Goal: Information Seeking & Learning: Learn about a topic

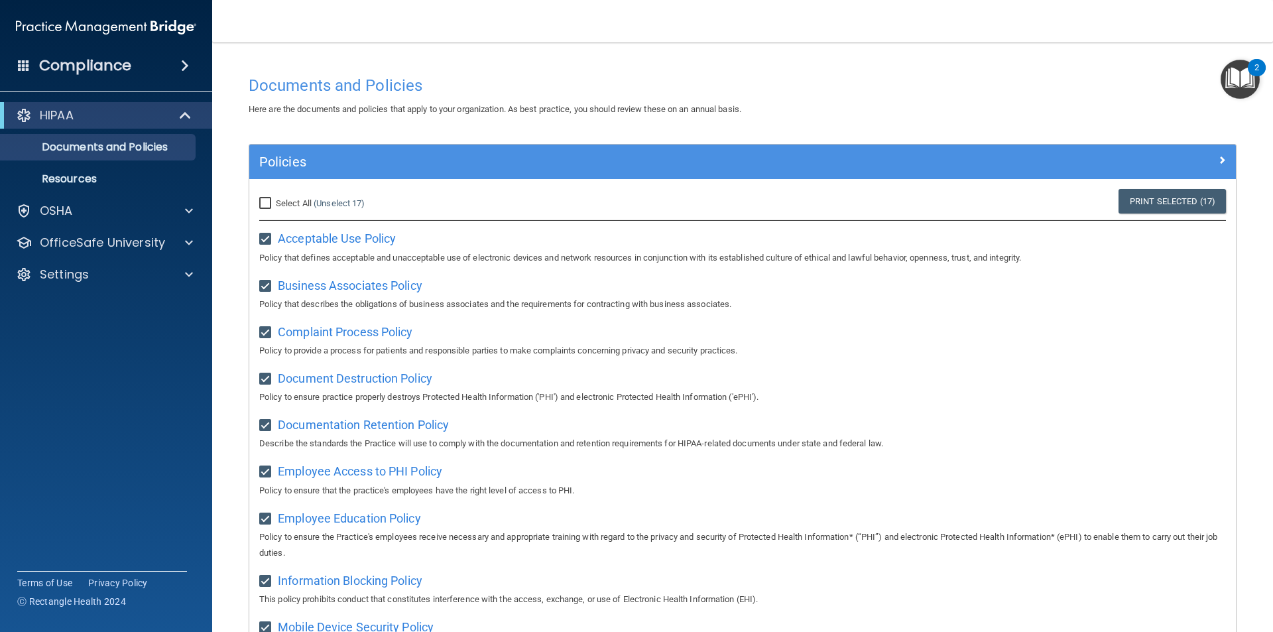
scroll to position [698, 0]
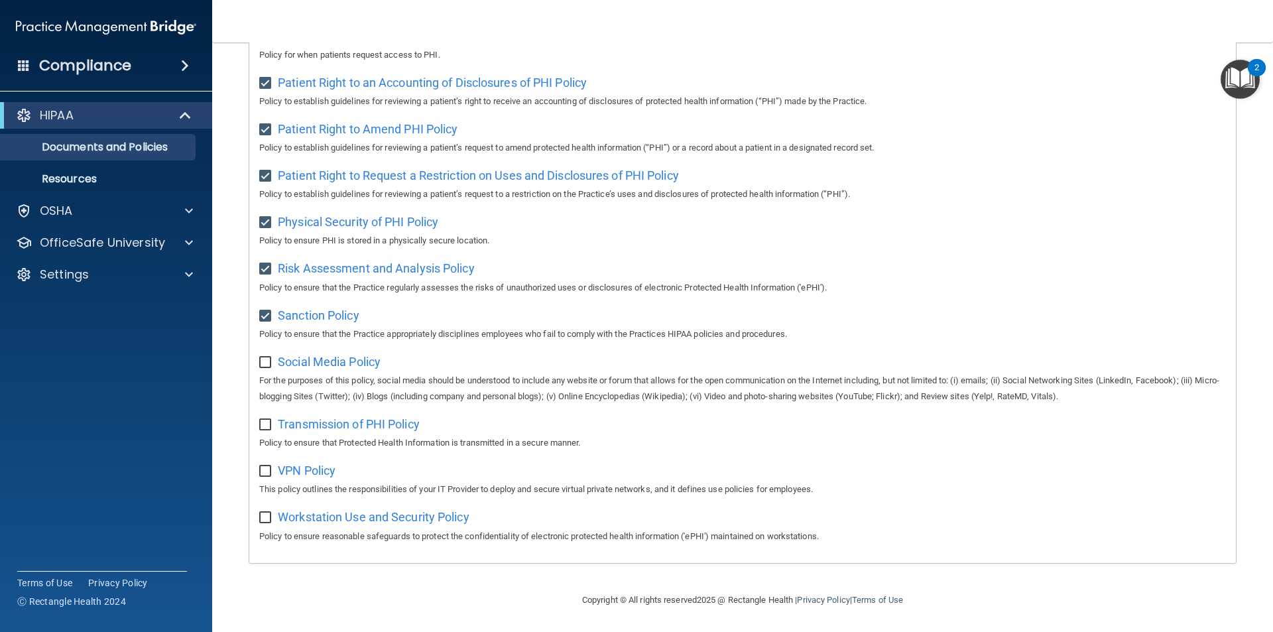
click at [265, 357] on input "checkbox" at bounding box center [266, 362] width 15 height 11
checkbox input "true"
click at [310, 425] on span "Transmission of PHI Policy" at bounding box center [349, 424] width 142 height 14
click at [267, 420] on input "checkbox" at bounding box center [266, 425] width 15 height 11
checkbox input "true"
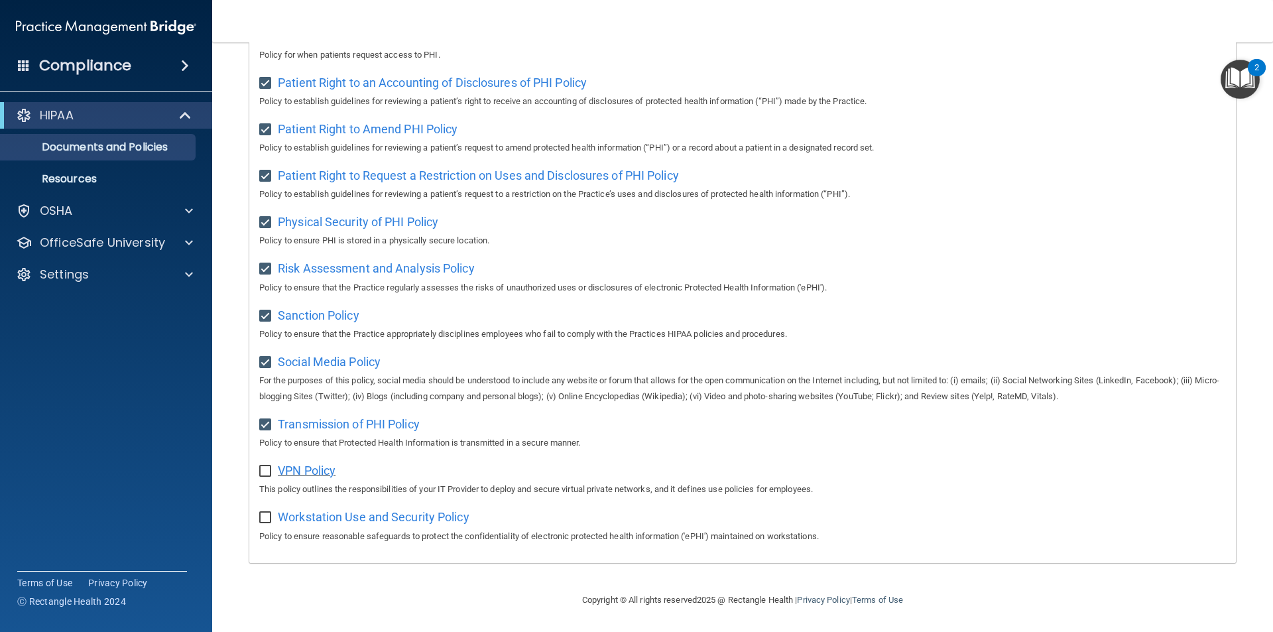
click at [295, 466] on span "VPN Policy" at bounding box center [307, 471] width 58 height 14
click at [267, 466] on input "checkbox" at bounding box center [266, 471] width 15 height 11
checkbox input "true"
click at [291, 519] on span "Workstation Use and Security Policy" at bounding box center [374, 517] width 192 height 14
click at [263, 515] on input "checkbox" at bounding box center [266, 518] width 15 height 11
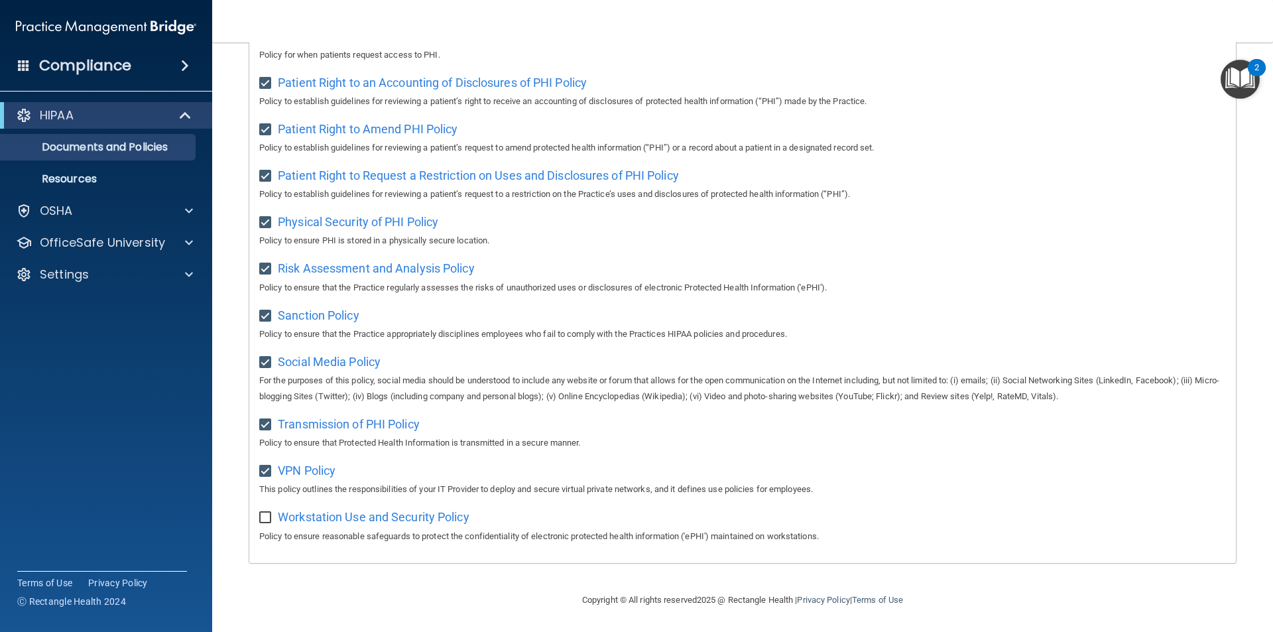
checkbox input "true"
click at [92, 178] on p "Resources" at bounding box center [99, 178] width 181 height 13
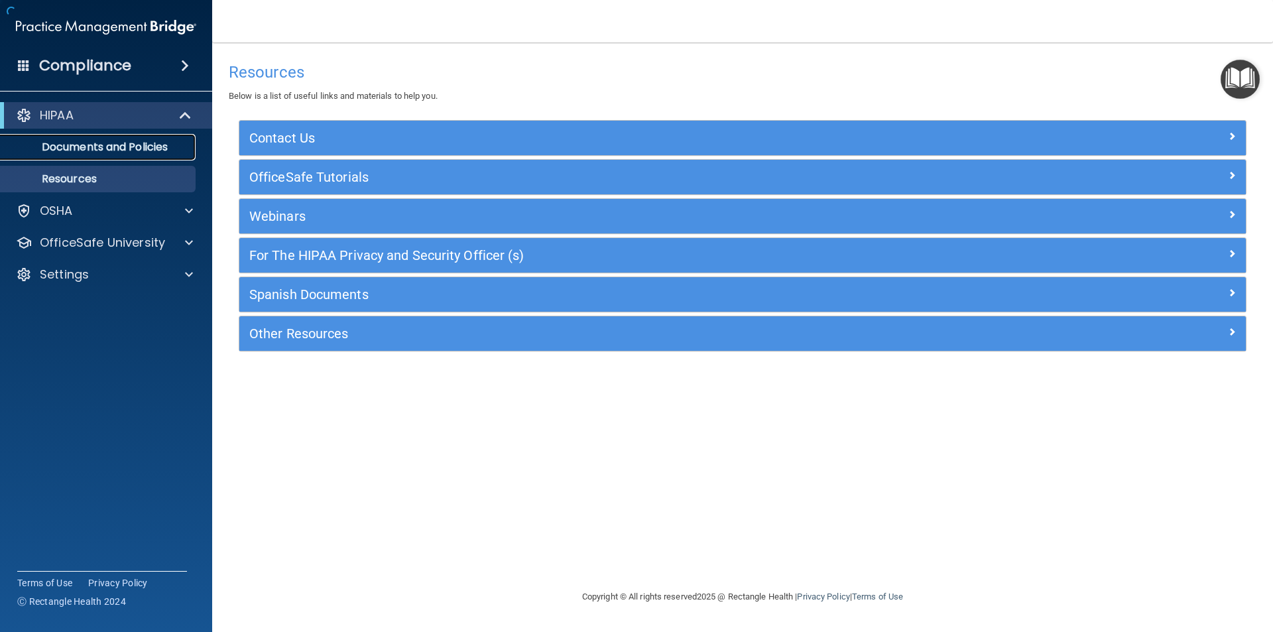
click at [104, 145] on p "Documents and Policies" at bounding box center [99, 147] width 181 height 13
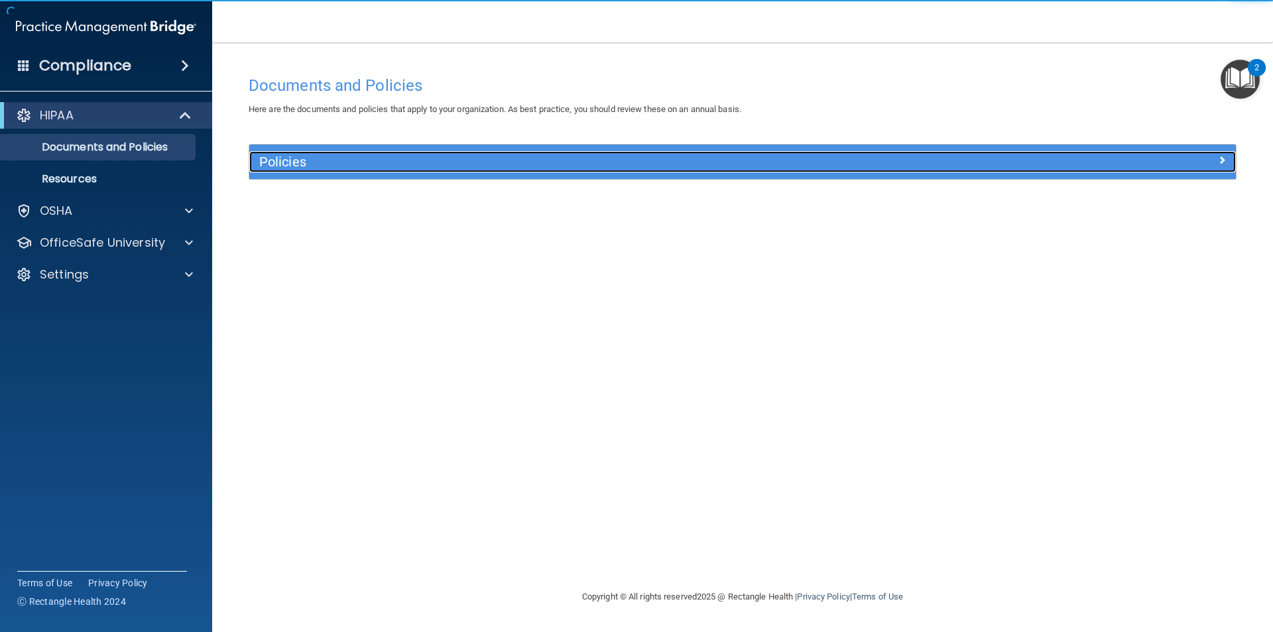
click at [271, 156] on h5 "Policies" at bounding box center [619, 162] width 720 height 15
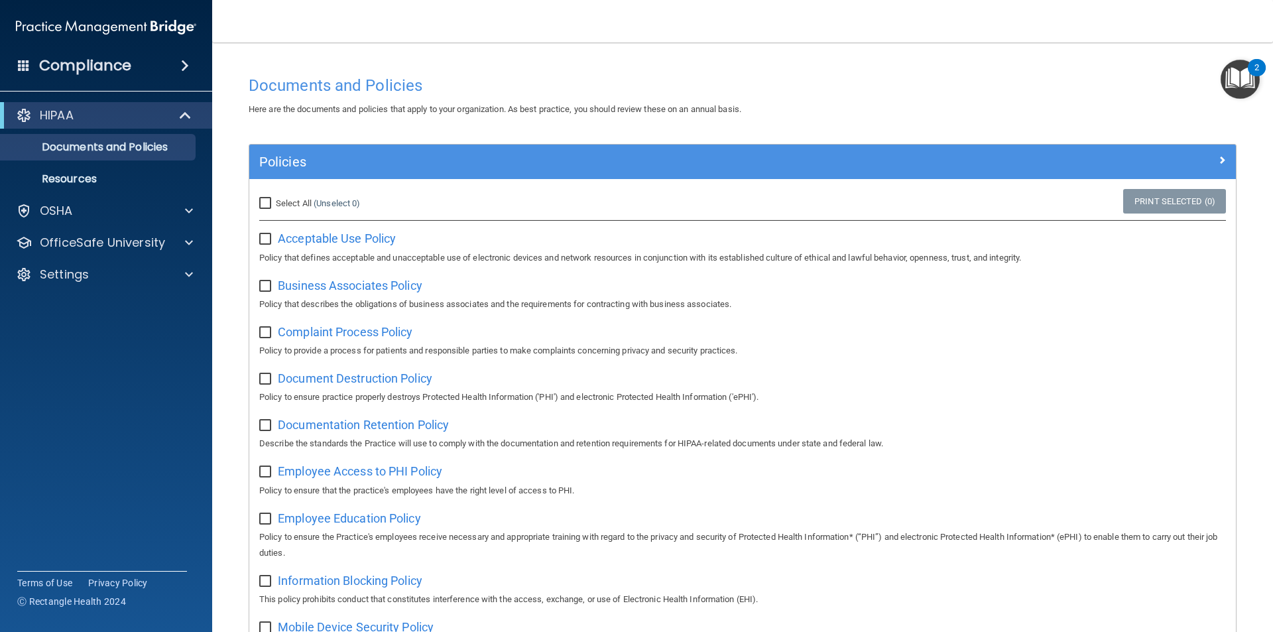
click at [265, 204] on input "Select All (Unselect 0) Unselect All" at bounding box center [266, 203] width 15 height 11
checkbox input "true"
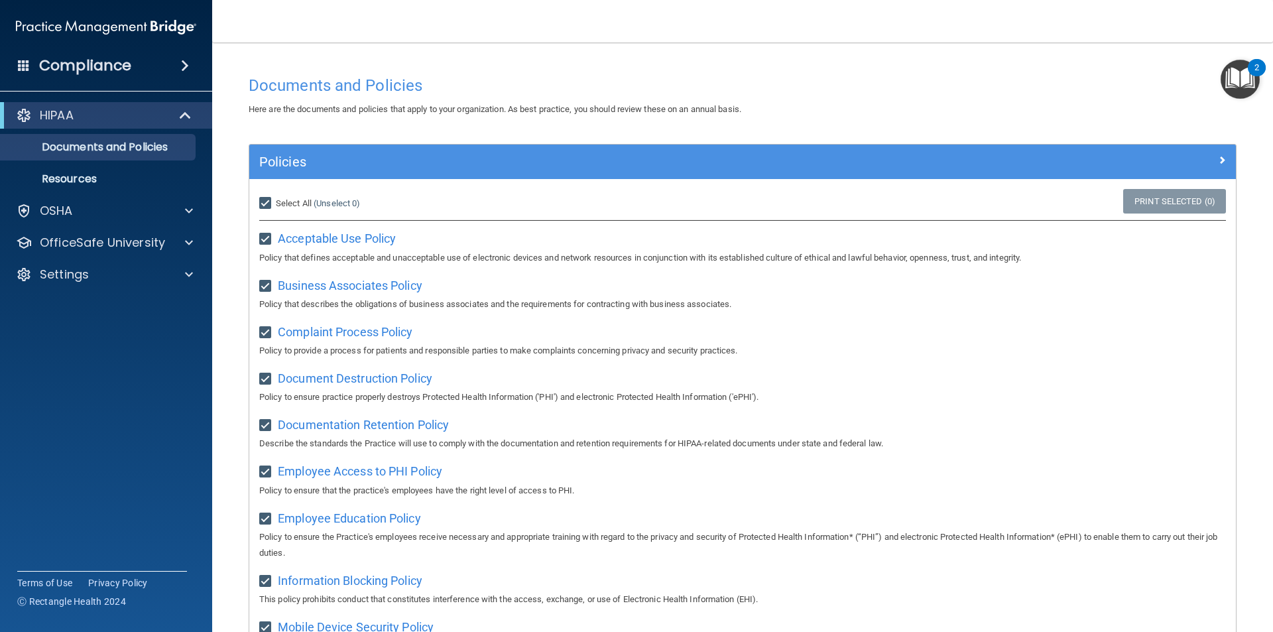
checkbox input "true"
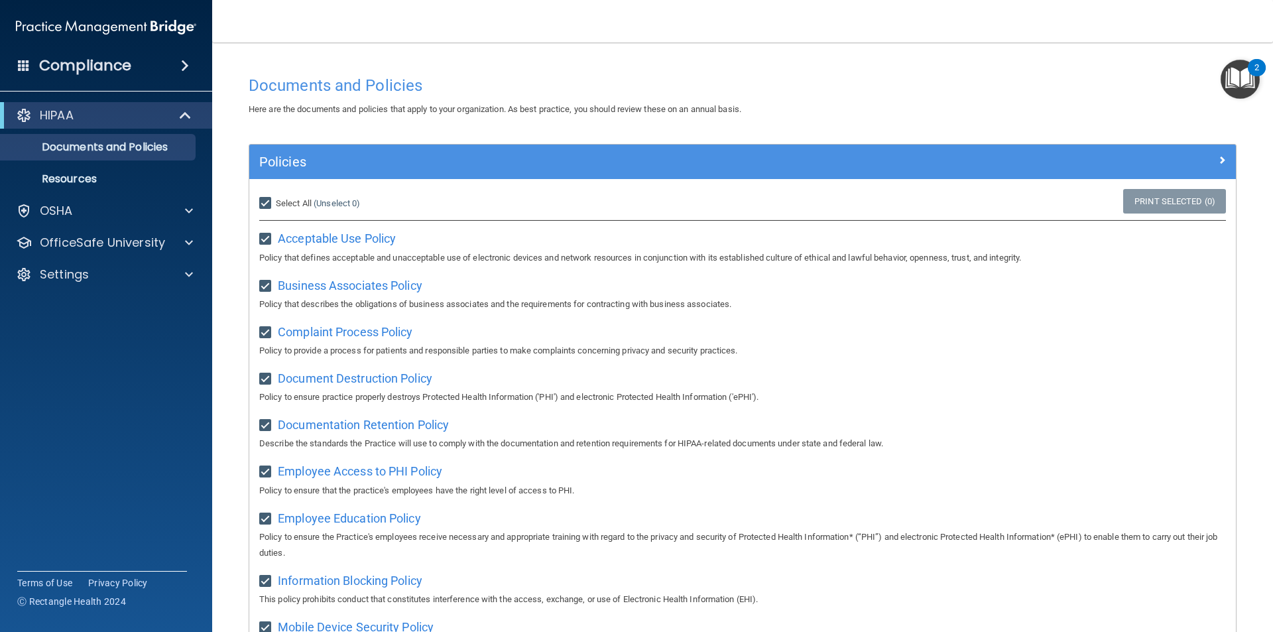
checkbox input "true"
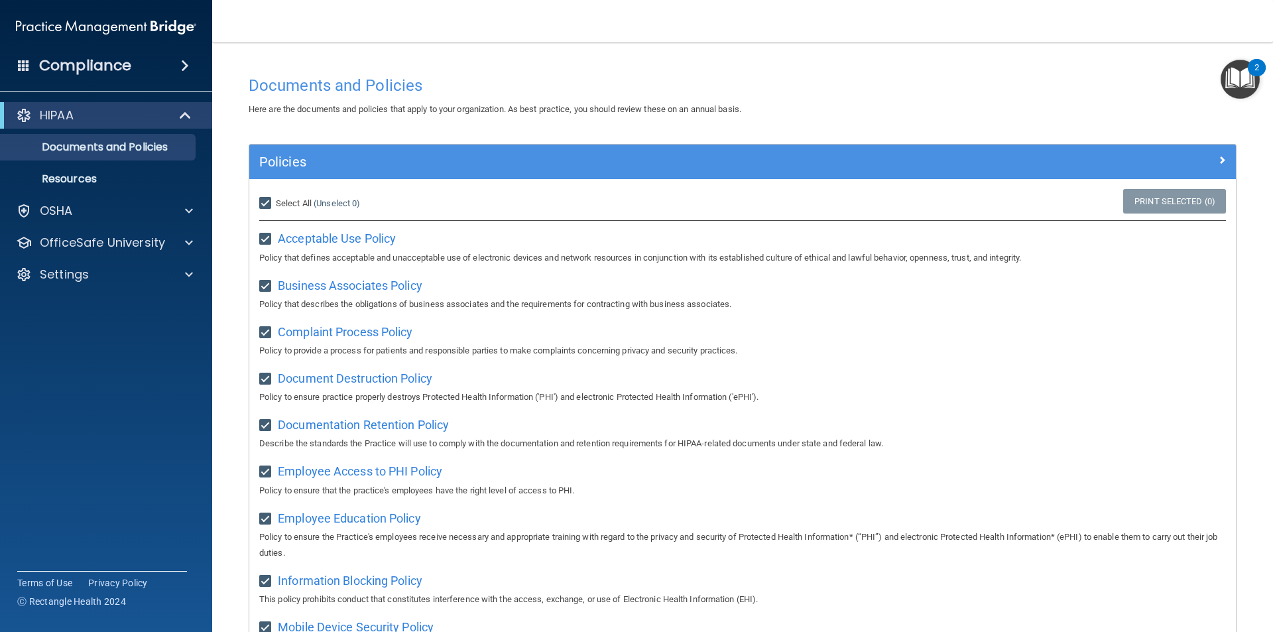
checkbox input "true"
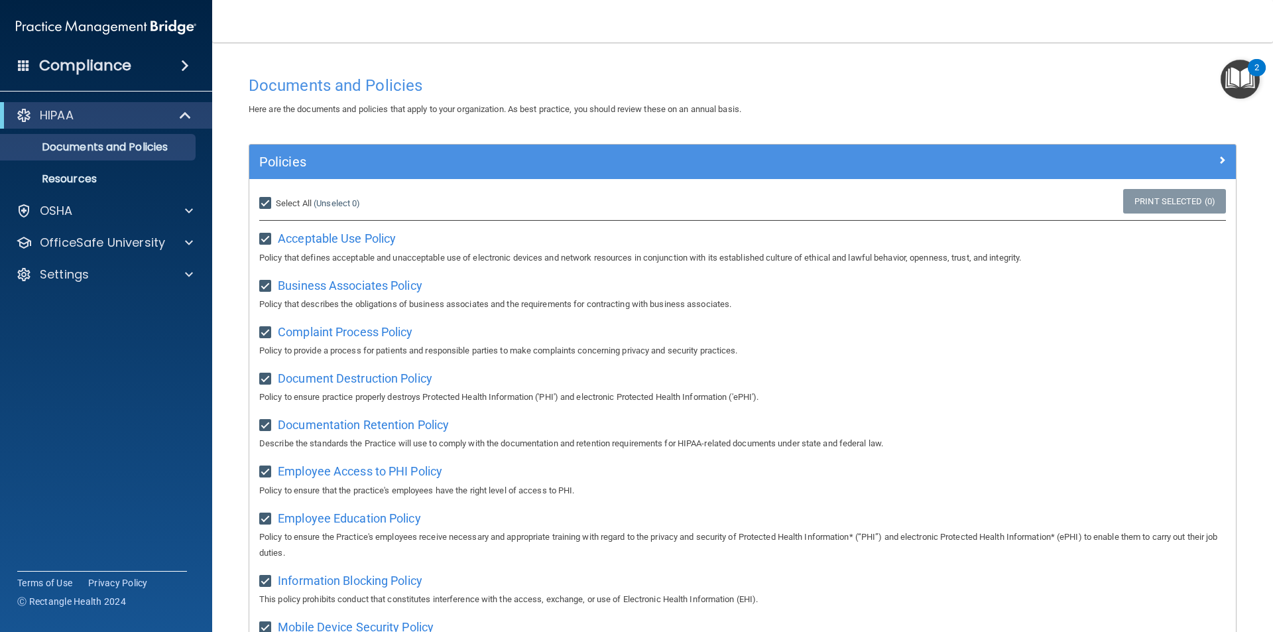
checkbox input "true"
click at [93, 176] on p "Resources" at bounding box center [99, 178] width 181 height 13
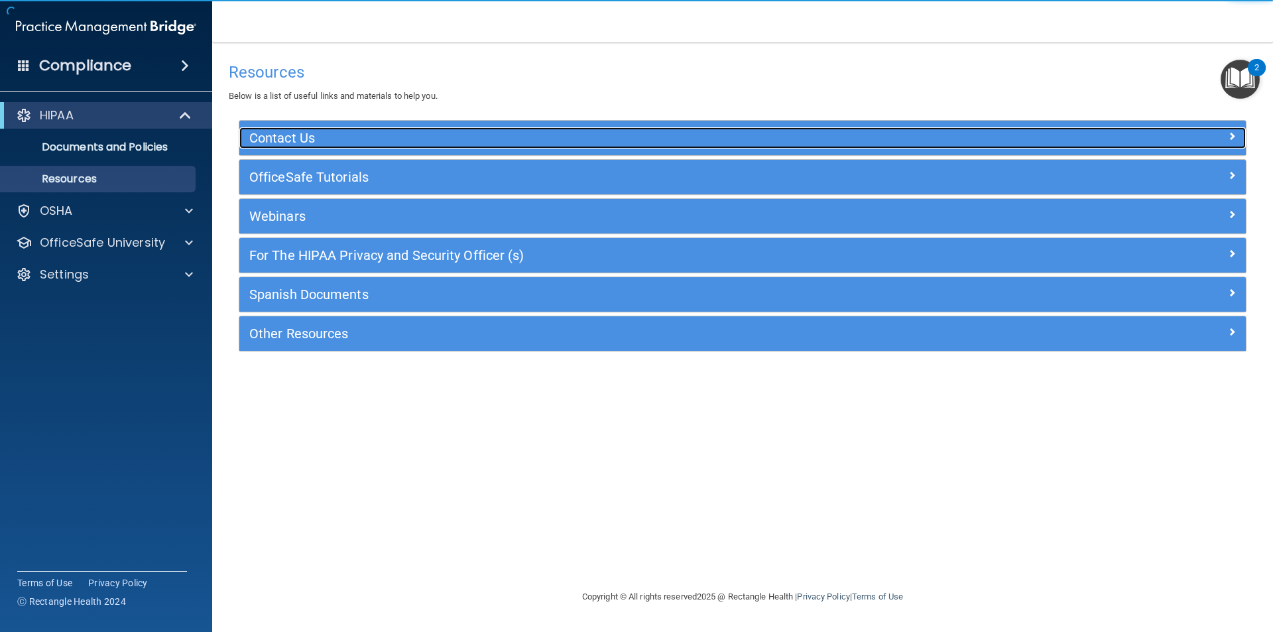
click at [279, 141] on h5 "Contact Us" at bounding box center [617, 138] width 736 height 15
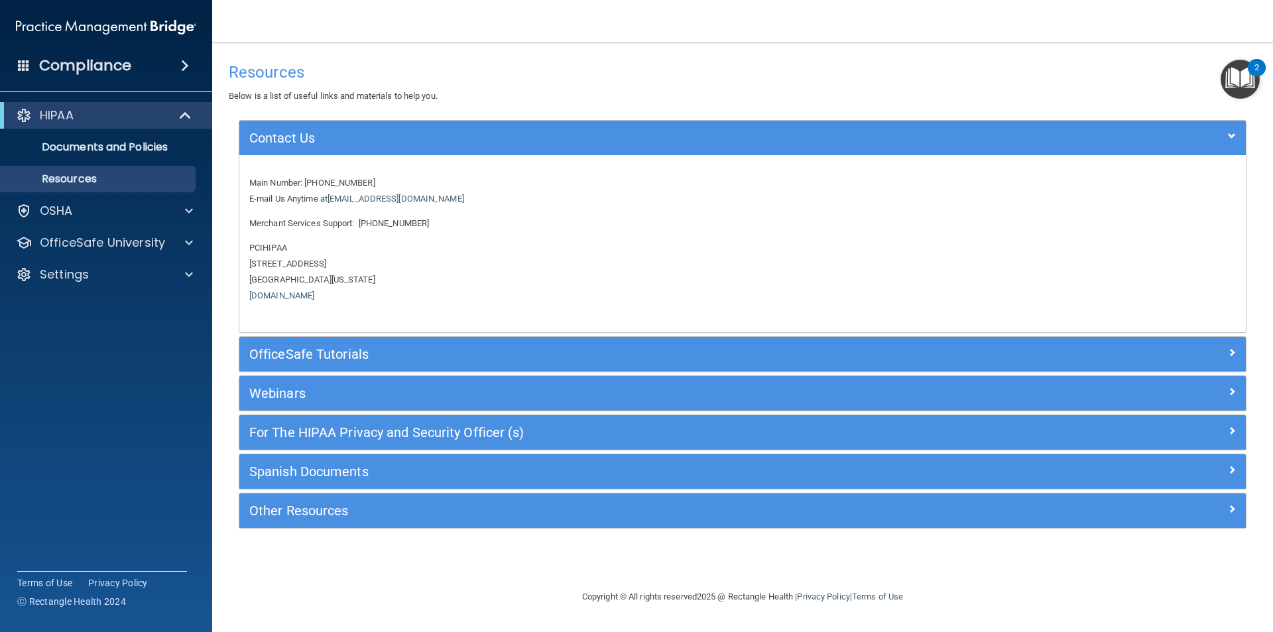
drag, startPoint x: 342, startPoint y: 367, endPoint x: 341, endPoint y: 357, distance: 10.0
click at [342, 361] on div "OfficeSafe Tutorials" at bounding box center [742, 354] width 1007 height 34
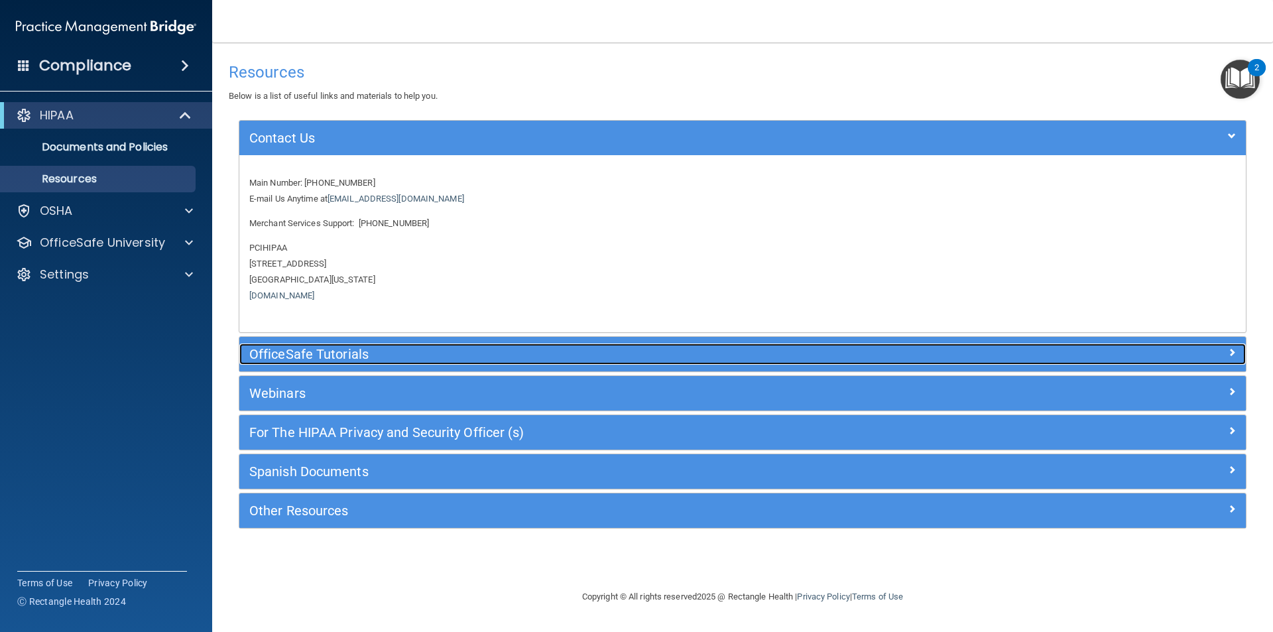
click at [341, 357] on h5 "OfficeSafe Tutorials" at bounding box center [617, 354] width 736 height 15
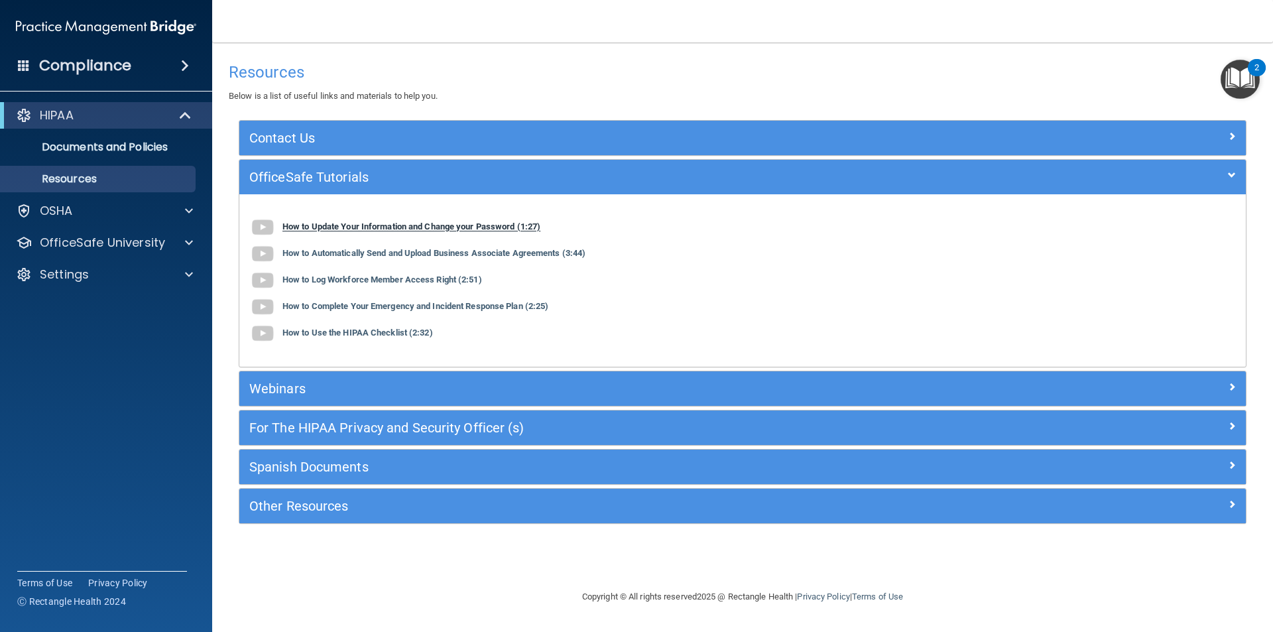
click at [357, 225] on b "How to Update Your Information and Change your Password (1:27)" at bounding box center [412, 227] width 258 height 10
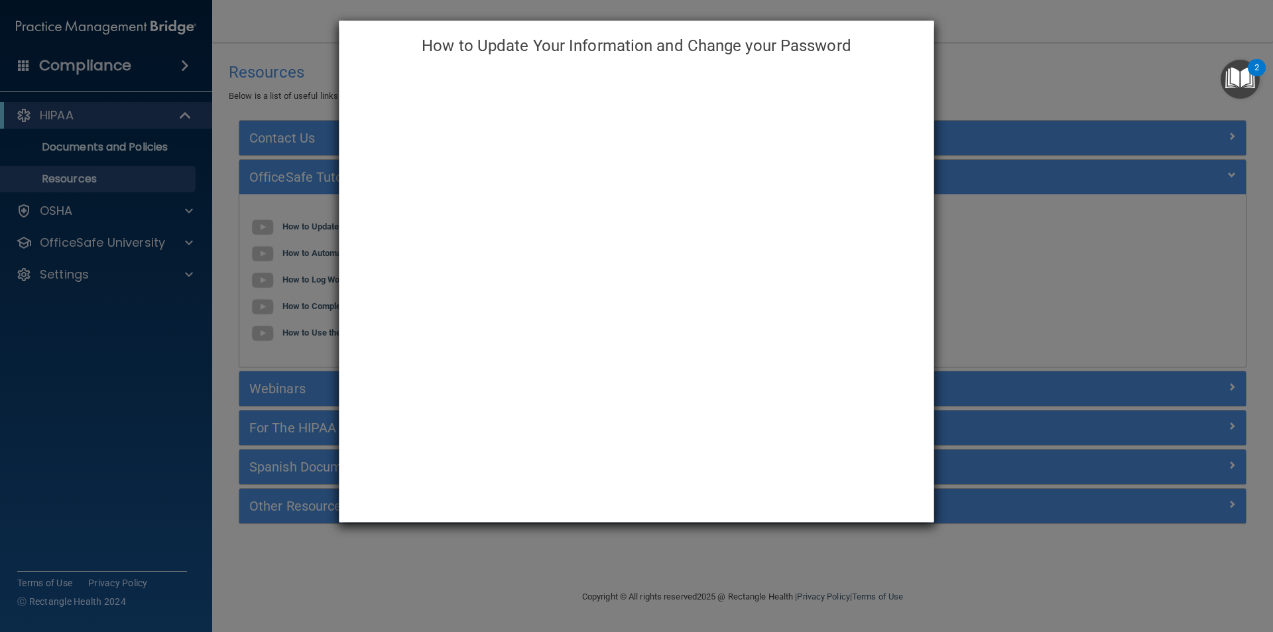
click at [1100, 239] on div "How to Update Your Information and Change your Password" at bounding box center [636, 316] width 1273 height 632
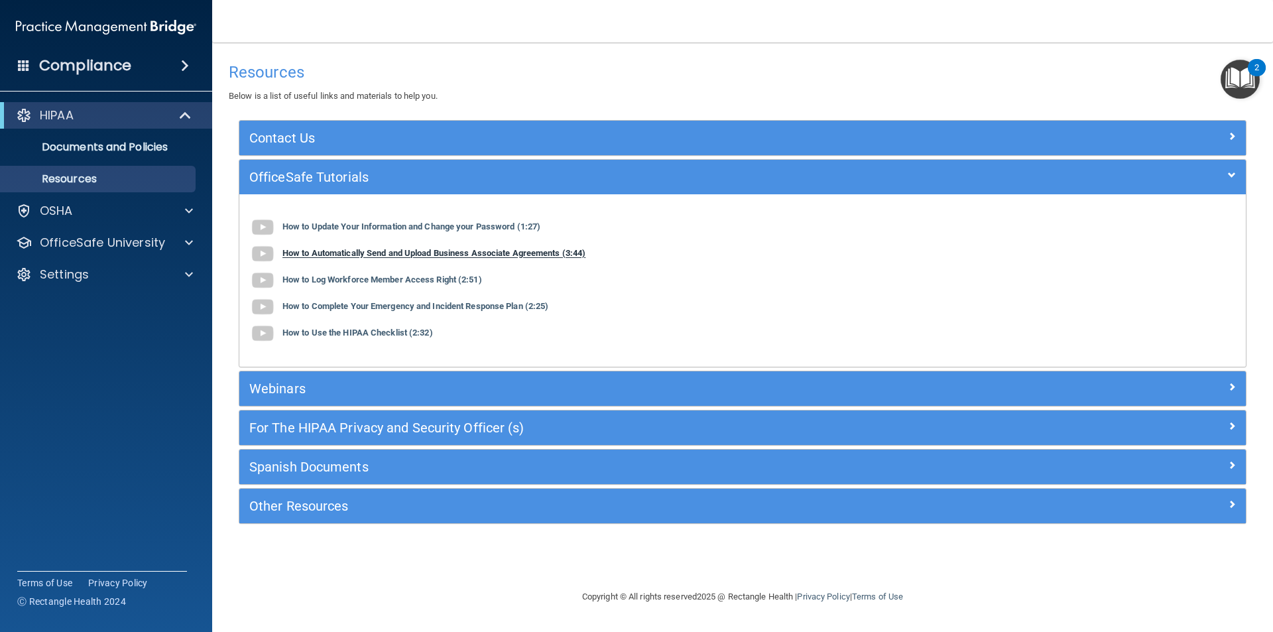
click at [351, 256] on b "How to Automatically Send and Upload Business Associate Agreements (3:44)" at bounding box center [434, 254] width 303 height 10
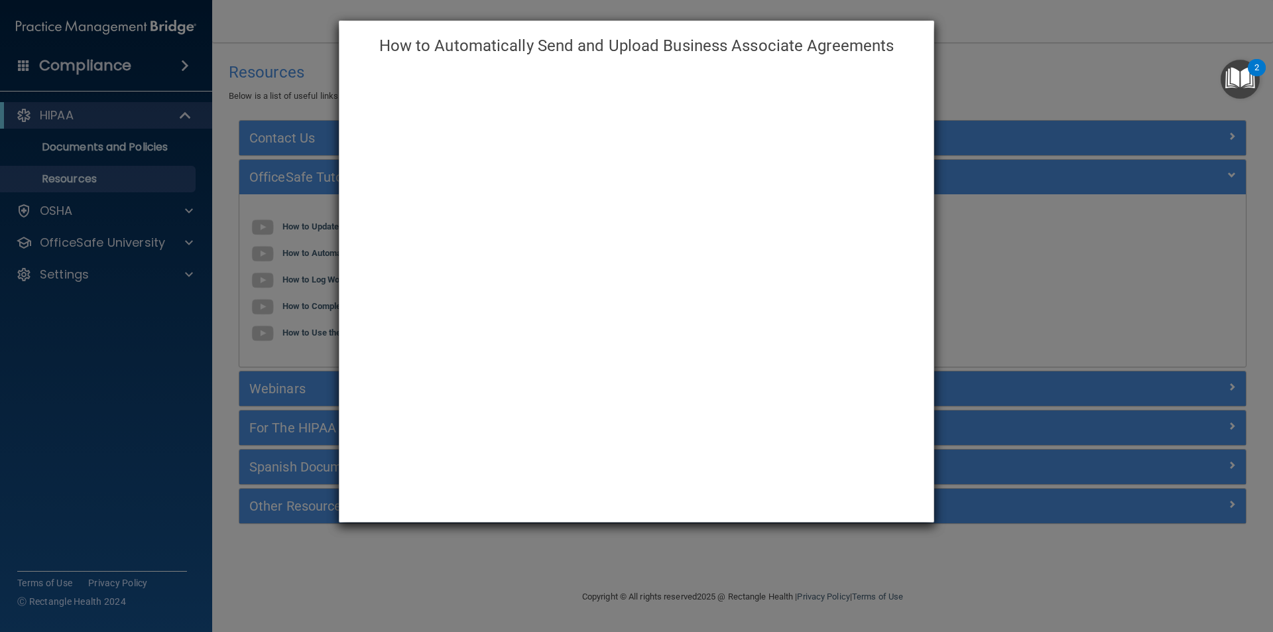
click at [1015, 19] on div "How to Automatically Send and Upload Business Associate Agreements" at bounding box center [636, 316] width 1273 height 632
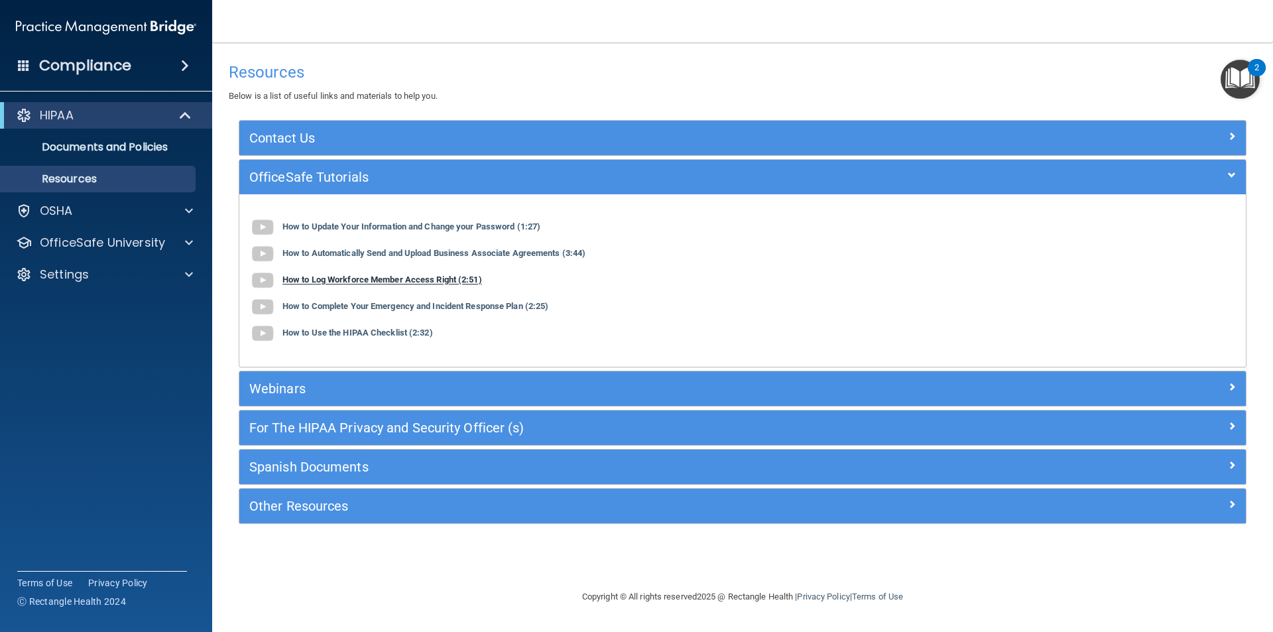
click at [391, 281] on b "How to Log Workforce Member Access Right (2:51)" at bounding box center [383, 280] width 200 height 10
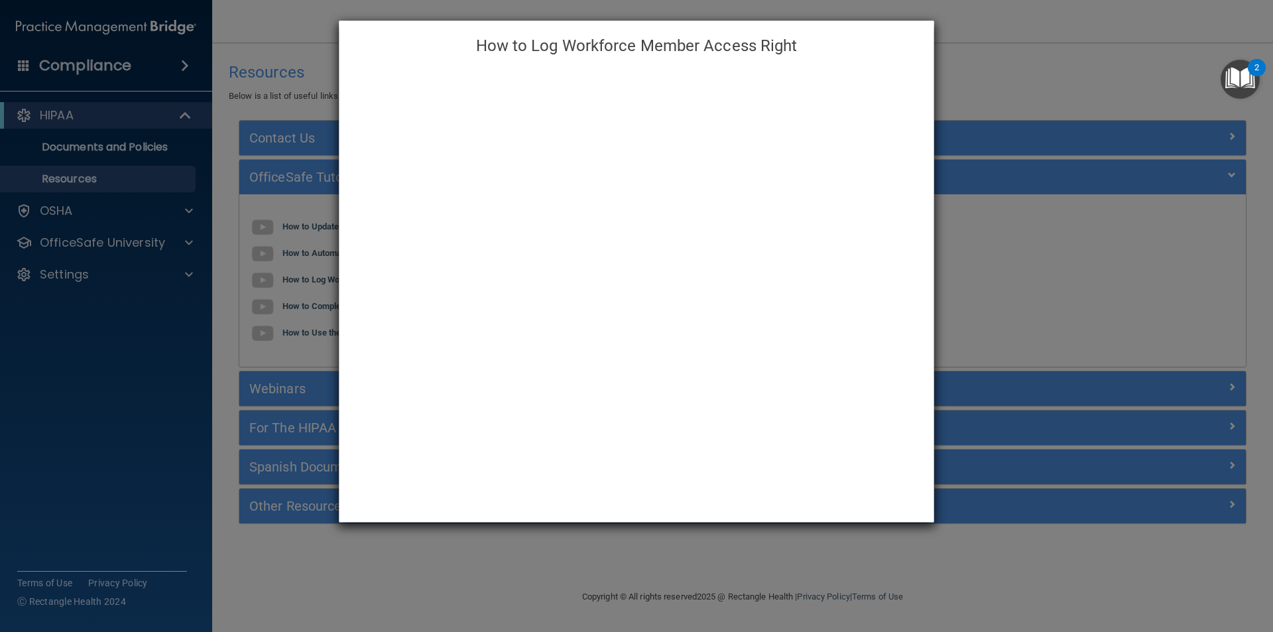
click at [1023, 78] on div "How to Log Workforce Member Access Right" at bounding box center [636, 316] width 1273 height 632
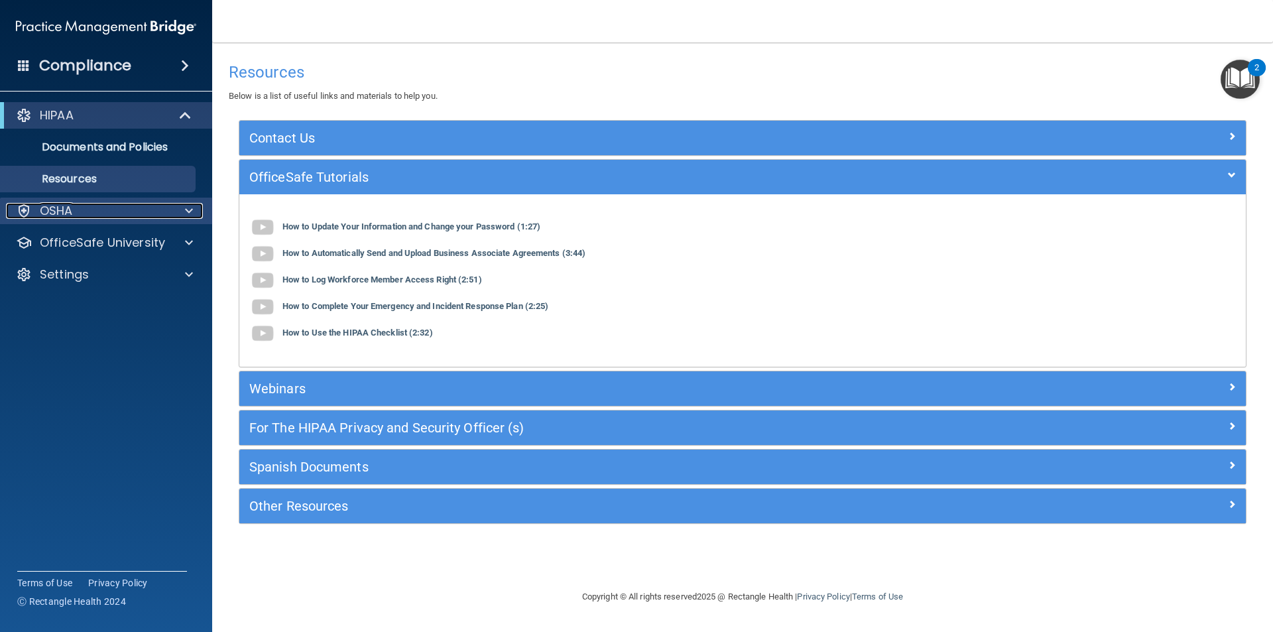
click at [76, 212] on div "OSHA" at bounding box center [88, 211] width 164 height 16
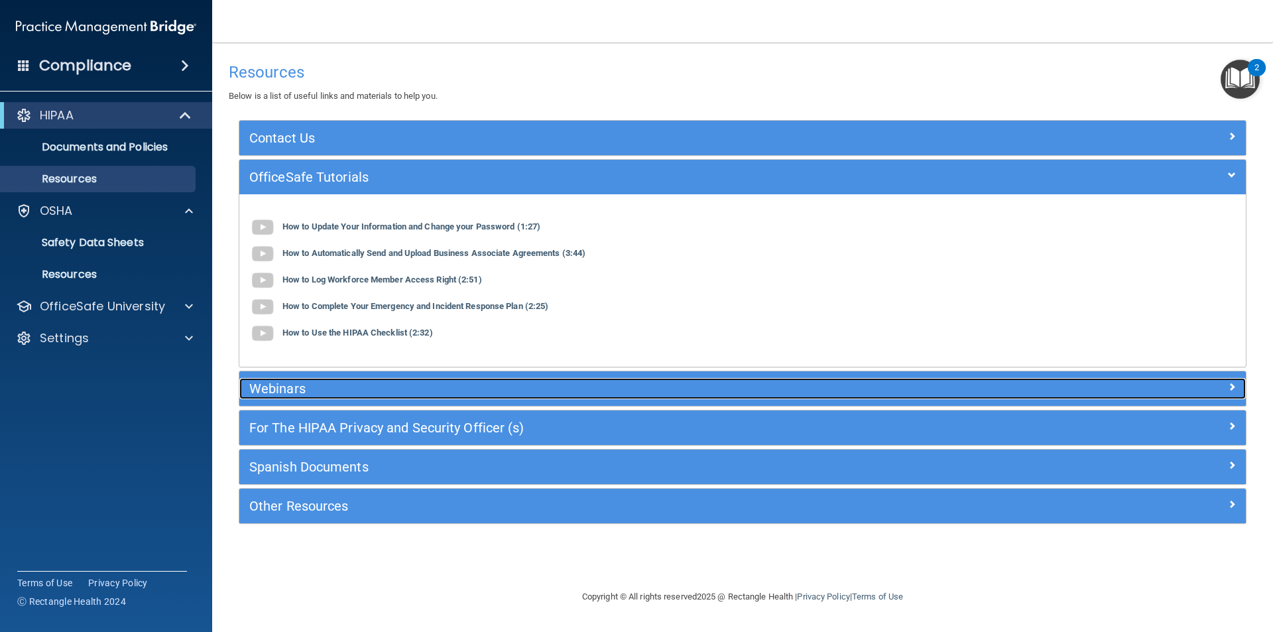
click at [300, 384] on h5 "Webinars" at bounding box center [617, 388] width 736 height 15
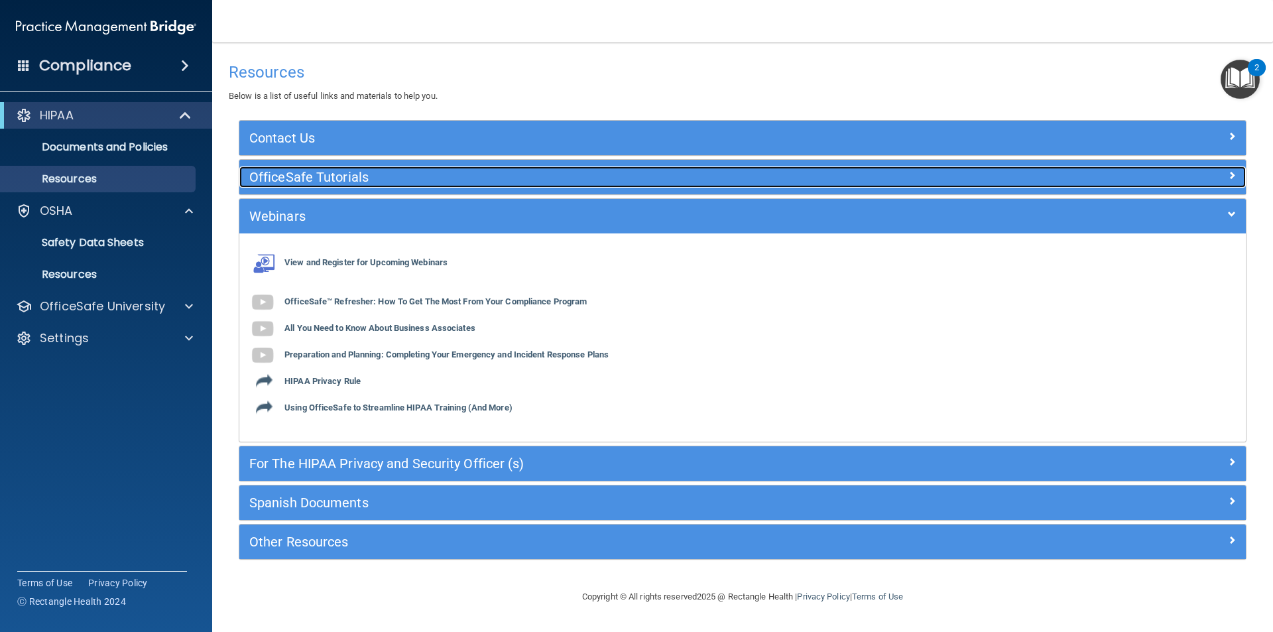
click at [314, 173] on h5 "OfficeSafe Tutorials" at bounding box center [617, 177] width 736 height 15
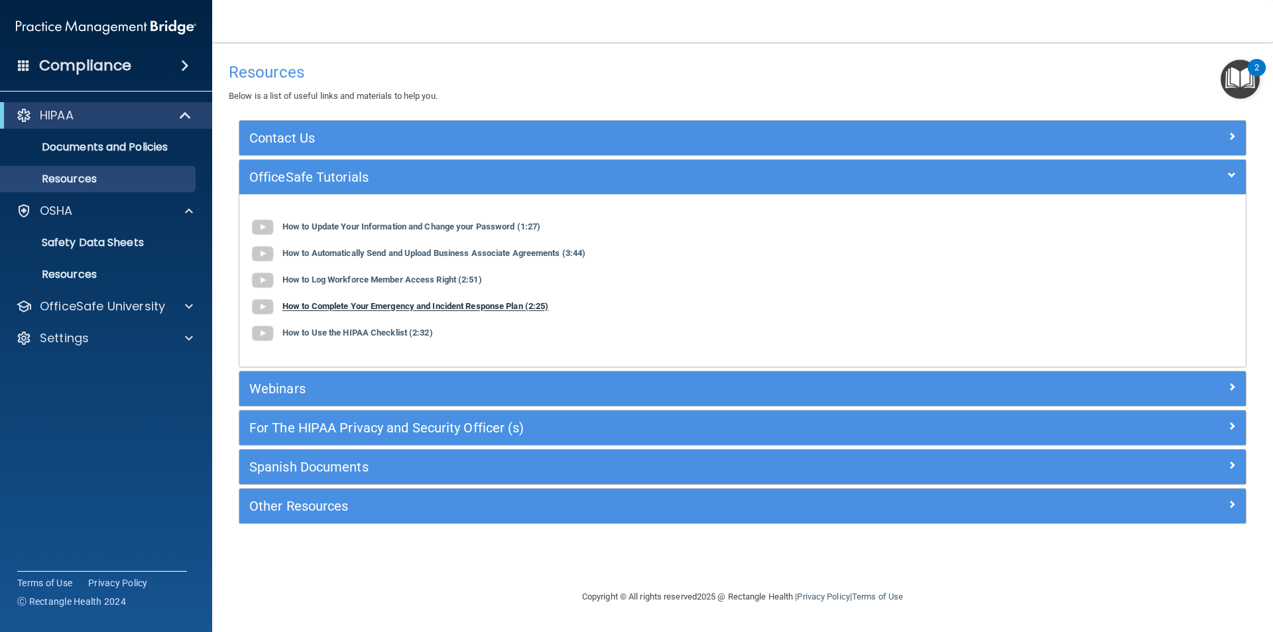
click at [326, 304] on b "How to Complete Your Emergency and Incident Response Plan (2:25)" at bounding box center [416, 307] width 266 height 10
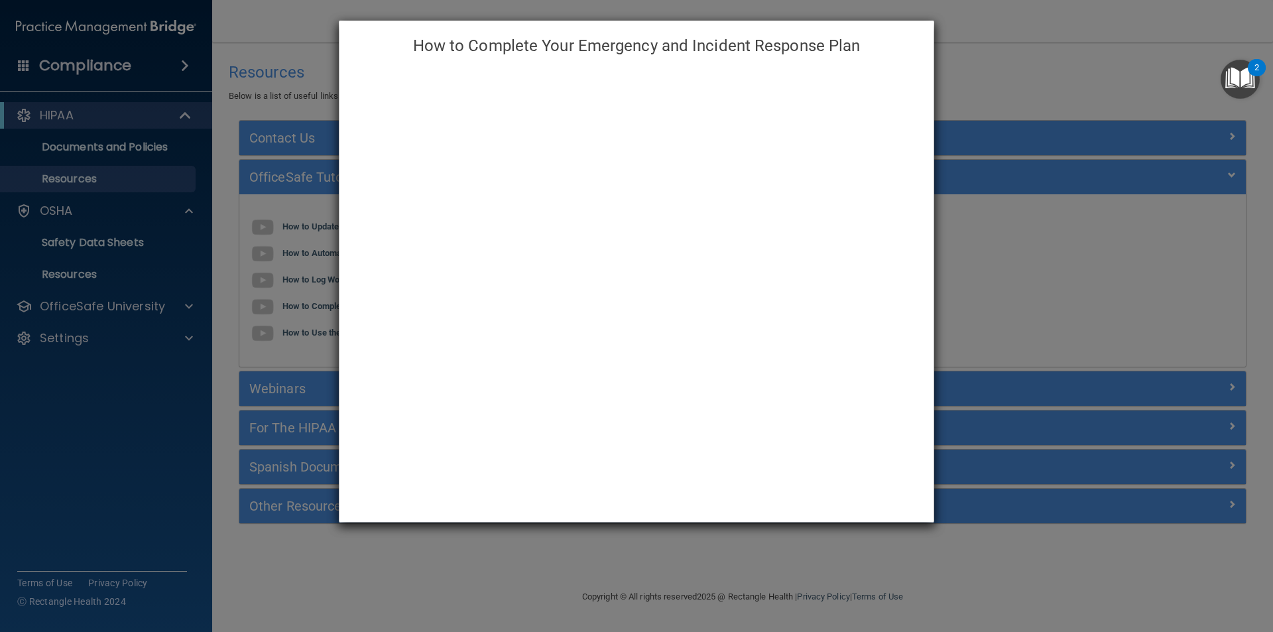
click at [1065, 71] on div "How to Complete Your Emergency and Incident Response Plan" at bounding box center [636, 316] width 1273 height 632
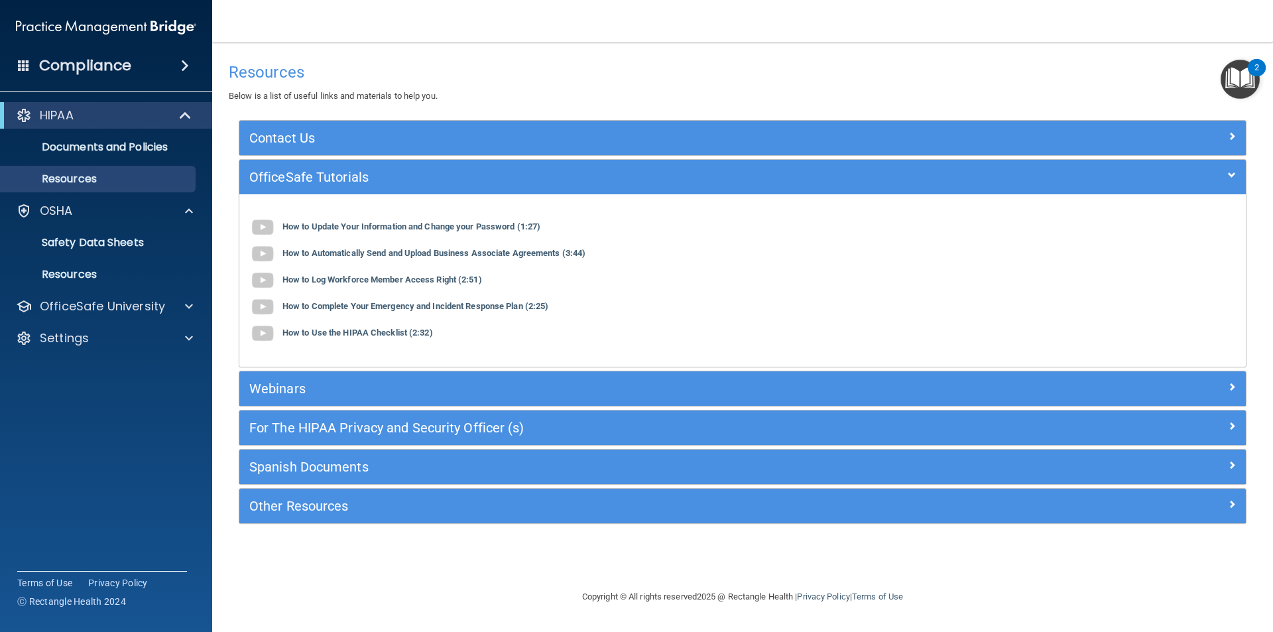
click at [375, 323] on div "How to Use the HIPAA Checklist (2:32)" at bounding box center [742, 333] width 987 height 27
click at [379, 340] on div "How to Use the HIPAA Checklist (2:32)" at bounding box center [742, 333] width 987 height 27
click at [383, 336] on b "How to Use the HIPAA Checklist (2:32)" at bounding box center [358, 333] width 151 height 10
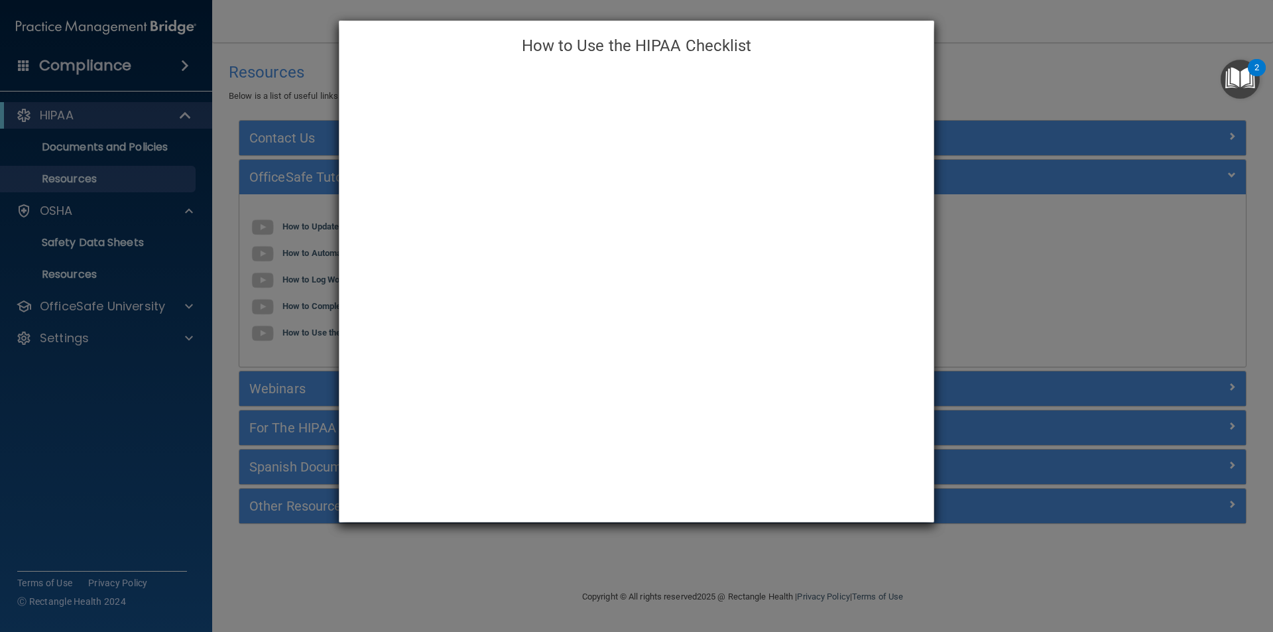
click at [1065, 81] on div "How to Use the HIPAA Checklist" at bounding box center [636, 316] width 1273 height 632
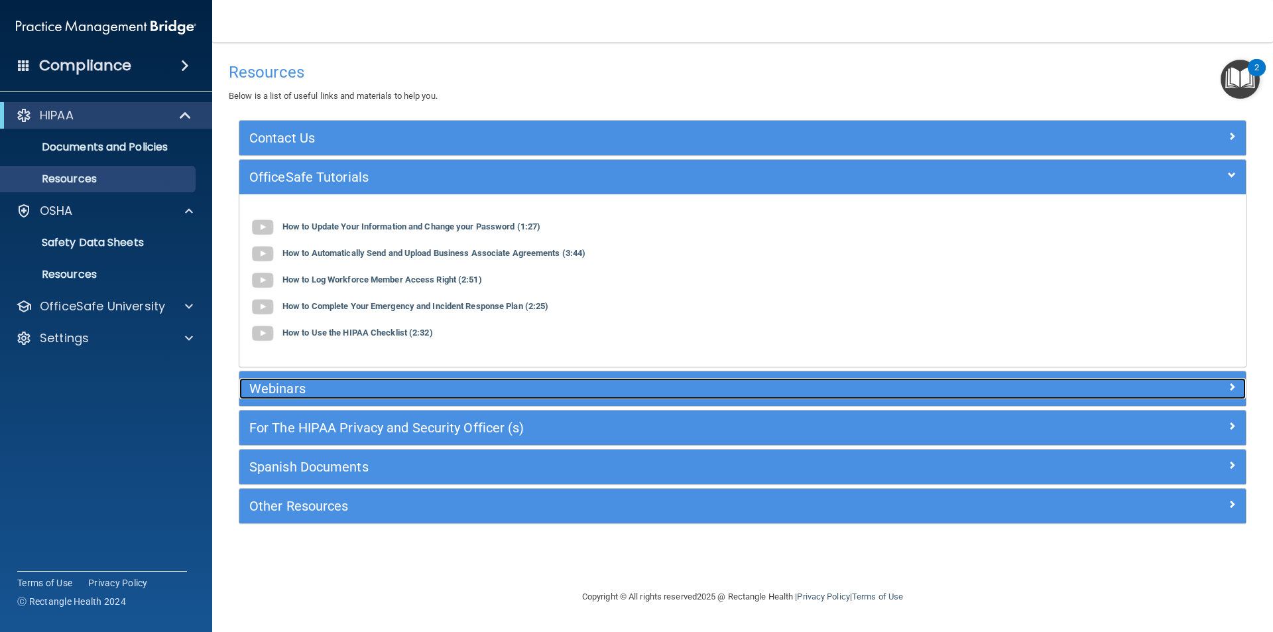
click at [283, 391] on h5 "Webinars" at bounding box center [617, 388] width 736 height 15
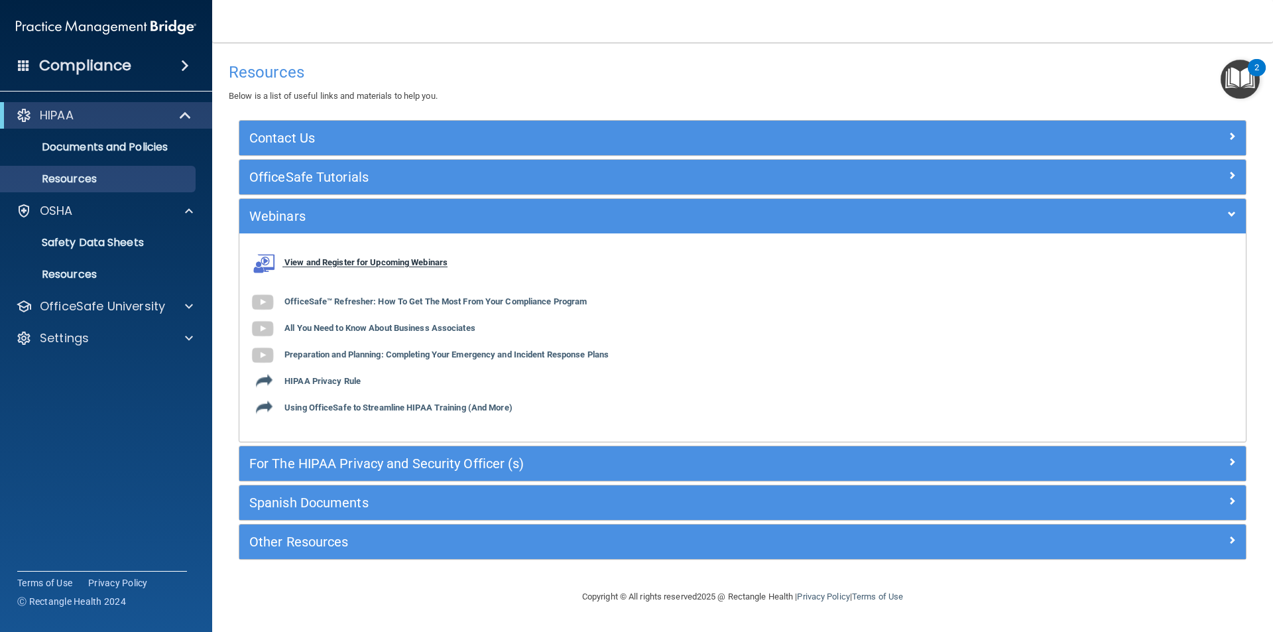
click at [334, 265] on b "View and Register for Upcoming Webinars" at bounding box center [366, 263] width 163 height 10
click at [331, 302] on b "OfficeSafe™ Refresher: How To Get The Most From Your Compliance Program" at bounding box center [436, 302] width 302 height 10
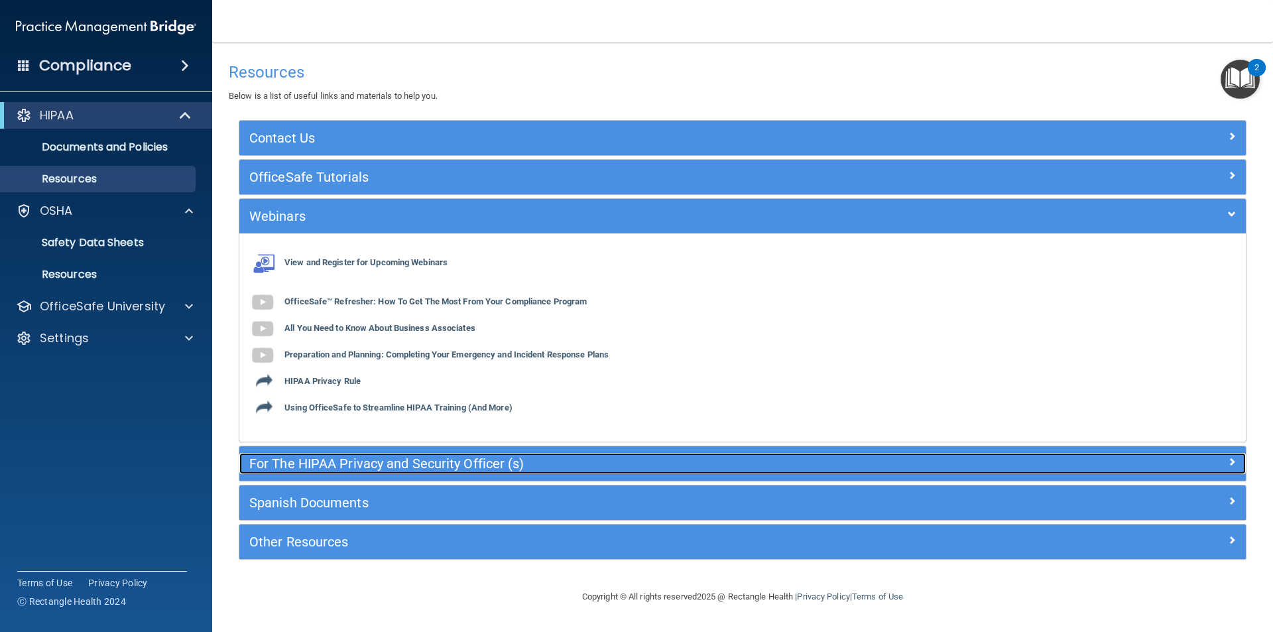
click at [381, 471] on h5 "For The HIPAA Privacy and Security Officer (s)" at bounding box center [617, 463] width 736 height 15
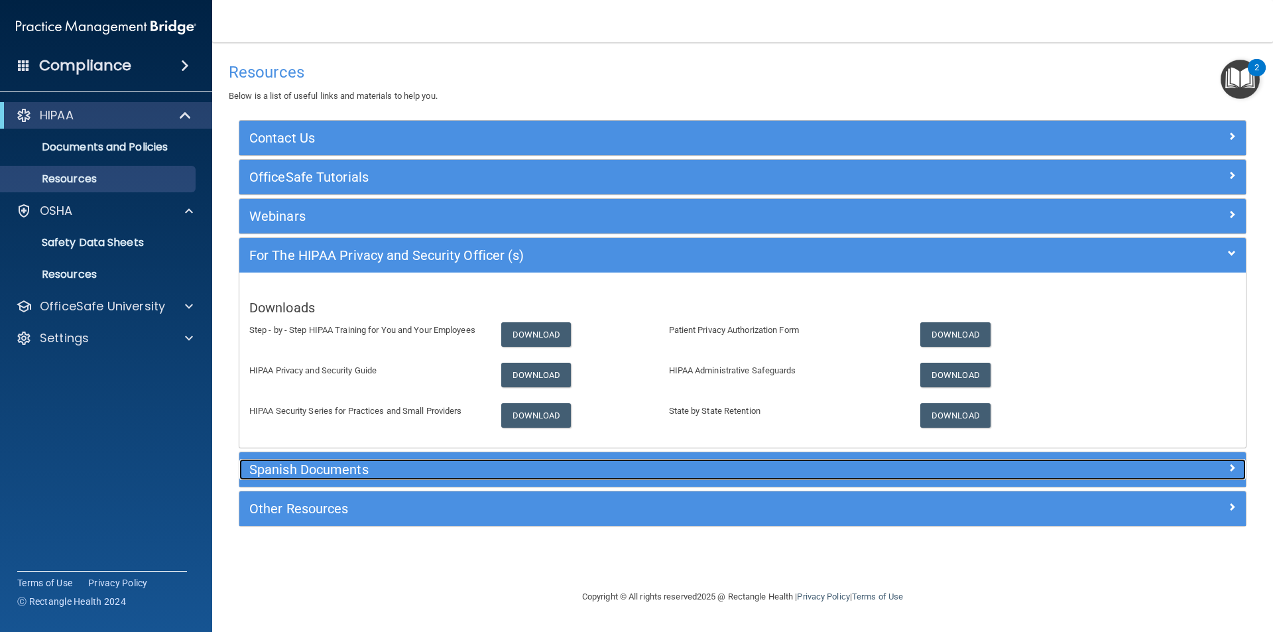
click at [296, 471] on h5 "Spanish Documents" at bounding box center [617, 469] width 736 height 15
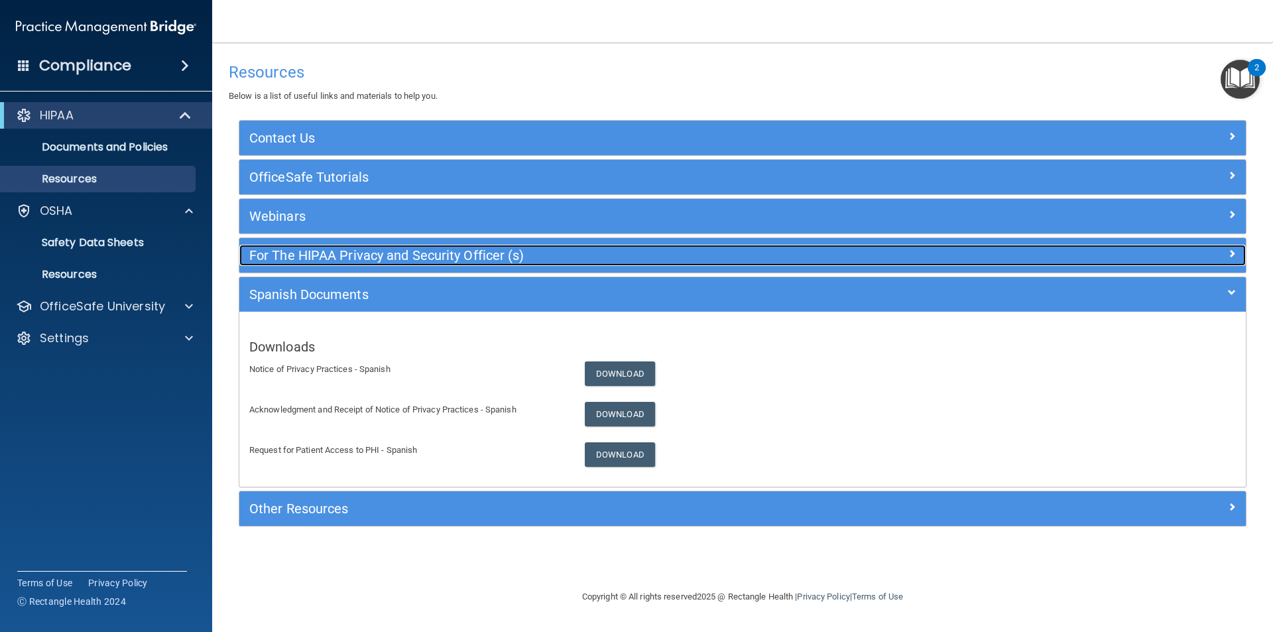
click at [304, 246] on div "For The HIPAA Privacy and Security Officer (s)" at bounding box center [616, 255] width 755 height 21
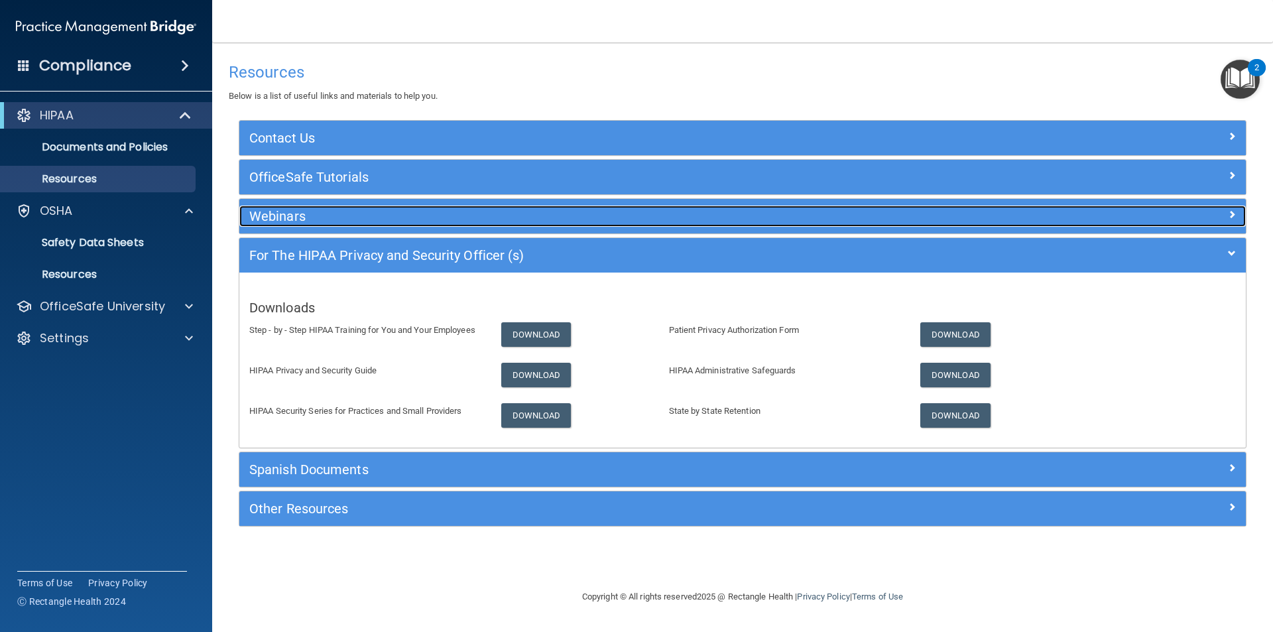
click at [290, 218] on h5 "Webinars" at bounding box center [617, 216] width 736 height 15
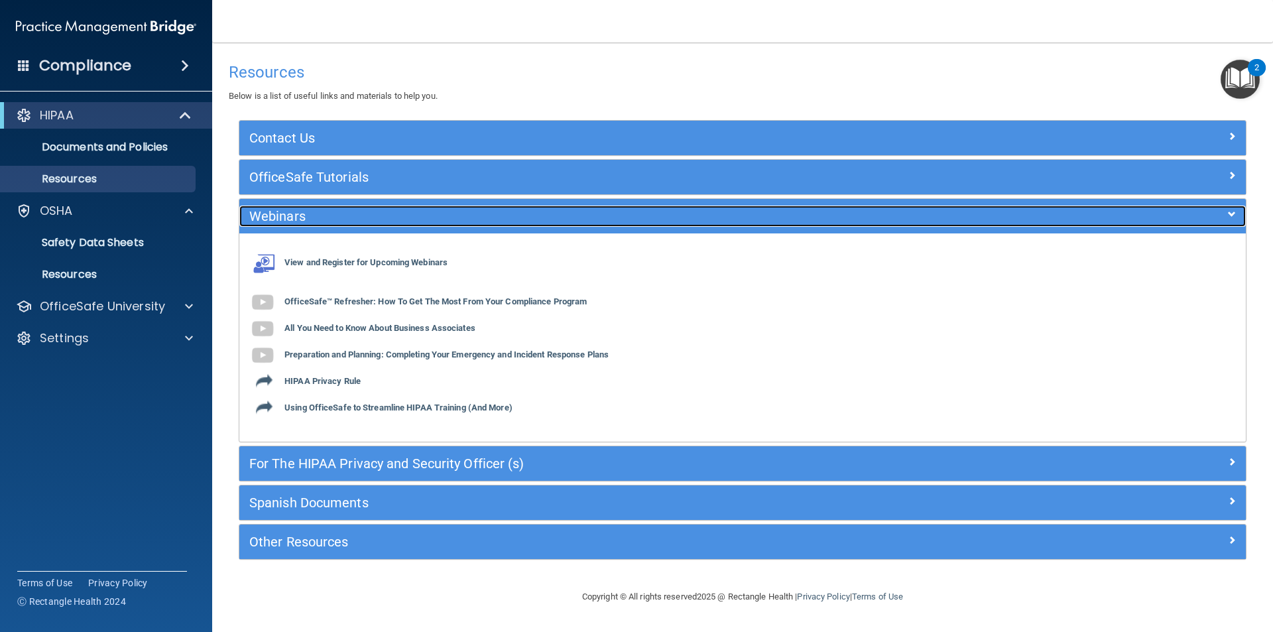
click at [309, 211] on h5 "Webinars" at bounding box center [617, 216] width 736 height 15
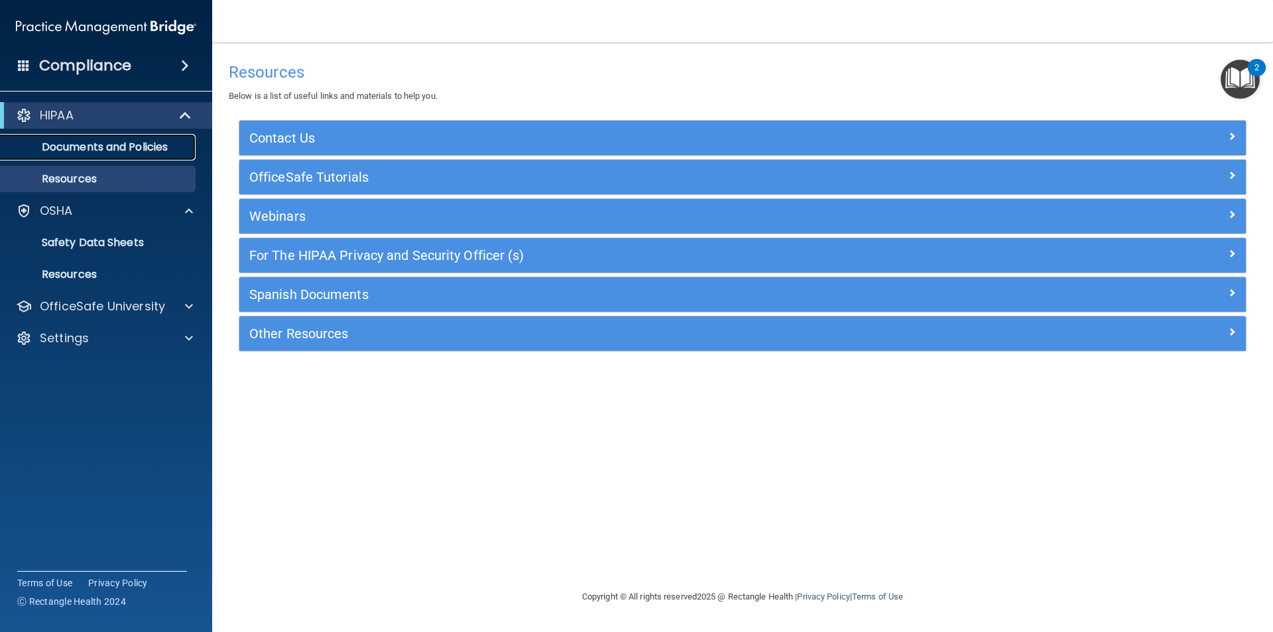
click at [153, 143] on p "Documents and Policies" at bounding box center [99, 147] width 181 height 13
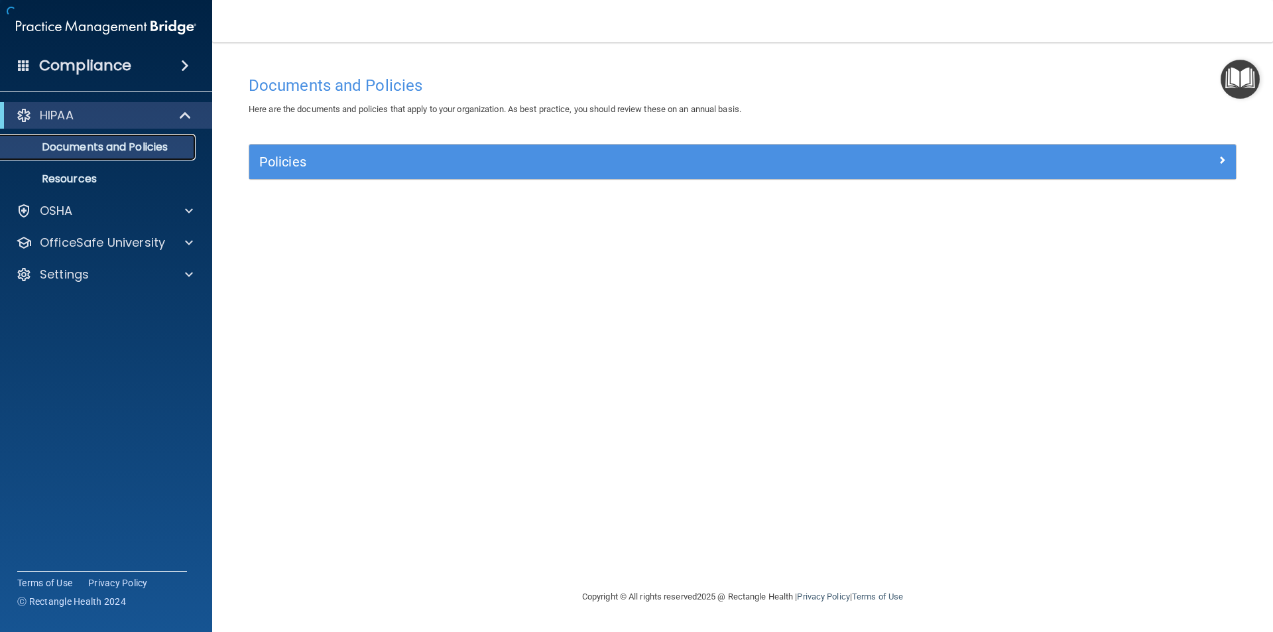
click at [158, 149] on p "Documents and Policies" at bounding box center [99, 147] width 181 height 13
click at [196, 113] on div at bounding box center [186, 115] width 32 height 16
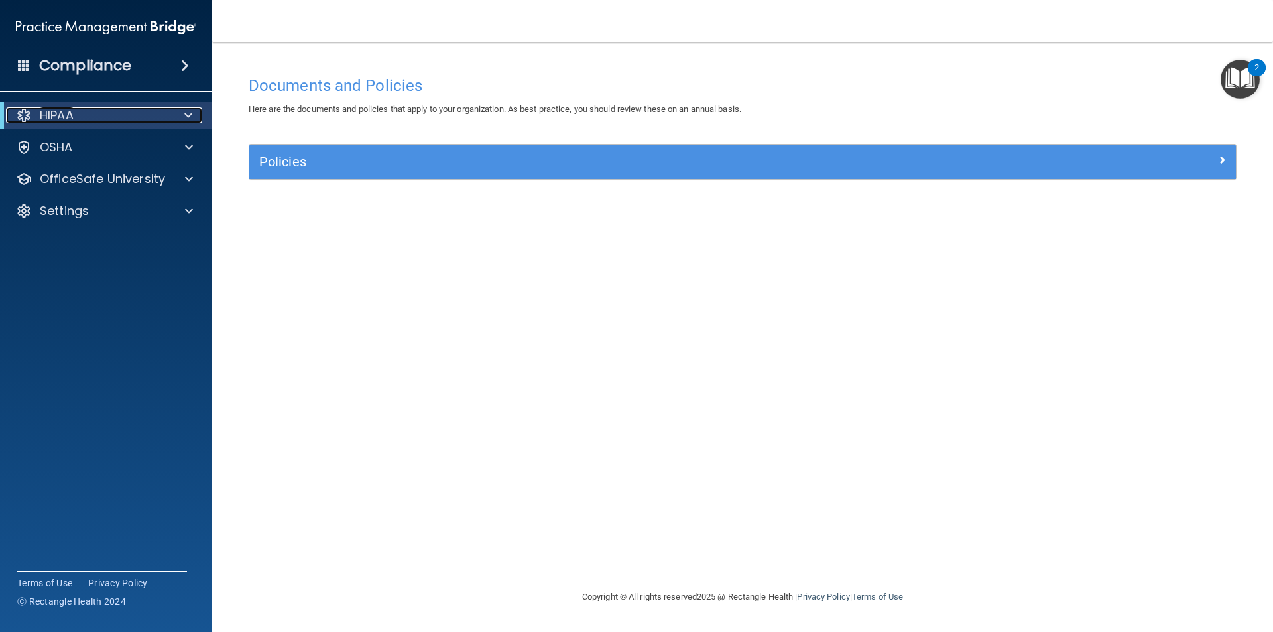
click at [189, 115] on span at bounding box center [188, 115] width 8 height 16
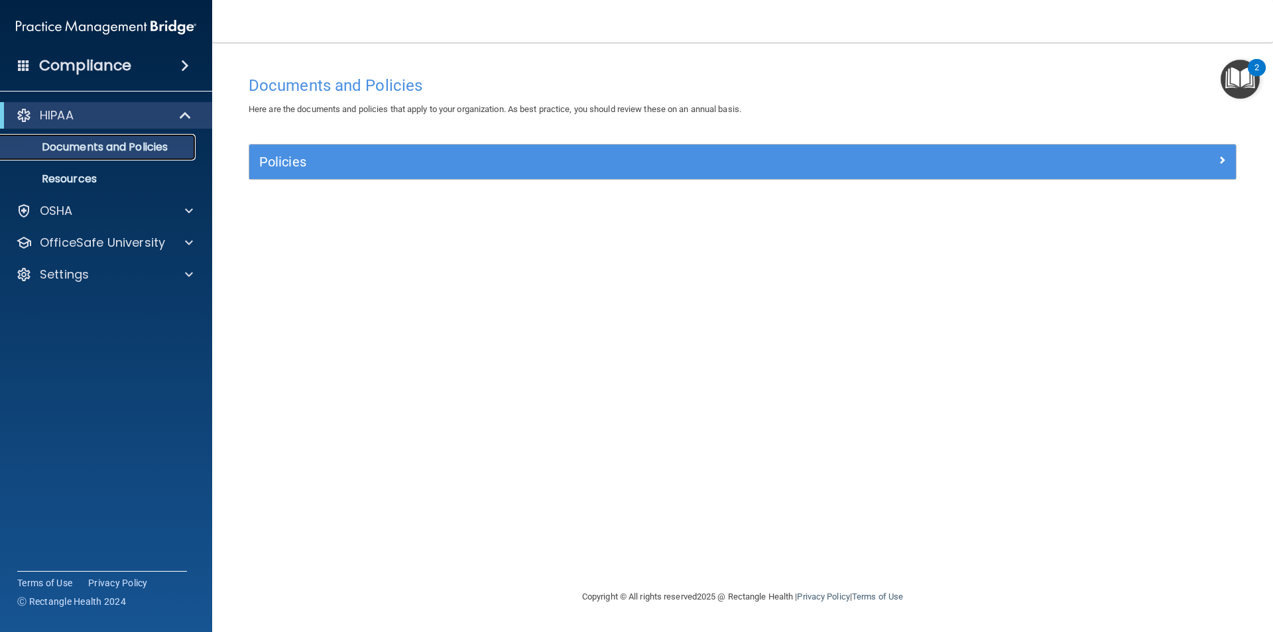
click at [139, 156] on link "Documents and Policies" at bounding box center [91, 147] width 209 height 27
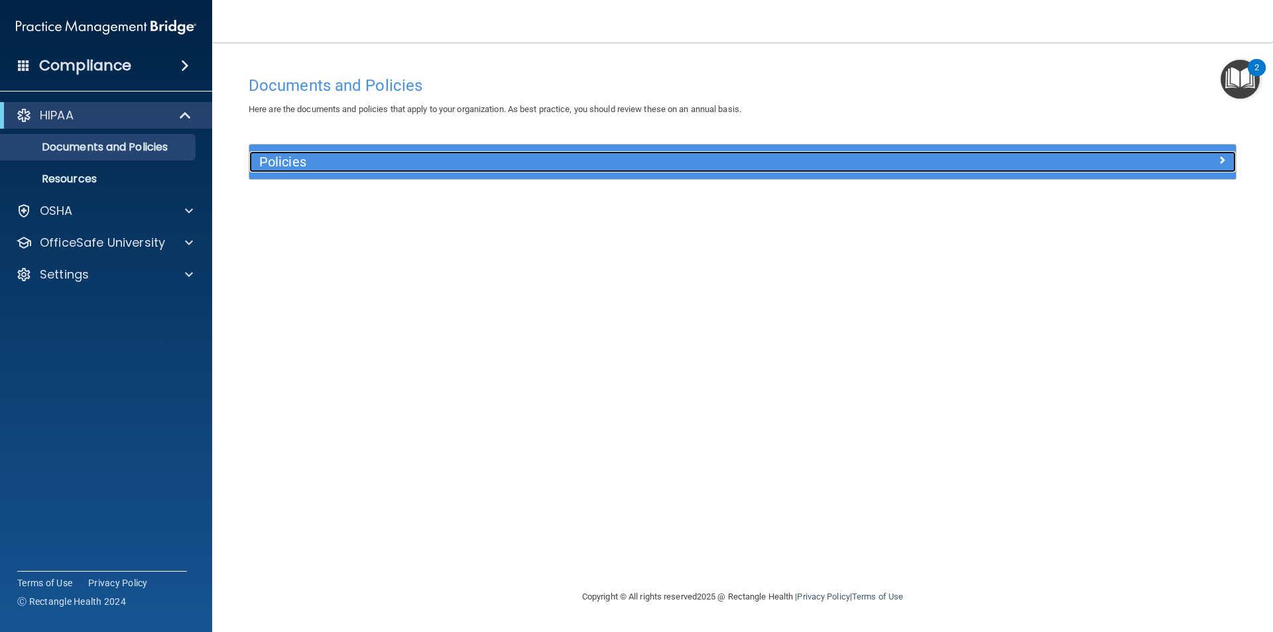
click at [296, 166] on h5 "Policies" at bounding box center [619, 162] width 720 height 15
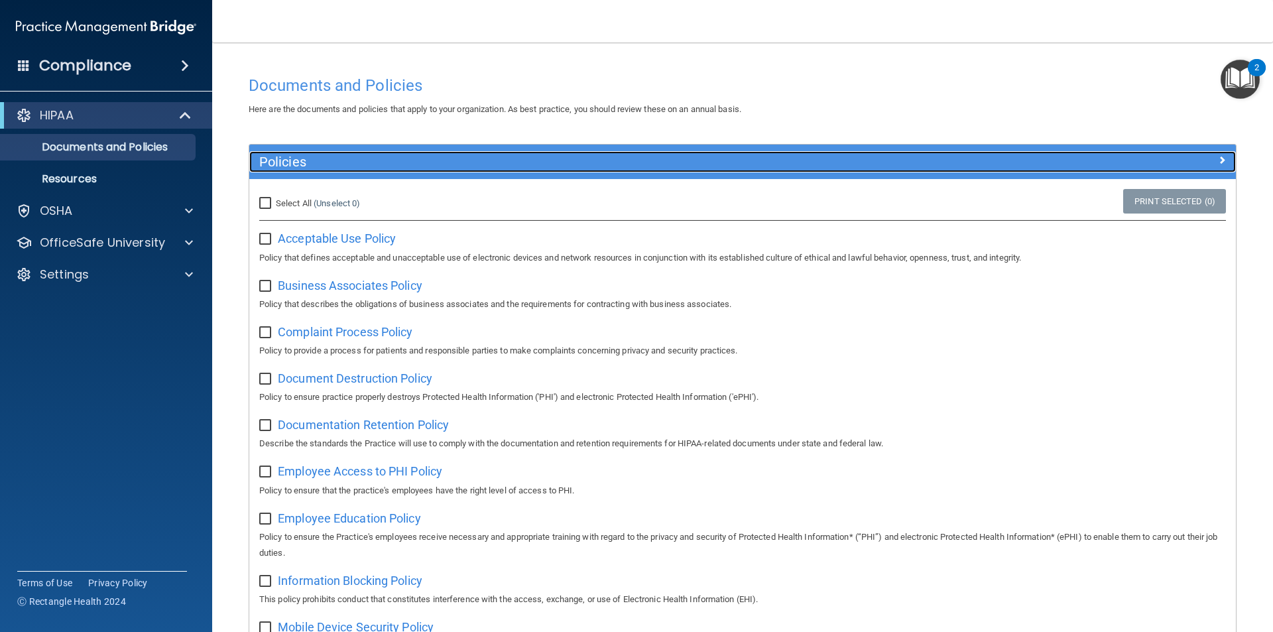
click at [294, 170] on div "Policies" at bounding box center [619, 161] width 740 height 21
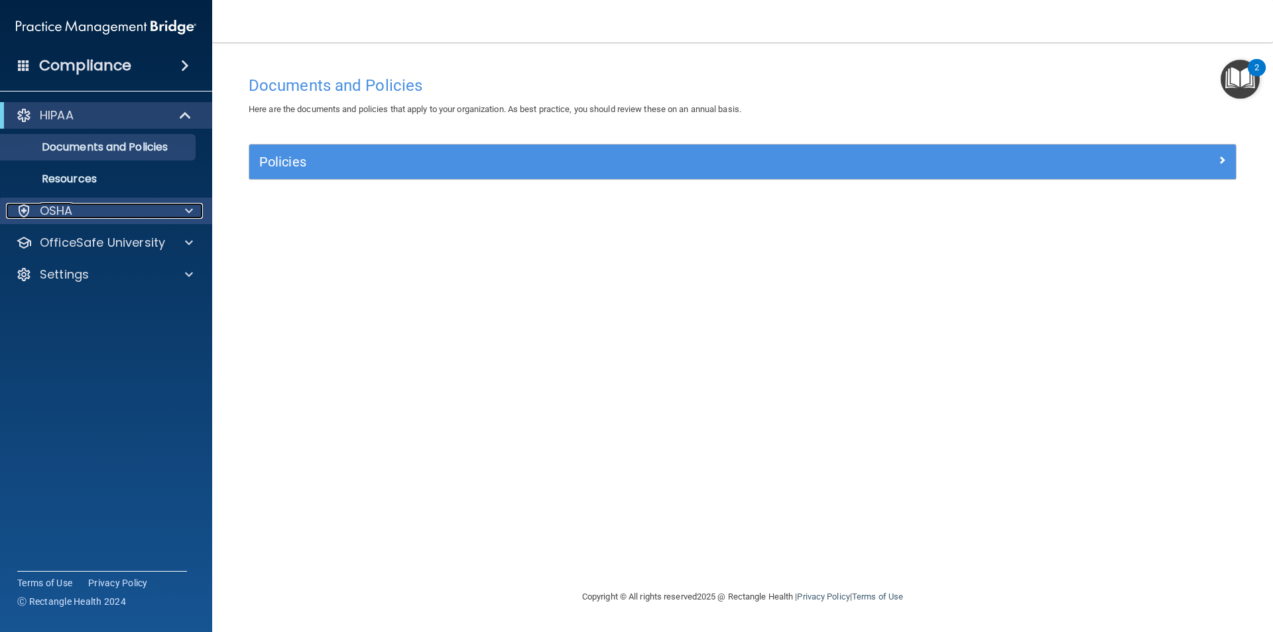
click at [94, 216] on div "OSHA" at bounding box center [88, 211] width 164 height 16
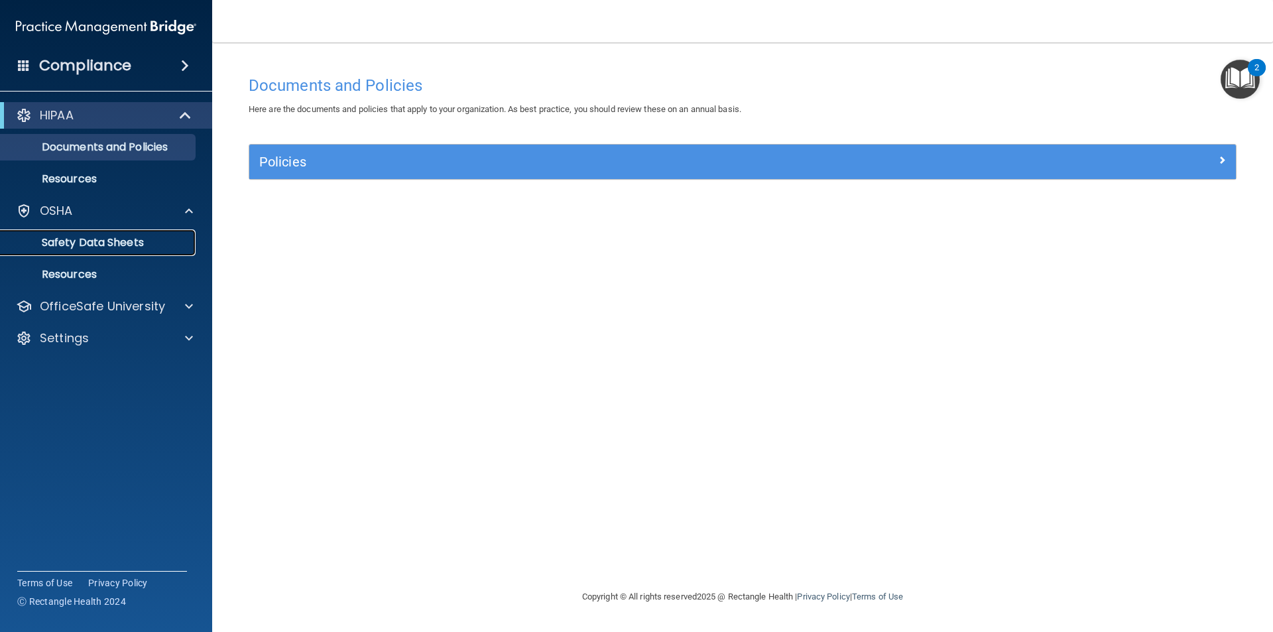
click at [117, 243] on p "Safety Data Sheets" at bounding box center [99, 242] width 181 height 13
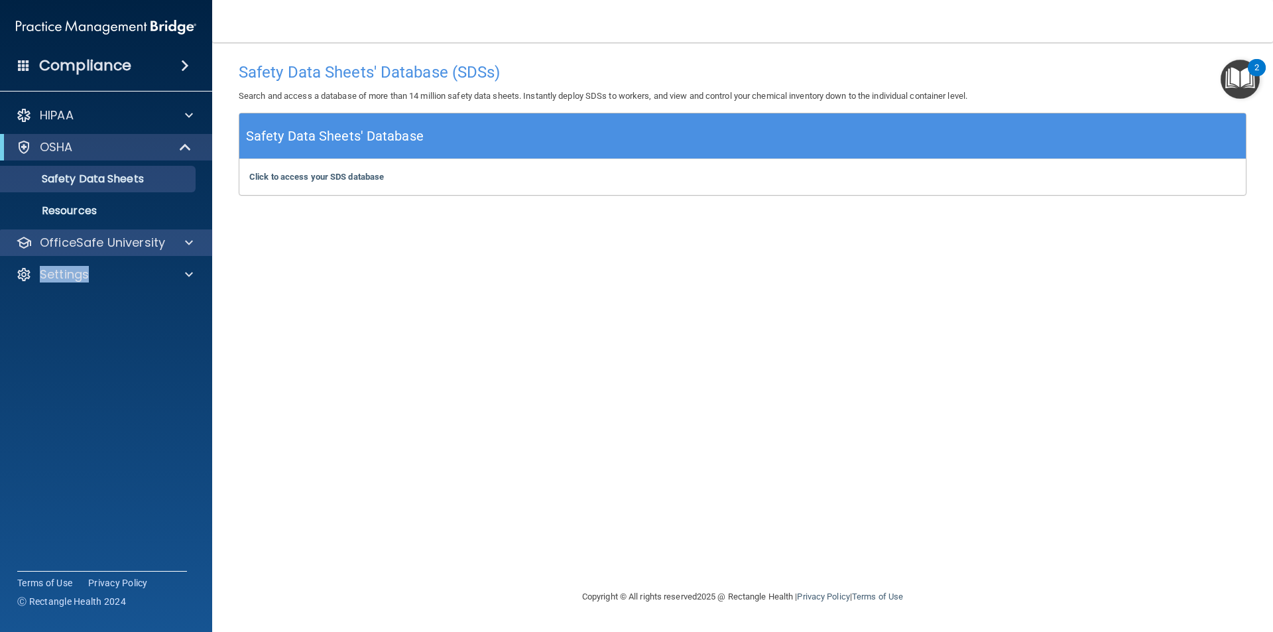
drag, startPoint x: 179, startPoint y: 252, endPoint x: 185, endPoint y: 240, distance: 13.3
click at [184, 241] on div "HIPAA Documents and Policies Report an Incident Business Associates Emergency P…" at bounding box center [106, 198] width 213 height 202
click at [186, 240] on span at bounding box center [189, 243] width 8 height 16
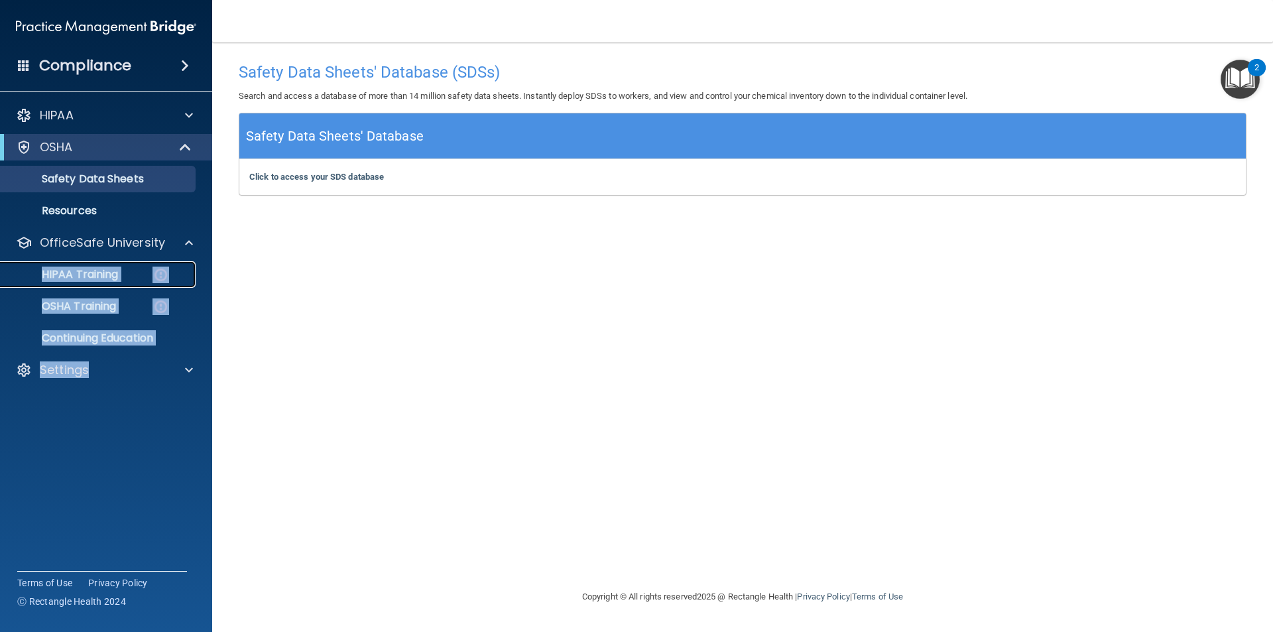
click at [83, 273] on p "HIPAA Training" at bounding box center [63, 274] width 109 height 13
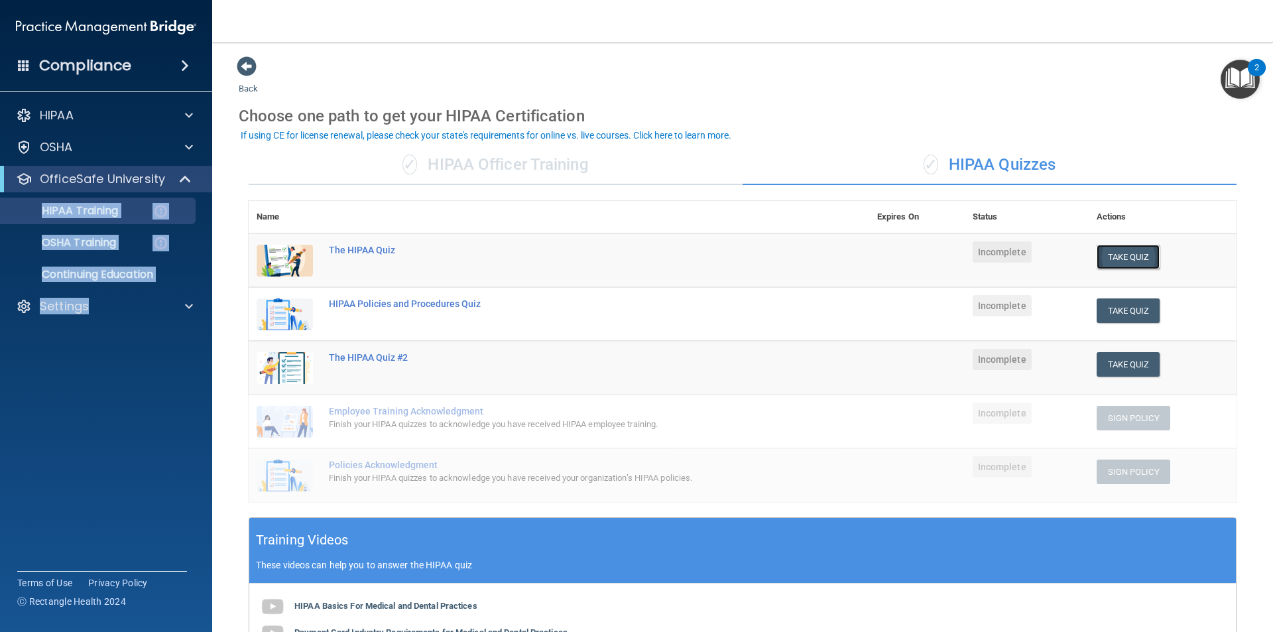
click at [1114, 253] on button "Take Quiz" at bounding box center [1129, 257] width 64 height 25
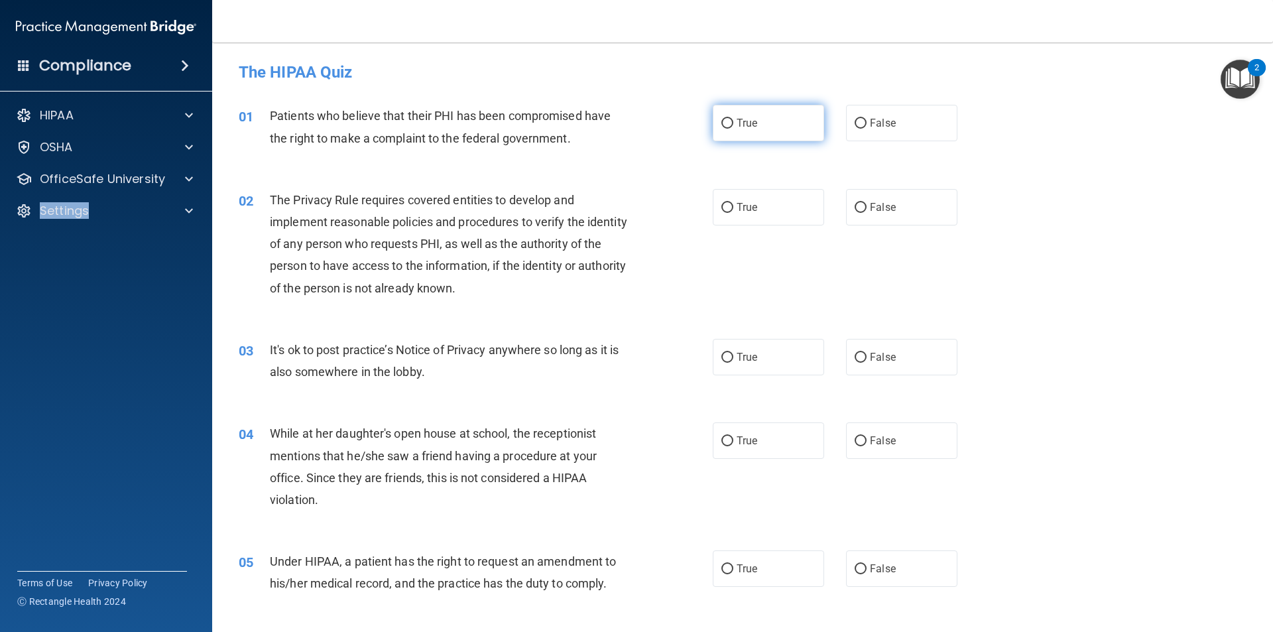
click at [722, 125] on input "True" at bounding box center [728, 124] width 12 height 10
radio input "true"
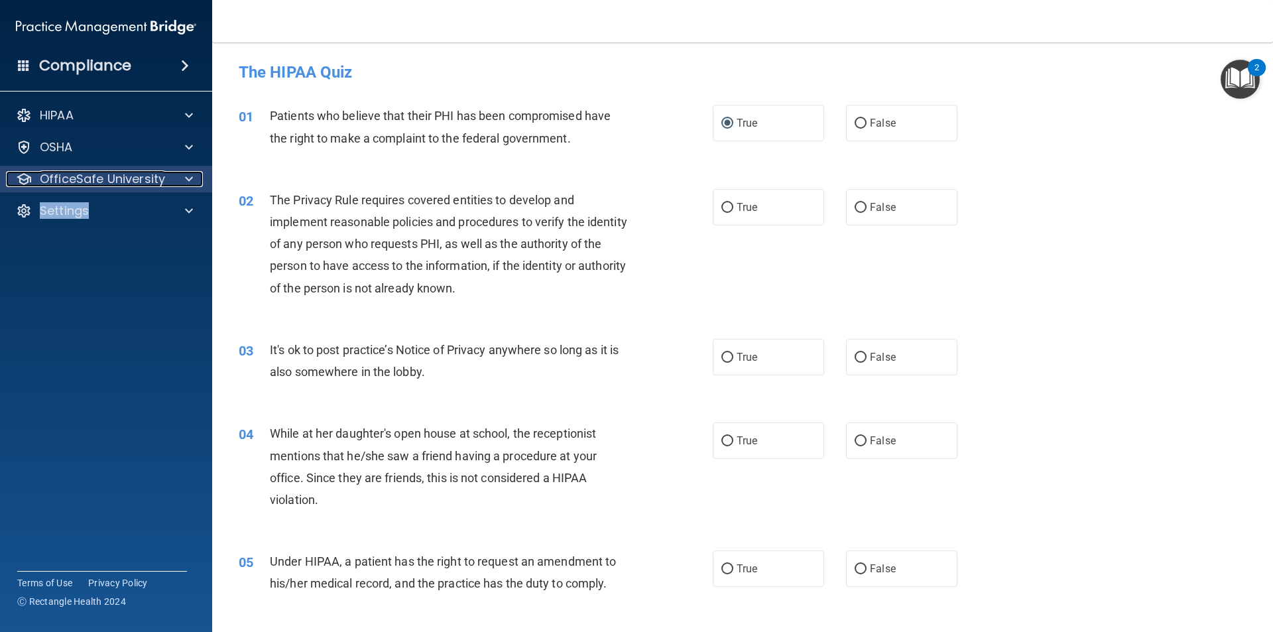
click at [196, 181] on div at bounding box center [186, 179] width 33 height 16
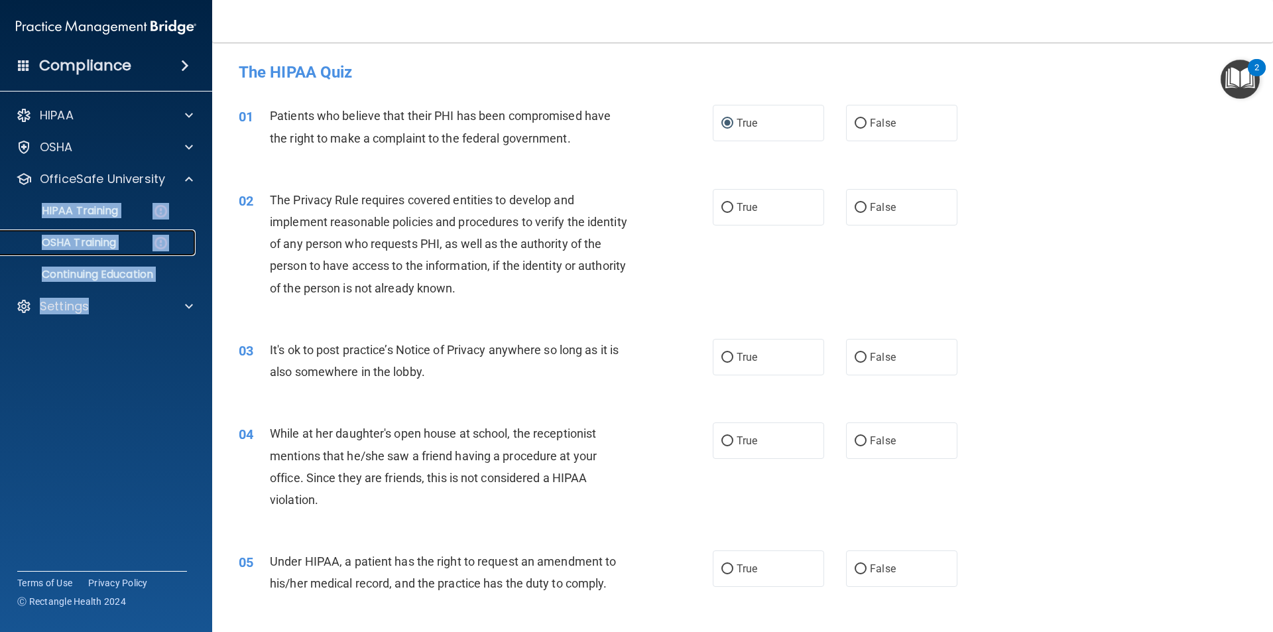
click at [87, 249] on p "OSHA Training" at bounding box center [62, 242] width 107 height 13
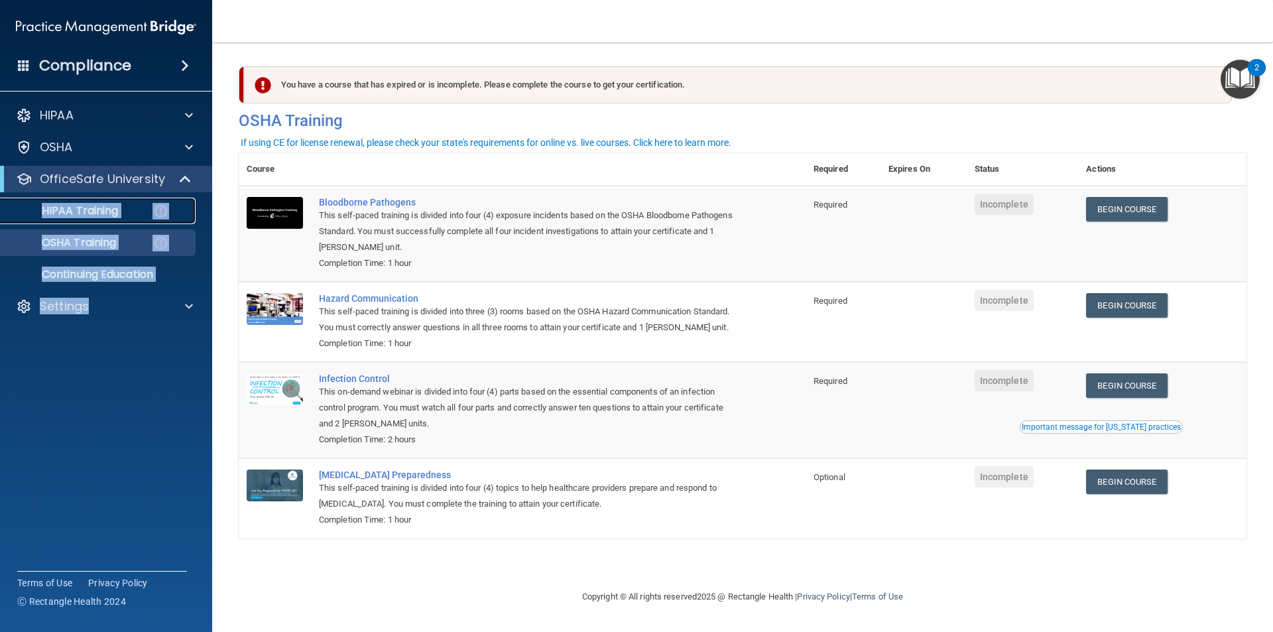
click at [117, 212] on p "HIPAA Training" at bounding box center [63, 210] width 109 height 13
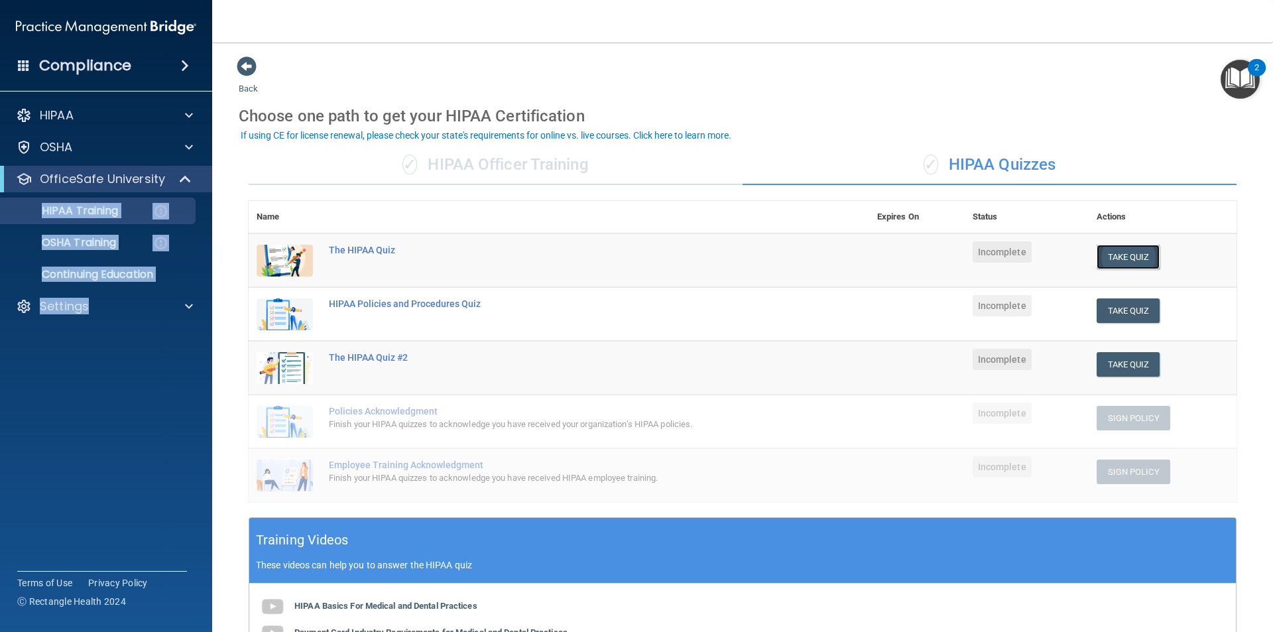
click at [1102, 253] on button "Take Quiz" at bounding box center [1129, 257] width 64 height 25
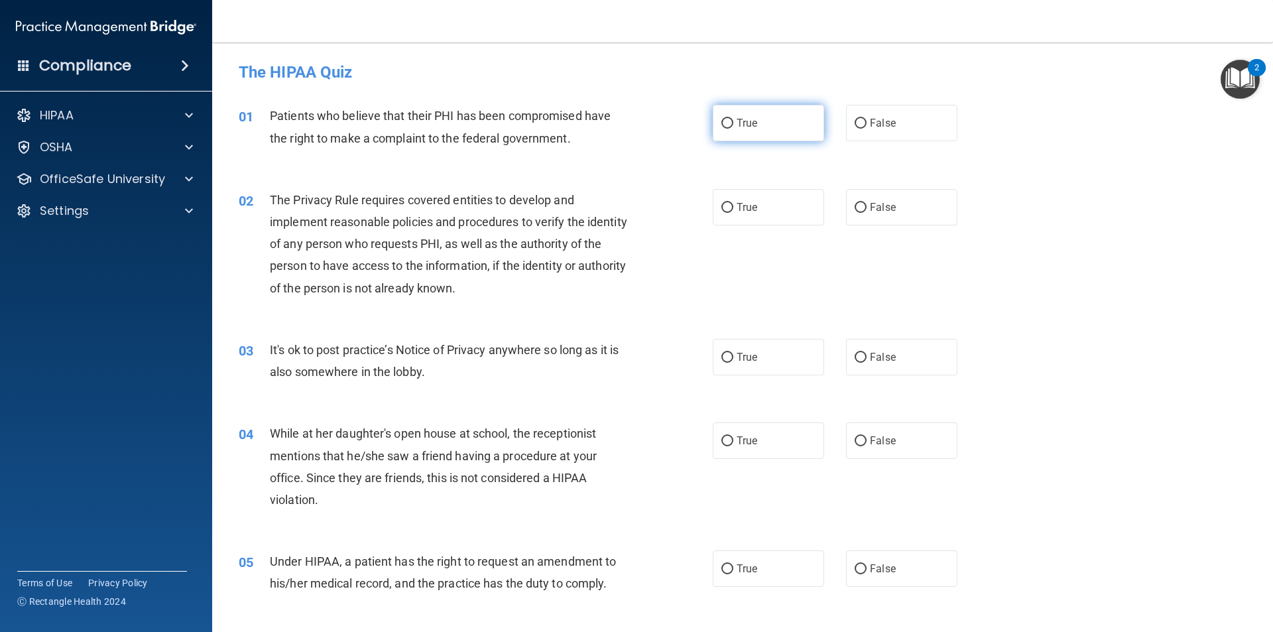
click at [731, 128] on label "True" at bounding box center [768, 123] width 111 height 36
click at [731, 128] on input "True" at bounding box center [728, 124] width 12 height 10
radio input "true"
click at [738, 220] on label "True" at bounding box center [768, 207] width 111 height 36
click at [734, 213] on input "True" at bounding box center [728, 208] width 12 height 10
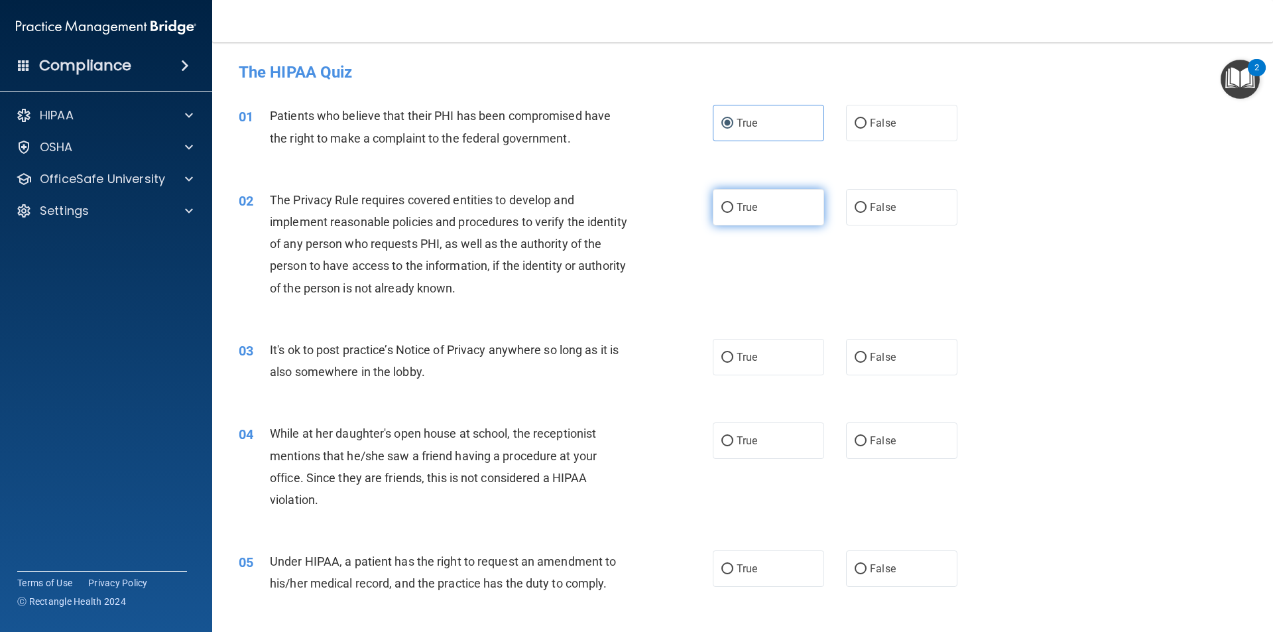
radio input "true"
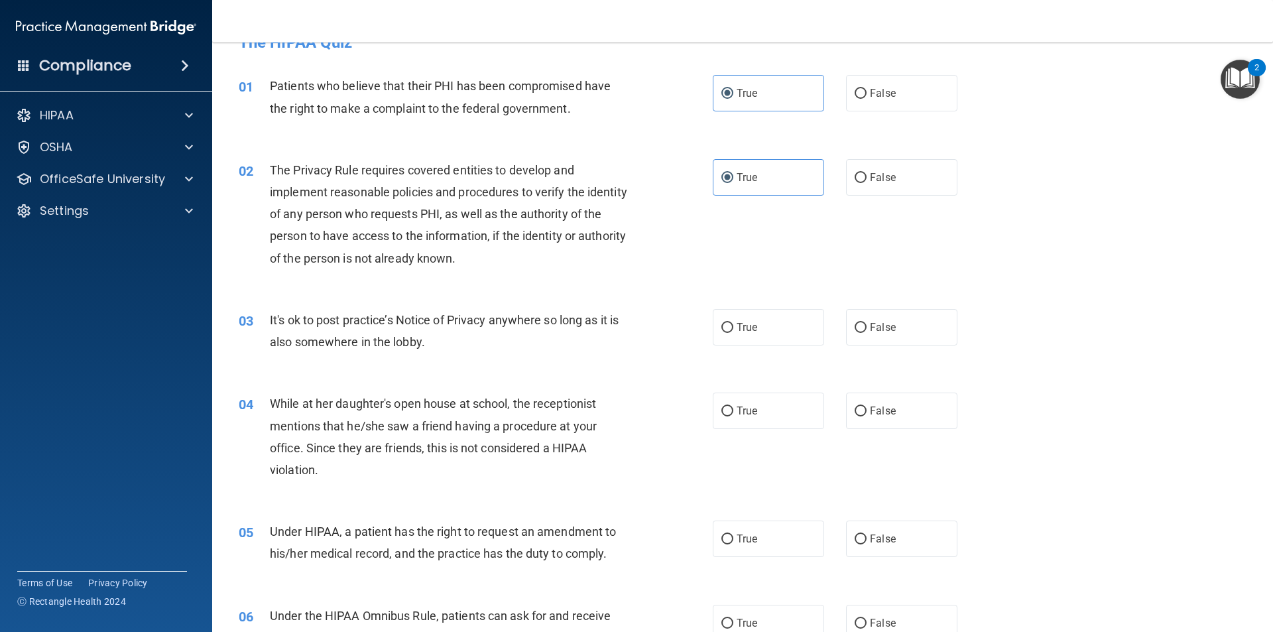
scroll to position [66, 0]
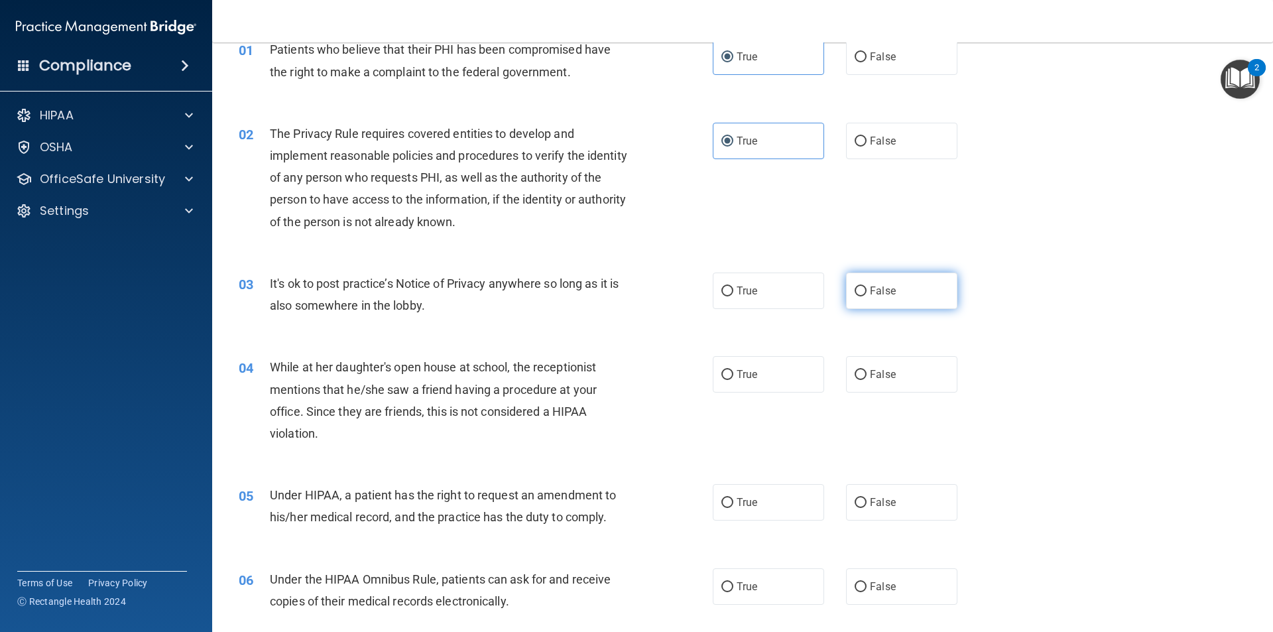
click at [917, 294] on label "False" at bounding box center [901, 291] width 111 height 36
click at [867, 294] on input "False" at bounding box center [861, 292] width 12 height 10
radio input "true"
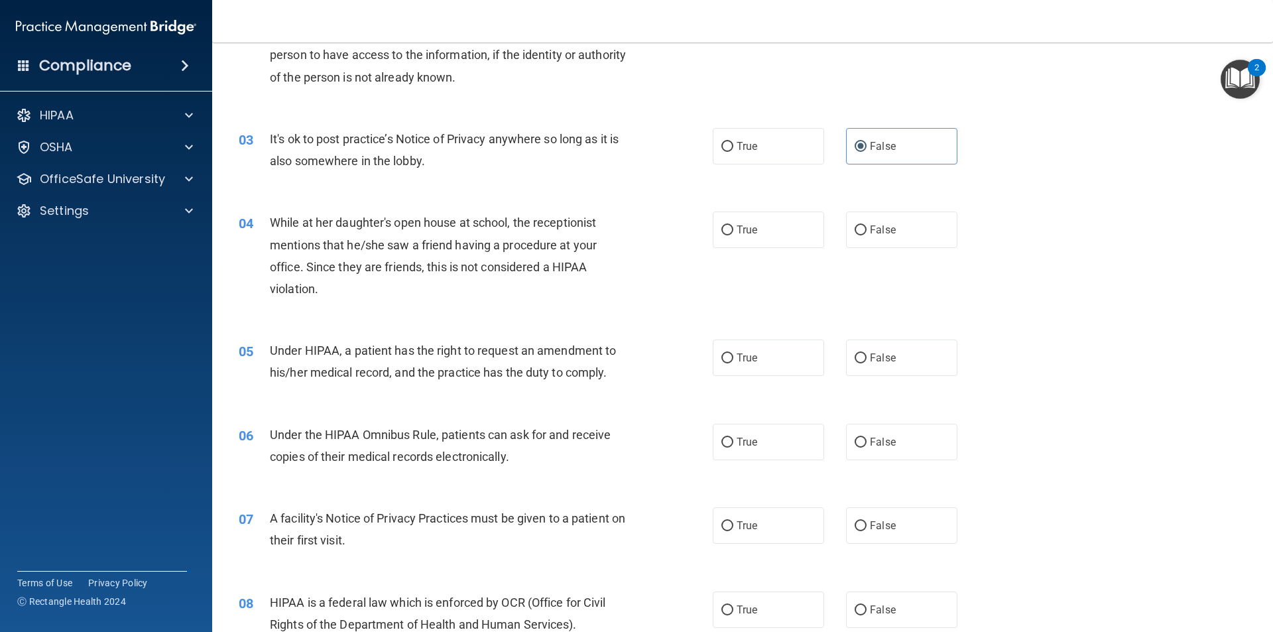
scroll to position [265, 0]
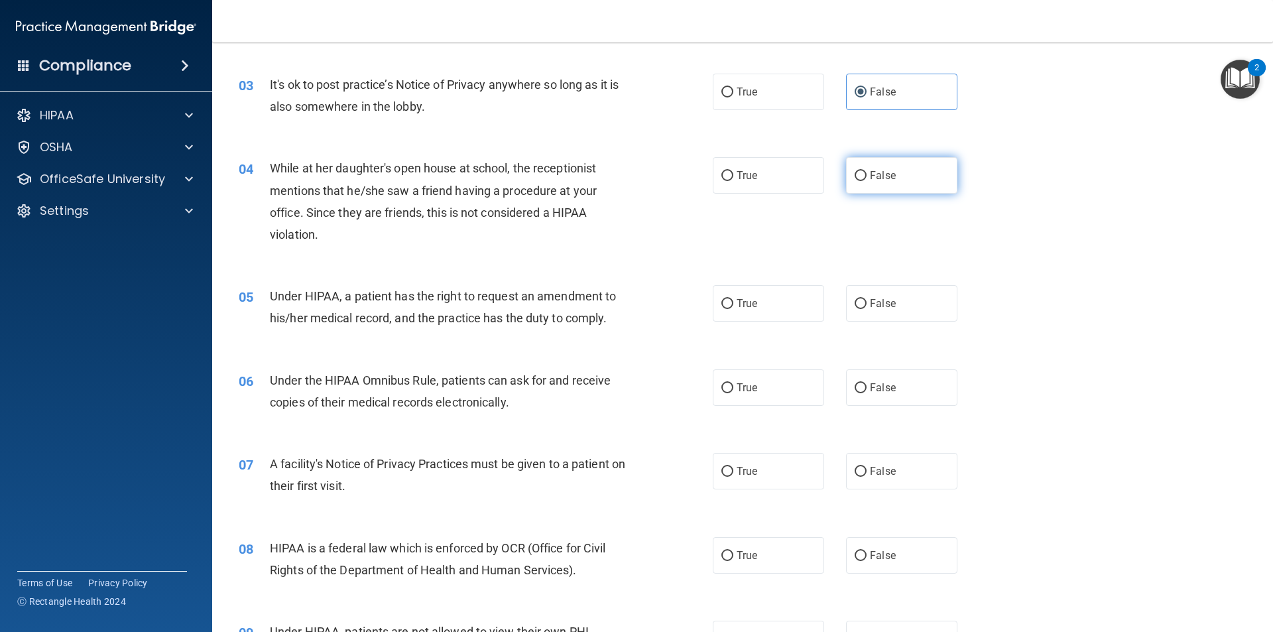
click at [854, 164] on label "False" at bounding box center [901, 175] width 111 height 36
click at [855, 171] on input "False" at bounding box center [861, 176] width 12 height 10
radio input "true"
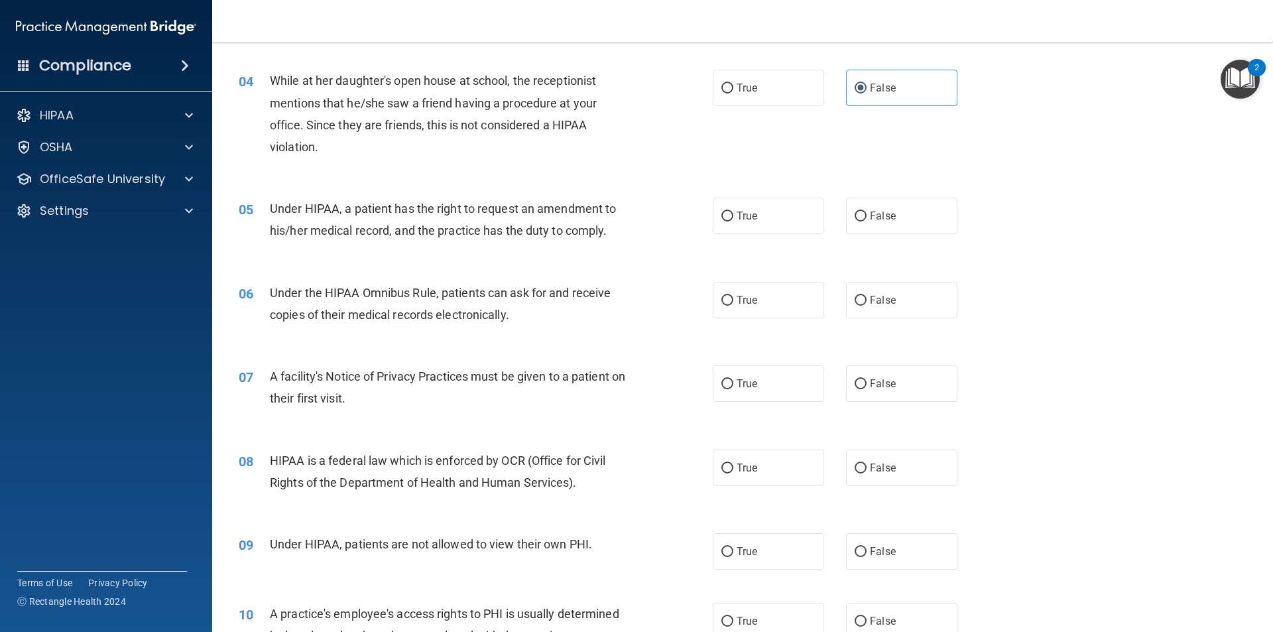
scroll to position [332, 0]
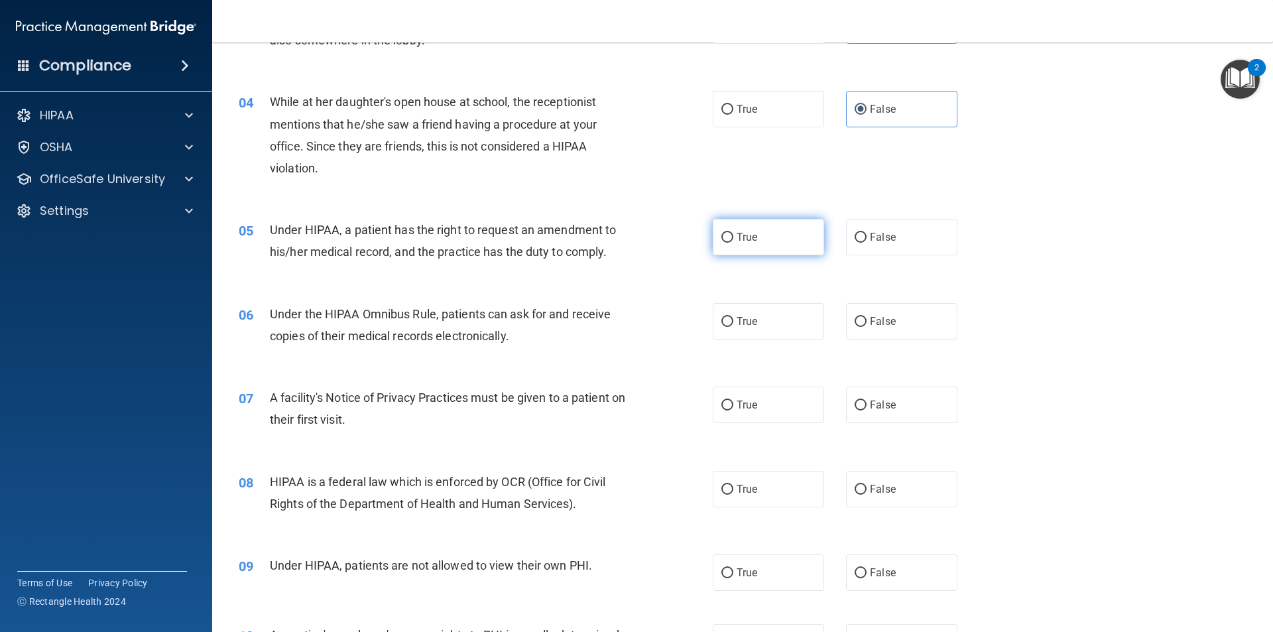
click at [750, 237] on span "True" at bounding box center [747, 237] width 21 height 13
click at [734, 237] on input "True" at bounding box center [728, 238] width 12 height 10
radio input "true"
click at [737, 318] on span "True" at bounding box center [747, 321] width 21 height 13
click at [734, 318] on input "True" at bounding box center [728, 322] width 12 height 10
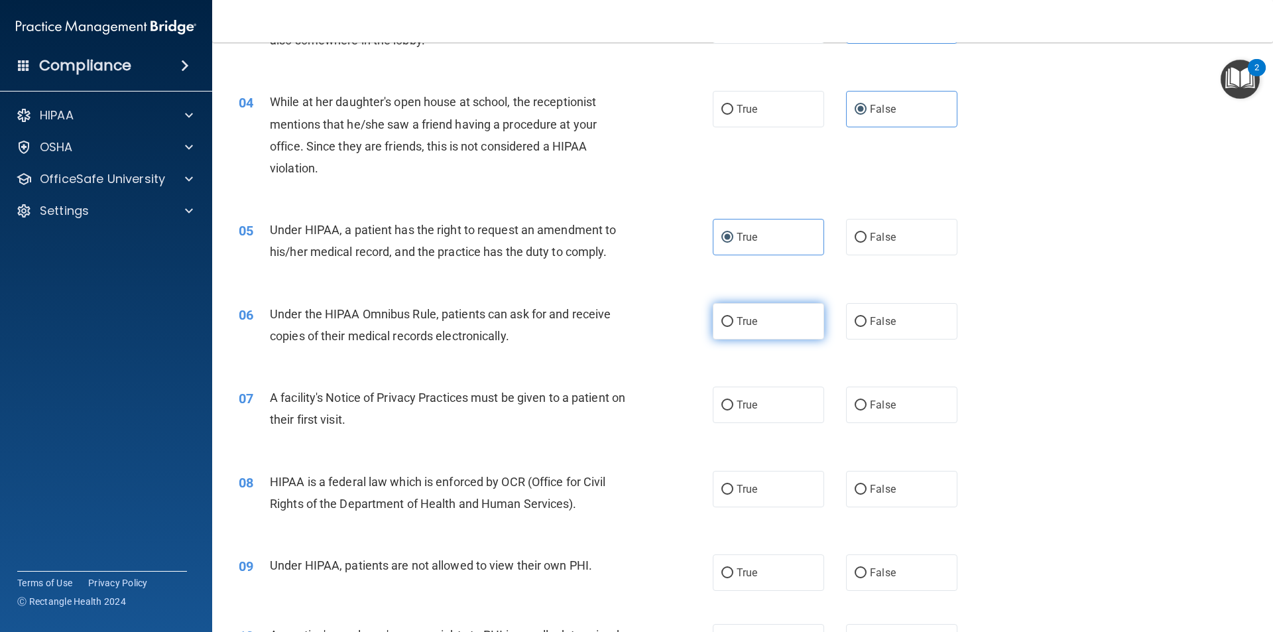
radio input "true"
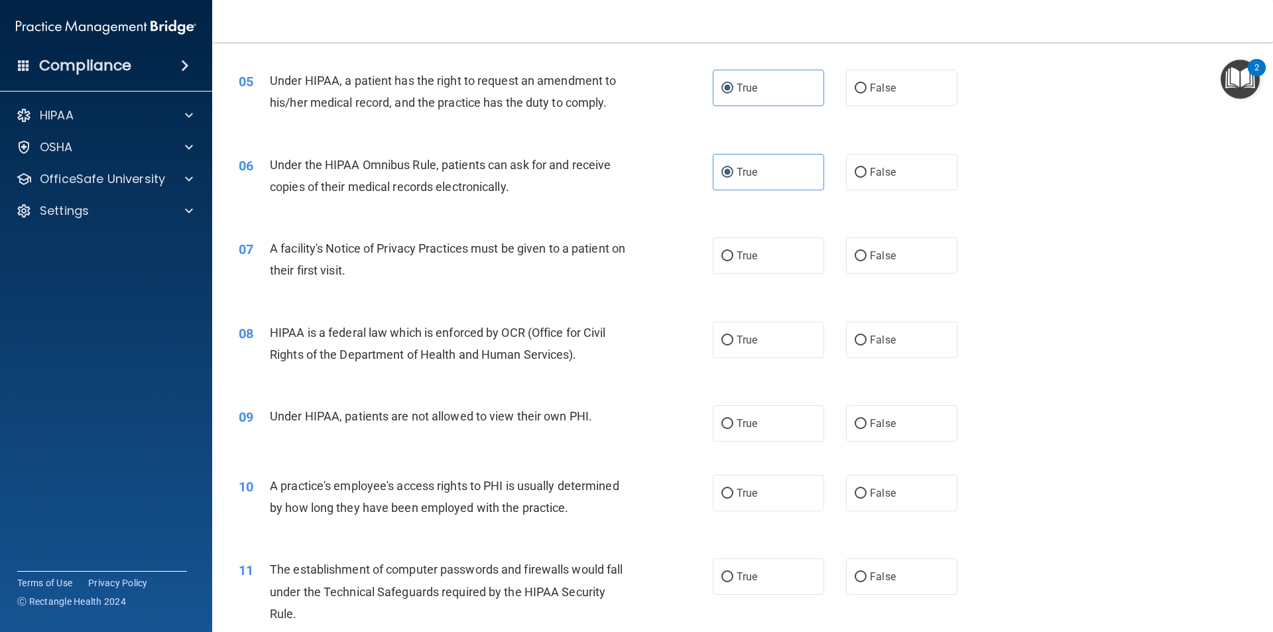
scroll to position [531, 0]
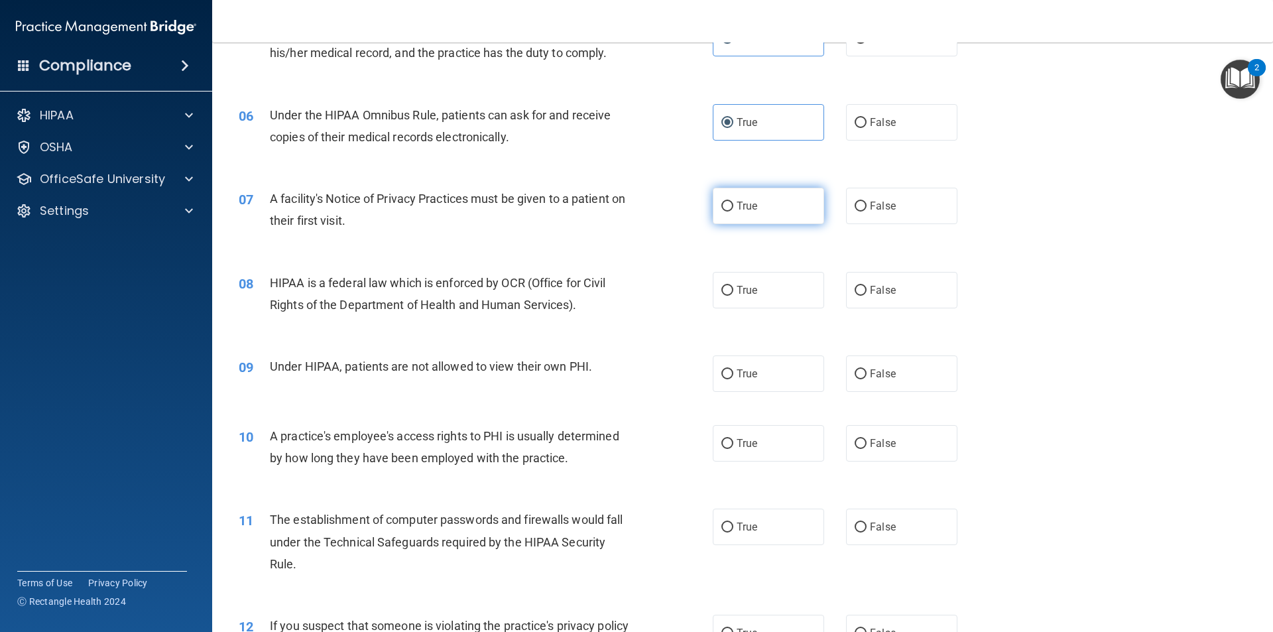
click at [737, 206] on span "True" at bounding box center [747, 206] width 21 height 13
click at [734, 206] on input "True" at bounding box center [728, 207] width 12 height 10
radio input "true"
click at [759, 304] on label "True" at bounding box center [768, 290] width 111 height 36
click at [734, 296] on input "True" at bounding box center [728, 291] width 12 height 10
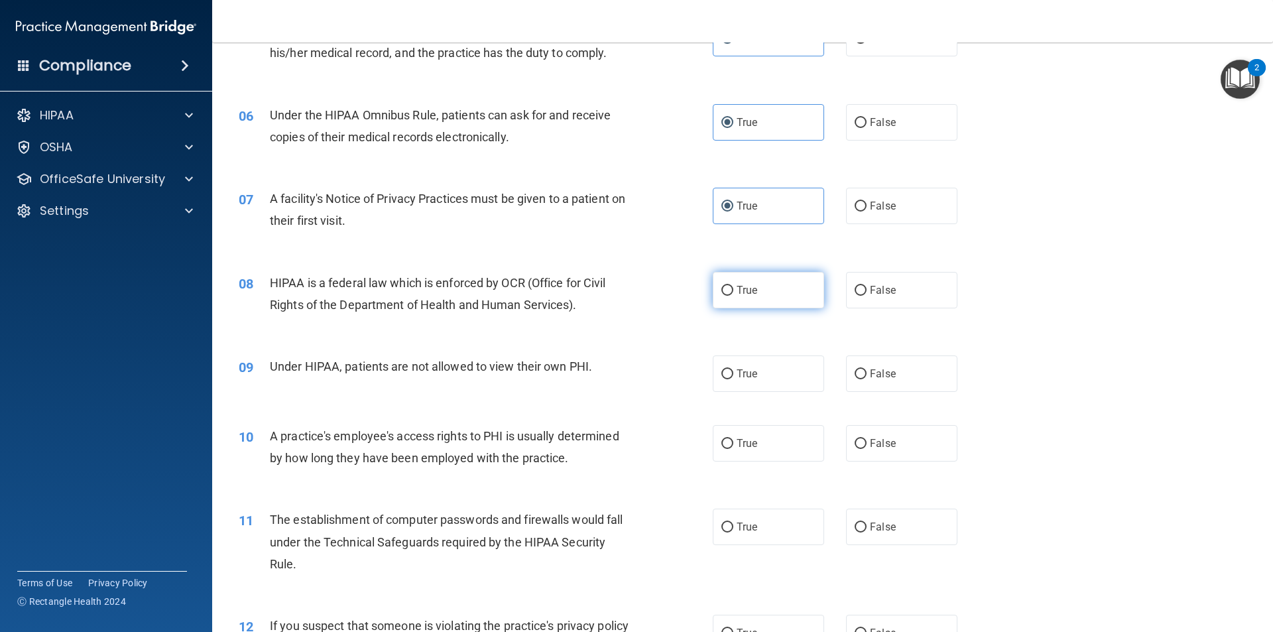
radio input "true"
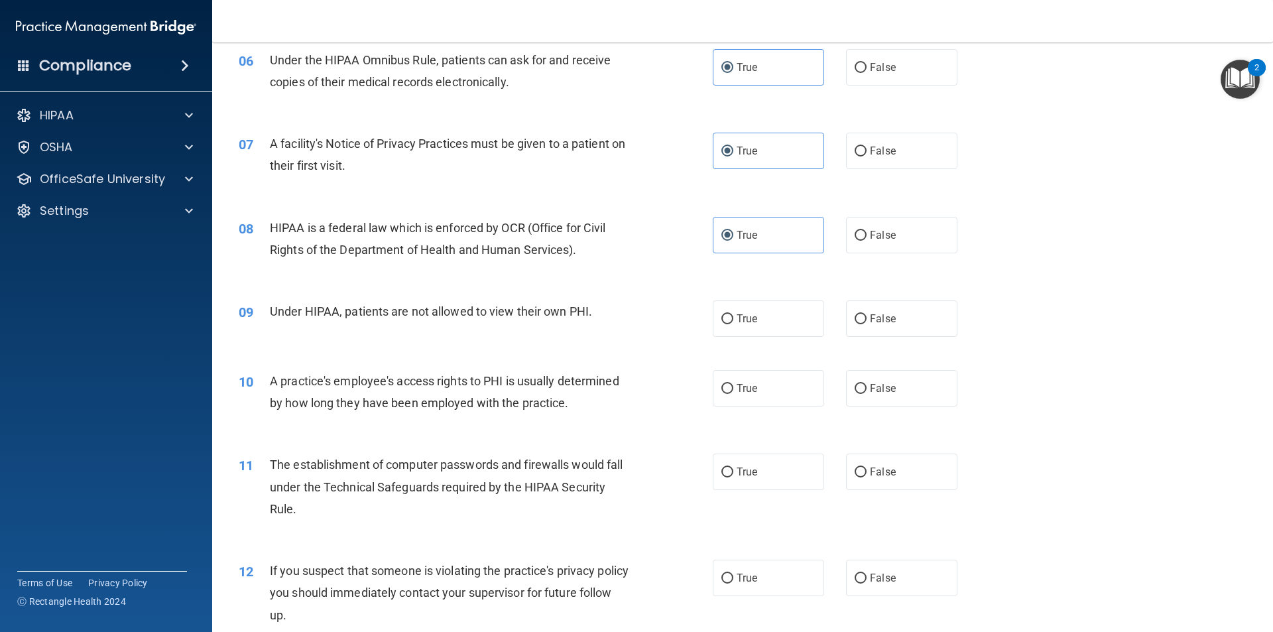
scroll to position [663, 0]
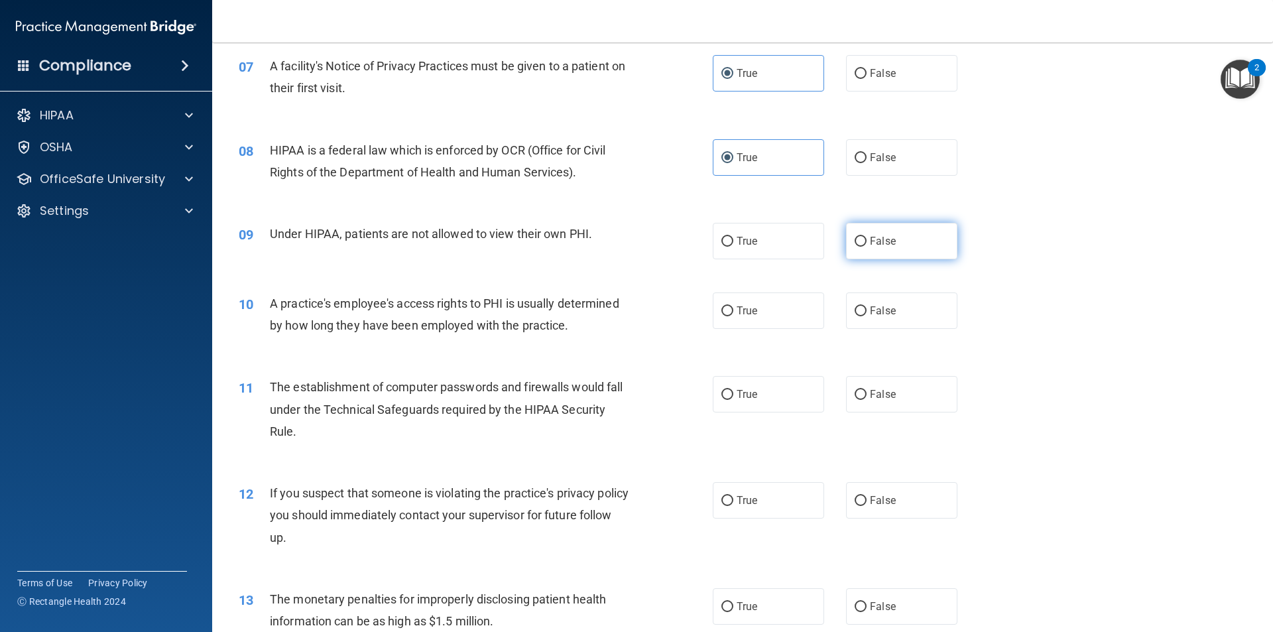
click at [895, 239] on label "False" at bounding box center [901, 241] width 111 height 36
click at [867, 239] on input "False" at bounding box center [861, 242] width 12 height 10
radio input "true"
click at [879, 310] on span "False" at bounding box center [883, 310] width 26 height 13
click at [867, 310] on input "False" at bounding box center [861, 311] width 12 height 10
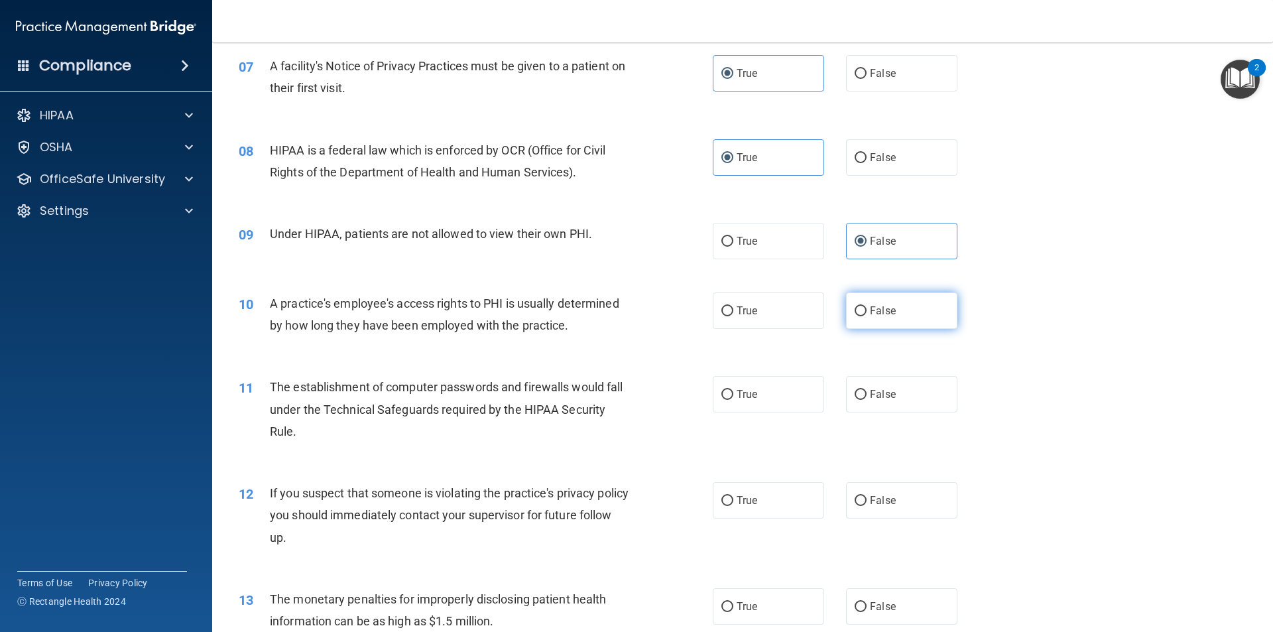
radio input "true"
click at [704, 395] on div "11 The establishment of computer passwords and firewalls would fall under the T…" at bounding box center [476, 412] width 514 height 73
click at [724, 393] on input "True" at bounding box center [728, 395] width 12 height 10
radio input "true"
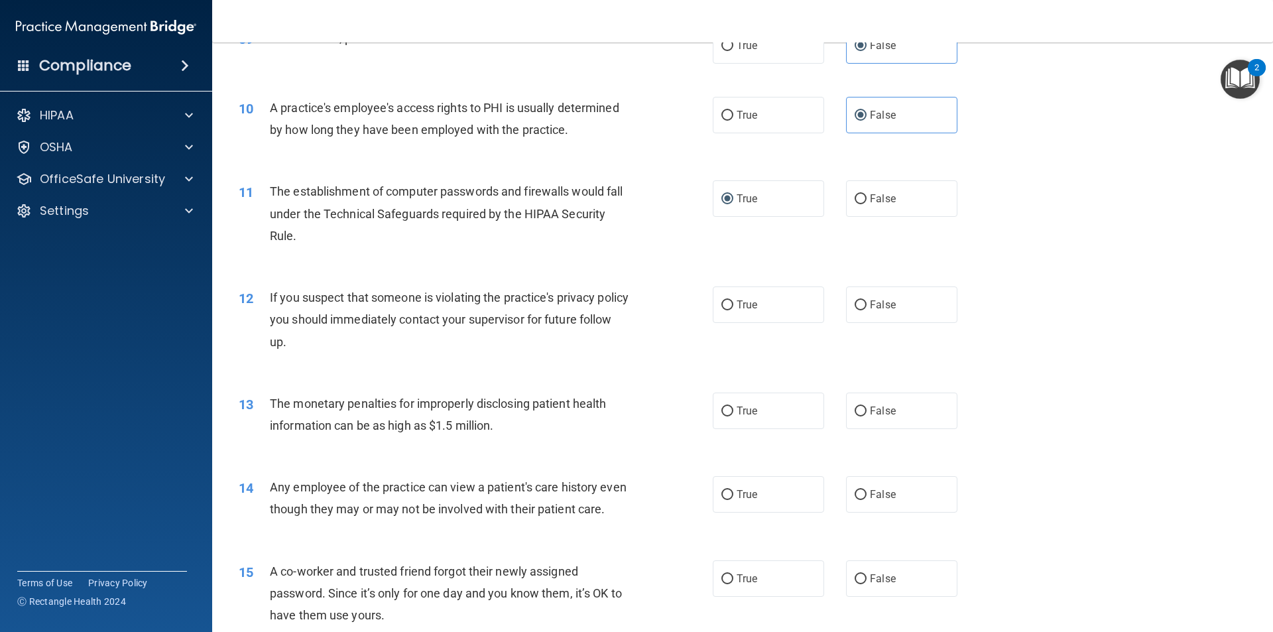
scroll to position [862, 0]
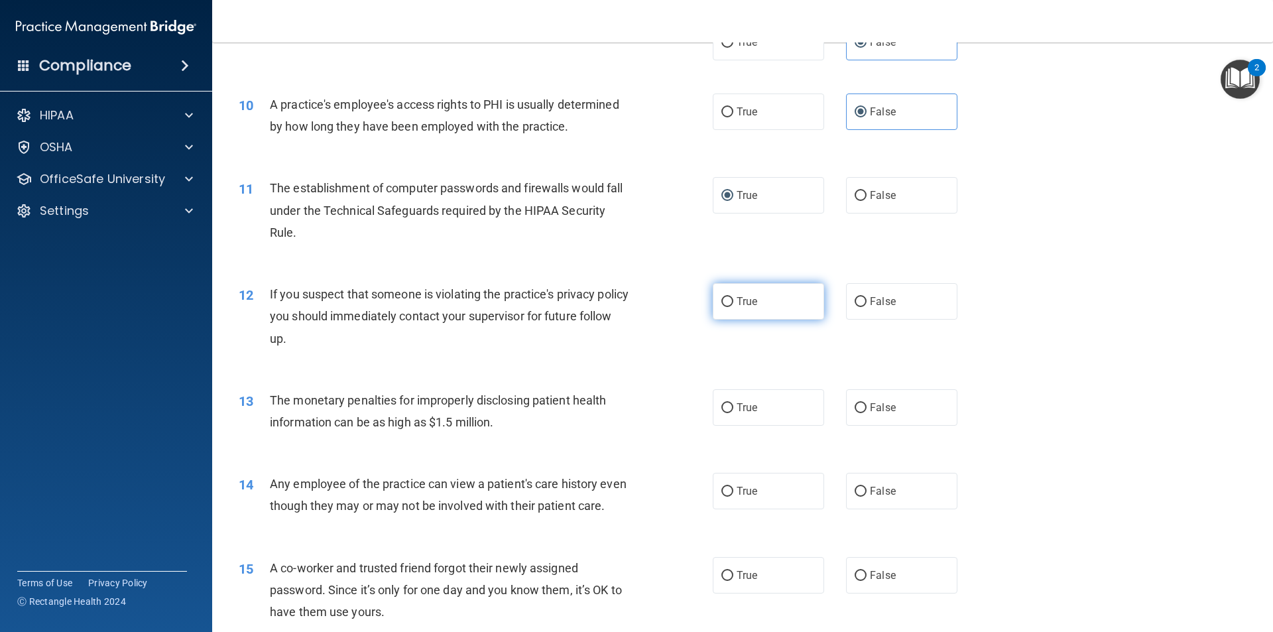
click at [737, 301] on span "True" at bounding box center [747, 301] width 21 height 13
click at [734, 301] on input "True" at bounding box center [728, 302] width 12 height 10
radio input "true"
click at [754, 402] on label "True" at bounding box center [768, 407] width 111 height 36
click at [734, 403] on input "True" at bounding box center [728, 408] width 12 height 10
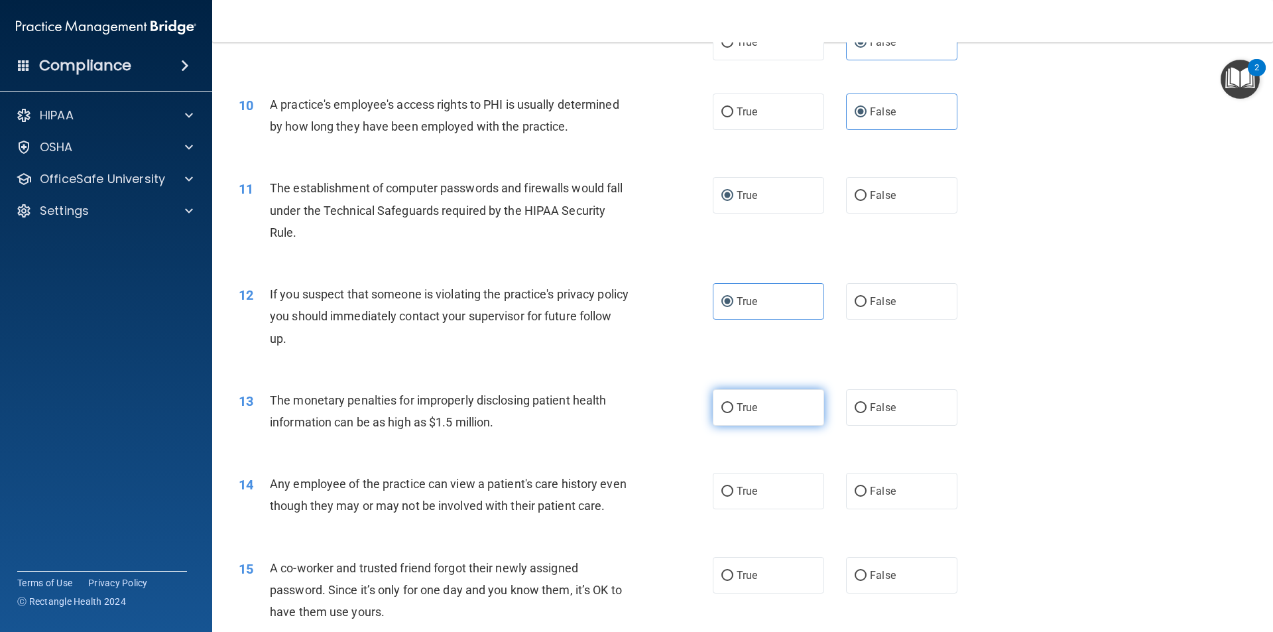
radio input "true"
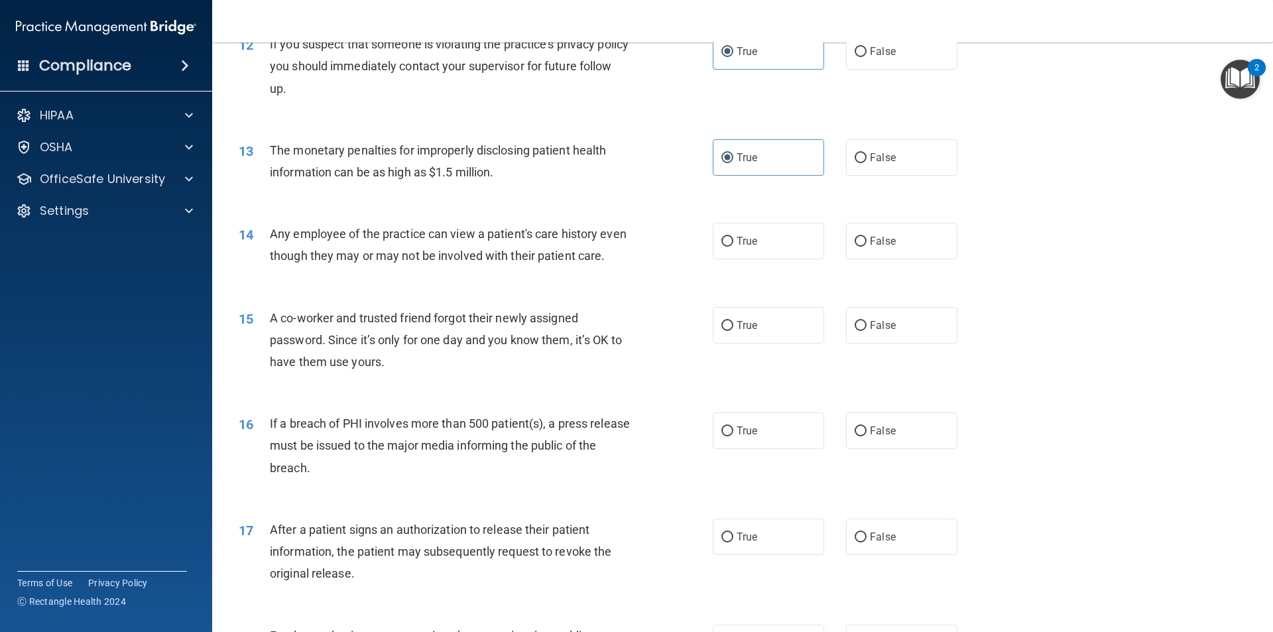
scroll to position [1127, 0]
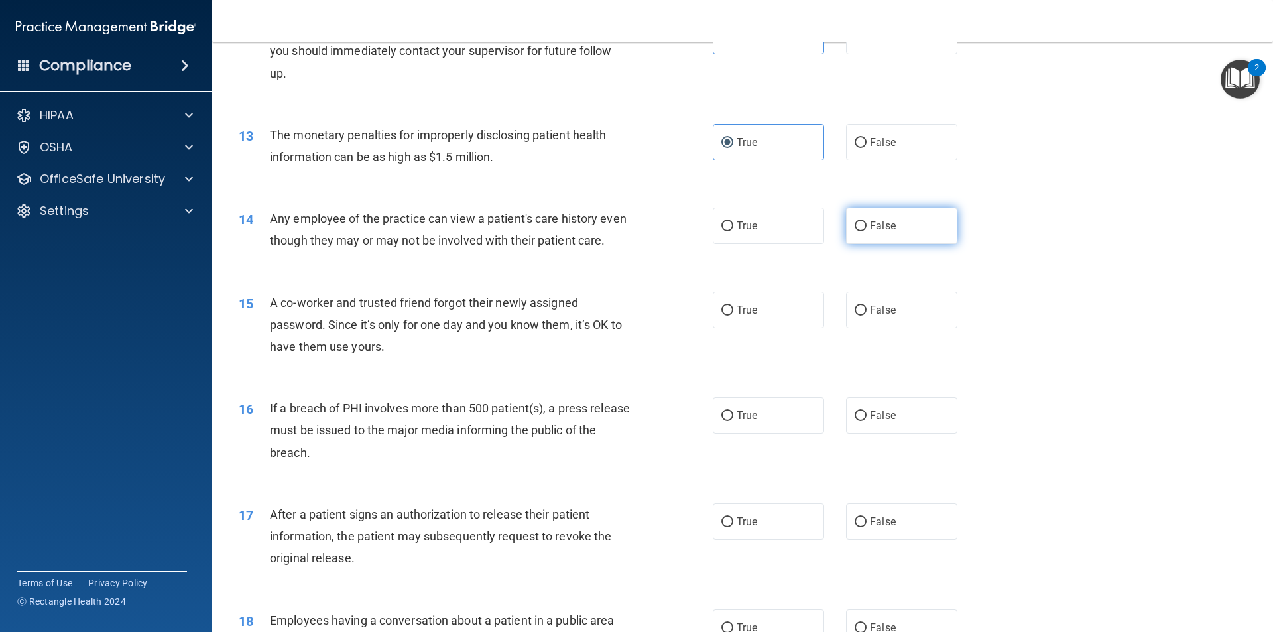
drag, startPoint x: 910, startPoint y: 235, endPoint x: 917, endPoint y: 234, distance: 6.7
click at [911, 234] on label "False" at bounding box center [901, 226] width 111 height 36
click at [867, 231] on input "False" at bounding box center [861, 227] width 12 height 10
radio input "true"
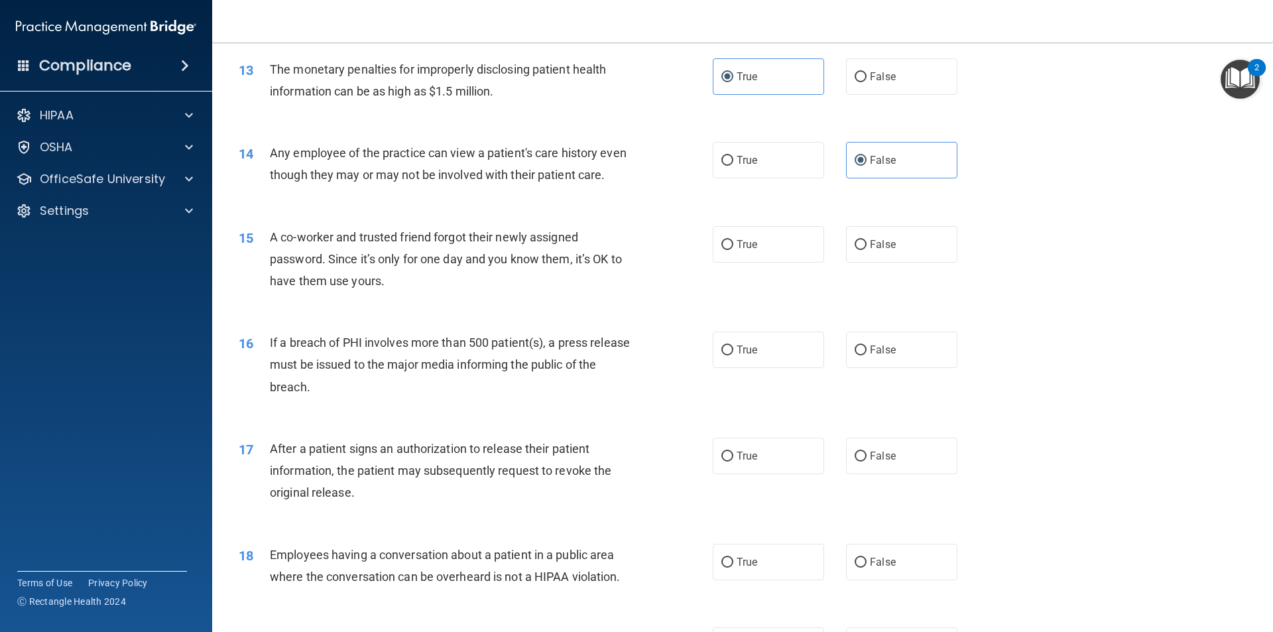
scroll to position [1194, 0]
click at [888, 250] on span "False" at bounding box center [883, 243] width 26 height 13
click at [867, 249] on input "False" at bounding box center [861, 244] width 12 height 10
radio input "true"
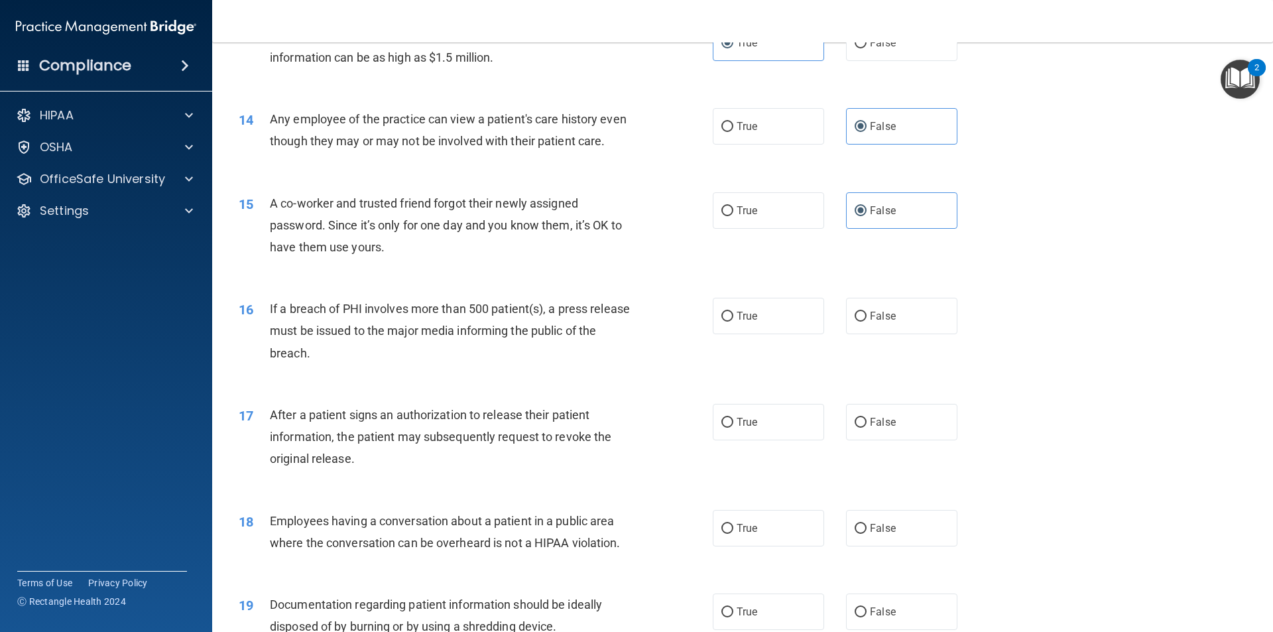
scroll to position [1326, 0]
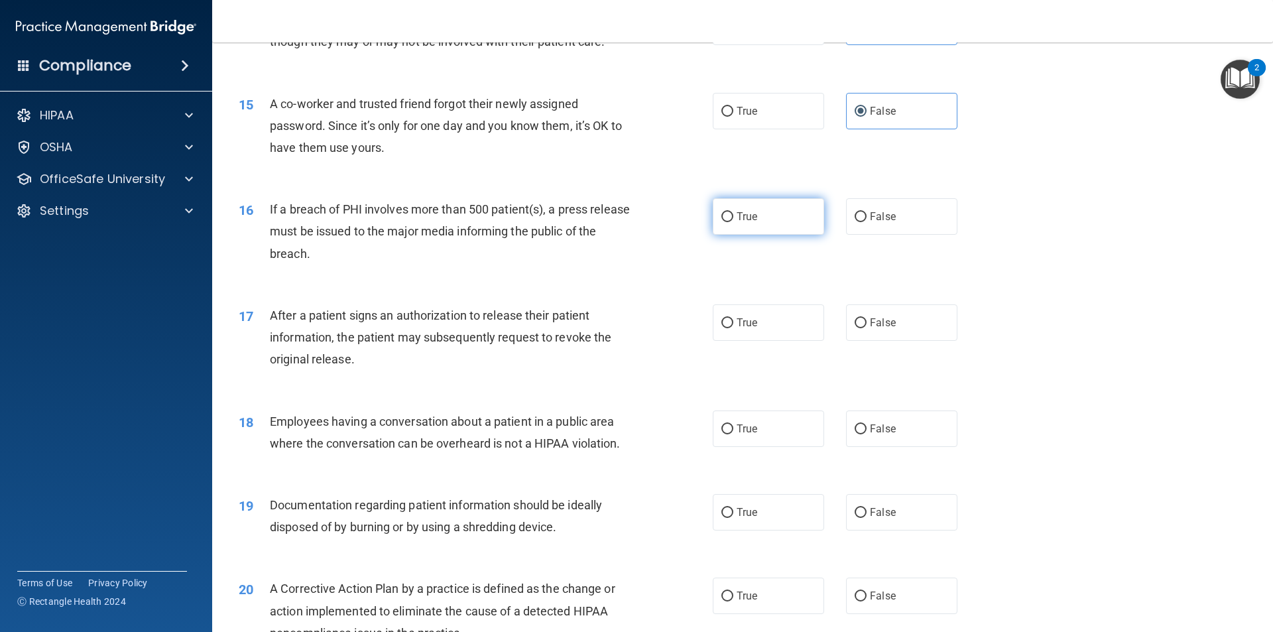
click at [742, 235] on label "True" at bounding box center [768, 216] width 111 height 36
click at [734, 222] on input "True" at bounding box center [728, 217] width 12 height 10
radio input "true"
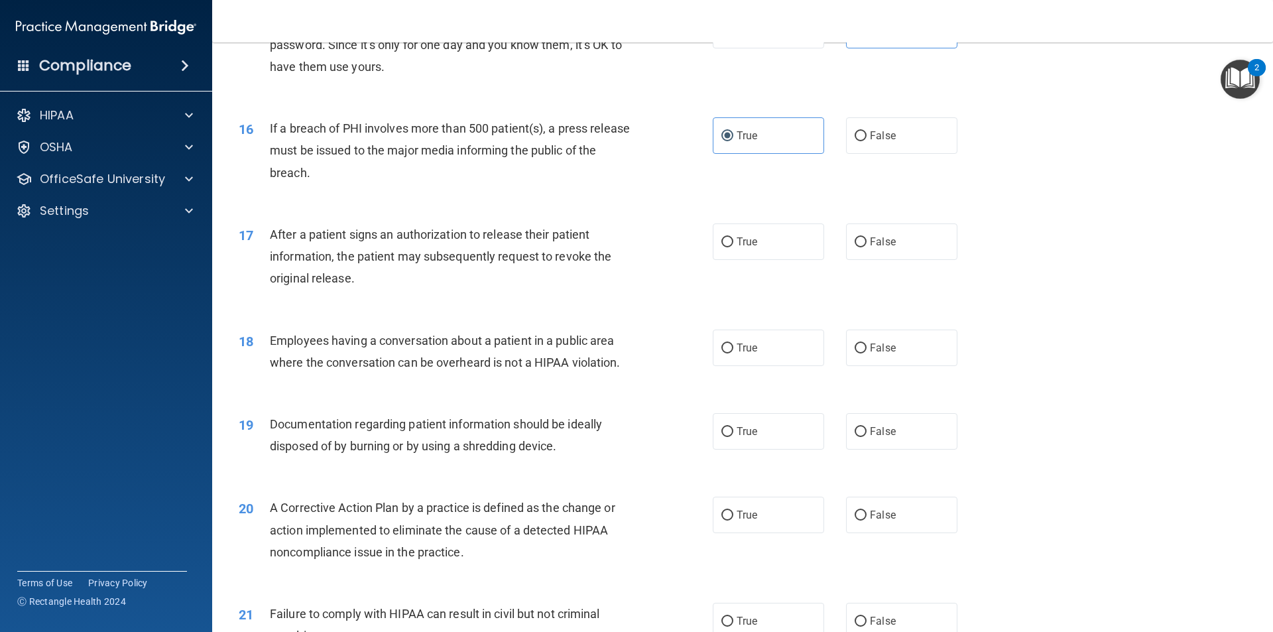
scroll to position [1459, 0]
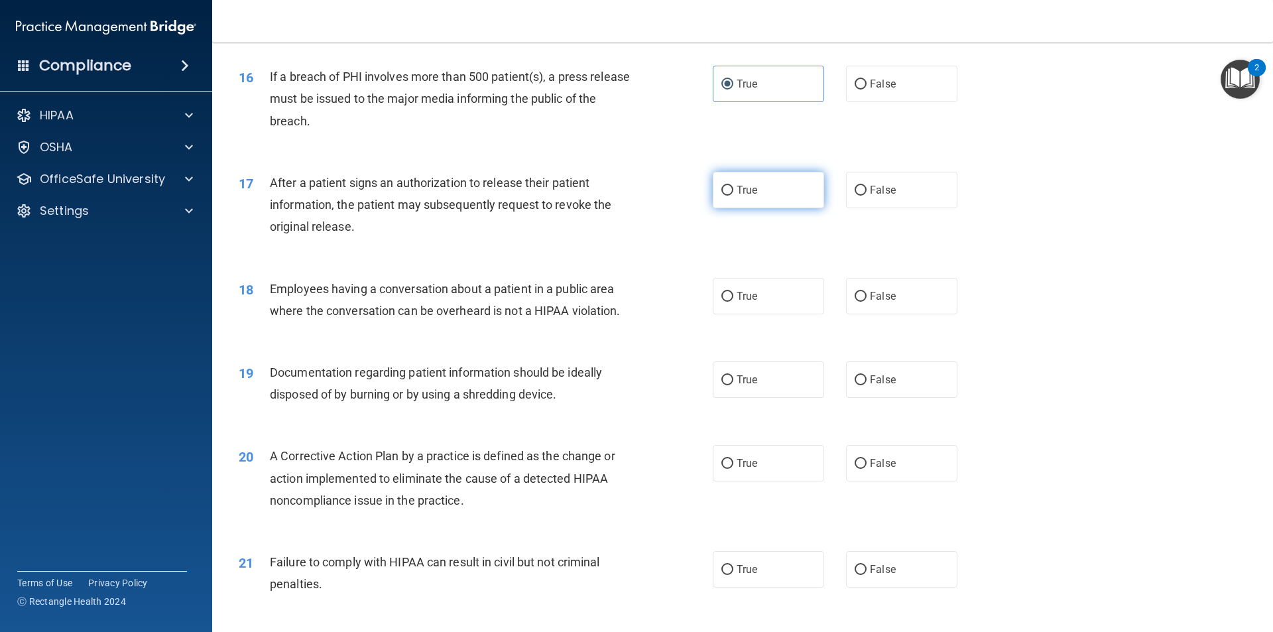
click at [774, 208] on label "True" at bounding box center [768, 190] width 111 height 36
click at [734, 196] on input "True" at bounding box center [728, 191] width 12 height 10
radio input "true"
click at [742, 302] on span "True" at bounding box center [747, 296] width 21 height 13
click at [734, 302] on input "True" at bounding box center [728, 297] width 12 height 10
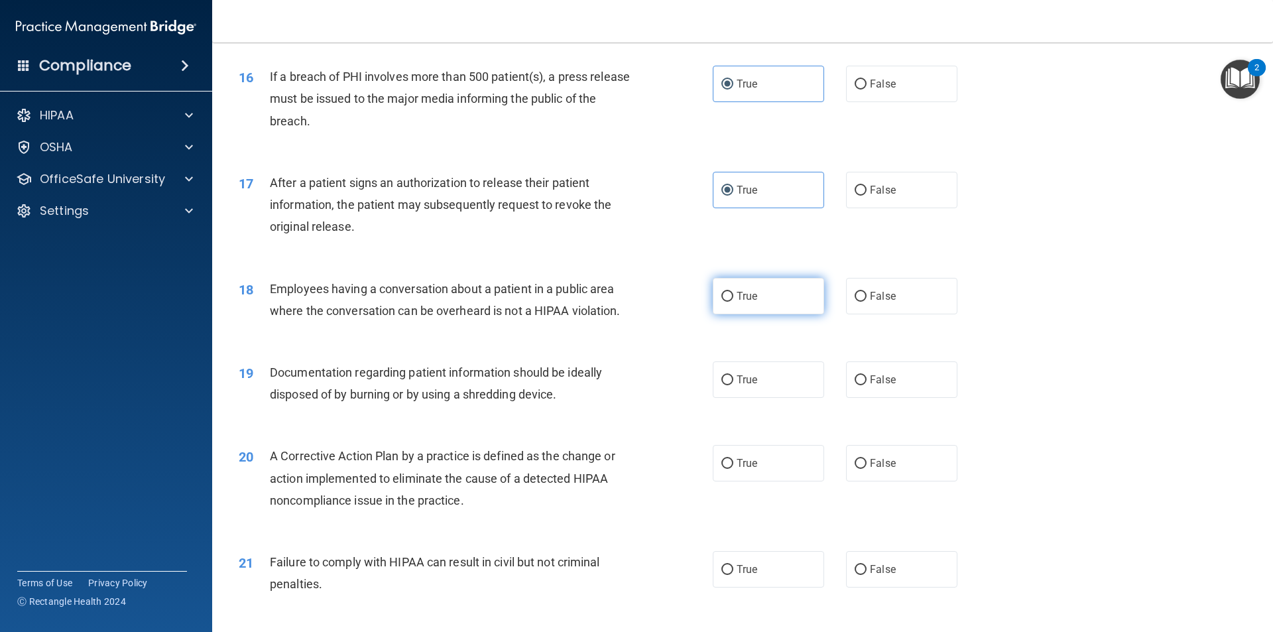
radio input "true"
click at [791, 398] on label "True" at bounding box center [768, 379] width 111 height 36
click at [734, 385] on input "True" at bounding box center [728, 380] width 12 height 10
radio input "true"
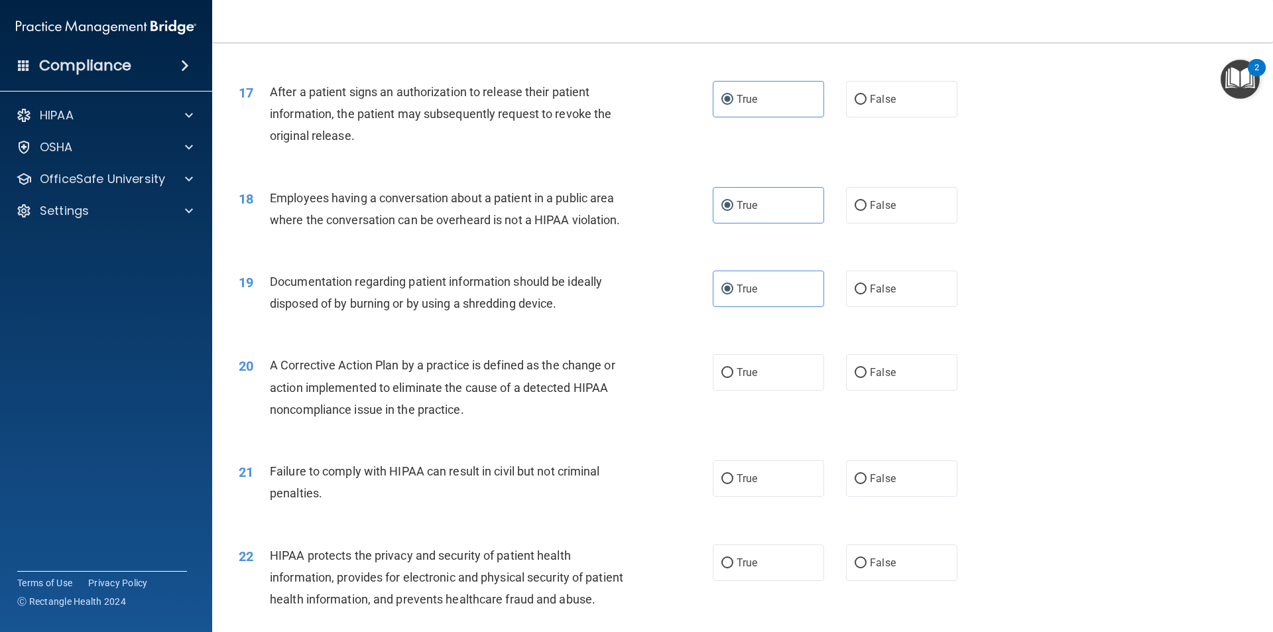
scroll to position [1592, 0]
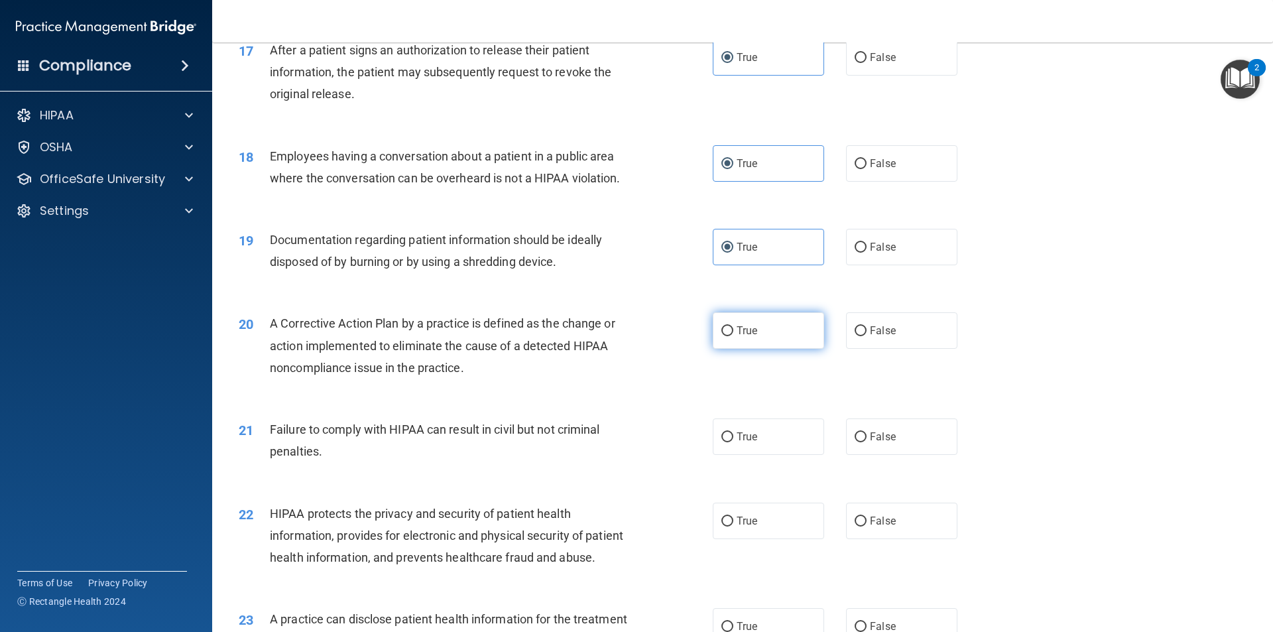
click at [753, 337] on span "True" at bounding box center [747, 330] width 21 height 13
click at [734, 336] on input "True" at bounding box center [728, 331] width 12 height 10
radio input "true"
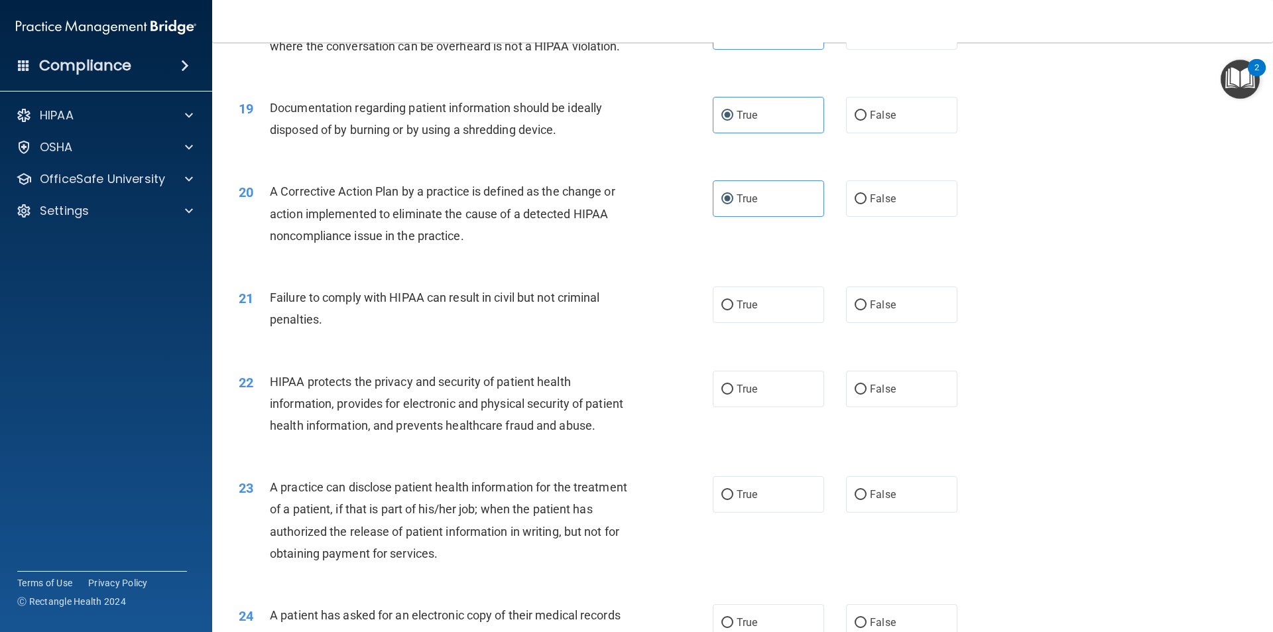
scroll to position [1724, 0]
click at [870, 310] on span "False" at bounding box center [883, 304] width 26 height 13
click at [864, 310] on input "False" at bounding box center [861, 305] width 12 height 10
radio input "true"
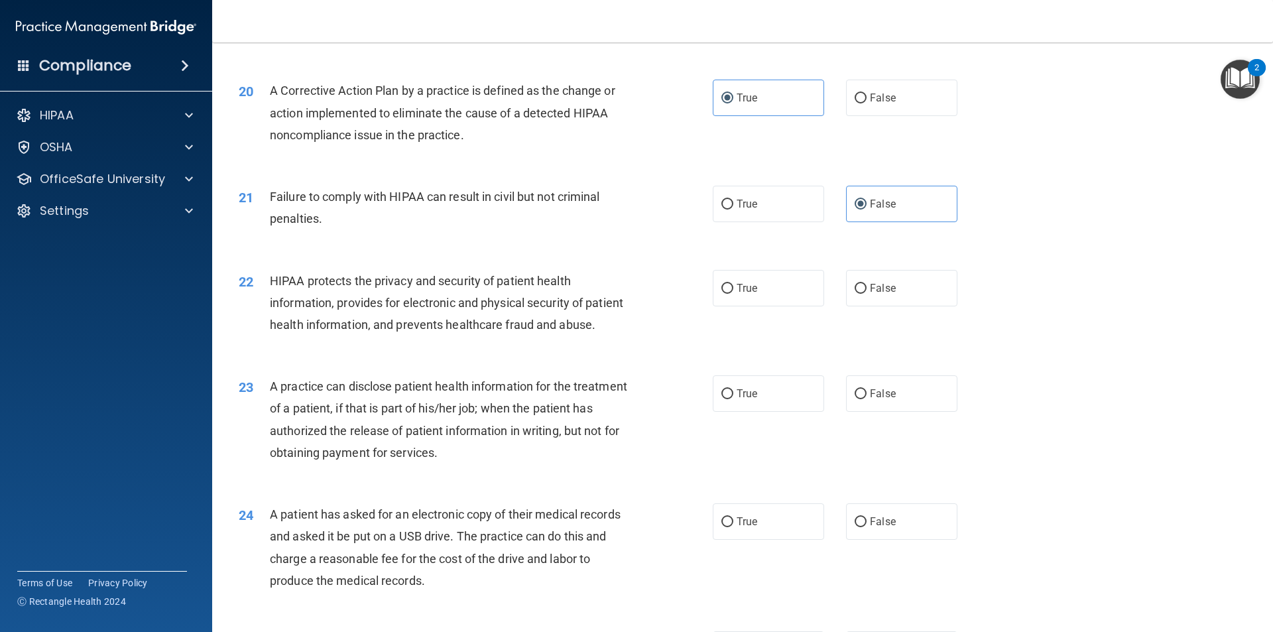
scroll to position [1990, 0]
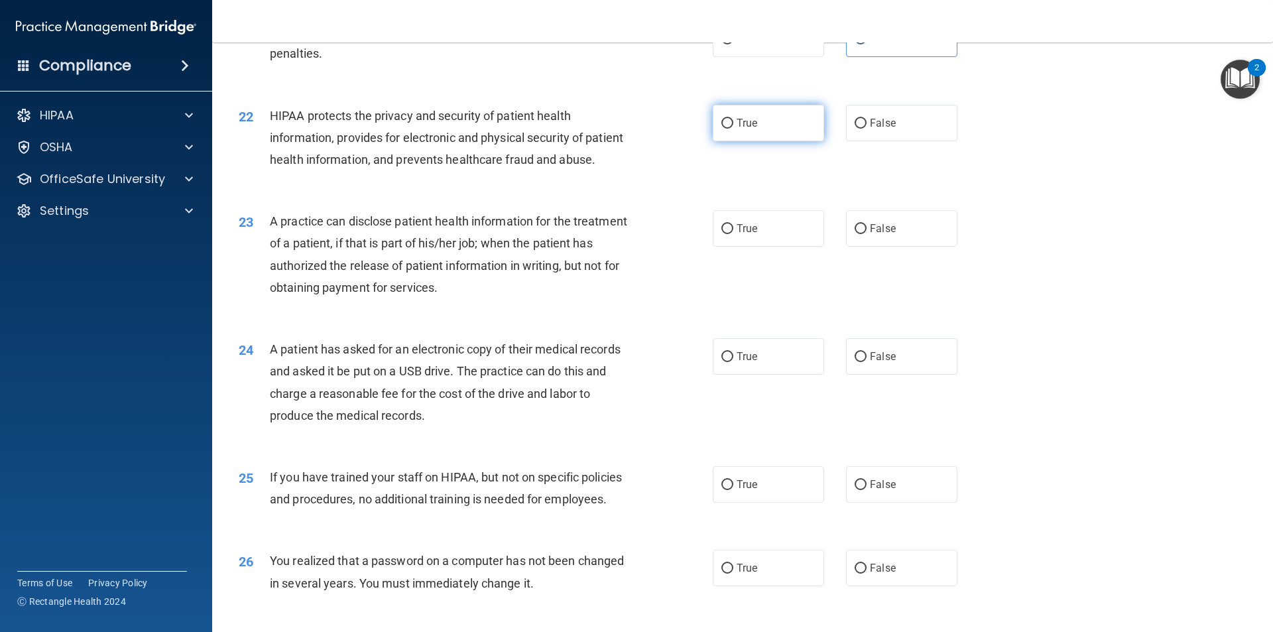
click at [739, 138] on label "True" at bounding box center [768, 123] width 111 height 36
click at [734, 129] on input "True" at bounding box center [728, 124] width 12 height 10
radio input "true"
click at [742, 247] on label "True" at bounding box center [768, 228] width 111 height 36
click at [734, 234] on input "True" at bounding box center [728, 229] width 12 height 10
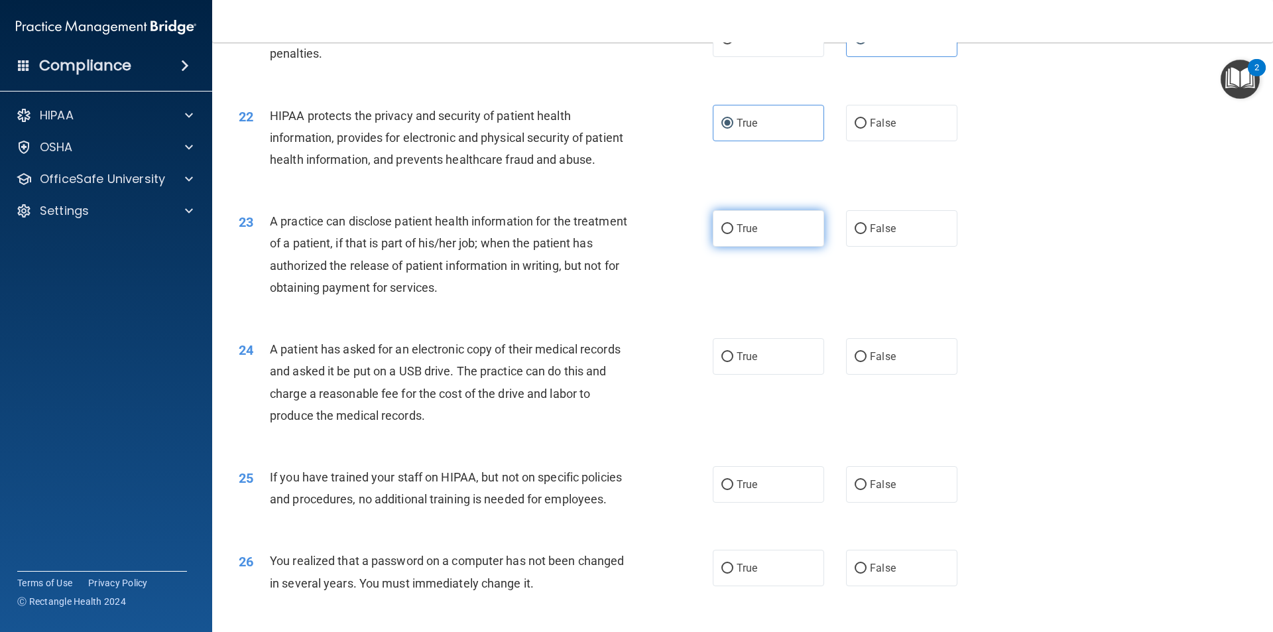
radio input "true"
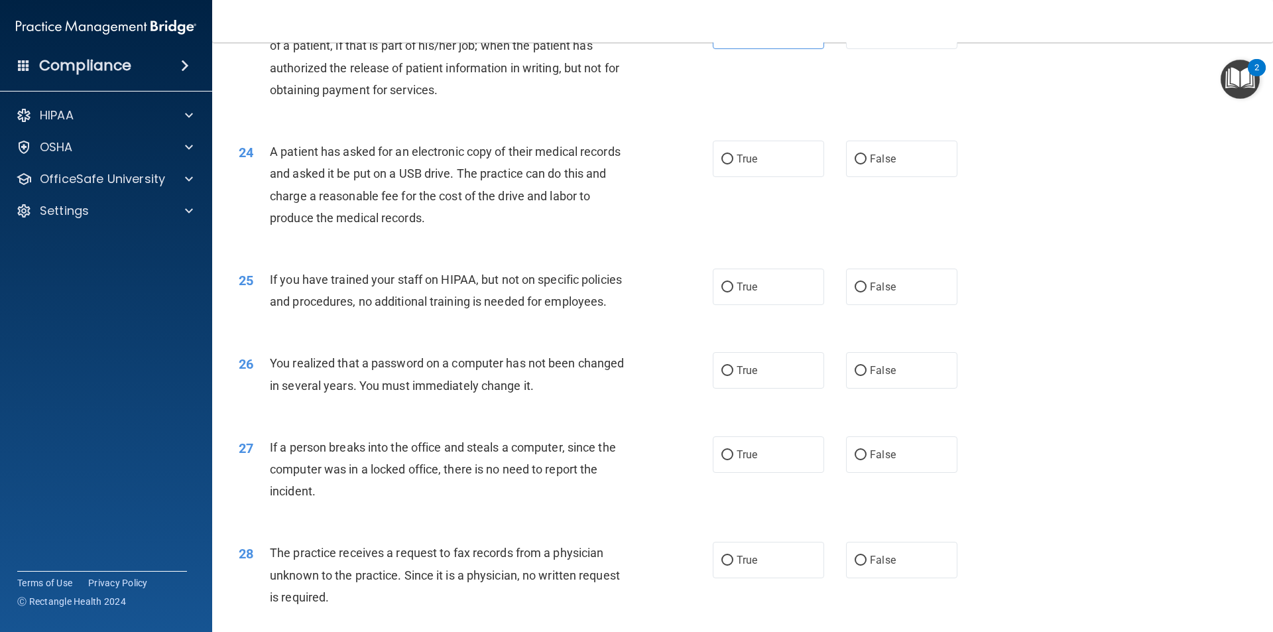
scroll to position [2189, 0]
click at [756, 176] on label "True" at bounding box center [768, 157] width 111 height 36
click at [734, 163] on input "True" at bounding box center [728, 158] width 12 height 10
radio input "true"
click at [882, 304] on label "False" at bounding box center [901, 285] width 111 height 36
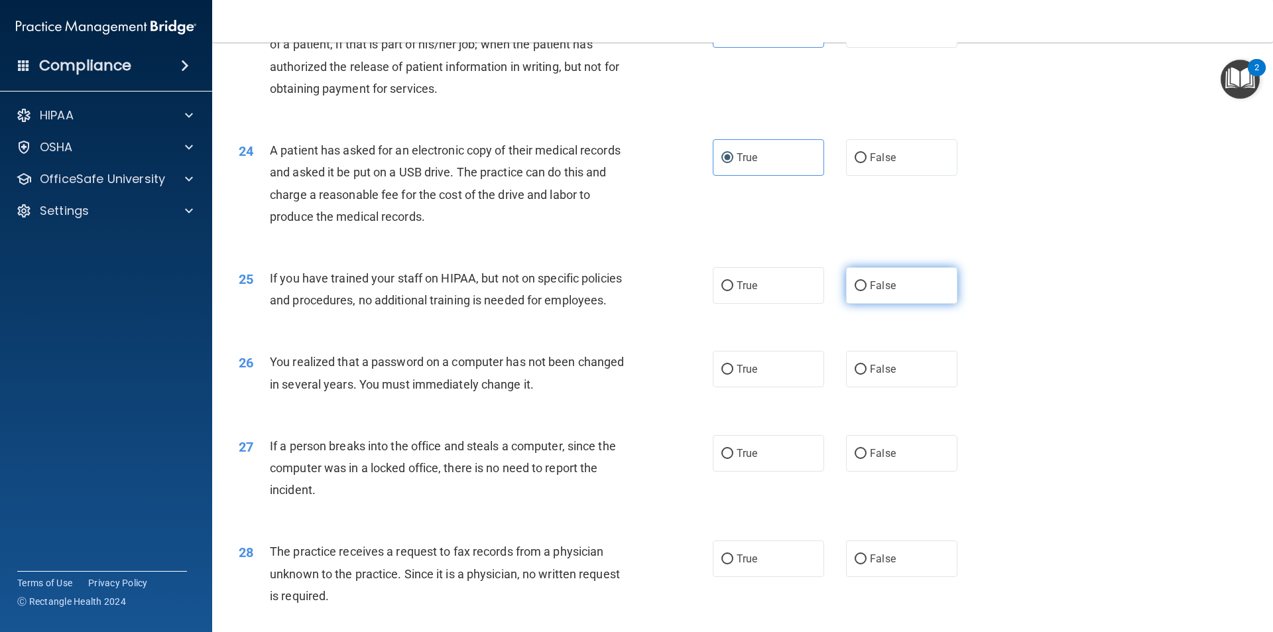
click at [867, 291] on input "False" at bounding box center [861, 286] width 12 height 10
radio input "true"
click at [767, 387] on label "True" at bounding box center [768, 369] width 111 height 36
click at [734, 375] on input "True" at bounding box center [728, 370] width 12 height 10
radio input "true"
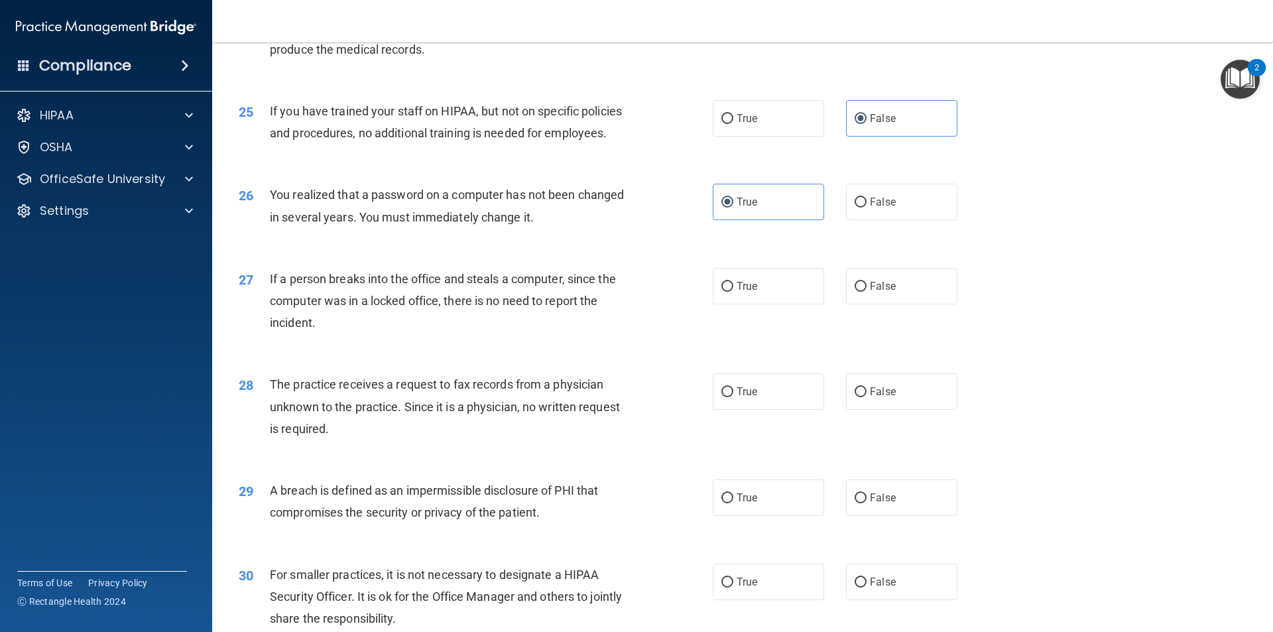
scroll to position [2454, 0]
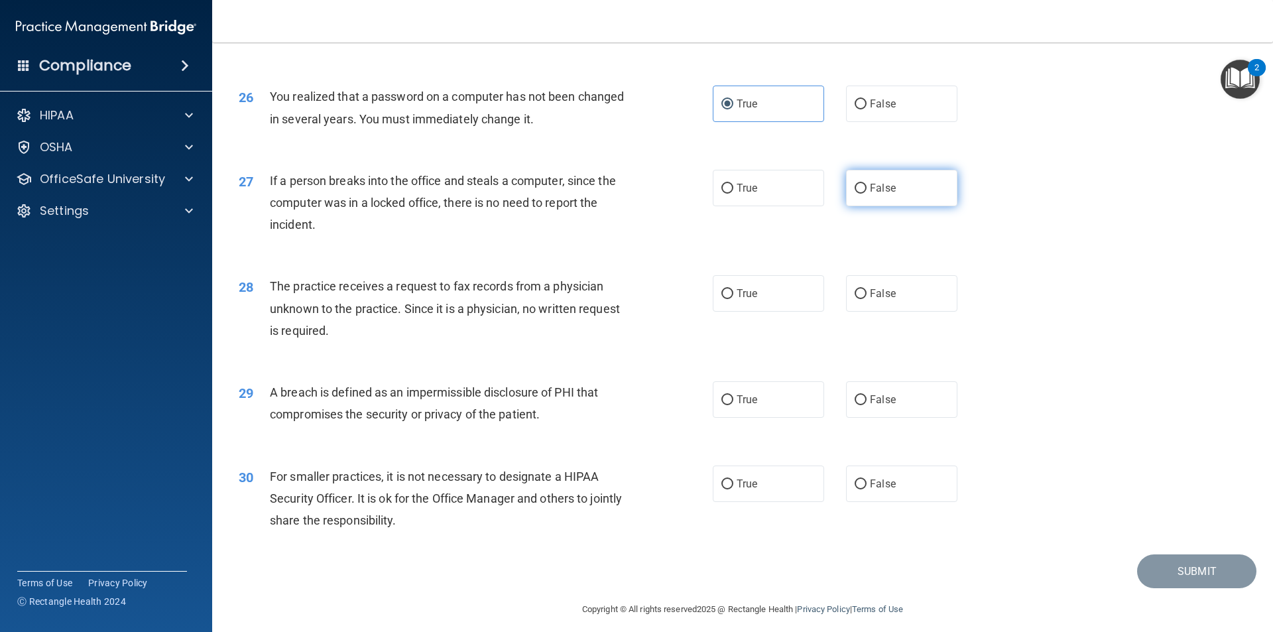
click at [901, 206] on label "False" at bounding box center [901, 188] width 111 height 36
click at [867, 194] on input "False" at bounding box center [861, 189] width 12 height 10
radio input "true"
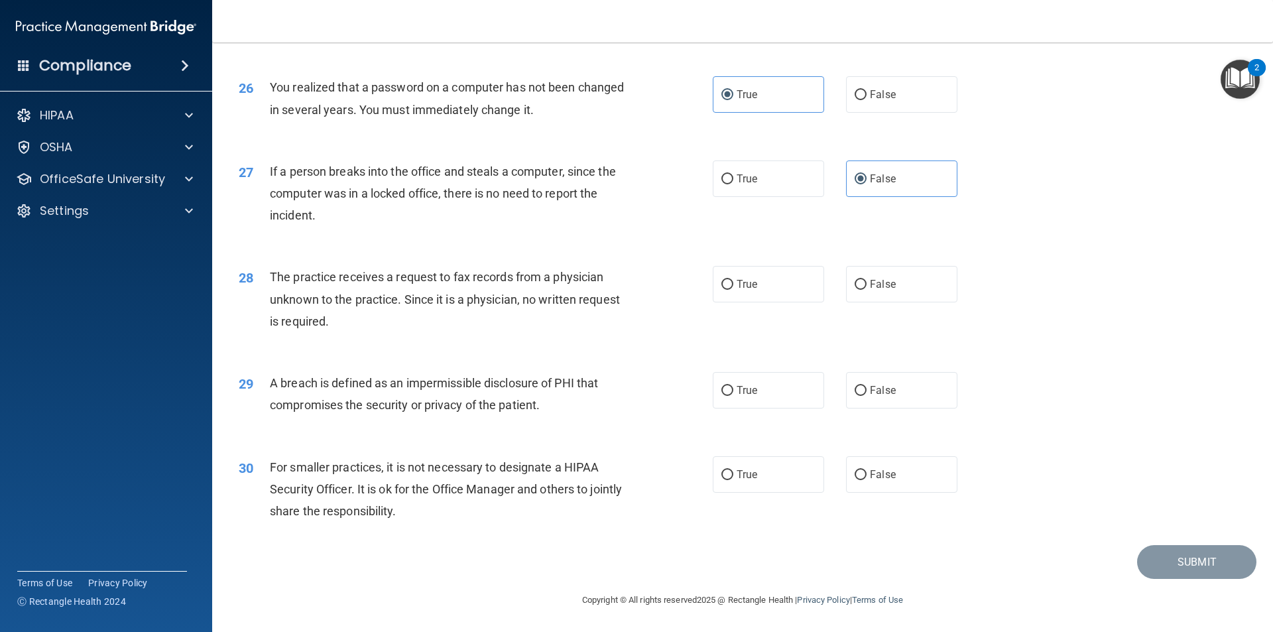
scroll to position [2507, 0]
click at [905, 289] on label "False" at bounding box center [901, 284] width 111 height 36
click at [867, 289] on input "False" at bounding box center [861, 285] width 12 height 10
radio input "true"
click at [877, 400] on label "False" at bounding box center [901, 390] width 111 height 36
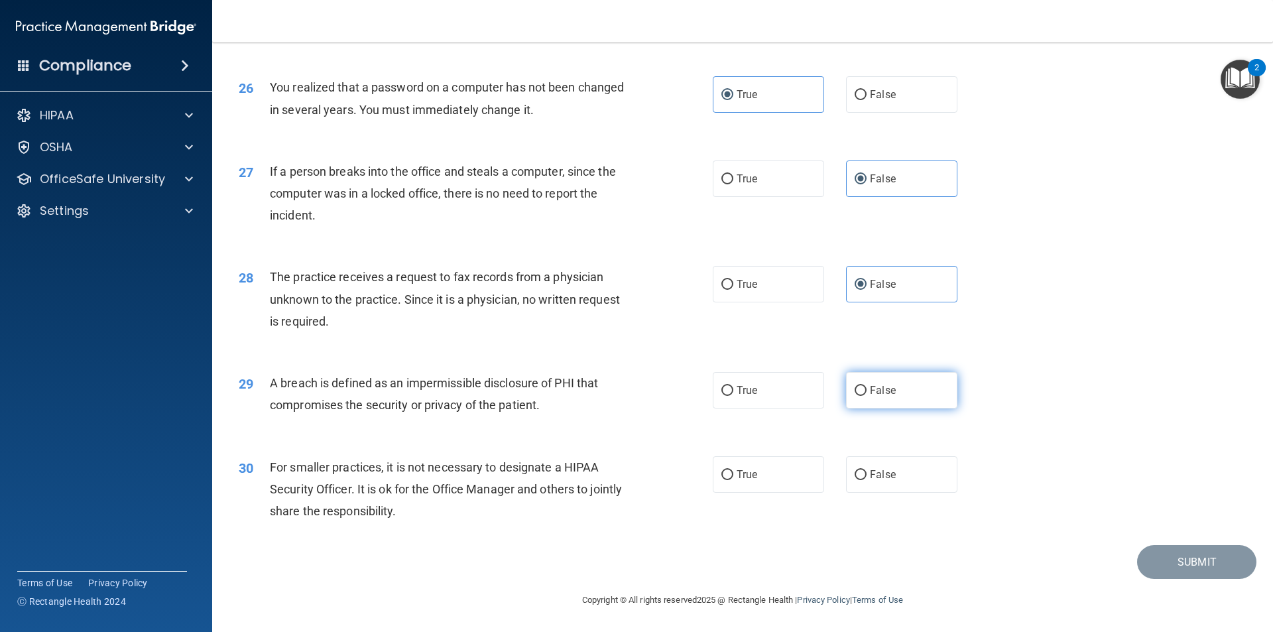
click at [867, 396] on input "False" at bounding box center [861, 391] width 12 height 10
radio input "true"
click at [755, 378] on label "True" at bounding box center [768, 390] width 111 height 36
click at [734, 386] on input "True" at bounding box center [728, 391] width 12 height 10
radio input "true"
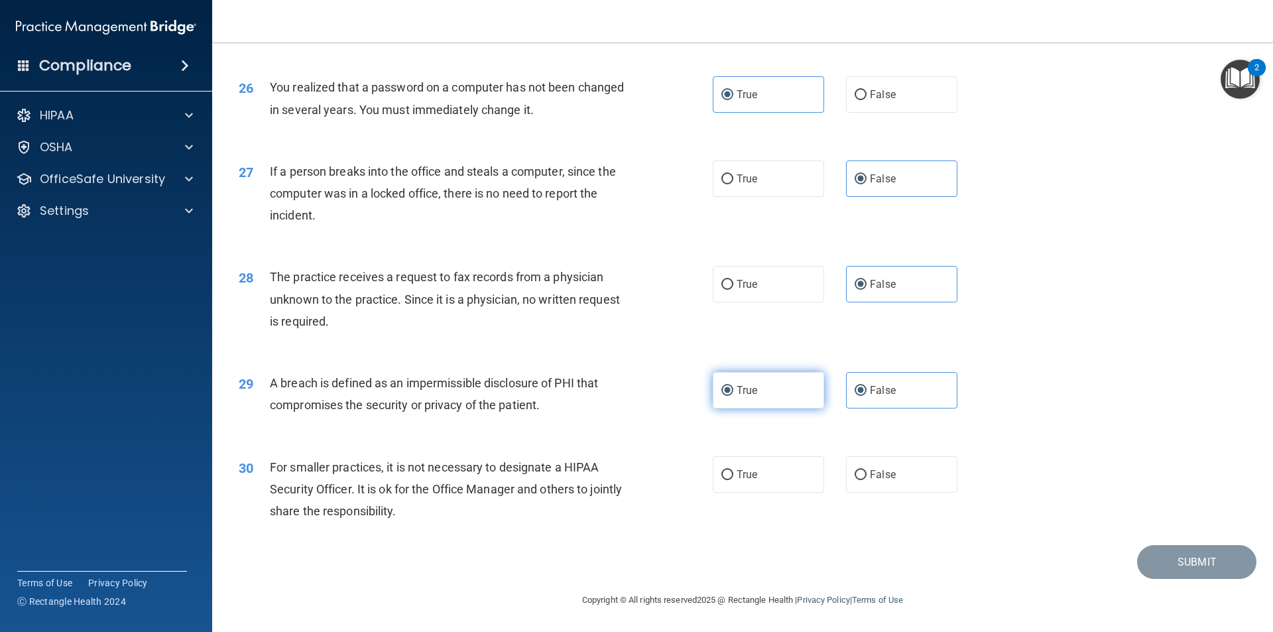
radio input "false"
click at [740, 481] on label "True" at bounding box center [768, 474] width 111 height 36
click at [734, 480] on input "True" at bounding box center [728, 475] width 12 height 10
radio input "true"
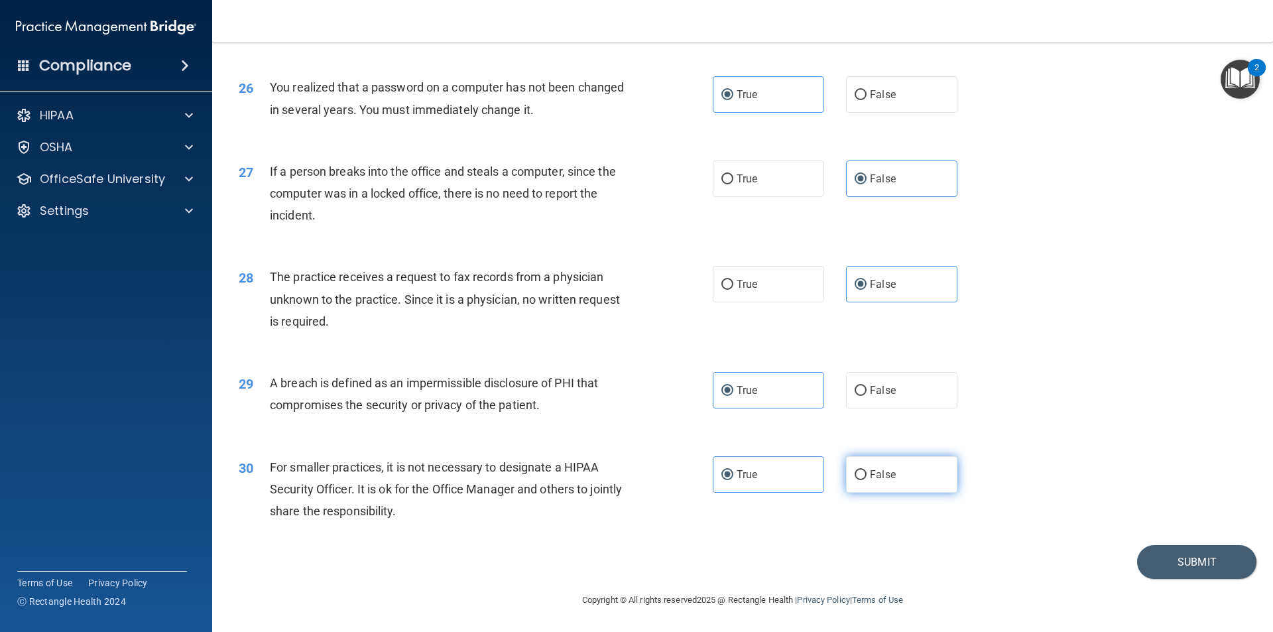
click at [913, 468] on label "False" at bounding box center [901, 474] width 111 height 36
click at [867, 470] on input "False" at bounding box center [861, 475] width 12 height 10
radio input "true"
click at [770, 474] on label "True" at bounding box center [768, 474] width 111 height 36
click at [734, 474] on input "True" at bounding box center [728, 475] width 12 height 10
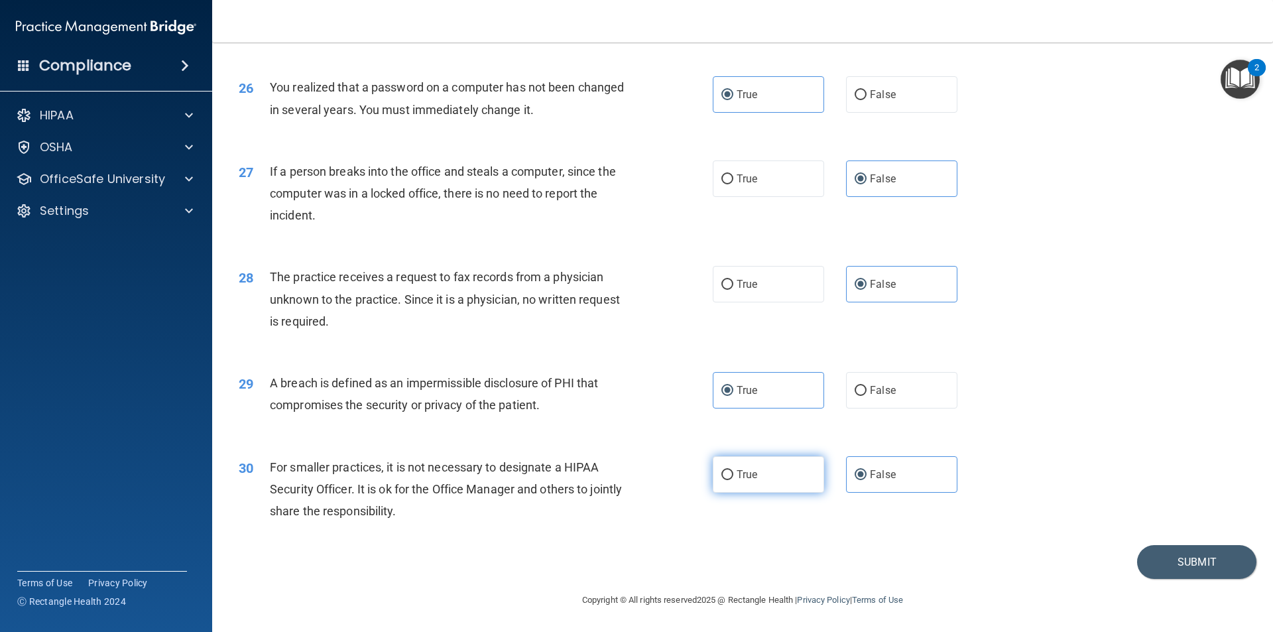
radio input "true"
radio input "false"
click at [1154, 558] on button "Submit" at bounding box center [1196, 562] width 119 height 34
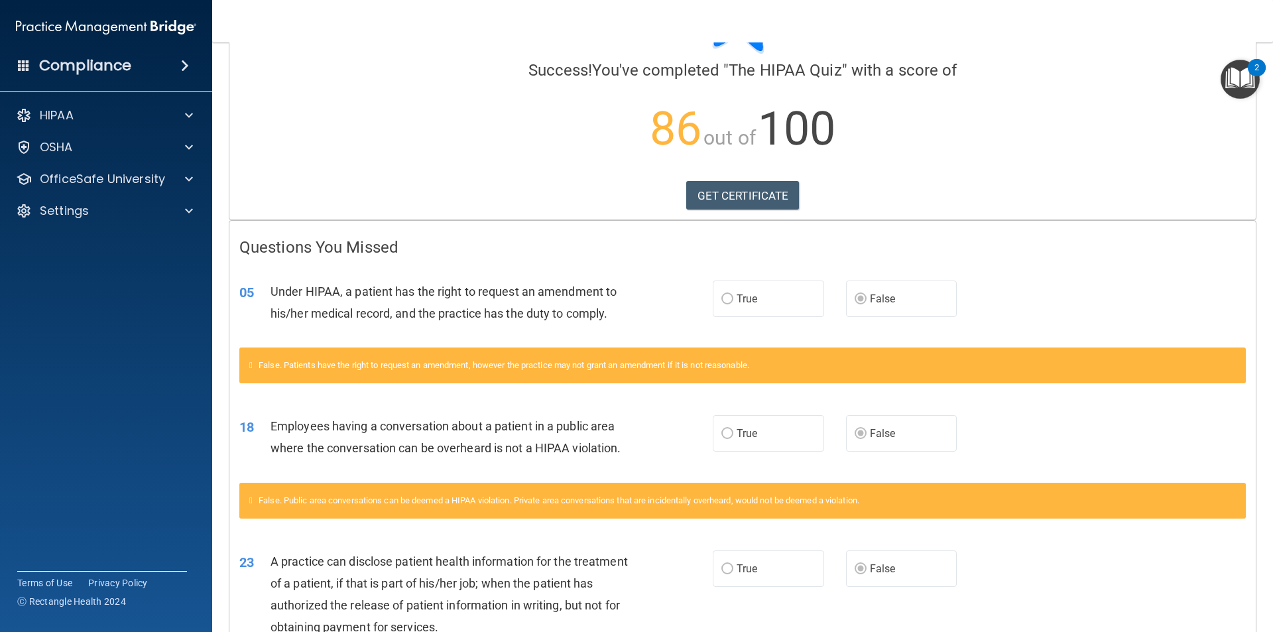
scroll to position [91, 0]
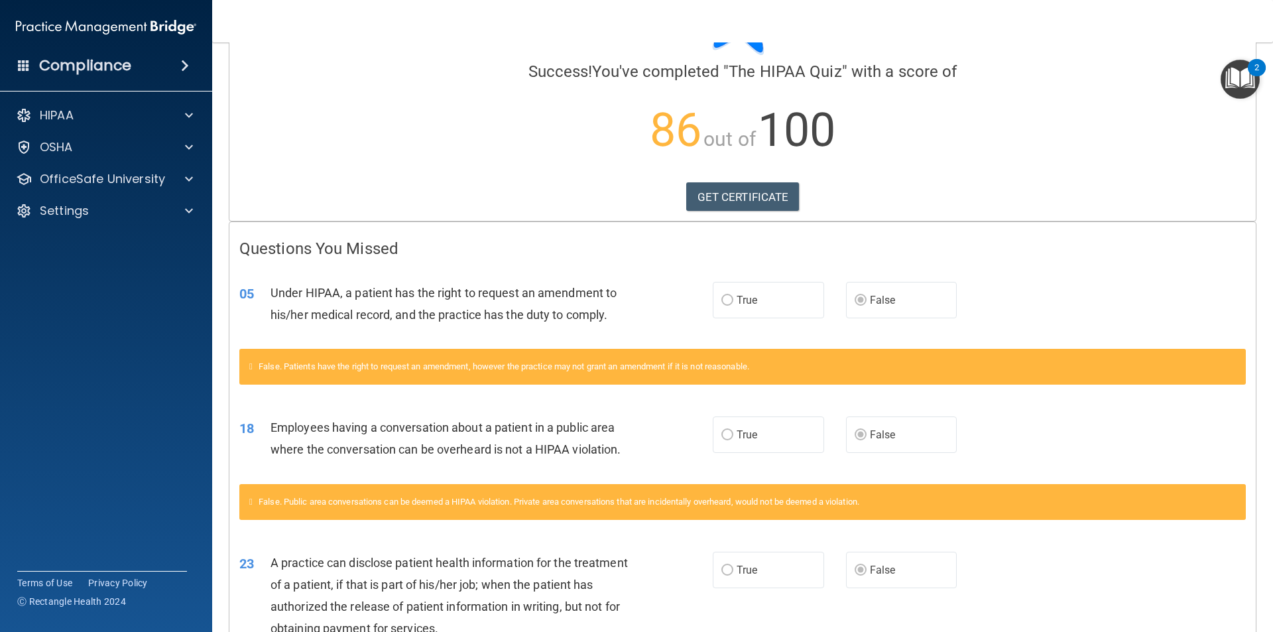
click at [730, 296] on label "True" at bounding box center [768, 300] width 111 height 36
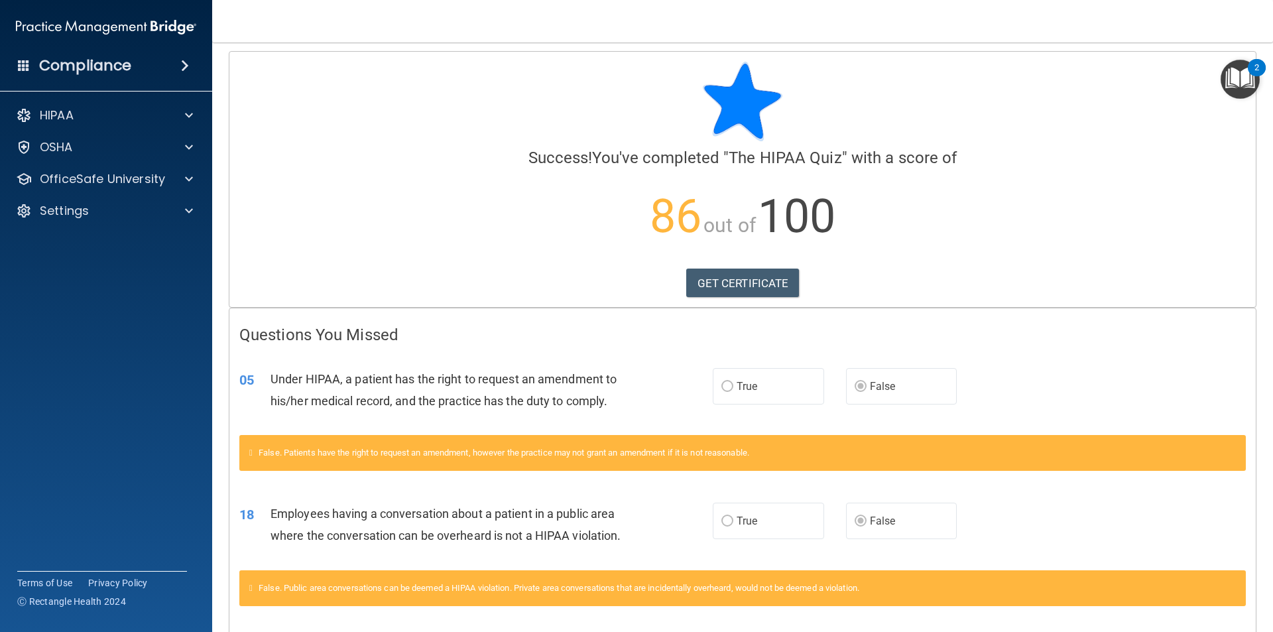
scroll to position [0, 0]
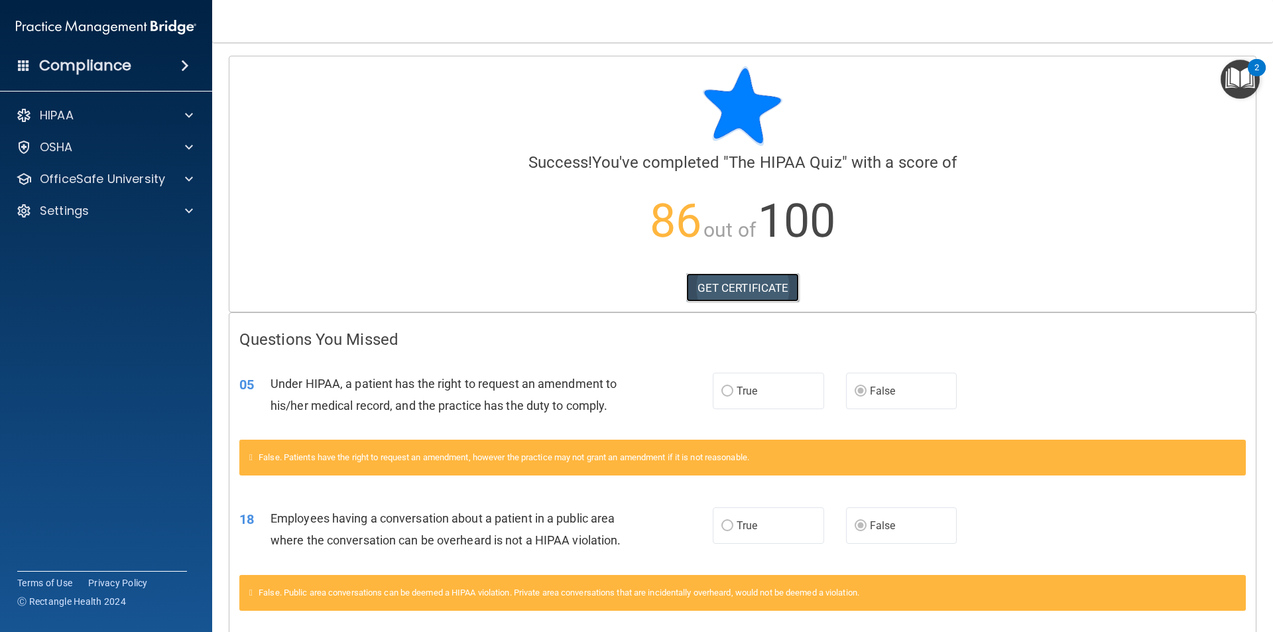
click at [769, 288] on link "GET CERTIFICATE" at bounding box center [742, 287] width 113 height 29
click at [75, 111] on div "HIPAA" at bounding box center [88, 115] width 164 height 16
click at [109, 157] on link "Documents and Policies" at bounding box center [91, 147] width 209 height 27
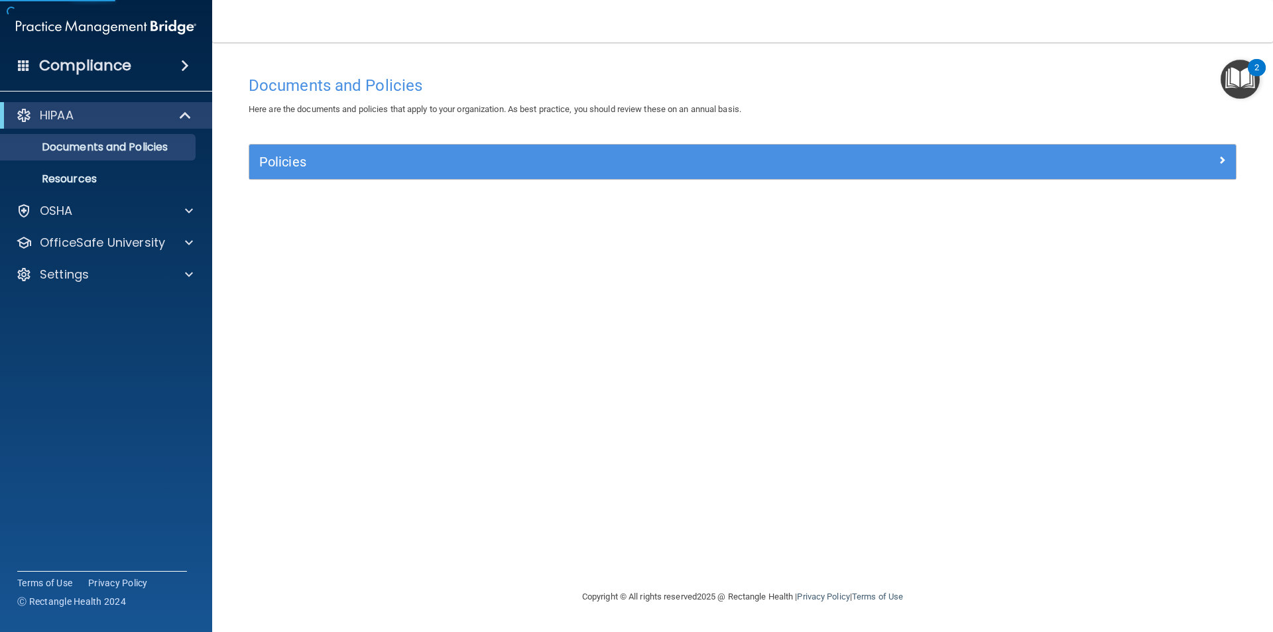
click at [80, 227] on div "HIPAA Documents and Policies Report an Incident Business Associates Emergency P…" at bounding box center [106, 198] width 213 height 202
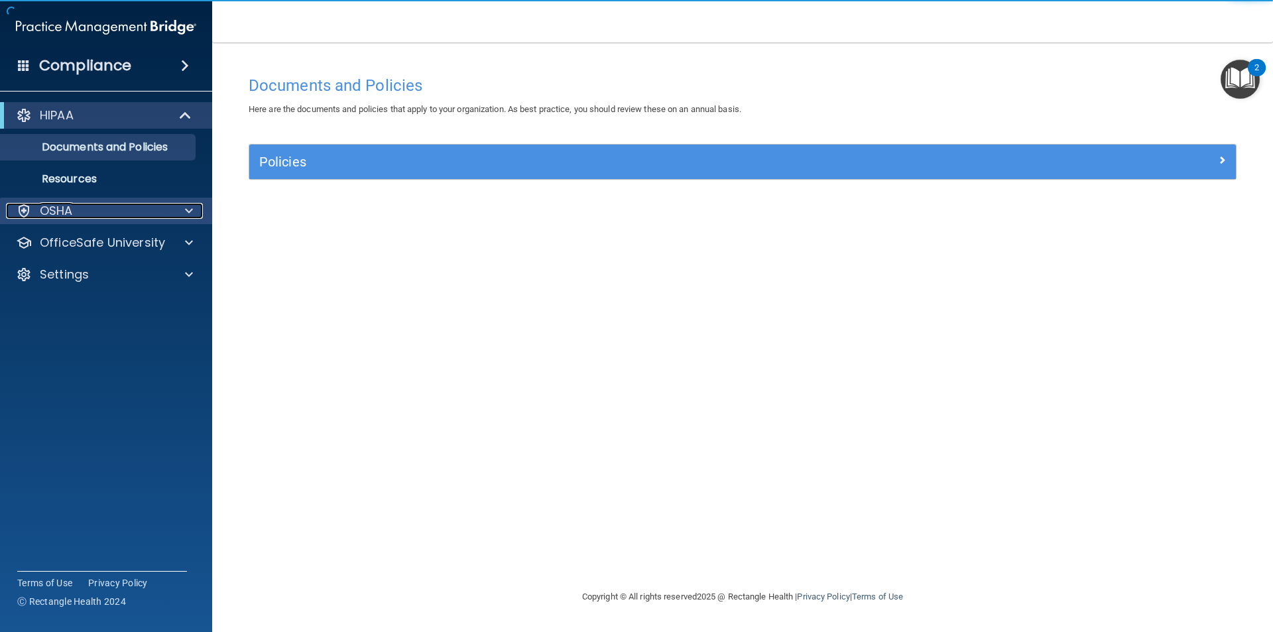
click at [96, 214] on div "OSHA" at bounding box center [88, 211] width 164 height 16
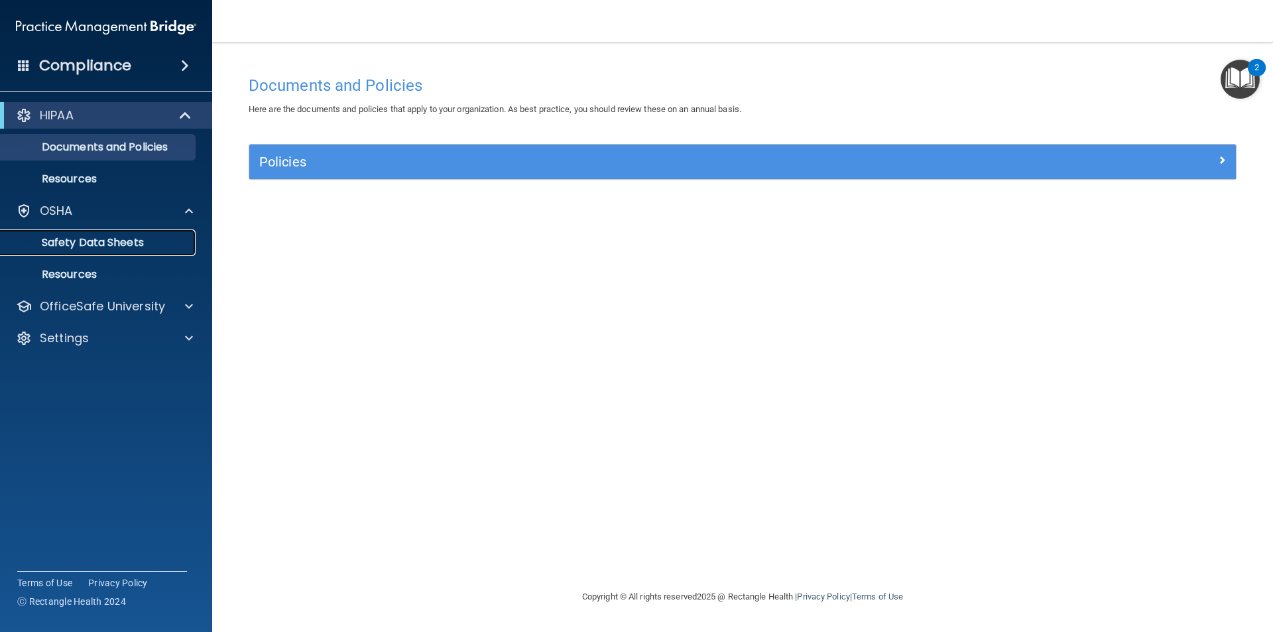
click at [119, 243] on p "Safety Data Sheets" at bounding box center [99, 242] width 181 height 13
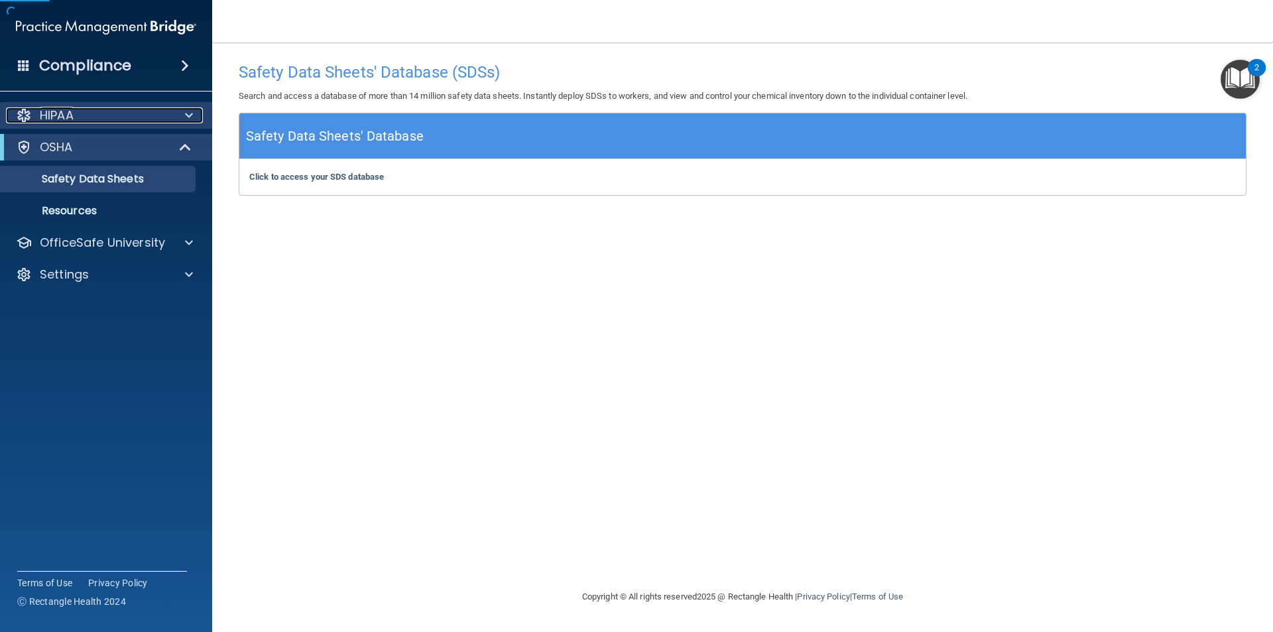
click at [135, 115] on div "HIPAA" at bounding box center [88, 115] width 164 height 16
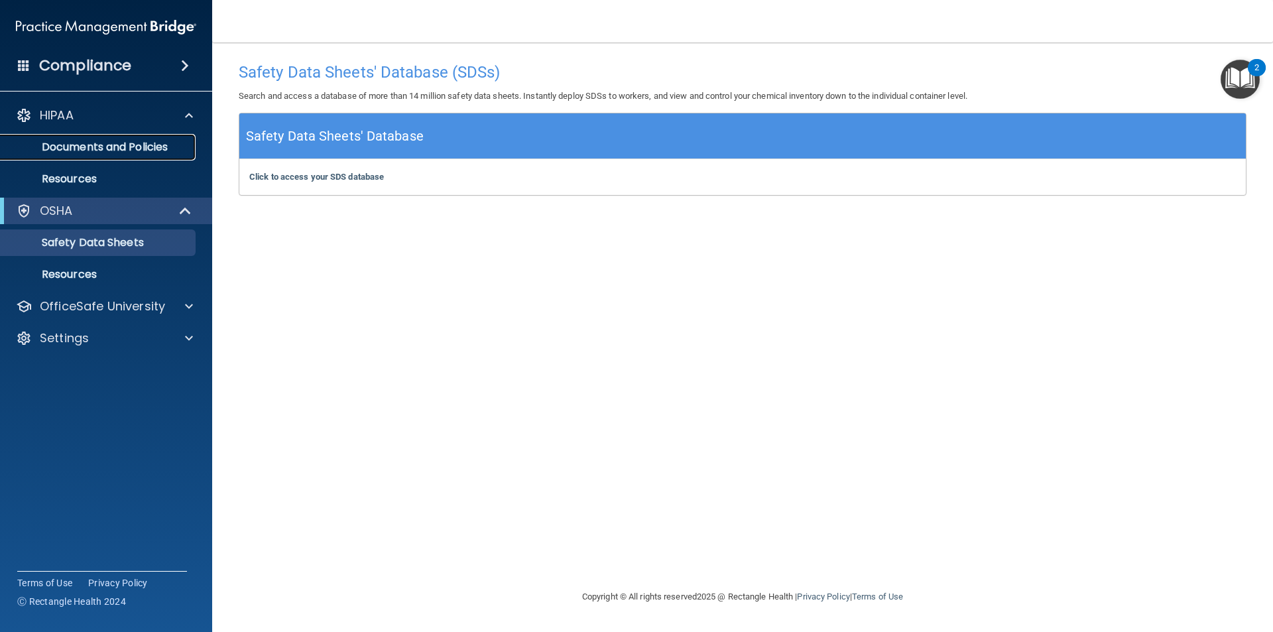
click at [126, 156] on link "Documents and Policies" at bounding box center [91, 147] width 209 height 27
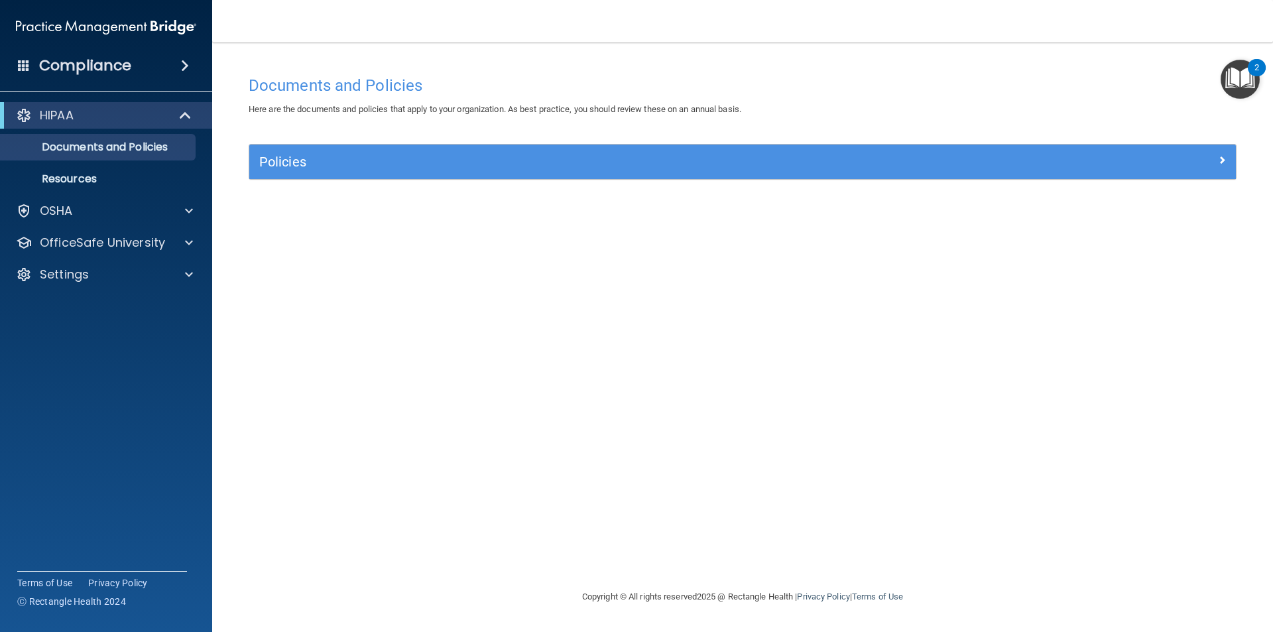
click at [129, 62] on h4 "Compliance" at bounding box center [85, 65] width 92 height 19
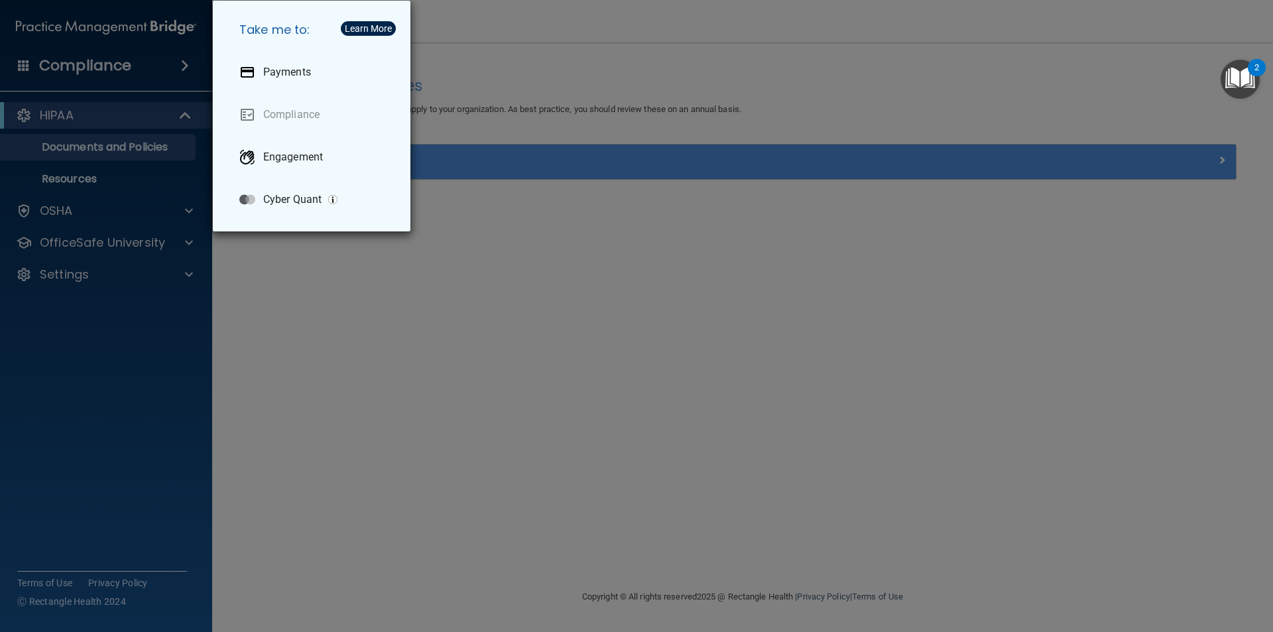
click at [129, 63] on div "Take me to: Payments Compliance Engagement Cyber Quant" at bounding box center [636, 316] width 1273 height 632
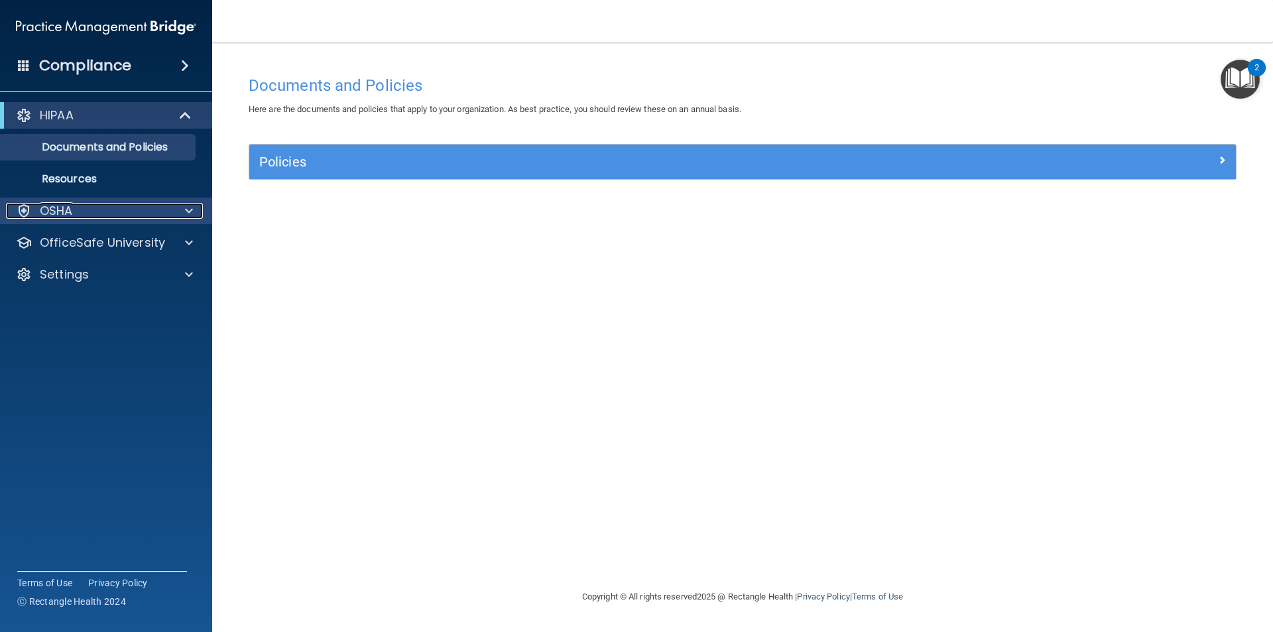
click at [193, 214] on div at bounding box center [186, 211] width 33 height 16
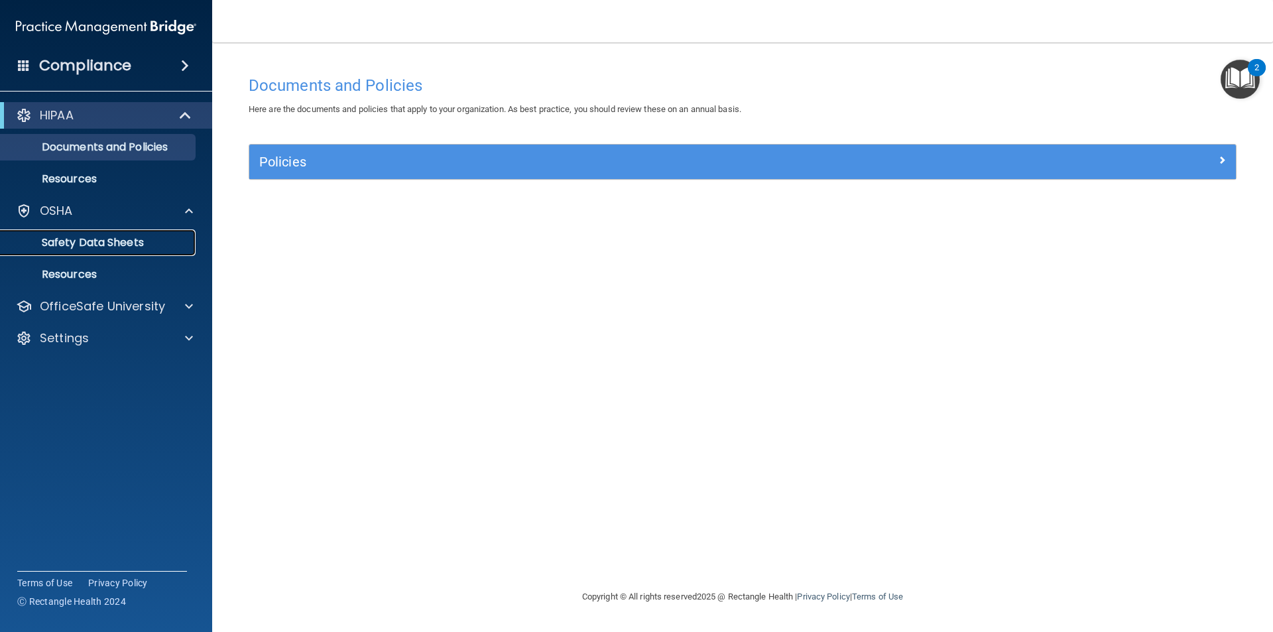
click at [120, 253] on link "Safety Data Sheets" at bounding box center [91, 242] width 209 height 27
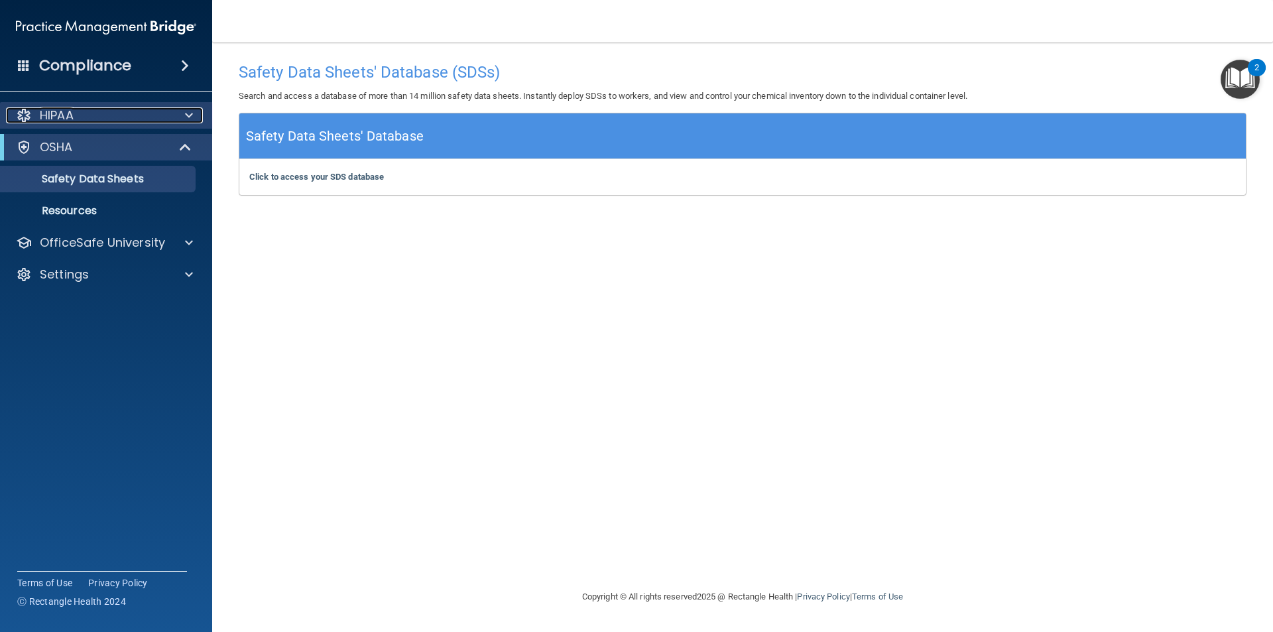
click at [194, 117] on div at bounding box center [186, 115] width 33 height 16
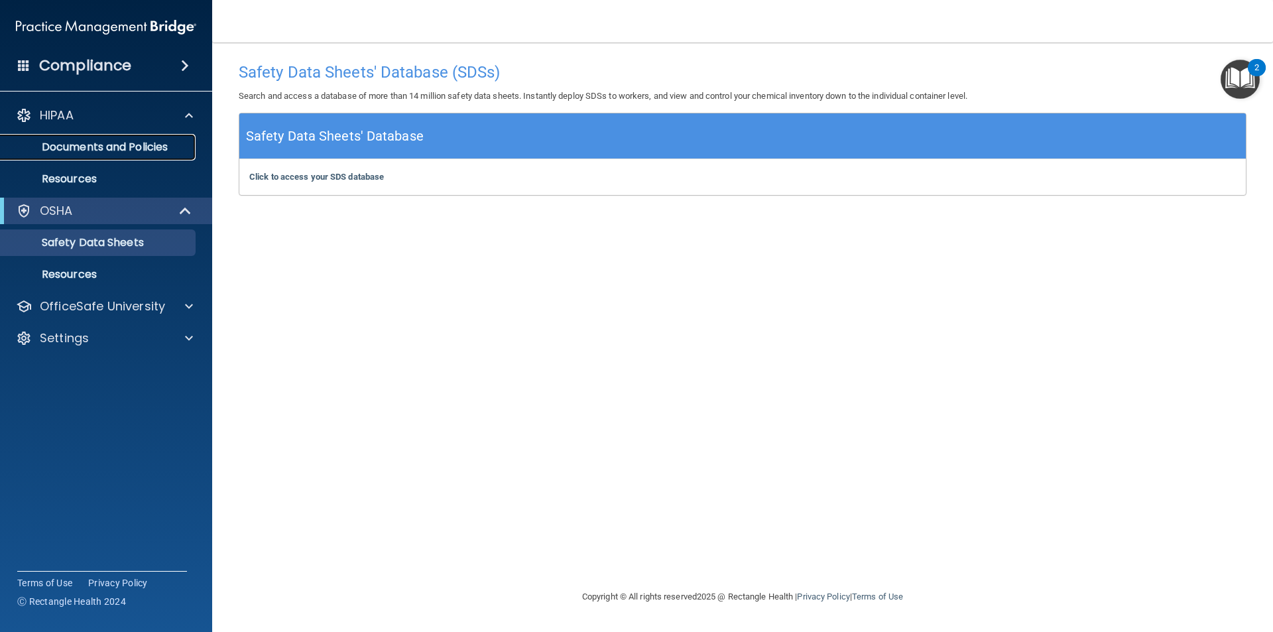
click at [176, 151] on p "Documents and Policies" at bounding box center [99, 147] width 181 height 13
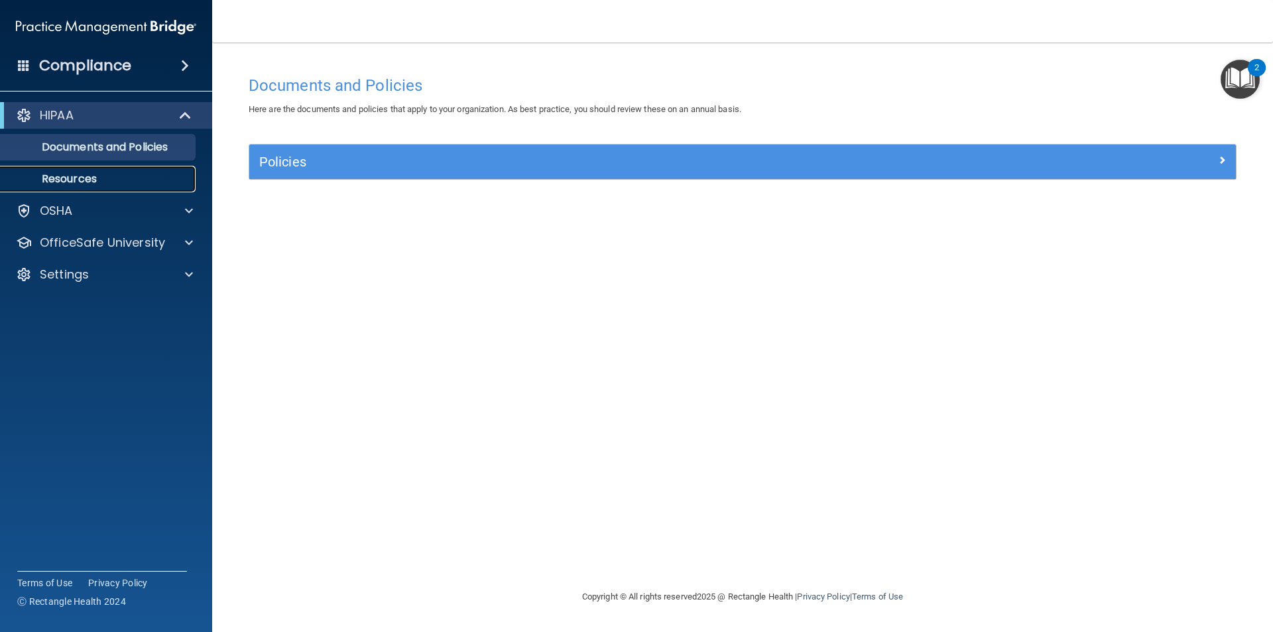
click at [141, 188] on link "Resources" at bounding box center [91, 179] width 209 height 27
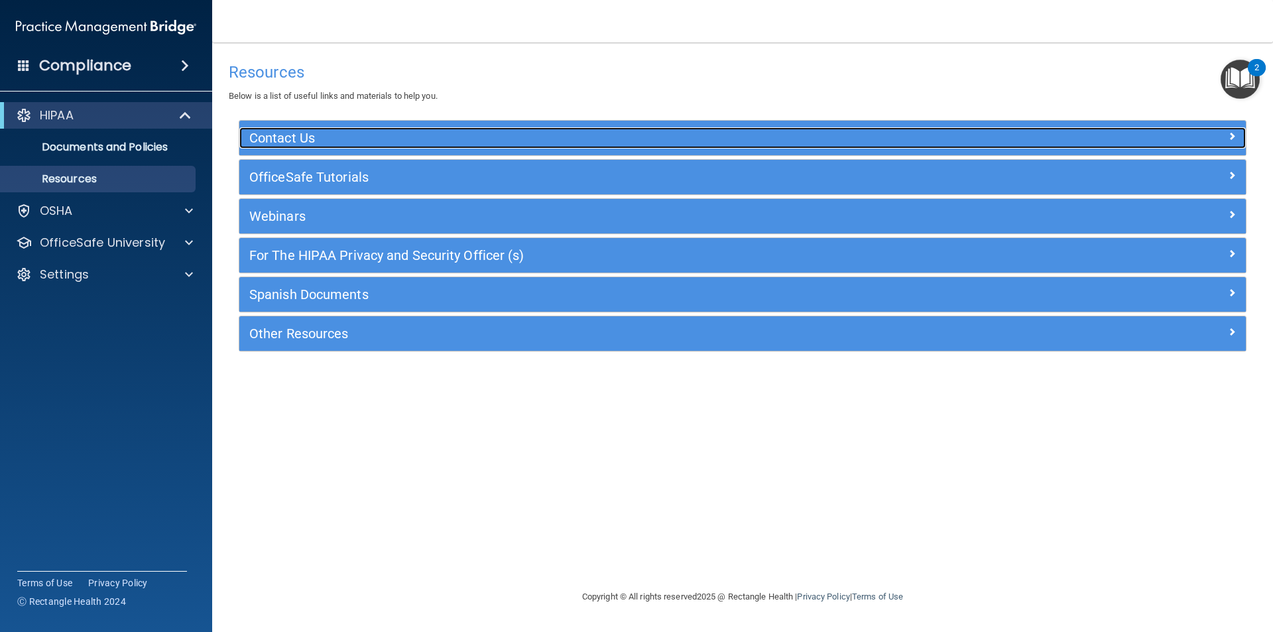
click at [328, 131] on h5 "Contact Us" at bounding box center [617, 138] width 736 height 15
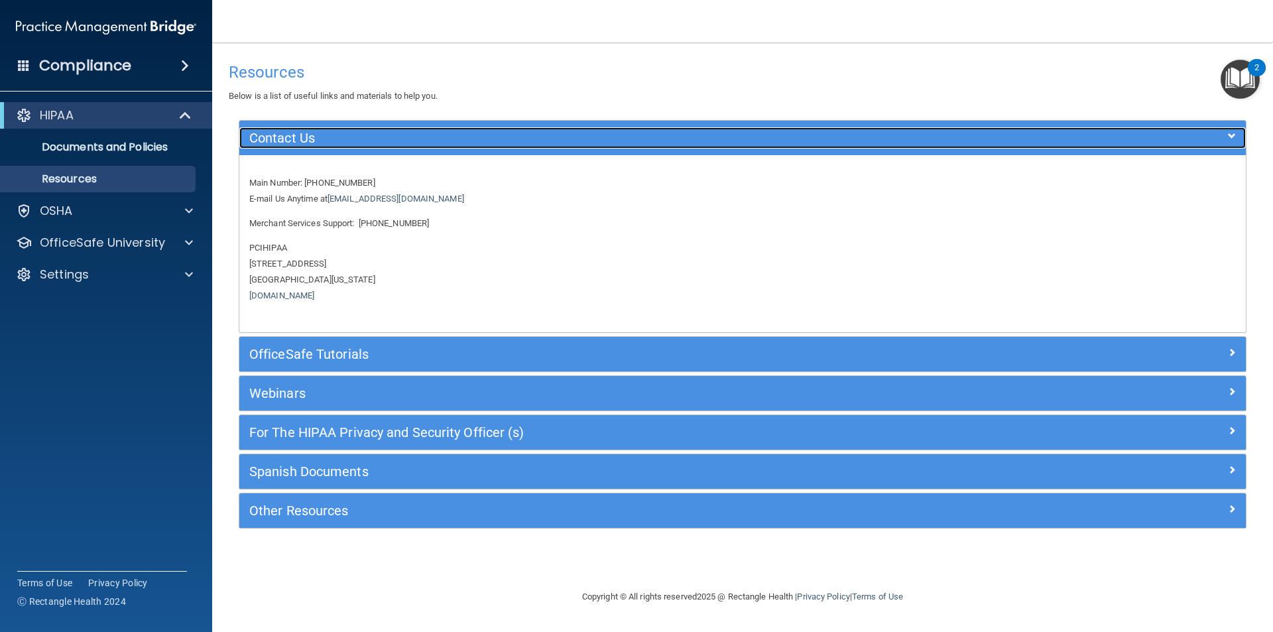
click at [329, 141] on h5 "Contact Us" at bounding box center [617, 138] width 736 height 15
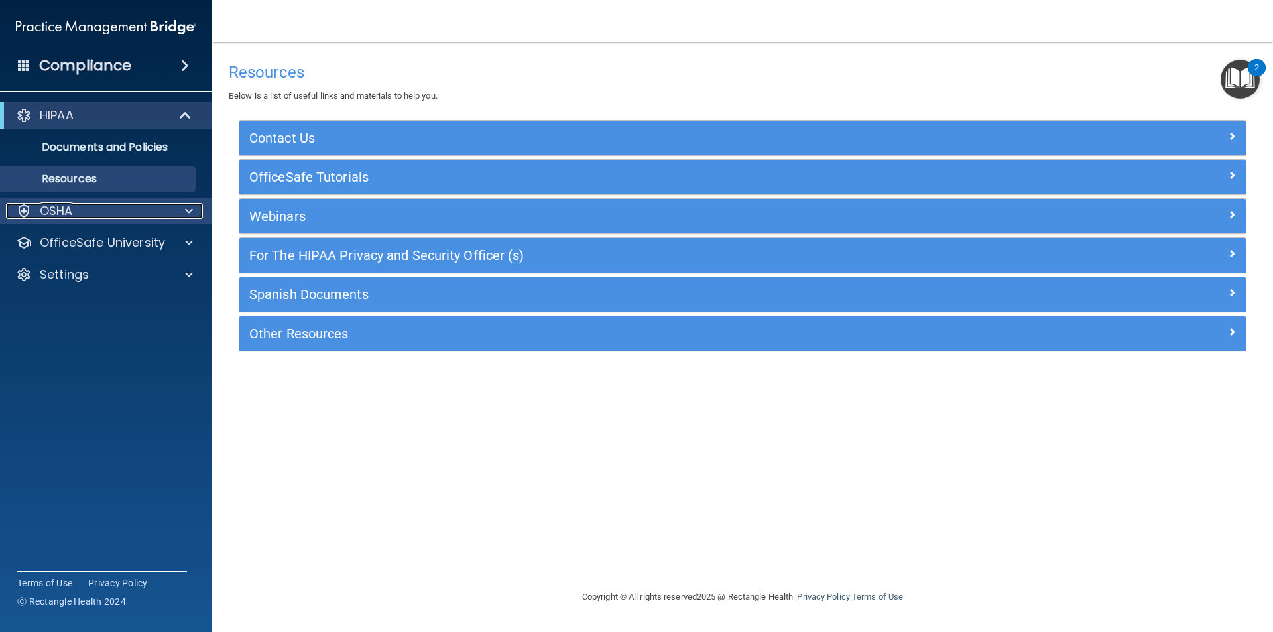
click at [181, 206] on div at bounding box center [186, 211] width 33 height 16
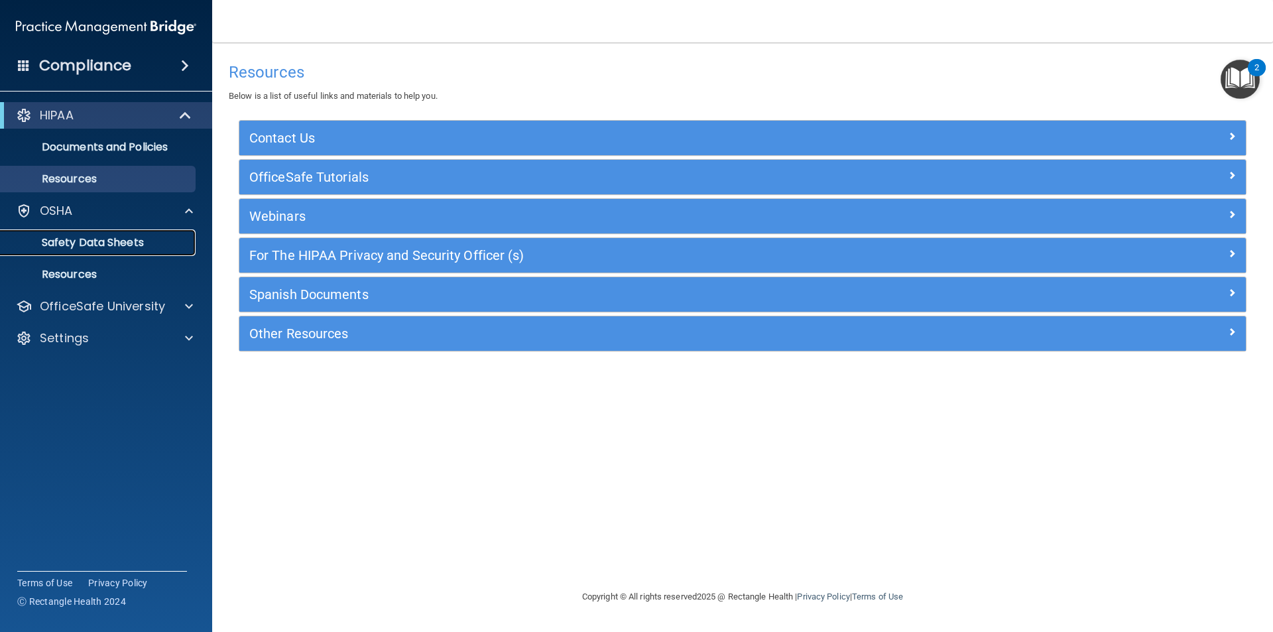
click at [153, 251] on link "Safety Data Sheets" at bounding box center [91, 242] width 209 height 27
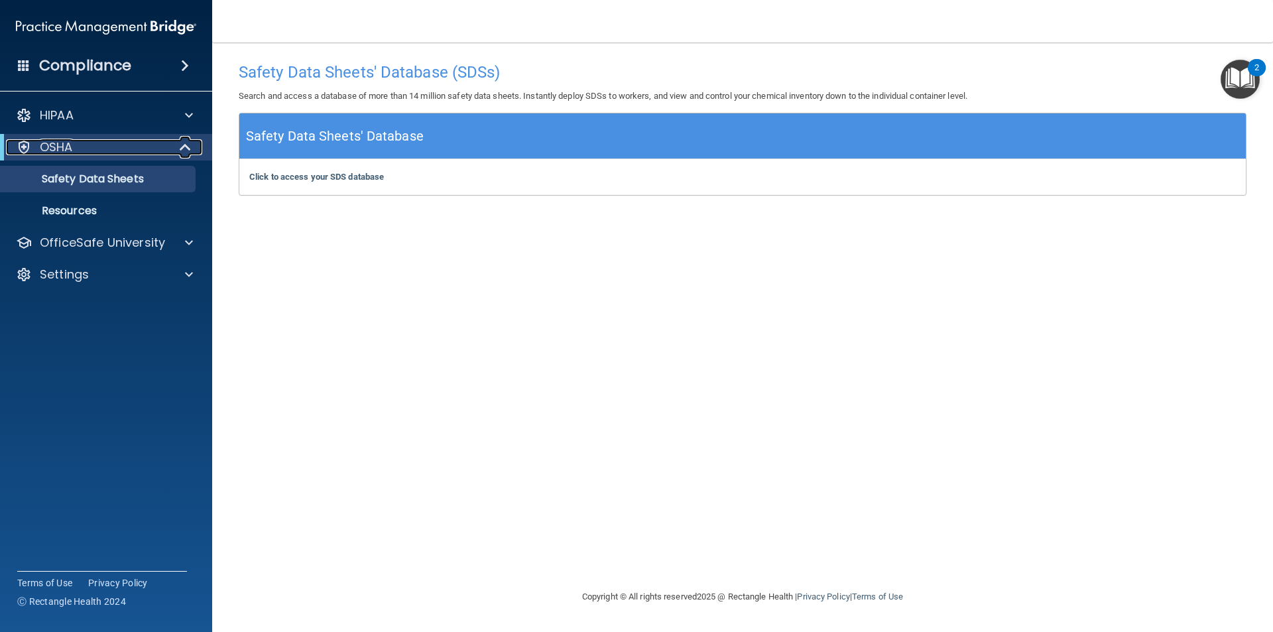
click at [187, 149] on span at bounding box center [186, 147] width 11 height 16
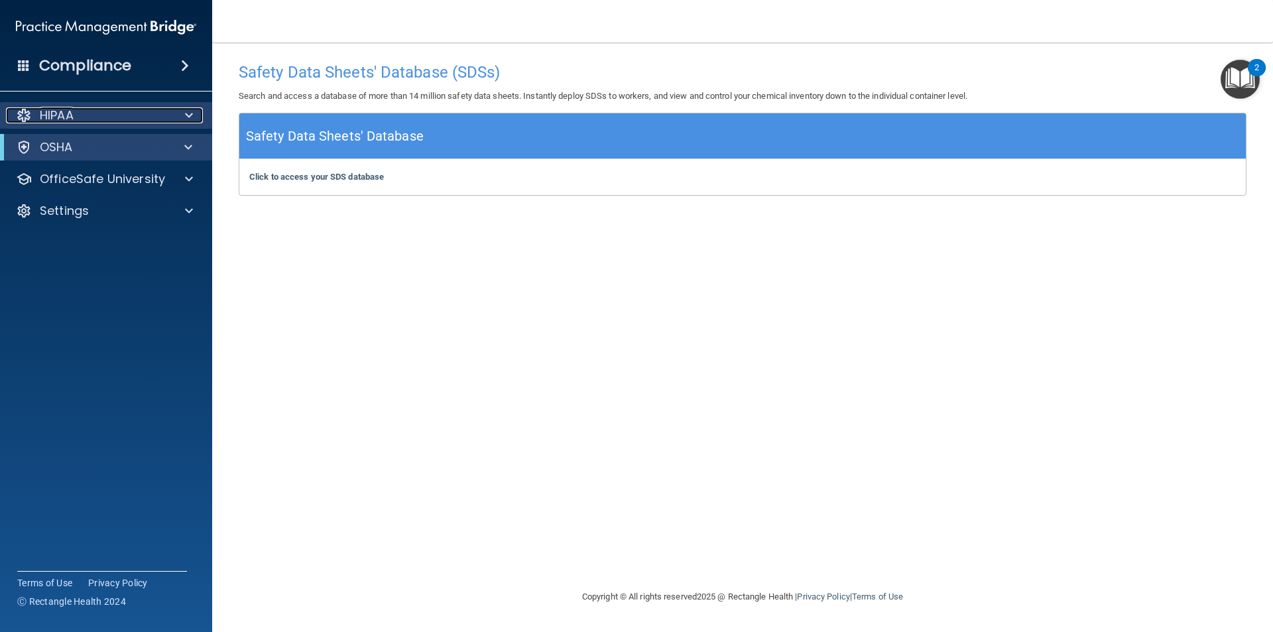
click at [176, 117] on div at bounding box center [186, 115] width 33 height 16
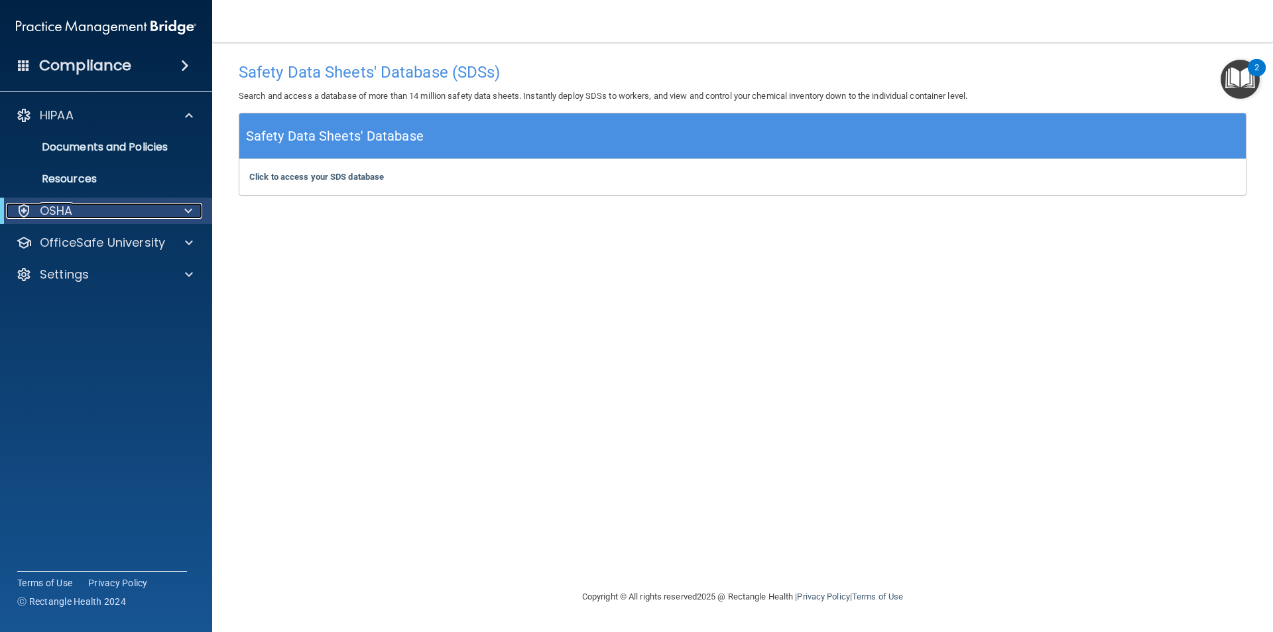
click at [190, 211] on span at bounding box center [188, 211] width 8 height 16
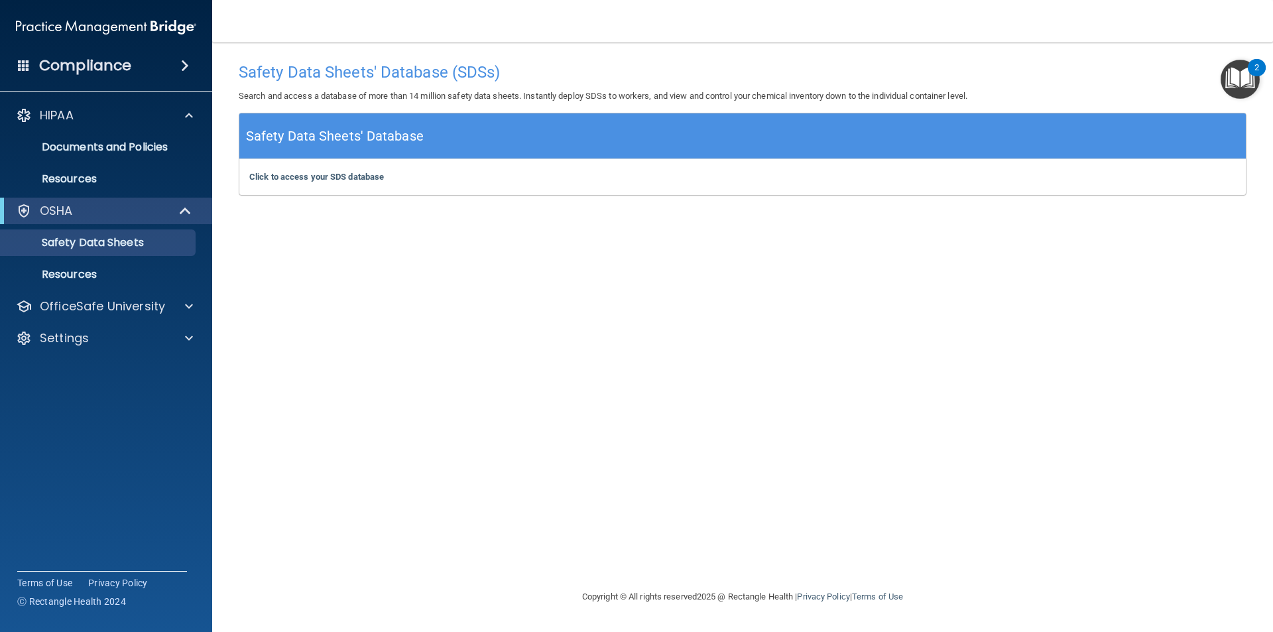
click at [107, 73] on h4 "Compliance" at bounding box center [85, 65] width 92 height 19
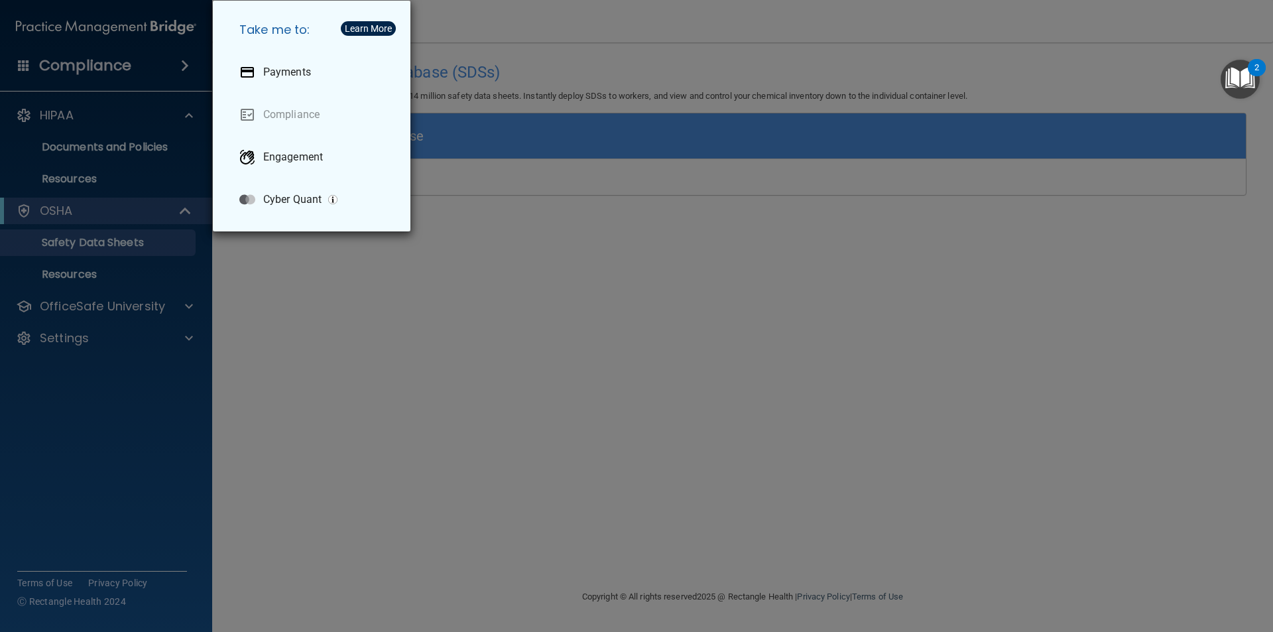
click at [110, 72] on div "Take me to: Payments Compliance Engagement Cyber Quant" at bounding box center [636, 316] width 1273 height 632
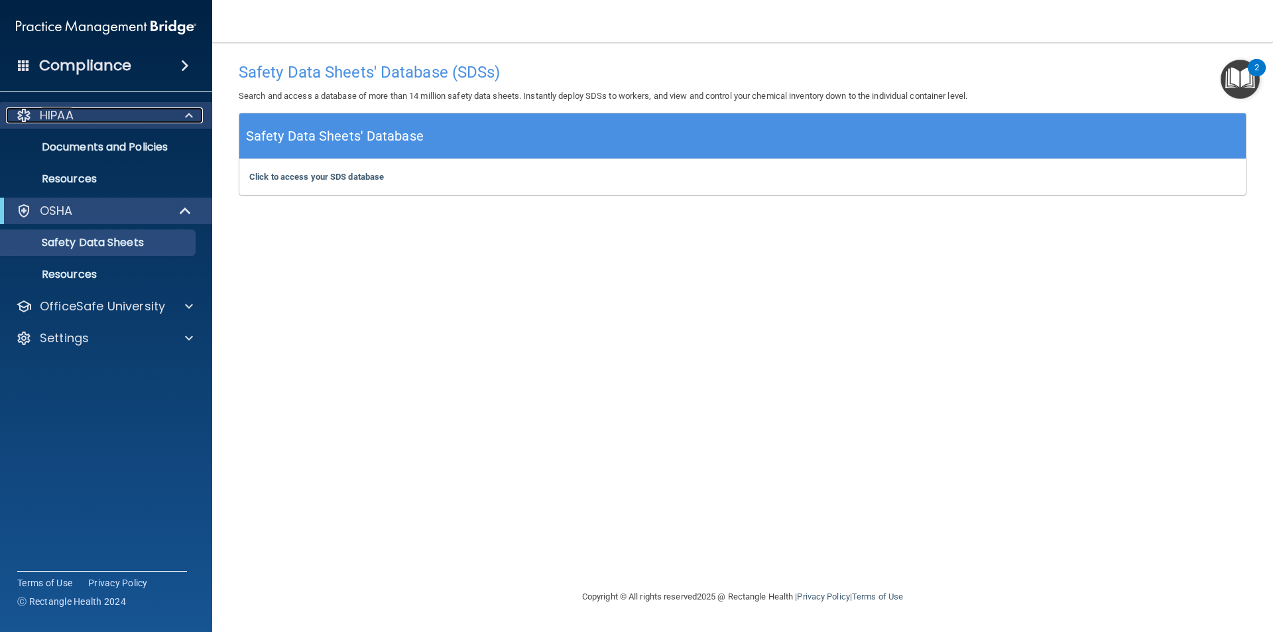
click at [196, 115] on div at bounding box center [186, 115] width 33 height 16
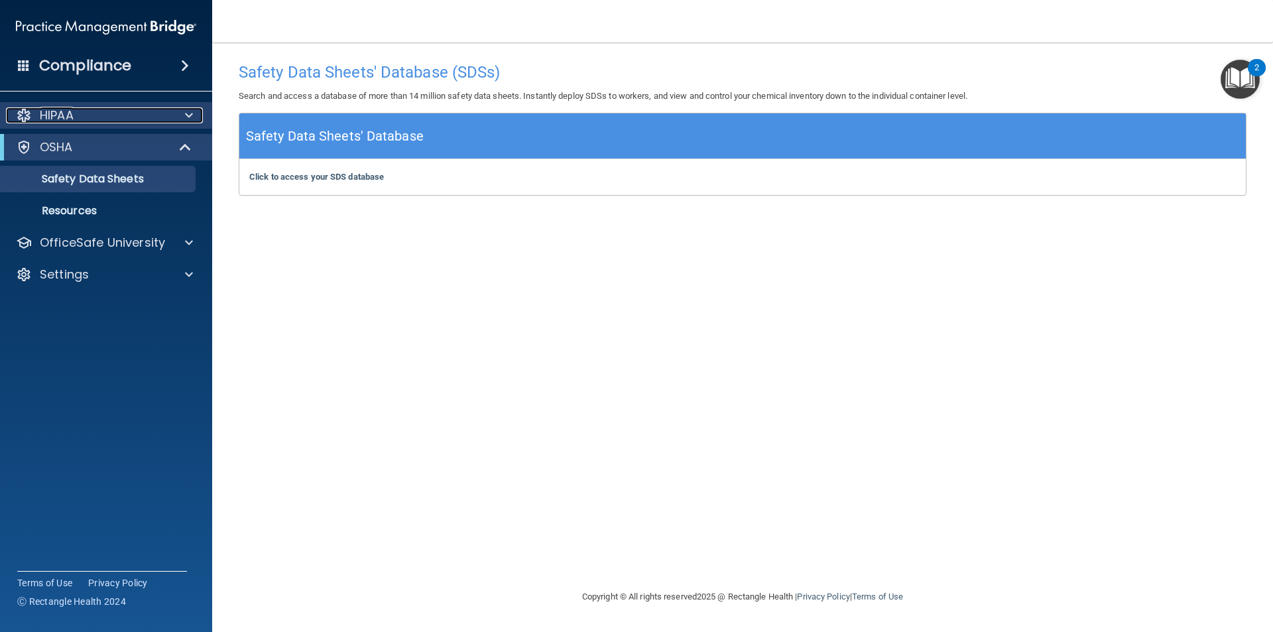
click at [195, 115] on div at bounding box center [186, 115] width 33 height 16
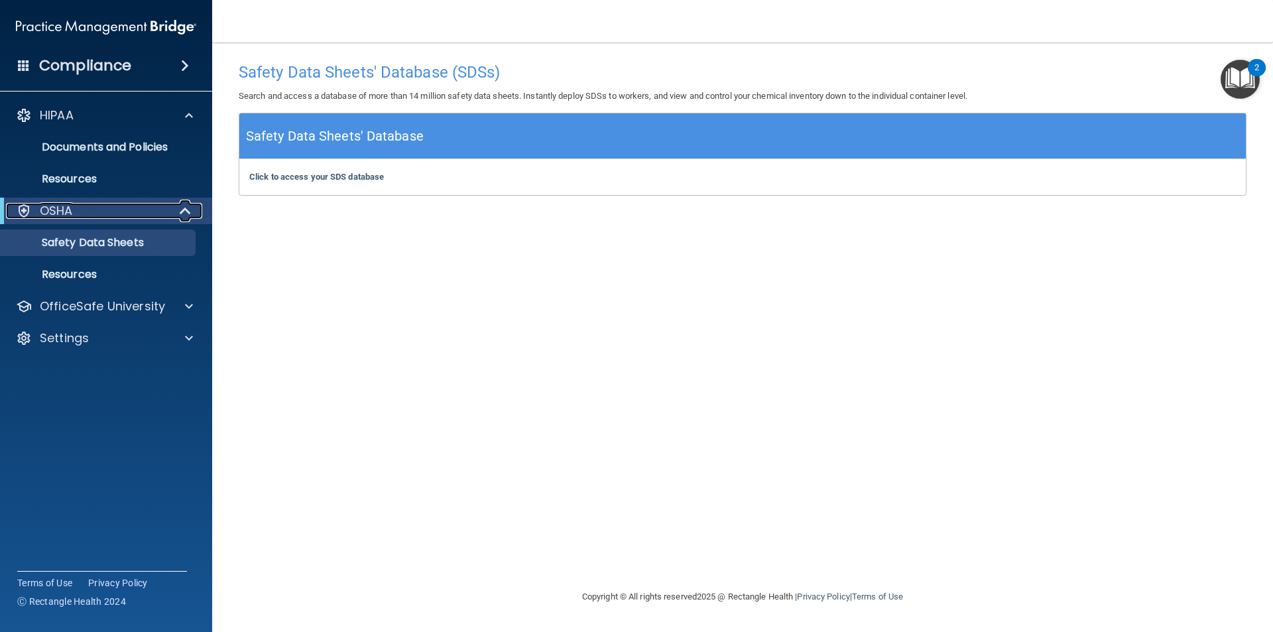
click at [173, 210] on div at bounding box center [186, 211] width 32 height 16
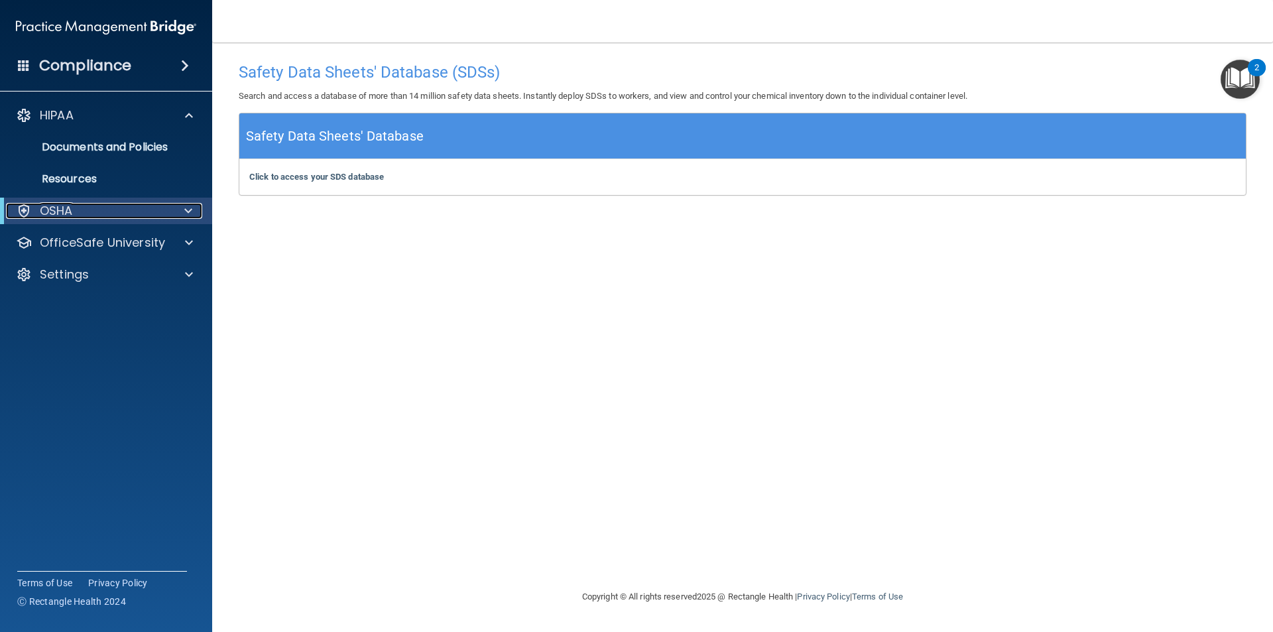
click at [188, 210] on span at bounding box center [188, 211] width 8 height 16
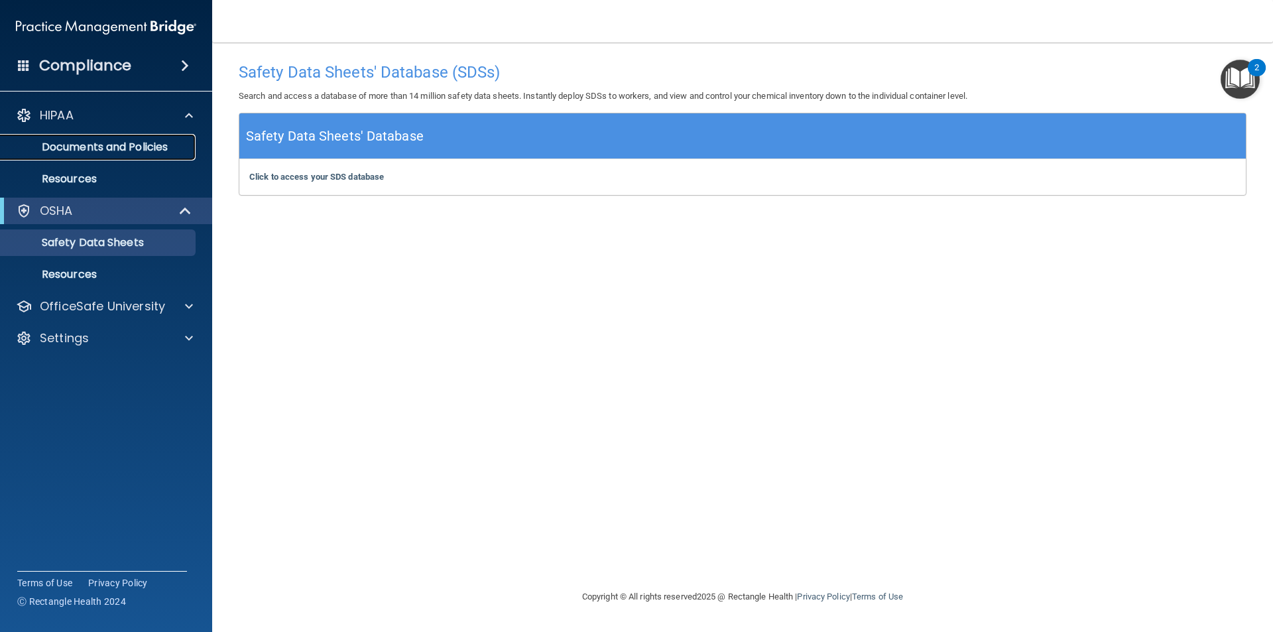
click at [70, 151] on p "Documents and Policies" at bounding box center [99, 147] width 181 height 13
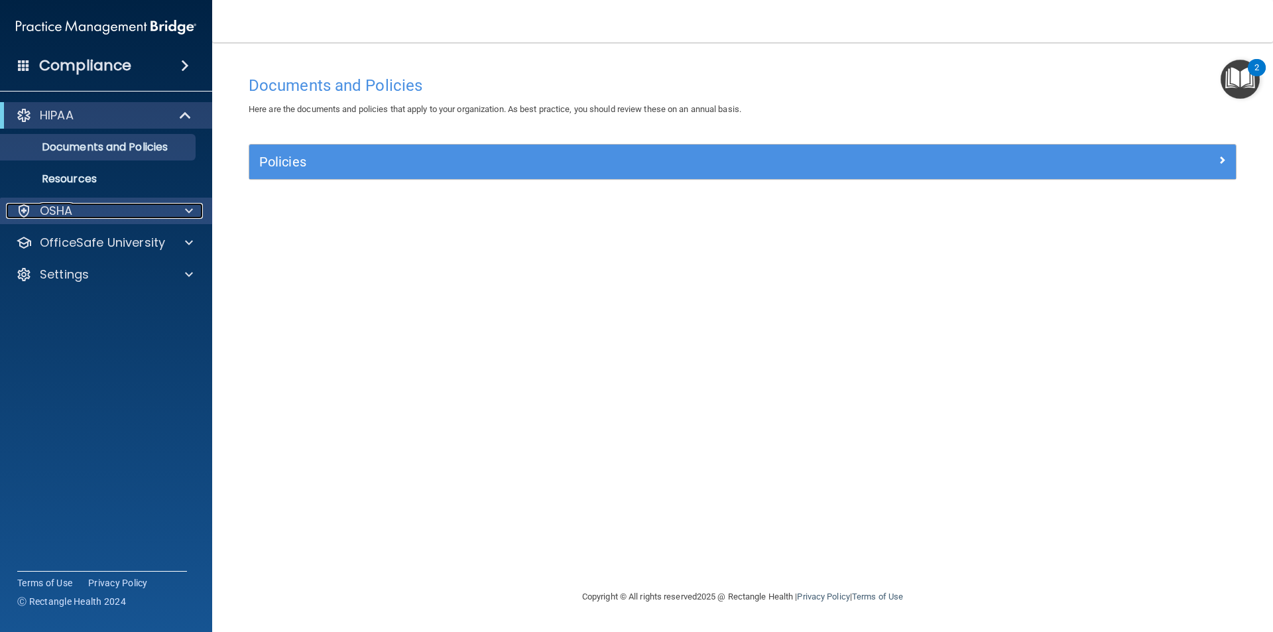
click at [101, 211] on div "OSHA" at bounding box center [88, 211] width 164 height 16
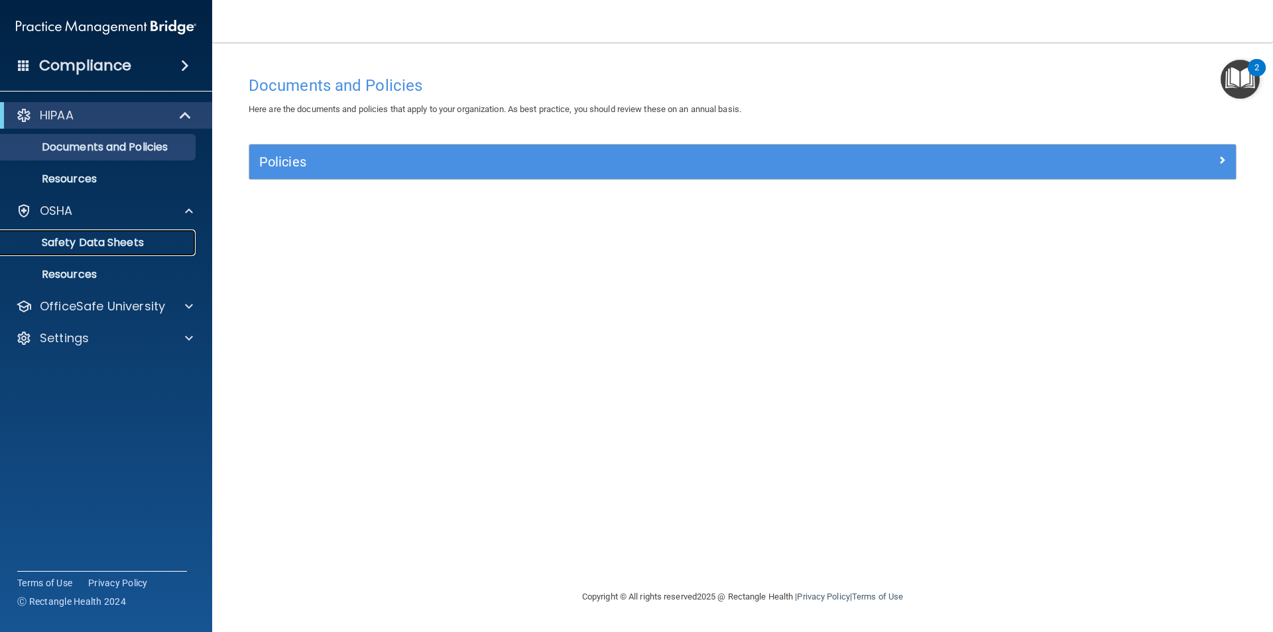
click at [135, 241] on p "Safety Data Sheets" at bounding box center [99, 242] width 181 height 13
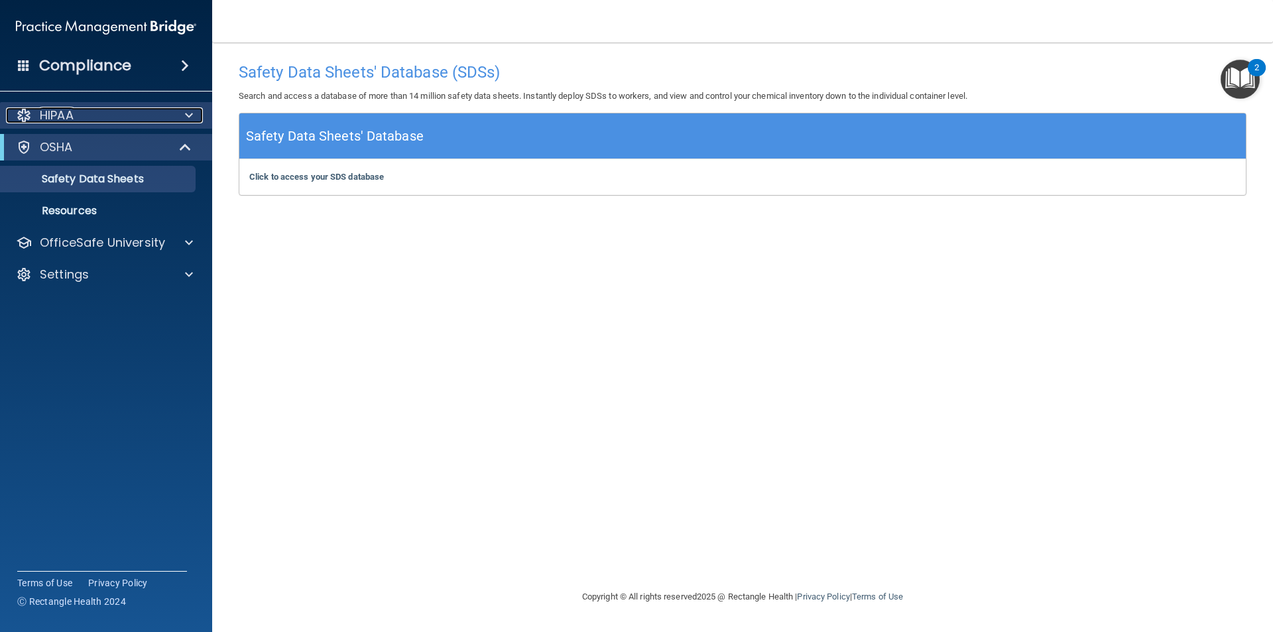
click at [198, 113] on div at bounding box center [186, 115] width 33 height 16
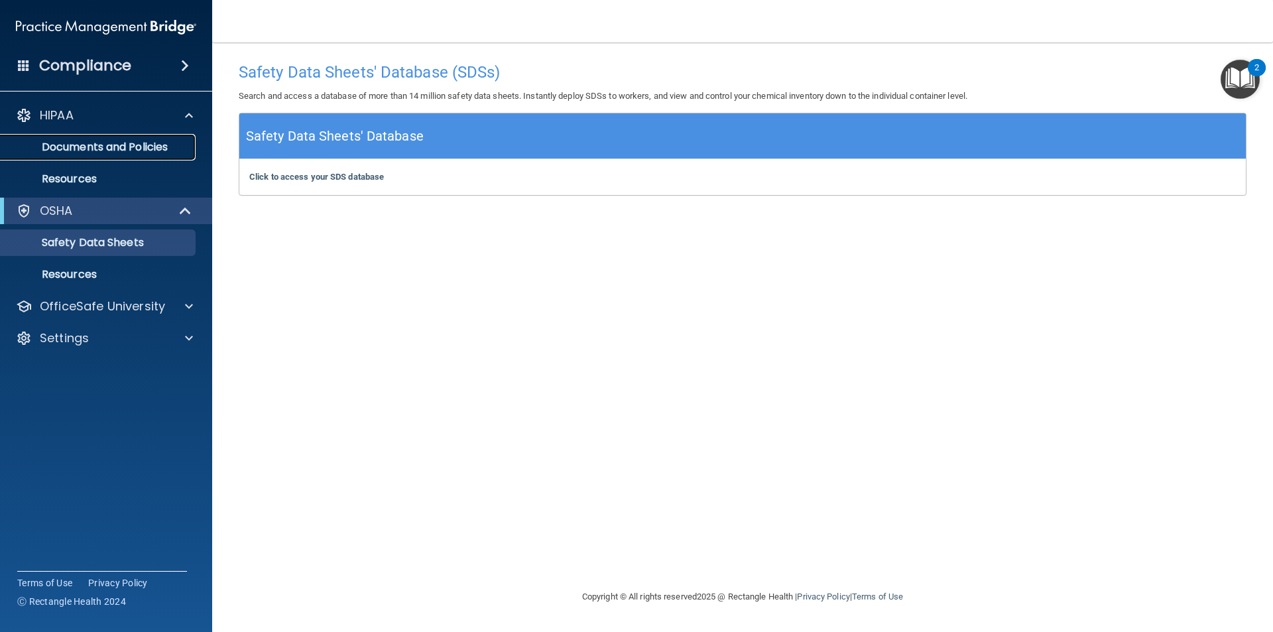
click at [96, 153] on p "Documents and Policies" at bounding box center [99, 147] width 181 height 13
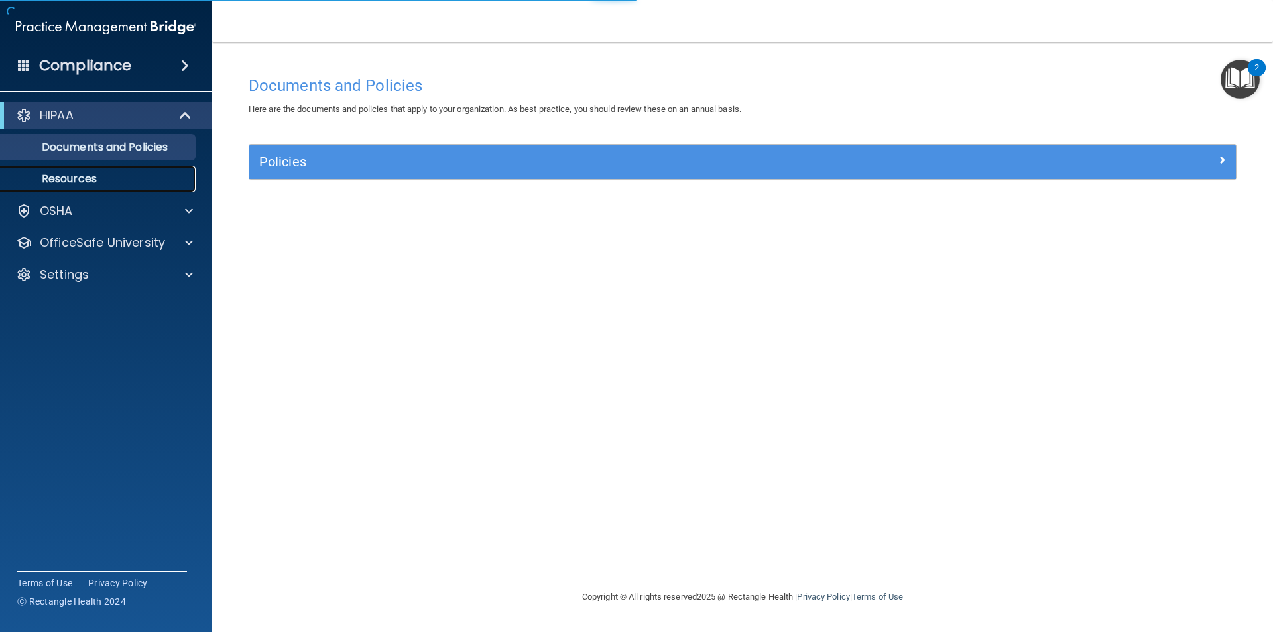
click at [82, 184] on p "Resources" at bounding box center [99, 178] width 181 height 13
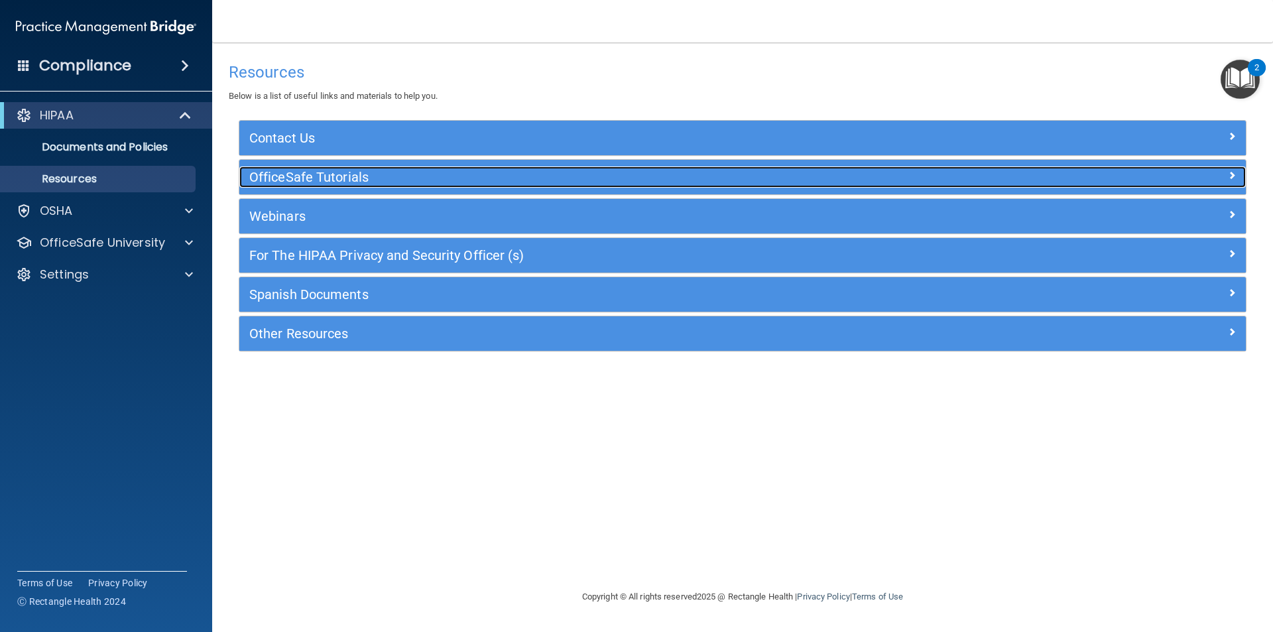
click at [295, 182] on h5 "OfficeSafe Tutorials" at bounding box center [617, 177] width 736 height 15
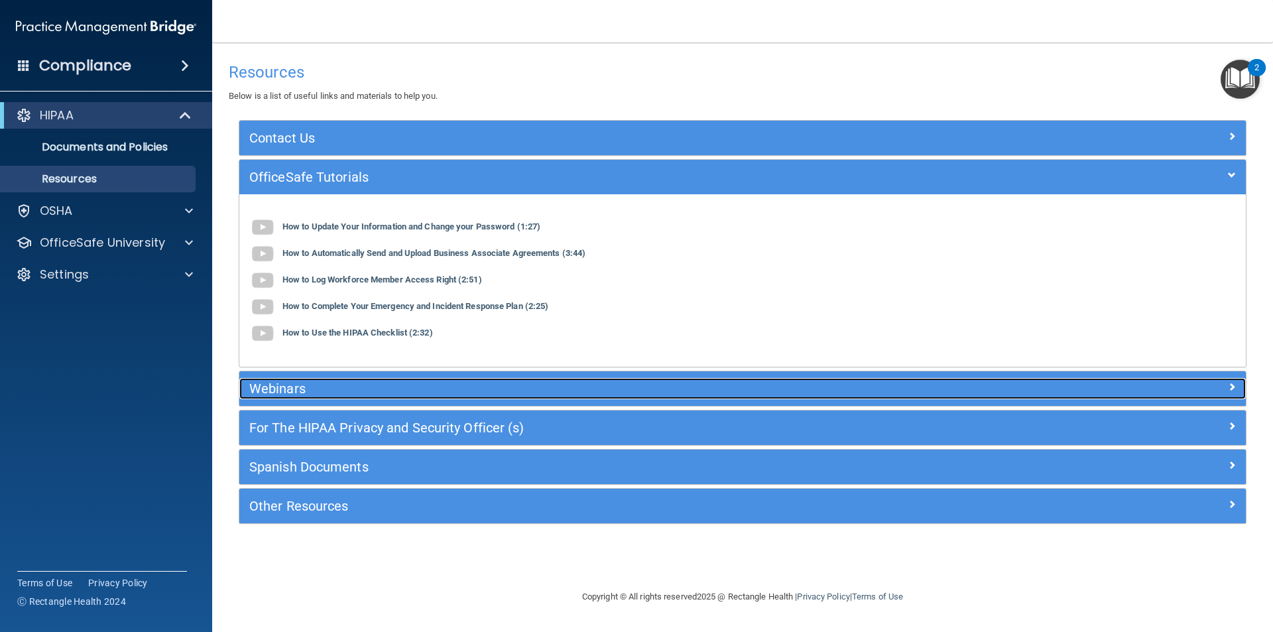
click at [287, 396] on h5 "Webinars" at bounding box center [617, 388] width 736 height 15
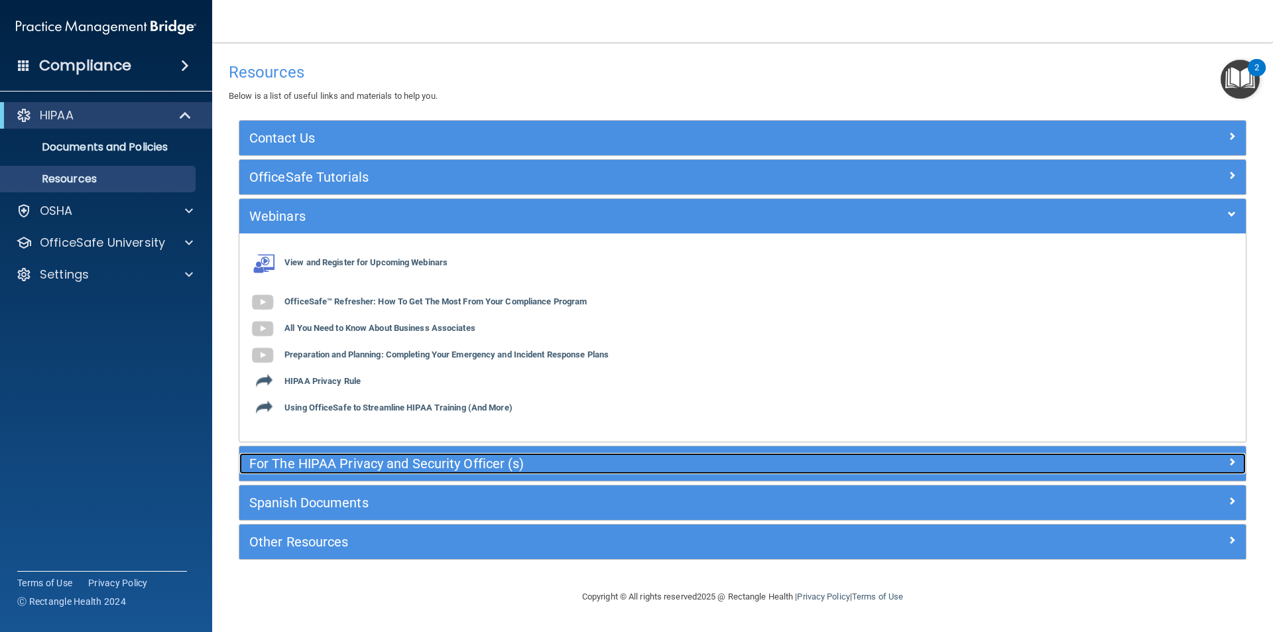
click at [310, 466] on h5 "For The HIPAA Privacy and Security Officer (s)" at bounding box center [617, 463] width 736 height 15
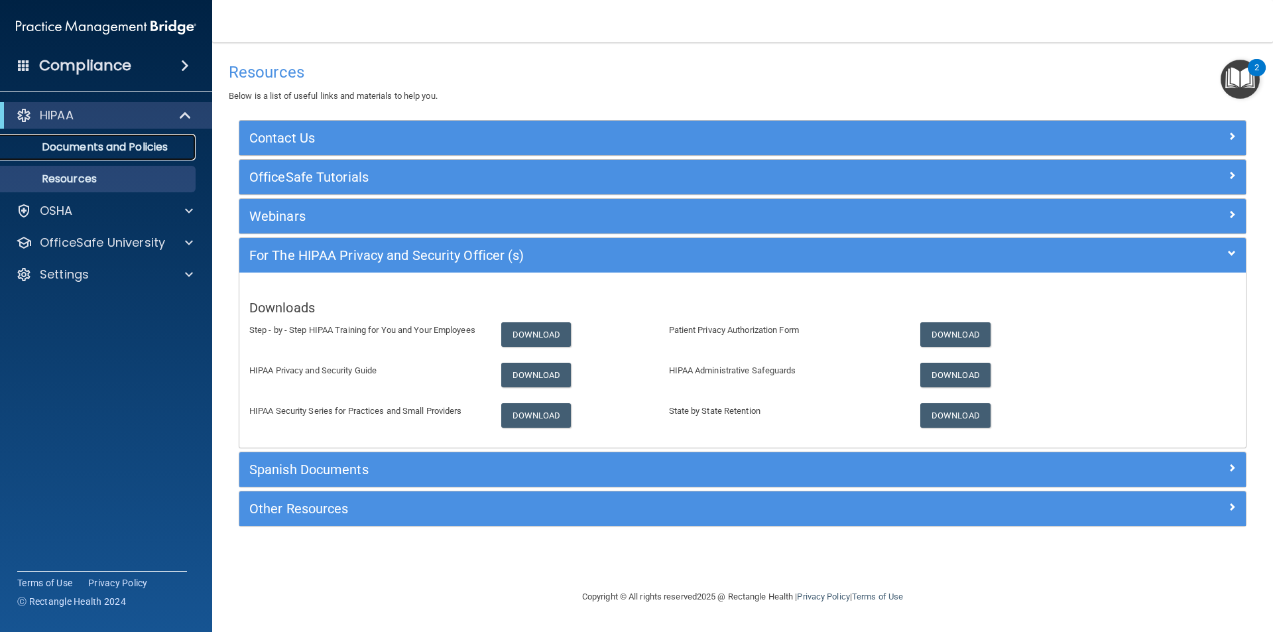
click at [99, 151] on p "Documents and Policies" at bounding box center [99, 147] width 181 height 13
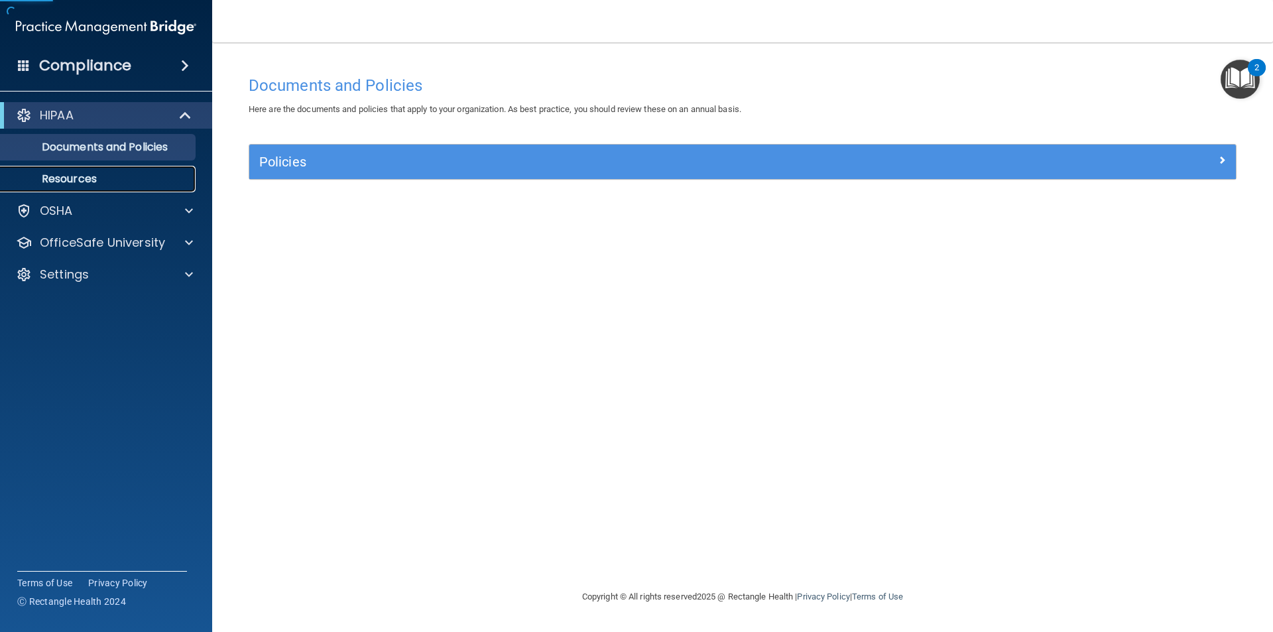
click at [84, 182] on p "Resources" at bounding box center [99, 178] width 181 height 13
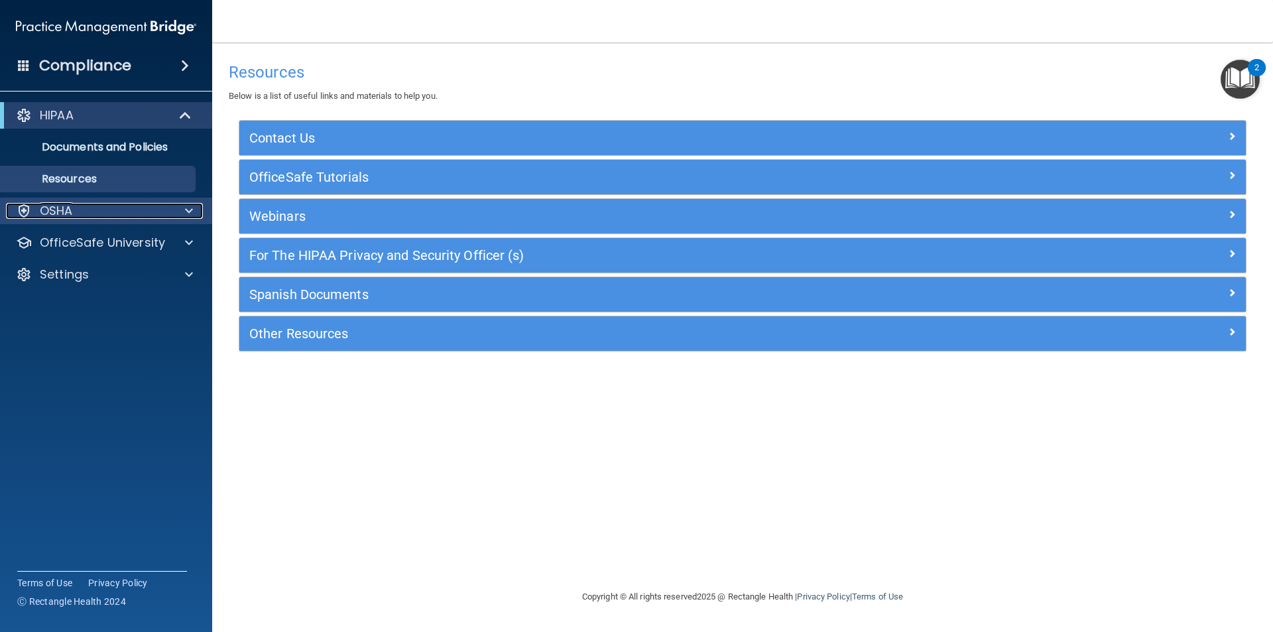
click at [80, 216] on div "OSHA" at bounding box center [88, 211] width 164 height 16
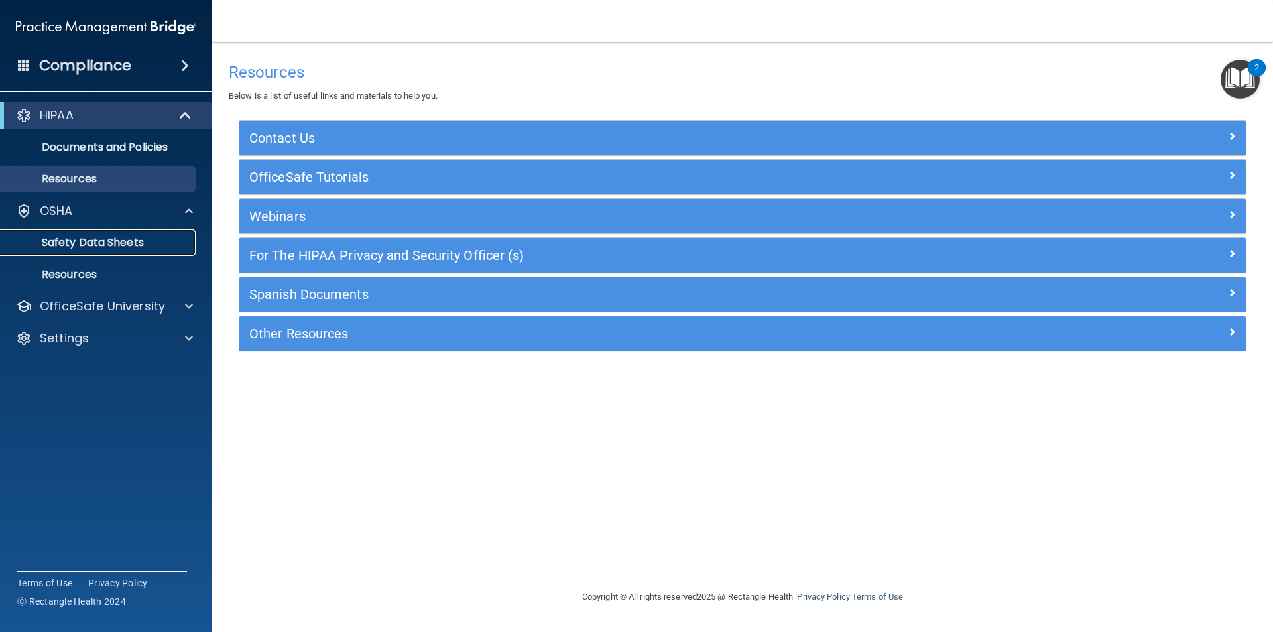
click at [83, 234] on link "Safety Data Sheets" at bounding box center [91, 242] width 209 height 27
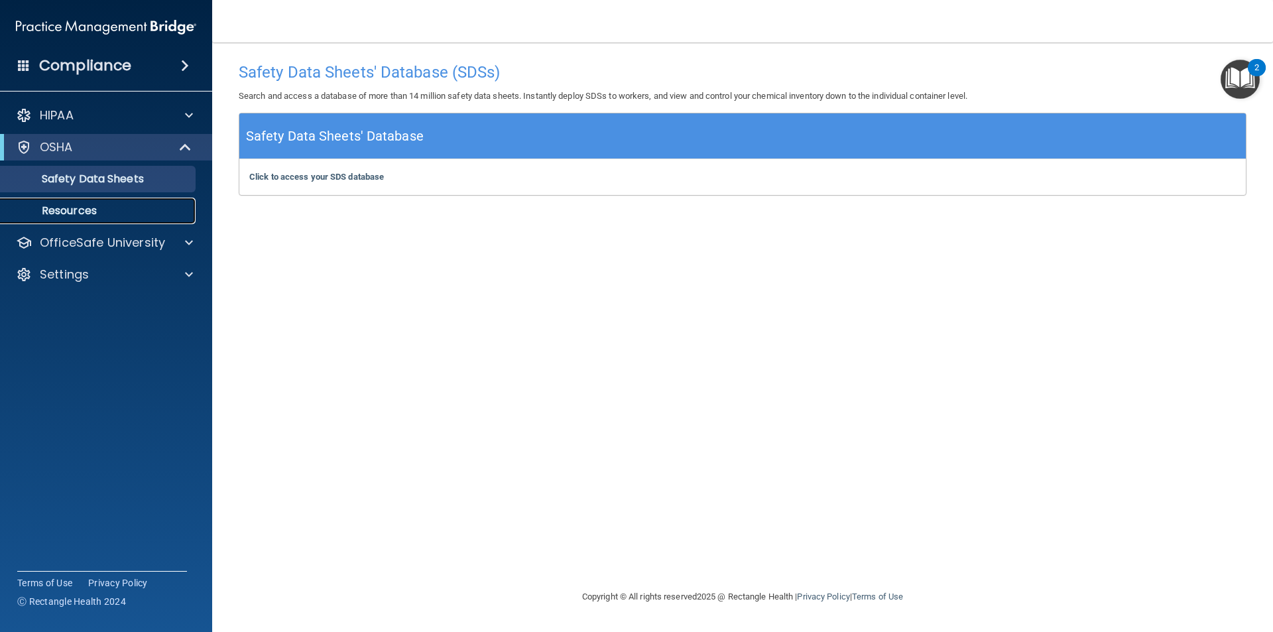
click at [110, 212] on p "Resources" at bounding box center [99, 210] width 181 height 13
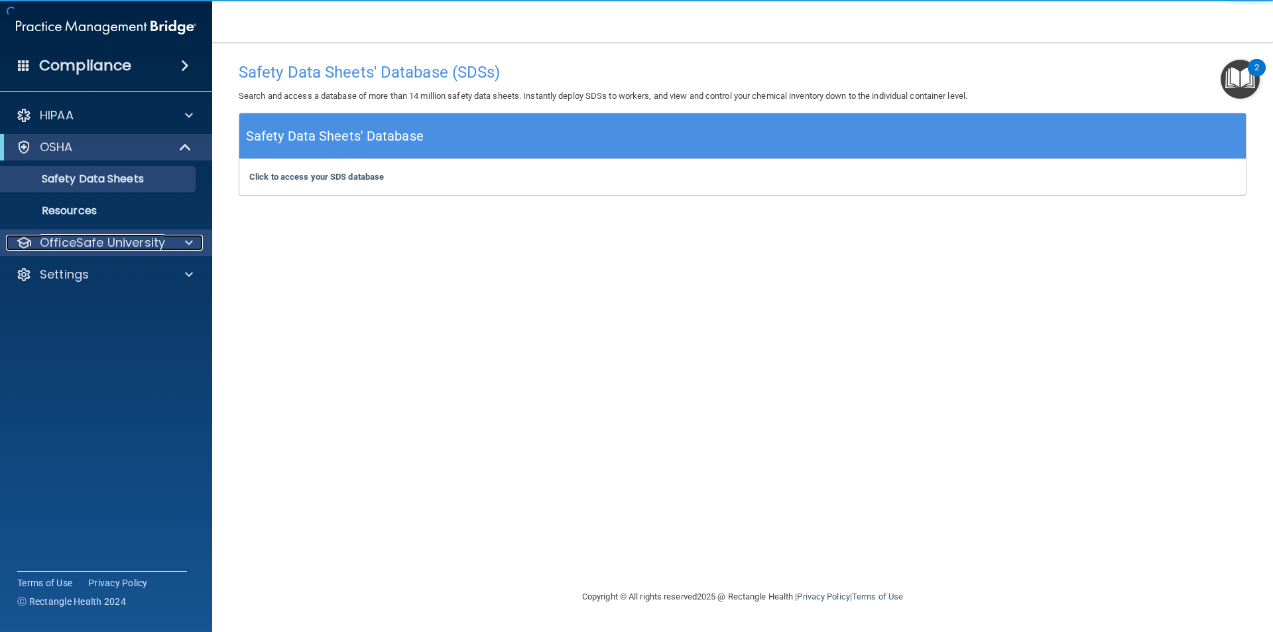
click at [188, 240] on span at bounding box center [189, 243] width 8 height 16
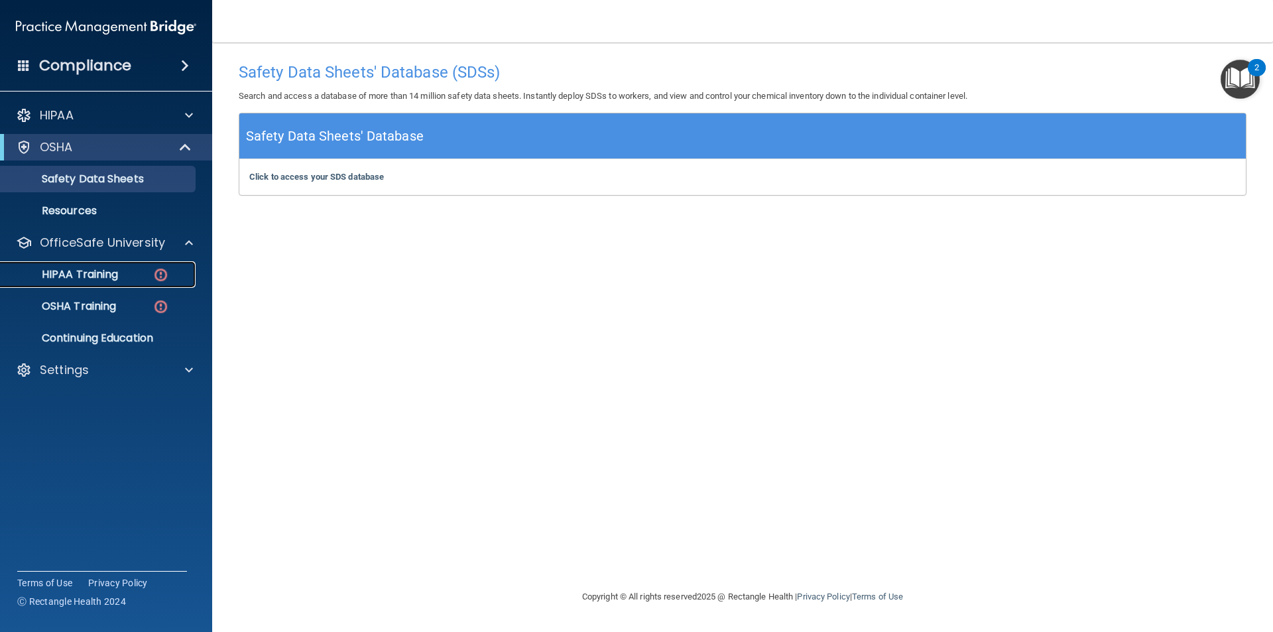
click at [115, 275] on p "HIPAA Training" at bounding box center [63, 274] width 109 height 13
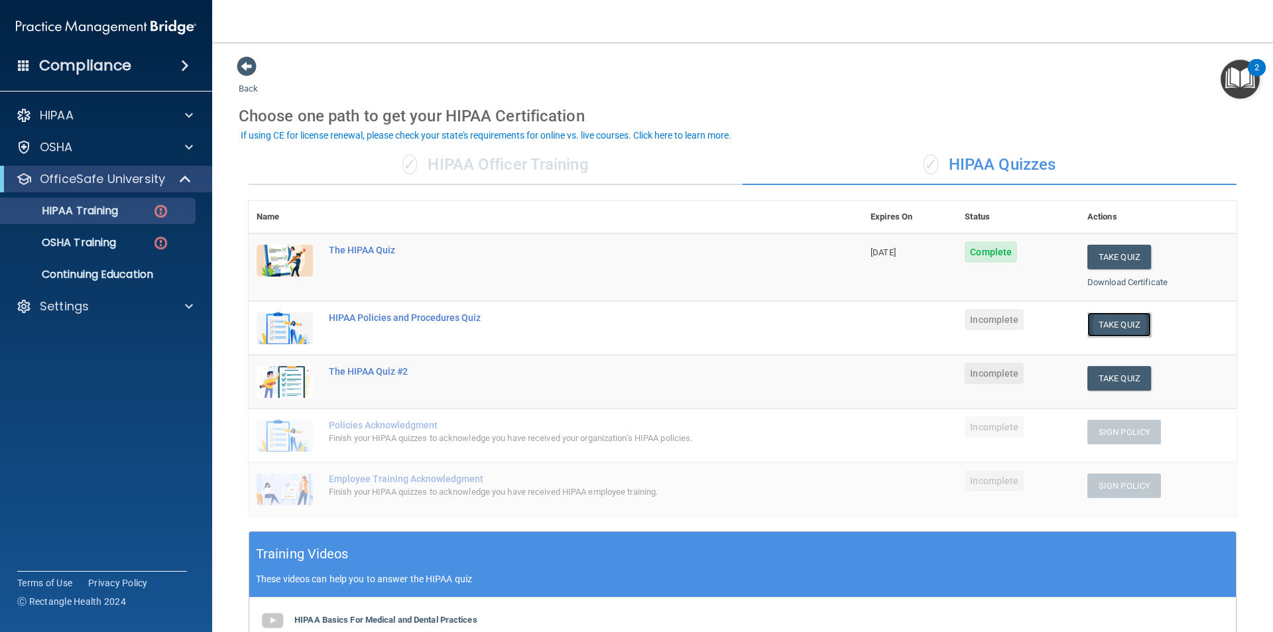
click at [1129, 331] on button "Take Quiz" at bounding box center [1120, 324] width 64 height 25
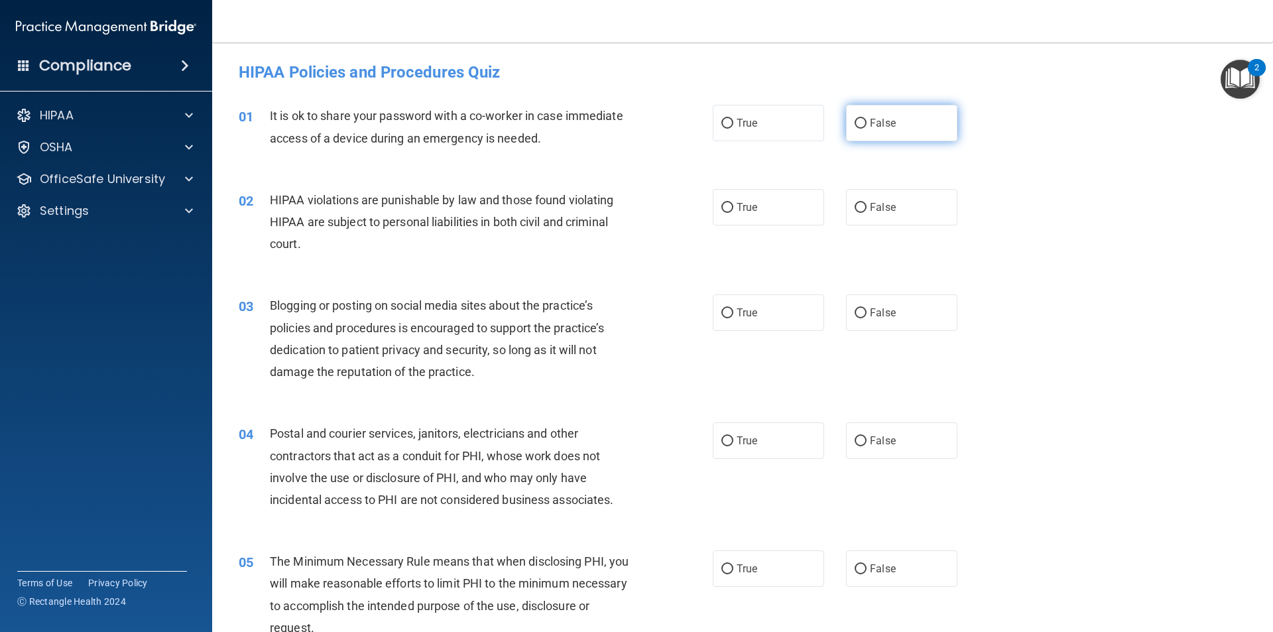
click at [887, 115] on label "False" at bounding box center [901, 123] width 111 height 36
click at [855, 125] on input "False" at bounding box center [861, 124] width 12 height 10
radio input "true"
click at [1226, 180] on div "02 HIPAA violations are punishable by law and those found violating HIPAA are s…" at bounding box center [743, 225] width 1028 height 106
click at [732, 212] on label "True" at bounding box center [768, 207] width 111 height 36
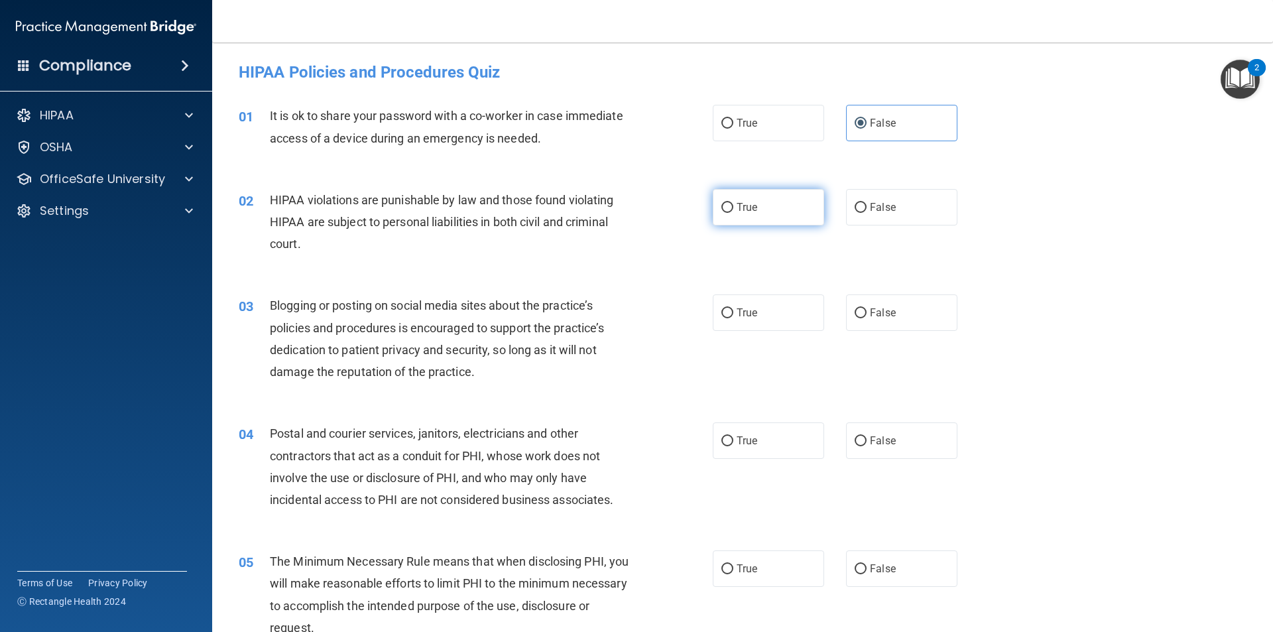
click at [732, 212] on input "True" at bounding box center [728, 208] width 12 height 10
radio input "true"
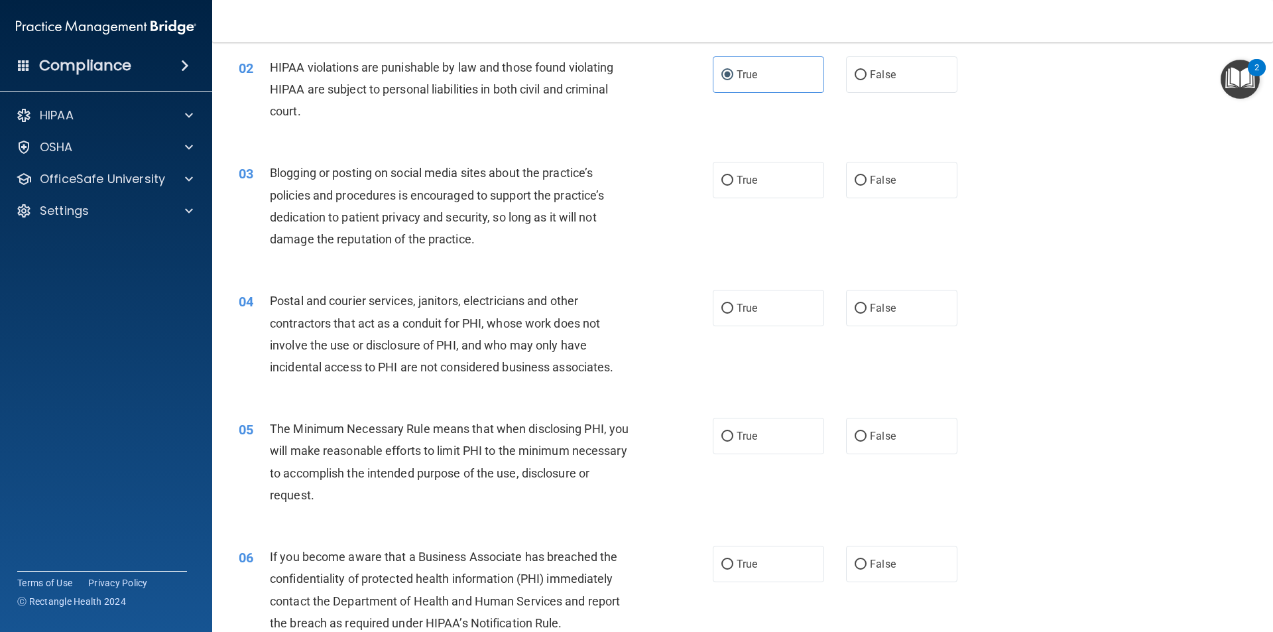
scroll to position [66, 0]
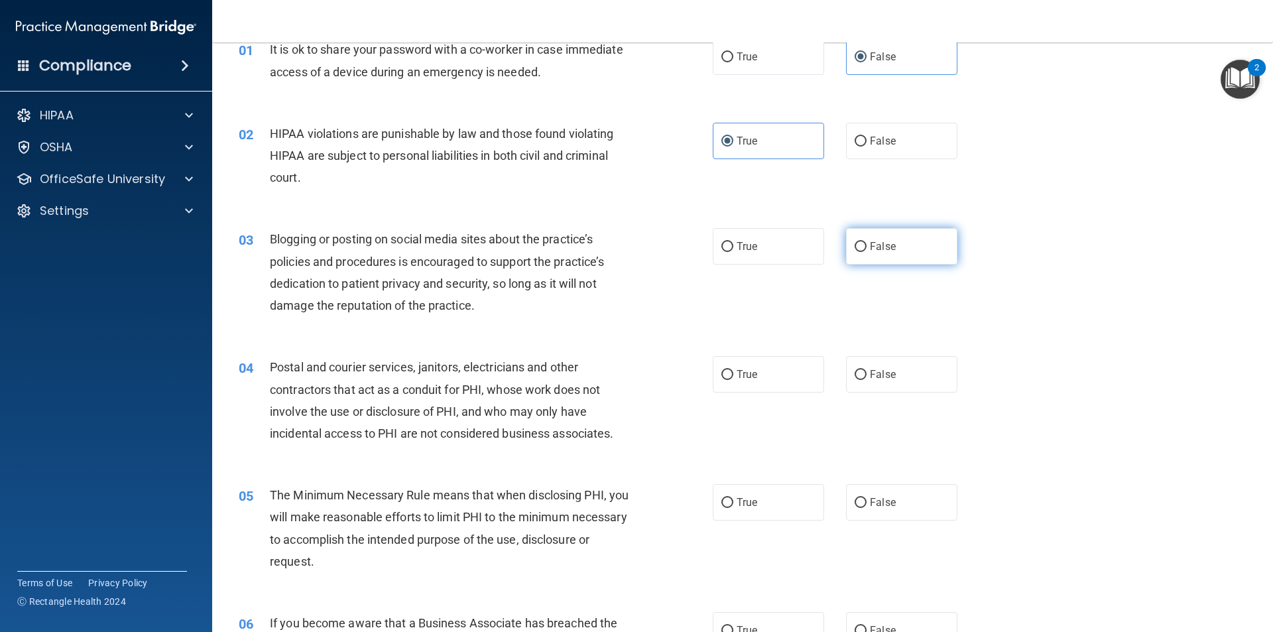
click at [873, 242] on span "False" at bounding box center [883, 246] width 26 height 13
click at [867, 242] on input "False" at bounding box center [861, 247] width 12 height 10
radio input "true"
click at [888, 364] on label "False" at bounding box center [901, 374] width 111 height 36
click at [867, 370] on input "False" at bounding box center [861, 375] width 12 height 10
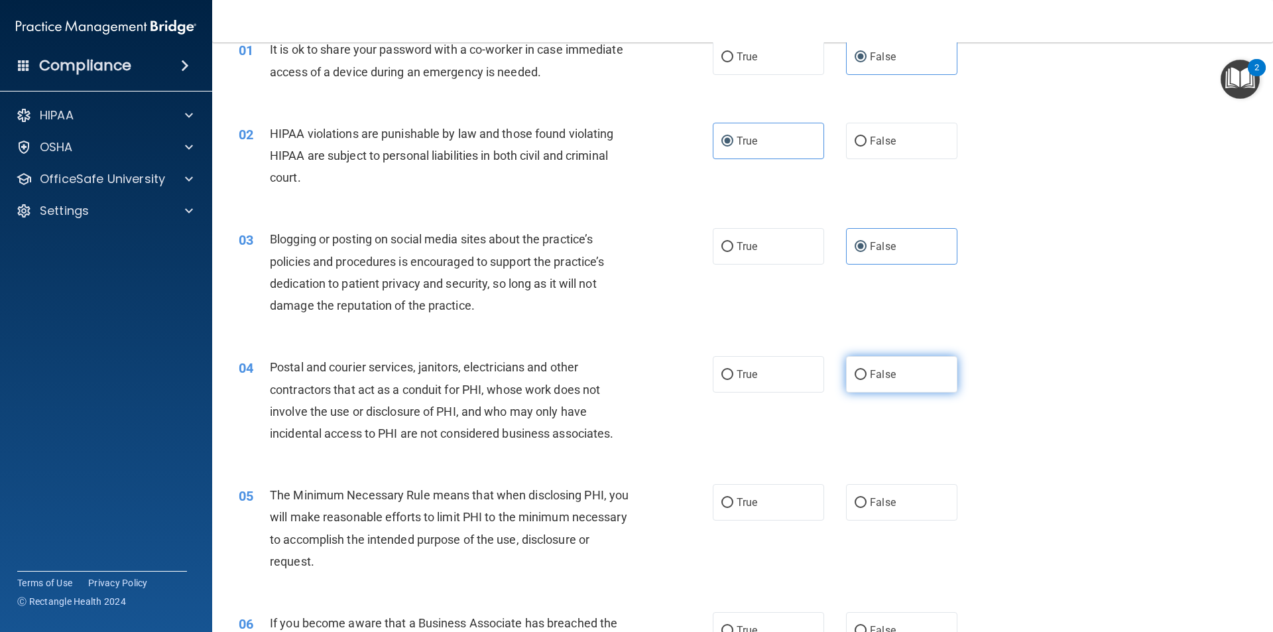
radio input "true"
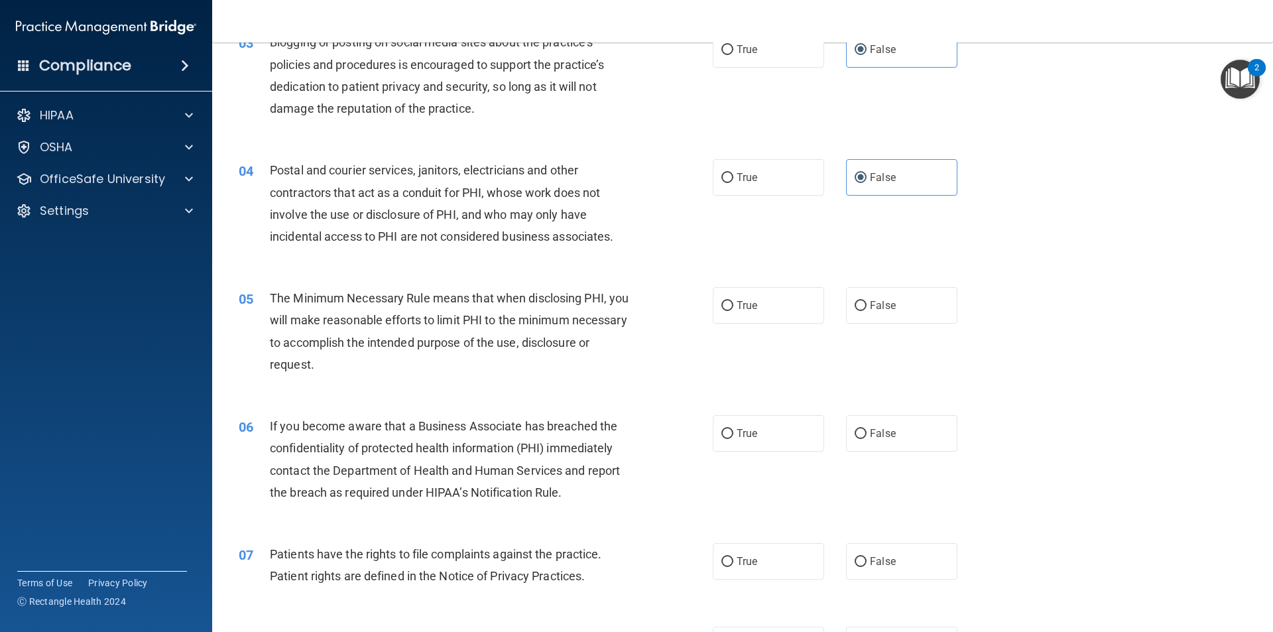
scroll to position [265, 0]
click at [736, 286] on label "True" at bounding box center [768, 303] width 111 height 36
click at [734, 299] on input "True" at bounding box center [728, 304] width 12 height 10
radio input "true"
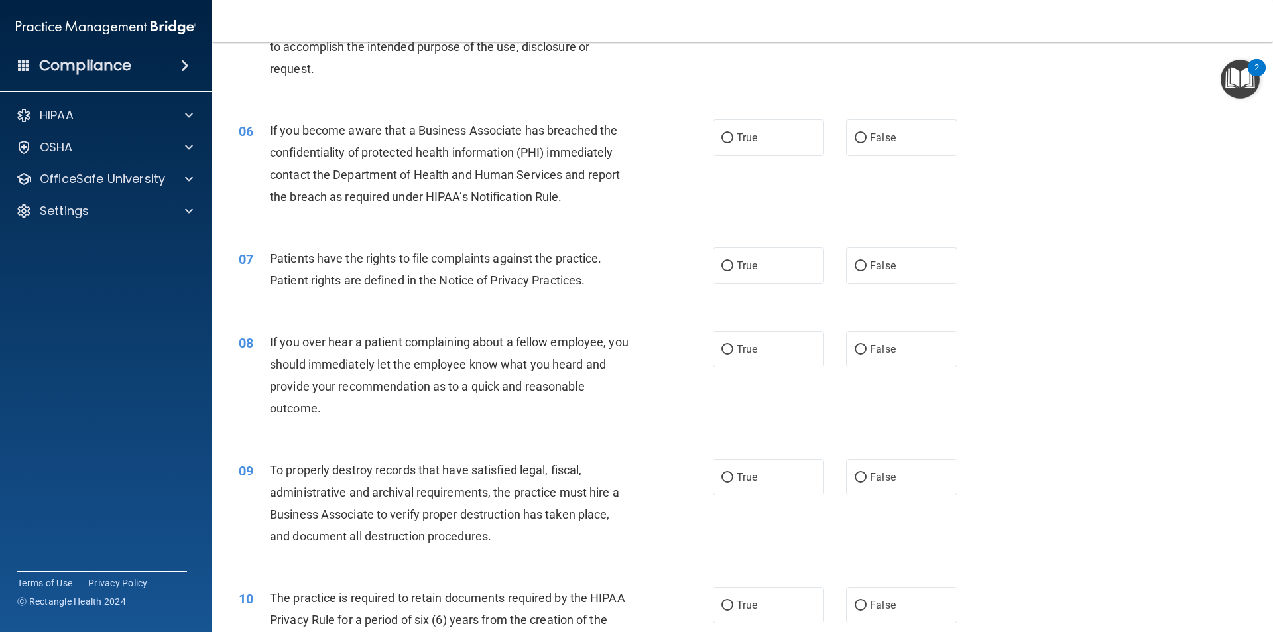
scroll to position [531, 0]
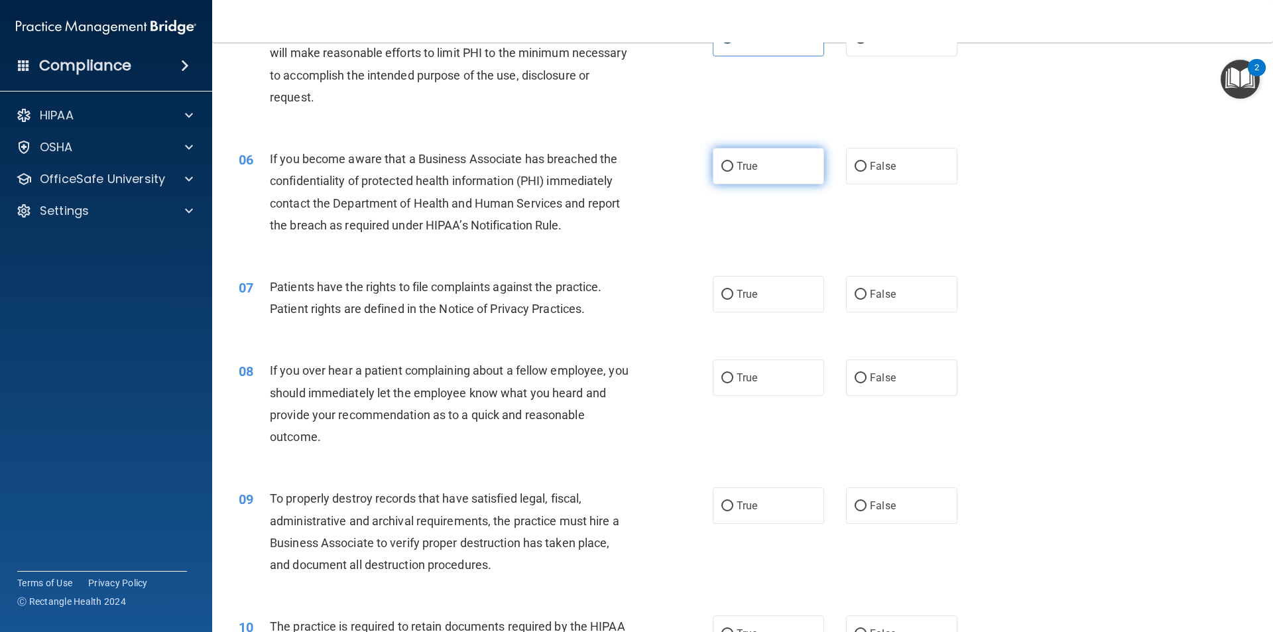
click at [761, 178] on label "True" at bounding box center [768, 166] width 111 height 36
click at [734, 172] on input "True" at bounding box center [728, 167] width 12 height 10
radio input "true"
click at [743, 304] on label "True" at bounding box center [768, 294] width 111 height 36
click at [734, 300] on input "True" at bounding box center [728, 295] width 12 height 10
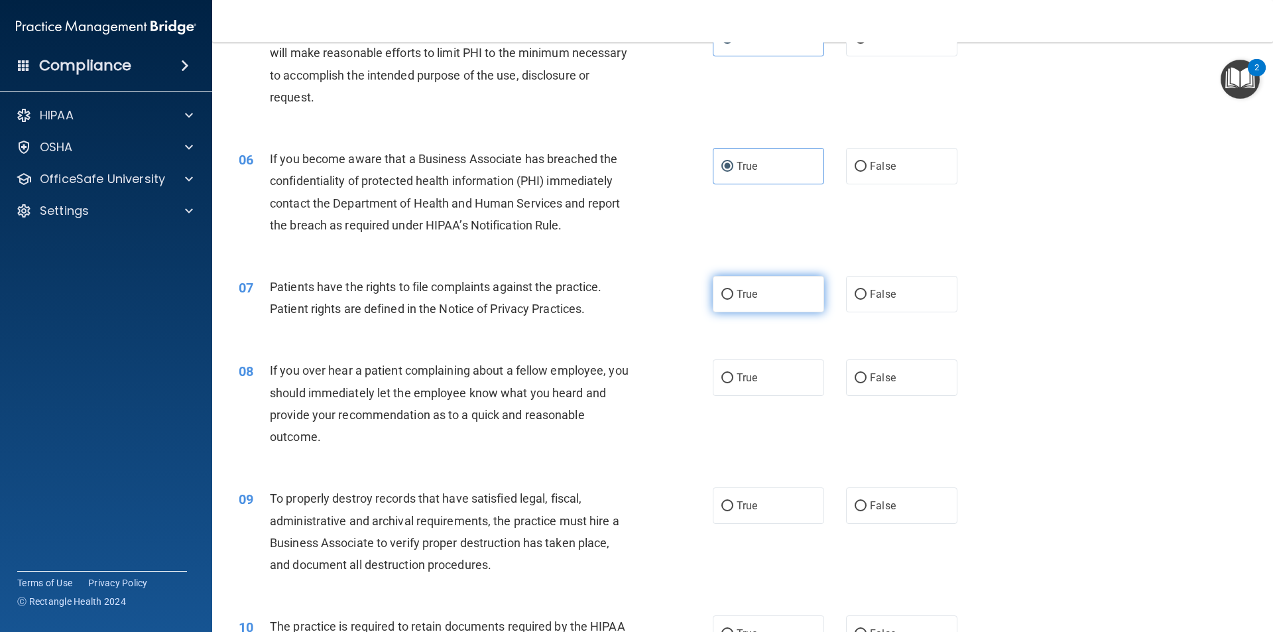
radio input "true"
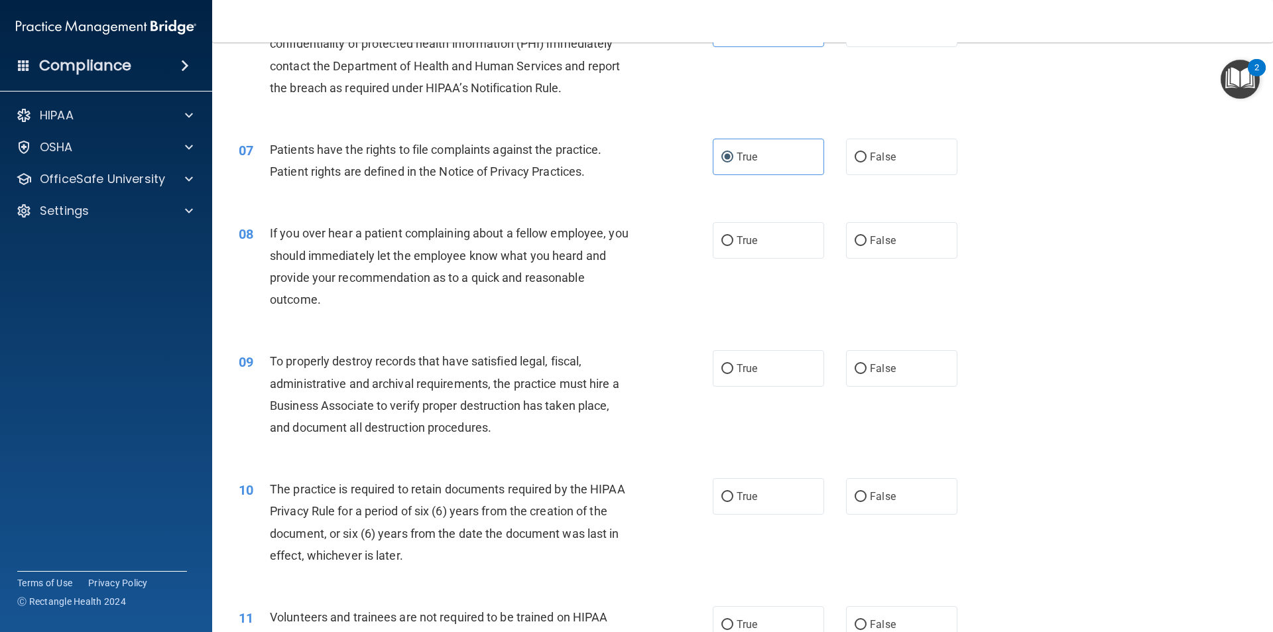
scroll to position [730, 0]
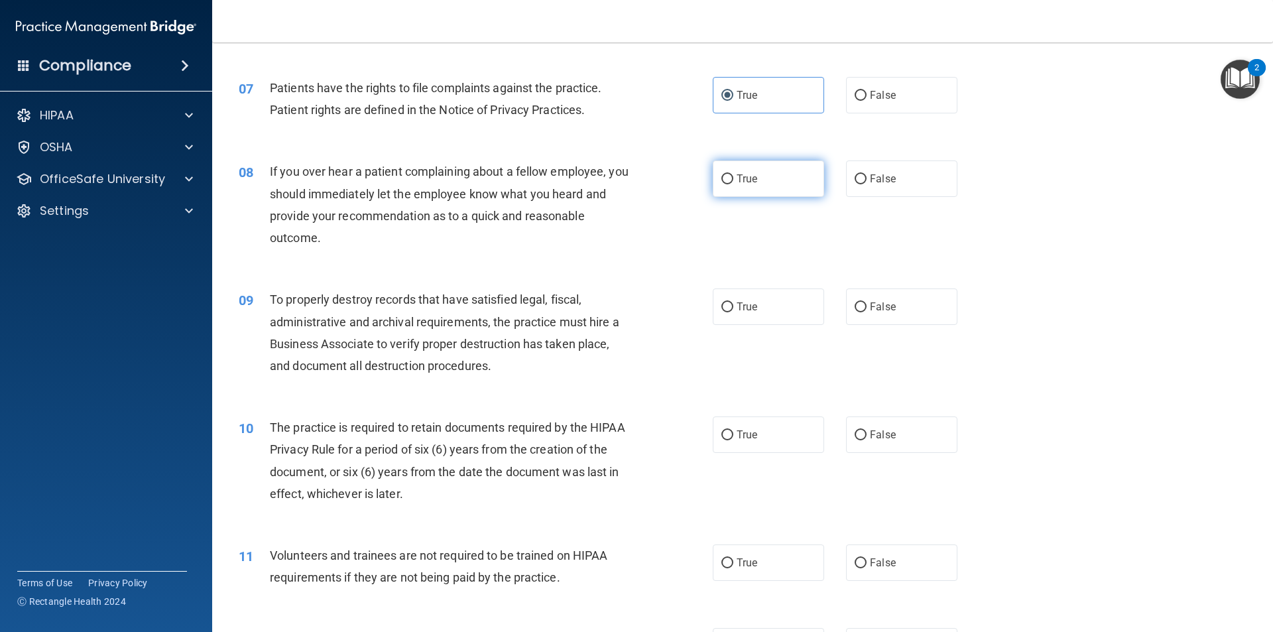
click at [787, 186] on label "True" at bounding box center [768, 178] width 111 height 36
click at [734, 184] on input "True" at bounding box center [728, 179] width 12 height 10
radio input "true"
click at [765, 310] on label "True" at bounding box center [768, 306] width 111 height 36
click at [734, 310] on input "True" at bounding box center [728, 307] width 12 height 10
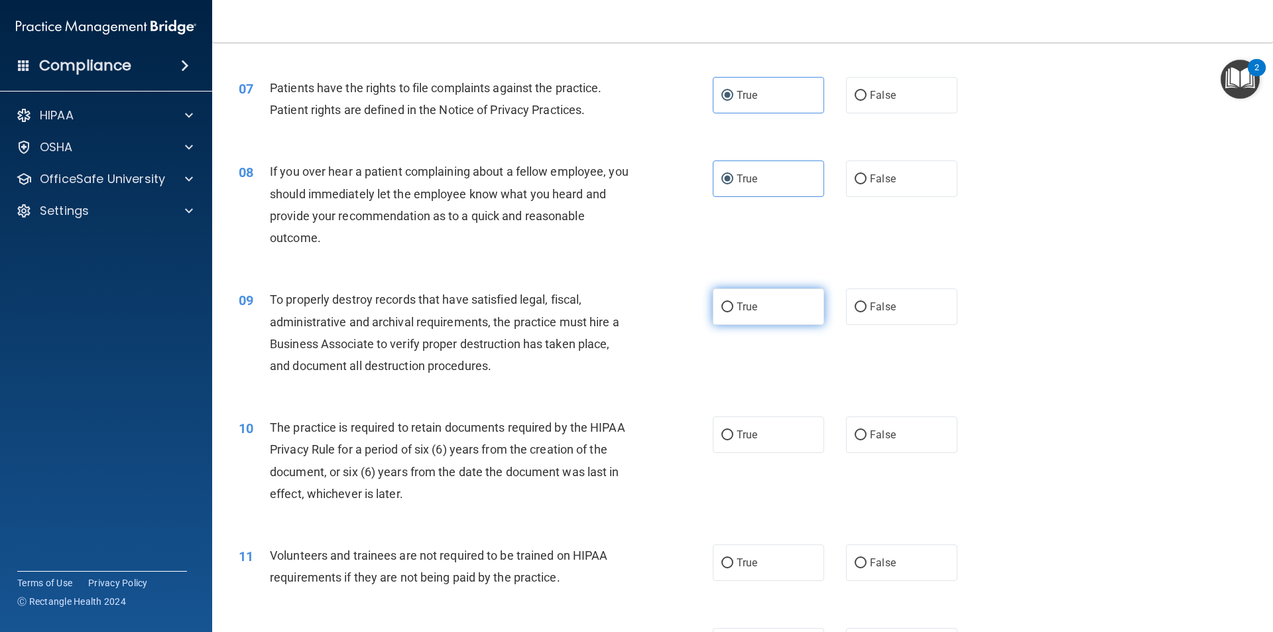
radio input "true"
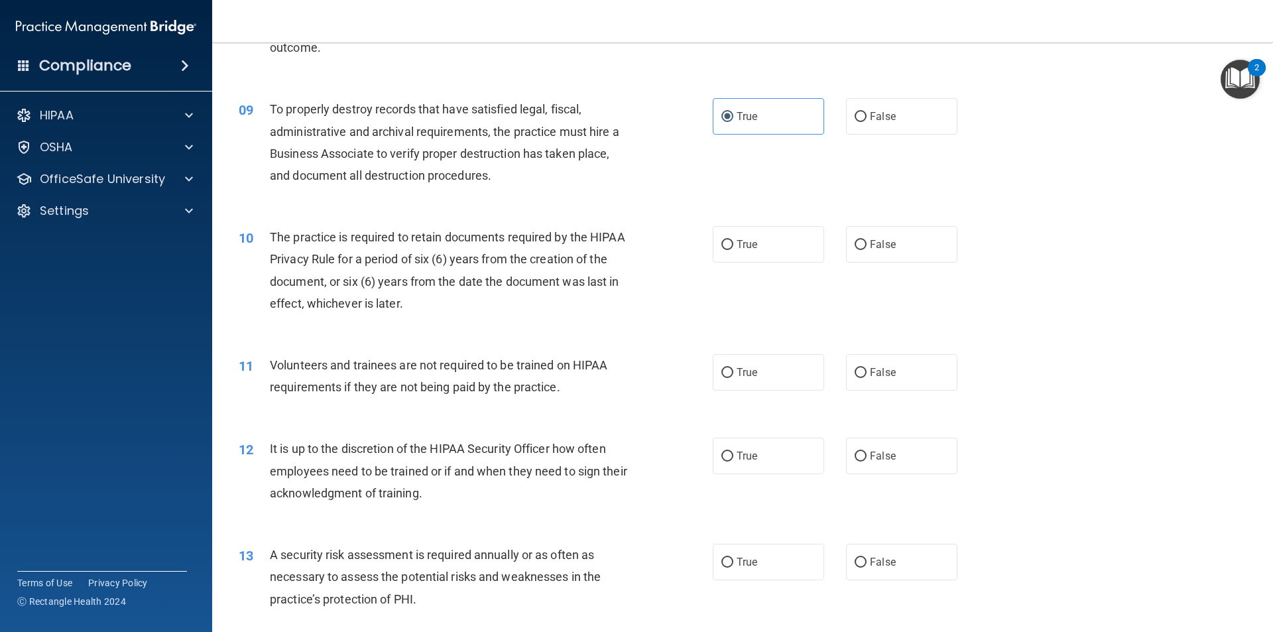
scroll to position [928, 0]
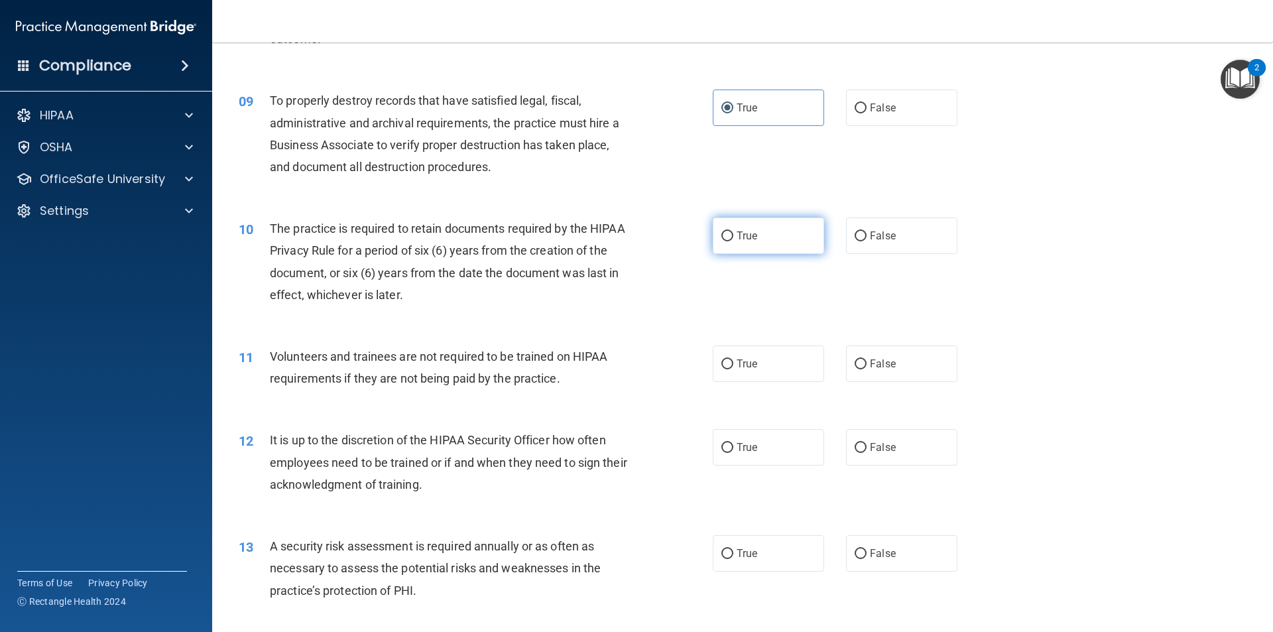
click at [754, 226] on label "True" at bounding box center [768, 236] width 111 height 36
click at [734, 231] on input "True" at bounding box center [728, 236] width 12 height 10
radio input "true"
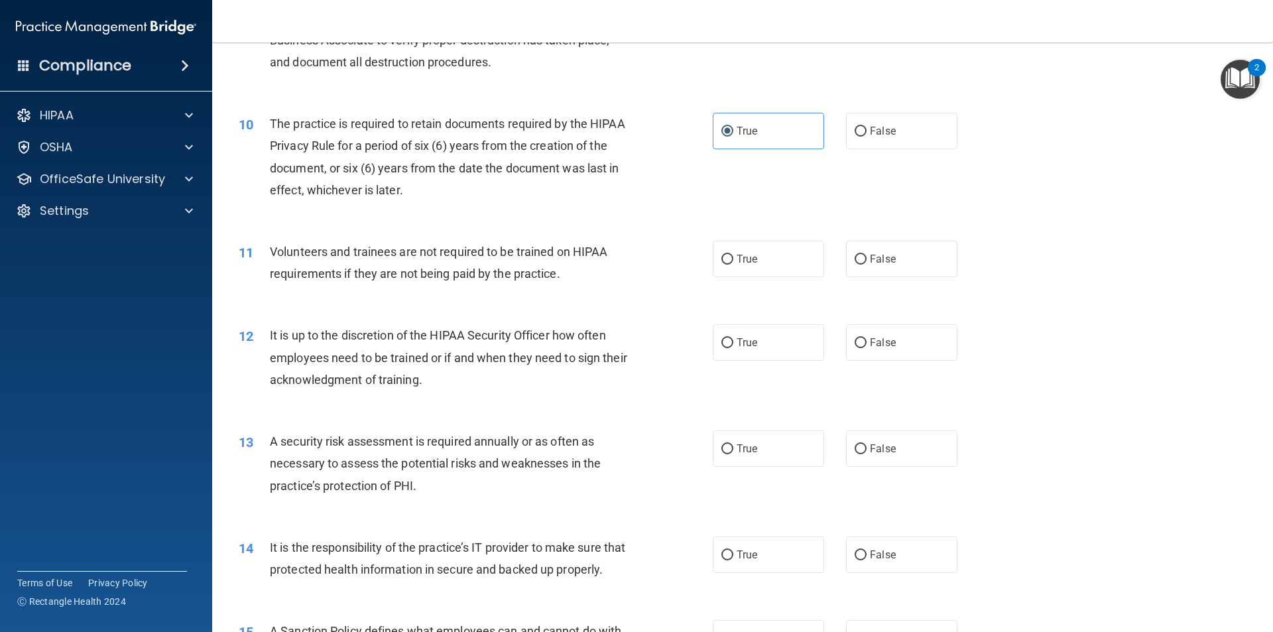
scroll to position [1061, 0]
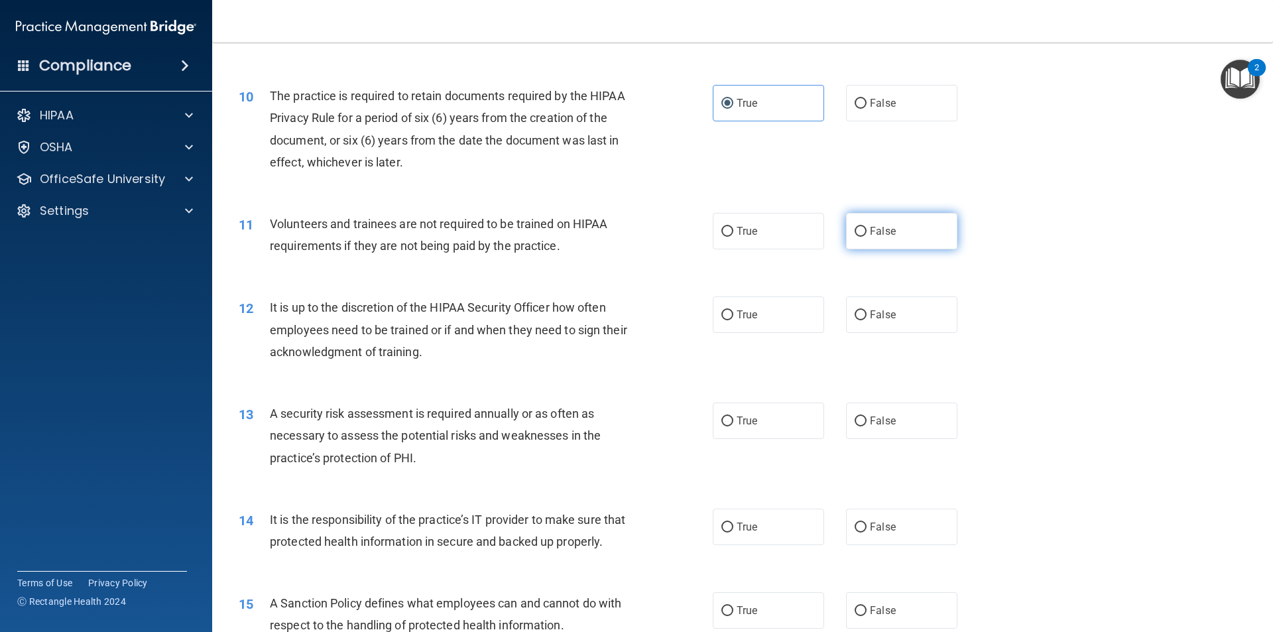
click at [882, 224] on label "False" at bounding box center [901, 231] width 111 height 36
click at [867, 227] on input "False" at bounding box center [861, 232] width 12 height 10
radio input "true"
click at [752, 310] on span "True" at bounding box center [747, 314] width 21 height 13
click at [734, 310] on input "True" at bounding box center [728, 315] width 12 height 10
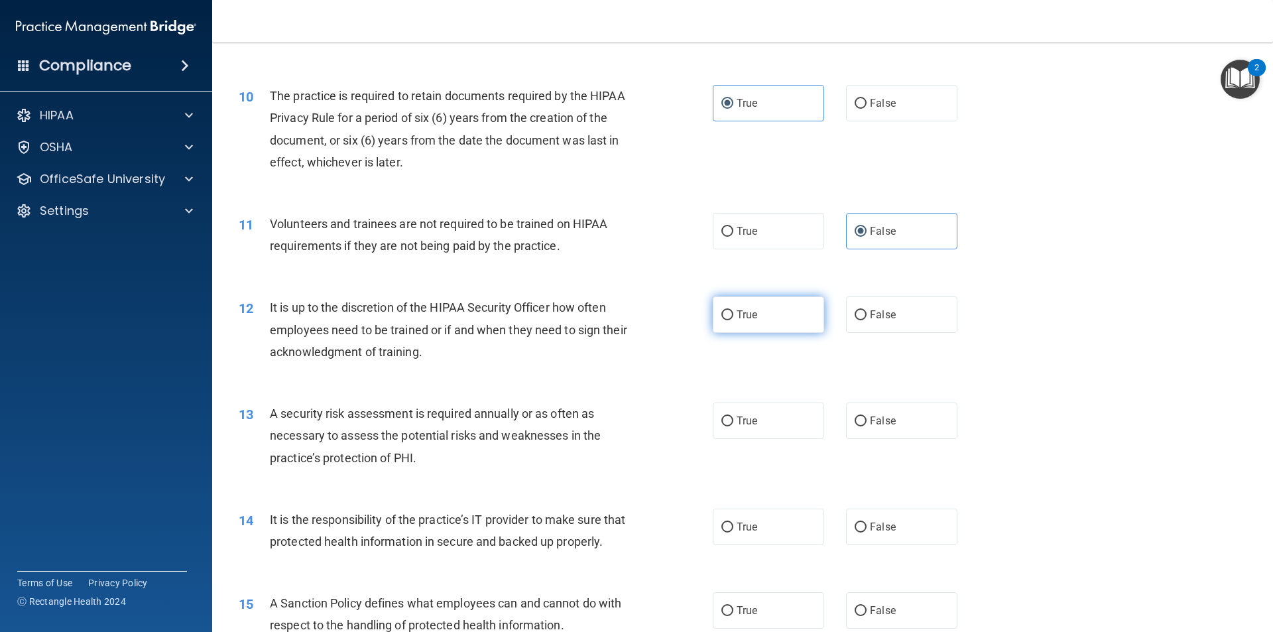
radio input "true"
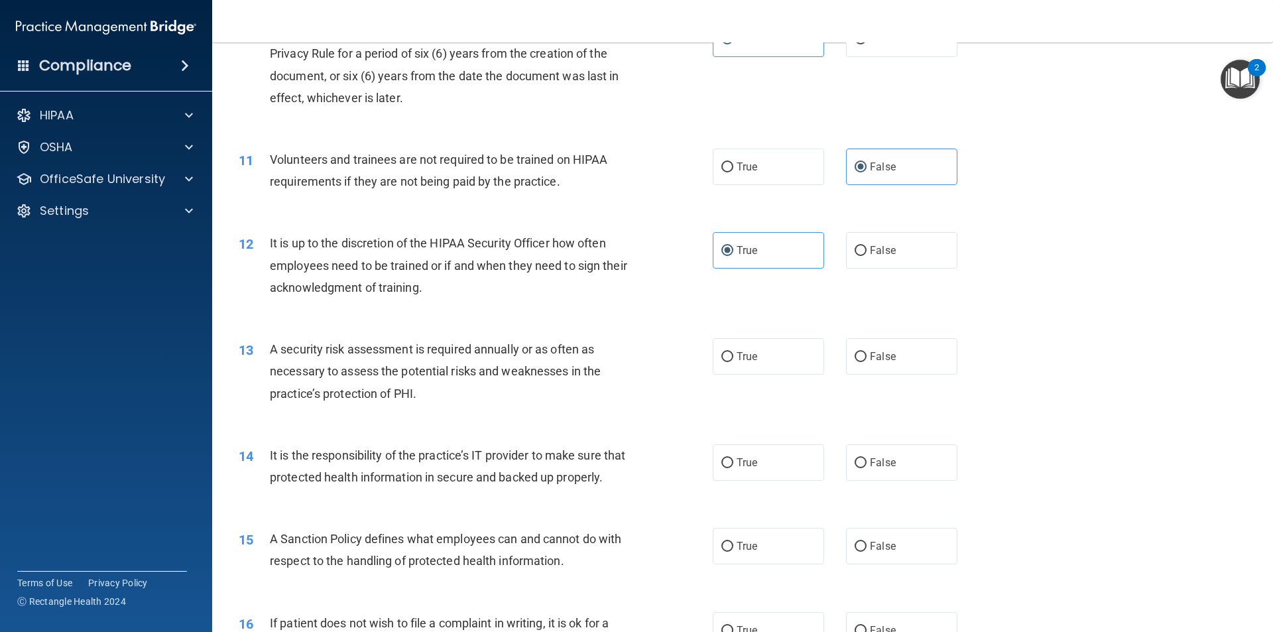
scroll to position [1127, 0]
click at [864, 251] on label "False" at bounding box center [901, 248] width 111 height 36
click at [864, 251] on input "False" at bounding box center [861, 249] width 12 height 10
radio input "true"
radio input "false"
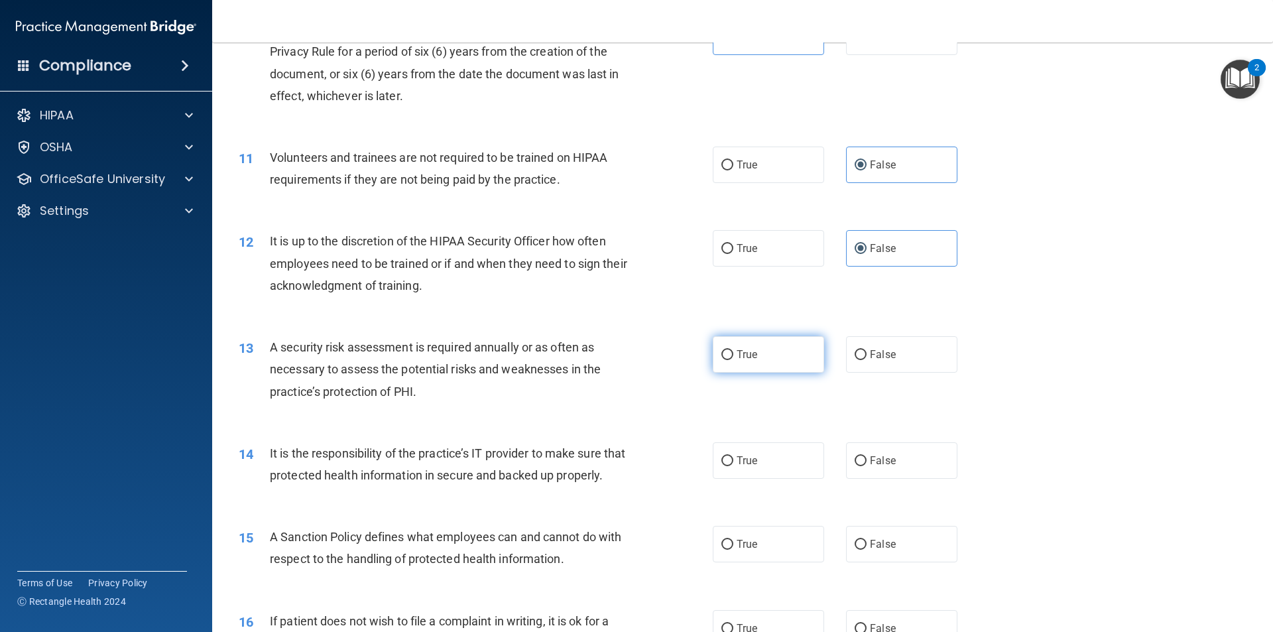
click at [736, 365] on label "True" at bounding box center [768, 354] width 111 height 36
click at [734, 360] on input "True" at bounding box center [728, 355] width 12 height 10
radio input "true"
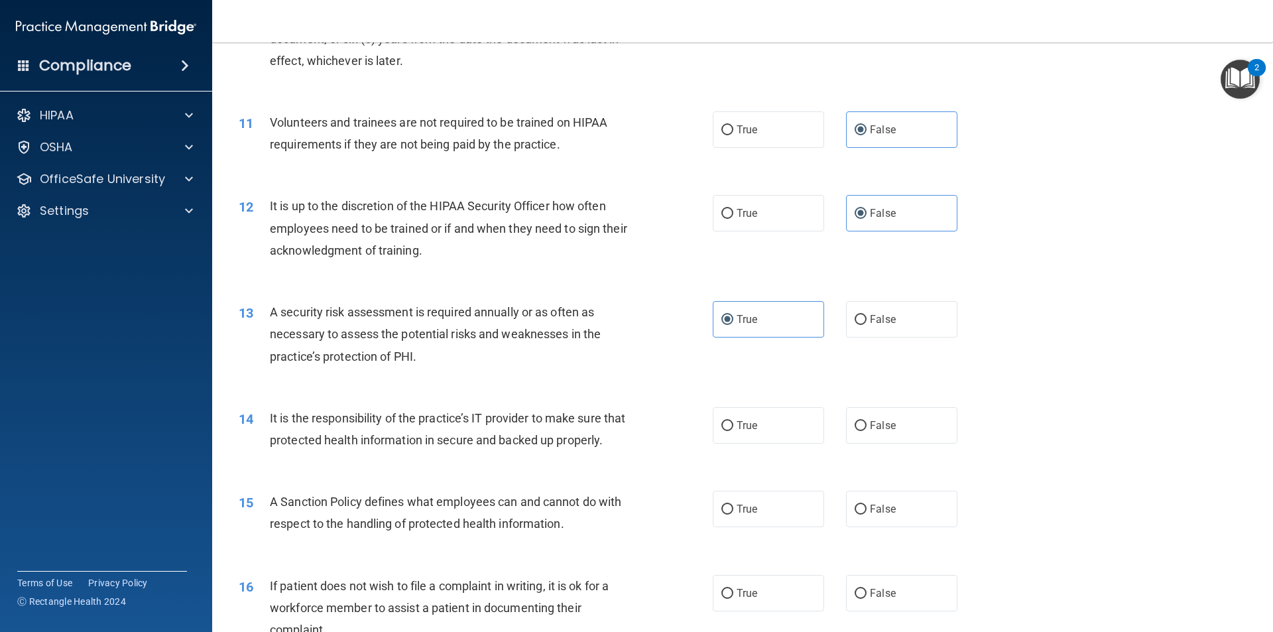
scroll to position [1326, 0]
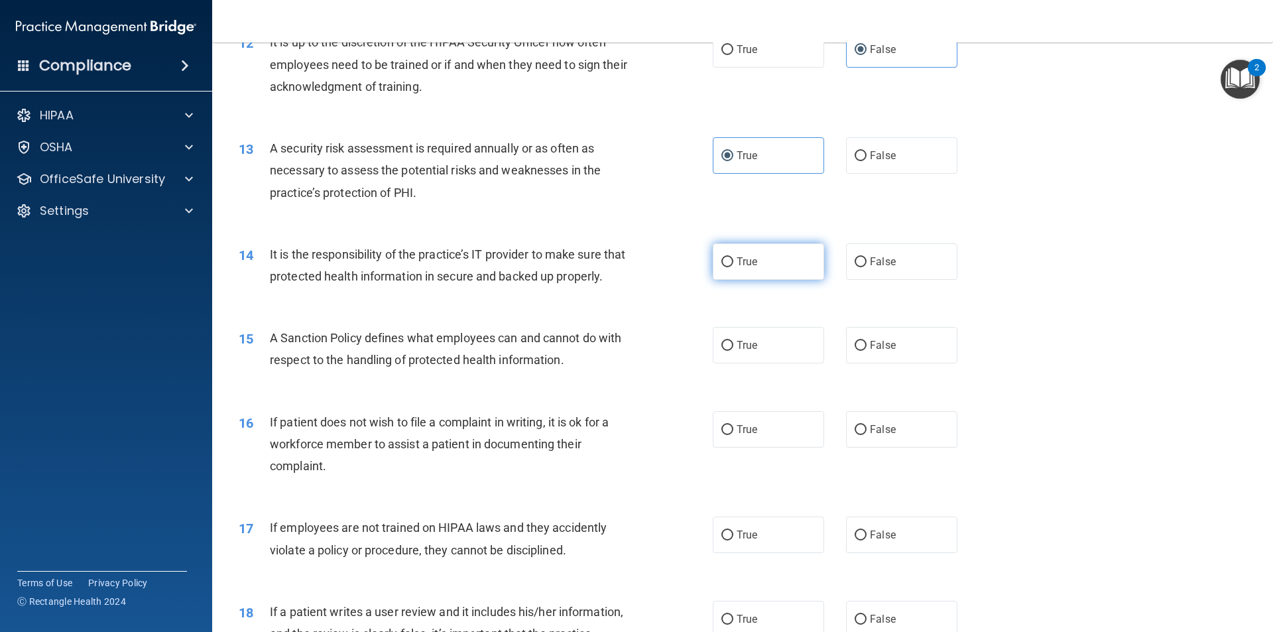
click at [737, 259] on span "True" at bounding box center [747, 261] width 21 height 13
click at [734, 259] on input "True" at bounding box center [728, 262] width 12 height 10
radio input "true"
click at [774, 363] on label "True" at bounding box center [768, 345] width 111 height 36
click at [734, 351] on input "True" at bounding box center [728, 346] width 12 height 10
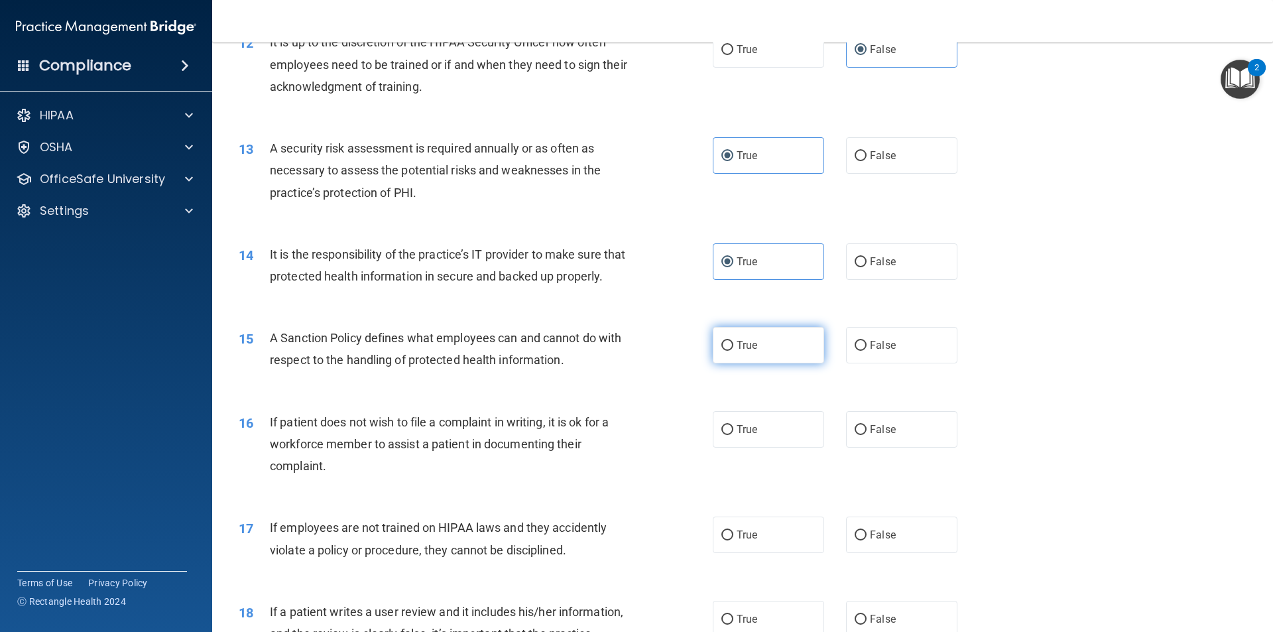
radio input "true"
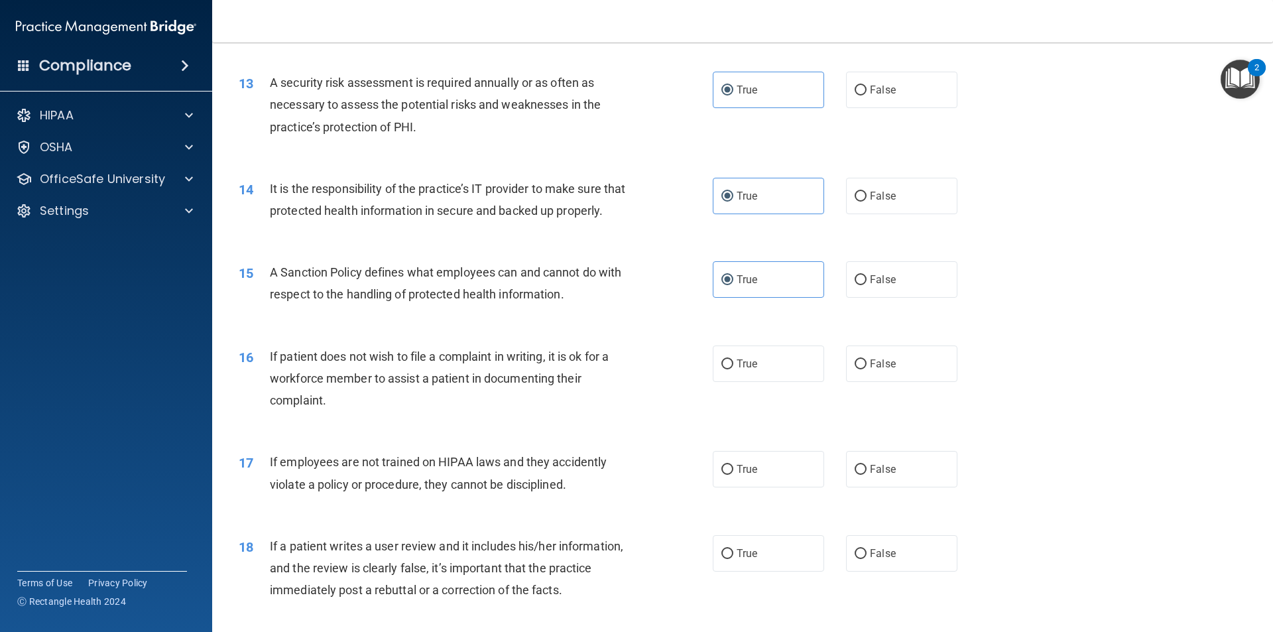
scroll to position [1393, 0]
click at [890, 381] on label "False" at bounding box center [901, 363] width 111 height 36
click at [867, 369] on input "False" at bounding box center [861, 364] width 12 height 10
radio input "true"
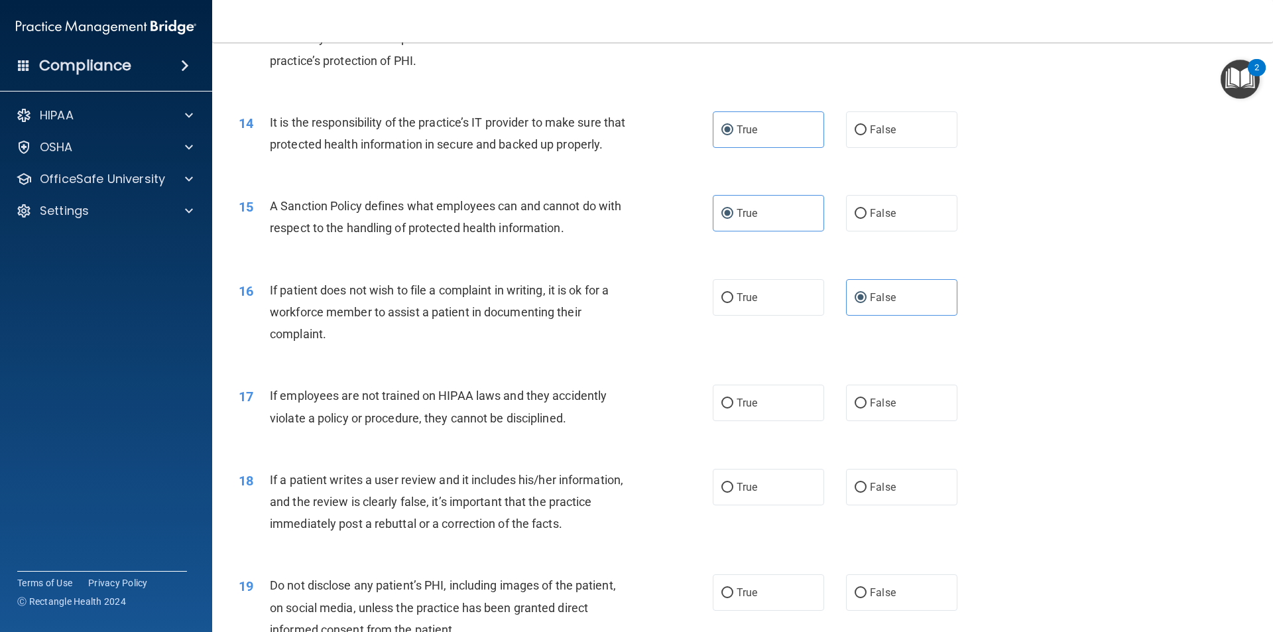
scroll to position [1459, 0]
click at [752, 315] on label "True" at bounding box center [768, 297] width 111 height 36
click at [734, 302] on input "True" at bounding box center [728, 297] width 12 height 10
radio input "true"
radio input "false"
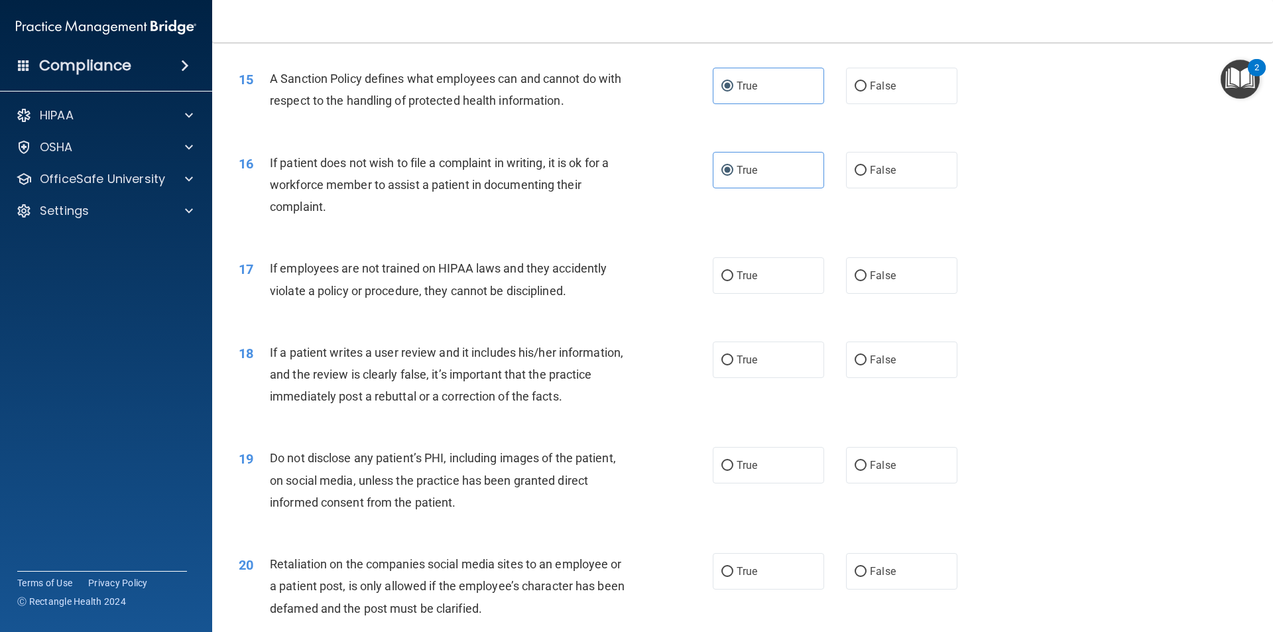
scroll to position [1592, 0]
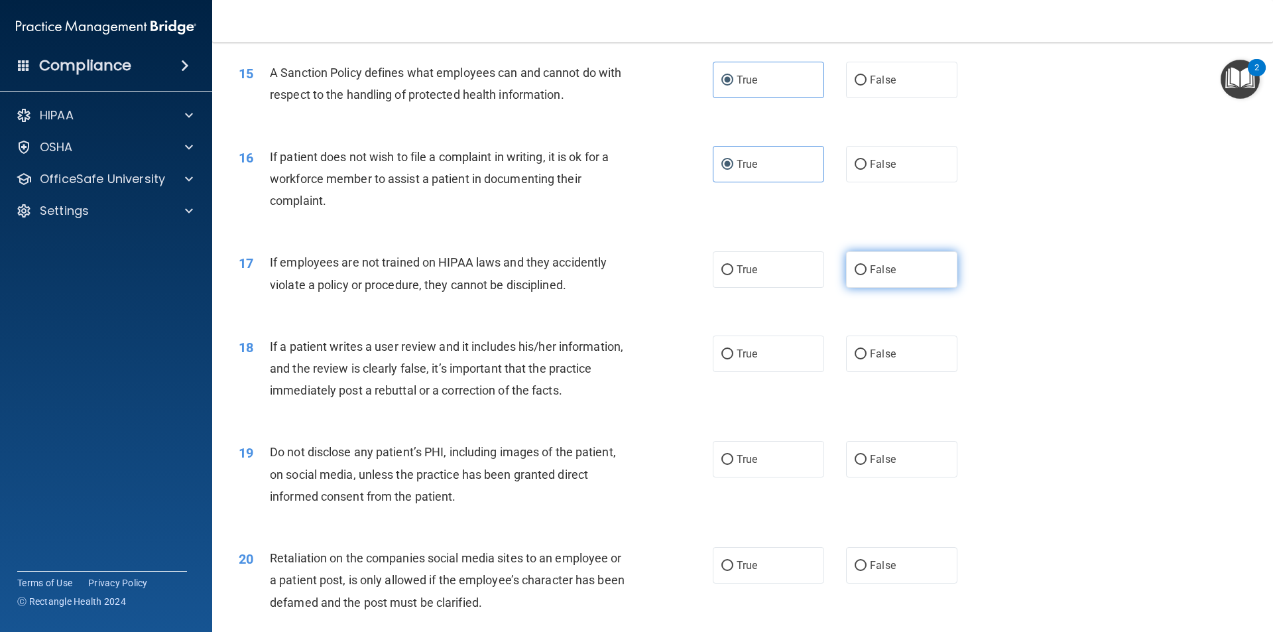
click at [850, 283] on label "False" at bounding box center [901, 269] width 111 height 36
click at [855, 275] on input "False" at bounding box center [861, 270] width 12 height 10
radio input "true"
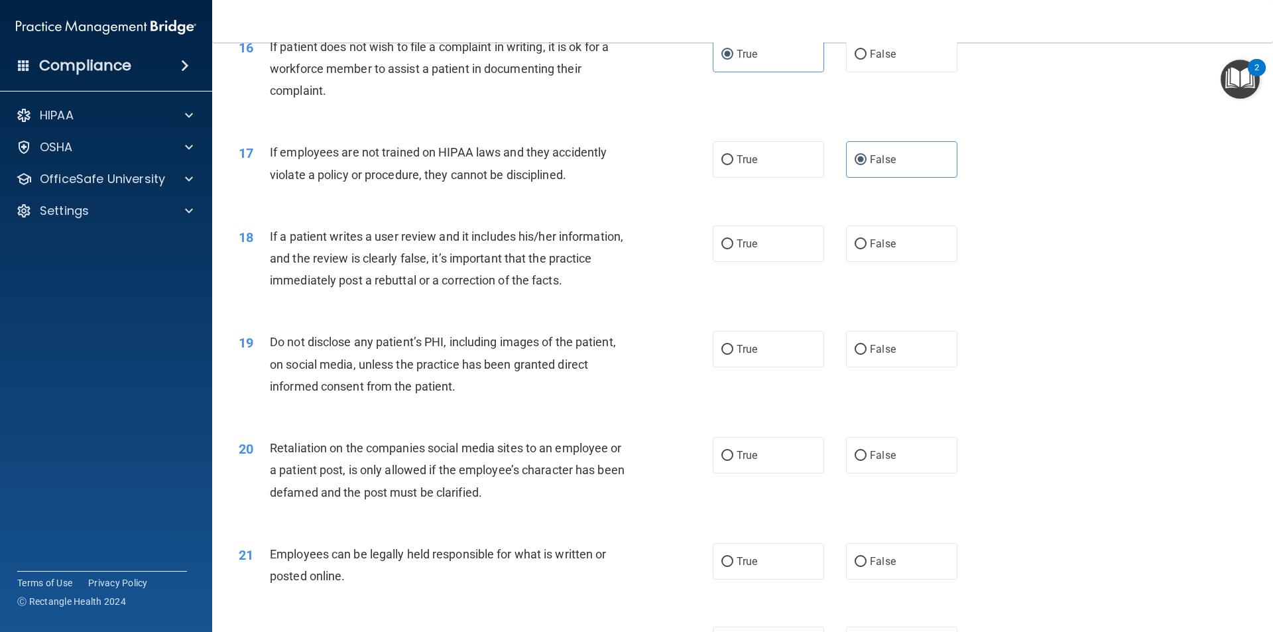
scroll to position [1724, 0]
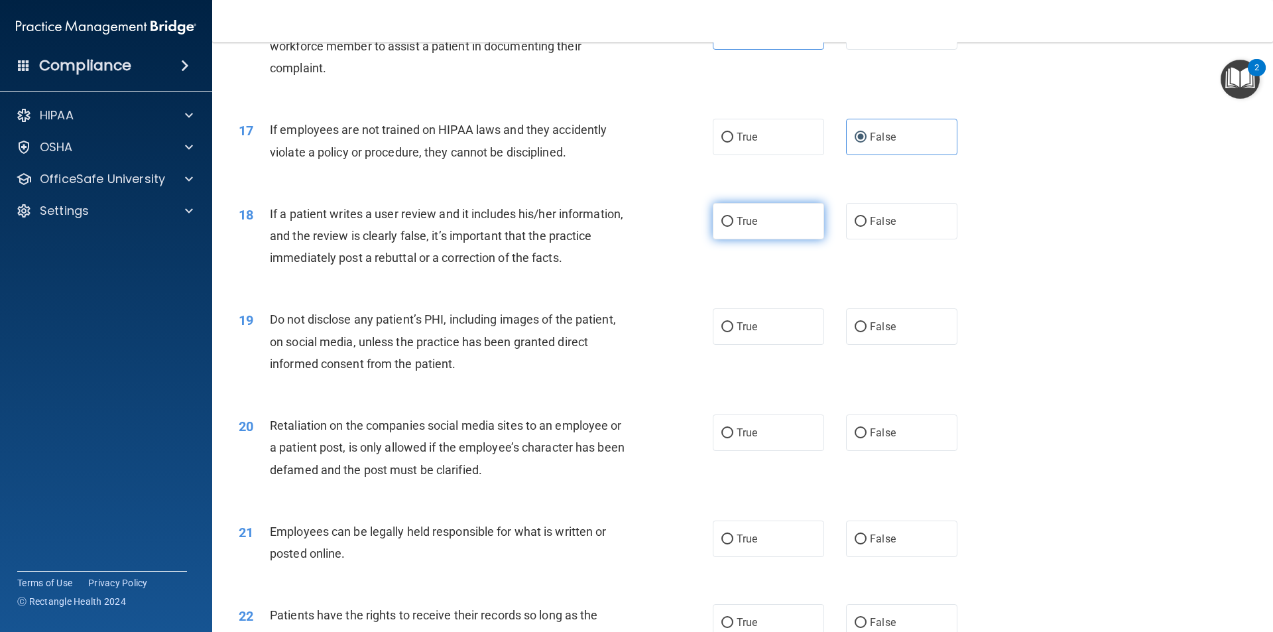
click at [736, 236] on label "True" at bounding box center [768, 221] width 111 height 36
click at [734, 227] on input "True" at bounding box center [728, 222] width 12 height 10
radio input "true"
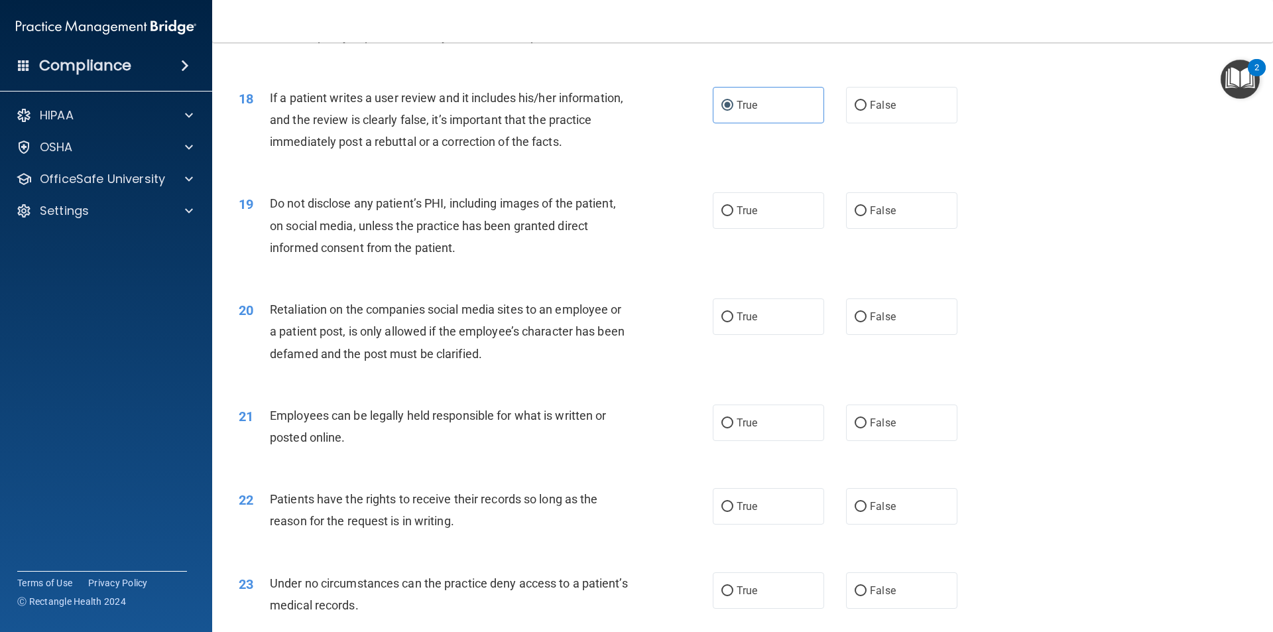
scroll to position [1857, 0]
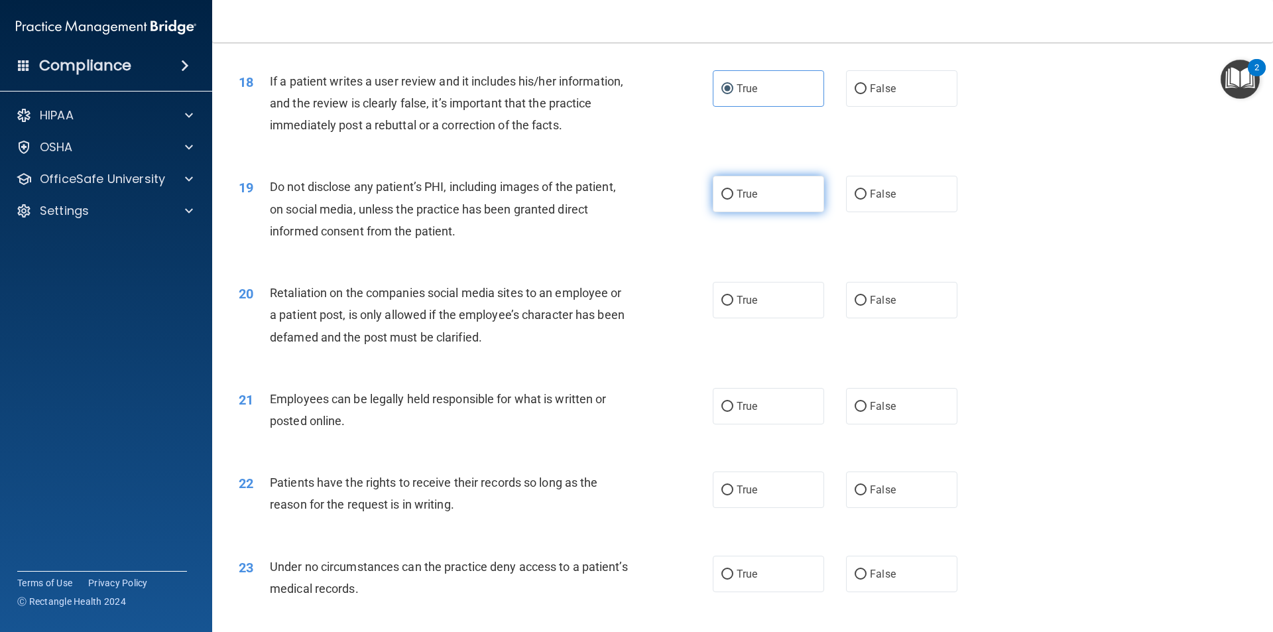
click at [741, 200] on span "True" at bounding box center [747, 194] width 21 height 13
click at [734, 200] on input "True" at bounding box center [728, 195] width 12 height 10
radio input "true"
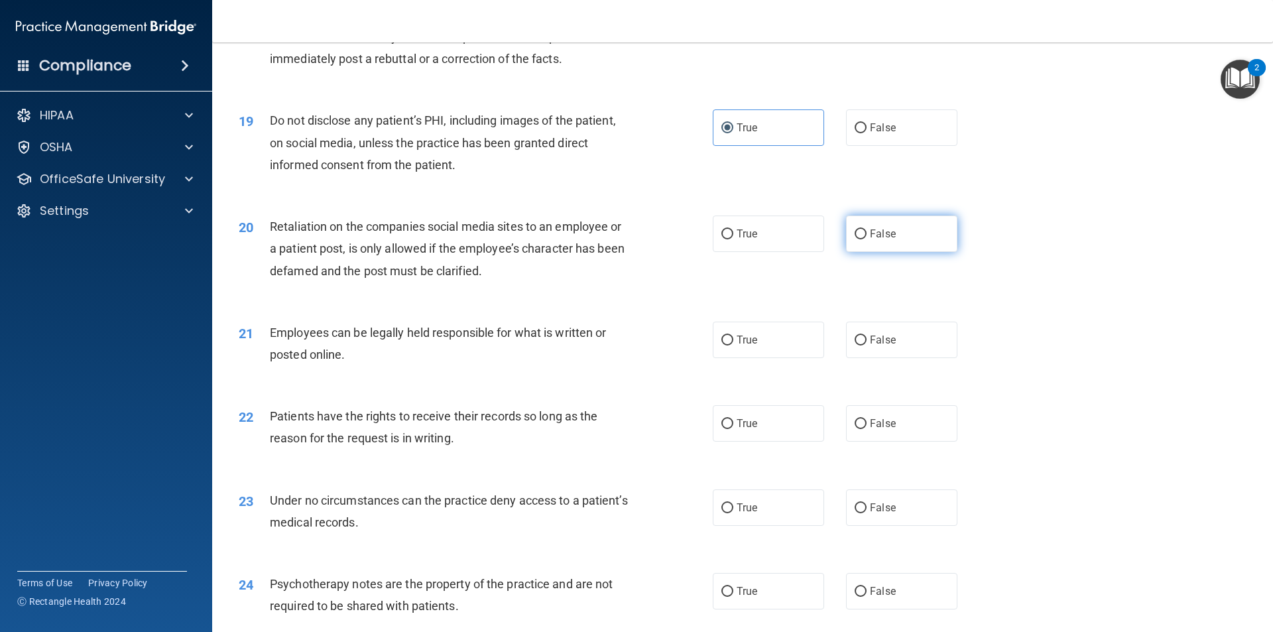
click at [872, 252] on label "False" at bounding box center [901, 234] width 111 height 36
click at [867, 239] on input "False" at bounding box center [861, 234] width 12 height 10
radio input "true"
click at [746, 346] on span "True" at bounding box center [747, 340] width 21 height 13
click at [734, 346] on input "True" at bounding box center [728, 341] width 12 height 10
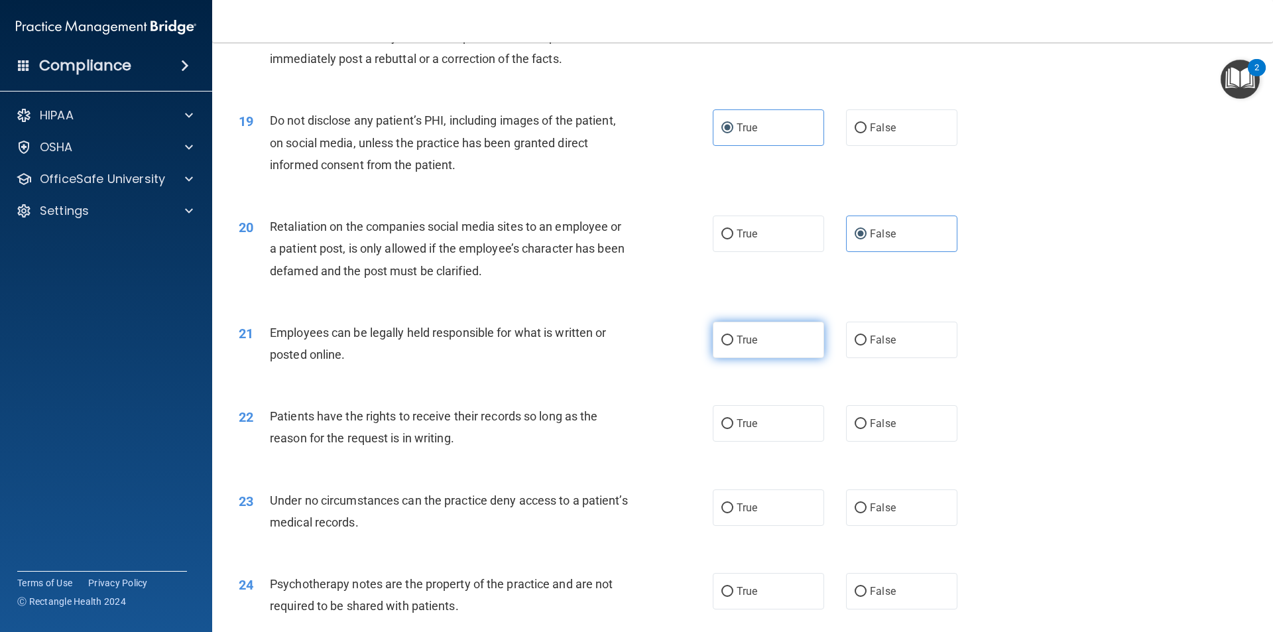
radio input "true"
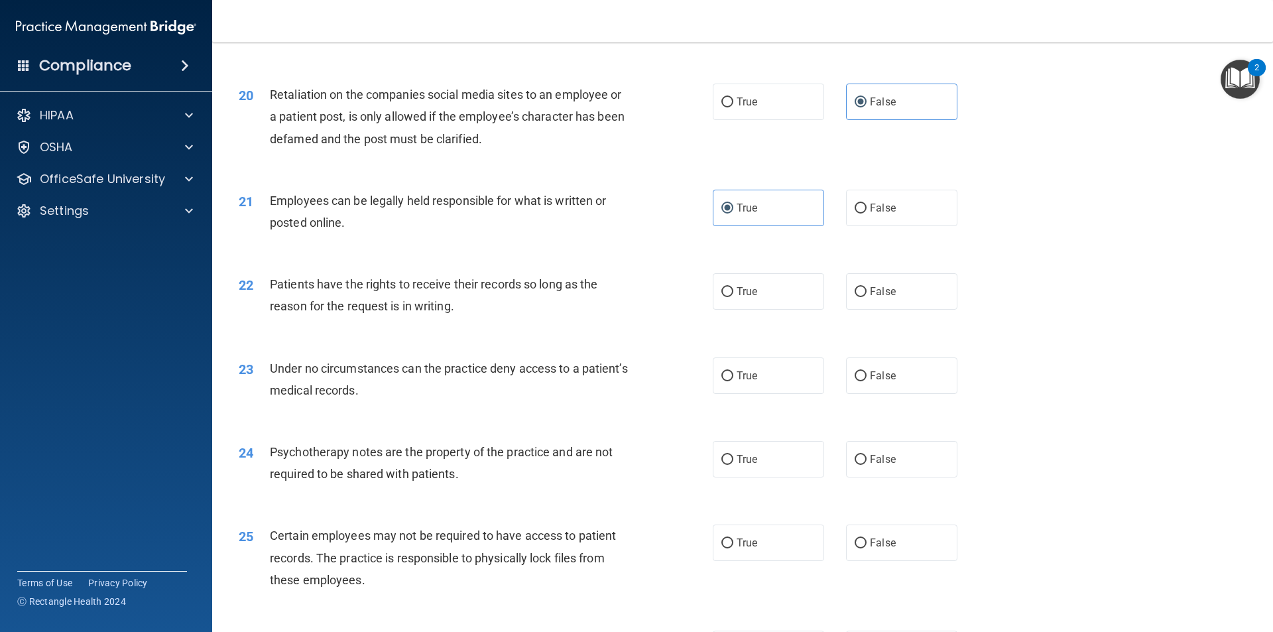
scroll to position [2056, 0]
click at [723, 309] on label "True" at bounding box center [768, 291] width 111 height 36
click at [723, 296] on input "True" at bounding box center [728, 292] width 12 height 10
radio input "true"
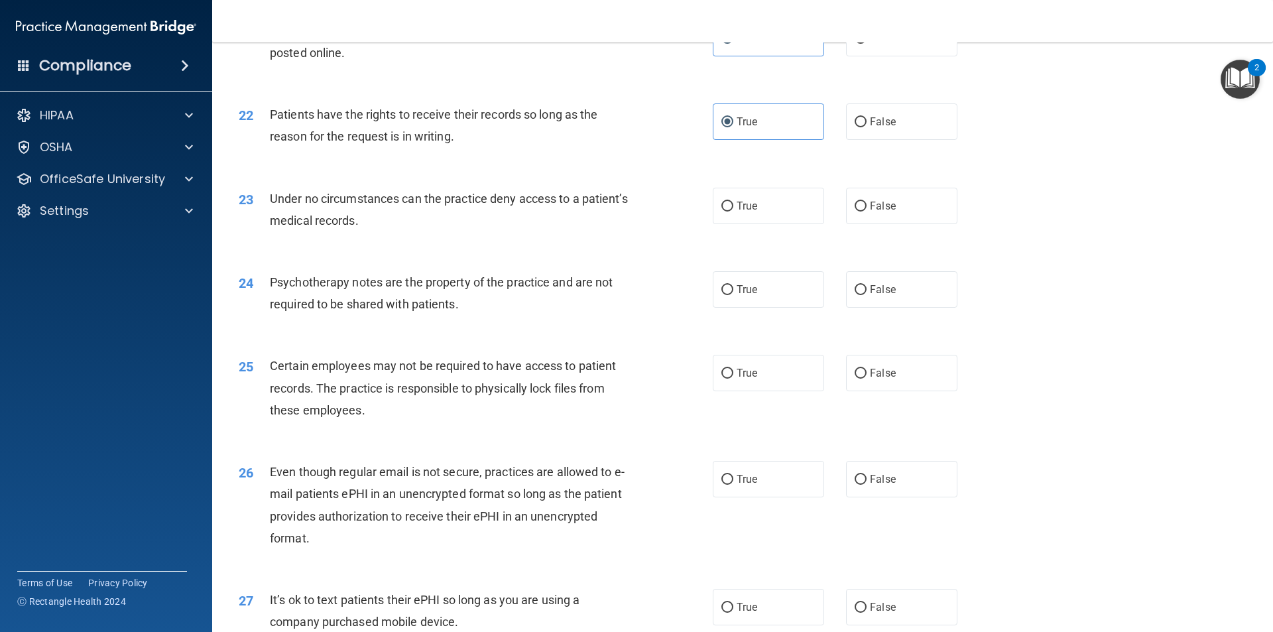
scroll to position [2255, 0]
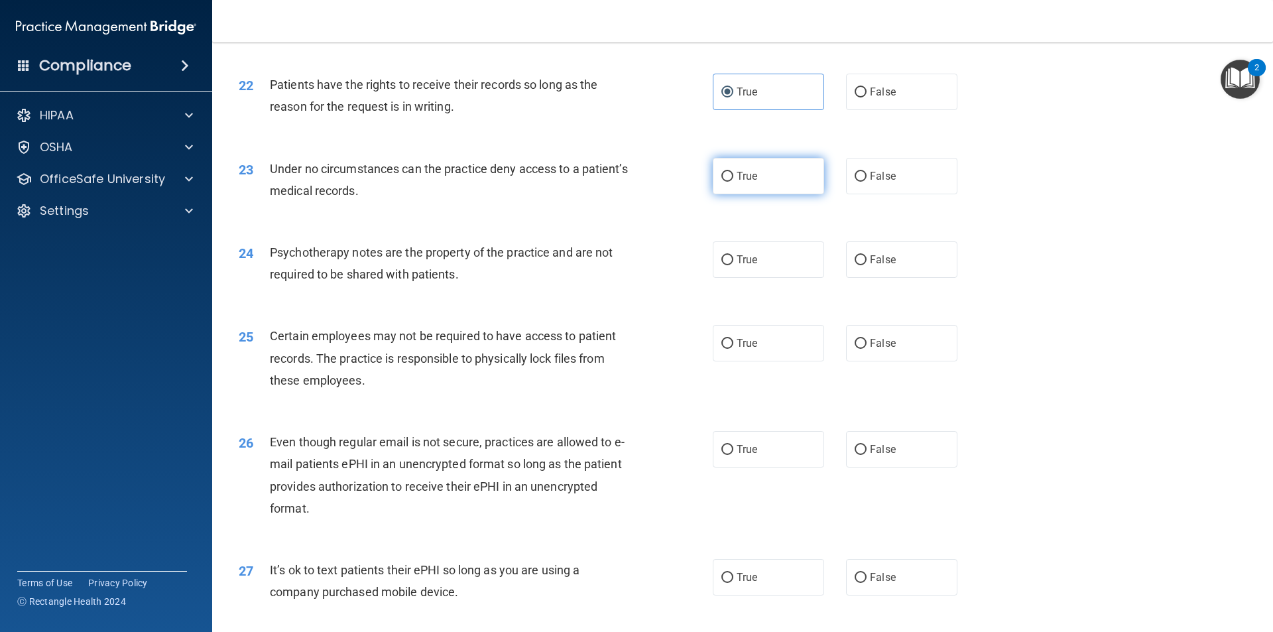
click at [769, 214] on div "23 Under no circumstances can the practice deny access to a patient’s medical r…" at bounding box center [743, 183] width 1028 height 84
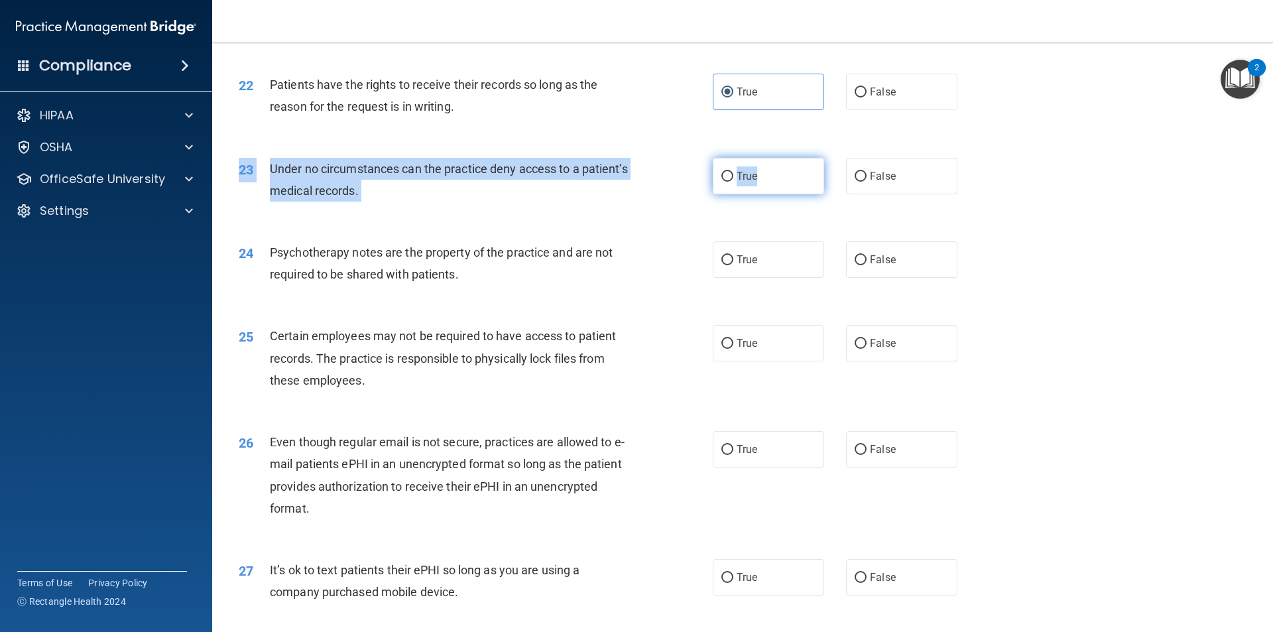
click at [773, 194] on label "True" at bounding box center [768, 176] width 111 height 36
click at [734, 182] on input "True" at bounding box center [728, 177] width 12 height 10
radio input "true"
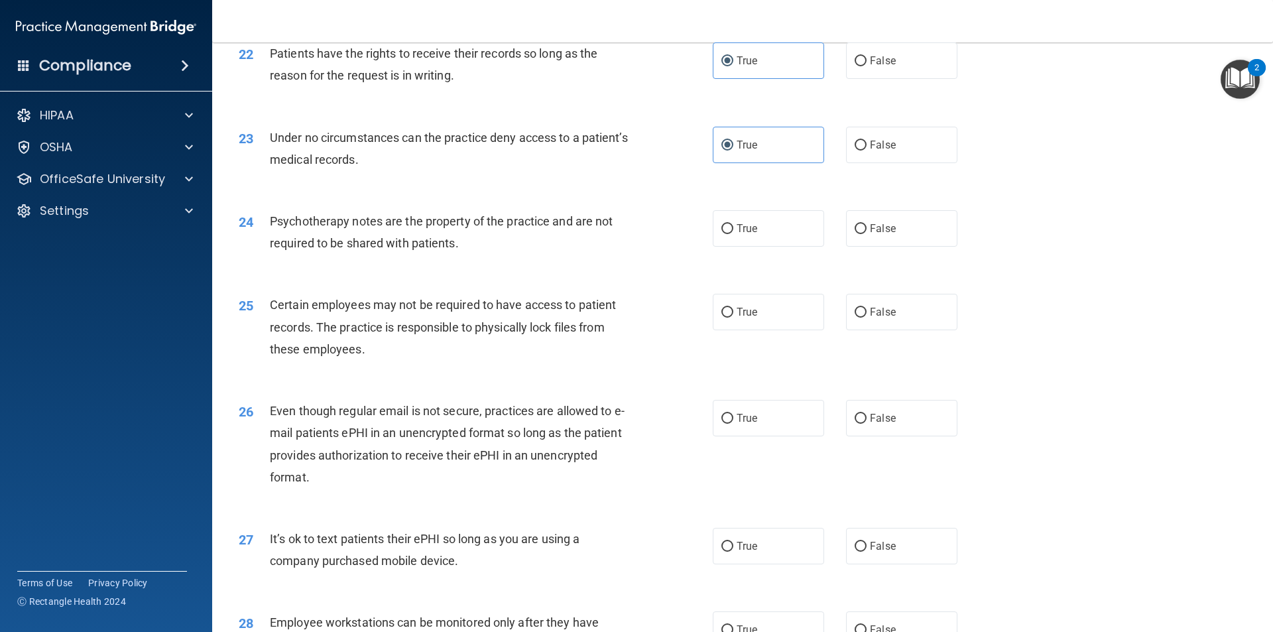
scroll to position [2321, 0]
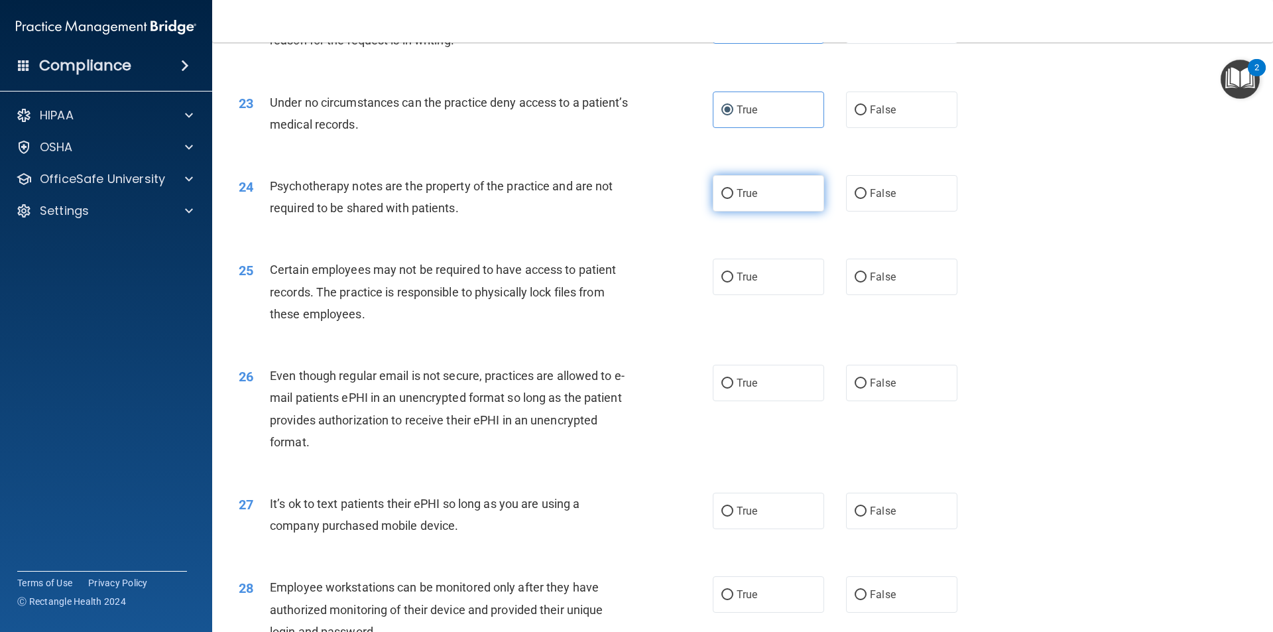
click at [728, 210] on label "True" at bounding box center [768, 193] width 111 height 36
click at [728, 199] on input "True" at bounding box center [728, 194] width 12 height 10
radio input "true"
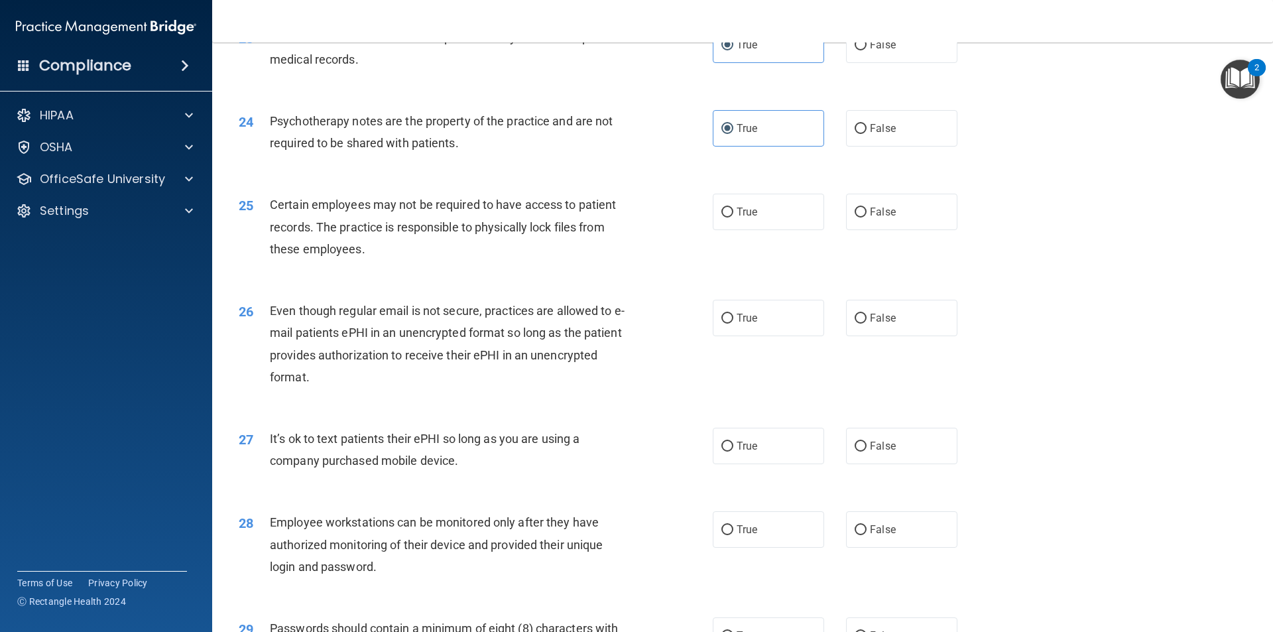
scroll to position [2388, 0]
click at [855, 216] on input "False" at bounding box center [861, 211] width 12 height 10
radio input "true"
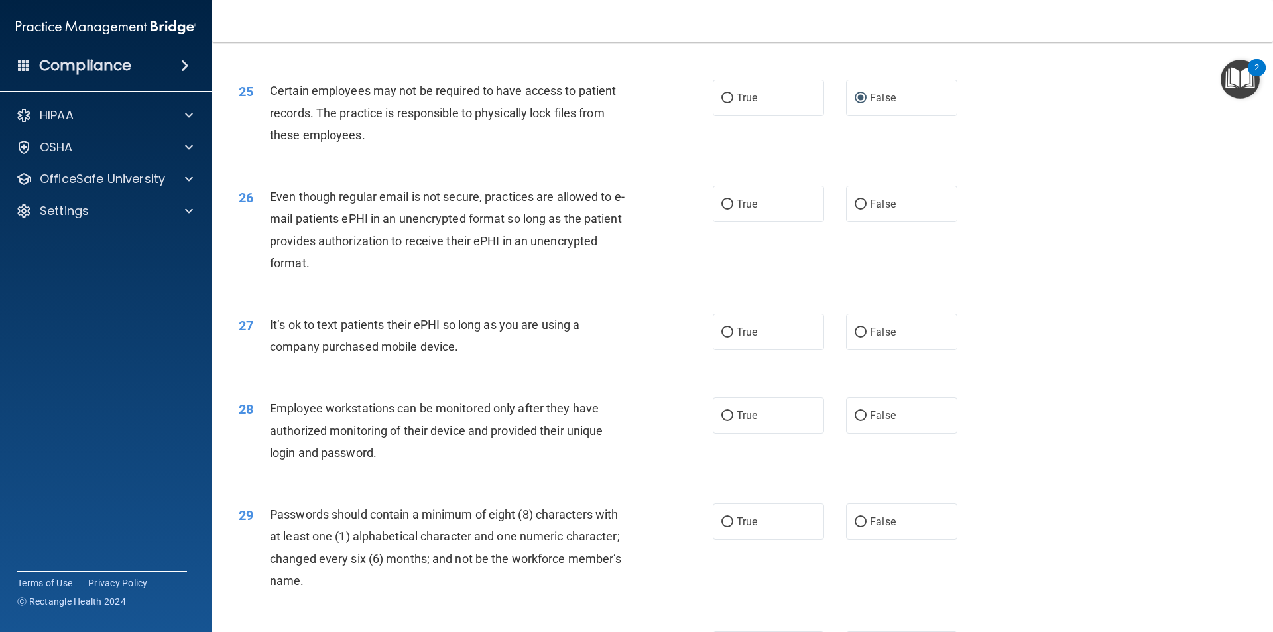
scroll to position [2520, 0]
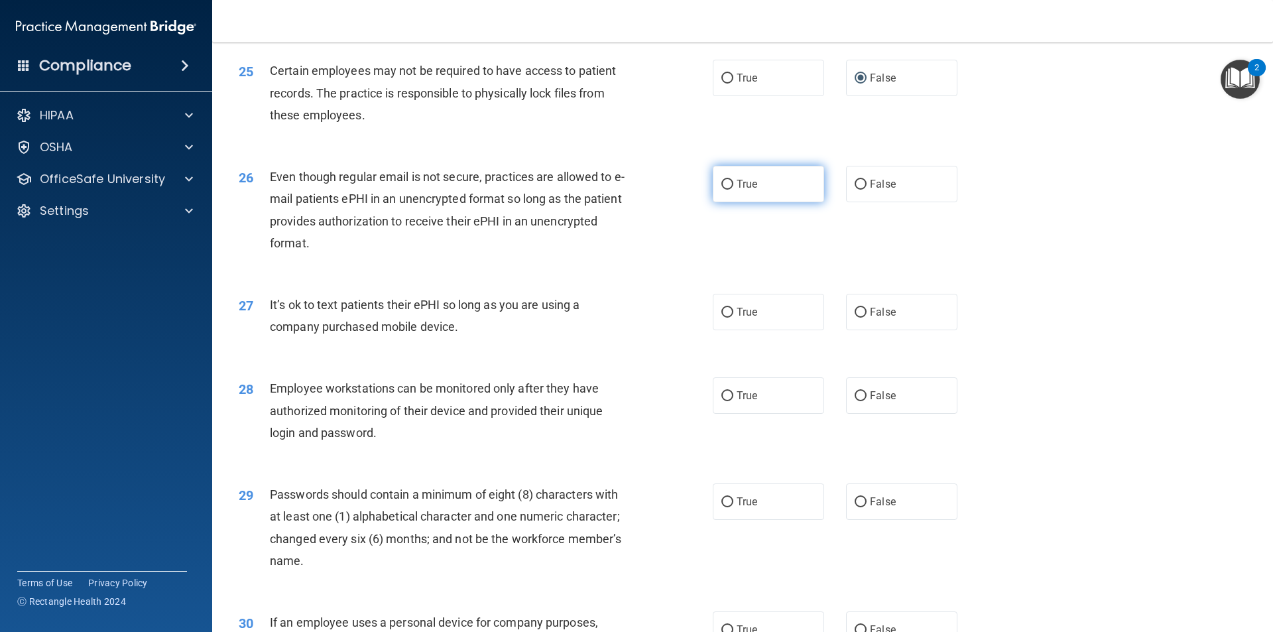
click at [726, 190] on input "True" at bounding box center [728, 185] width 12 height 10
radio input "true"
click at [885, 319] on label "False" at bounding box center [901, 312] width 111 height 36
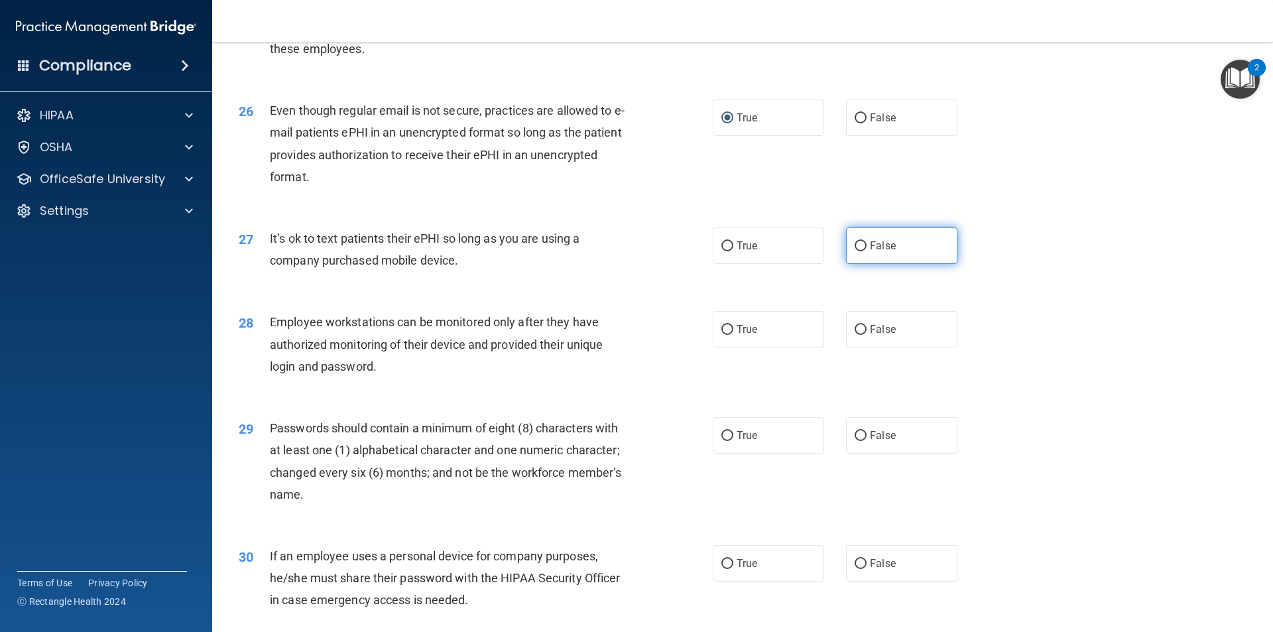
click at [847, 264] on label "False" at bounding box center [901, 245] width 111 height 36
click at [855, 251] on input "False" at bounding box center [861, 246] width 12 height 10
radio input "true"
click at [714, 348] on label "True" at bounding box center [768, 329] width 111 height 36
click at [722, 335] on input "True" at bounding box center [728, 330] width 12 height 10
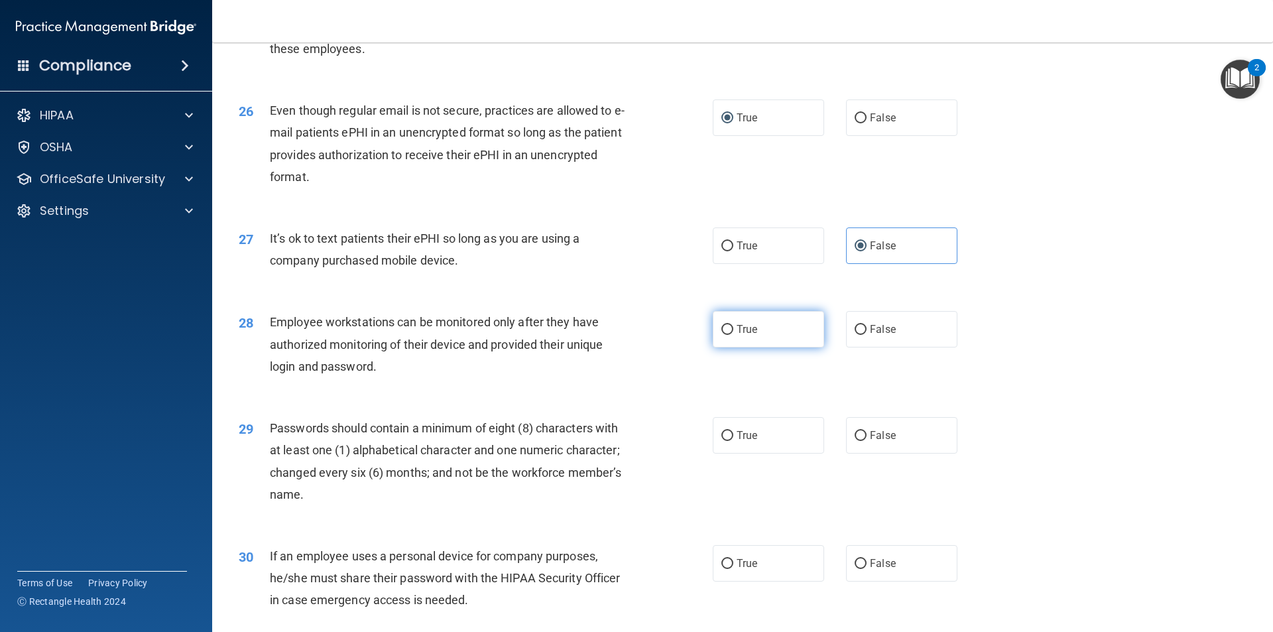
radio input "true"
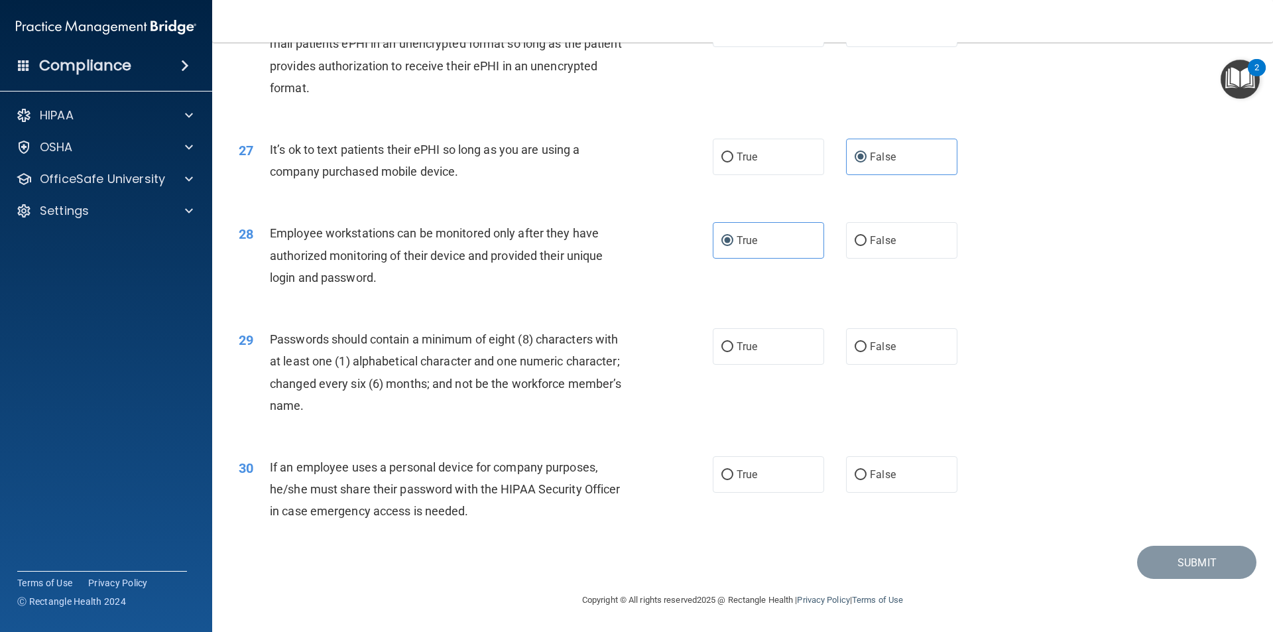
scroll to position [2697, 0]
click at [727, 348] on input "True" at bounding box center [728, 347] width 12 height 10
radio input "true"
click at [870, 477] on span "False" at bounding box center [883, 474] width 26 height 13
click at [866, 477] on input "False" at bounding box center [861, 475] width 12 height 10
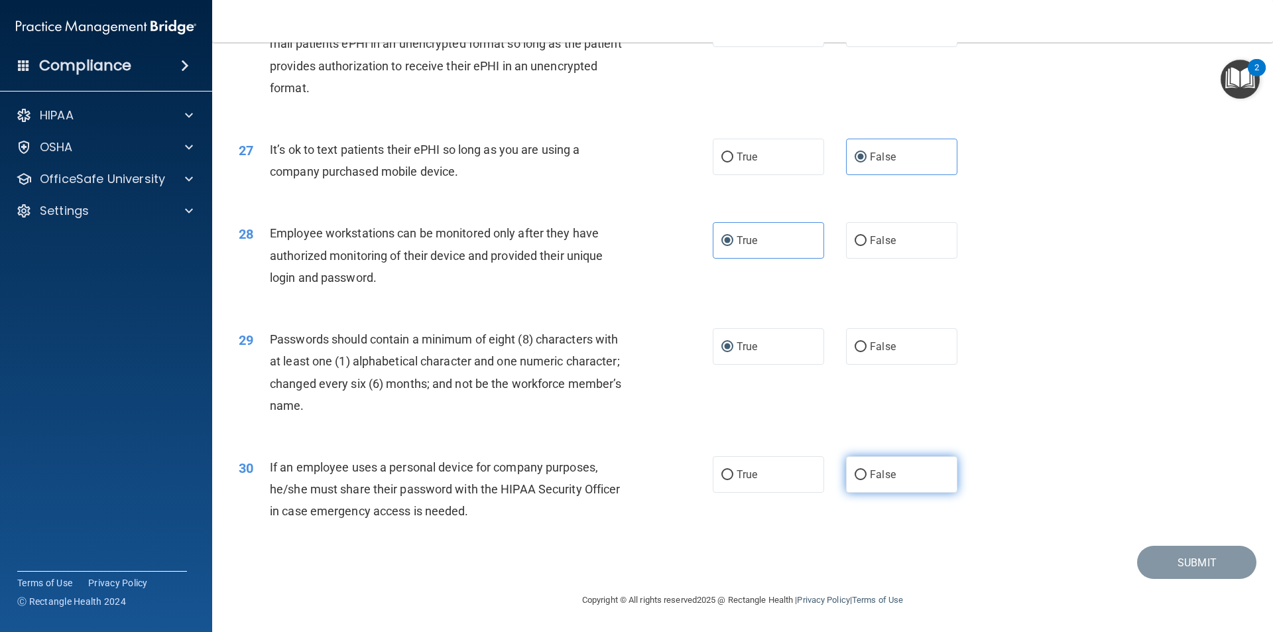
radio input "true"
click at [1163, 555] on button "Submit" at bounding box center [1196, 563] width 119 height 34
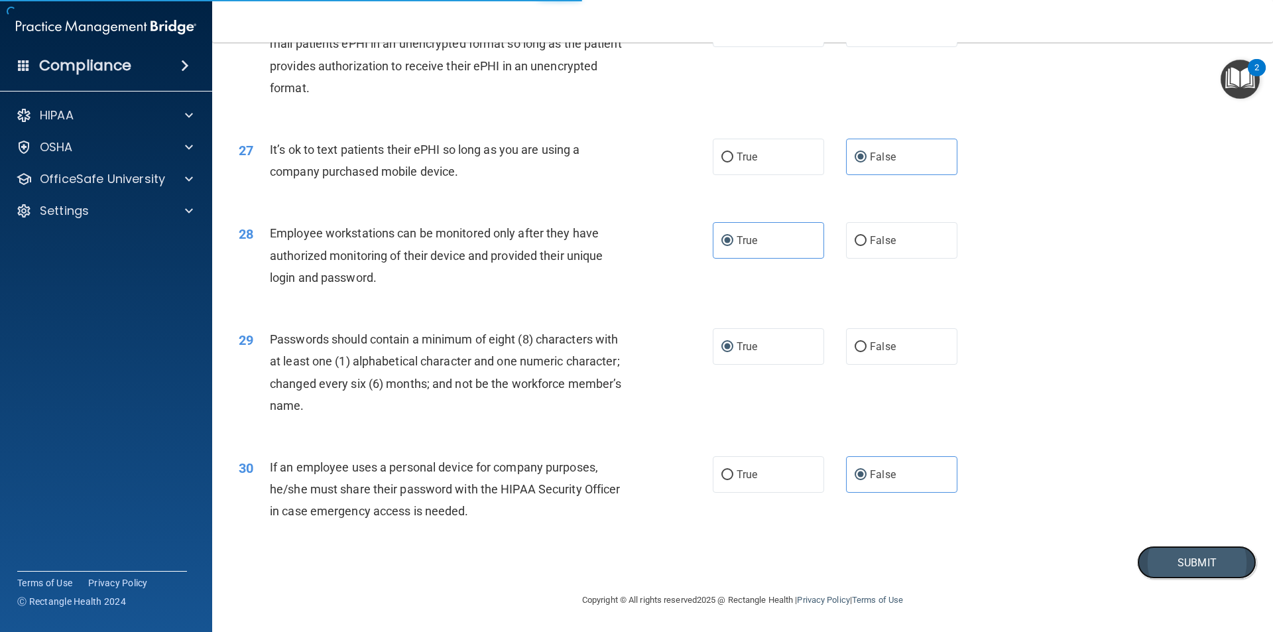
click at [1165, 557] on button "Submit" at bounding box center [1196, 563] width 119 height 34
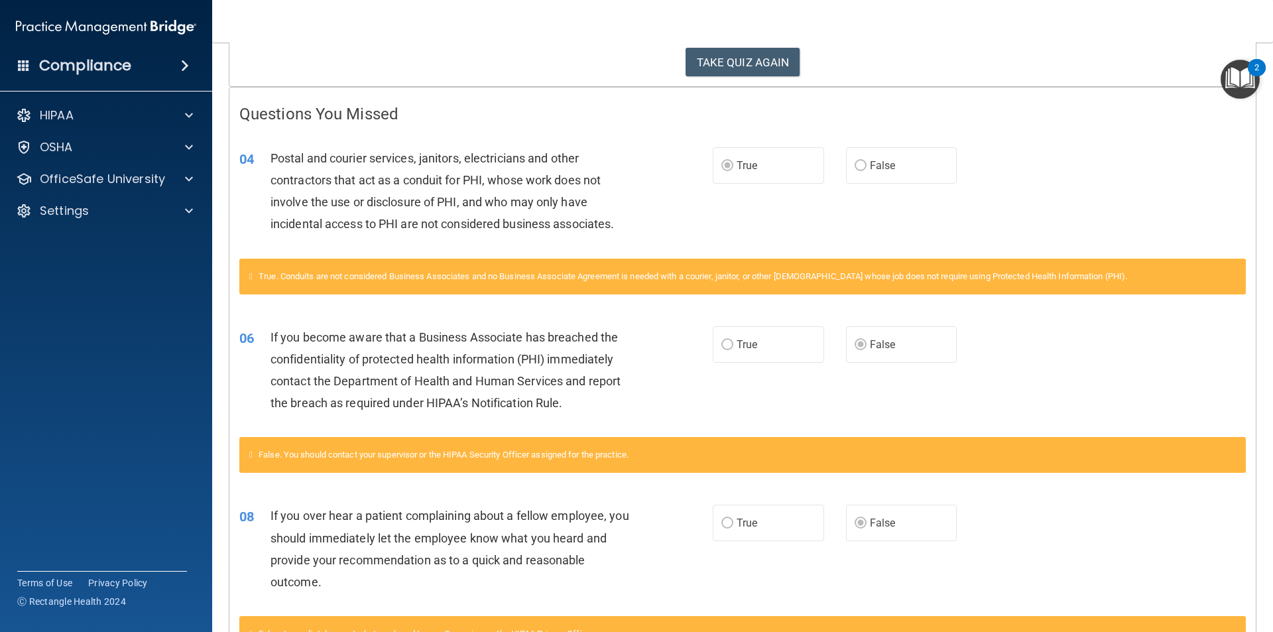
scroll to position [11, 0]
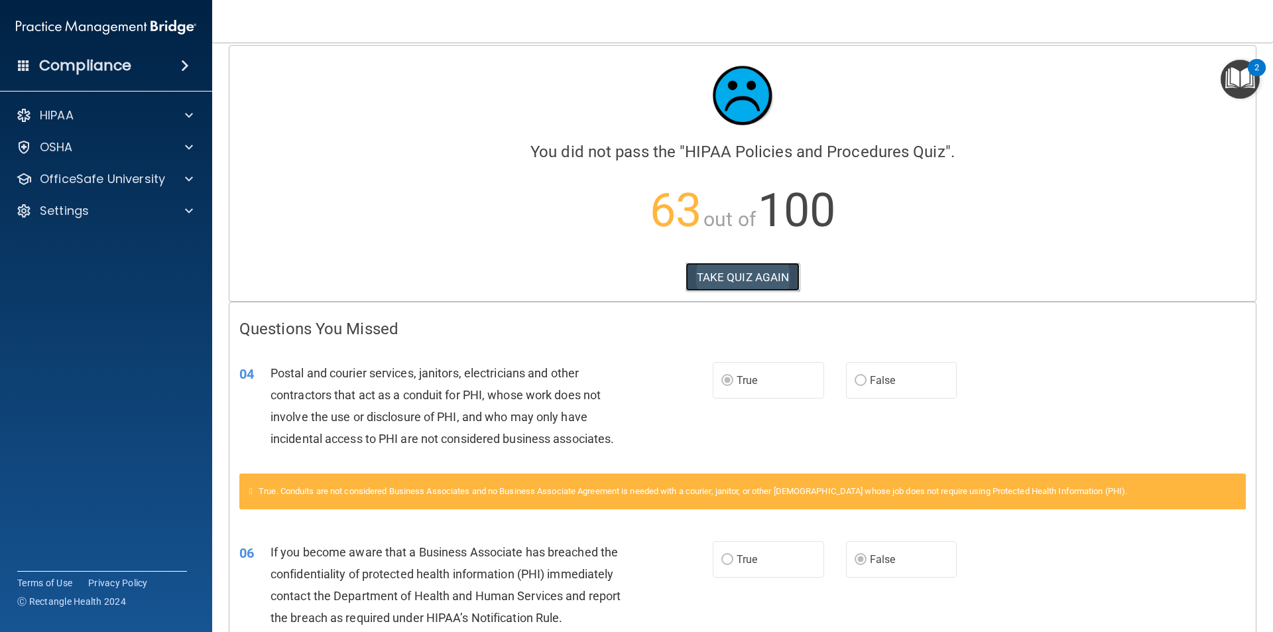
drag, startPoint x: 769, startPoint y: 273, endPoint x: 762, endPoint y: 274, distance: 6.7
click at [768, 273] on button "TAKE QUIZ AGAIN" at bounding box center [743, 277] width 115 height 29
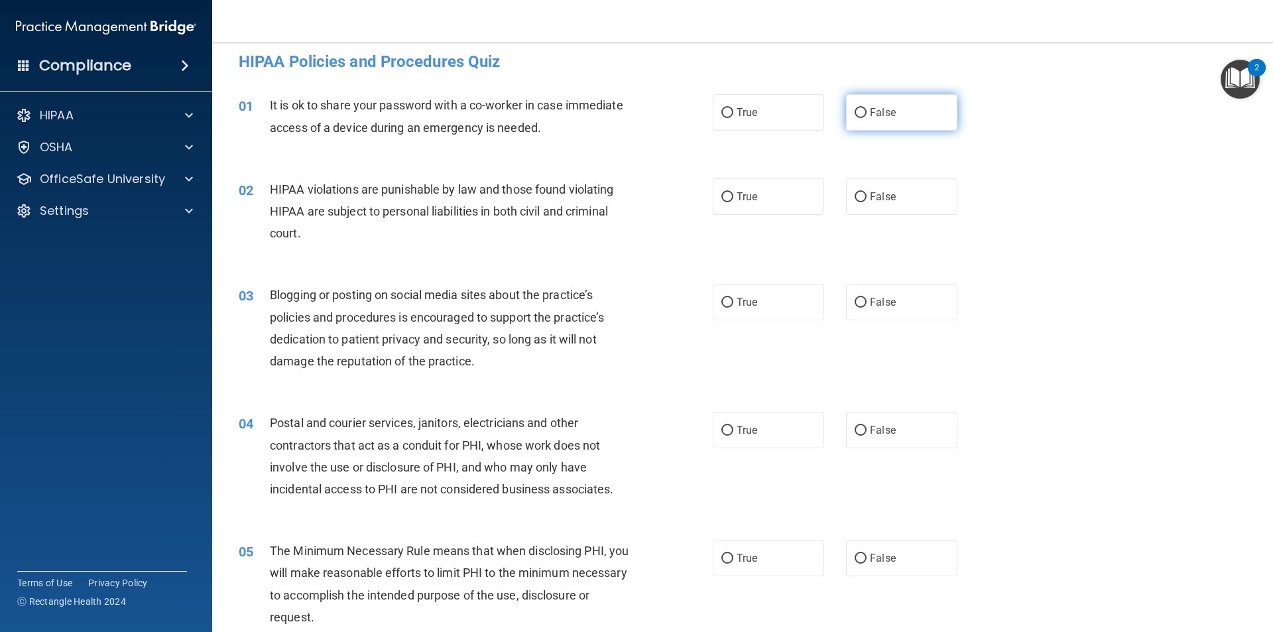
click at [855, 111] on input "False" at bounding box center [861, 113] width 12 height 10
radio input "true"
click at [726, 202] on input "True" at bounding box center [728, 197] width 12 height 10
radio input "true"
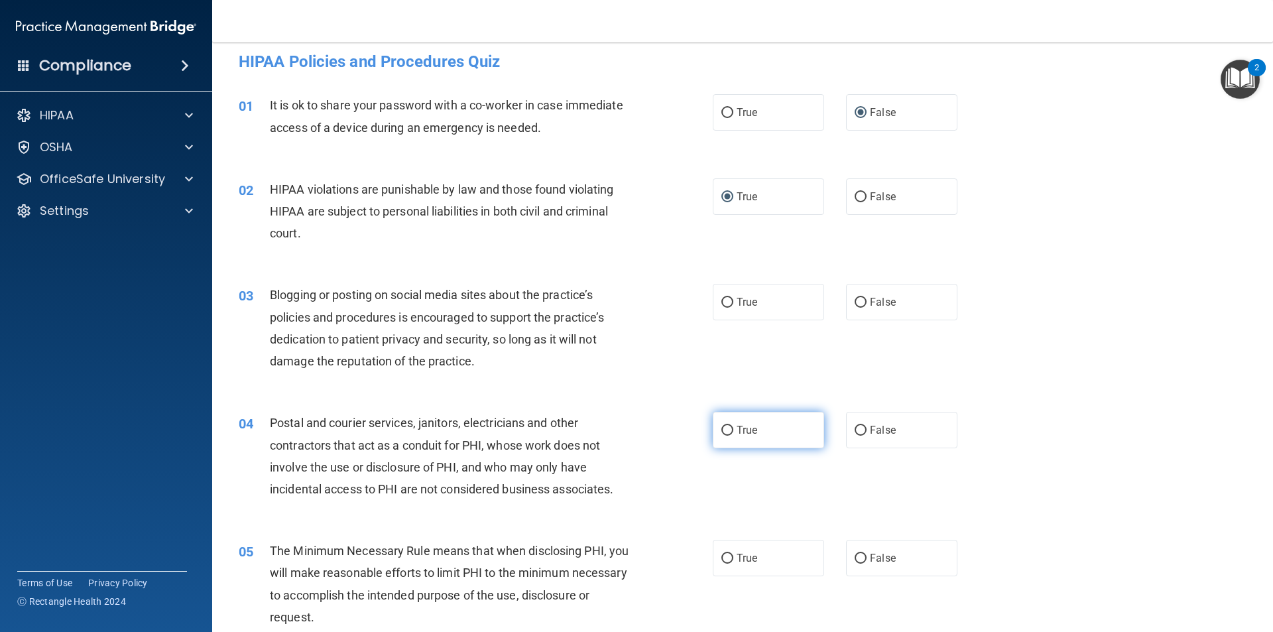
click at [728, 424] on label "True" at bounding box center [768, 430] width 111 height 36
click at [728, 426] on input "True" at bounding box center [728, 431] width 12 height 10
radio input "true"
click at [853, 291] on label "False" at bounding box center [901, 302] width 111 height 36
click at [855, 298] on input "False" at bounding box center [861, 303] width 12 height 10
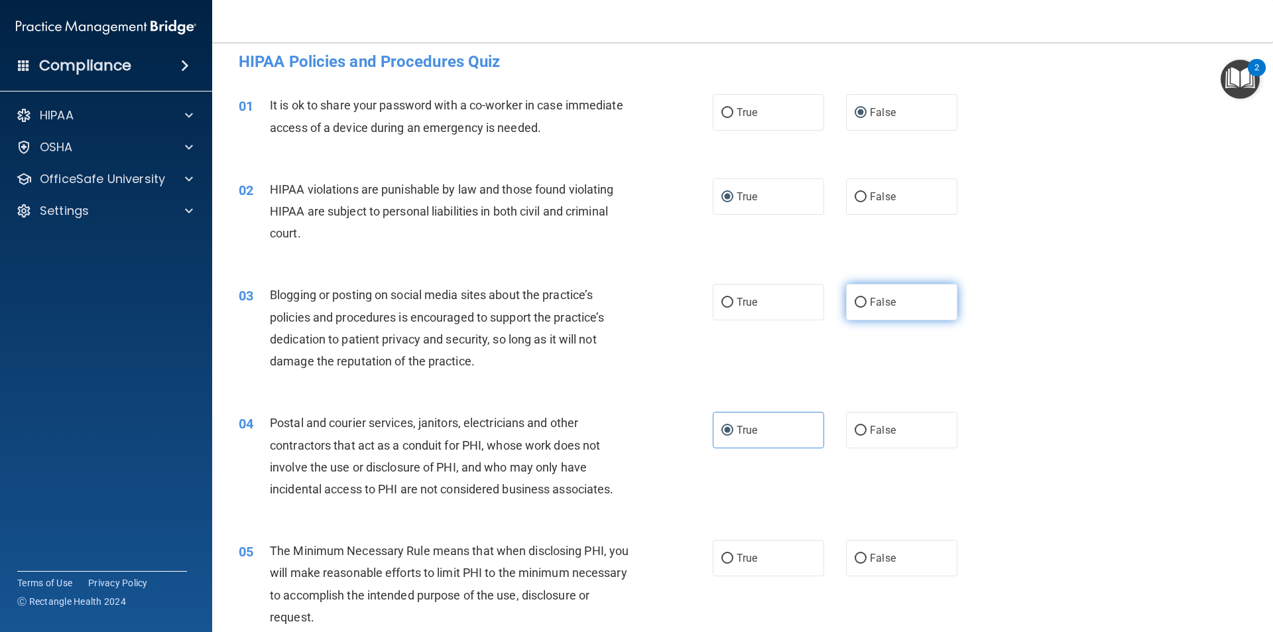
radio input "true"
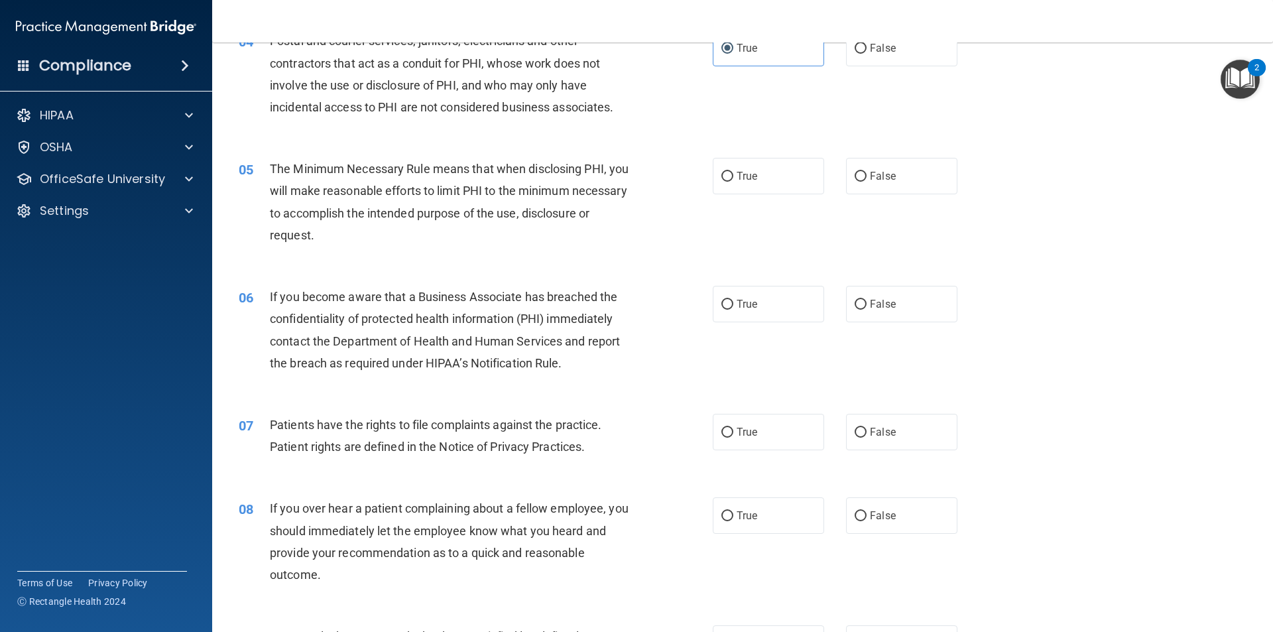
scroll to position [409, 0]
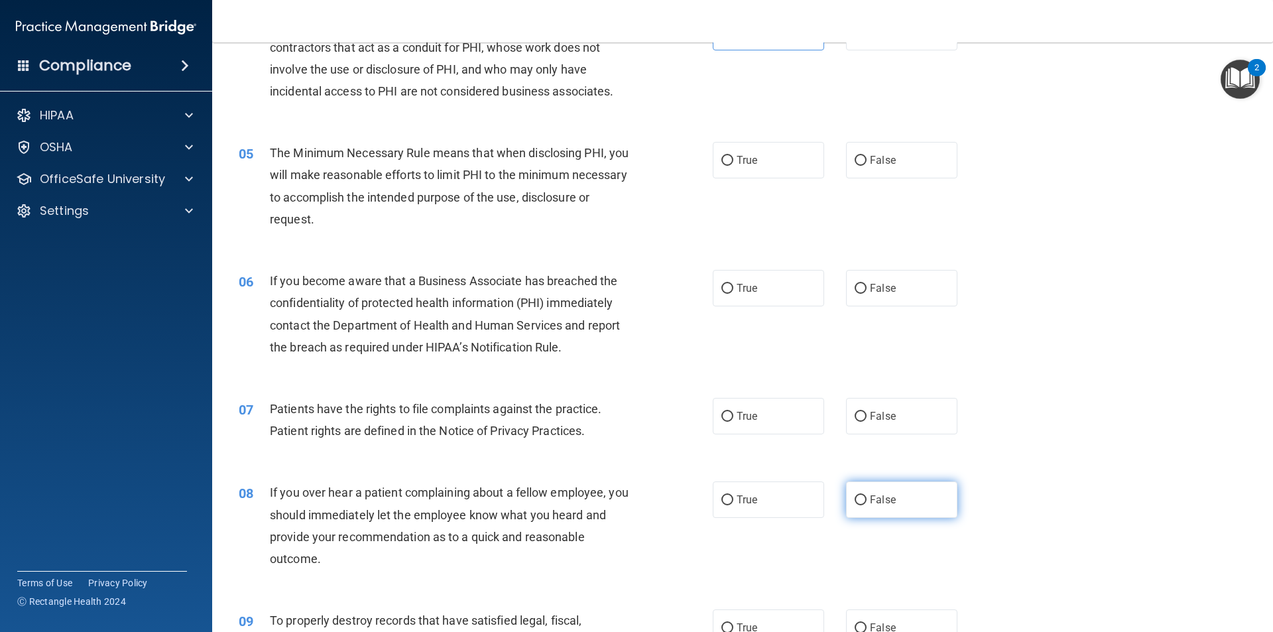
click at [853, 507] on label "False" at bounding box center [901, 499] width 111 height 36
click at [855, 505] on input "False" at bounding box center [861, 500] width 12 height 10
radio input "true"
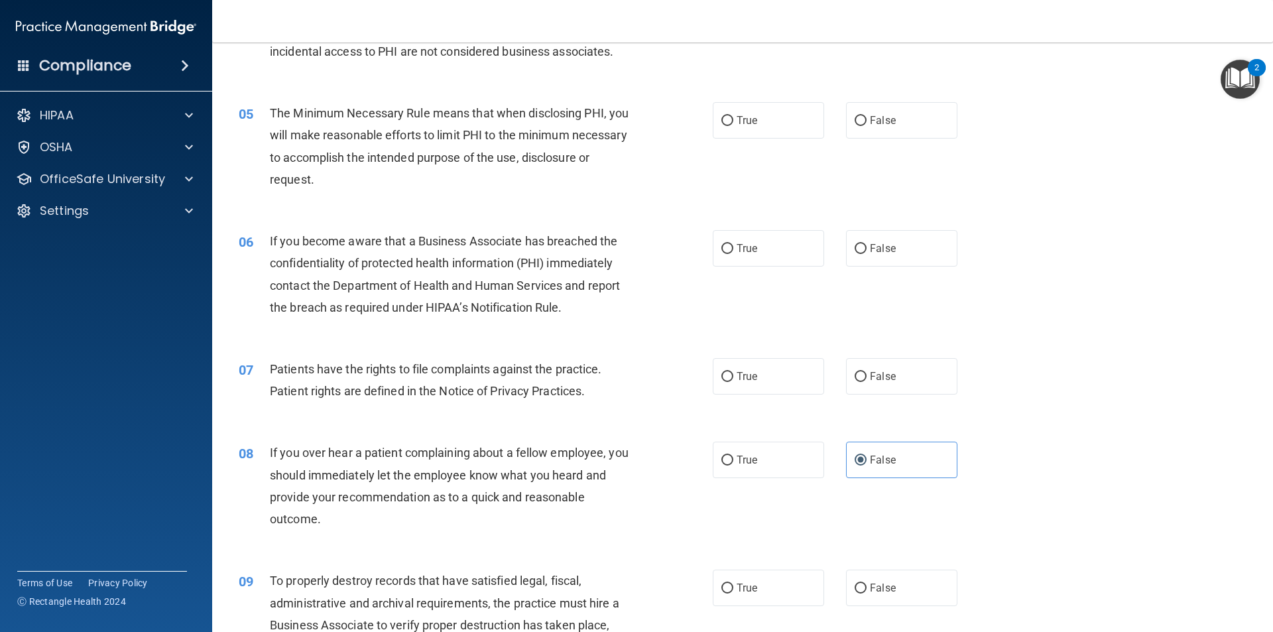
scroll to position [541, 0]
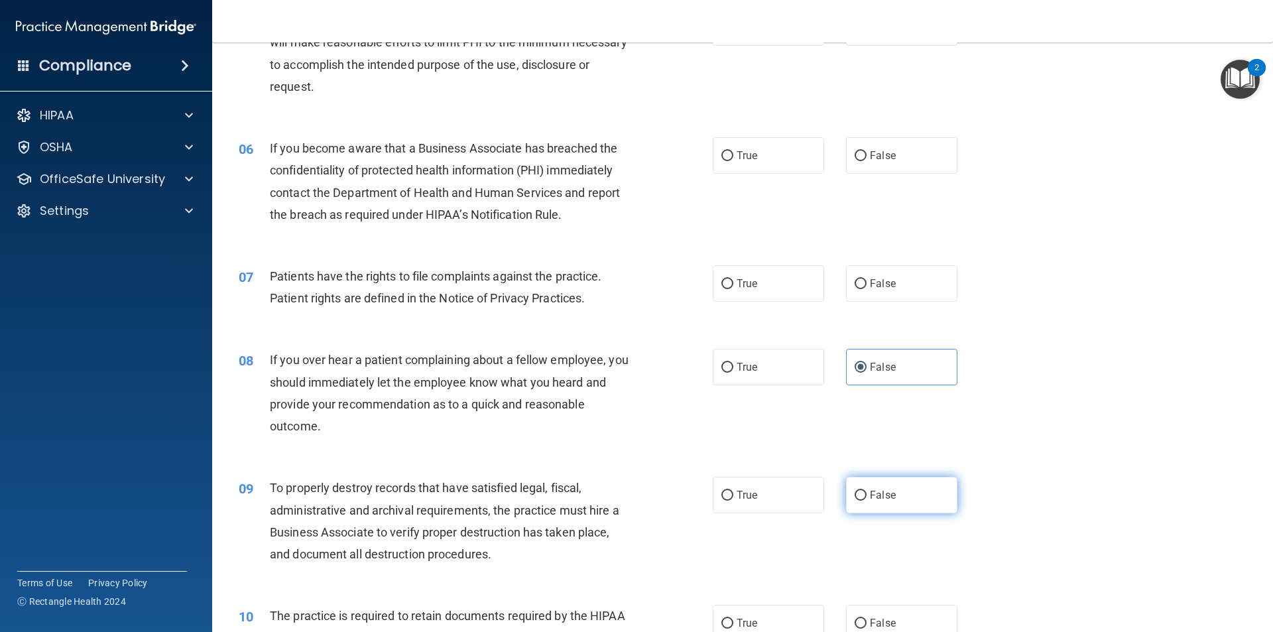
drag, startPoint x: 859, startPoint y: 485, endPoint x: 857, endPoint y: 502, distance: 17.4
click at [859, 485] on label "False" at bounding box center [901, 495] width 111 height 36
click at [859, 491] on input "False" at bounding box center [861, 496] width 12 height 10
radio input "true"
click at [715, 285] on label "True" at bounding box center [768, 283] width 111 height 36
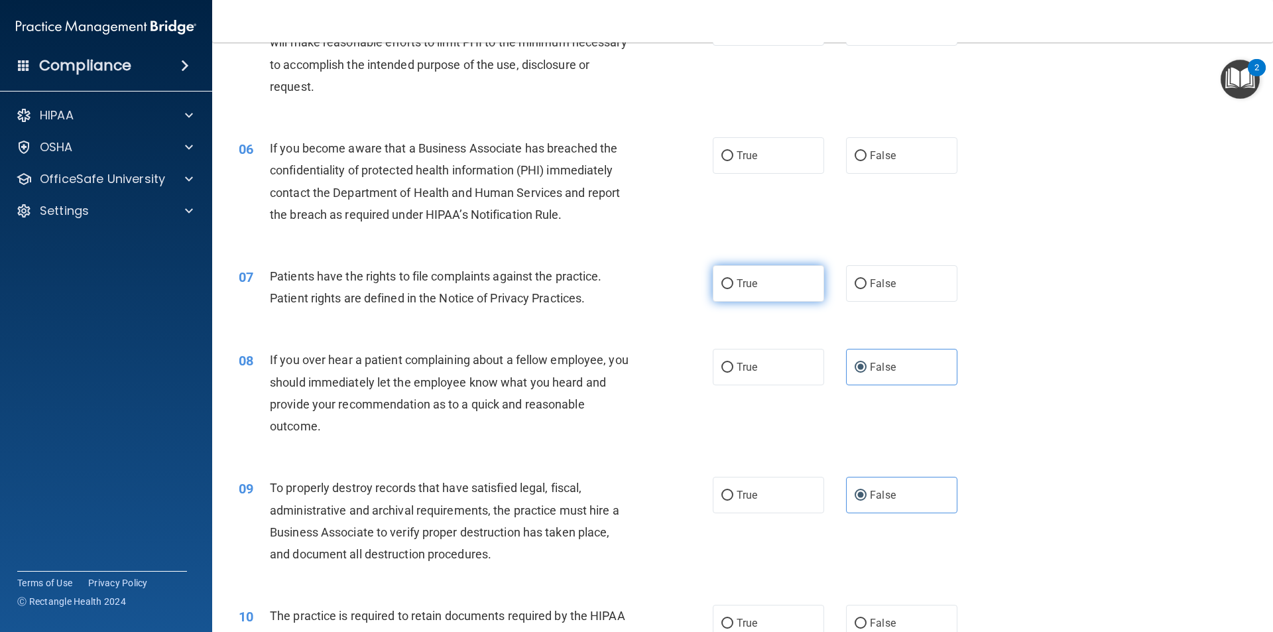
click at [722, 285] on input "True" at bounding box center [728, 284] width 12 height 10
radio input "true"
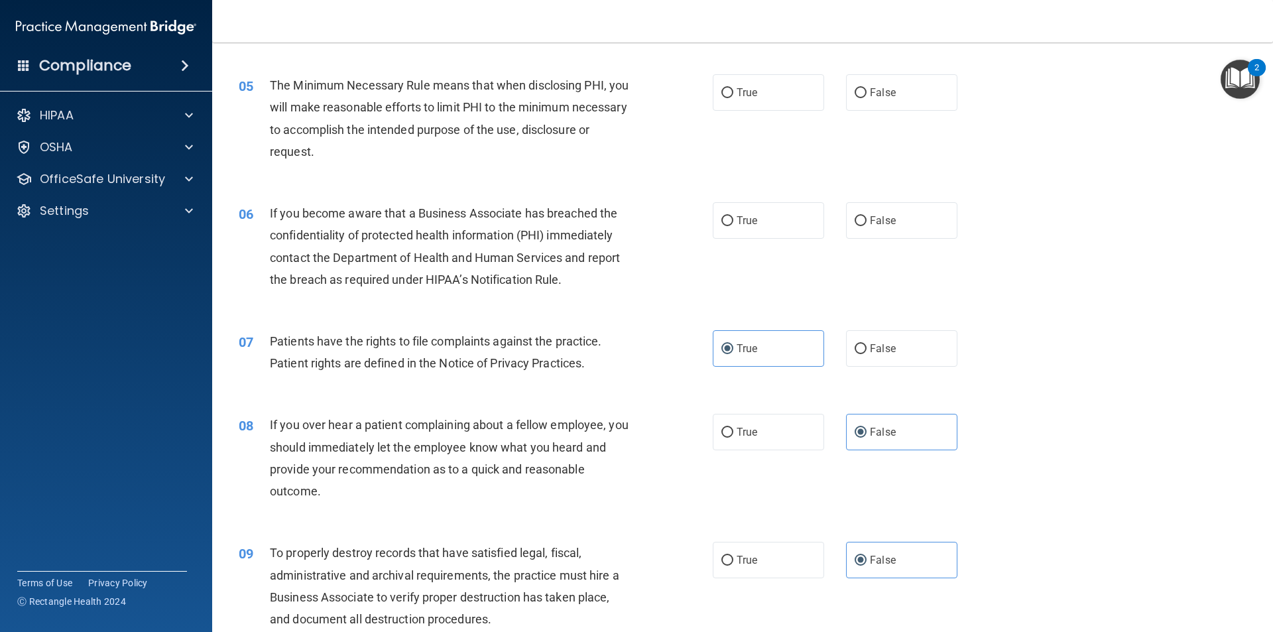
scroll to position [475, 0]
click at [749, 230] on label "True" at bounding box center [768, 222] width 111 height 36
click at [734, 227] on input "True" at bounding box center [728, 223] width 12 height 10
radio input "true"
click at [787, 96] on label "True" at bounding box center [768, 94] width 111 height 36
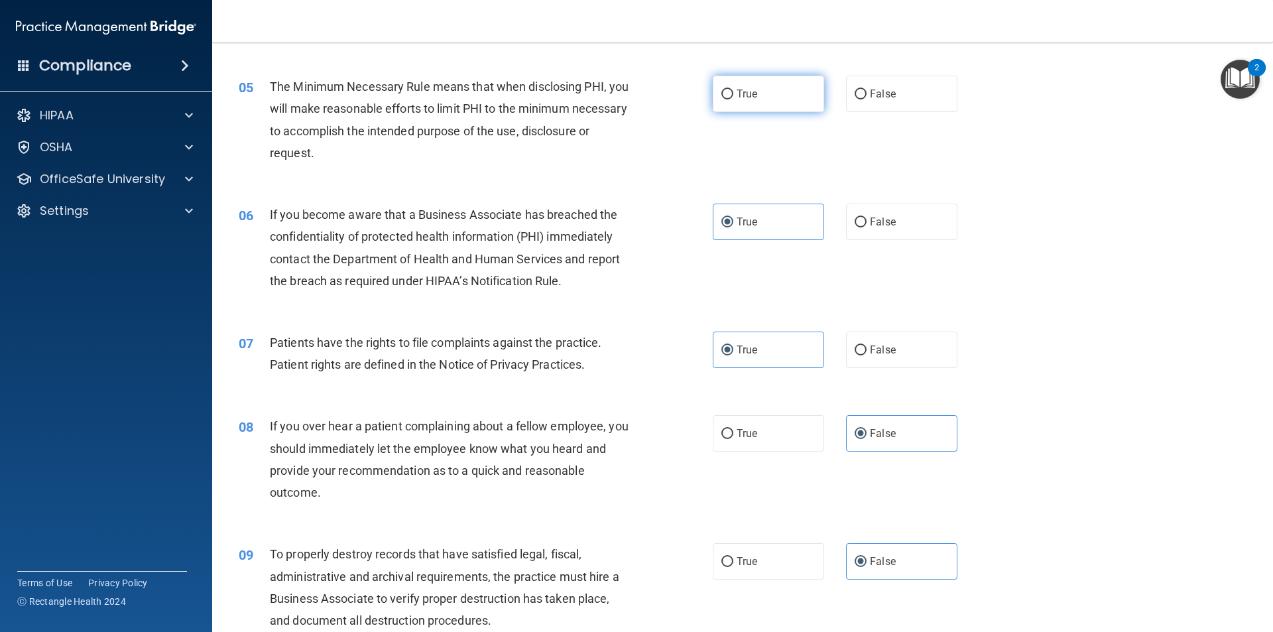
click at [734, 96] on input "True" at bounding box center [728, 95] width 12 height 10
radio input "true"
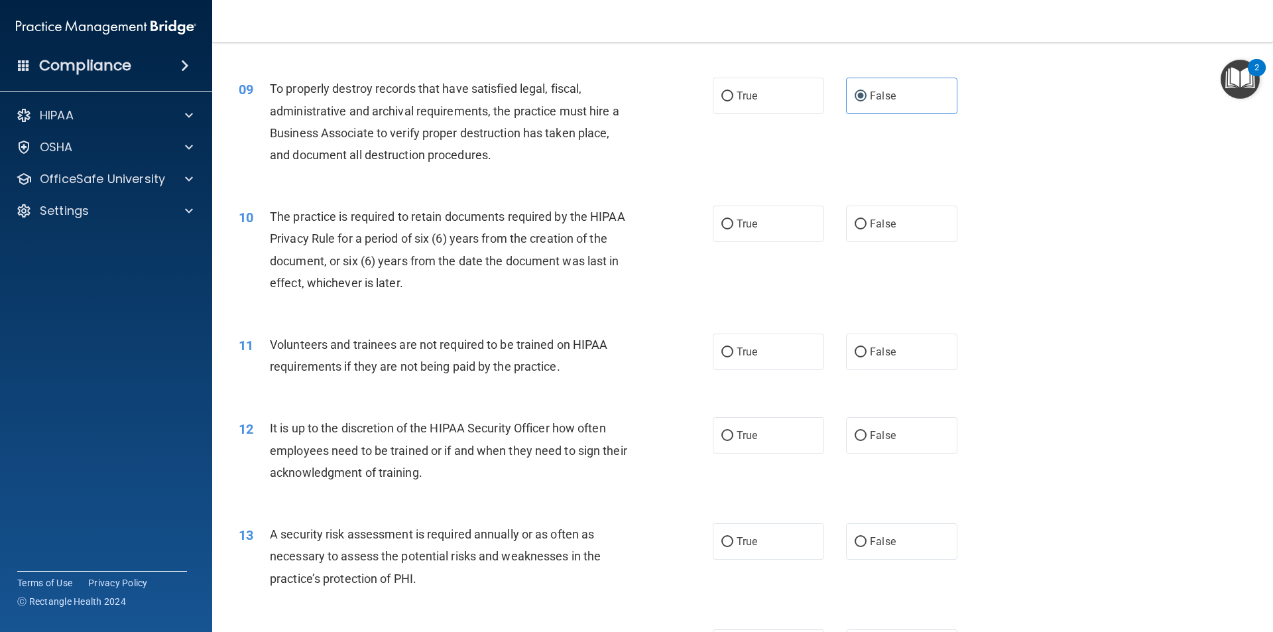
scroll to position [939, 0]
click at [723, 229] on input "True" at bounding box center [728, 226] width 12 height 10
radio input "true"
drag, startPoint x: 877, startPoint y: 355, endPoint x: 864, endPoint y: 355, distance: 12.6
click at [876, 354] on span "False" at bounding box center [883, 353] width 26 height 13
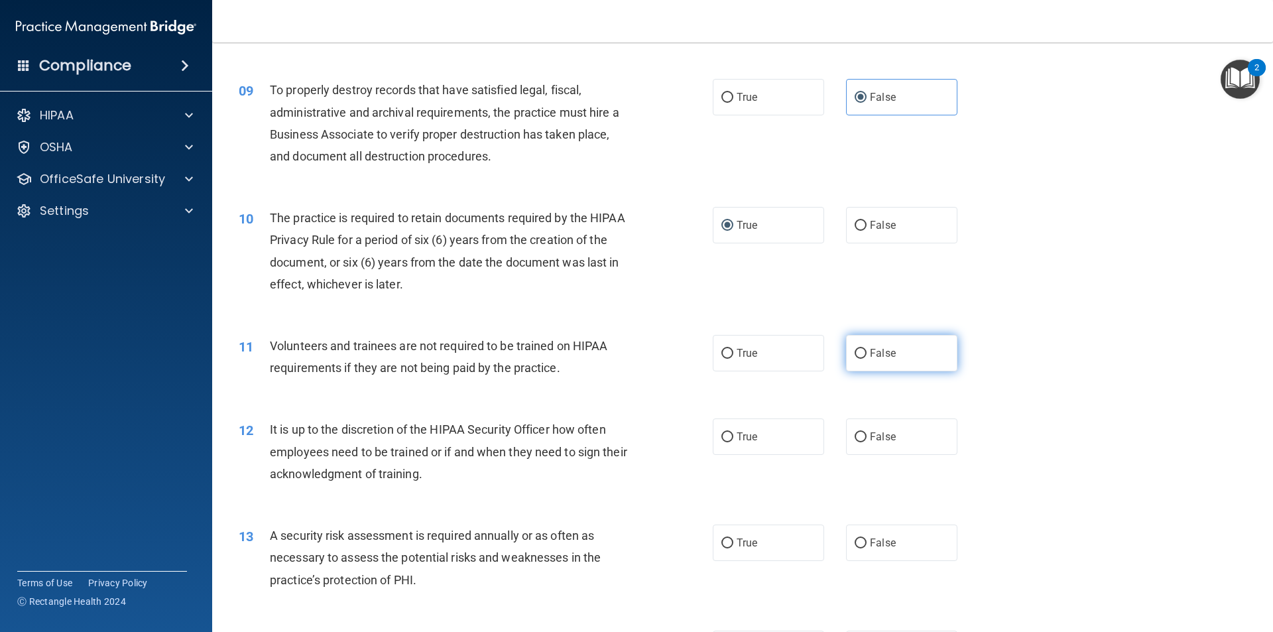
click at [867, 354] on input "False" at bounding box center [861, 354] width 12 height 10
radio input "true"
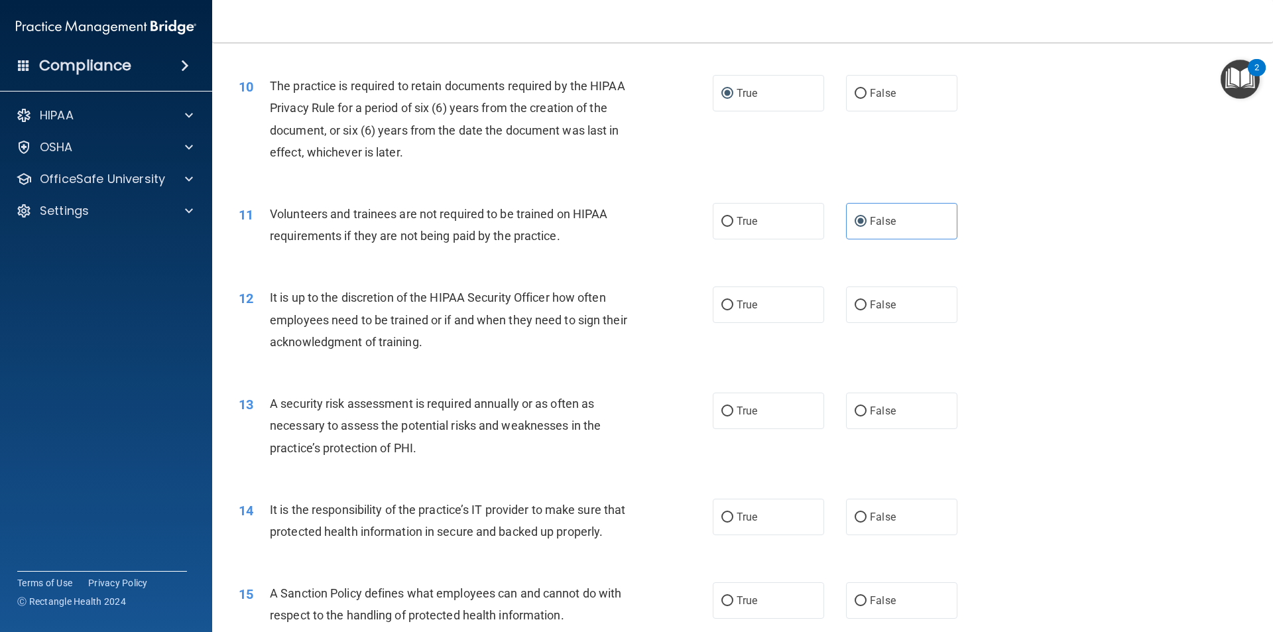
scroll to position [1072, 0]
click at [873, 516] on span "False" at bounding box center [883, 516] width 26 height 13
click at [867, 516] on input "False" at bounding box center [861, 517] width 12 height 10
radio input "true"
click at [891, 618] on label "False" at bounding box center [901, 600] width 111 height 36
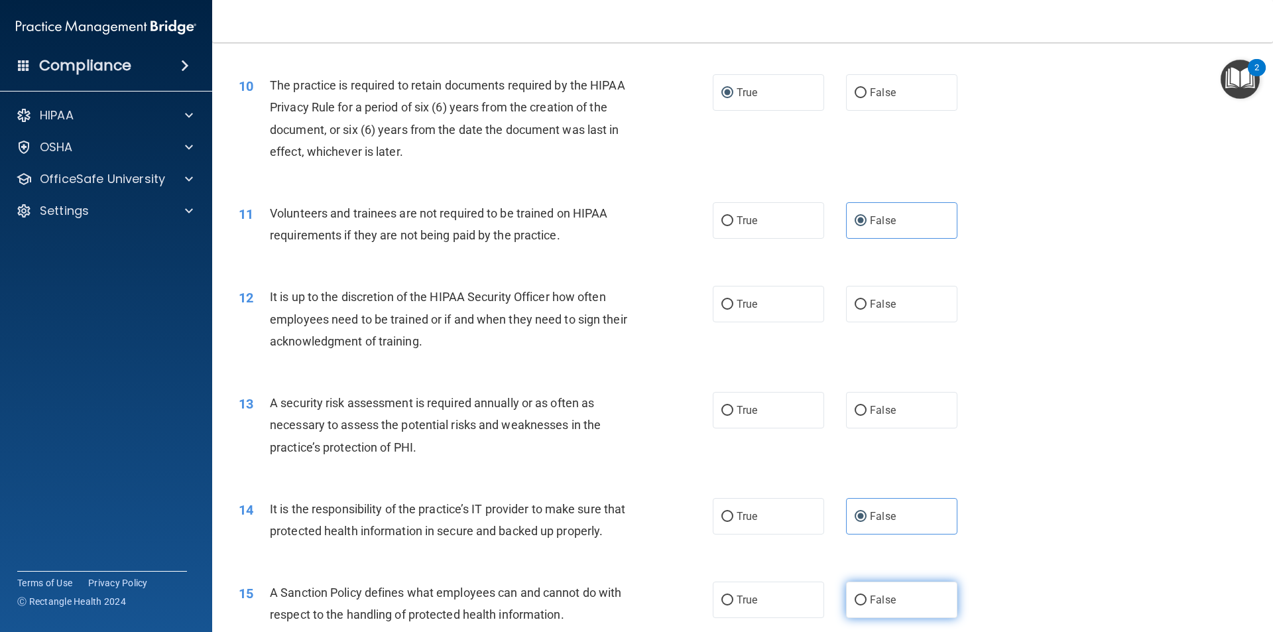
click at [867, 606] on input "False" at bounding box center [861, 601] width 12 height 10
radio input "true"
click at [739, 416] on span "True" at bounding box center [747, 410] width 21 height 13
click at [734, 416] on input "True" at bounding box center [728, 411] width 12 height 10
radio input "true"
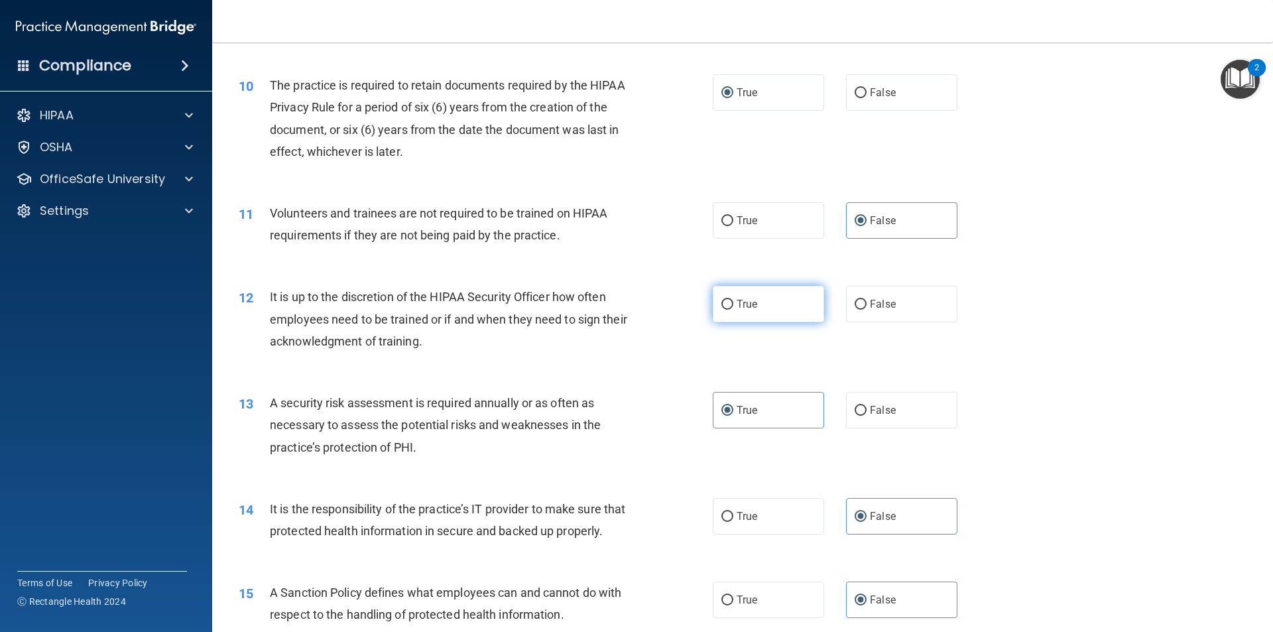
drag, startPoint x: 734, startPoint y: 312, endPoint x: 592, endPoint y: 300, distance: 142.4
click at [734, 311] on label "True" at bounding box center [768, 304] width 111 height 36
click at [734, 310] on input "True" at bounding box center [728, 305] width 12 height 10
radio input "true"
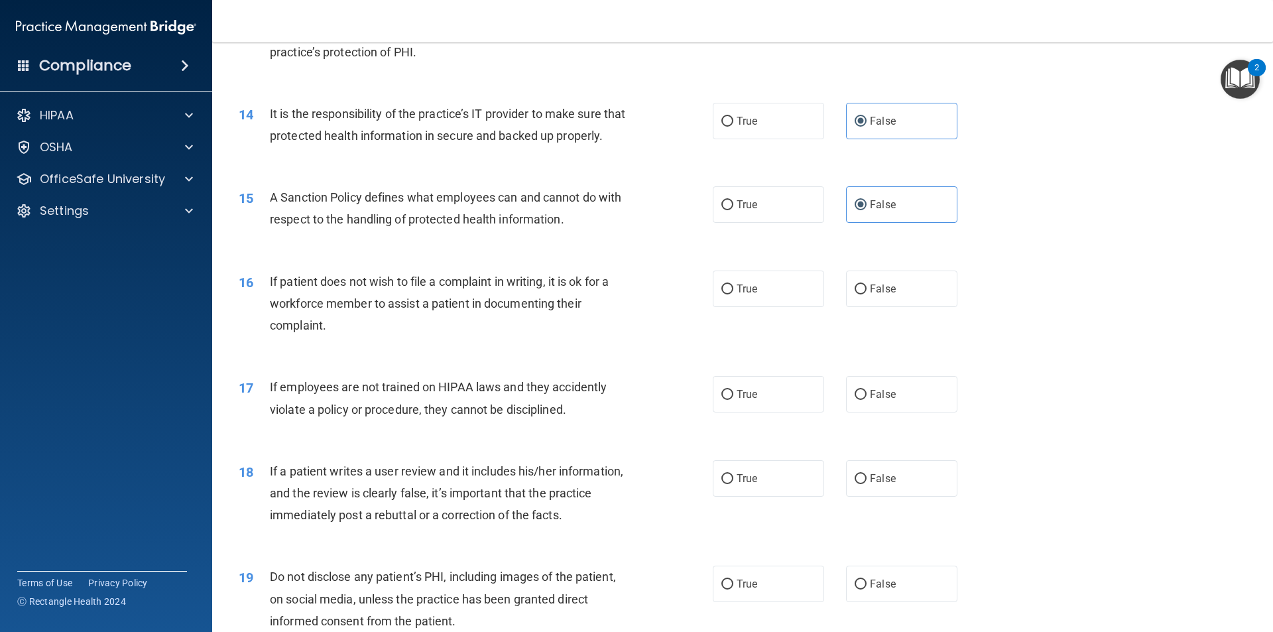
scroll to position [1536, 0]
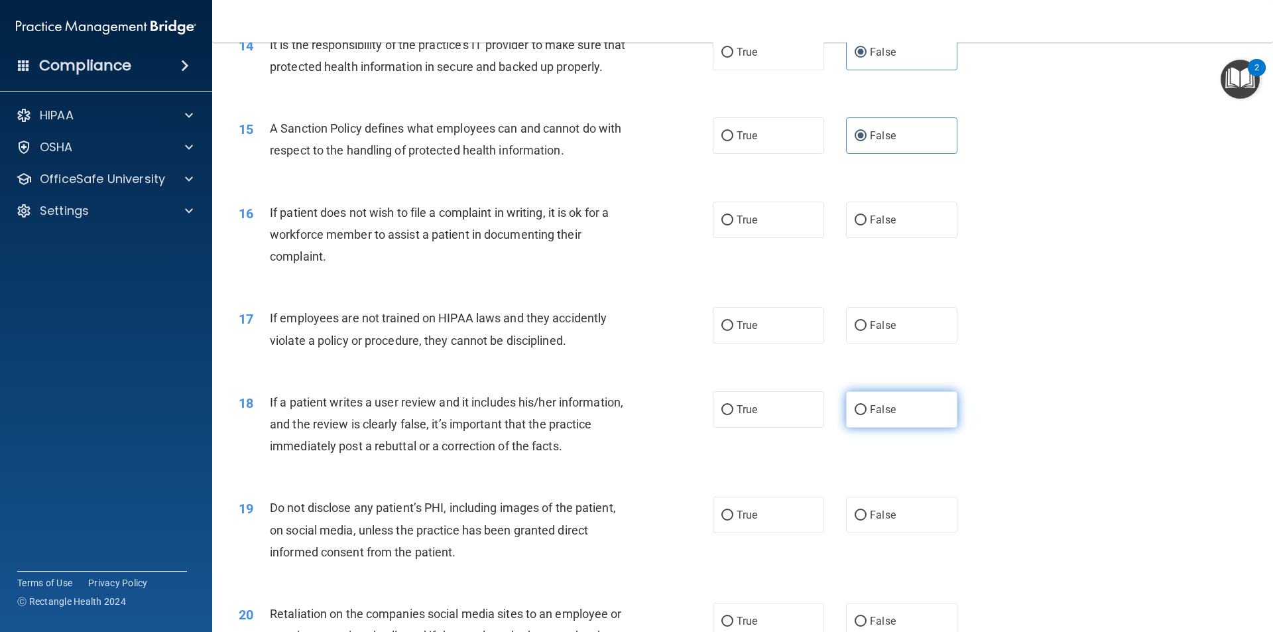
click at [893, 428] on label "False" at bounding box center [901, 409] width 111 height 36
click at [867, 415] on input "False" at bounding box center [861, 410] width 12 height 10
radio input "true"
click at [899, 344] on label "False" at bounding box center [901, 325] width 111 height 36
click at [867, 331] on input "False" at bounding box center [861, 326] width 12 height 10
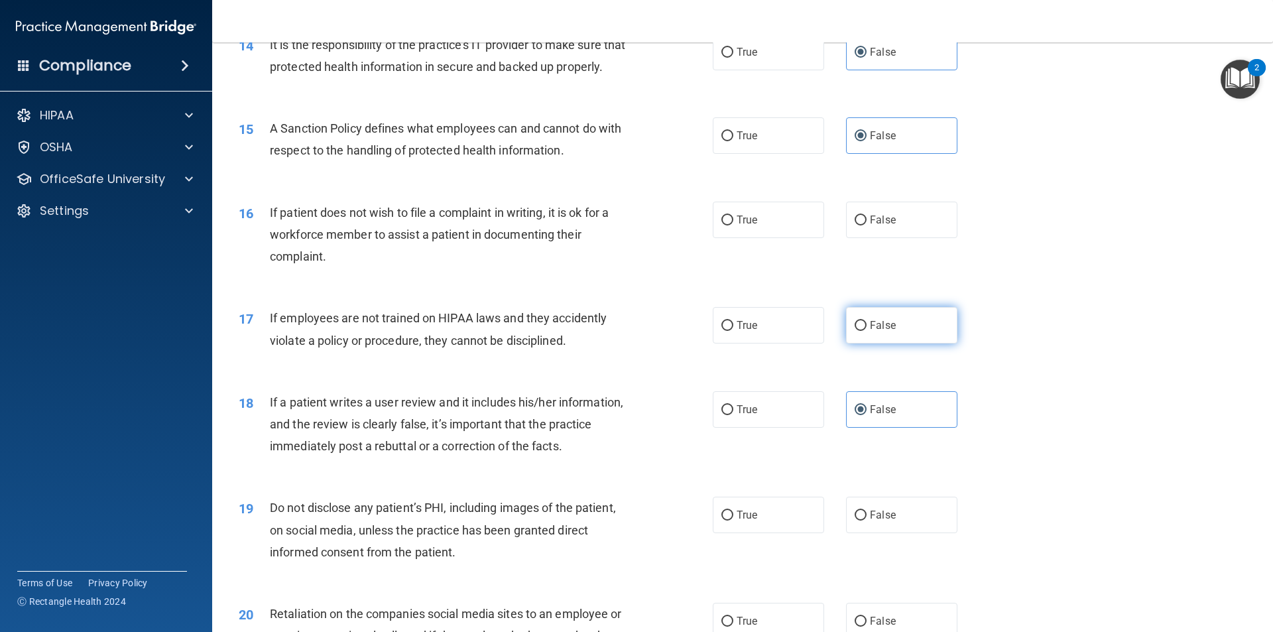
radio input "true"
click at [870, 226] on span "False" at bounding box center [883, 220] width 26 height 13
click at [865, 225] on input "False" at bounding box center [861, 221] width 12 height 10
radio input "true"
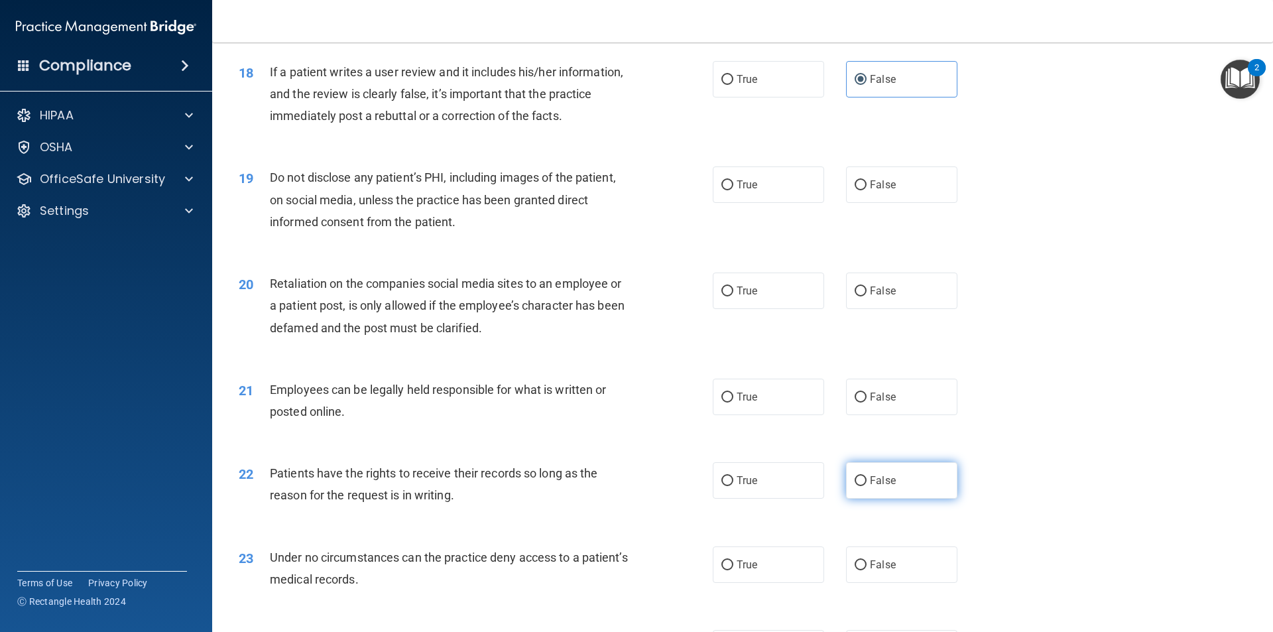
scroll to position [1868, 0]
click at [877, 488] on label "False" at bounding box center [901, 479] width 111 height 36
click at [867, 485] on input "False" at bounding box center [861, 480] width 12 height 10
radio input "true"
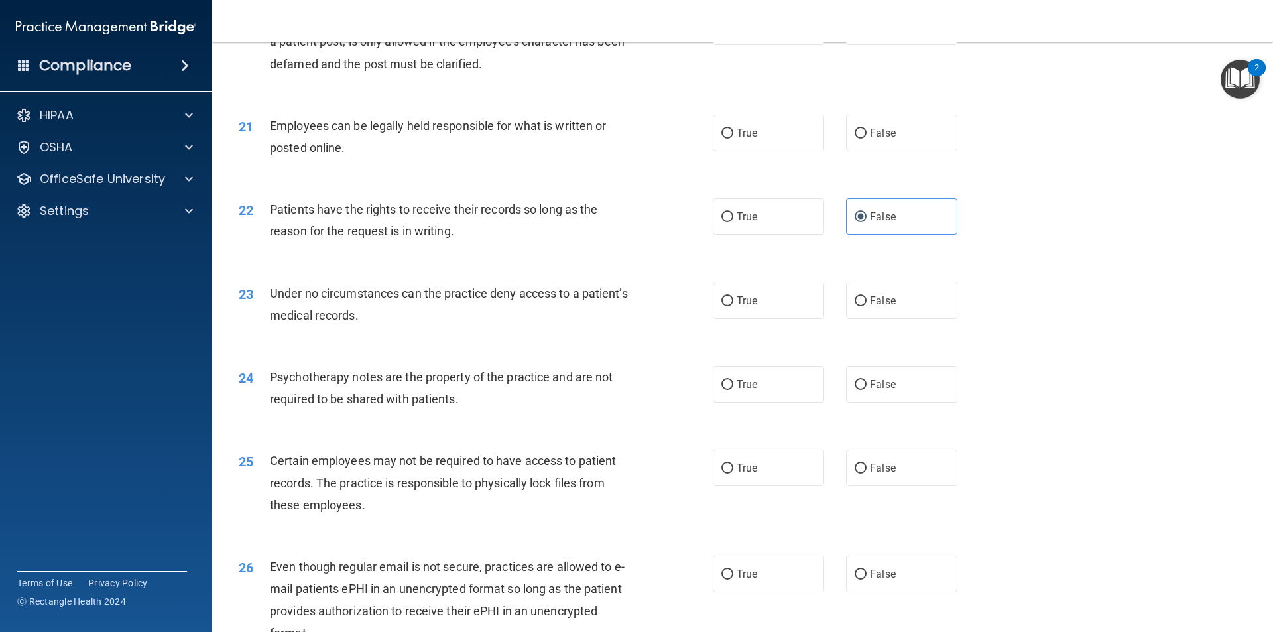
scroll to position [2133, 0]
click at [870, 304] on span "False" at bounding box center [883, 298] width 26 height 13
click at [864, 304] on input "False" at bounding box center [861, 299] width 12 height 10
radio input "true"
click at [745, 483] on label "True" at bounding box center [768, 465] width 111 height 36
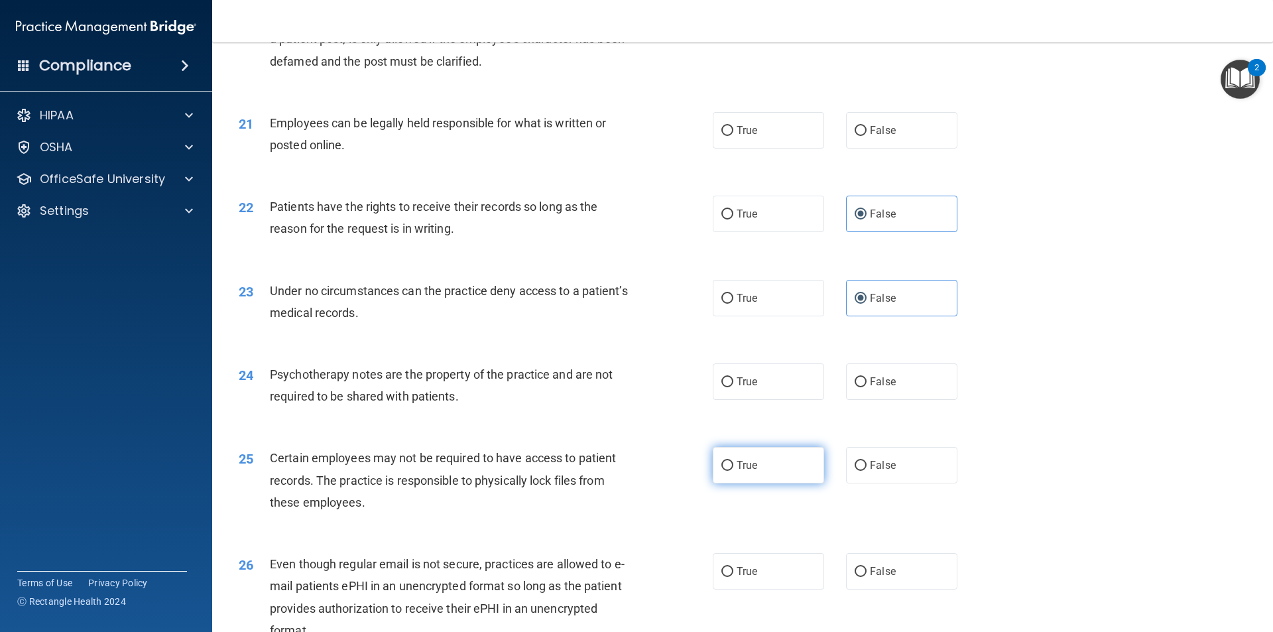
click at [734, 471] on input "True" at bounding box center [728, 466] width 12 height 10
radio input "true"
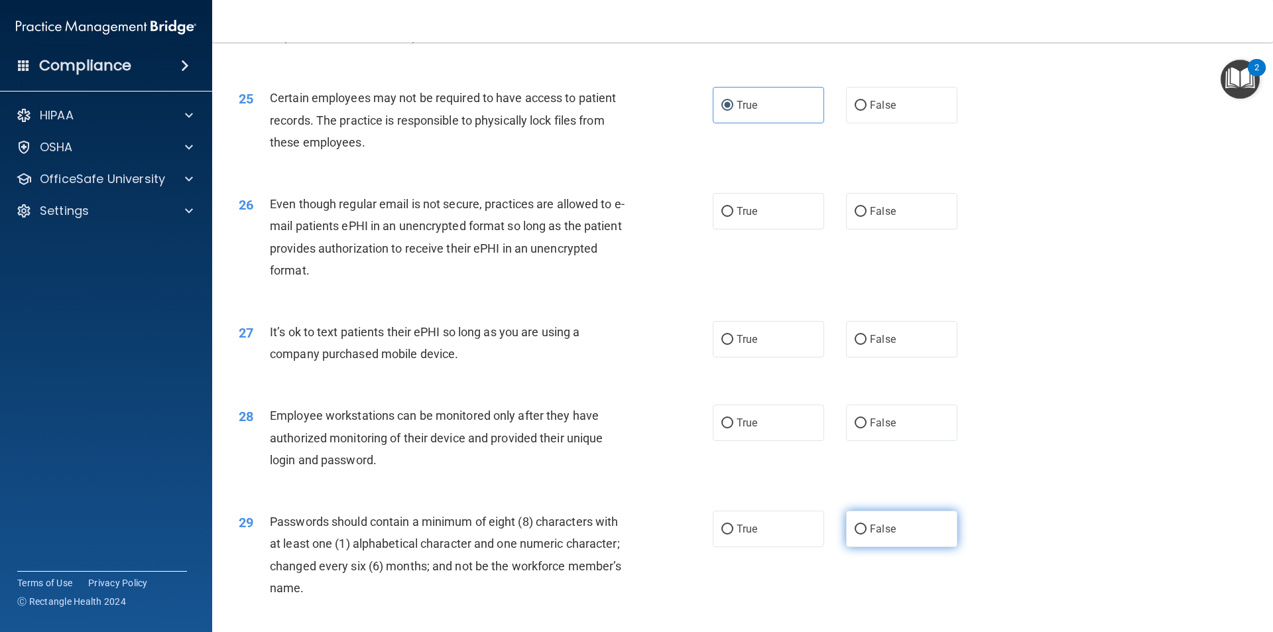
scroll to position [2663, 0]
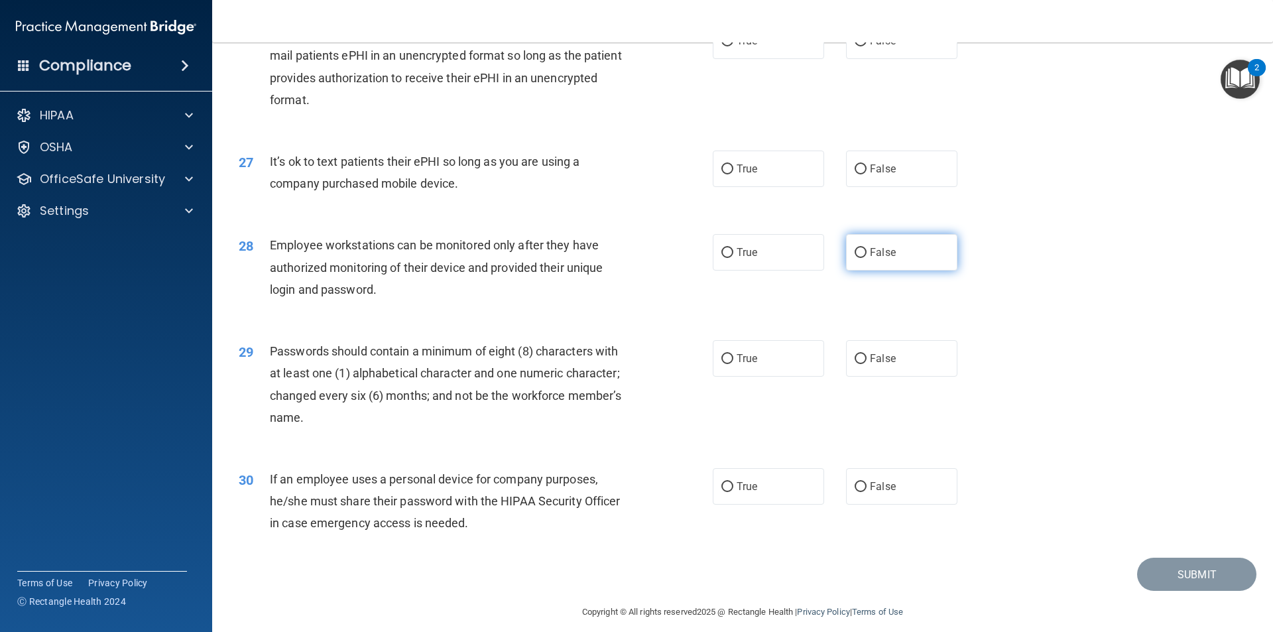
drag, startPoint x: 889, startPoint y: 280, endPoint x: 889, endPoint y: 287, distance: 6.7
click at [889, 271] on label "False" at bounding box center [901, 252] width 111 height 36
click at [867, 258] on input "False" at bounding box center [861, 253] width 12 height 10
radio input "true"
click at [855, 492] on input "False" at bounding box center [861, 487] width 12 height 10
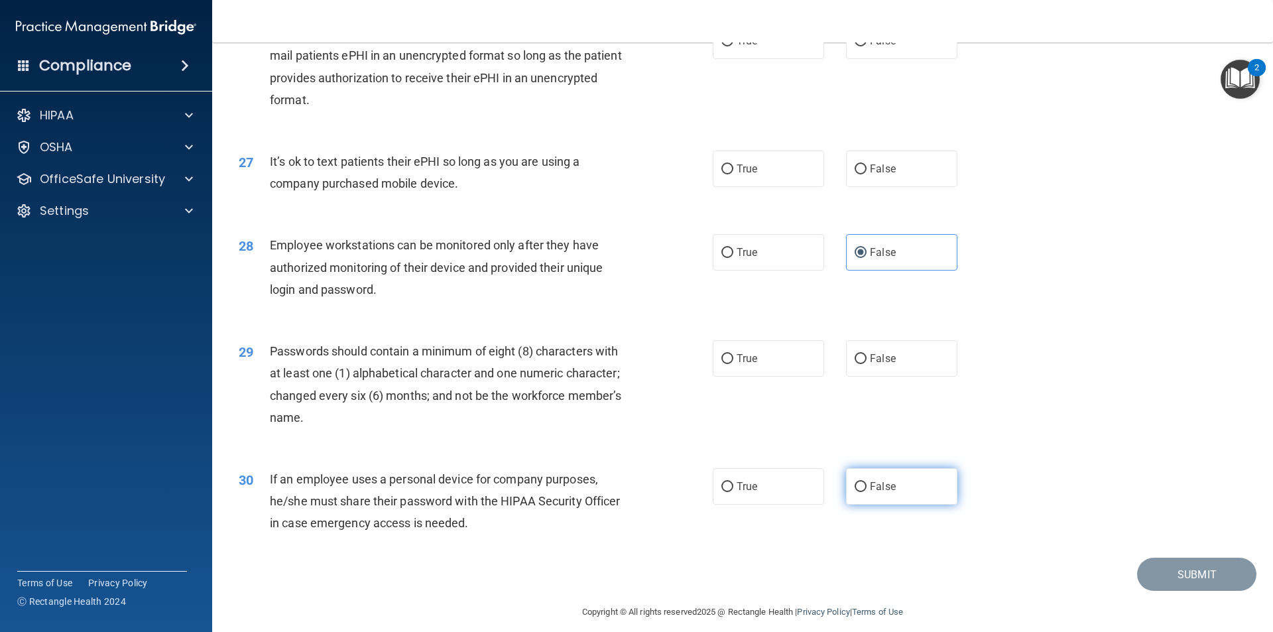
radio input "true"
click at [774, 377] on label "True" at bounding box center [768, 358] width 111 height 36
click at [734, 364] on input "True" at bounding box center [728, 359] width 12 height 10
radio input "true"
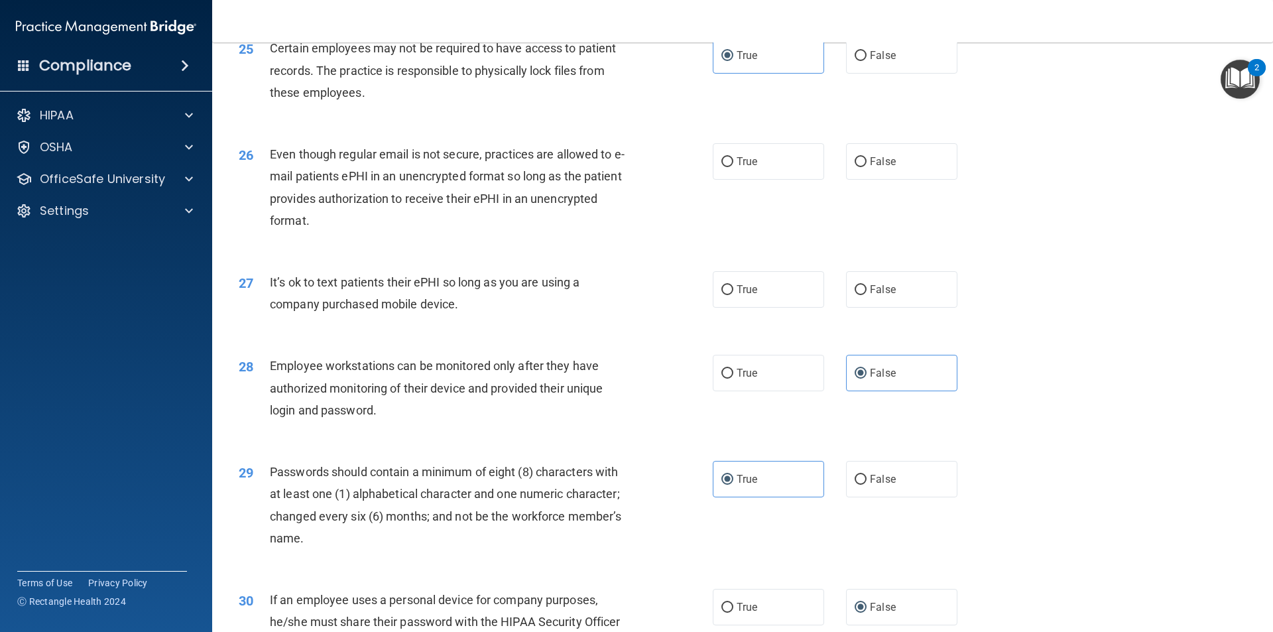
scroll to position [2531, 0]
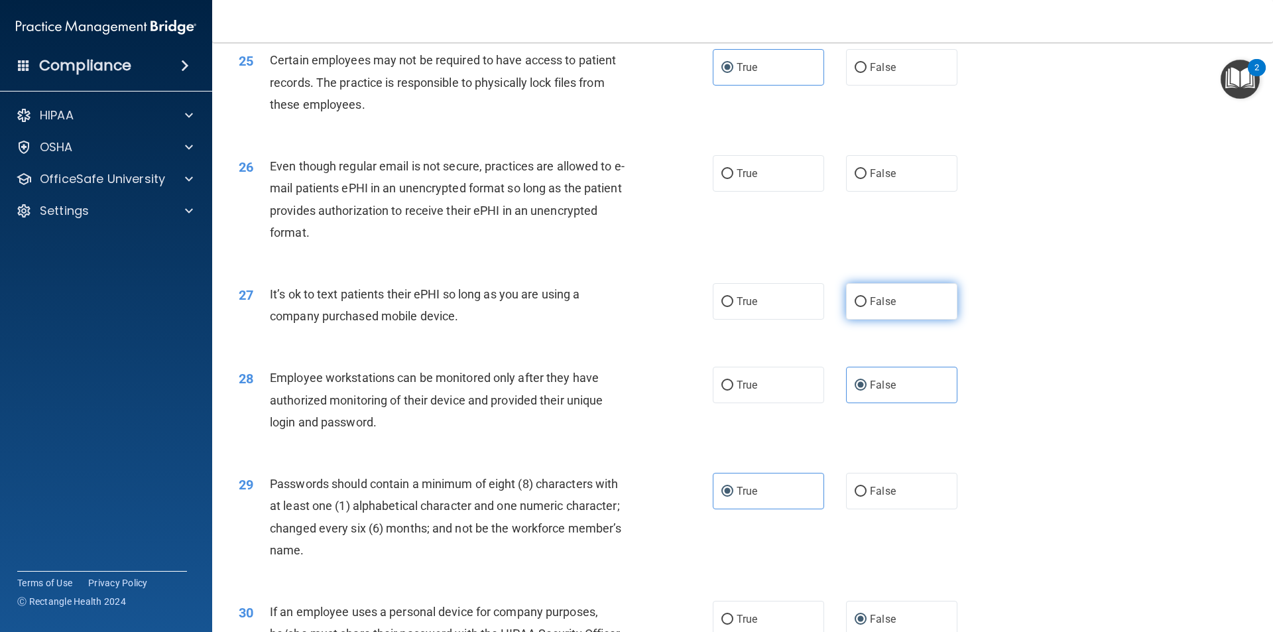
click at [876, 320] on label "False" at bounding box center [901, 301] width 111 height 36
click at [867, 307] on input "False" at bounding box center [861, 302] width 12 height 10
radio input "true"
click at [846, 192] on label "False" at bounding box center [901, 173] width 111 height 36
click at [855, 179] on input "False" at bounding box center [861, 174] width 12 height 10
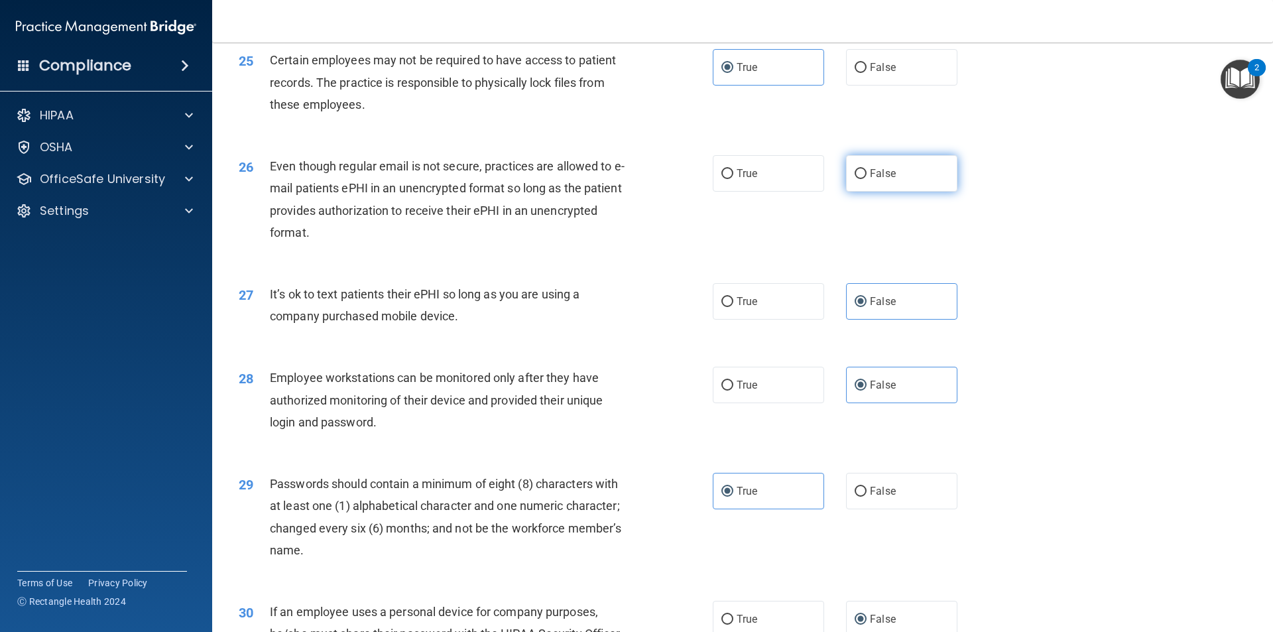
radio input "true"
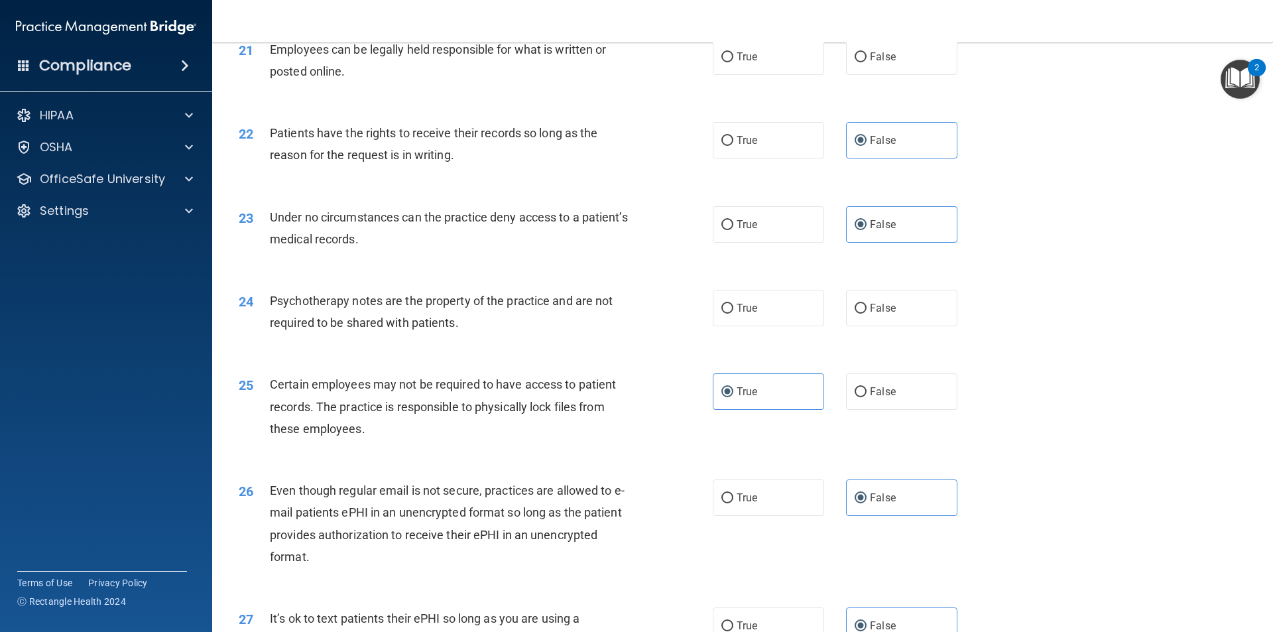
scroll to position [2199, 0]
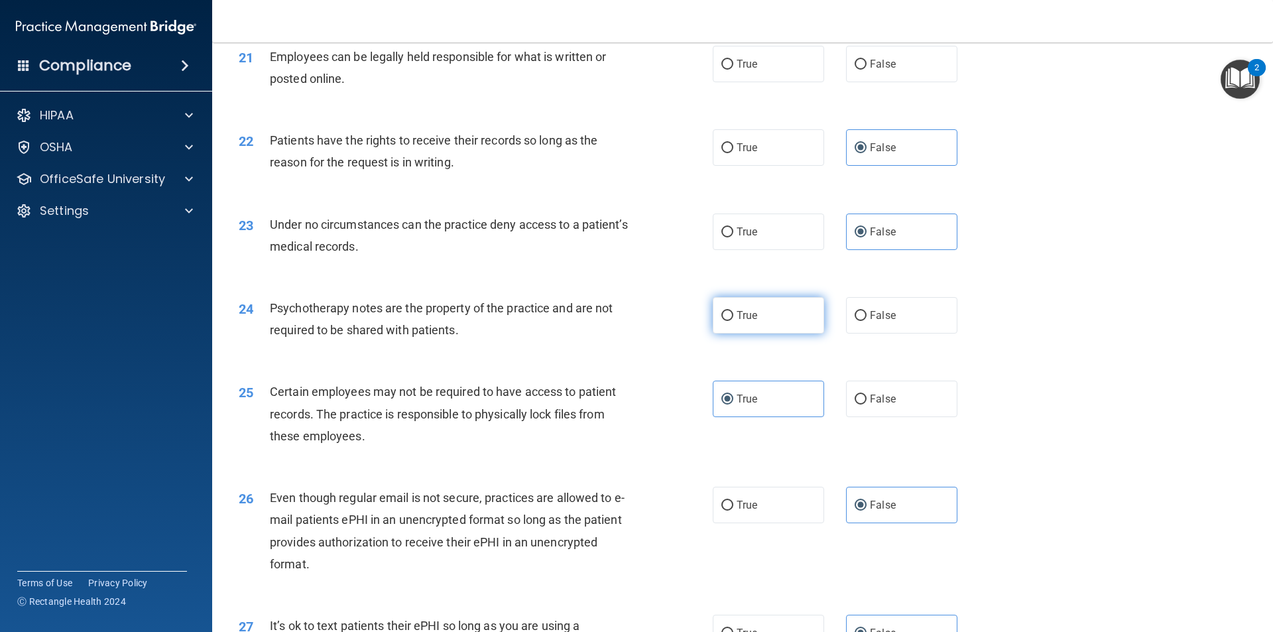
click at [745, 322] on span "True" at bounding box center [747, 315] width 21 height 13
click at [734, 321] on input "True" at bounding box center [728, 316] width 12 height 10
radio input "true"
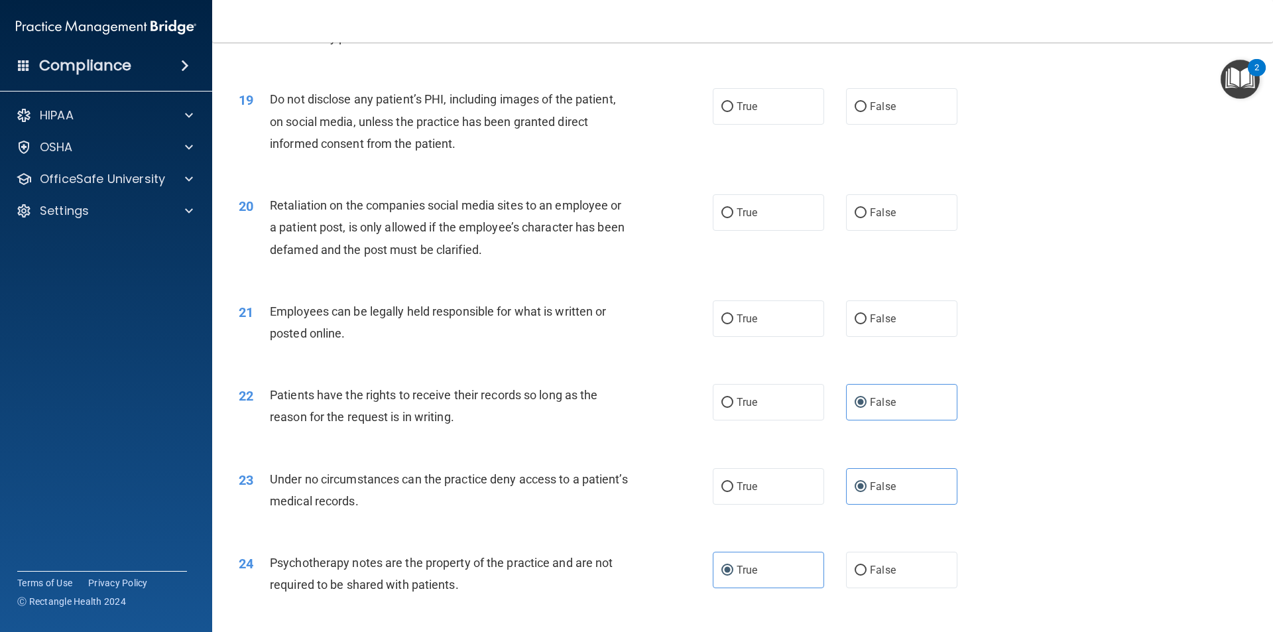
scroll to position [1934, 0]
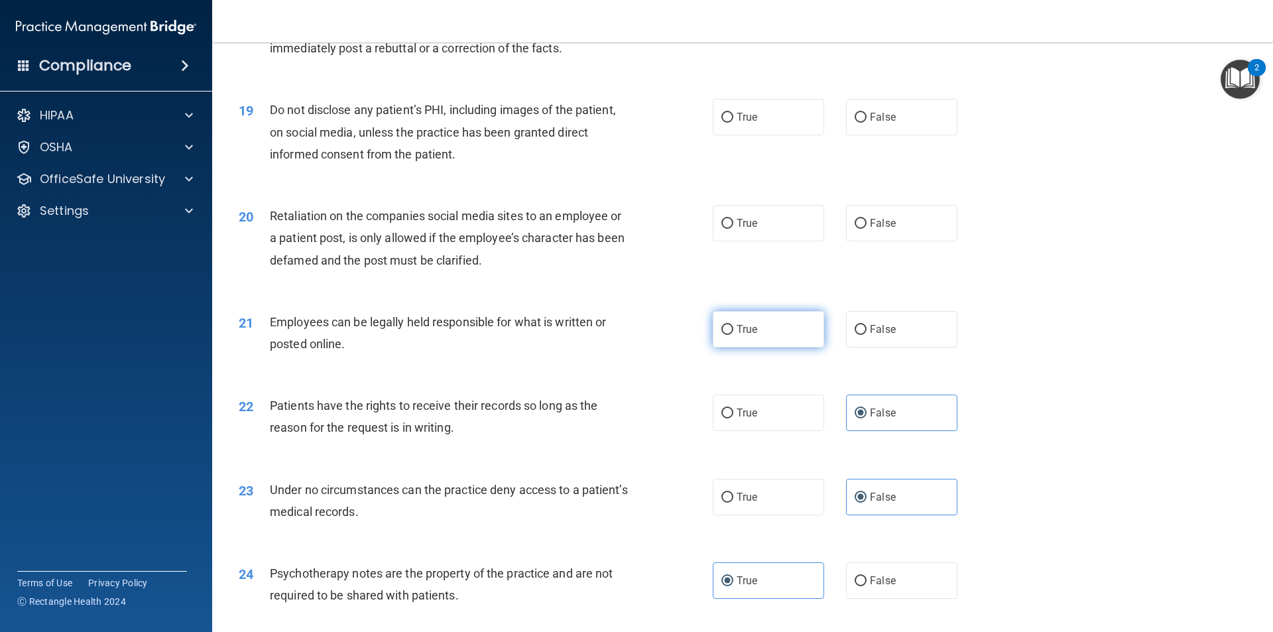
click at [757, 348] on label "True" at bounding box center [768, 329] width 111 height 36
click at [734, 335] on input "True" at bounding box center [728, 330] width 12 height 10
radio input "true"
click at [749, 123] on span "True" at bounding box center [747, 117] width 21 height 13
click at [734, 123] on input "True" at bounding box center [728, 118] width 12 height 10
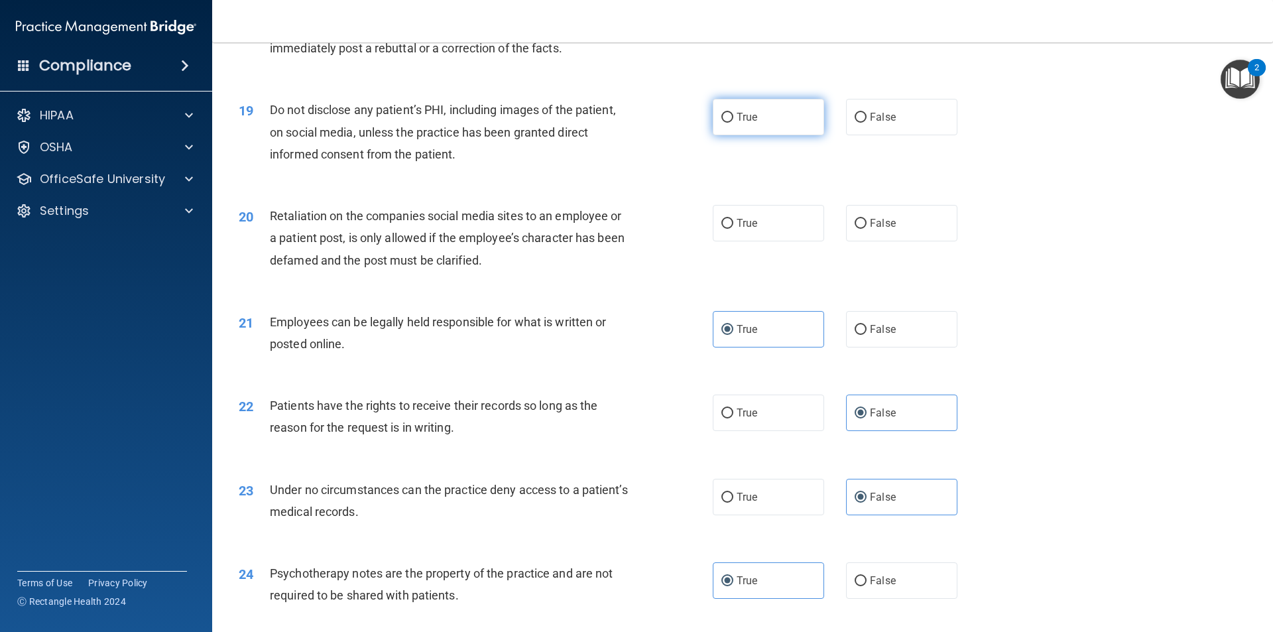
radio input "true"
click at [718, 241] on label "True" at bounding box center [768, 223] width 111 height 36
click at [722, 229] on input "True" at bounding box center [728, 224] width 12 height 10
radio input "true"
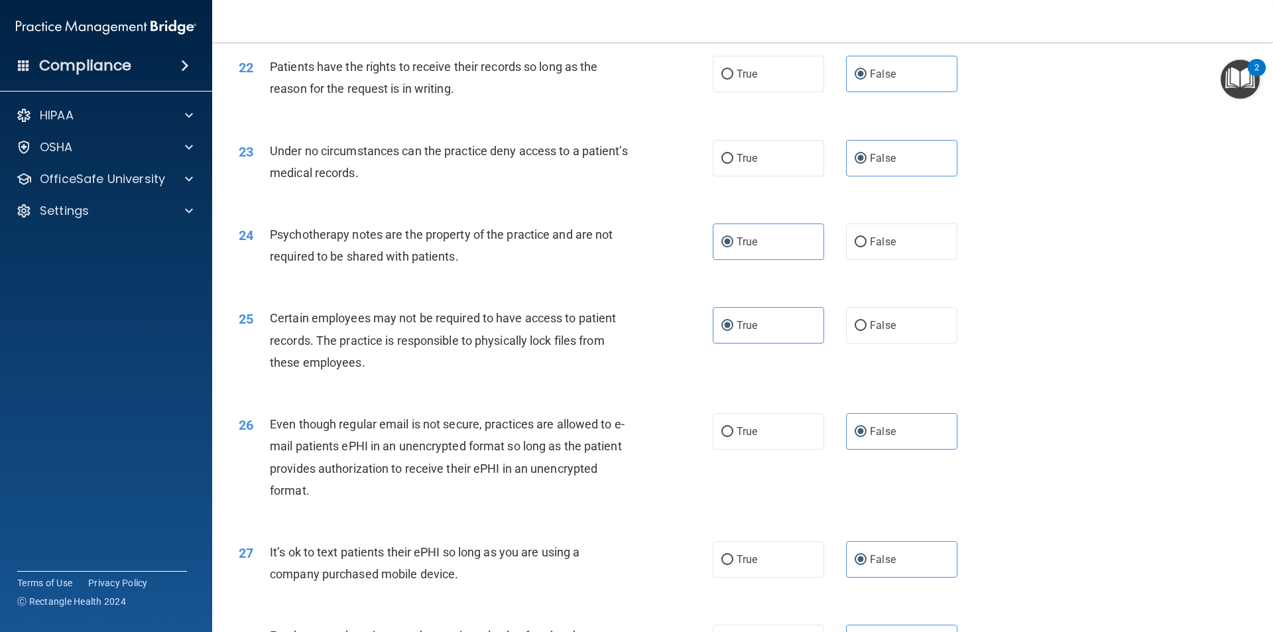
scroll to position [2697, 0]
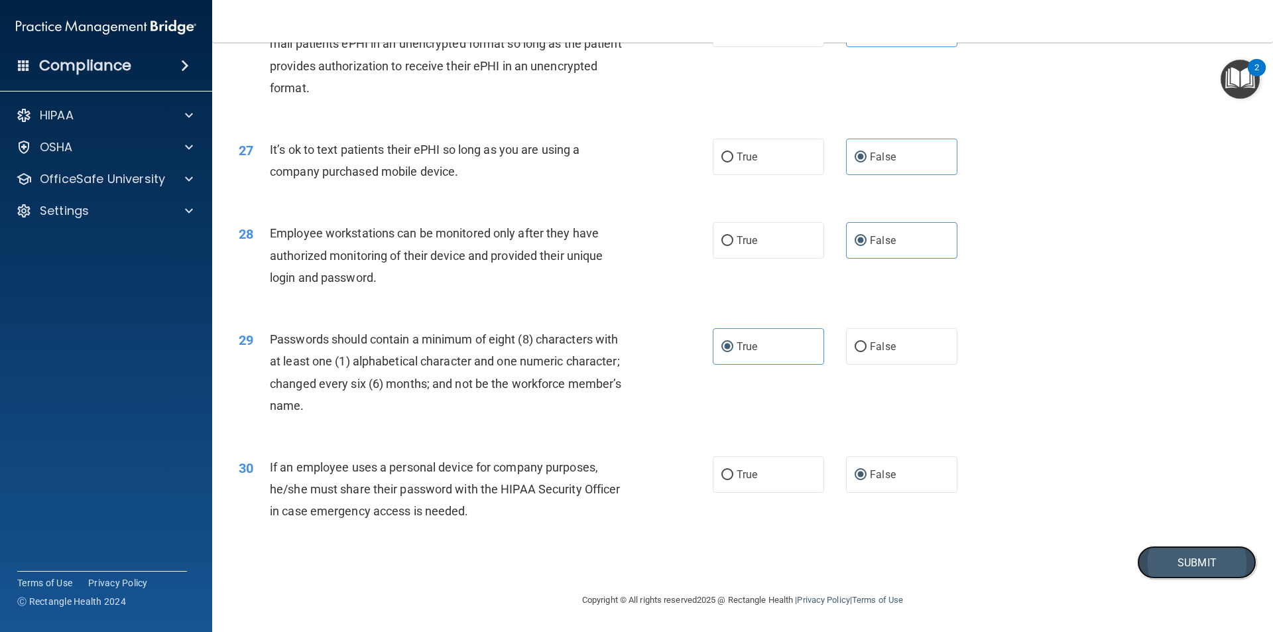
click at [1166, 571] on button "Submit" at bounding box center [1196, 563] width 119 height 34
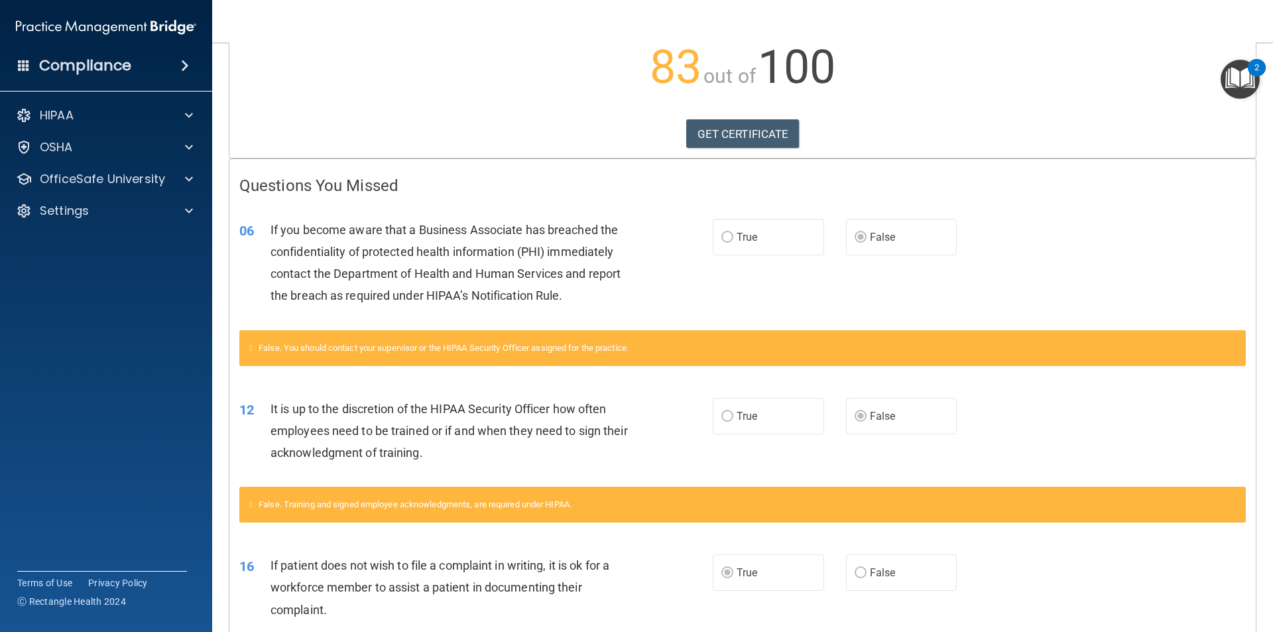
scroll to position [152, 0]
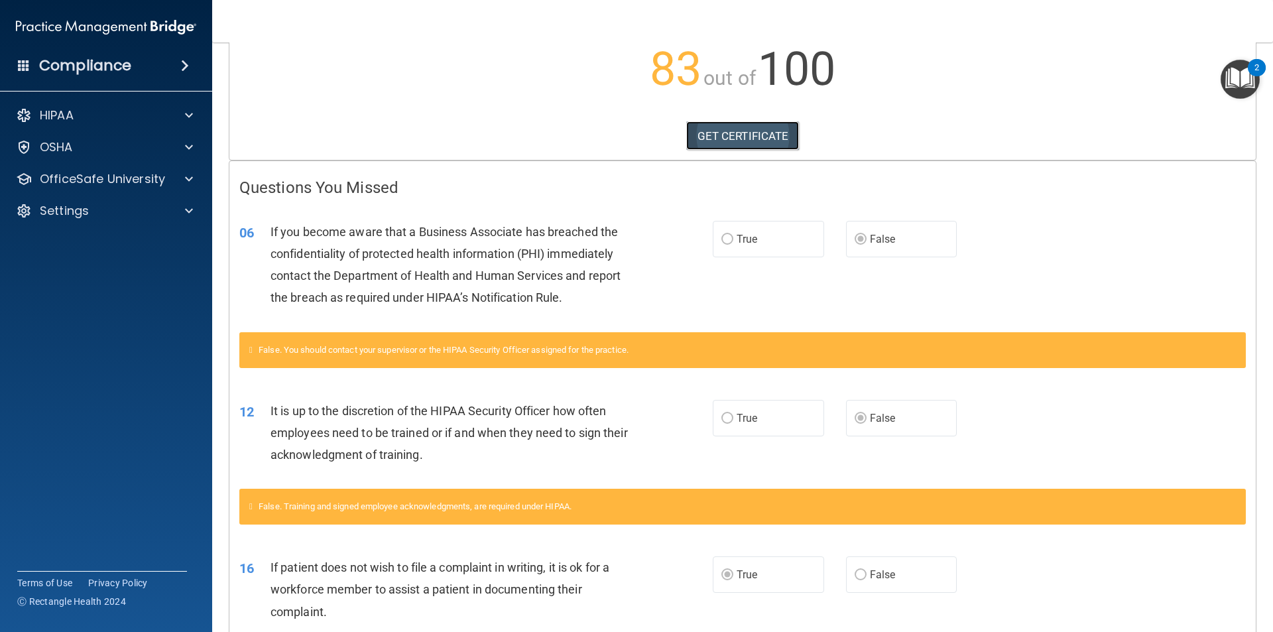
click at [723, 135] on link "GET CERTIFICATE" at bounding box center [742, 135] width 113 height 29
click at [70, 180] on p "OfficeSafe University" at bounding box center [102, 179] width 125 height 16
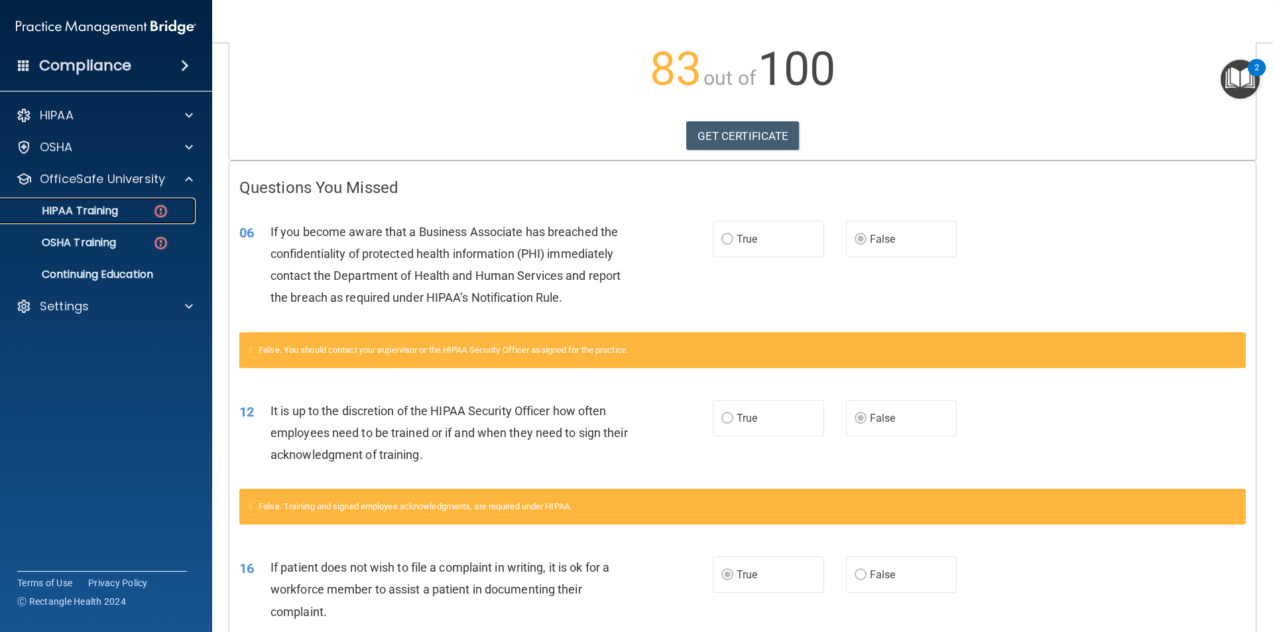
click at [90, 214] on p "HIPAA Training" at bounding box center [63, 210] width 109 height 13
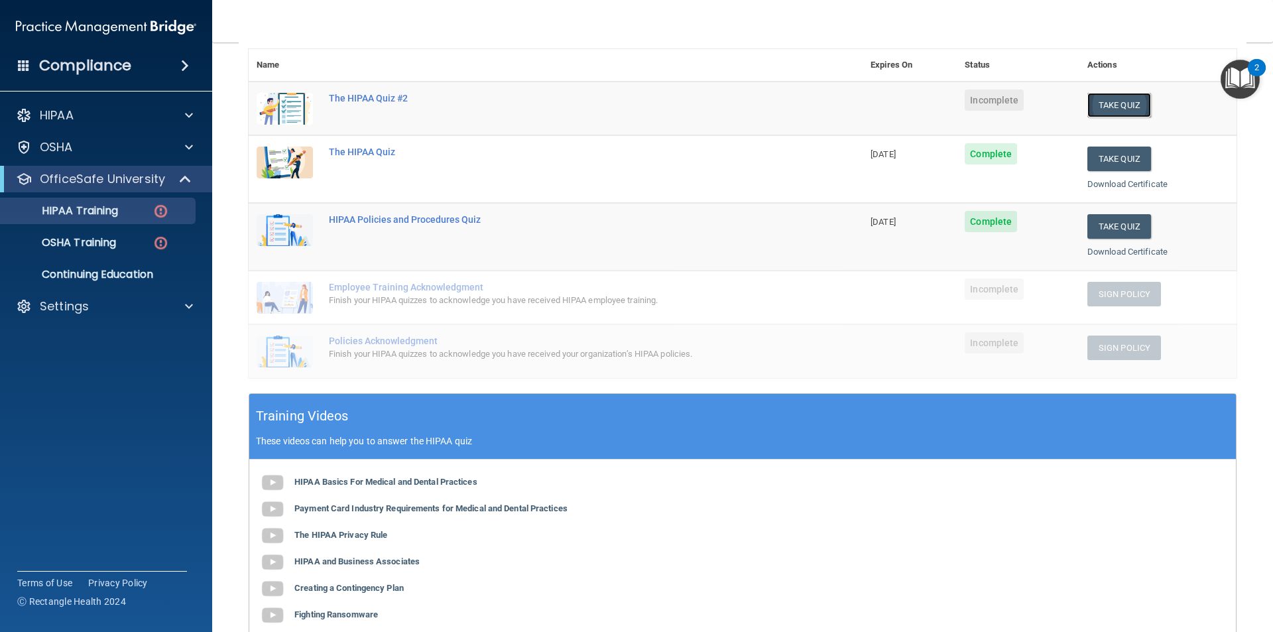
click at [1098, 101] on button "Take Quiz" at bounding box center [1120, 105] width 64 height 25
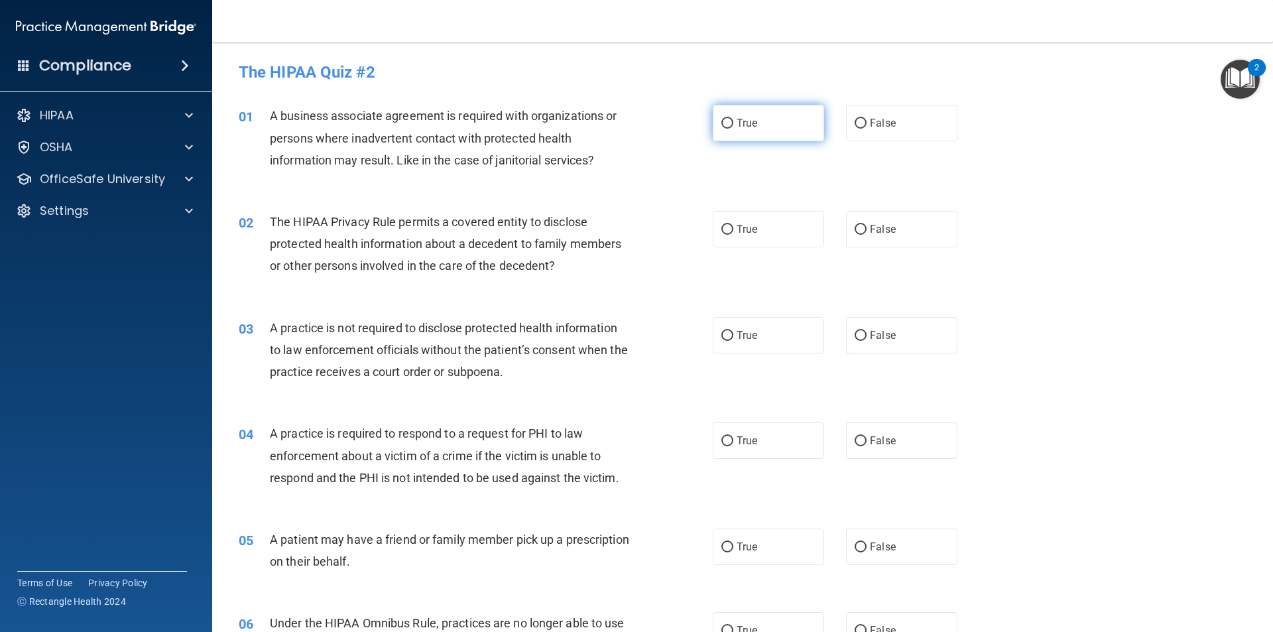
click at [728, 125] on input "True" at bounding box center [728, 124] width 12 height 10
radio input "true"
drag, startPoint x: 1267, startPoint y: 76, endPoint x: 1273, endPoint y: 367, distance: 291.2
click at [1273, 466] on body "Compliance HIPAA Documents and Policies Report an Incident Business Associates …" at bounding box center [636, 316] width 1273 height 632
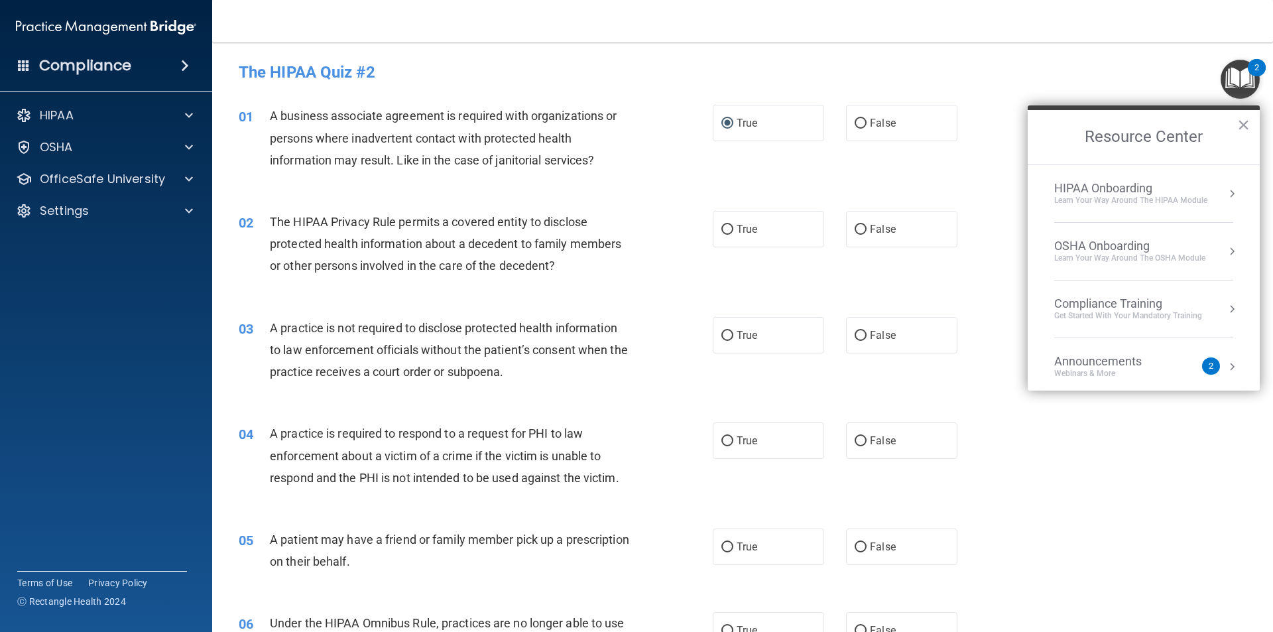
click at [1147, 66] on h4 "The HIPAA Quiz #2" at bounding box center [743, 72] width 1008 height 17
click at [1244, 126] on button "×" at bounding box center [1244, 124] width 13 height 21
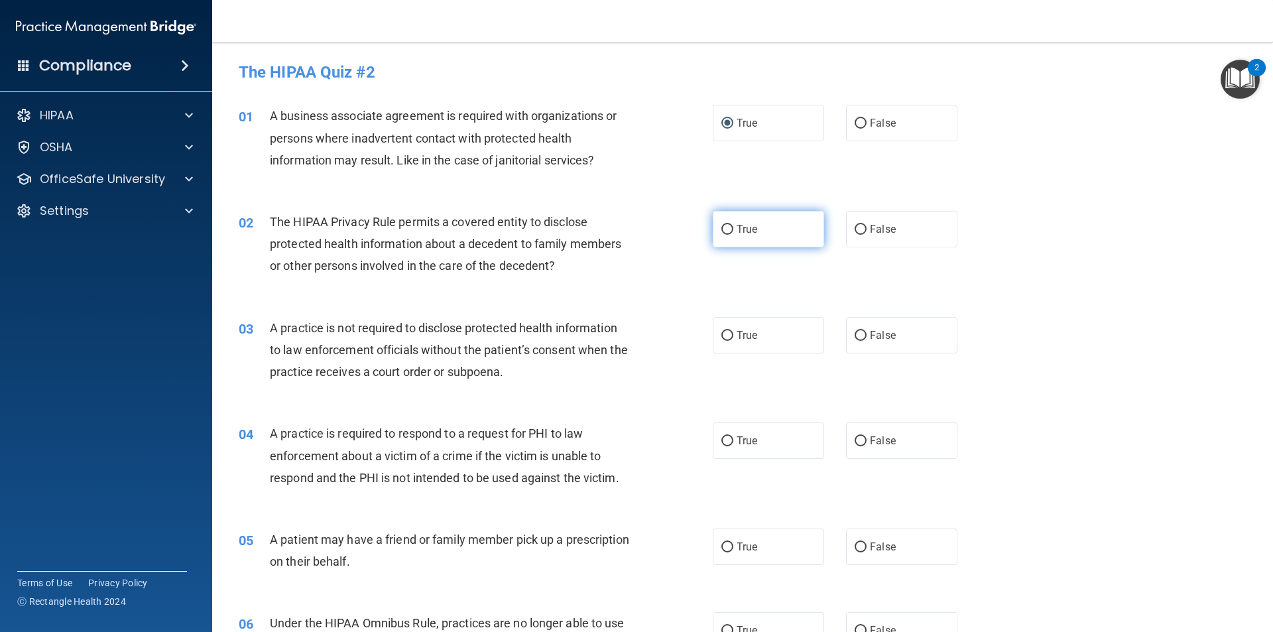
click at [743, 231] on span "True" at bounding box center [747, 229] width 21 height 13
click at [734, 231] on input "True" at bounding box center [728, 230] width 12 height 10
radio input "true"
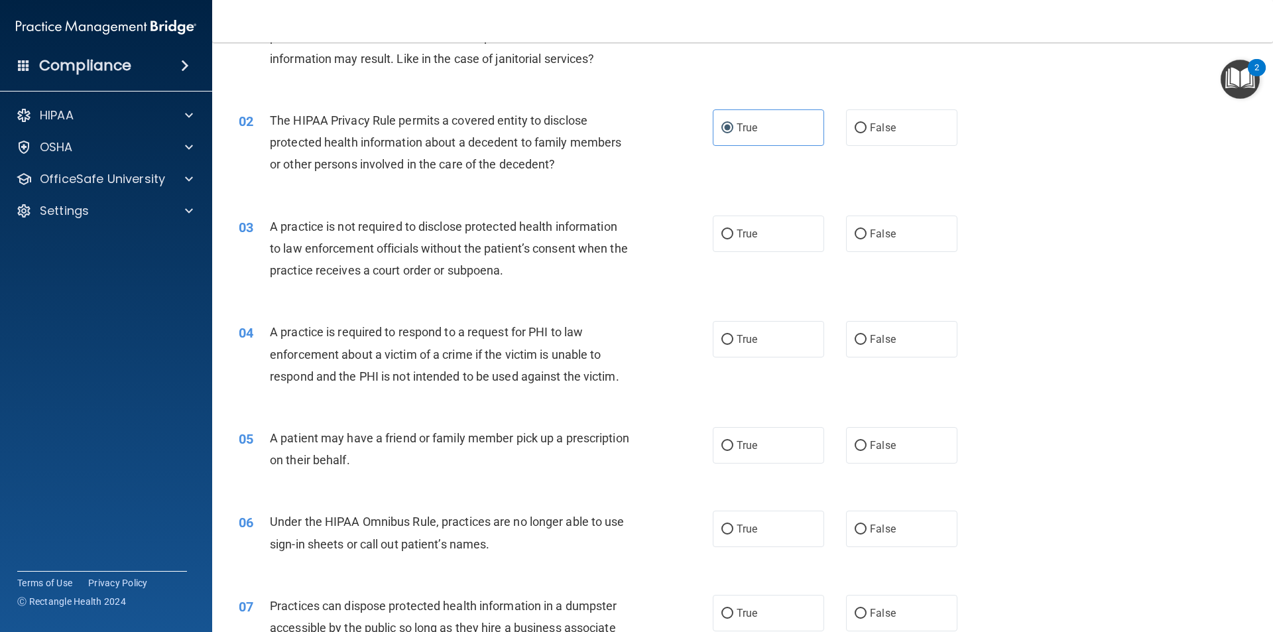
scroll to position [133, 0]
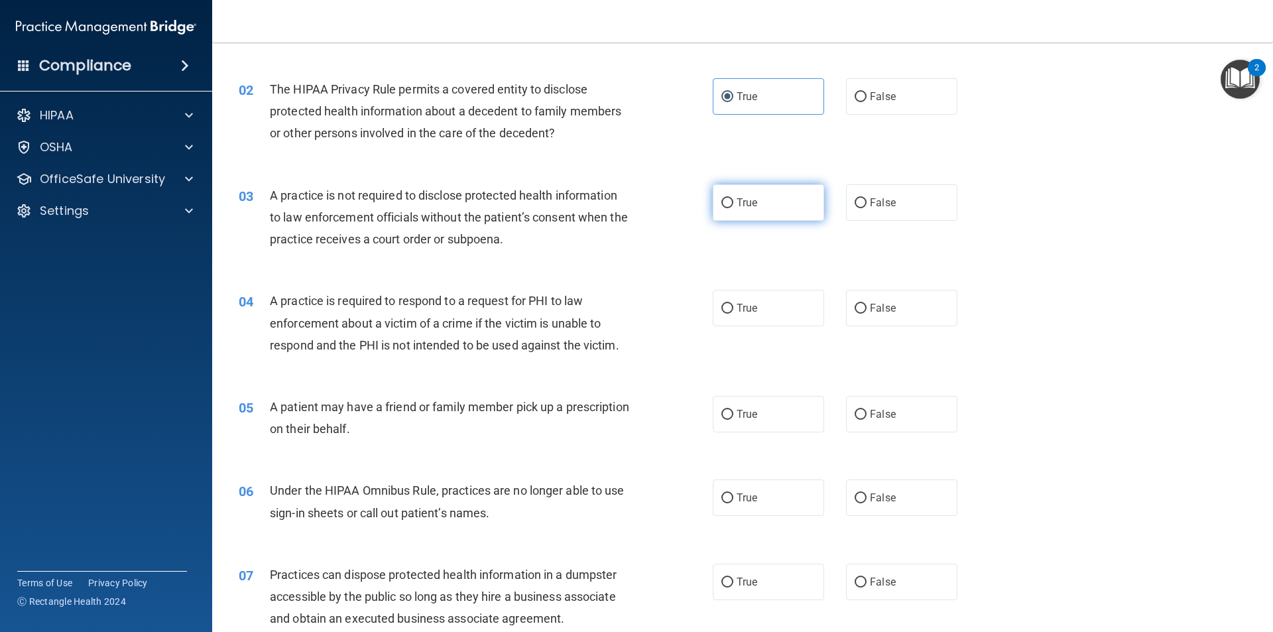
click at [760, 209] on label "True" at bounding box center [768, 202] width 111 height 36
click at [734, 208] on input "True" at bounding box center [728, 203] width 12 height 10
radio input "true"
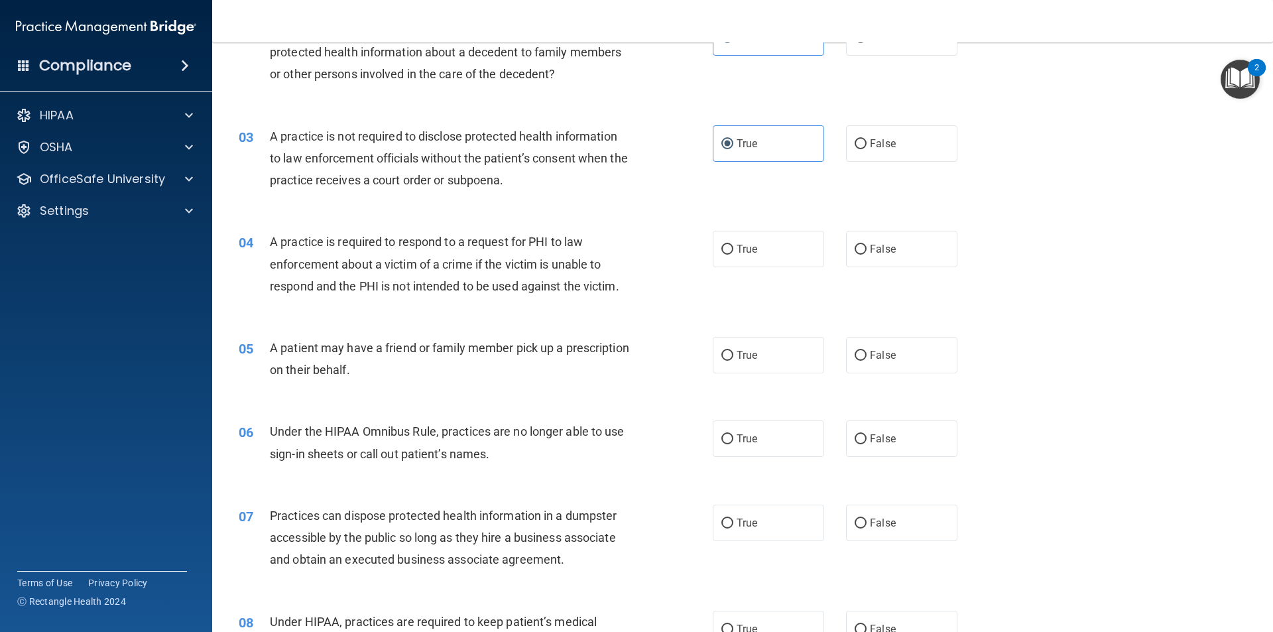
scroll to position [199, 0]
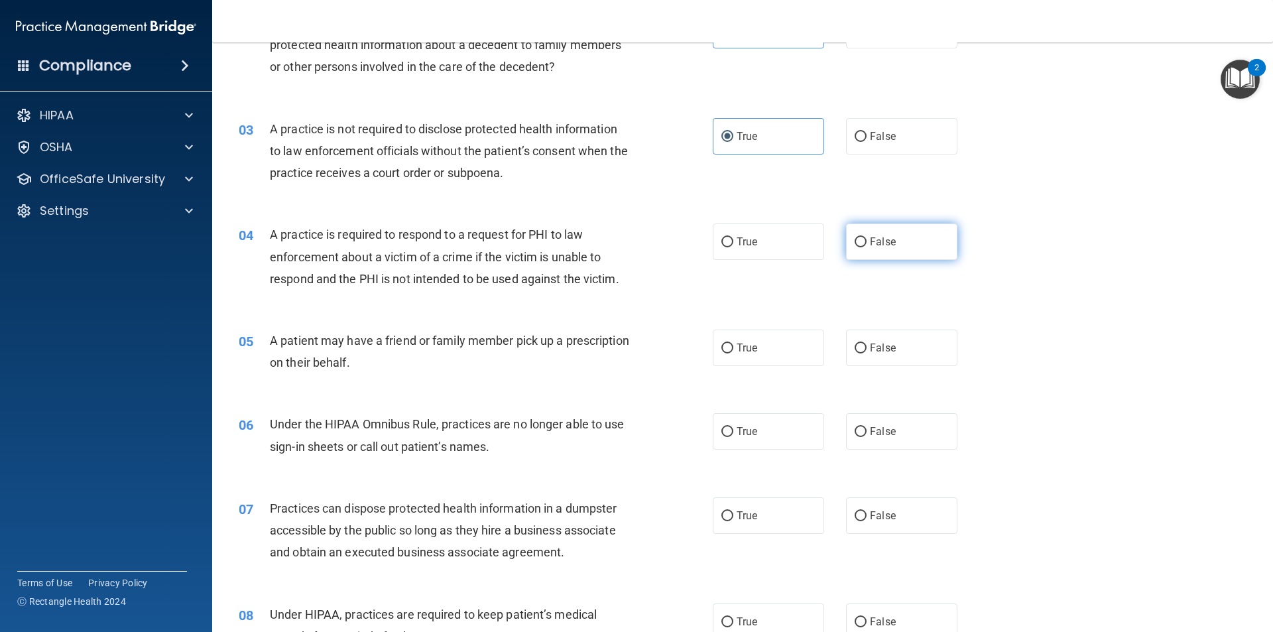
click at [906, 250] on label "False" at bounding box center [901, 242] width 111 height 36
click at [867, 247] on input "False" at bounding box center [861, 242] width 12 height 10
radio input "true"
click at [901, 348] on label "False" at bounding box center [901, 348] width 111 height 36
click at [867, 348] on input "False" at bounding box center [861, 349] width 12 height 10
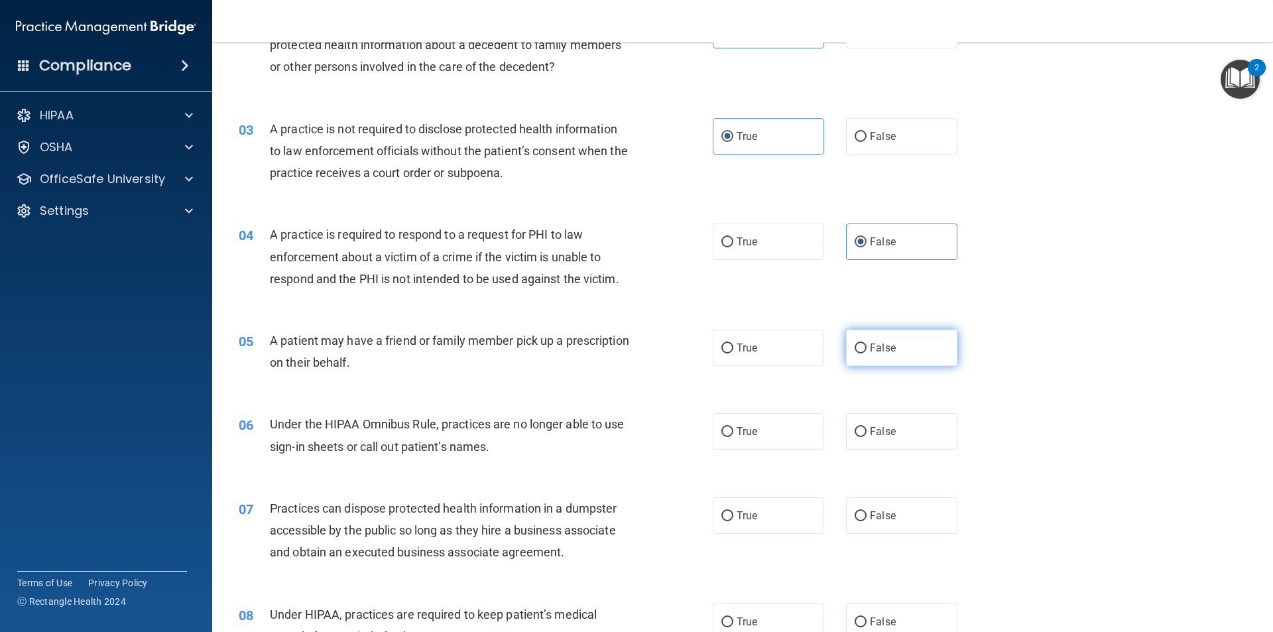
radio input "true"
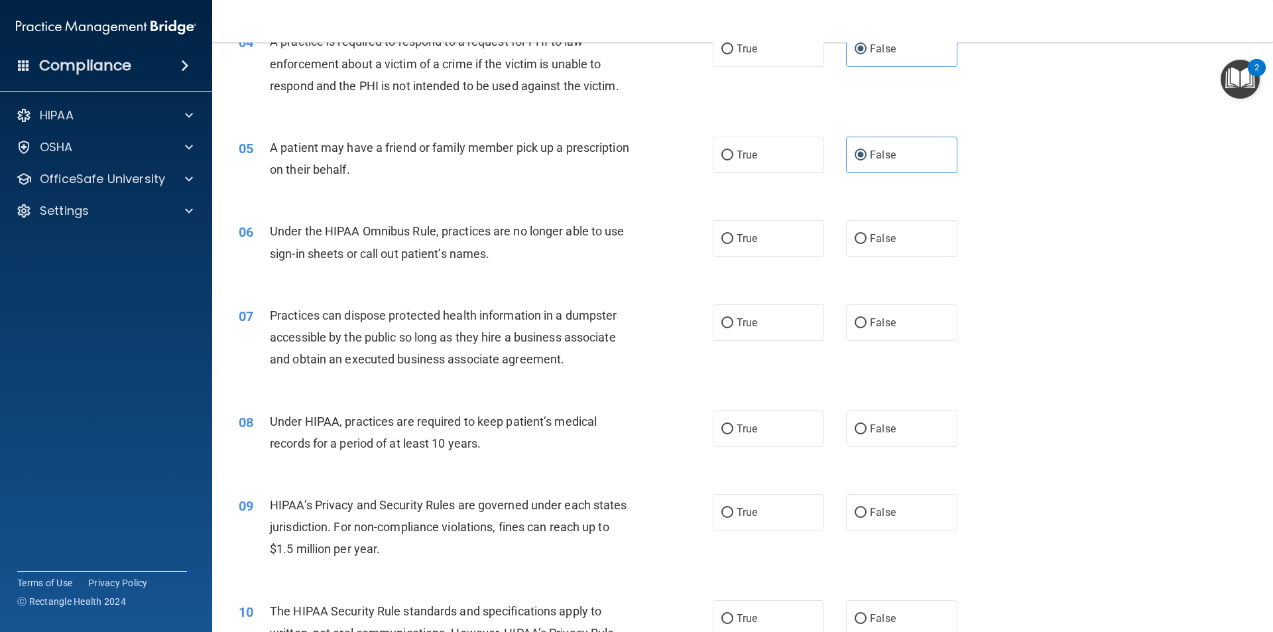
scroll to position [398, 0]
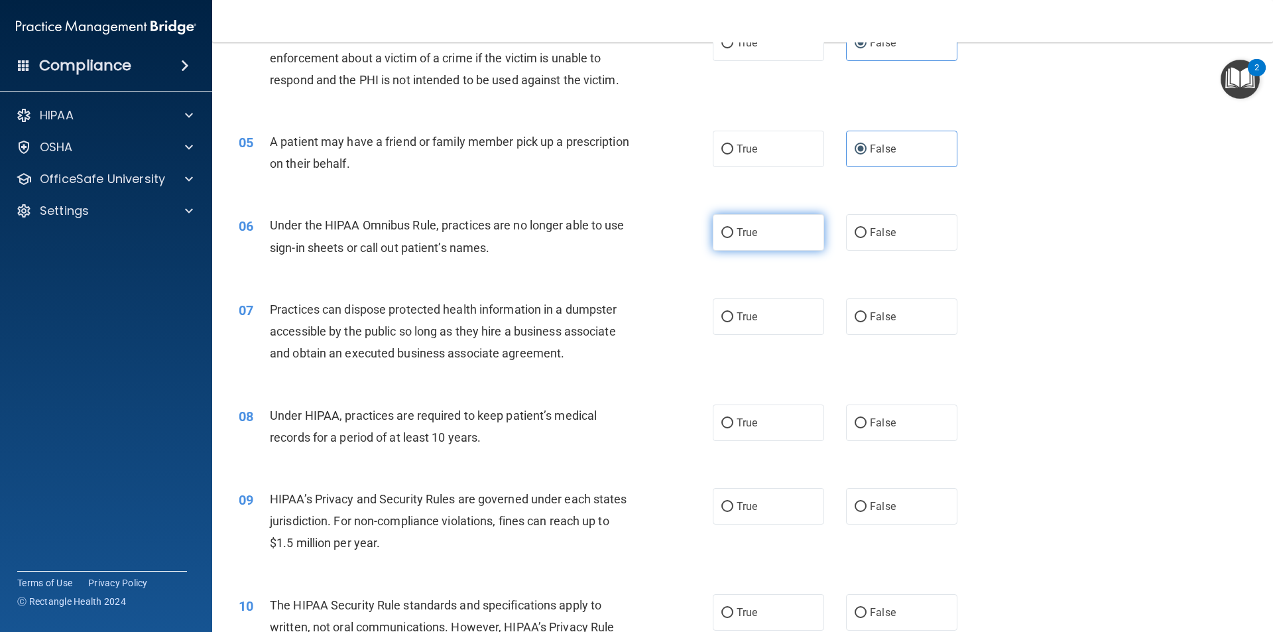
click at [763, 227] on label "True" at bounding box center [768, 232] width 111 height 36
click at [734, 228] on input "True" at bounding box center [728, 233] width 12 height 10
radio input "true"
click at [755, 320] on label "True" at bounding box center [768, 316] width 111 height 36
click at [734, 320] on input "True" at bounding box center [728, 317] width 12 height 10
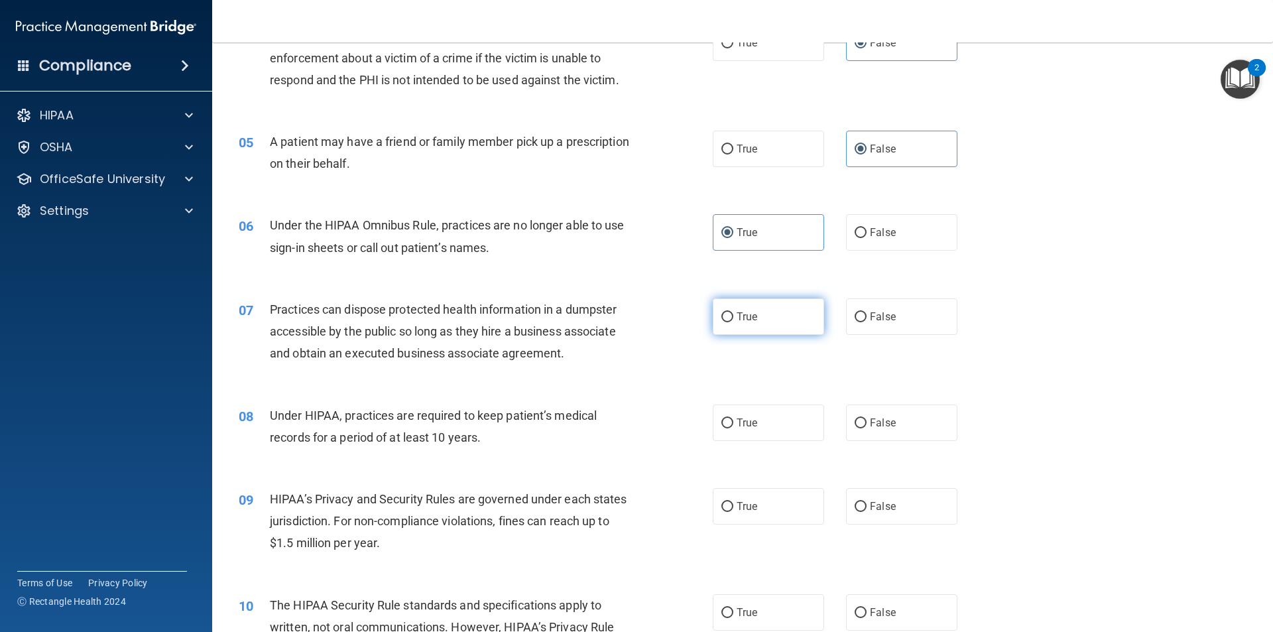
radio input "true"
click at [780, 422] on label "True" at bounding box center [768, 423] width 111 height 36
click at [734, 422] on input "True" at bounding box center [728, 423] width 12 height 10
radio input "true"
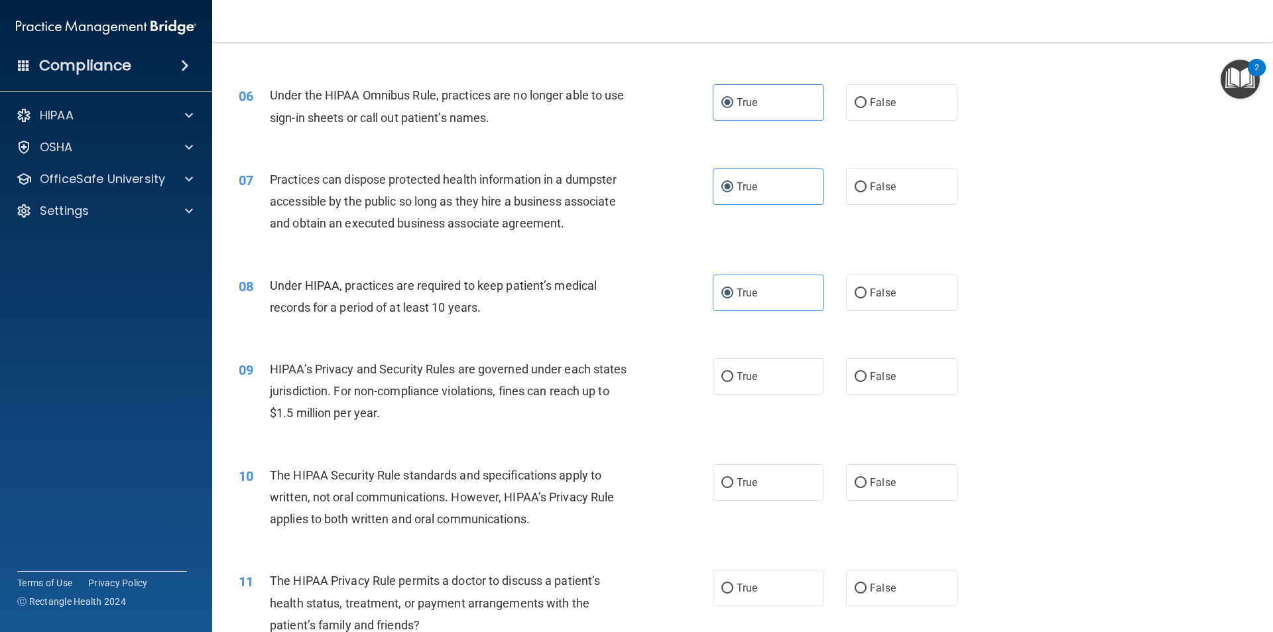
scroll to position [531, 0]
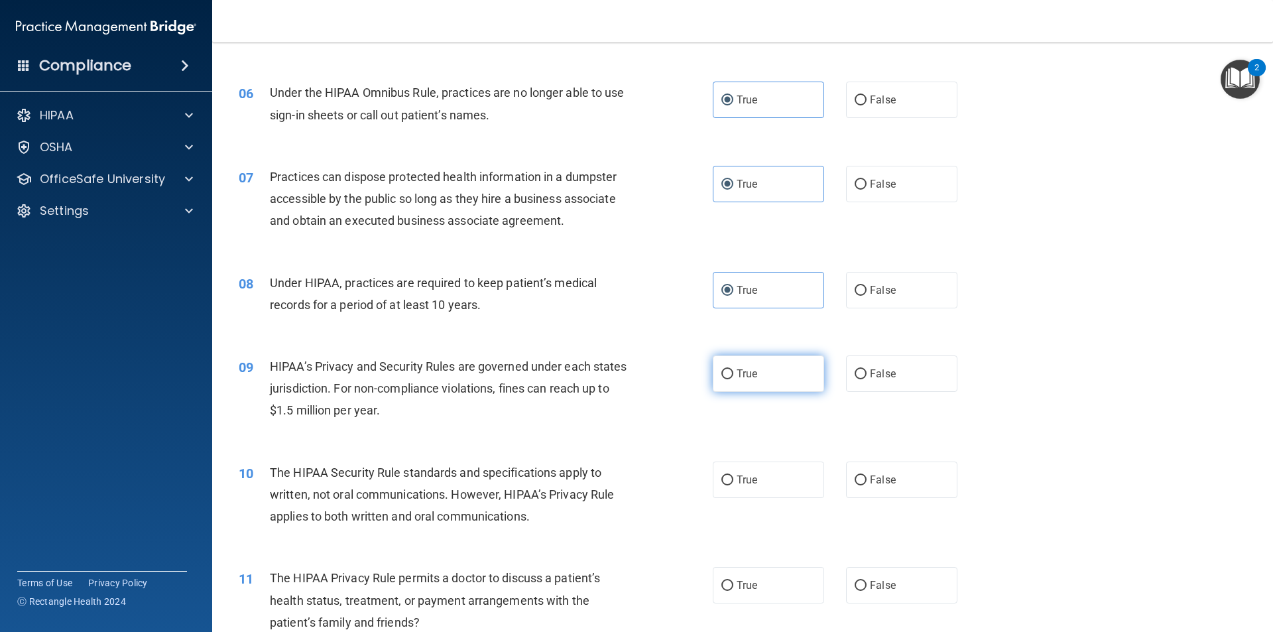
click at [763, 379] on label "True" at bounding box center [768, 373] width 111 height 36
click at [734, 379] on input "True" at bounding box center [728, 374] width 12 height 10
radio input "true"
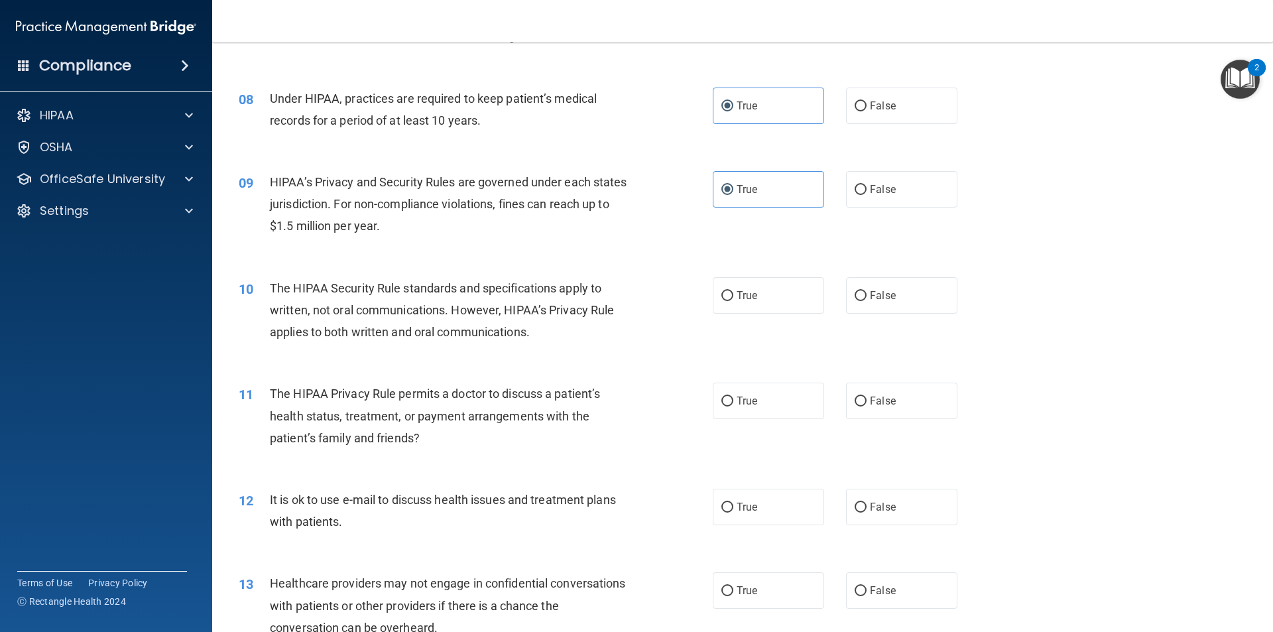
scroll to position [730, 0]
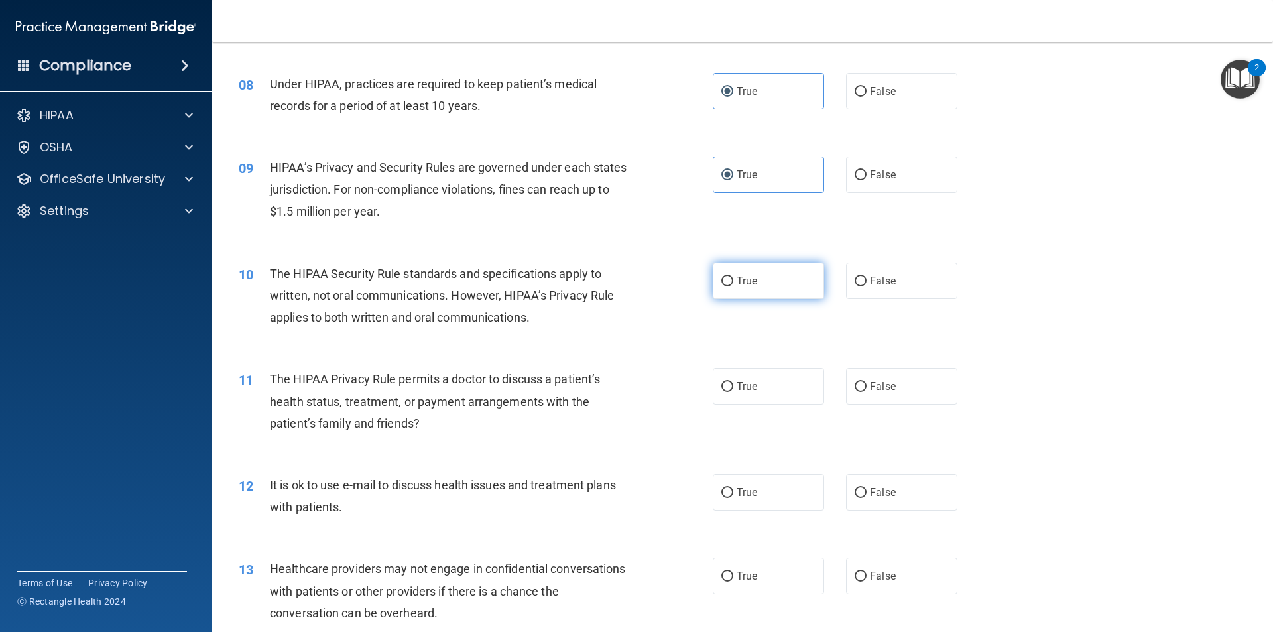
click at [754, 278] on label "True" at bounding box center [768, 281] width 111 height 36
click at [734, 278] on input "True" at bounding box center [728, 282] width 12 height 10
radio input "true"
click at [752, 381] on span "True" at bounding box center [747, 386] width 21 height 13
click at [734, 382] on input "True" at bounding box center [728, 387] width 12 height 10
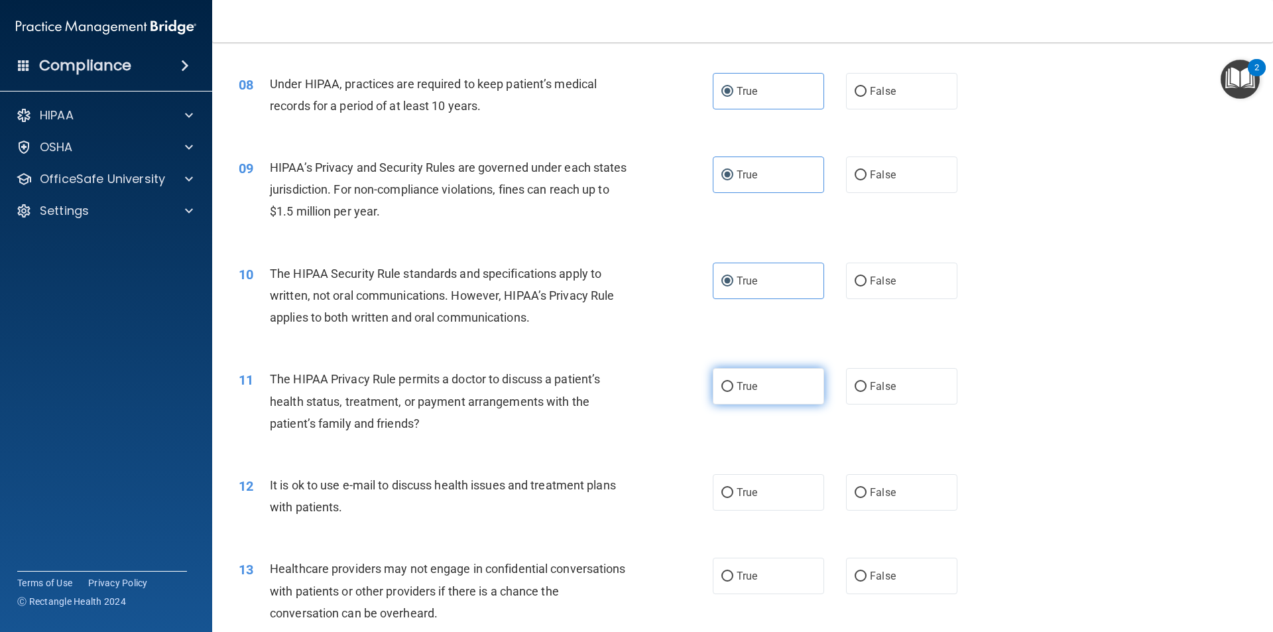
radio input "true"
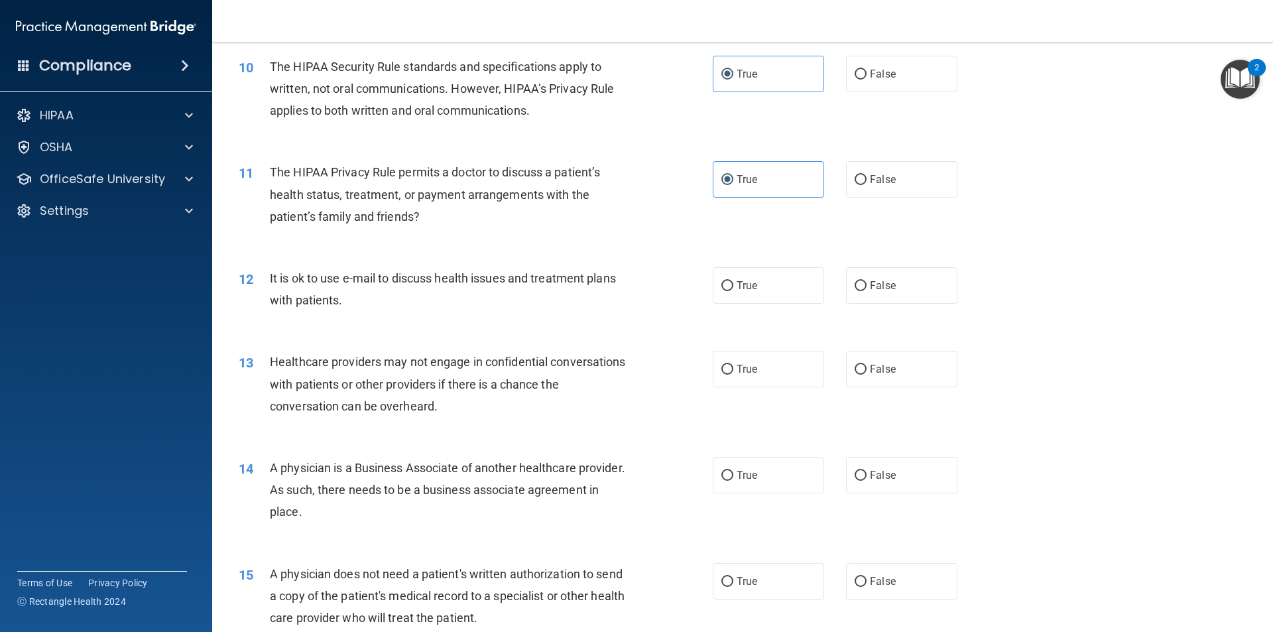
scroll to position [995, 0]
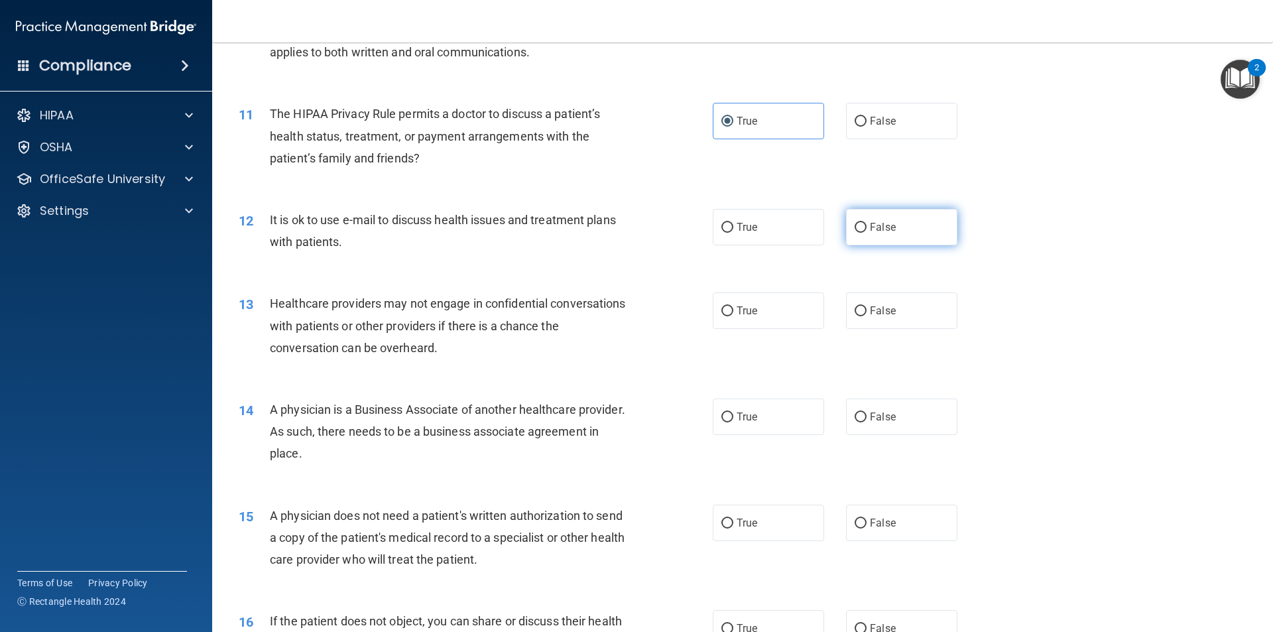
click at [875, 229] on span "False" at bounding box center [883, 227] width 26 height 13
click at [867, 229] on input "False" at bounding box center [861, 228] width 12 height 10
radio input "true"
click at [746, 312] on span "True" at bounding box center [747, 310] width 21 height 13
click at [734, 312] on input "True" at bounding box center [728, 311] width 12 height 10
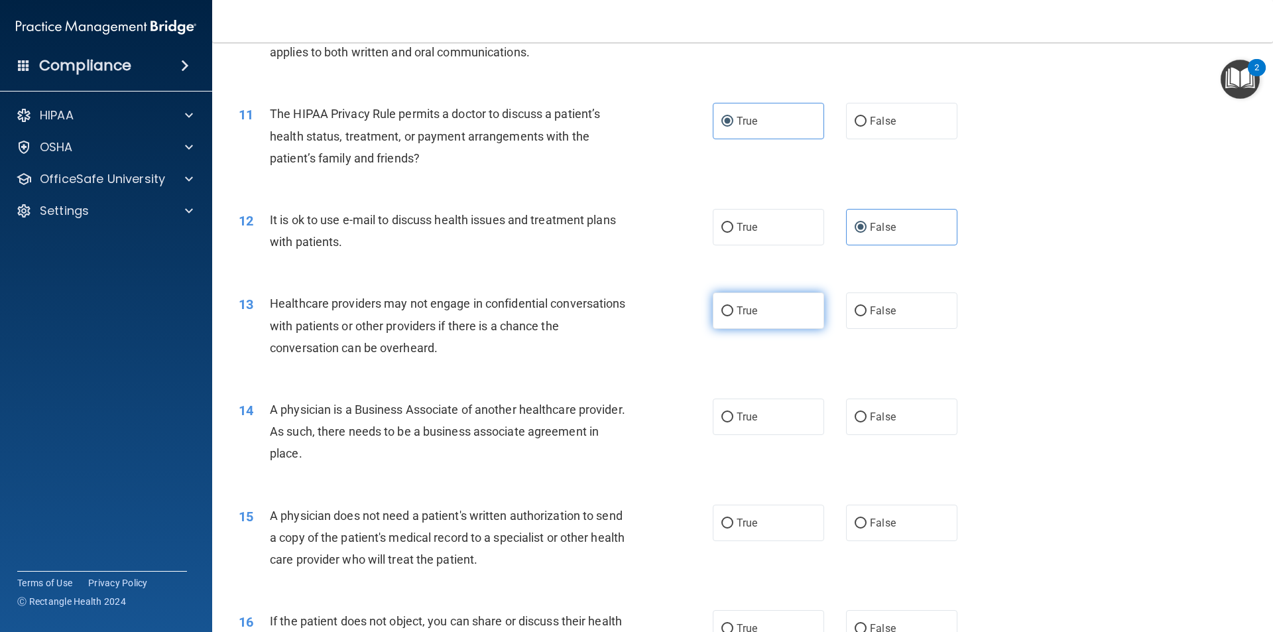
radio input "true"
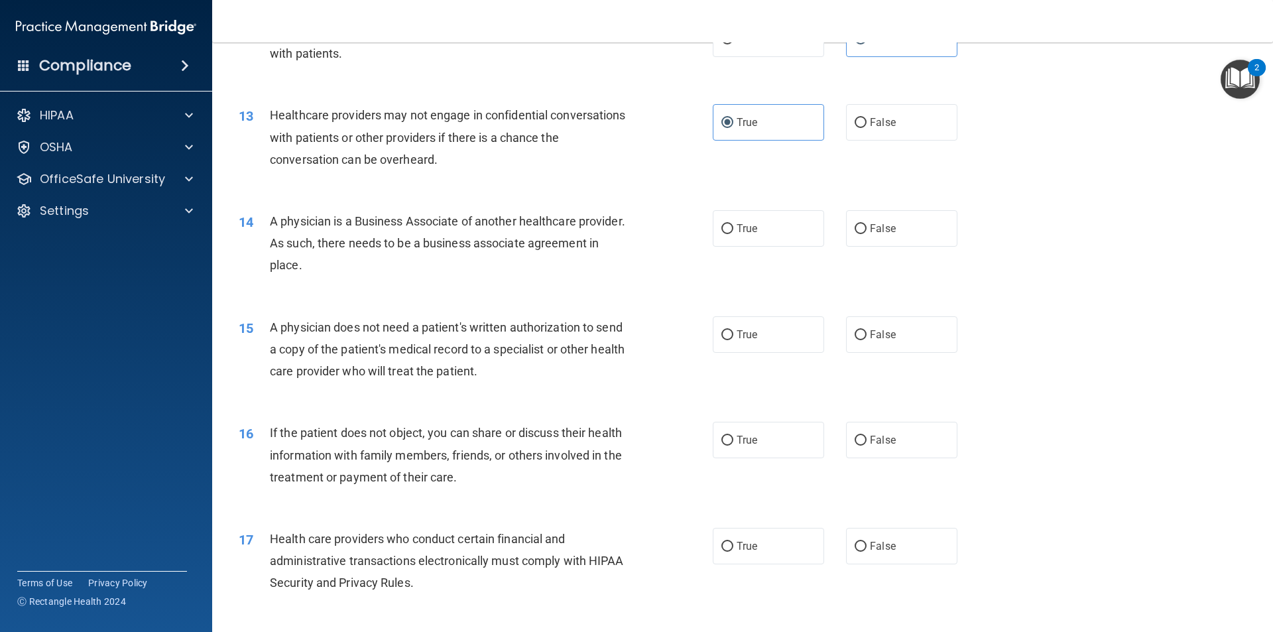
scroll to position [1179, 0]
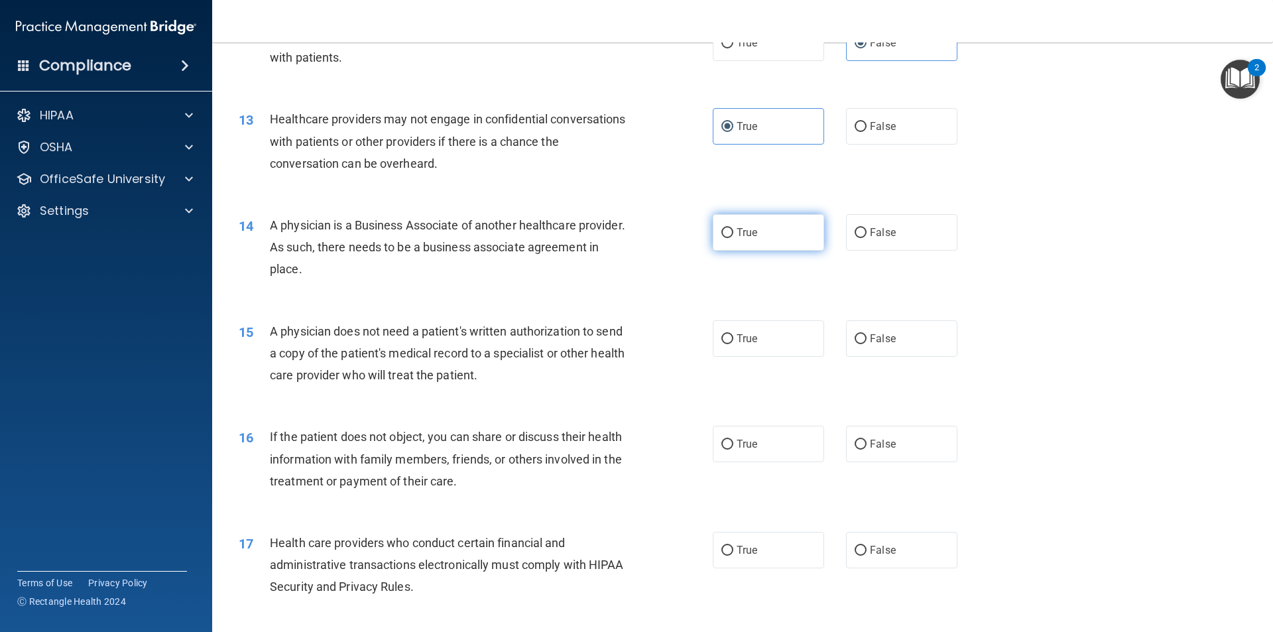
click at [745, 235] on span "True" at bounding box center [747, 232] width 21 height 13
click at [734, 235] on input "True" at bounding box center [728, 233] width 12 height 10
radio input "true"
click at [777, 342] on label "True" at bounding box center [768, 338] width 111 height 36
click at [734, 342] on input "True" at bounding box center [728, 339] width 12 height 10
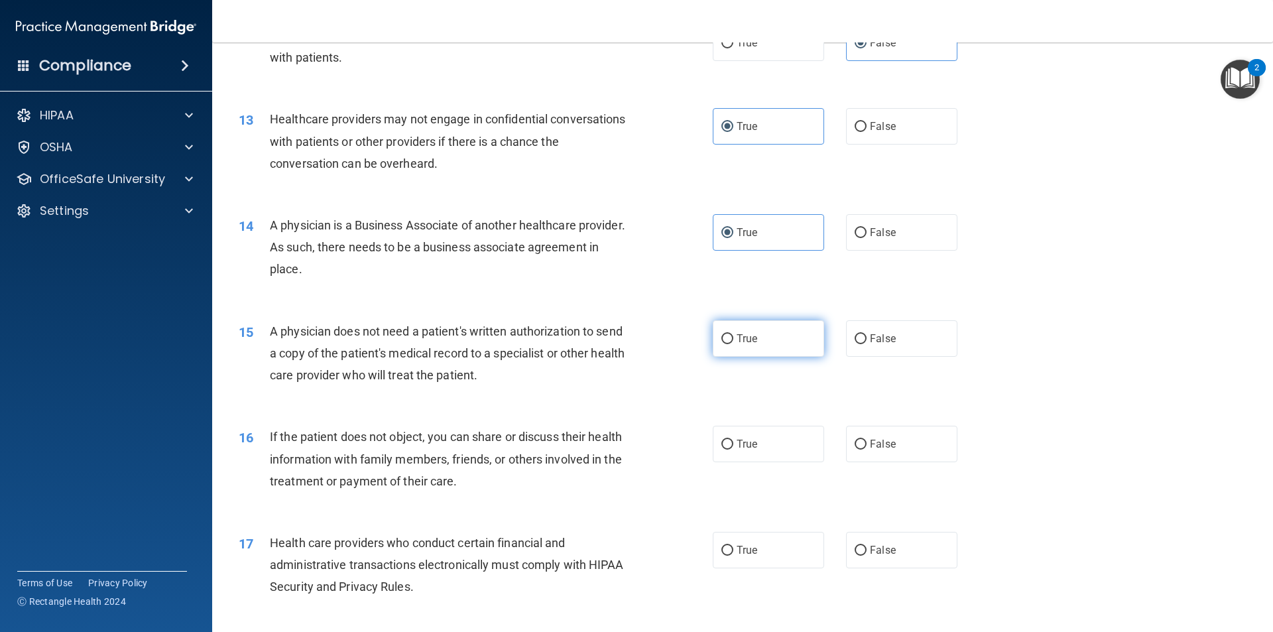
radio input "true"
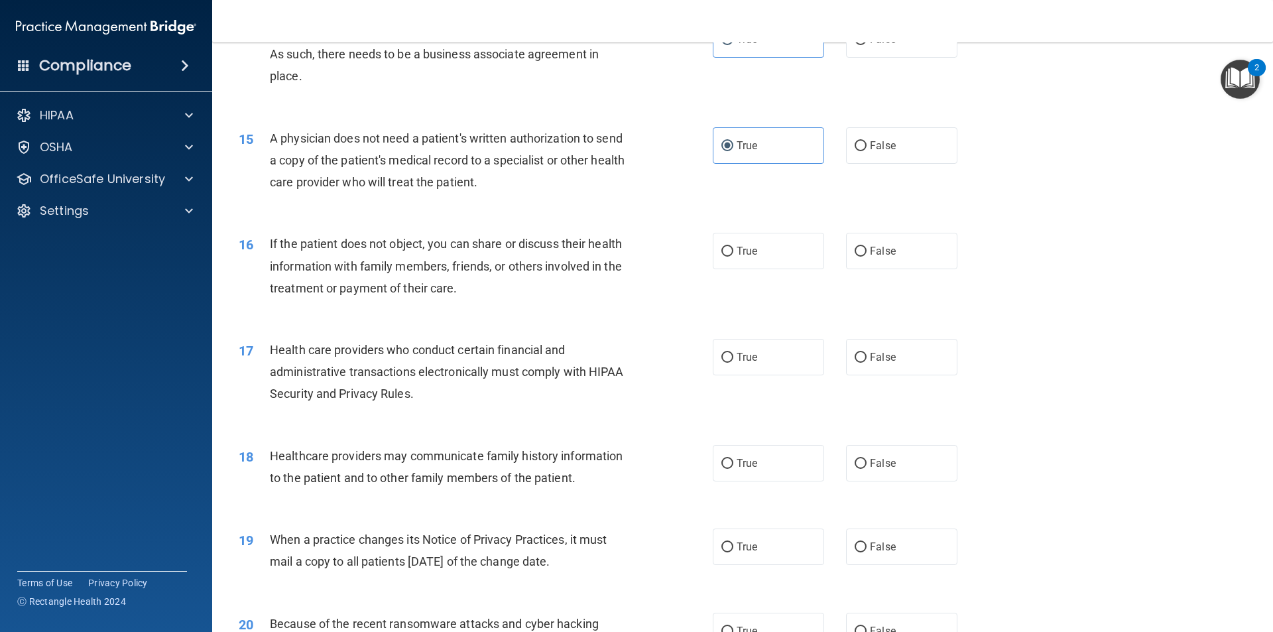
scroll to position [1378, 0]
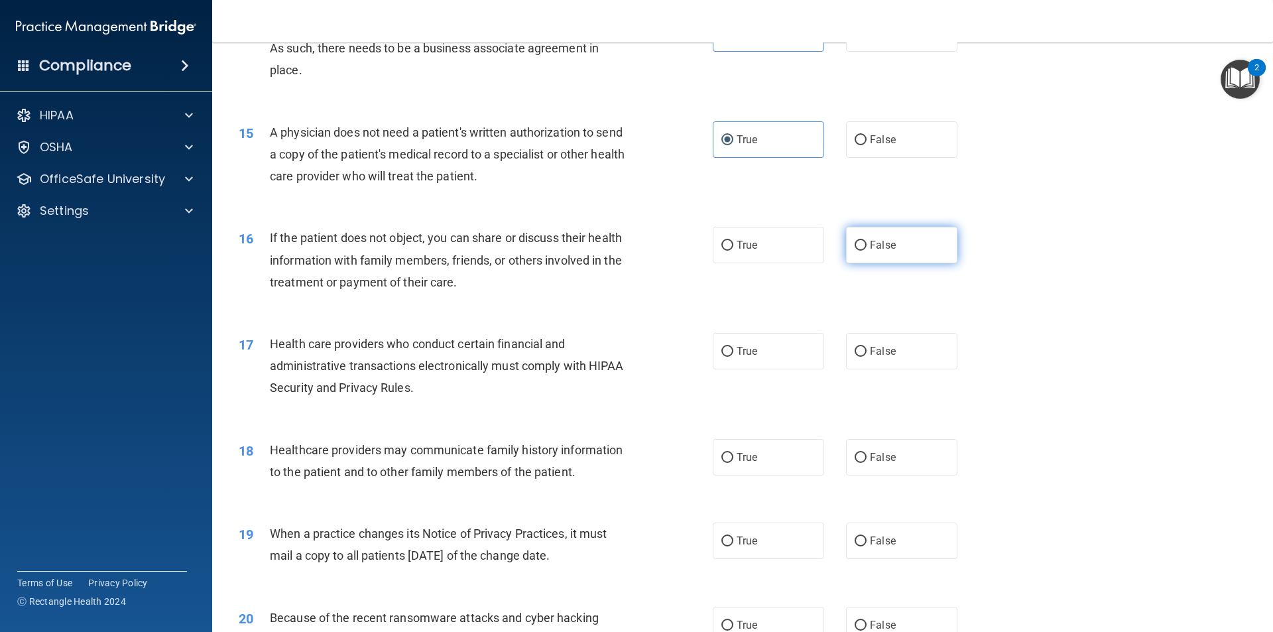
click at [876, 248] on span "False" at bounding box center [883, 245] width 26 height 13
click at [867, 248] on input "False" at bounding box center [861, 246] width 12 height 10
radio input "true"
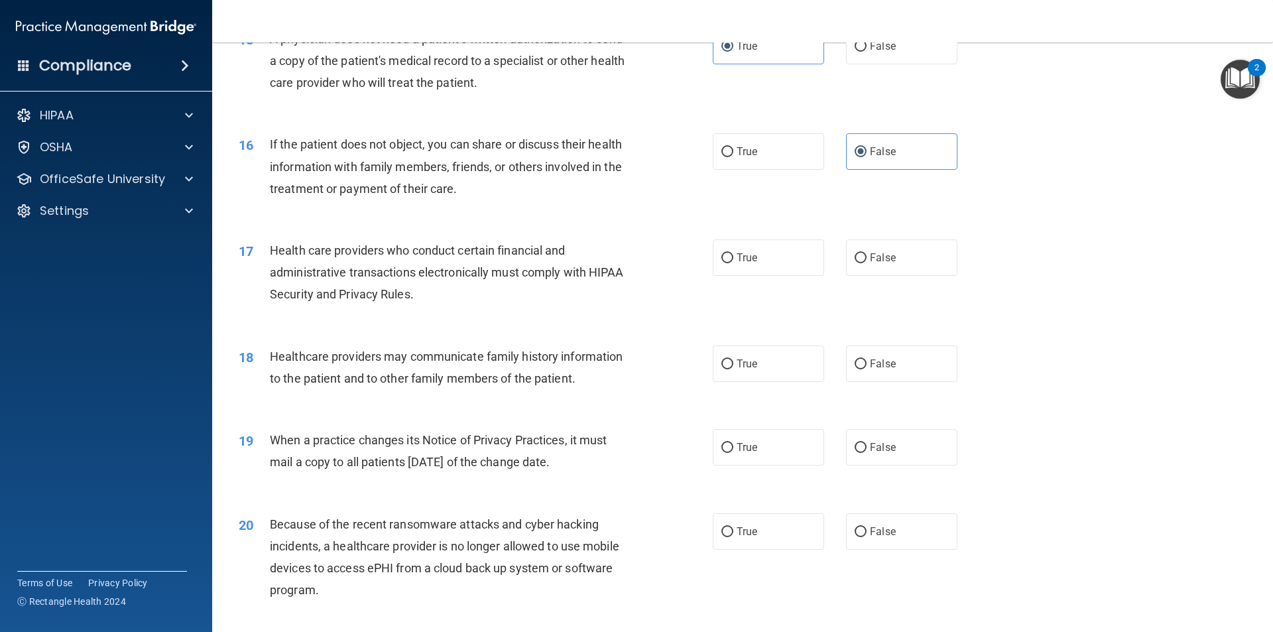
scroll to position [1511, 0]
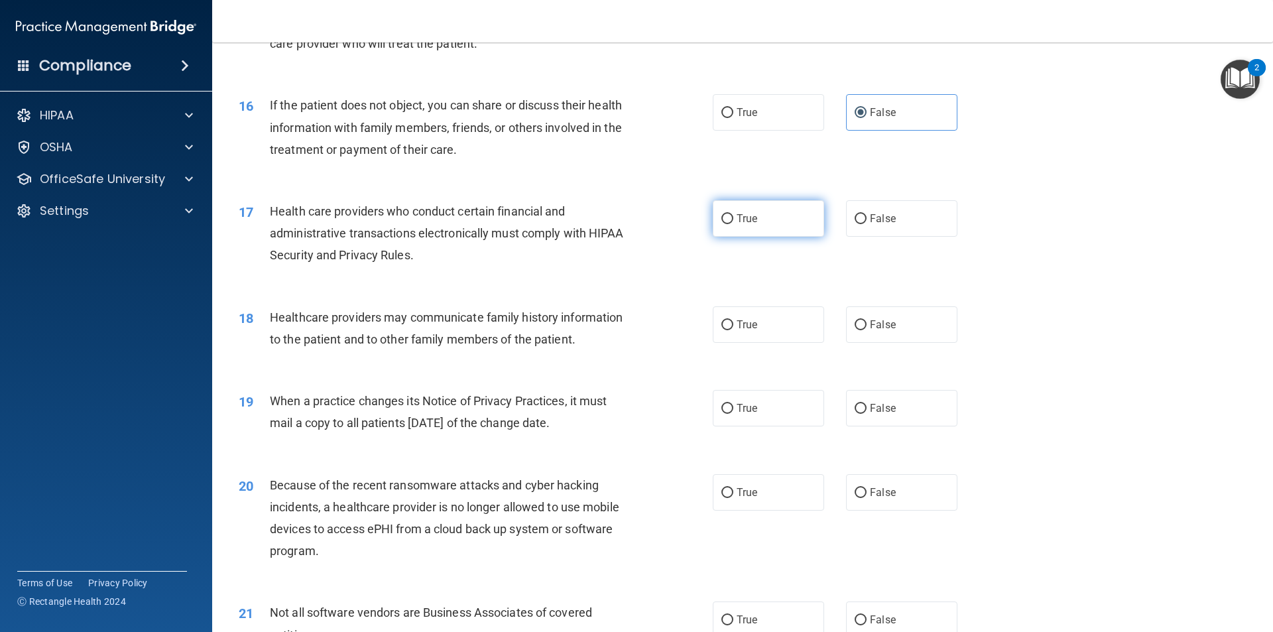
click at [756, 215] on label "True" at bounding box center [768, 218] width 111 height 36
click at [734, 215] on input "True" at bounding box center [728, 219] width 12 height 10
radio input "true"
click at [791, 322] on label "True" at bounding box center [768, 324] width 111 height 36
click at [734, 322] on input "True" at bounding box center [728, 325] width 12 height 10
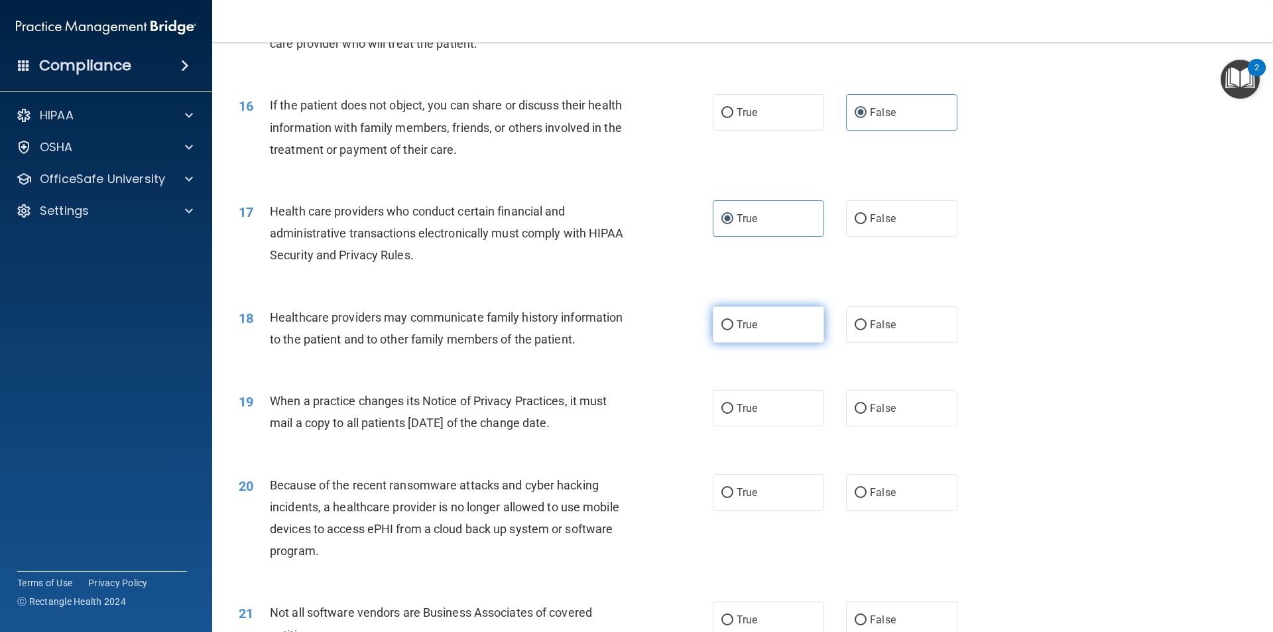
radio input "true"
click at [876, 324] on span "False" at bounding box center [883, 324] width 26 height 13
click at [867, 324] on input "False" at bounding box center [861, 325] width 12 height 10
radio input "true"
radio input "false"
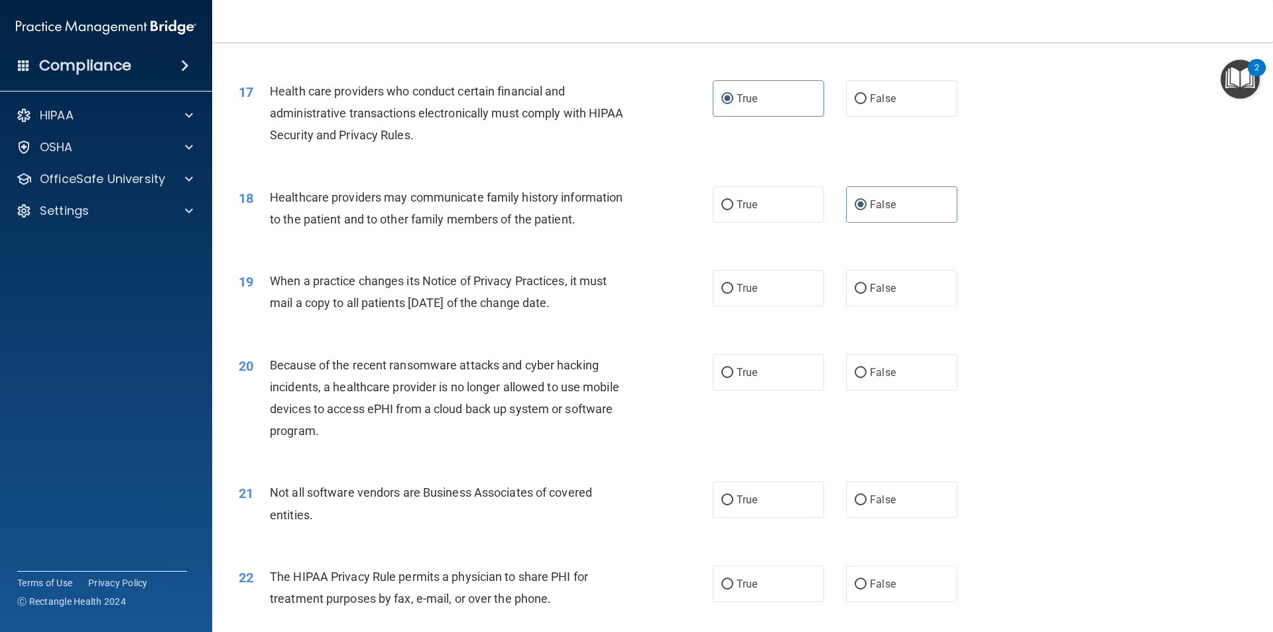
scroll to position [1643, 0]
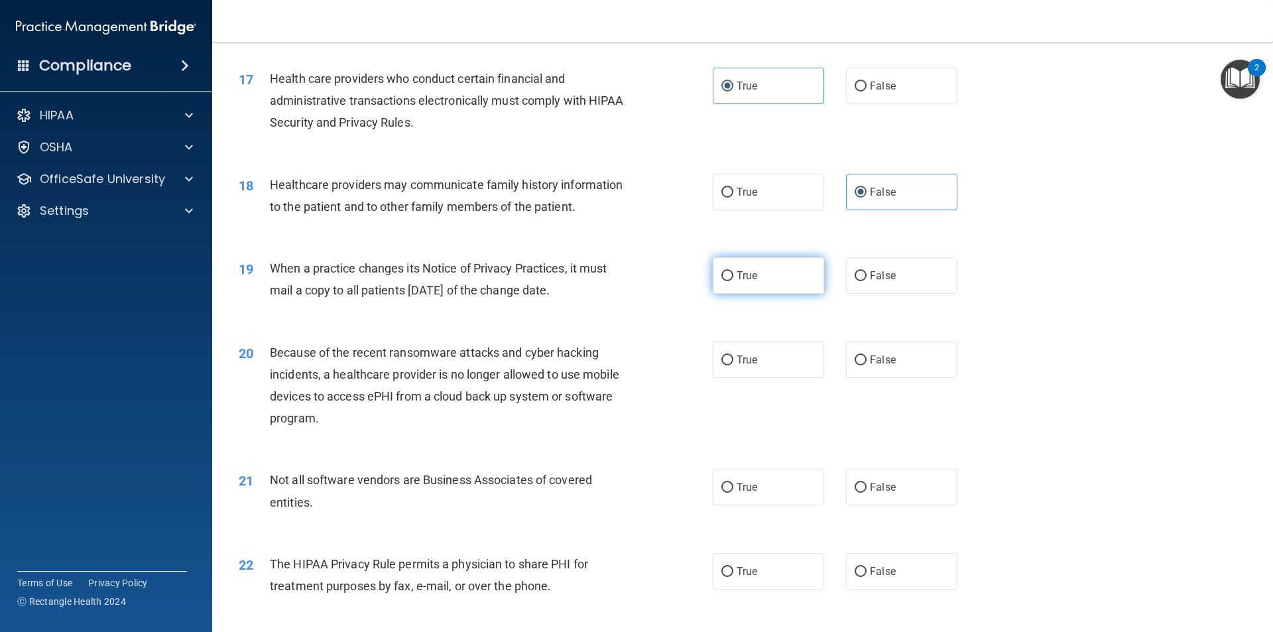
click at [741, 292] on label "True" at bounding box center [768, 275] width 111 height 36
click at [734, 281] on input "True" at bounding box center [728, 276] width 12 height 10
radio input "true"
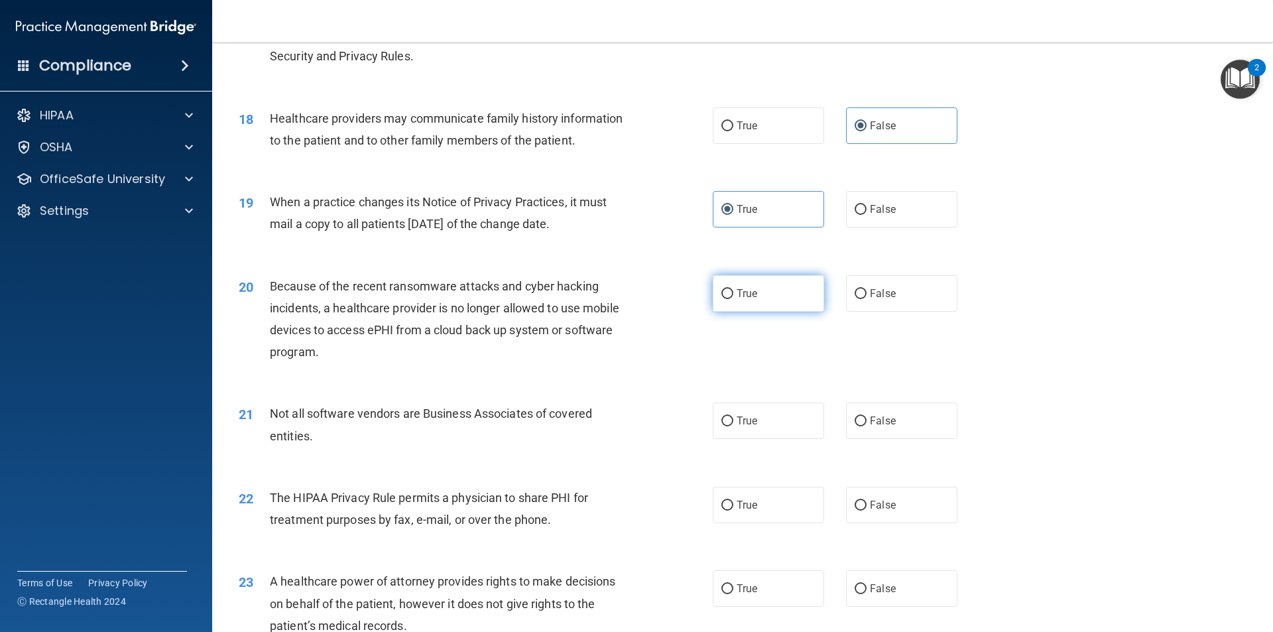
click at [743, 293] on span "True" at bounding box center [747, 293] width 21 height 13
click at [734, 293] on input "True" at bounding box center [728, 294] width 12 height 10
radio input "true"
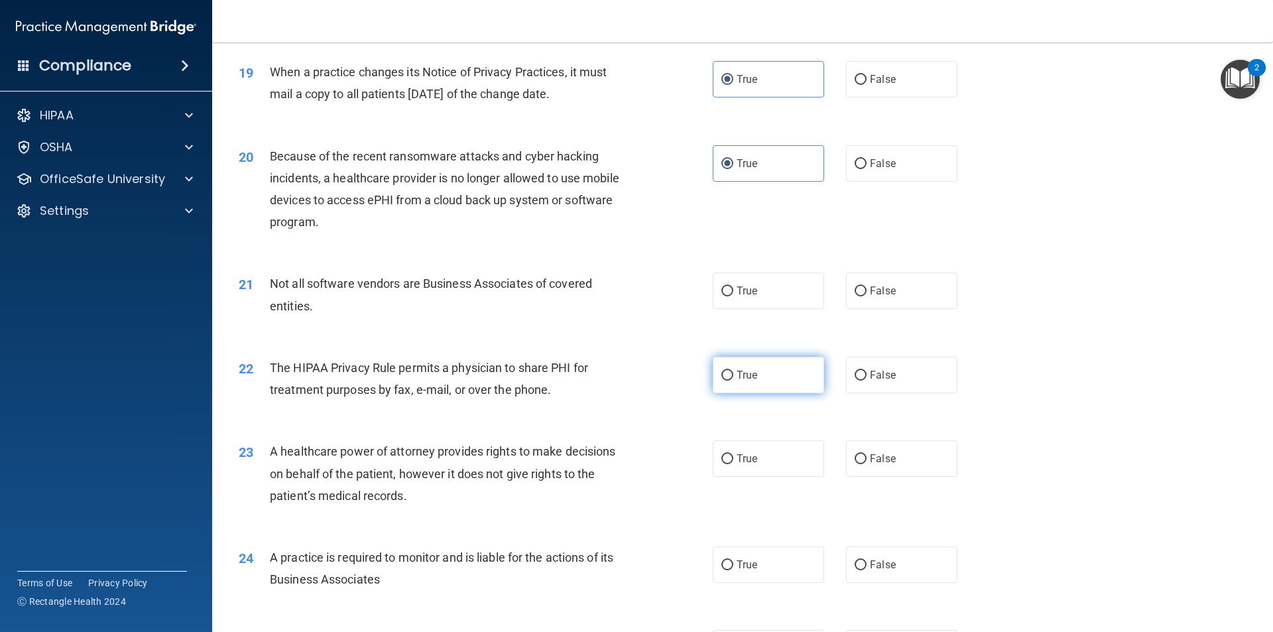
scroll to position [1909, 0]
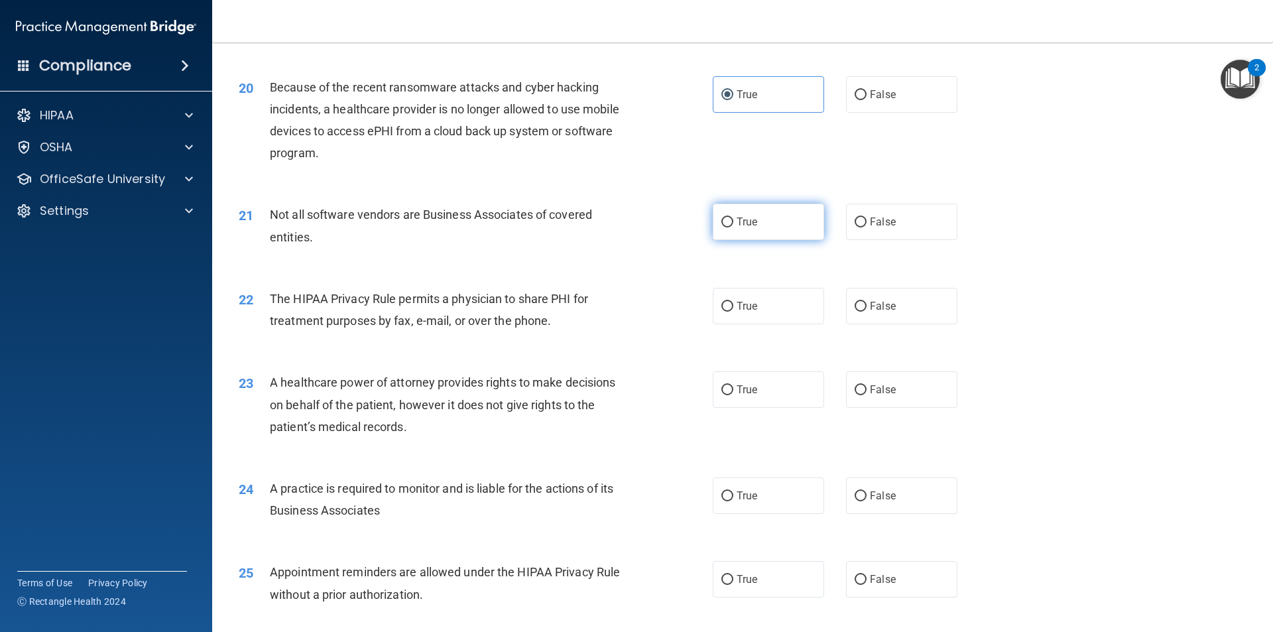
click at [789, 226] on label "True" at bounding box center [768, 222] width 111 height 36
click at [734, 226] on input "True" at bounding box center [728, 223] width 12 height 10
radio input "true"
click at [858, 309] on input "False" at bounding box center [861, 307] width 12 height 10
radio input "true"
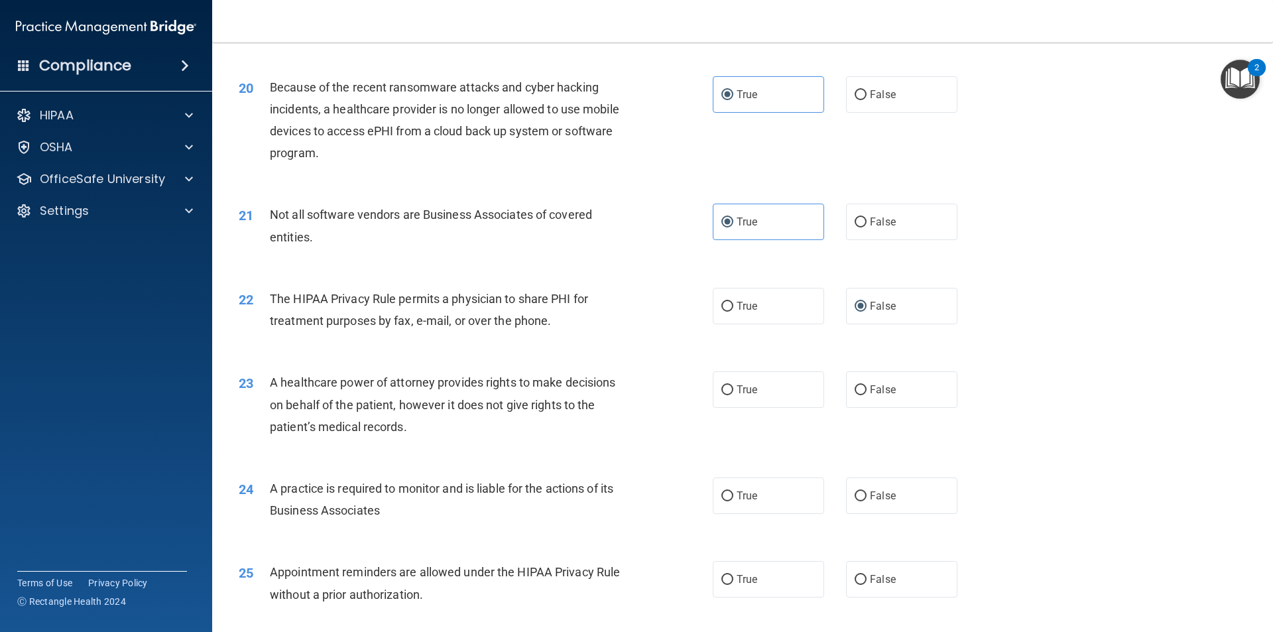
scroll to position [1975, 0]
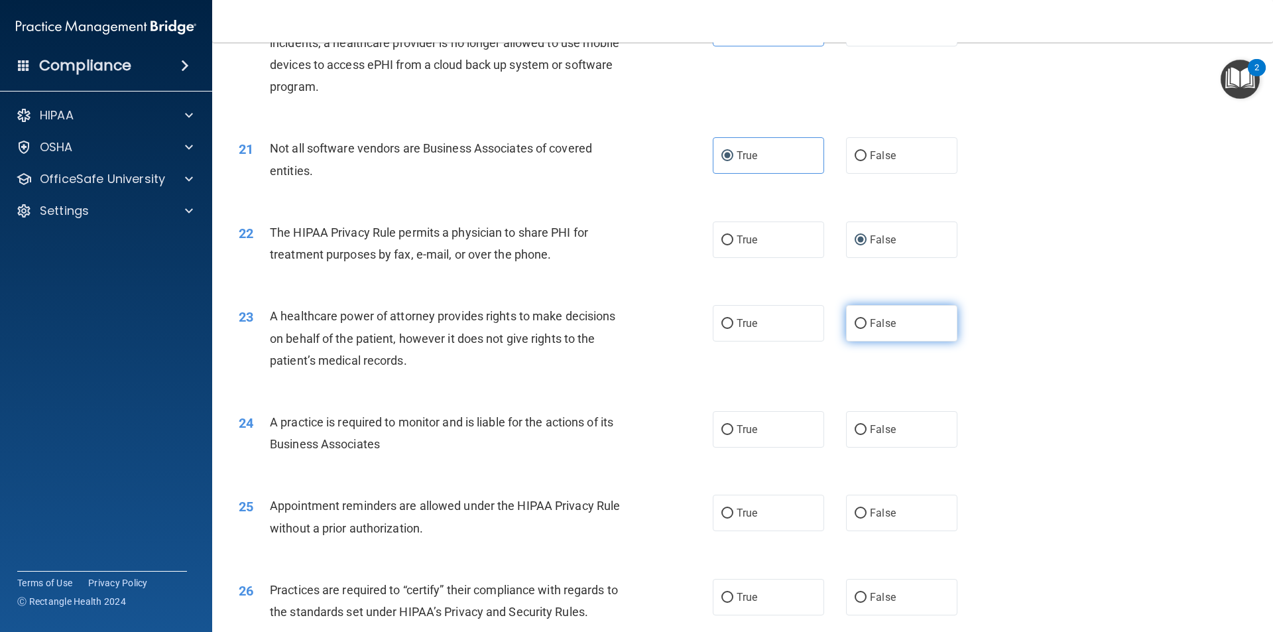
click at [874, 332] on label "False" at bounding box center [901, 323] width 111 height 36
click at [867, 329] on input "False" at bounding box center [861, 324] width 12 height 10
radio input "true"
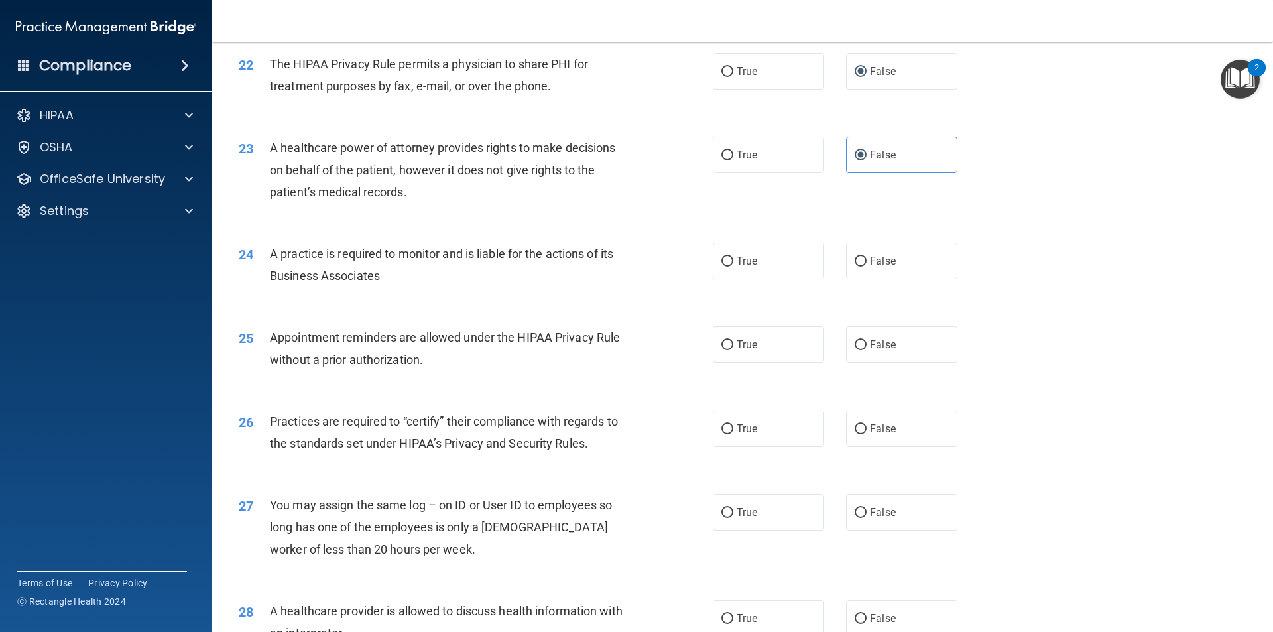
scroll to position [2174, 0]
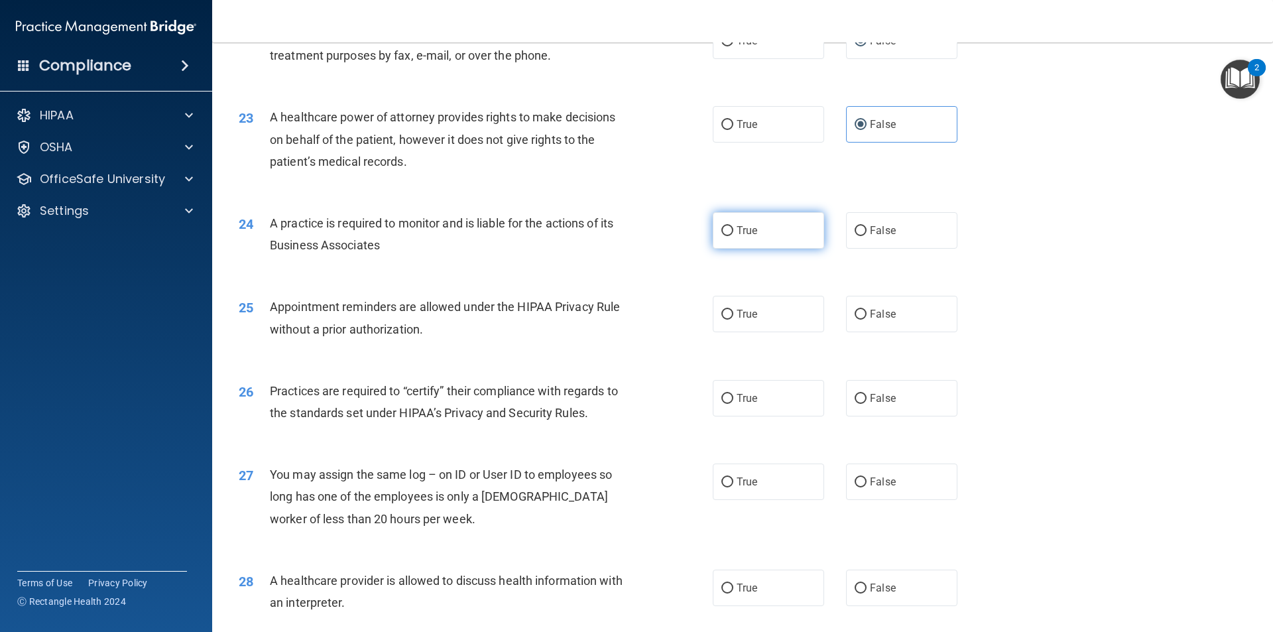
click at [722, 229] on input "True" at bounding box center [728, 231] width 12 height 10
radio input "true"
click at [737, 315] on span "True" at bounding box center [747, 314] width 21 height 13
click at [734, 315] on input "True" at bounding box center [728, 315] width 12 height 10
radio input "true"
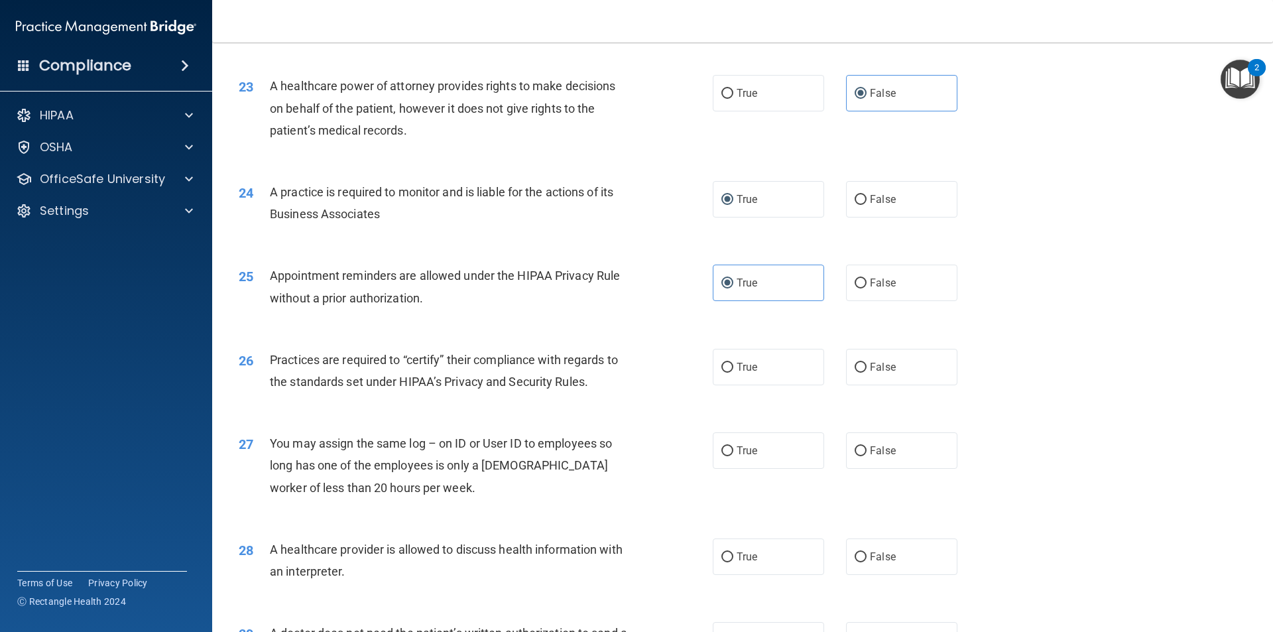
scroll to position [2240, 0]
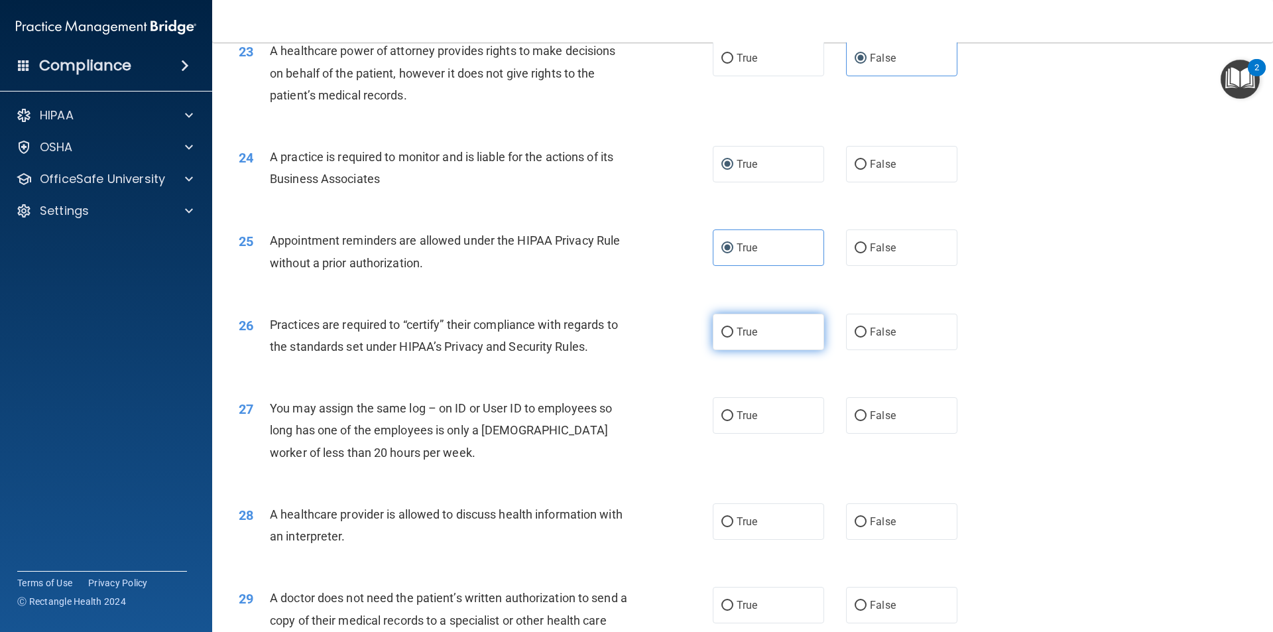
click at [751, 345] on label "True" at bounding box center [768, 332] width 111 height 36
click at [734, 338] on input "True" at bounding box center [728, 333] width 12 height 10
radio input "true"
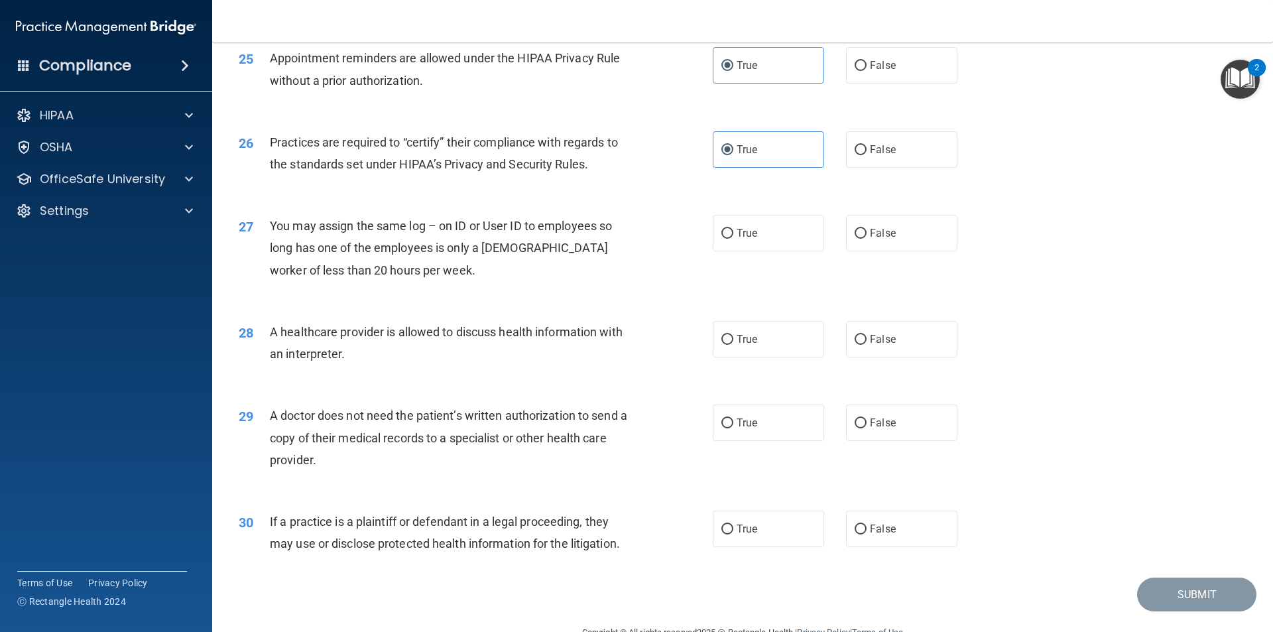
scroll to position [2439, 0]
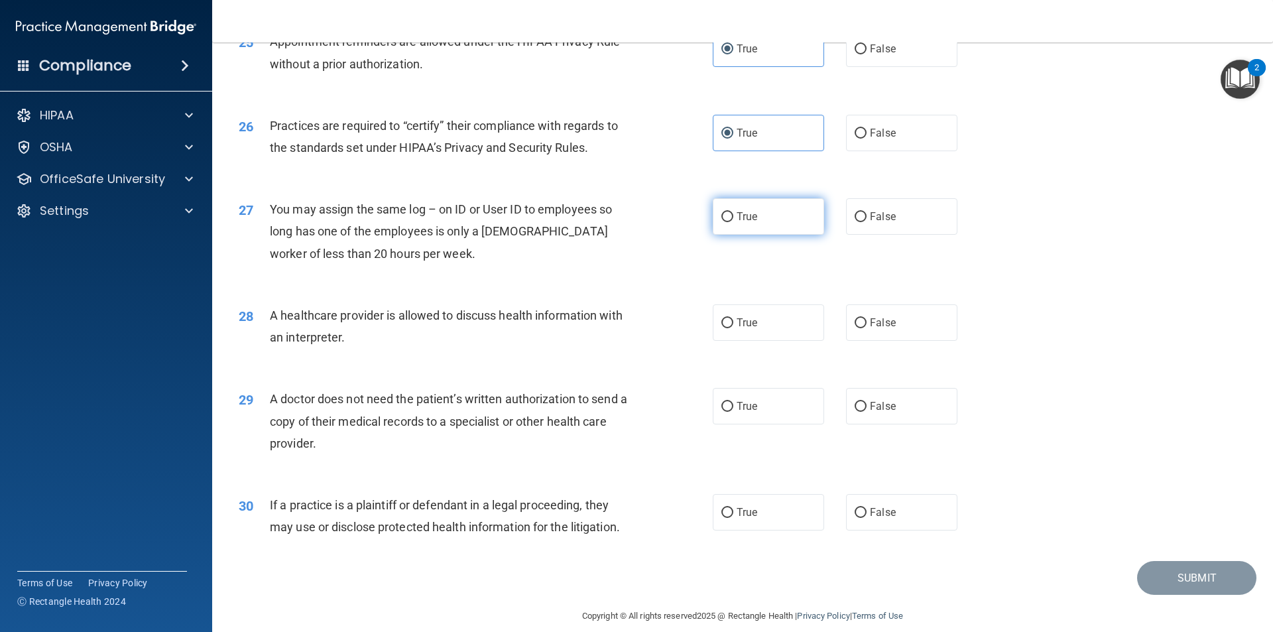
click at [741, 225] on label "True" at bounding box center [768, 216] width 111 height 36
click at [734, 222] on input "True" at bounding box center [728, 217] width 12 height 10
radio input "true"
click at [863, 323] on label "False" at bounding box center [901, 322] width 111 height 36
click at [863, 323] on input "False" at bounding box center [861, 323] width 12 height 10
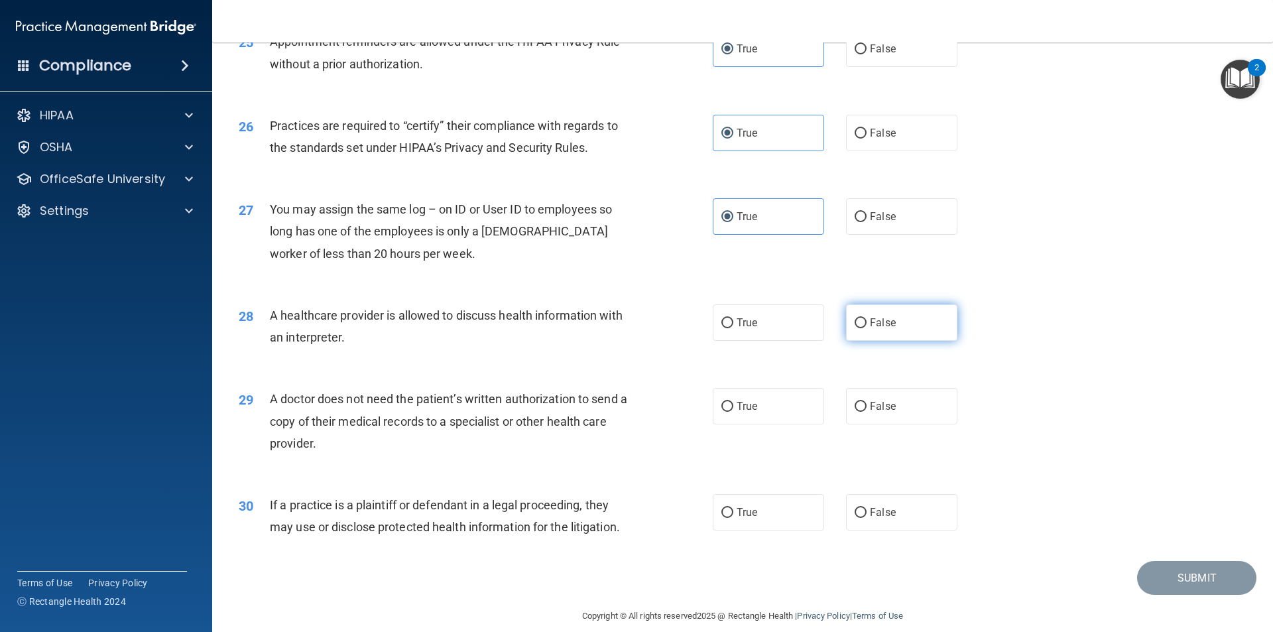
radio input "true"
click at [881, 412] on span "False" at bounding box center [883, 406] width 26 height 13
click at [867, 412] on input "False" at bounding box center [861, 407] width 12 height 10
radio input "true"
click at [749, 521] on label "True" at bounding box center [768, 512] width 111 height 36
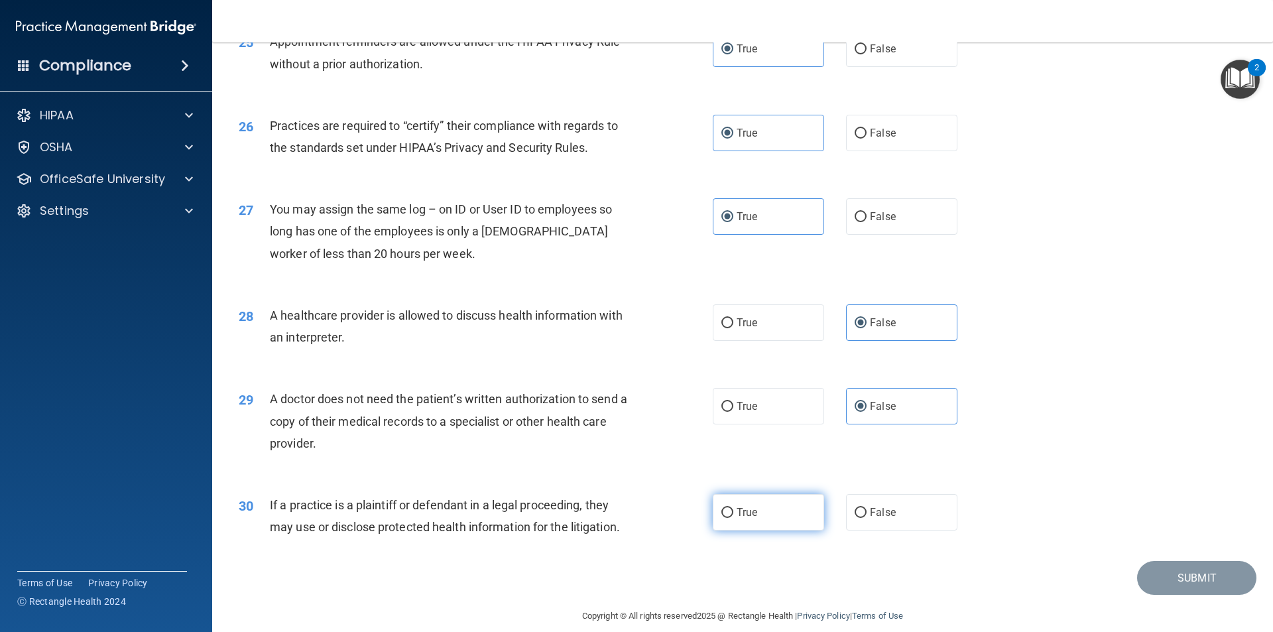
click at [734, 518] on input "True" at bounding box center [728, 513] width 12 height 10
radio input "true"
click at [1163, 581] on button "Submit" at bounding box center [1196, 578] width 119 height 34
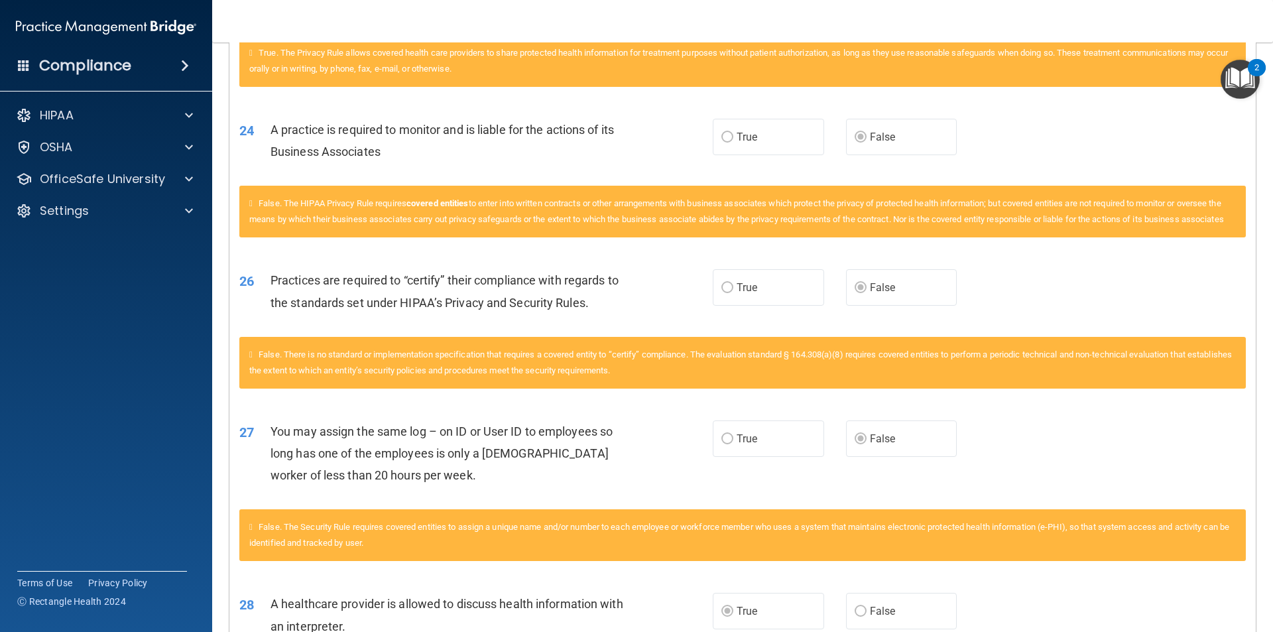
scroll to position [2707, 0]
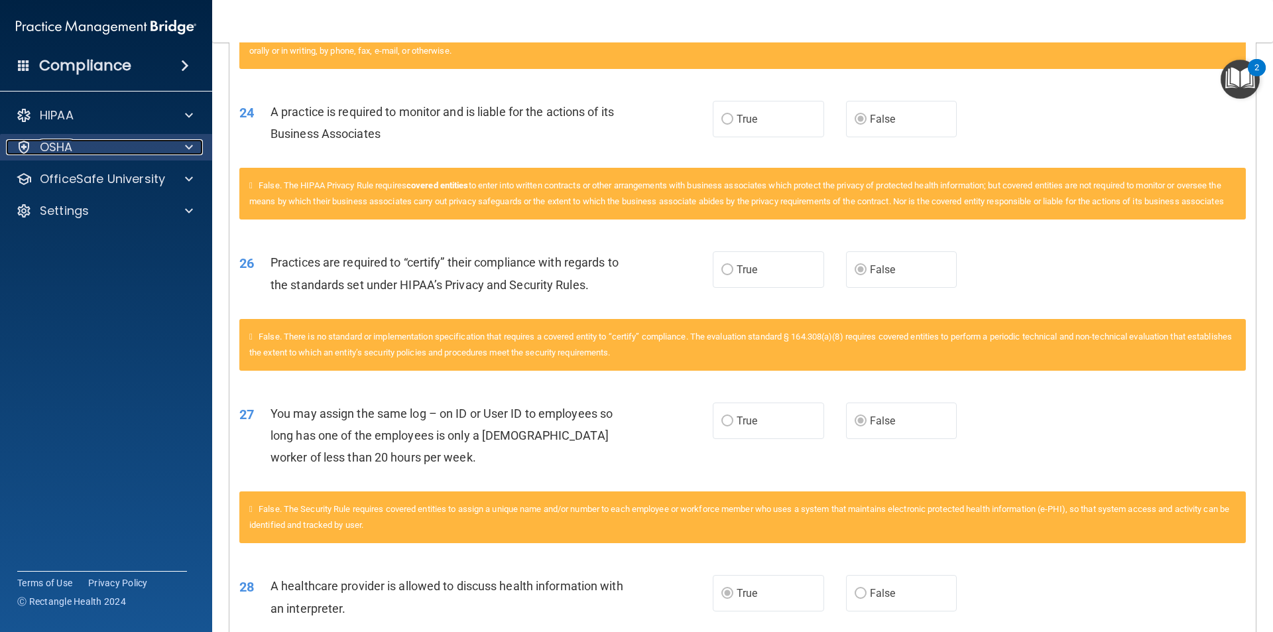
click at [66, 150] on p "OSHA" at bounding box center [56, 147] width 33 height 16
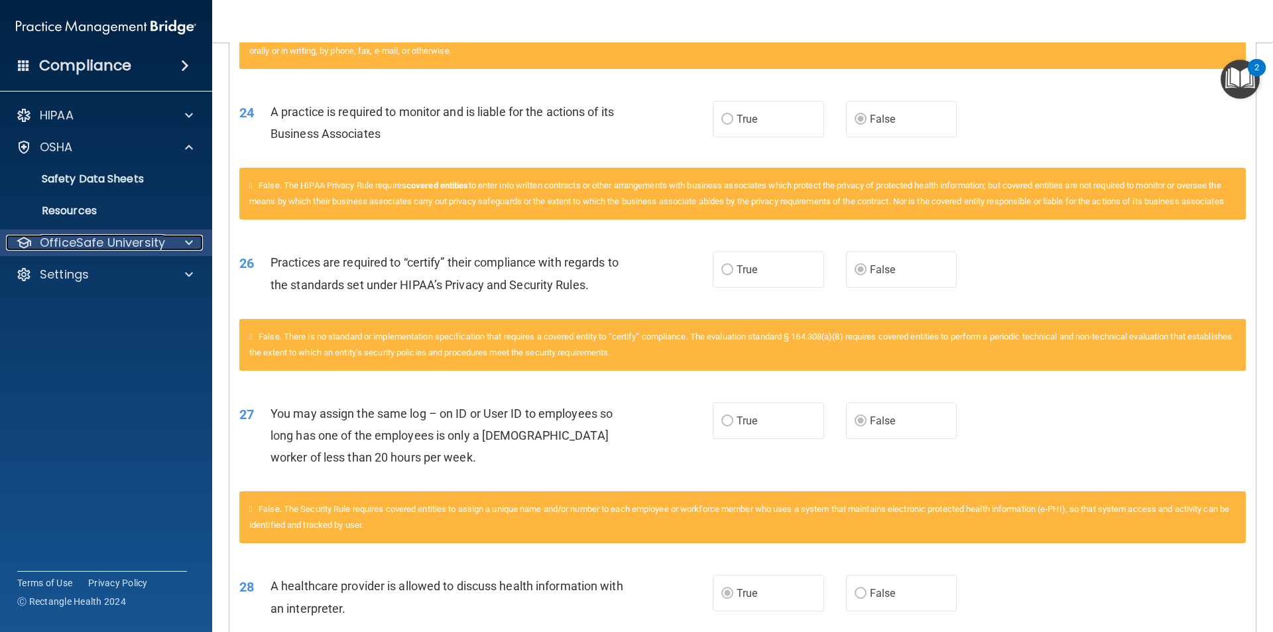
click at [74, 241] on p "OfficeSafe University" at bounding box center [102, 243] width 125 height 16
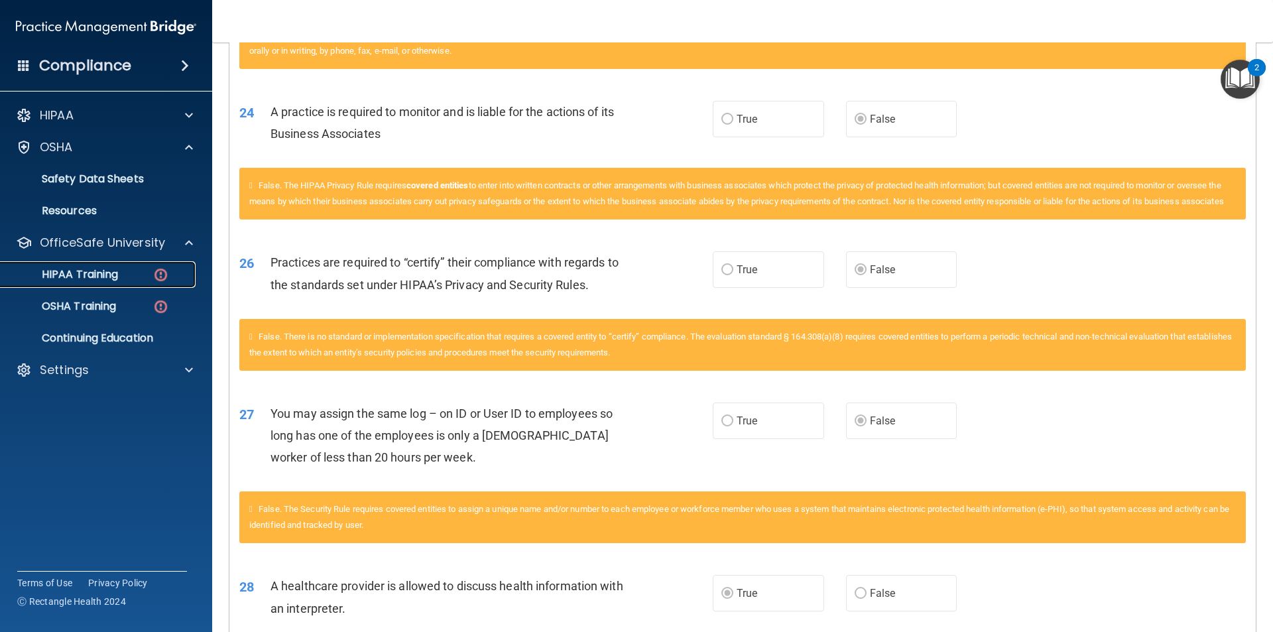
click at [59, 274] on p "HIPAA Training" at bounding box center [63, 274] width 109 height 13
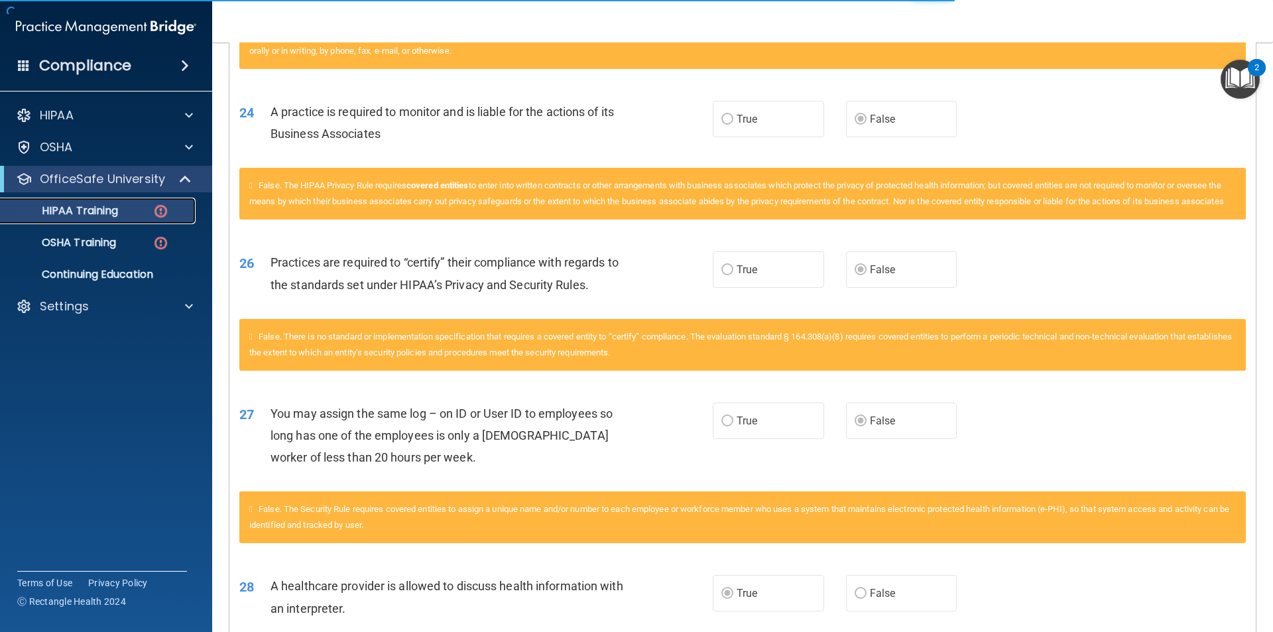
scroll to position [325, 0]
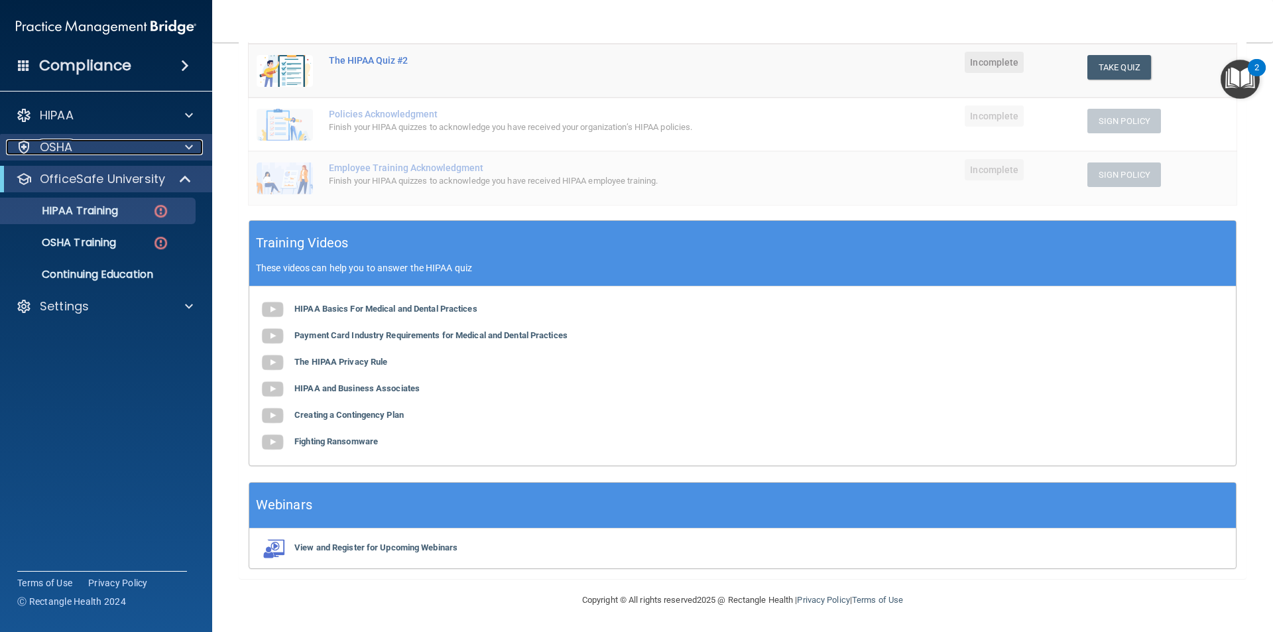
click at [187, 151] on span at bounding box center [189, 147] width 8 height 16
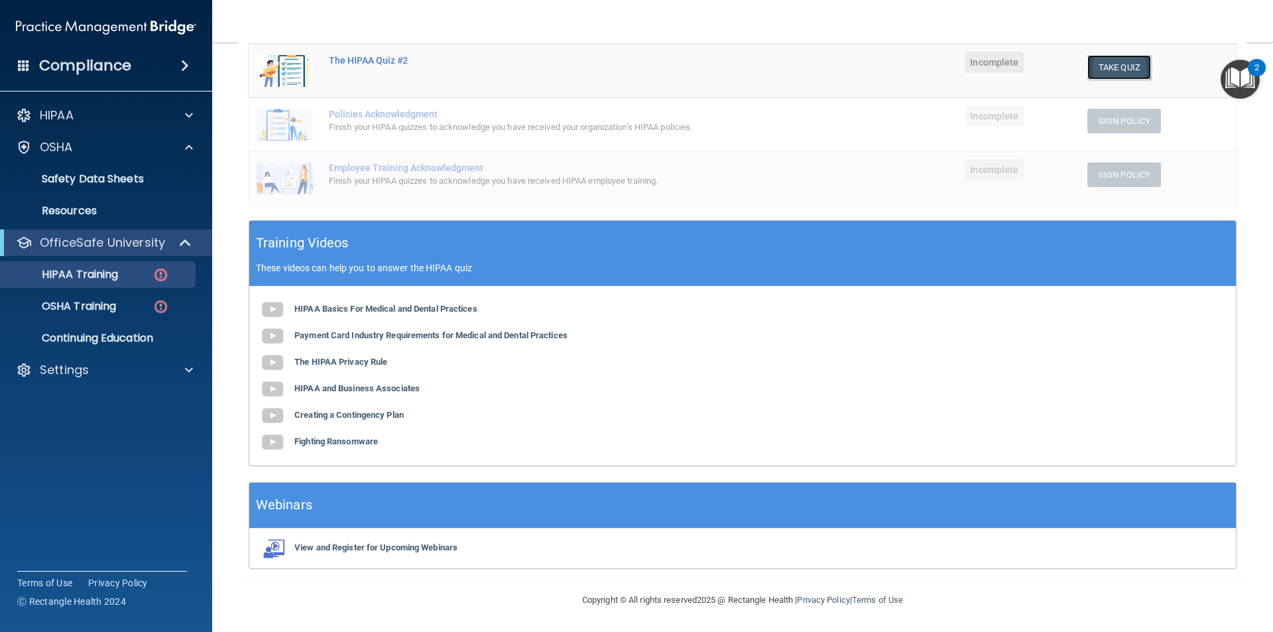
click at [1117, 61] on button "Take Quiz" at bounding box center [1120, 67] width 64 height 25
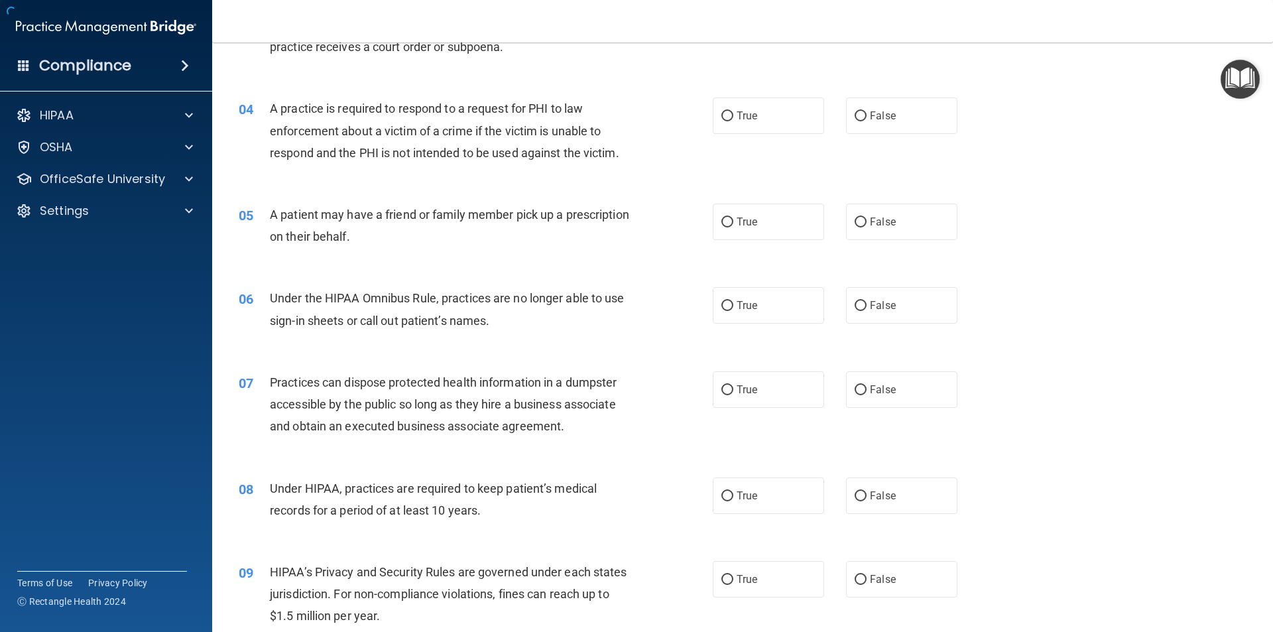
scroll to position [2455, 0]
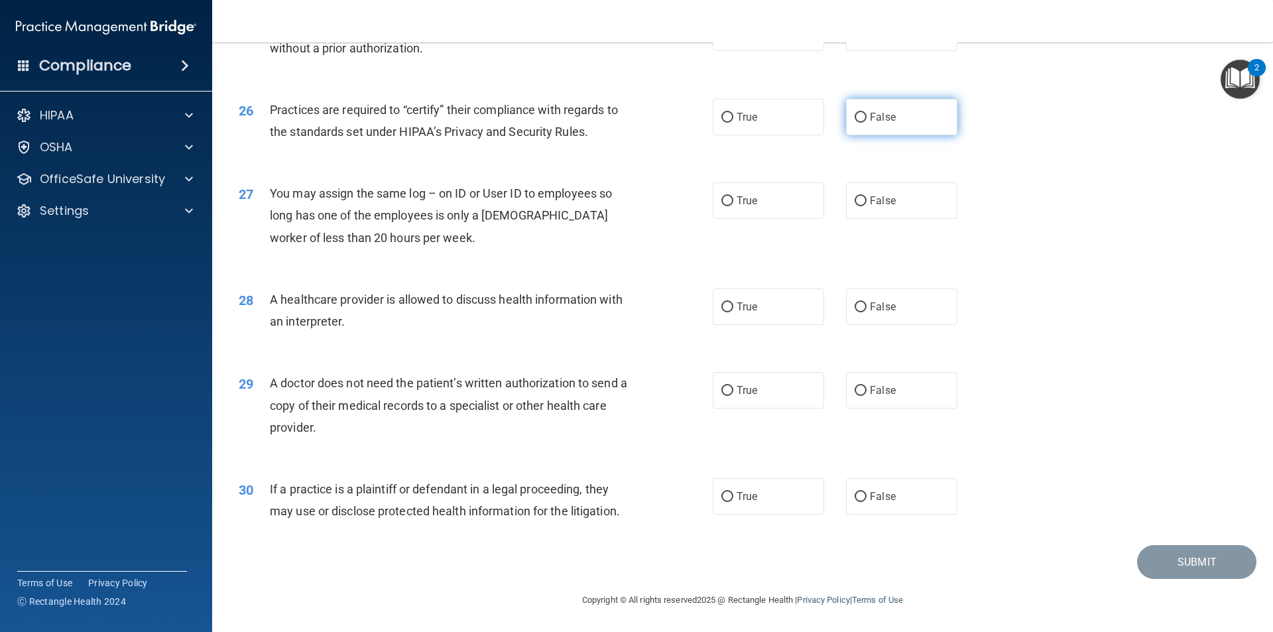
drag, startPoint x: 860, startPoint y: 114, endPoint x: 869, endPoint y: 118, distance: 10.1
click at [865, 114] on label "False" at bounding box center [901, 117] width 111 height 36
click at [865, 114] on input "False" at bounding box center [861, 118] width 12 height 10
radio input "true"
click at [737, 204] on span "True" at bounding box center [747, 200] width 21 height 13
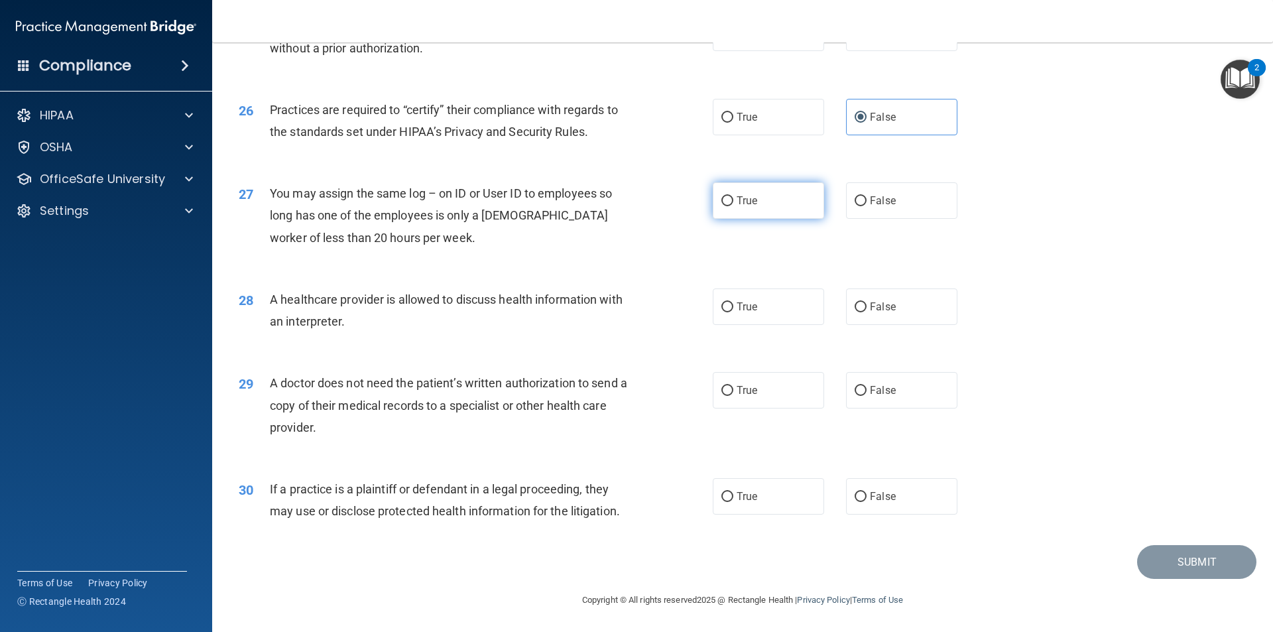
click at [734, 204] on input "True" at bounding box center [728, 201] width 12 height 10
radio input "true"
click at [884, 306] on span "False" at bounding box center [883, 306] width 26 height 13
click at [867, 306] on input "False" at bounding box center [861, 307] width 12 height 10
radio input "true"
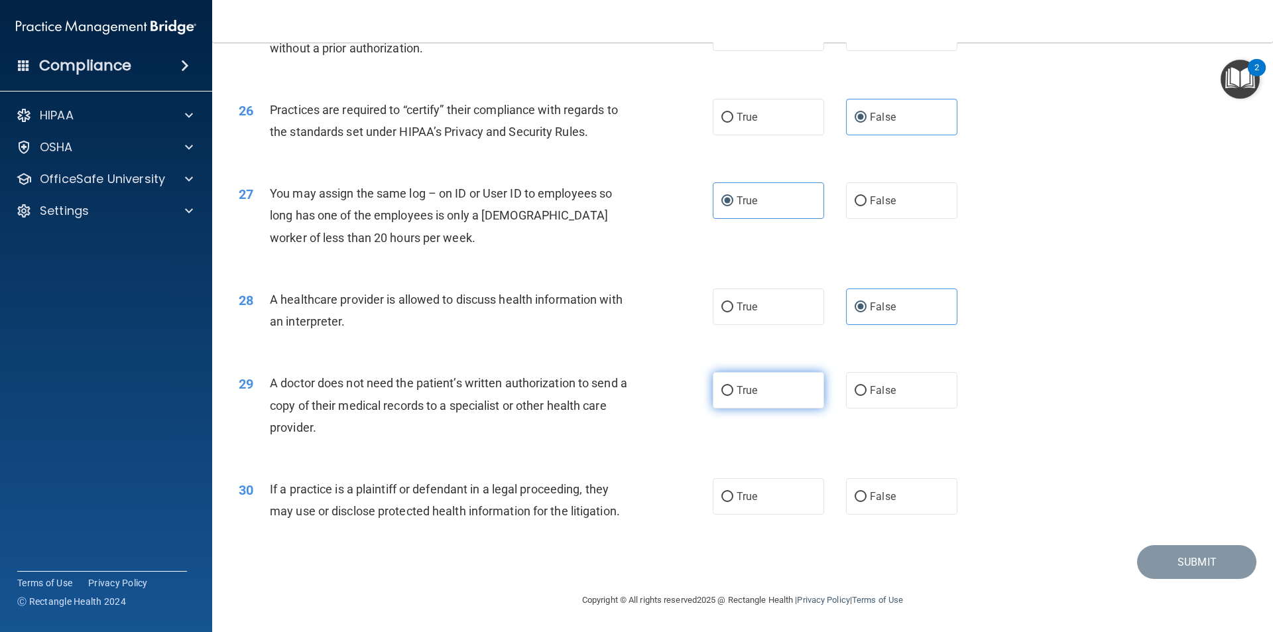
click at [753, 393] on span "True" at bounding box center [747, 390] width 21 height 13
click at [734, 393] on input "True" at bounding box center [728, 391] width 12 height 10
radio input "true"
click at [759, 503] on label "True" at bounding box center [768, 496] width 111 height 36
click at [734, 502] on input "True" at bounding box center [728, 497] width 12 height 10
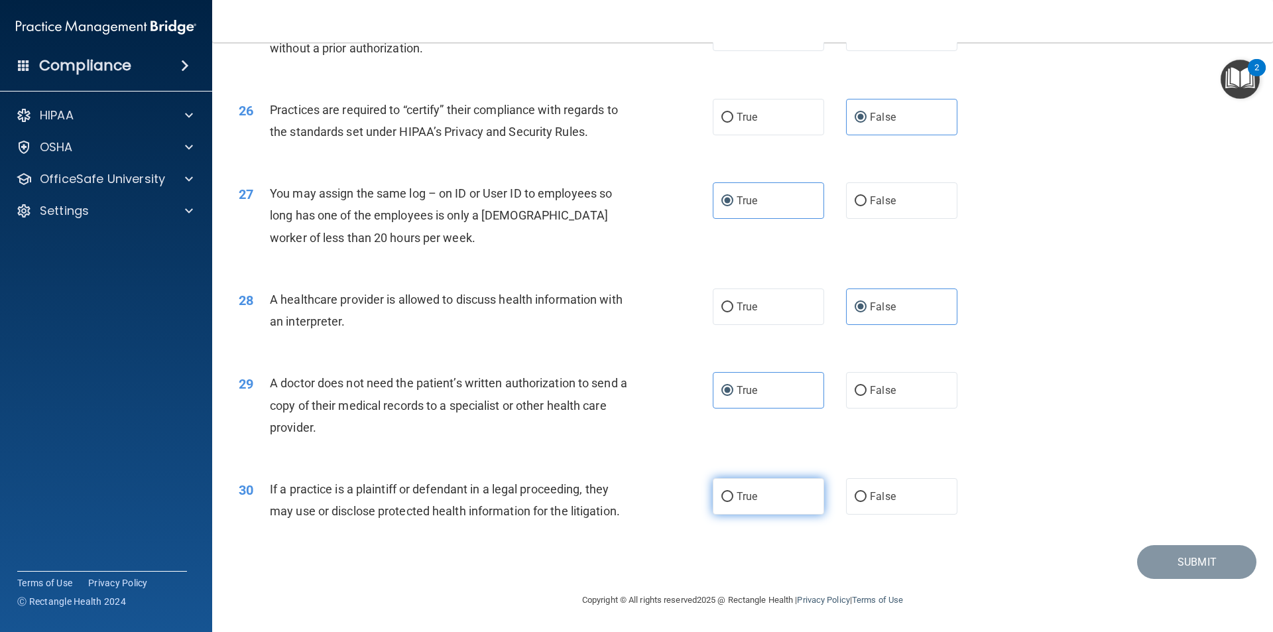
radio input "true"
click at [878, 385] on span "False" at bounding box center [883, 390] width 26 height 13
click at [867, 386] on input "False" at bounding box center [861, 391] width 12 height 10
radio input "true"
radio input "false"
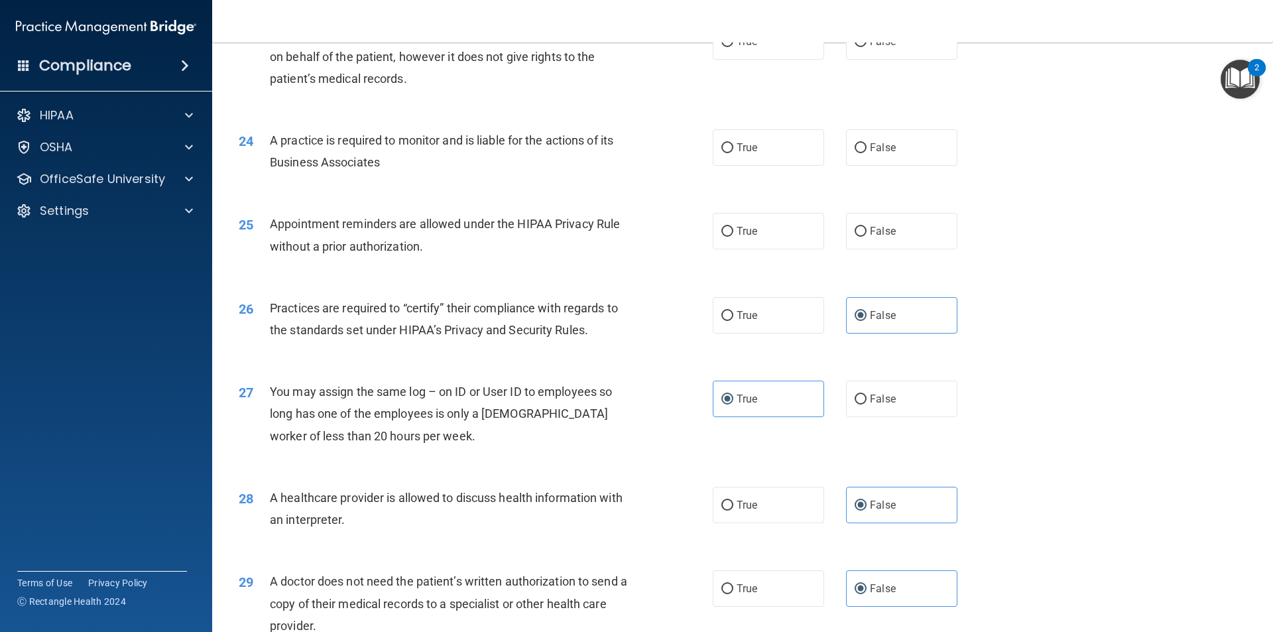
scroll to position [2256, 0]
click at [747, 243] on label "True" at bounding box center [768, 232] width 111 height 36
click at [734, 237] on input "True" at bounding box center [728, 232] width 12 height 10
radio input "true"
click at [753, 153] on span "True" at bounding box center [747, 148] width 21 height 13
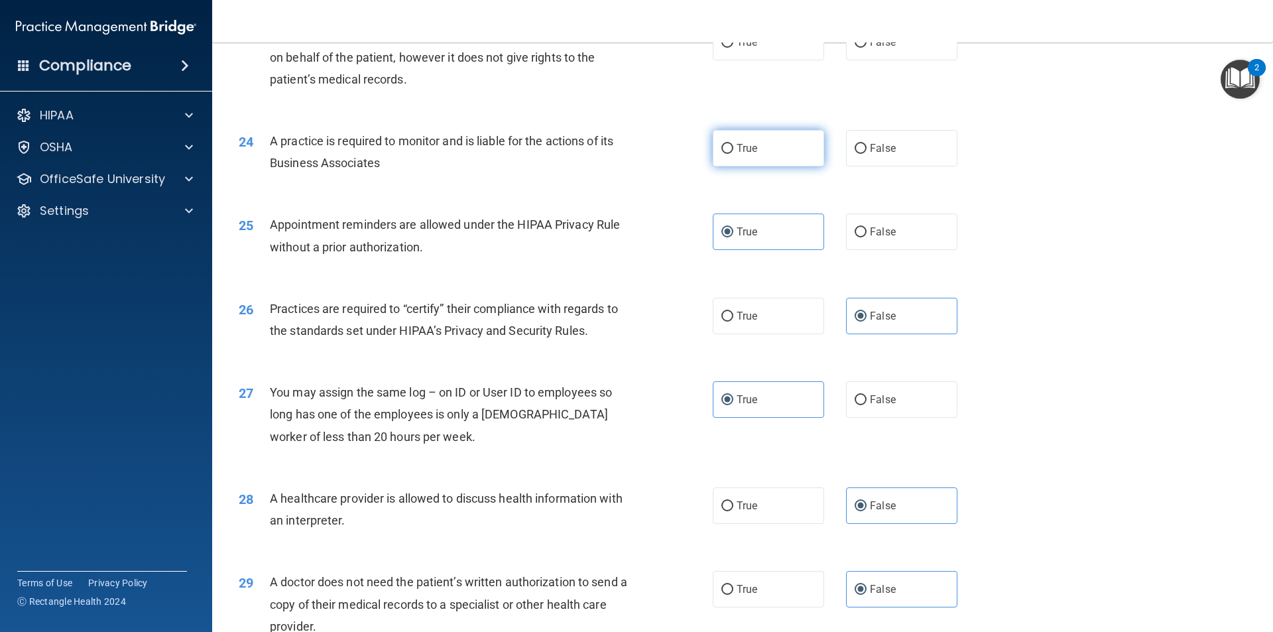
click at [734, 153] on input "True" at bounding box center [728, 149] width 12 height 10
radio input "true"
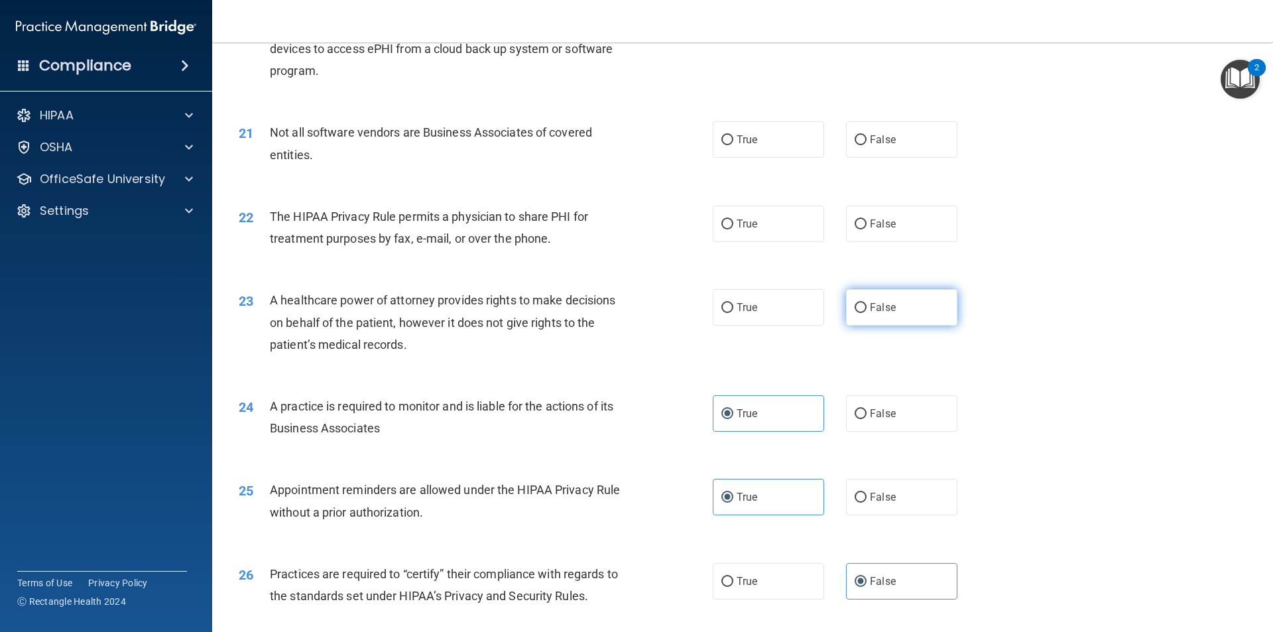
drag, startPoint x: 886, startPoint y: 314, endPoint x: 887, endPoint y: 297, distance: 17.3
click at [886, 314] on label "False" at bounding box center [901, 307] width 111 height 36
click at [867, 313] on input "False" at bounding box center [861, 308] width 12 height 10
radio input "true"
click at [756, 216] on label "True" at bounding box center [768, 224] width 111 height 36
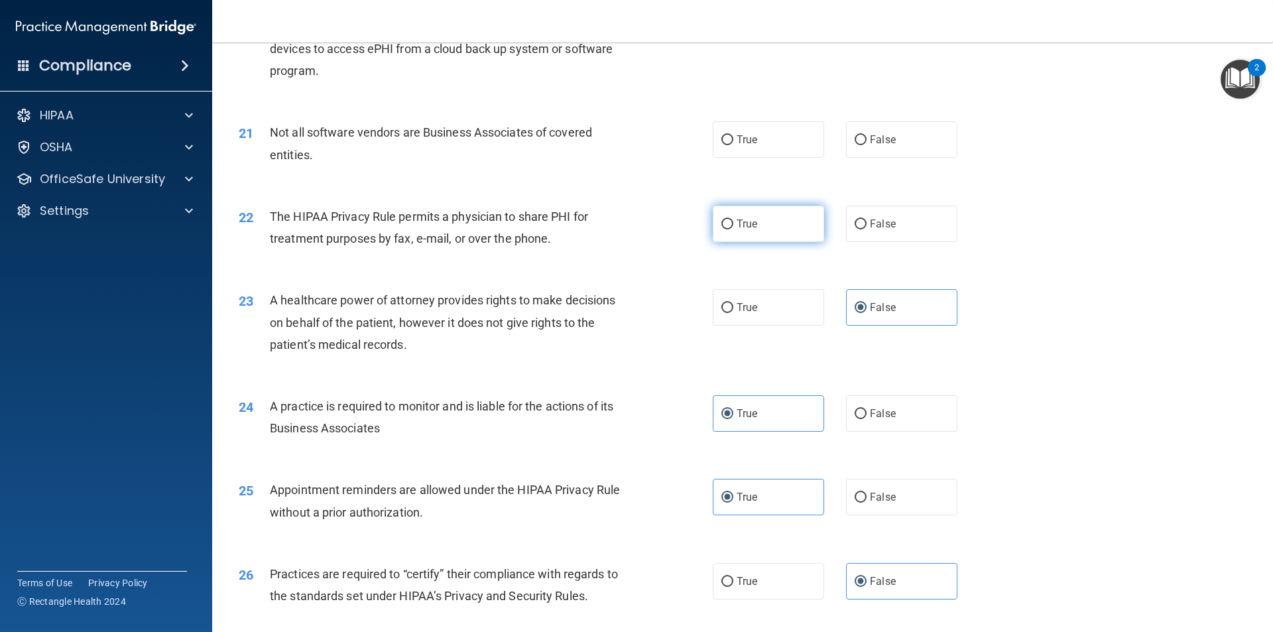
click at [734, 220] on input "True" at bounding box center [728, 225] width 12 height 10
radio input "true"
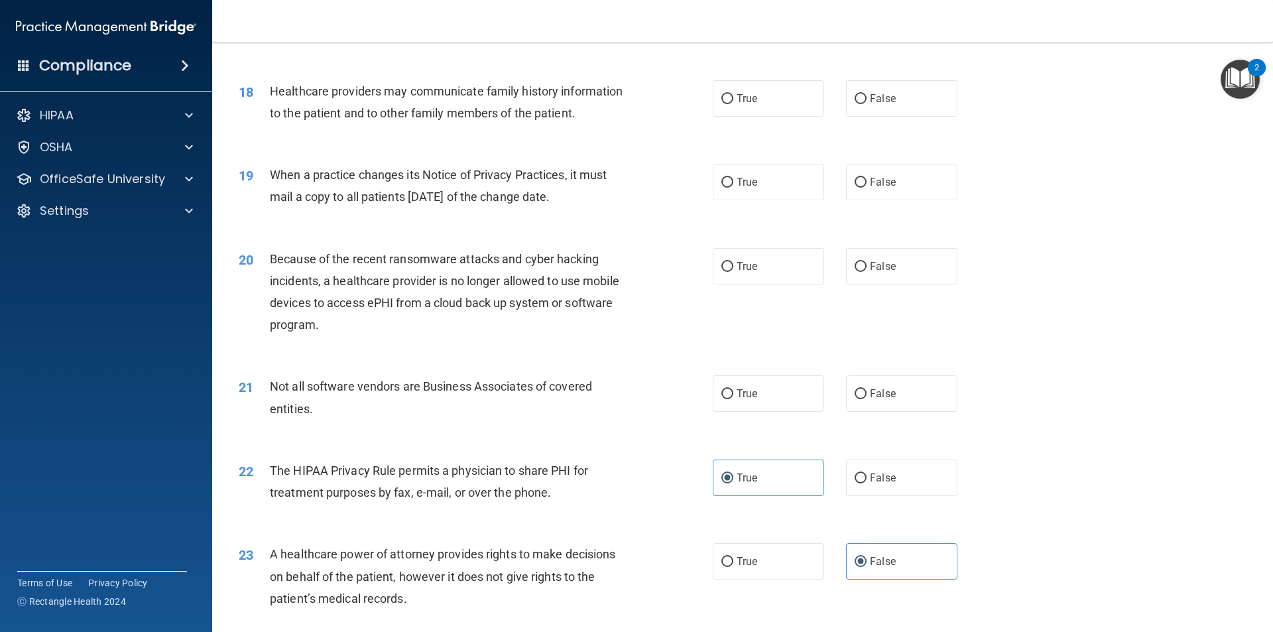
scroll to position [1726, 0]
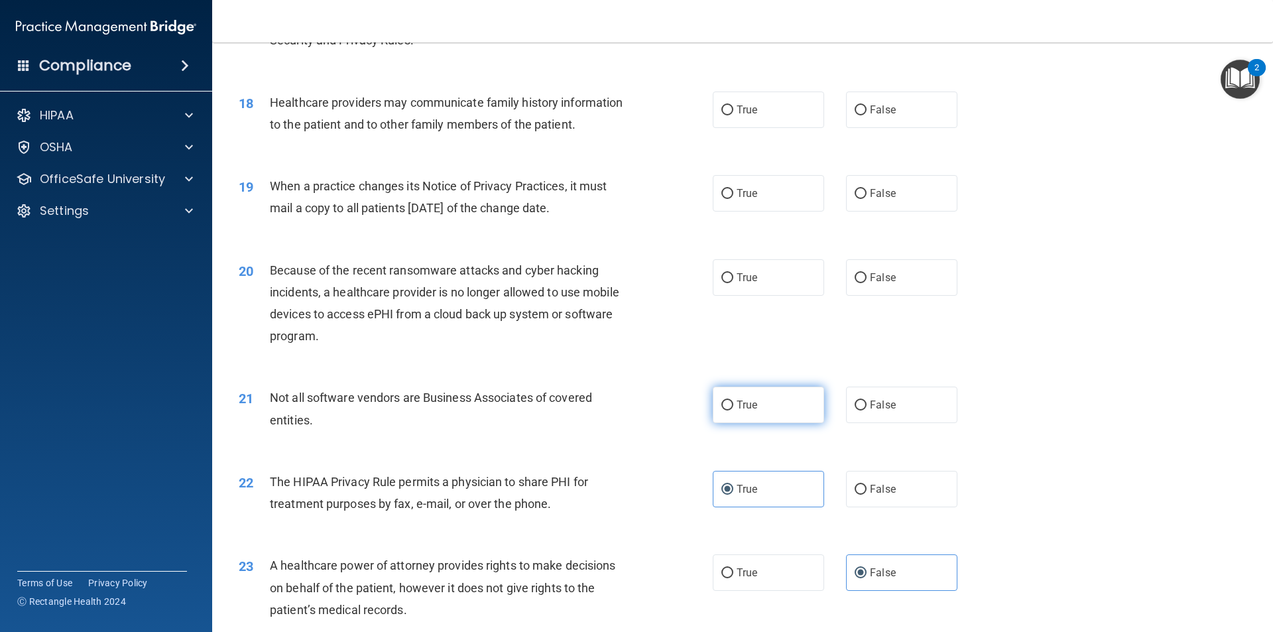
click at [747, 401] on span "True" at bounding box center [747, 405] width 21 height 13
click at [734, 401] on input "True" at bounding box center [728, 406] width 12 height 10
radio input "true"
click at [897, 284] on label "False" at bounding box center [901, 277] width 111 height 36
click at [867, 283] on input "False" at bounding box center [861, 278] width 12 height 10
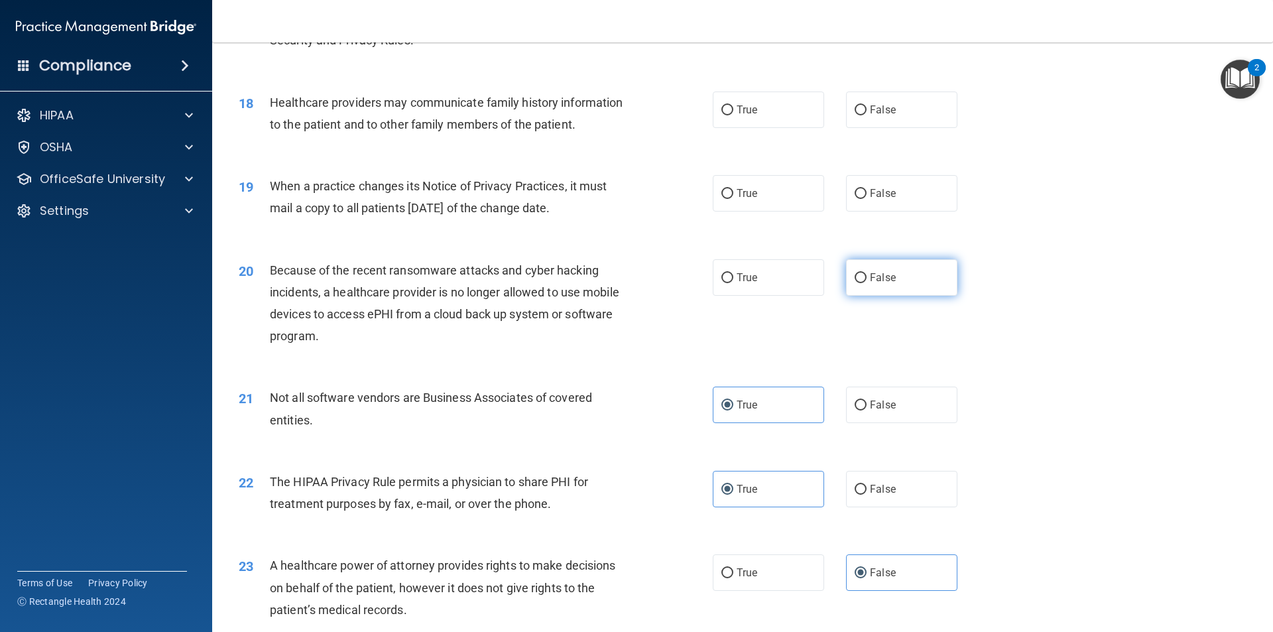
radio input "true"
click at [881, 205] on label "False" at bounding box center [901, 193] width 111 height 36
click at [867, 199] on input "False" at bounding box center [861, 194] width 12 height 10
radio input "true"
click at [913, 108] on label "False" at bounding box center [901, 110] width 111 height 36
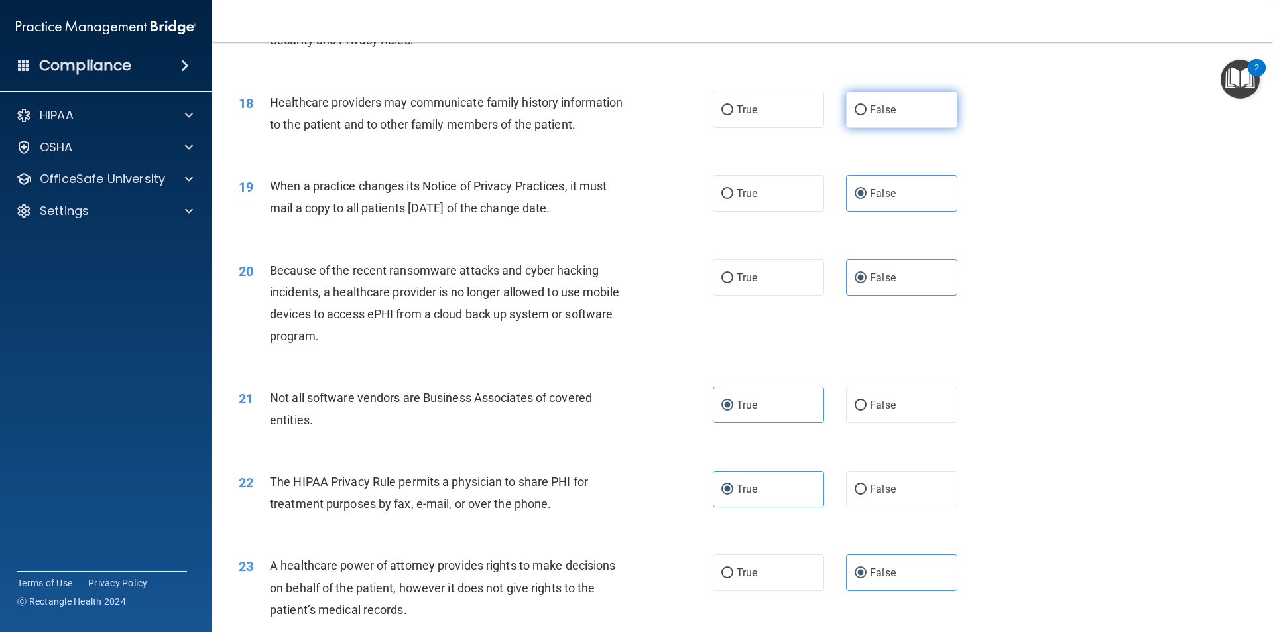
click at [867, 108] on input "False" at bounding box center [861, 110] width 12 height 10
radio input "true"
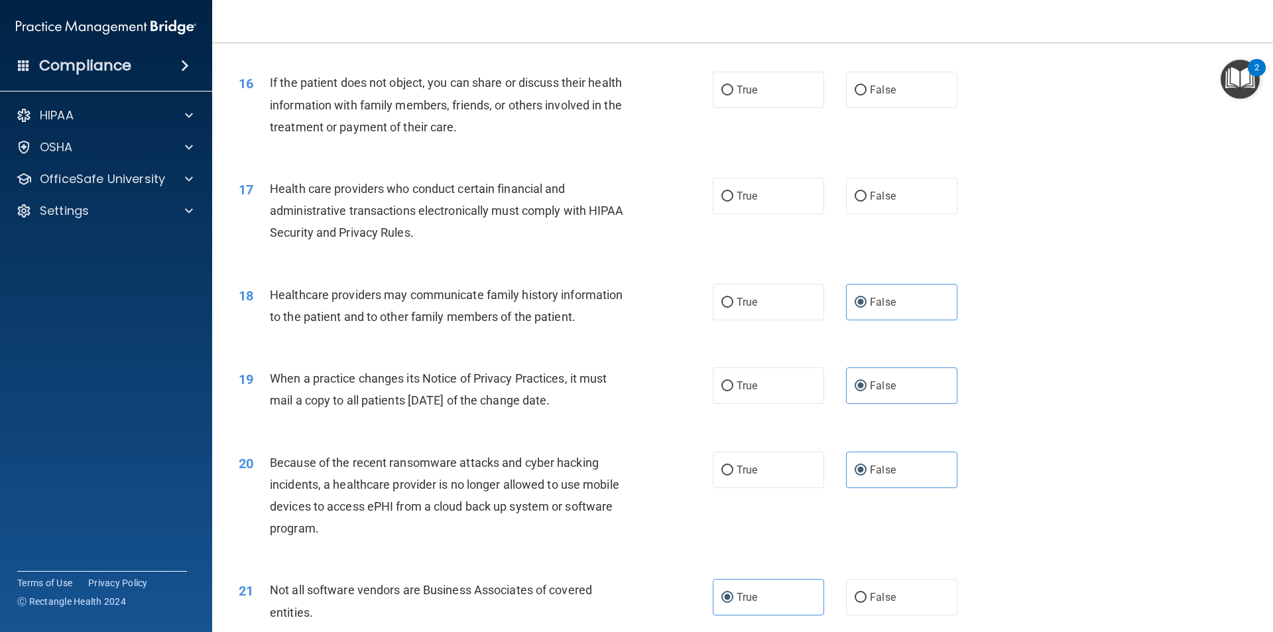
scroll to position [1460, 0]
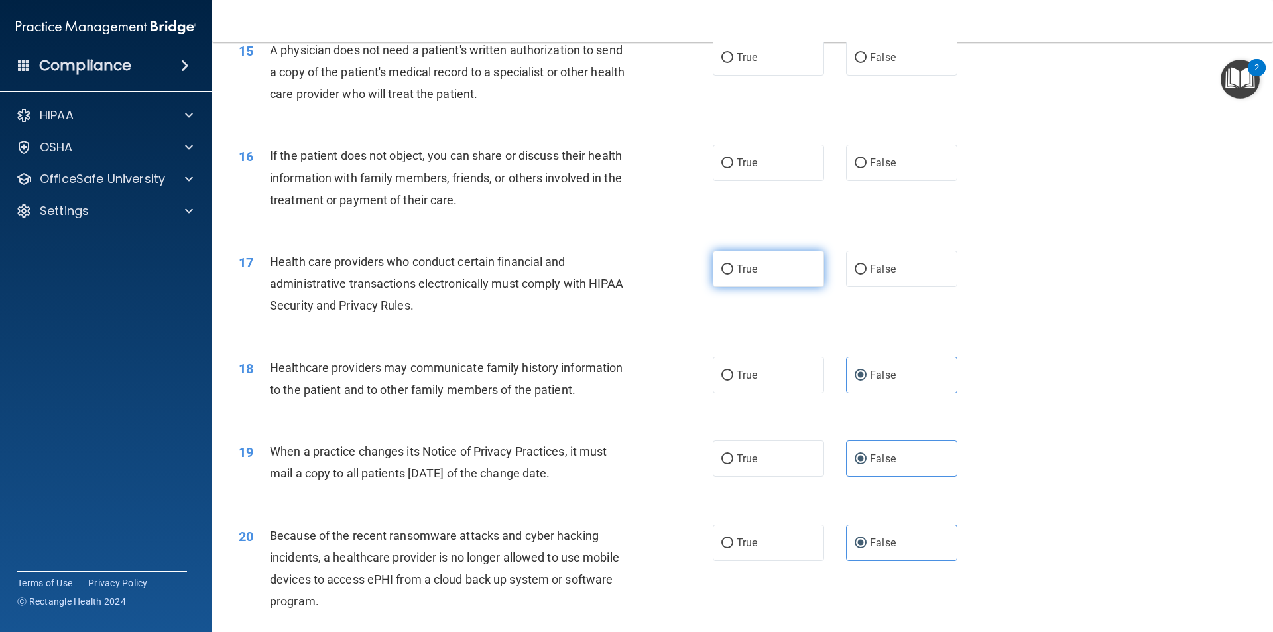
click at [746, 275] on label "True" at bounding box center [768, 269] width 111 height 36
click at [734, 275] on input "True" at bounding box center [728, 270] width 12 height 10
radio input "true"
click at [761, 158] on label "True" at bounding box center [768, 163] width 111 height 36
click at [734, 159] on input "True" at bounding box center [728, 164] width 12 height 10
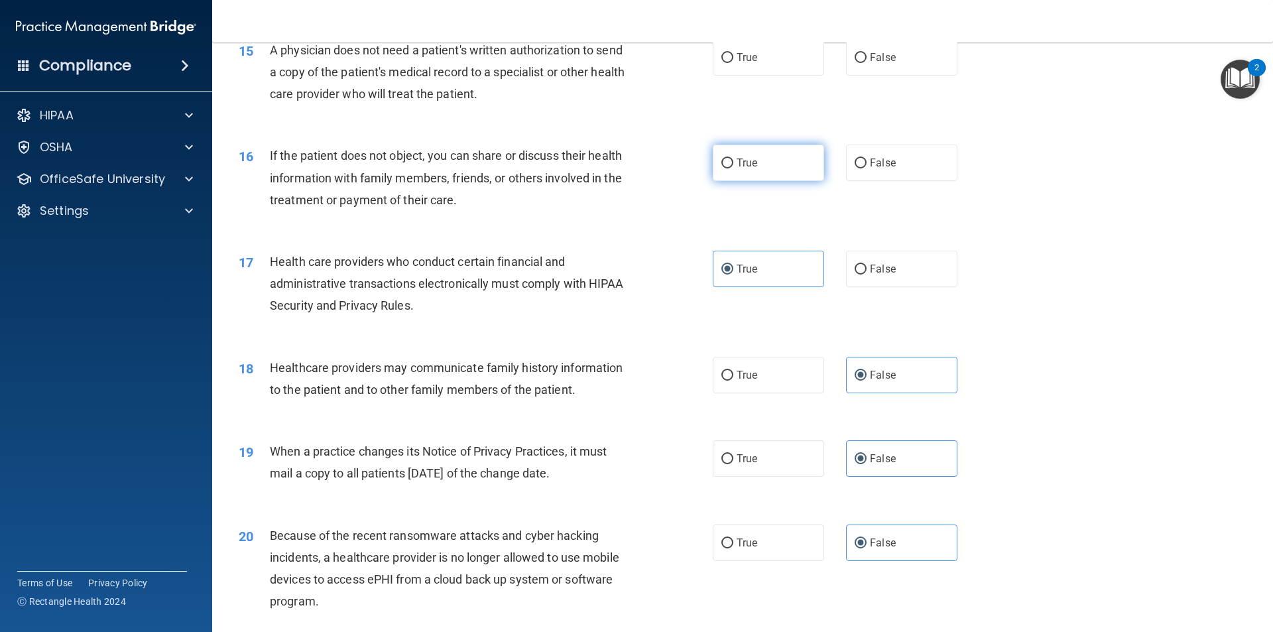
radio input "true"
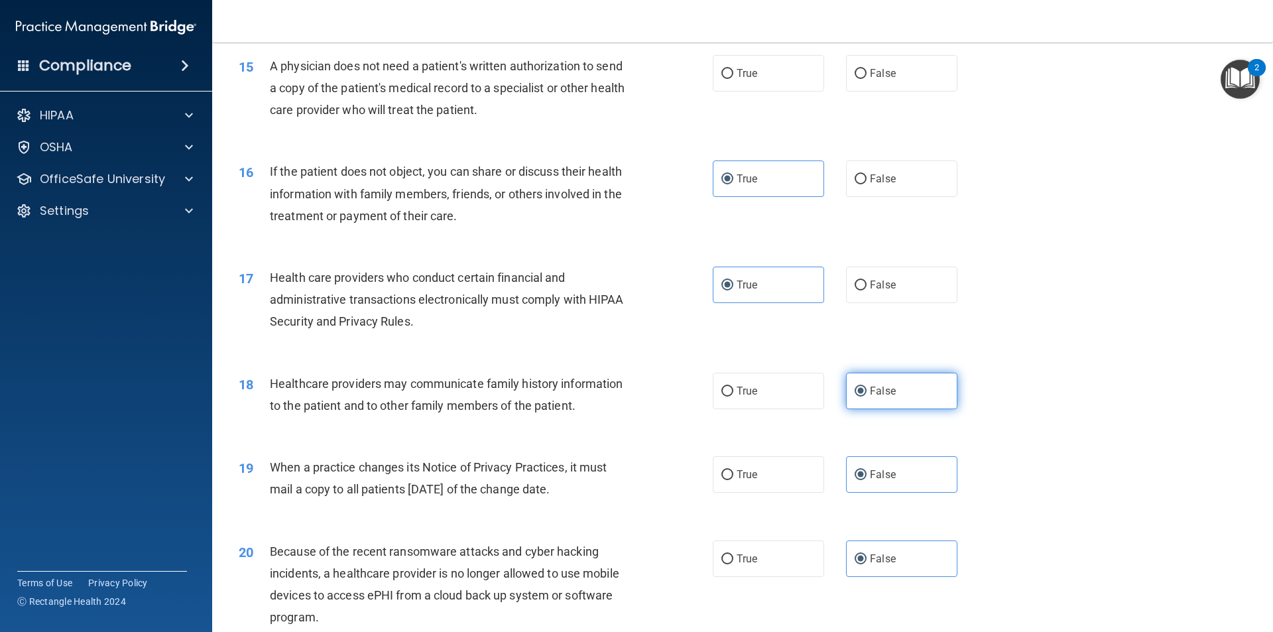
scroll to position [1129, 0]
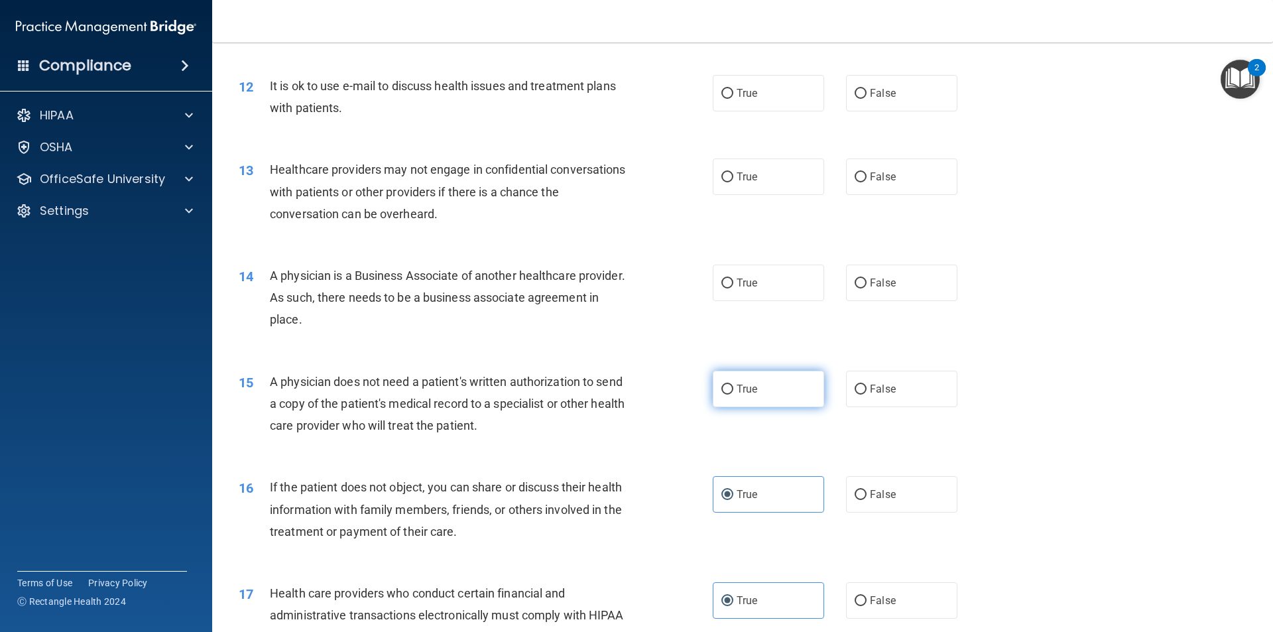
click at [773, 403] on label "True" at bounding box center [768, 389] width 111 height 36
click at [734, 395] on input "True" at bounding box center [728, 390] width 12 height 10
radio input "true"
click at [895, 280] on label "False" at bounding box center [901, 283] width 111 height 36
click at [867, 280] on input "False" at bounding box center [861, 284] width 12 height 10
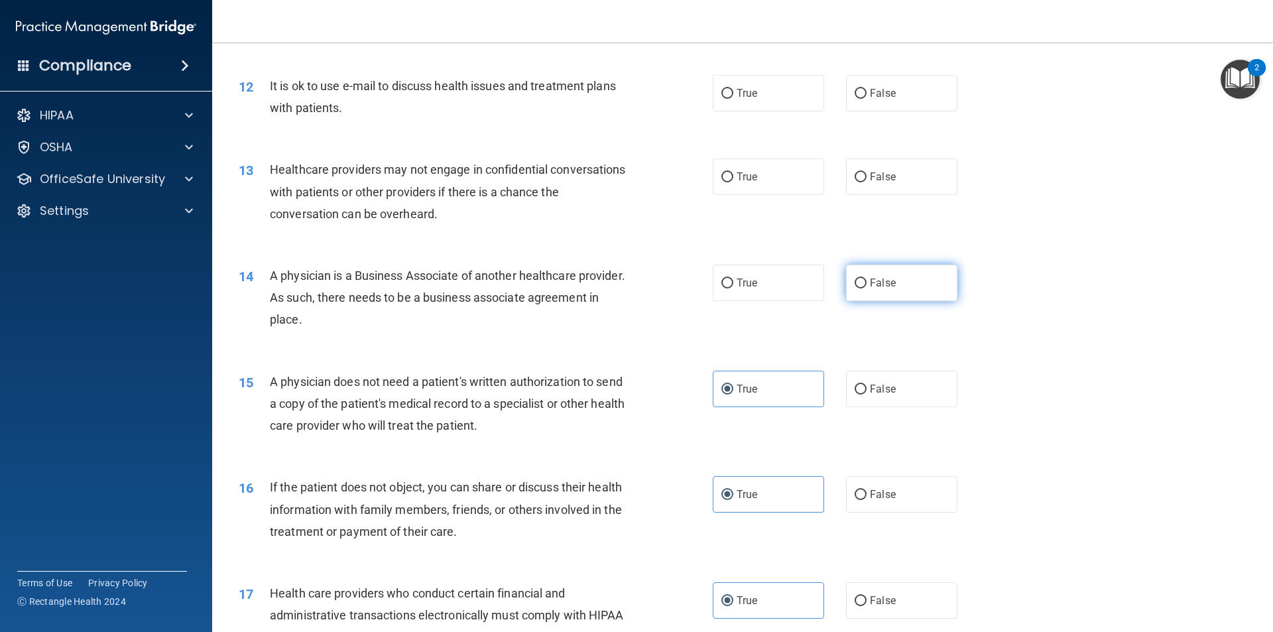
radio input "true"
click at [890, 171] on label "False" at bounding box center [901, 177] width 111 height 36
click at [867, 172] on input "False" at bounding box center [861, 177] width 12 height 10
radio input "true"
click at [727, 92] on input "True" at bounding box center [728, 94] width 12 height 10
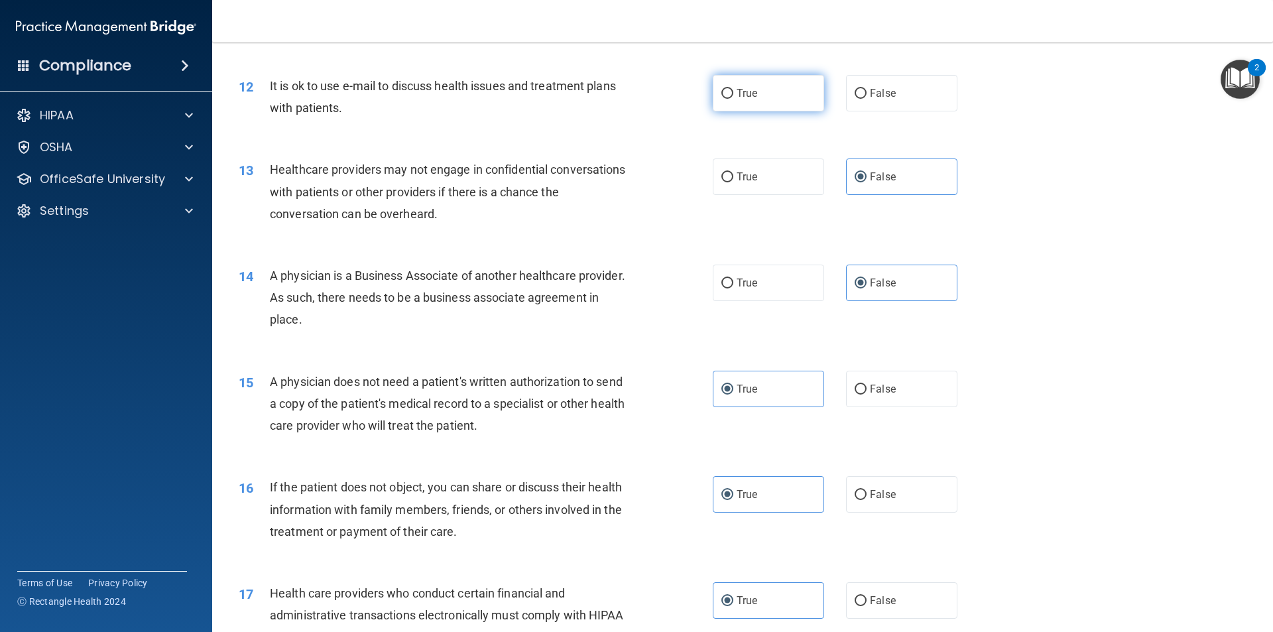
radio input "true"
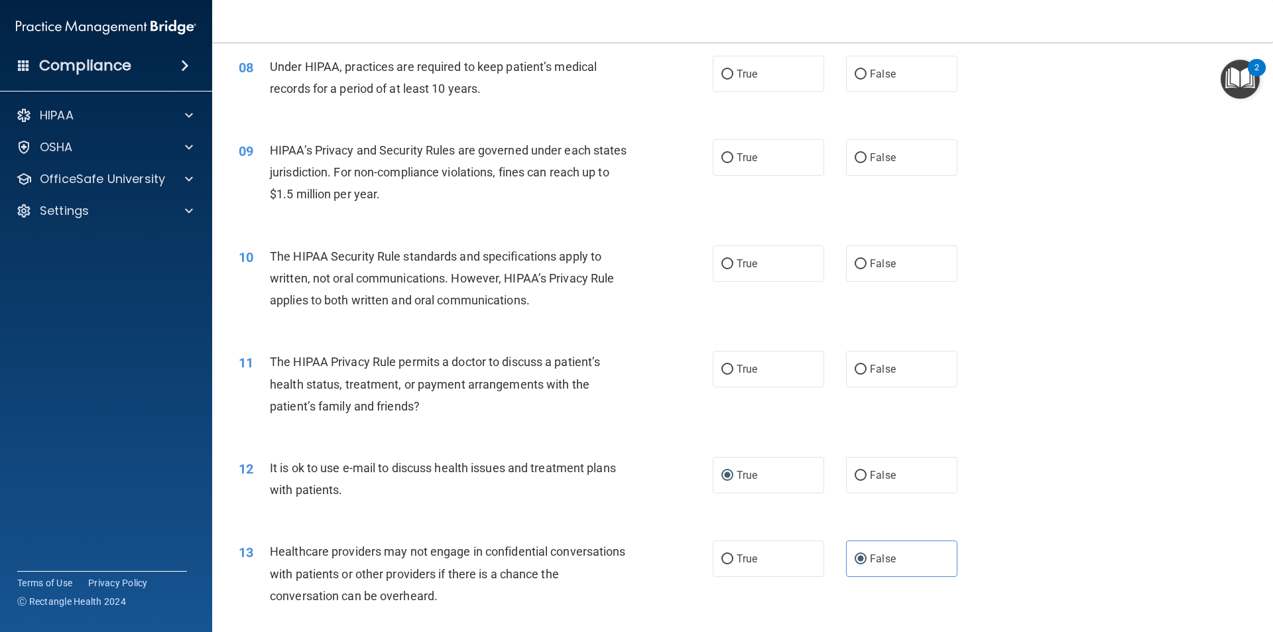
scroll to position [740, 0]
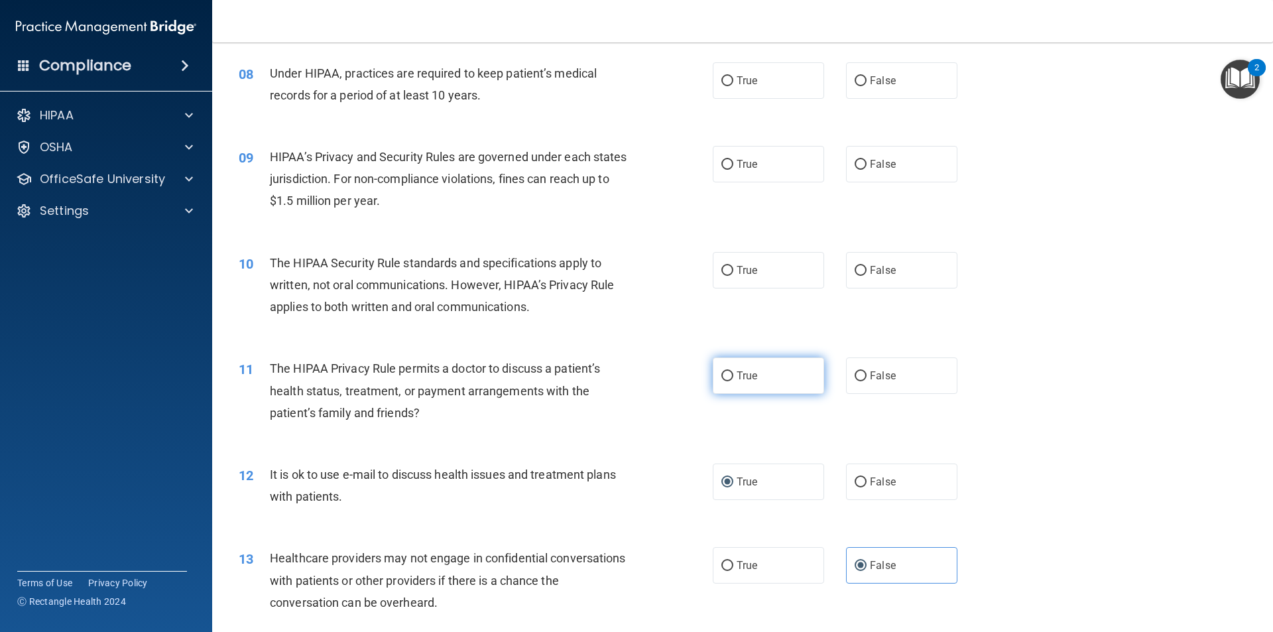
click at [751, 369] on span "True" at bounding box center [747, 375] width 21 height 13
click at [734, 371] on input "True" at bounding box center [728, 376] width 12 height 10
radio input "true"
click at [760, 276] on label "True" at bounding box center [768, 270] width 111 height 36
click at [734, 276] on input "True" at bounding box center [728, 271] width 12 height 10
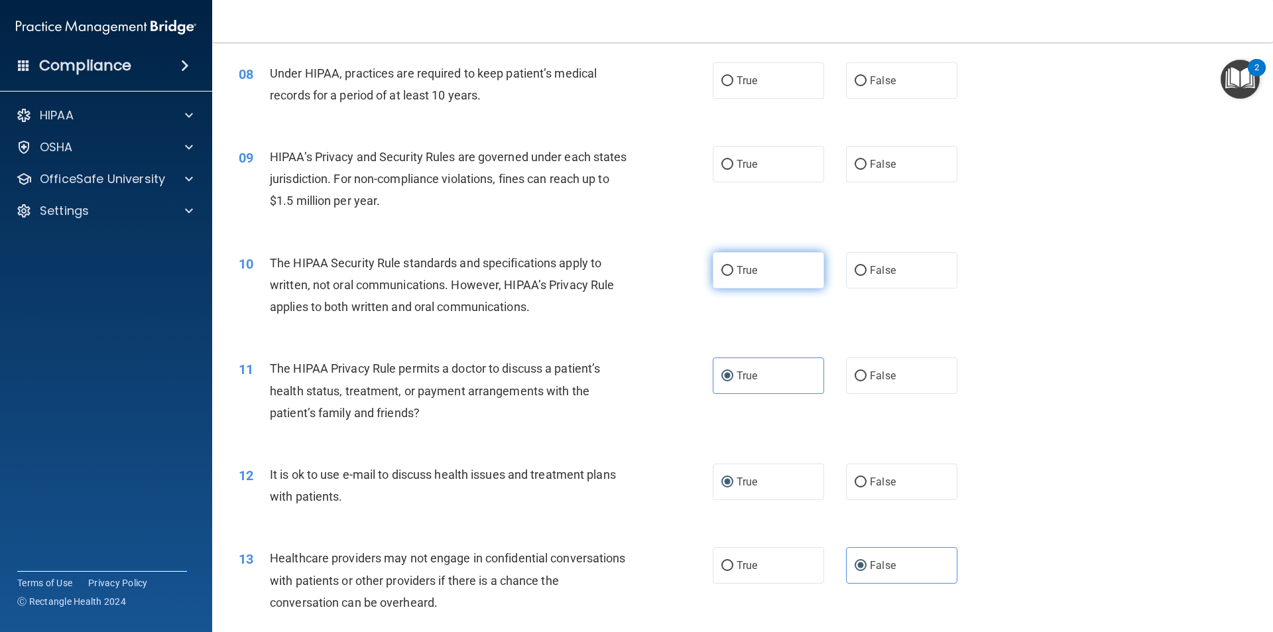
radio input "true"
click at [879, 160] on span "False" at bounding box center [883, 164] width 26 height 13
click at [867, 160] on input "False" at bounding box center [861, 165] width 12 height 10
radio input "true"
click at [866, 87] on label "False" at bounding box center [901, 80] width 111 height 36
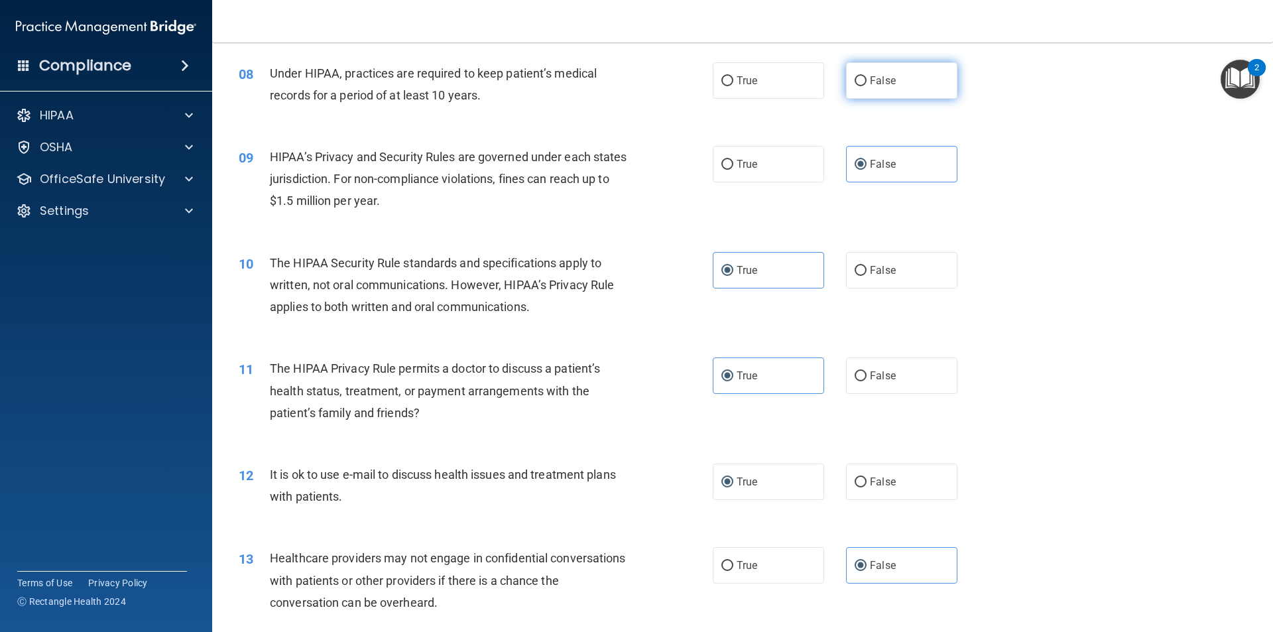
click at [866, 86] on input "False" at bounding box center [861, 81] width 12 height 10
radio input "true"
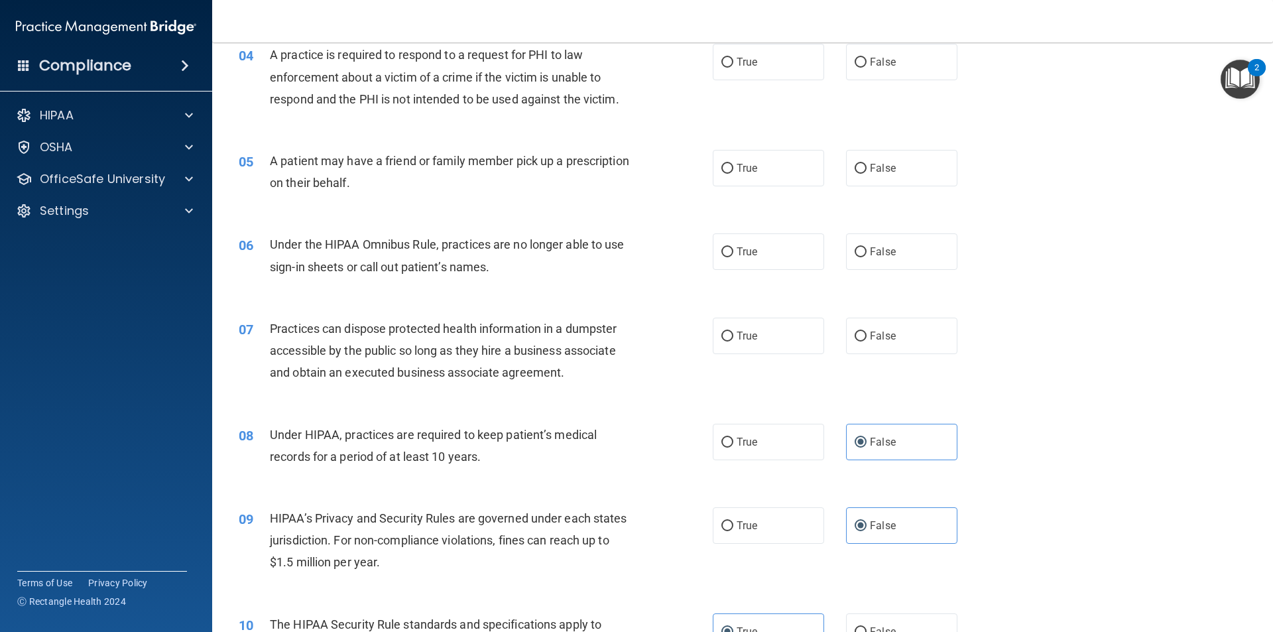
scroll to position [342, 0]
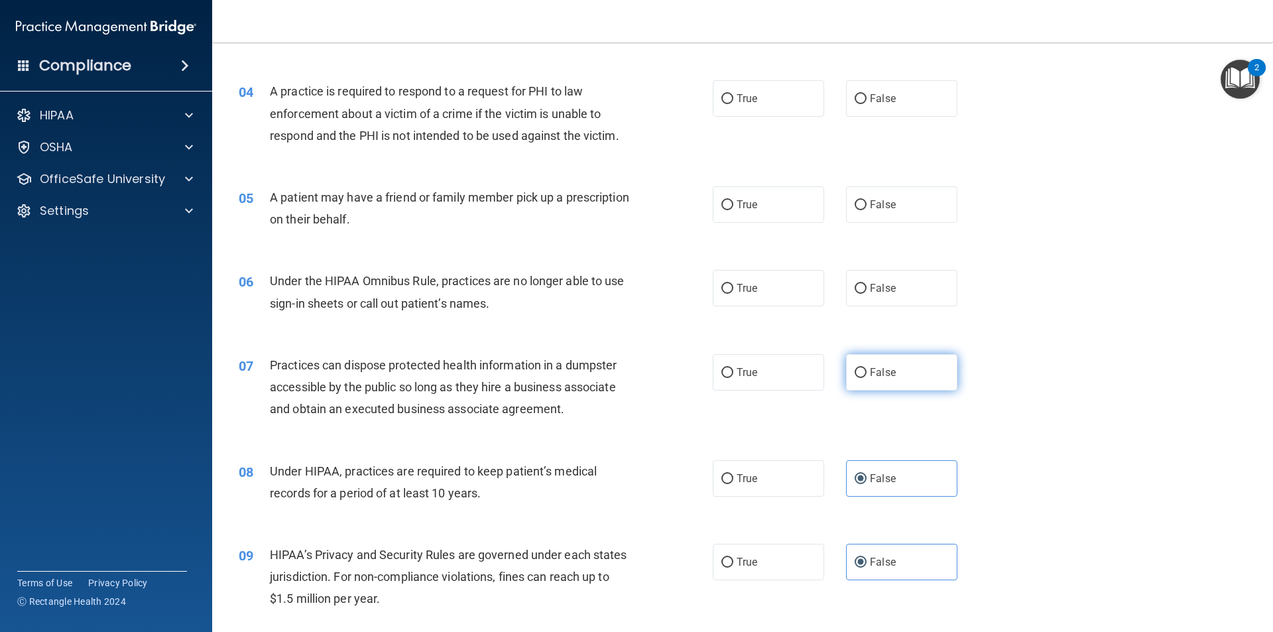
click at [918, 369] on label "False" at bounding box center [901, 372] width 111 height 36
click at [867, 369] on input "False" at bounding box center [861, 373] width 12 height 10
radio input "true"
click at [896, 283] on label "False" at bounding box center [901, 288] width 111 height 36
click at [867, 284] on input "False" at bounding box center [861, 289] width 12 height 10
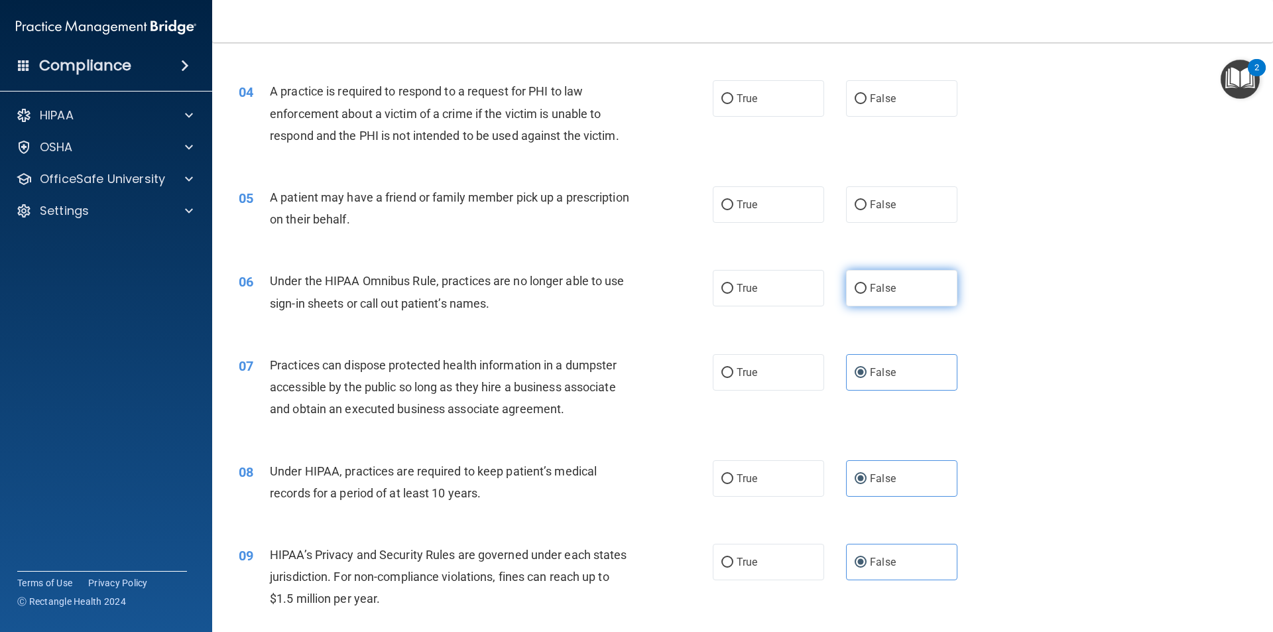
radio input "true"
drag, startPoint x: 898, startPoint y: 193, endPoint x: 898, endPoint y: 128, distance: 65.0
click at [898, 192] on label "False" at bounding box center [901, 204] width 111 height 36
click at [867, 200] on input "False" at bounding box center [861, 205] width 12 height 10
radio input "true"
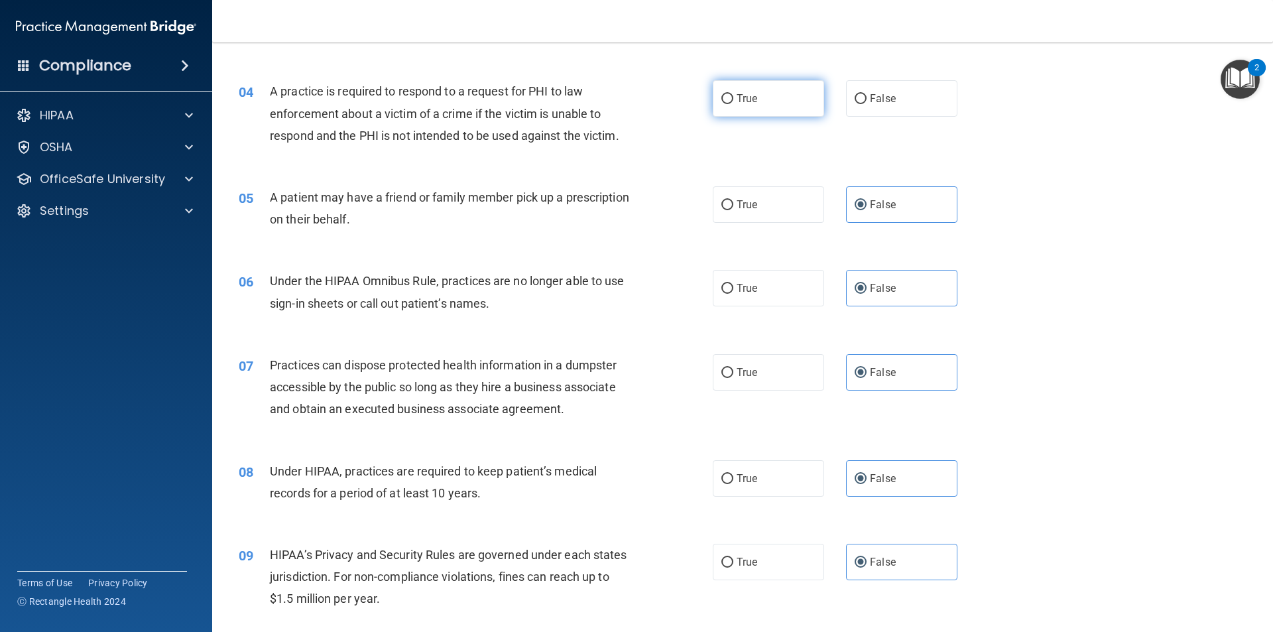
click at [730, 102] on label "True" at bounding box center [768, 98] width 111 height 36
click at [730, 102] on input "True" at bounding box center [728, 99] width 12 height 10
radio input "true"
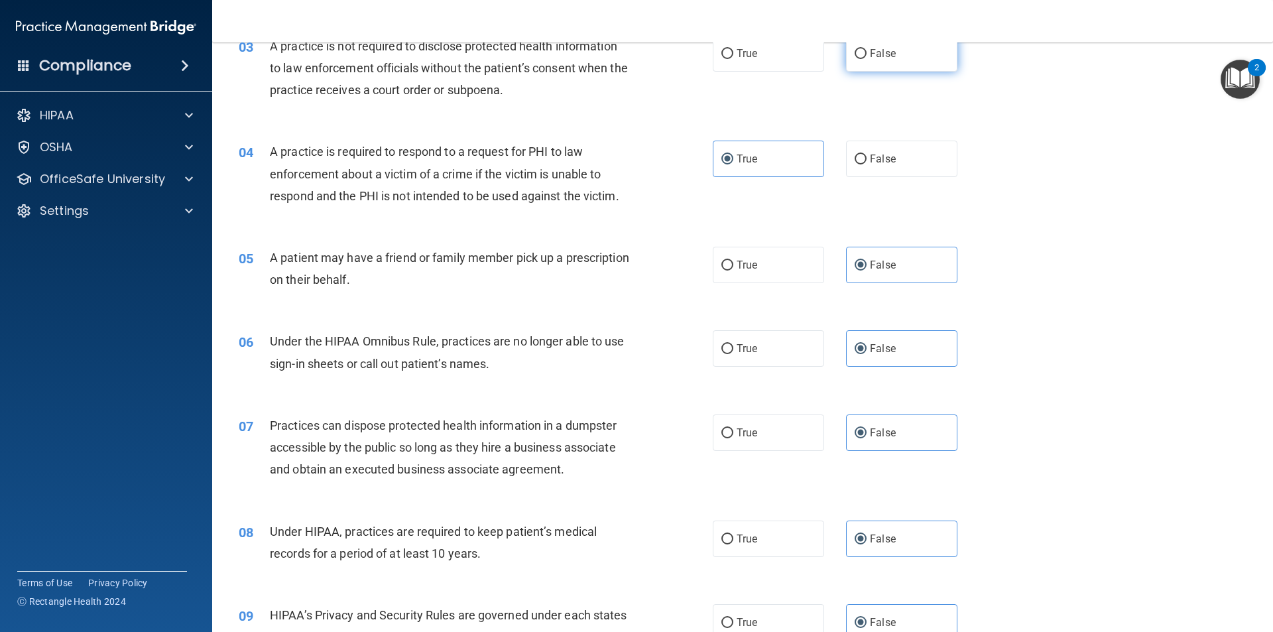
scroll to position [77, 0]
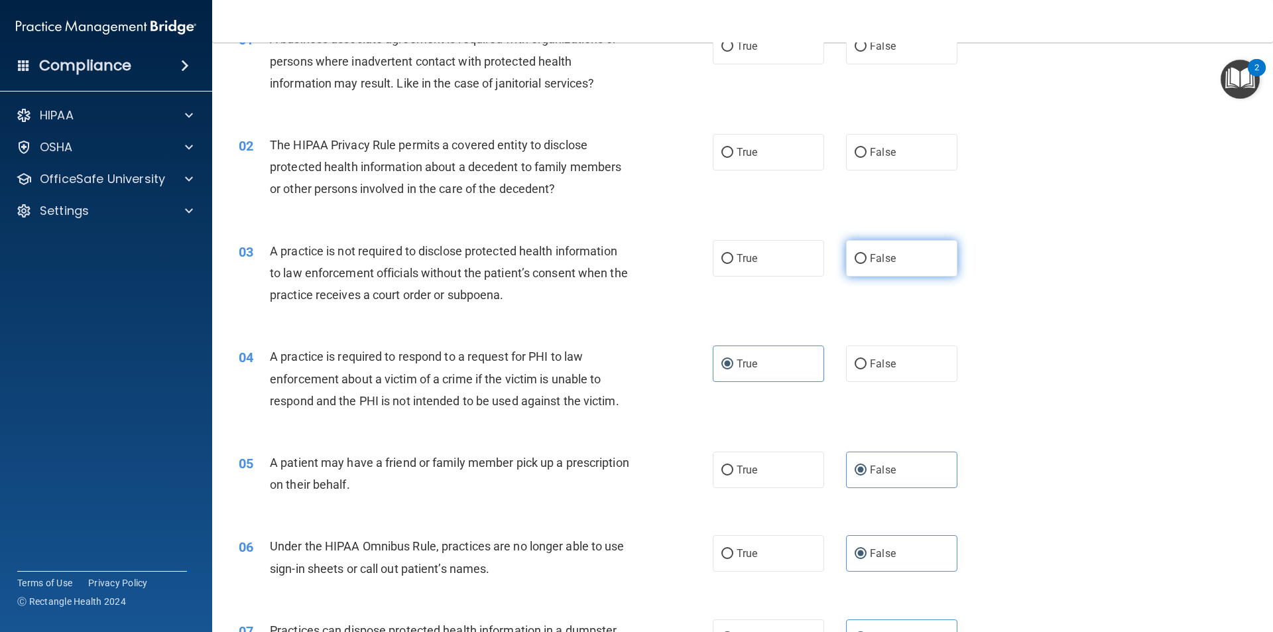
click at [898, 259] on label "False" at bounding box center [901, 258] width 111 height 36
click at [867, 259] on input "False" at bounding box center [861, 259] width 12 height 10
radio input "true"
click at [768, 144] on label "True" at bounding box center [768, 152] width 111 height 36
click at [734, 148] on input "True" at bounding box center [728, 153] width 12 height 10
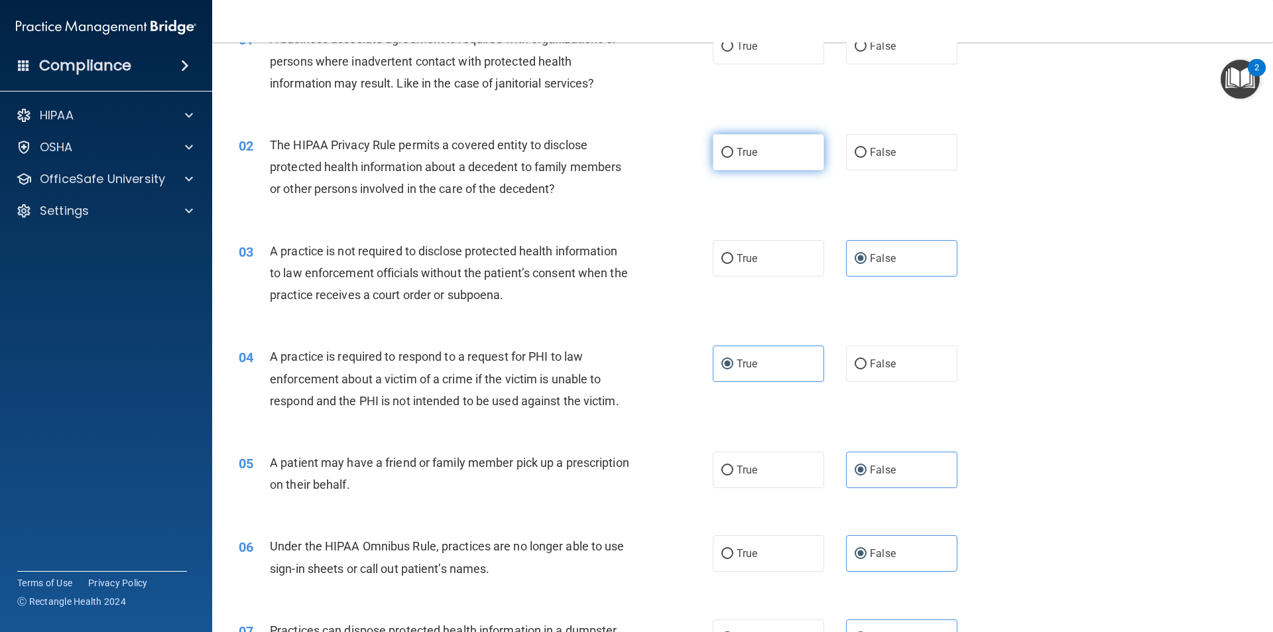
radio input "true"
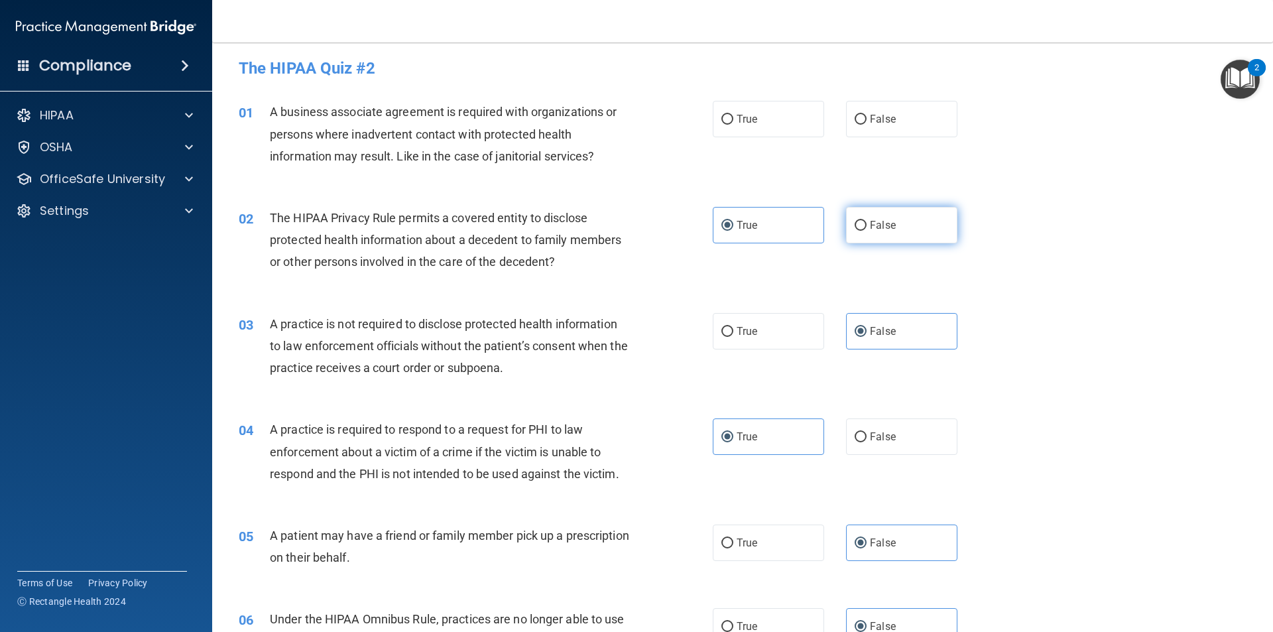
scroll to position [0, 0]
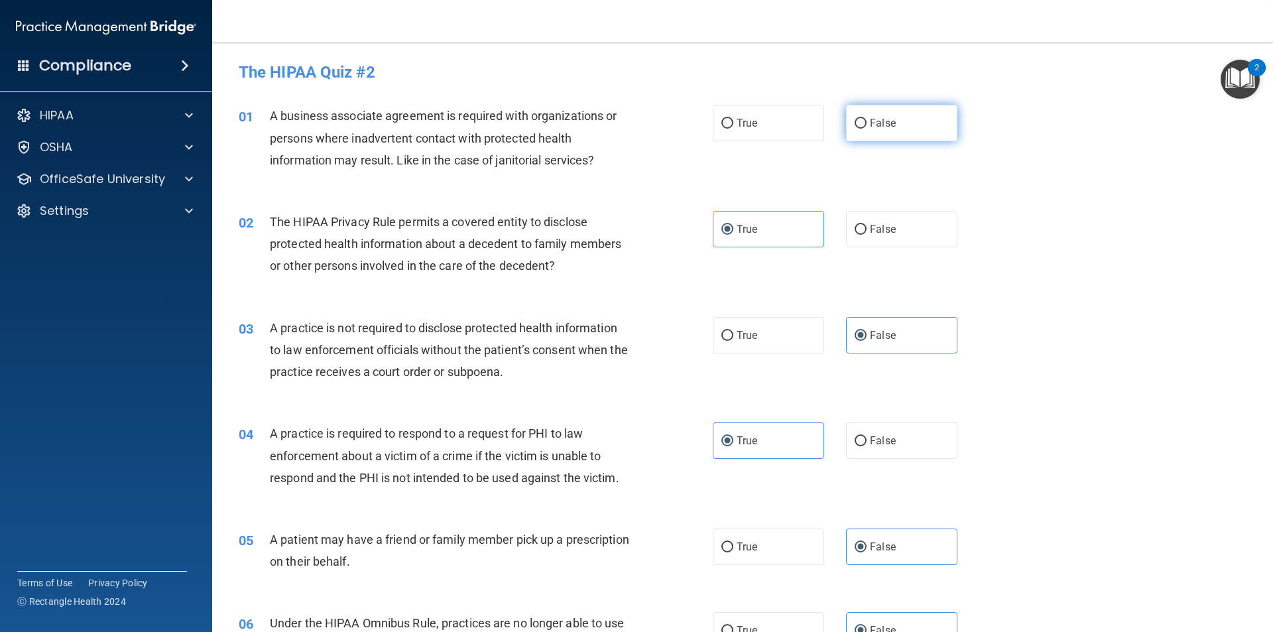
click at [917, 130] on label "False" at bounding box center [901, 123] width 111 height 36
click at [867, 129] on input "False" at bounding box center [861, 124] width 12 height 10
radio input "true"
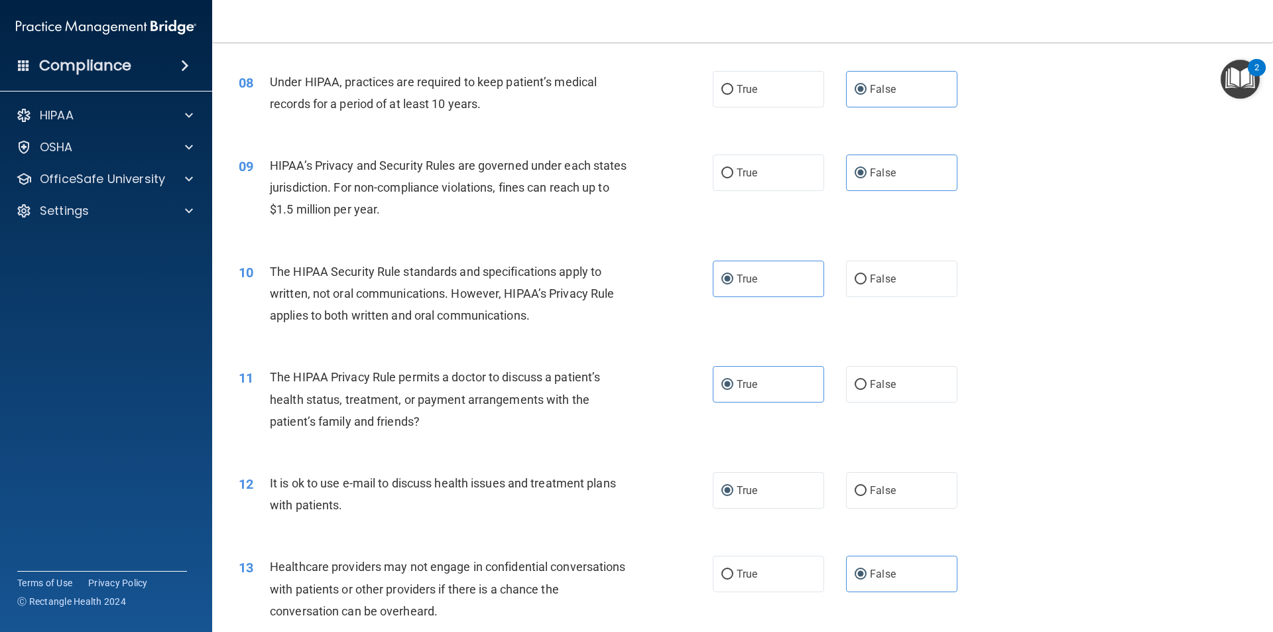
scroll to position [2455, 0]
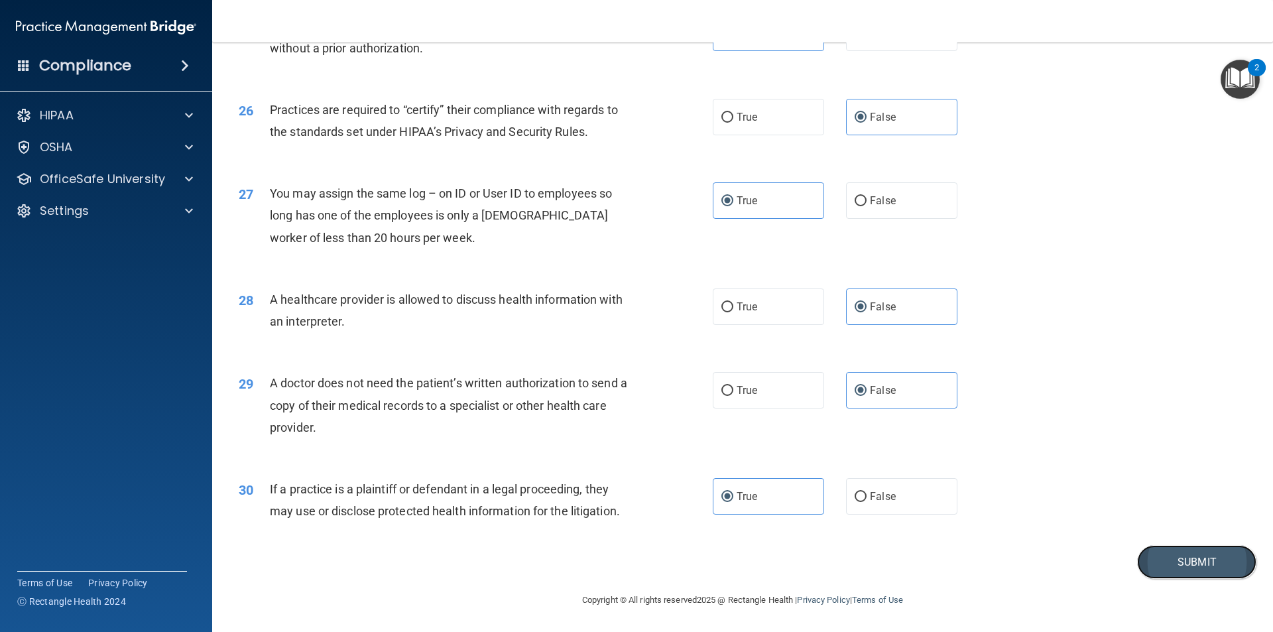
click at [1176, 554] on button "Submit" at bounding box center [1196, 562] width 119 height 34
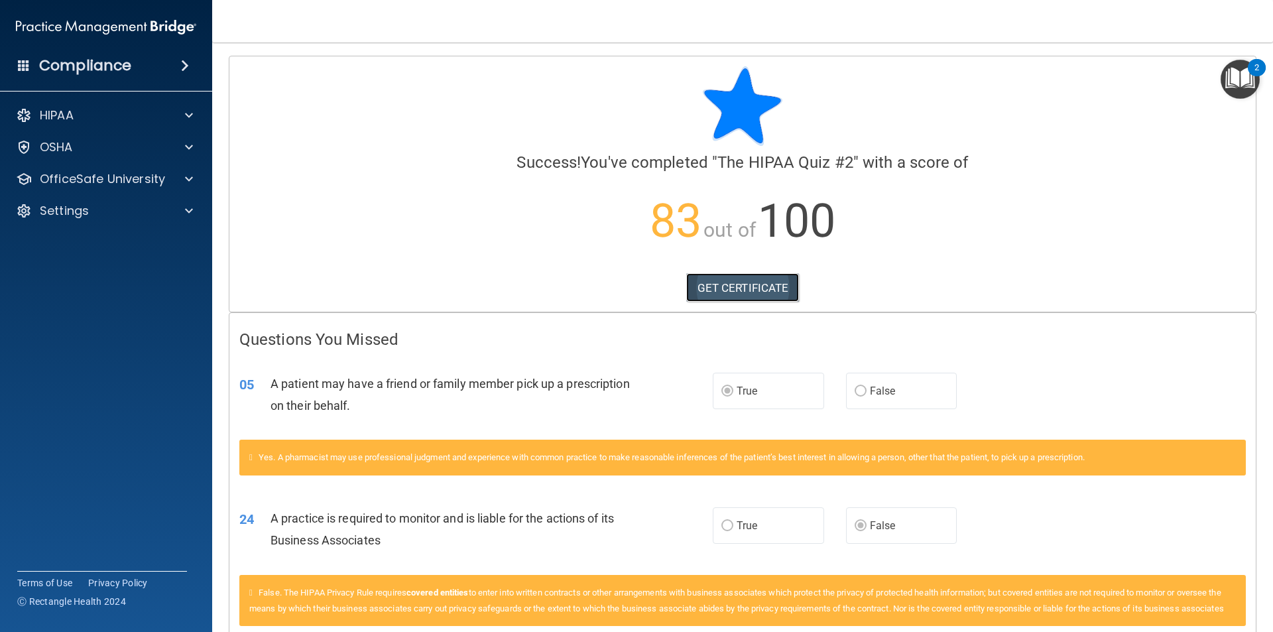
click at [757, 281] on link "GET CERTIFICATE" at bounding box center [742, 287] width 113 height 29
drag, startPoint x: 169, startPoint y: 155, endPoint x: 178, endPoint y: 150, distance: 10.7
click at [173, 153] on div "OSHA" at bounding box center [106, 147] width 213 height 27
click at [180, 150] on div at bounding box center [186, 147] width 33 height 16
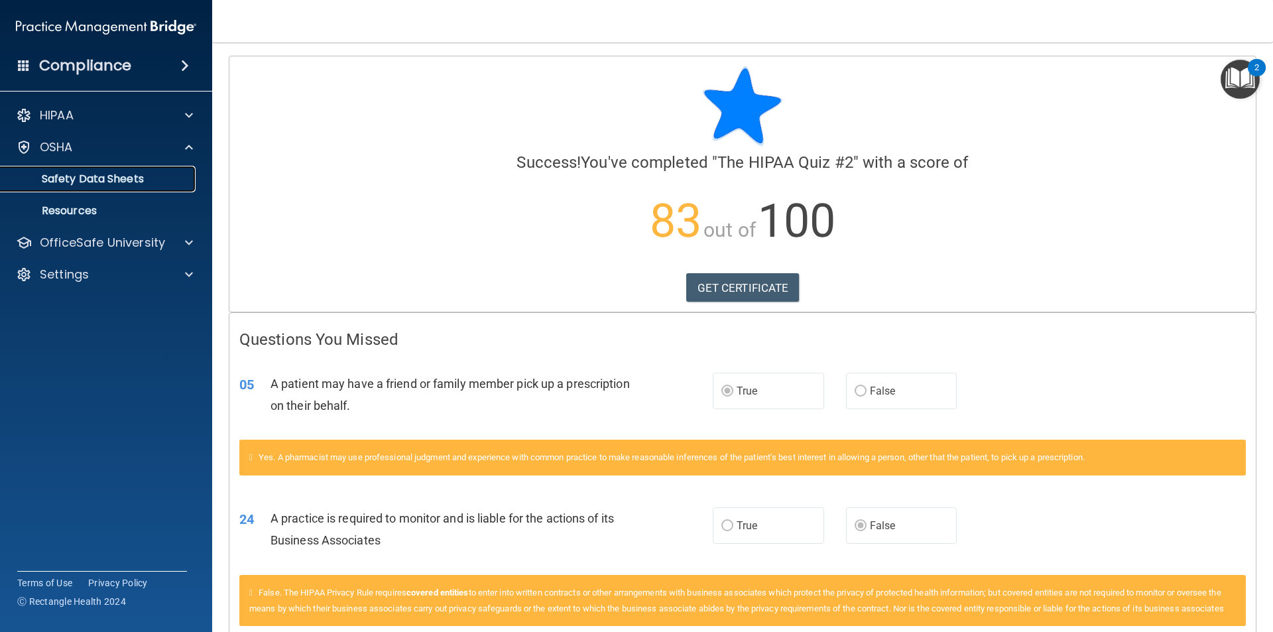
click at [188, 179] on p "Safety Data Sheets" at bounding box center [99, 178] width 181 height 13
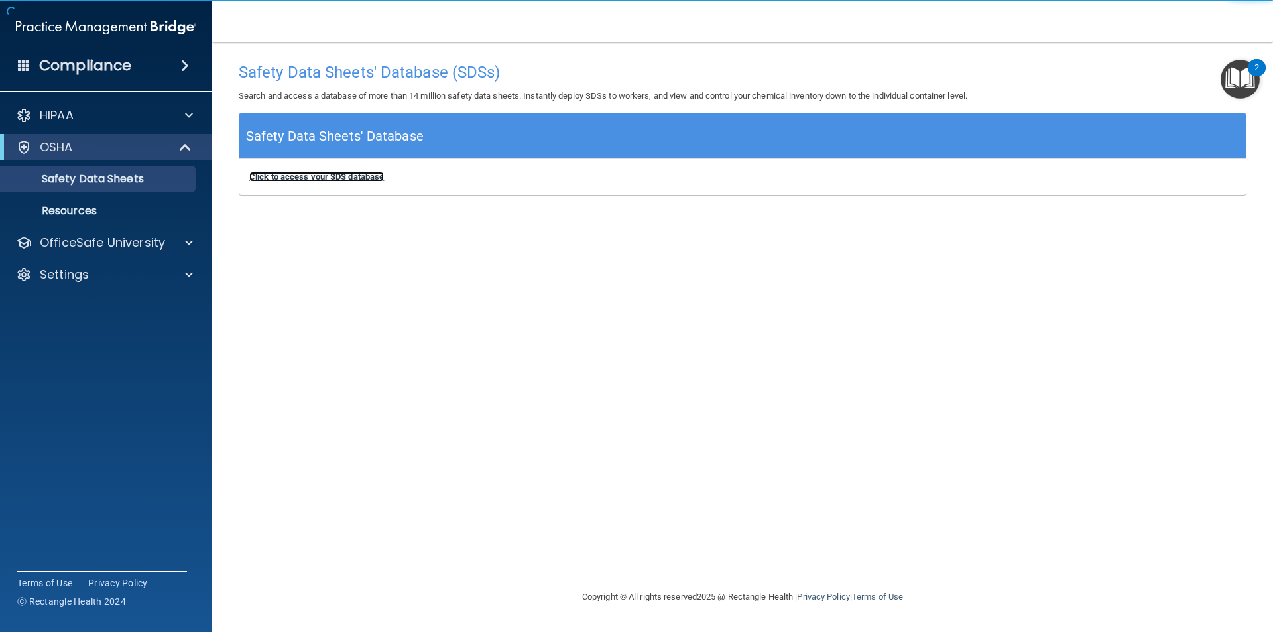
click at [294, 176] on b "Click to access your SDS database" at bounding box center [316, 177] width 135 height 10
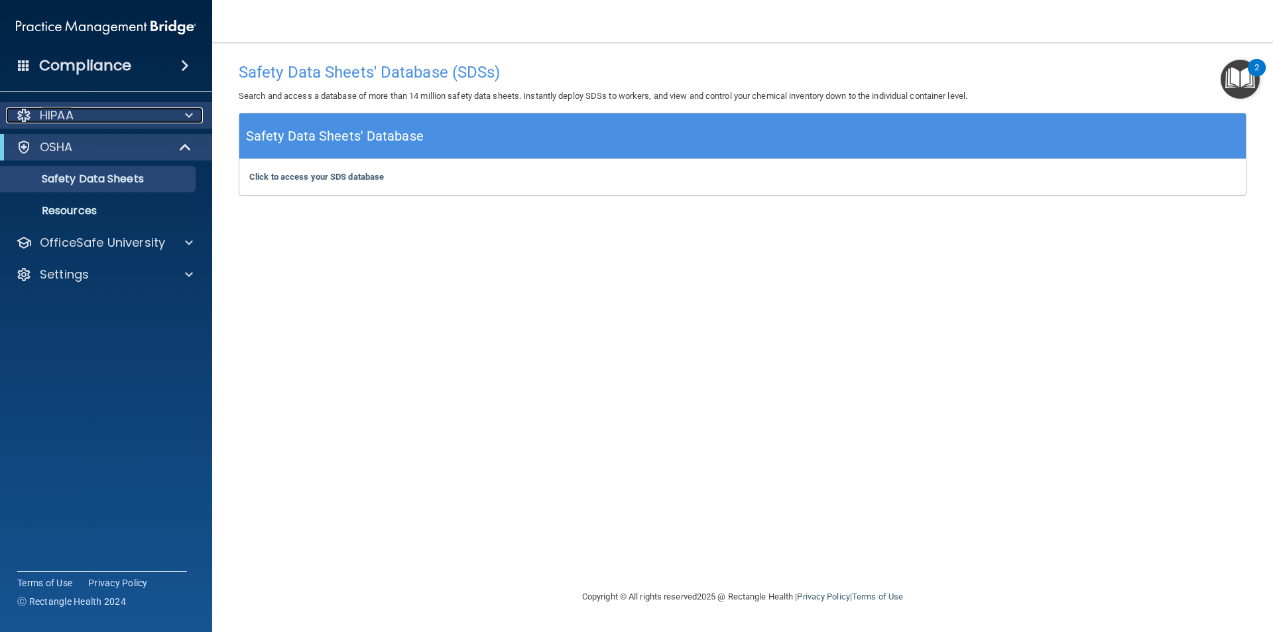
click at [180, 113] on div at bounding box center [186, 115] width 33 height 16
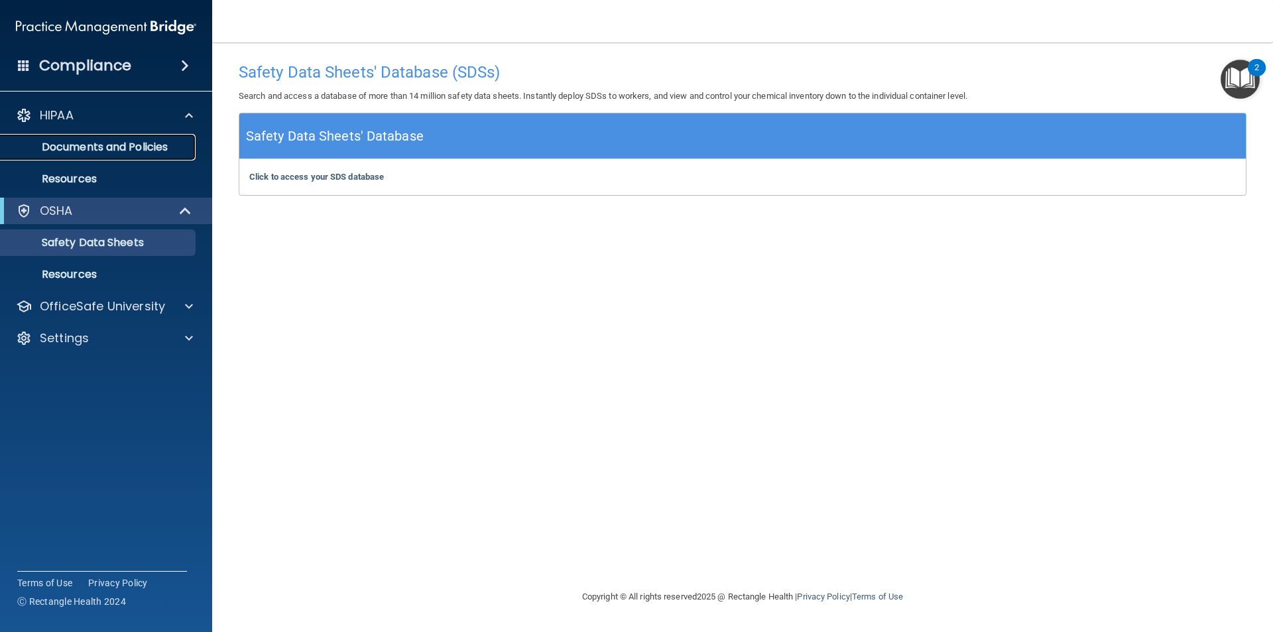
click at [151, 150] on p "Documents and Policies" at bounding box center [99, 147] width 181 height 13
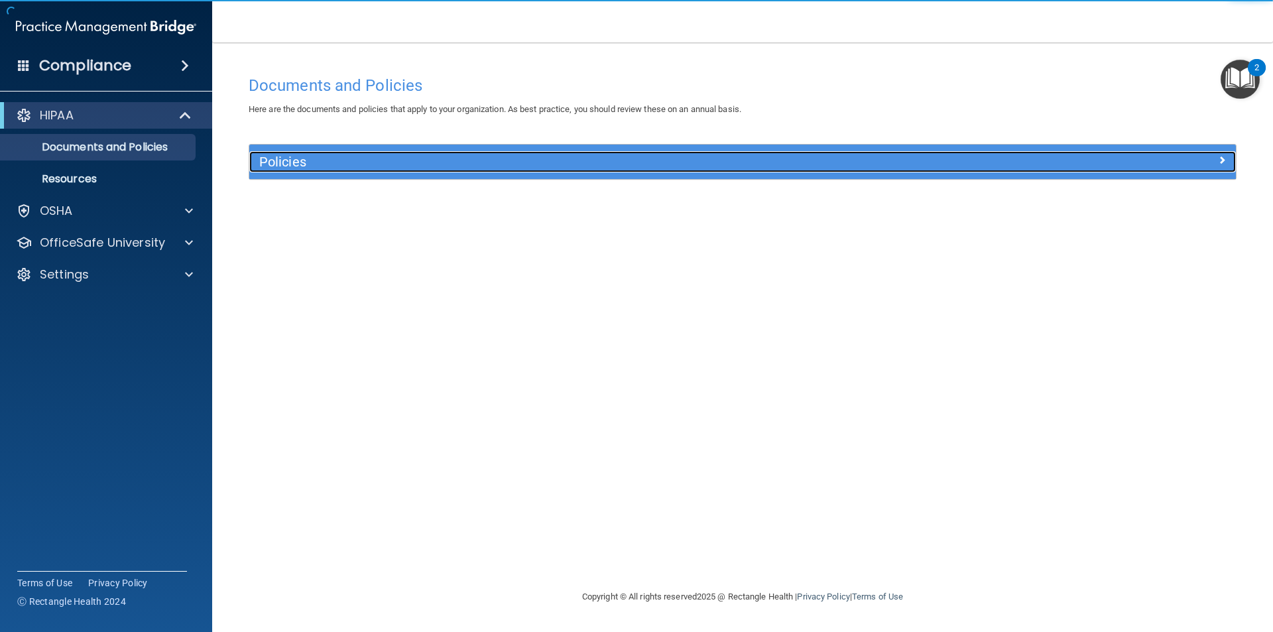
click at [292, 158] on h5 "Policies" at bounding box center [619, 162] width 720 height 15
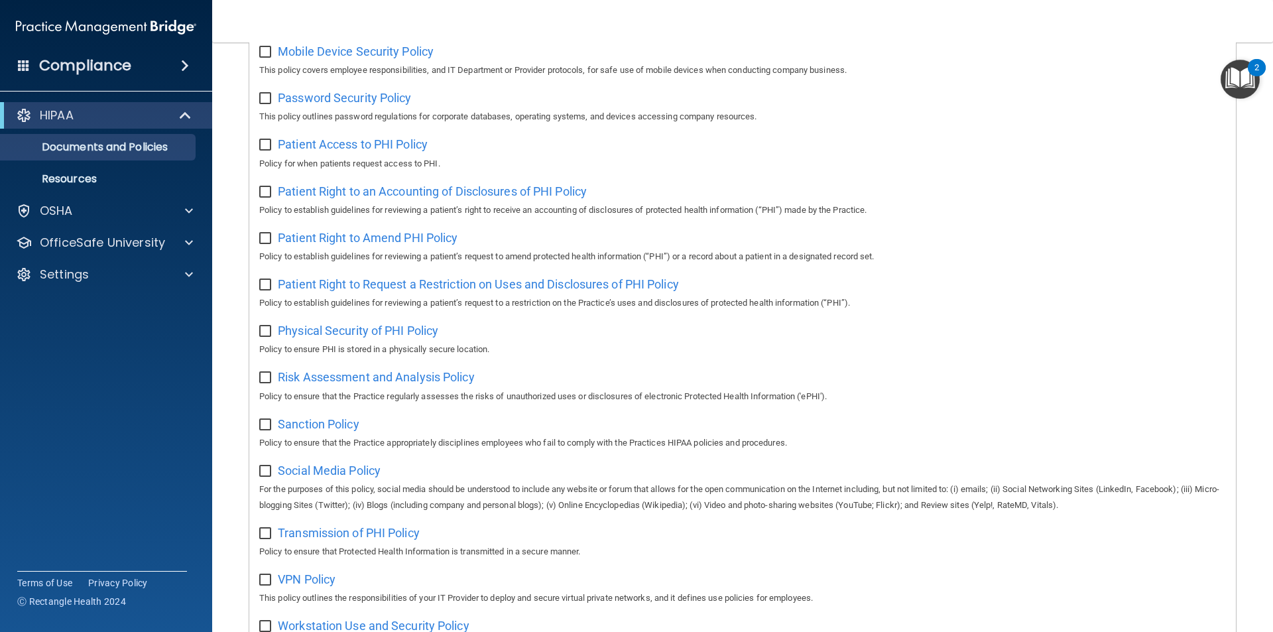
scroll to position [433, 0]
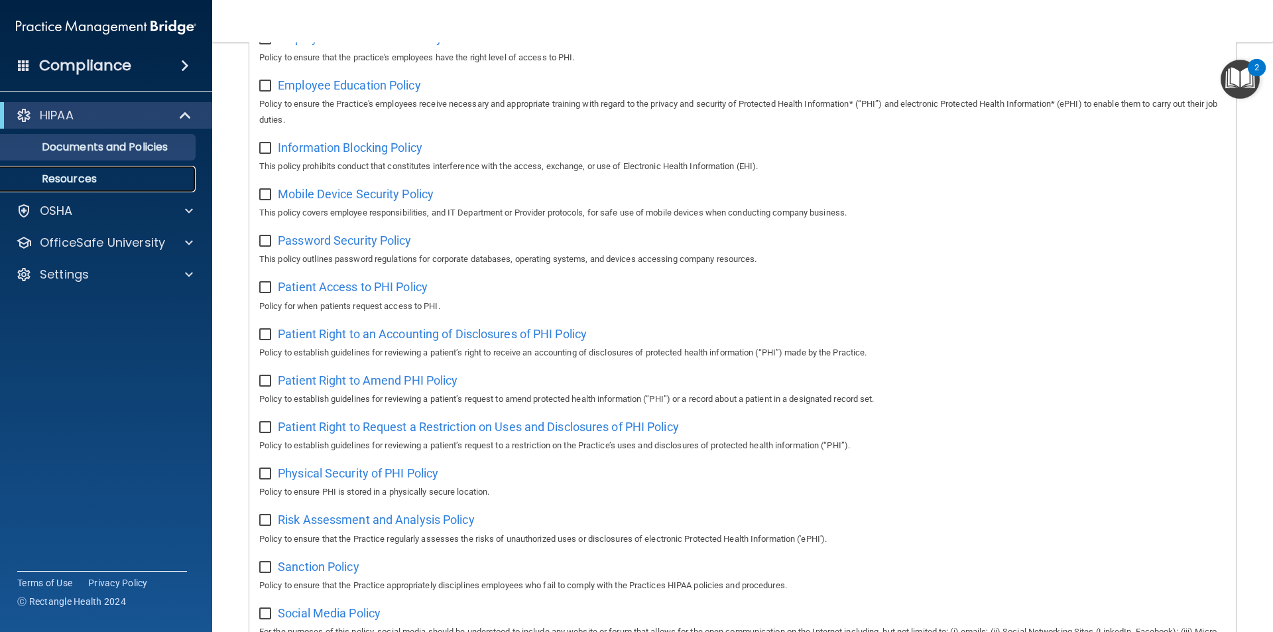
click at [37, 188] on link "Resources" at bounding box center [91, 179] width 209 height 27
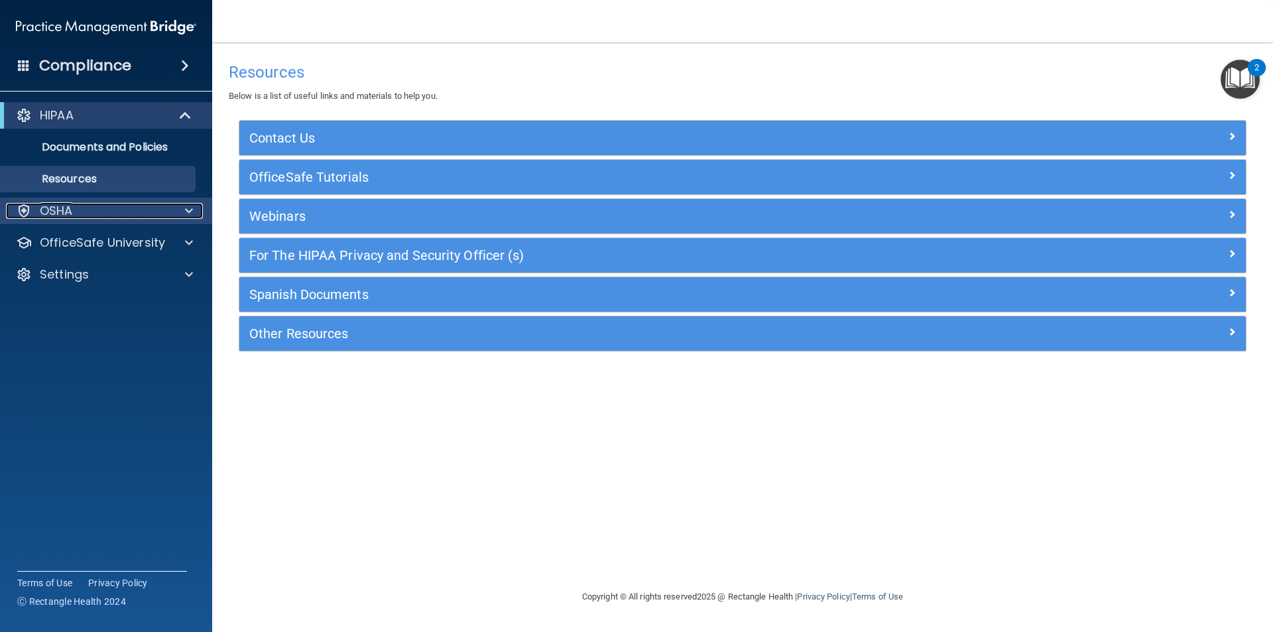
click at [180, 211] on div at bounding box center [186, 211] width 33 height 16
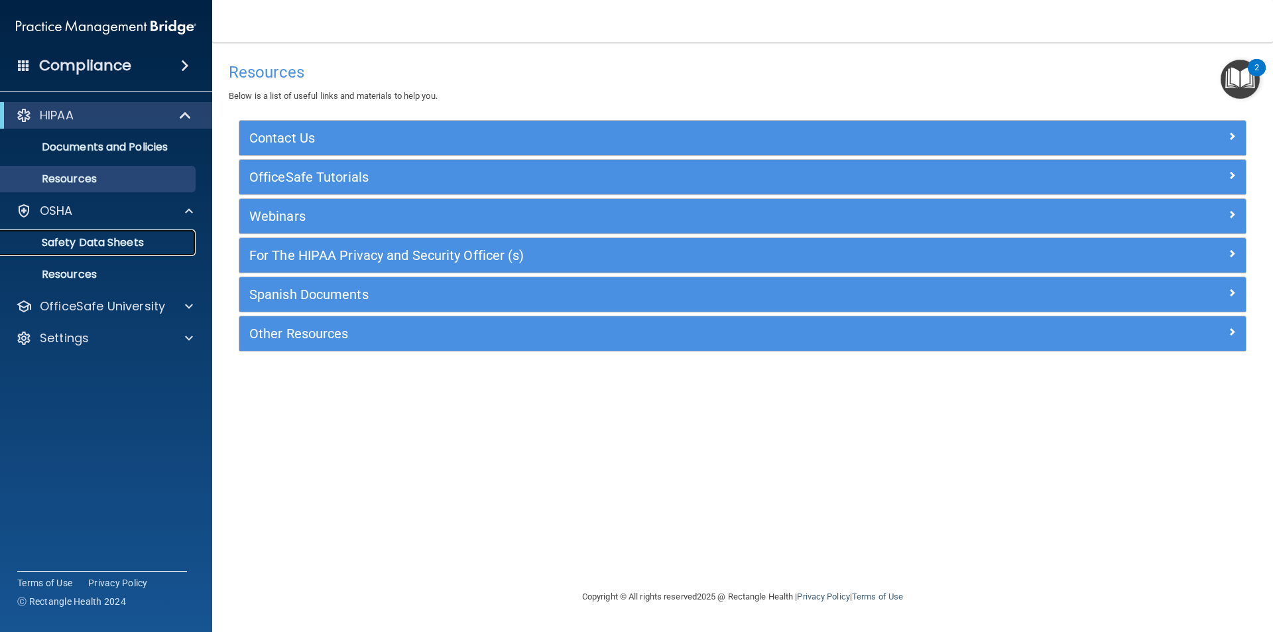
click at [97, 244] on p "Safety Data Sheets" at bounding box center [99, 242] width 181 height 13
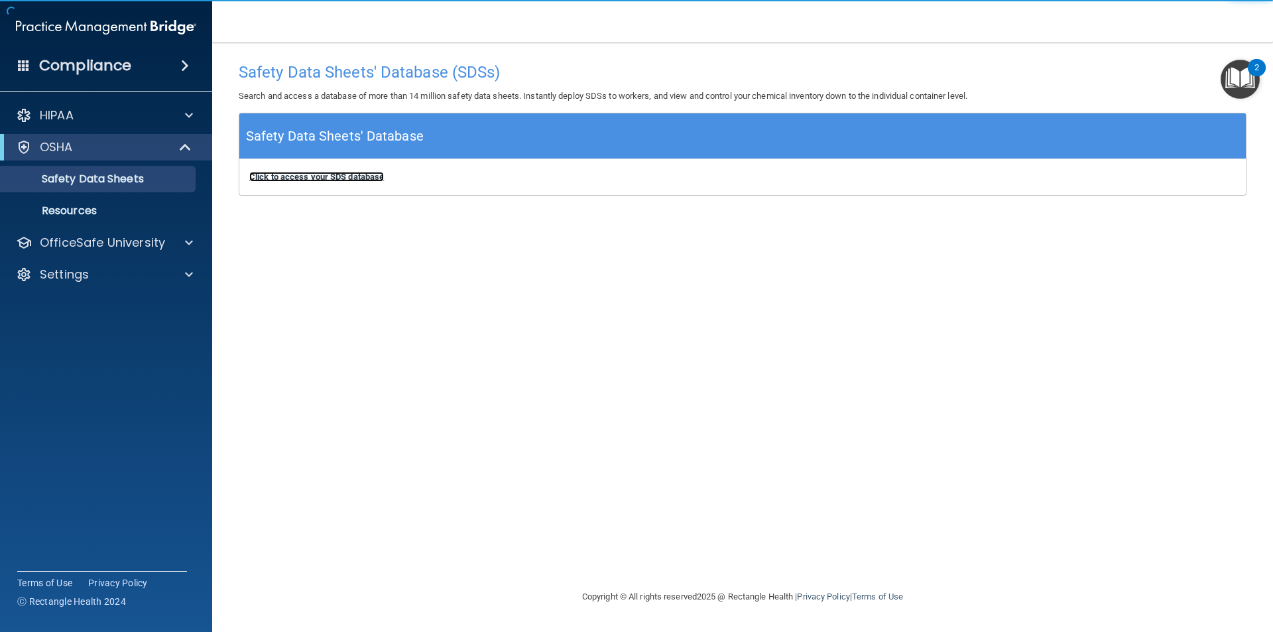
click at [336, 180] on b "Click to access your SDS database" at bounding box center [316, 177] width 135 height 10
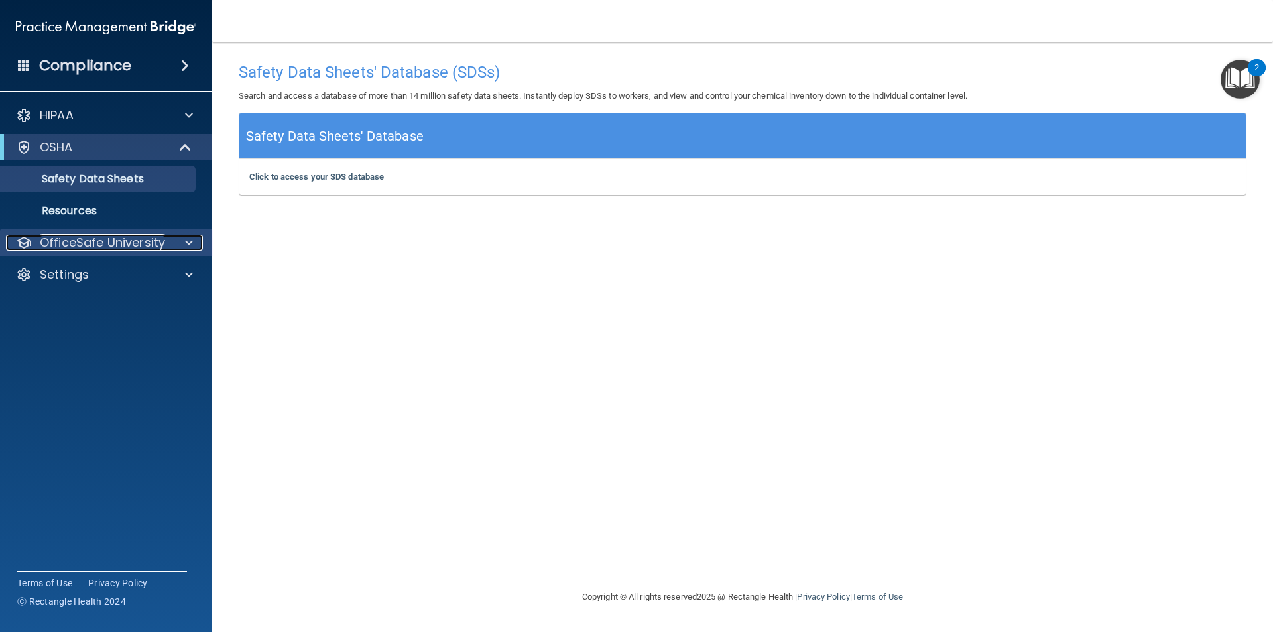
click at [197, 239] on div at bounding box center [186, 243] width 33 height 16
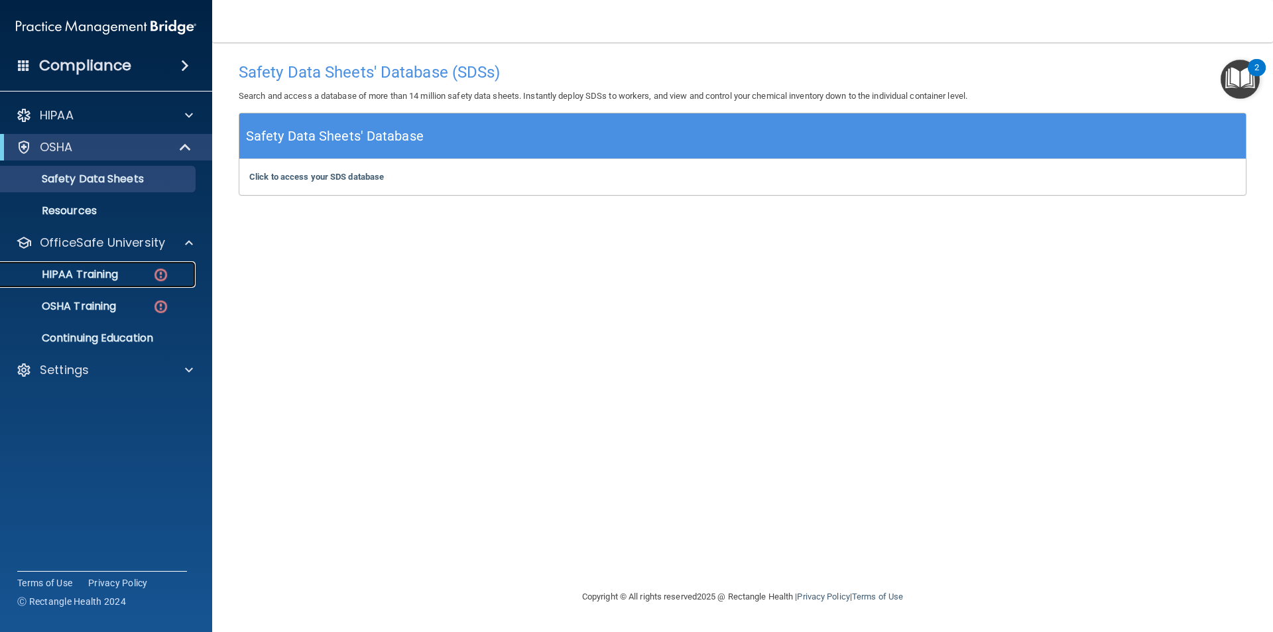
click at [154, 281] on img at bounding box center [161, 275] width 17 height 17
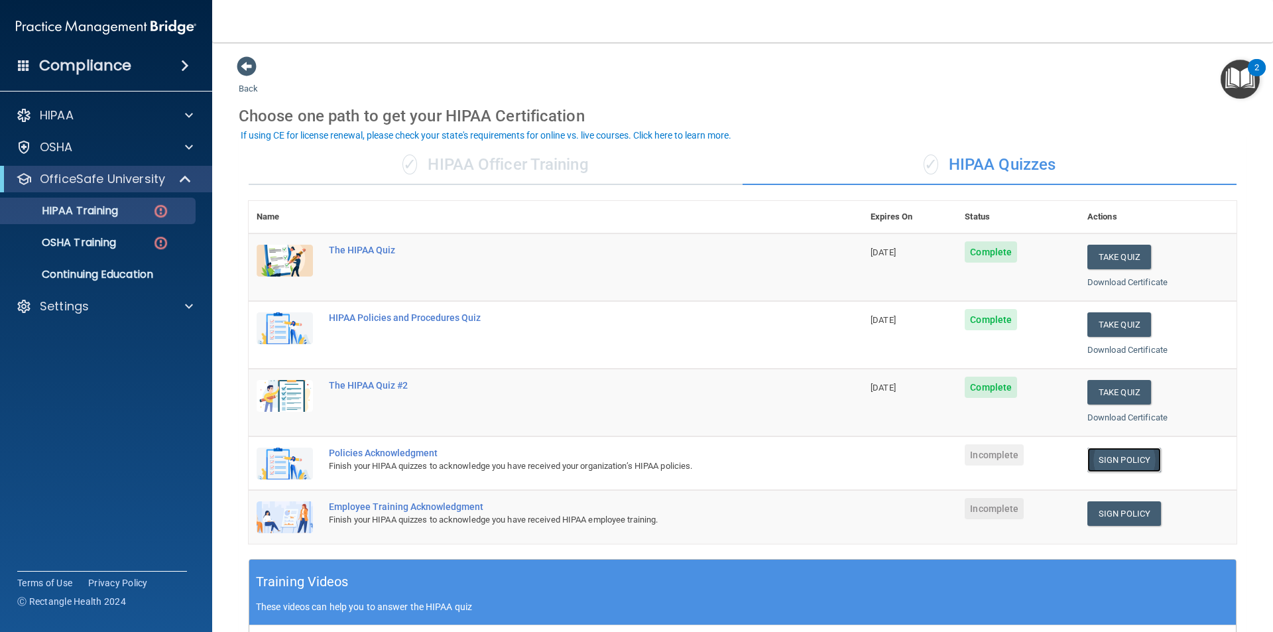
click at [1123, 458] on link "Sign Policy" at bounding box center [1125, 460] width 74 height 25
click at [1132, 517] on link "Sign Policy" at bounding box center [1125, 513] width 74 height 25
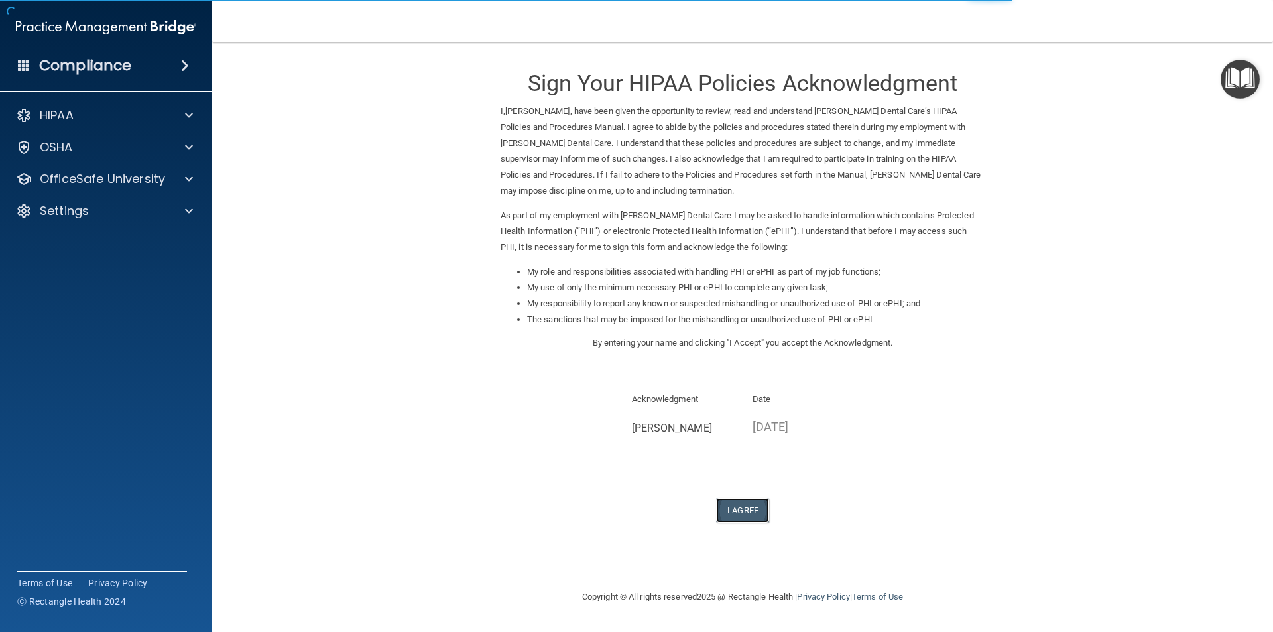
click at [753, 506] on button "I Agree" at bounding box center [742, 510] width 53 height 25
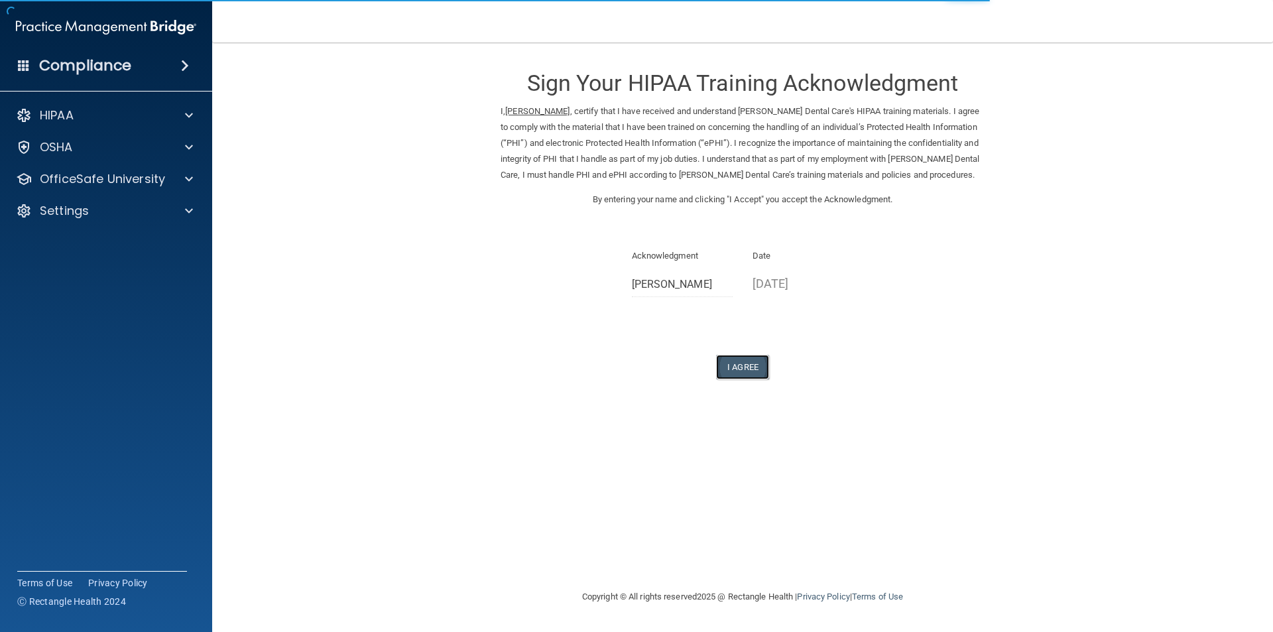
click at [759, 371] on button "I Agree" at bounding box center [742, 367] width 53 height 25
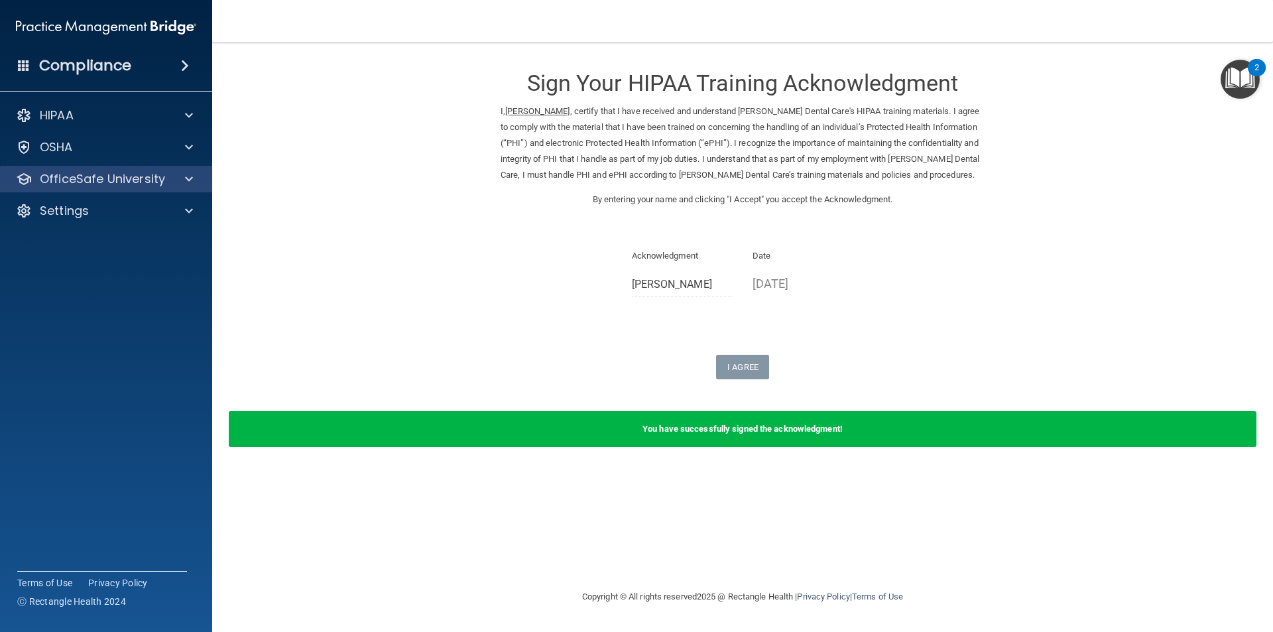
click at [64, 188] on div "OfficeSafe University" at bounding box center [106, 179] width 213 height 27
click at [183, 182] on div at bounding box center [186, 179] width 33 height 16
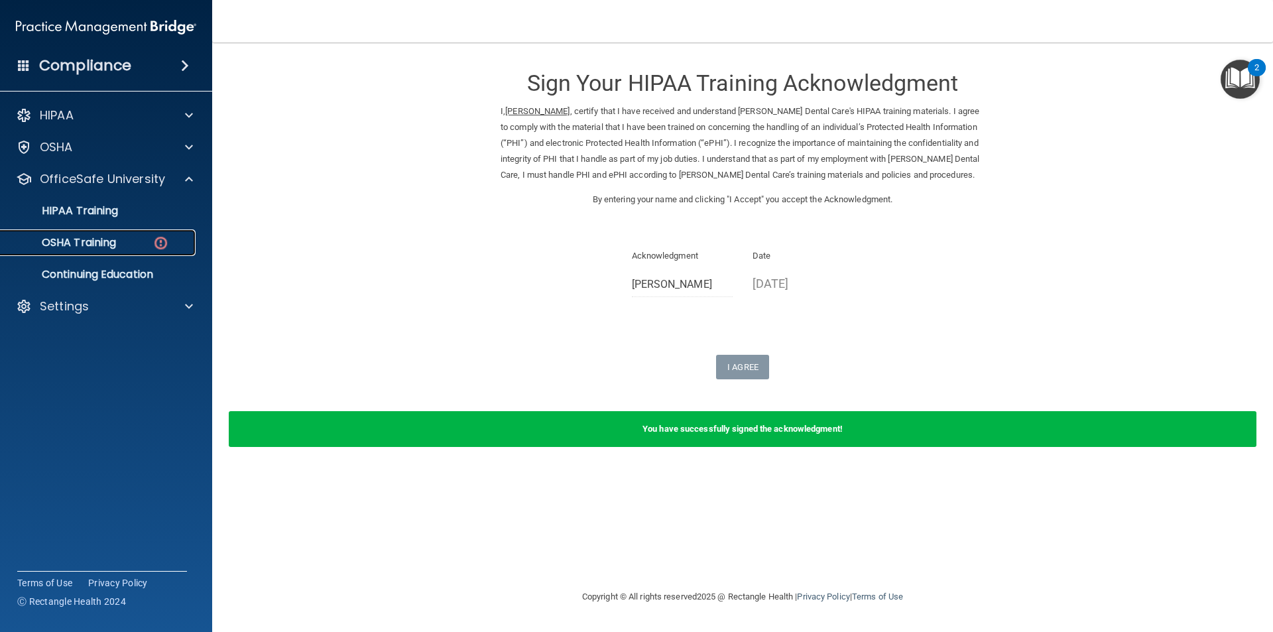
click at [142, 243] on div "OSHA Training" at bounding box center [99, 242] width 181 height 13
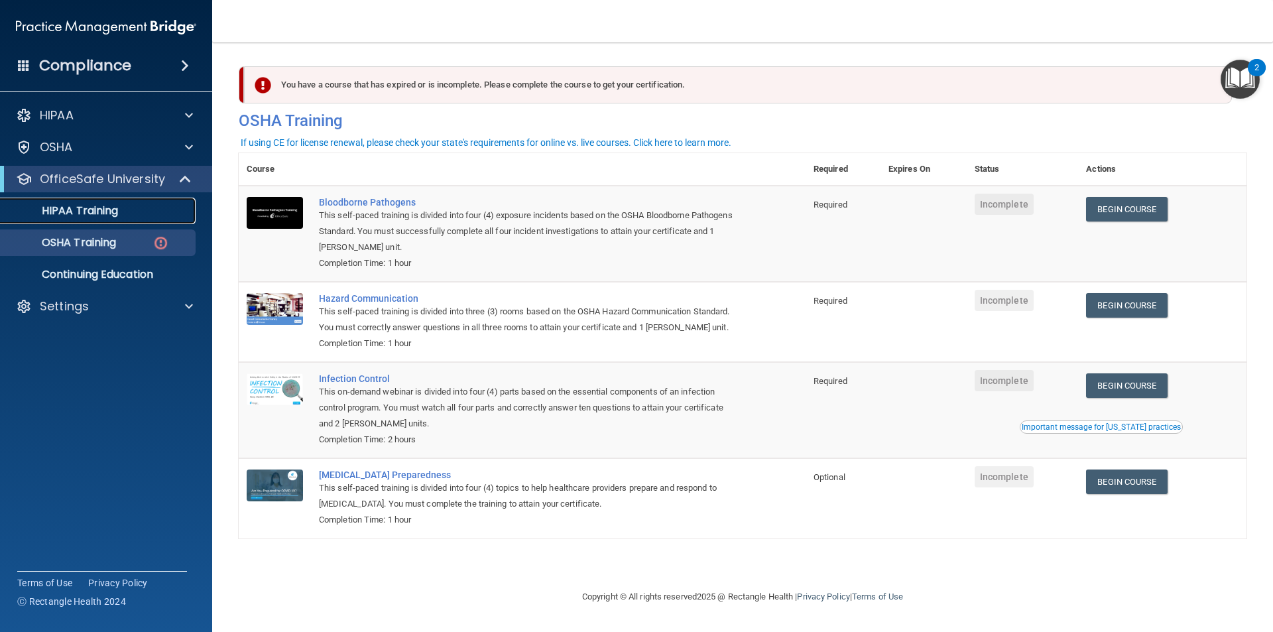
click at [80, 205] on p "HIPAA Training" at bounding box center [63, 210] width 109 height 13
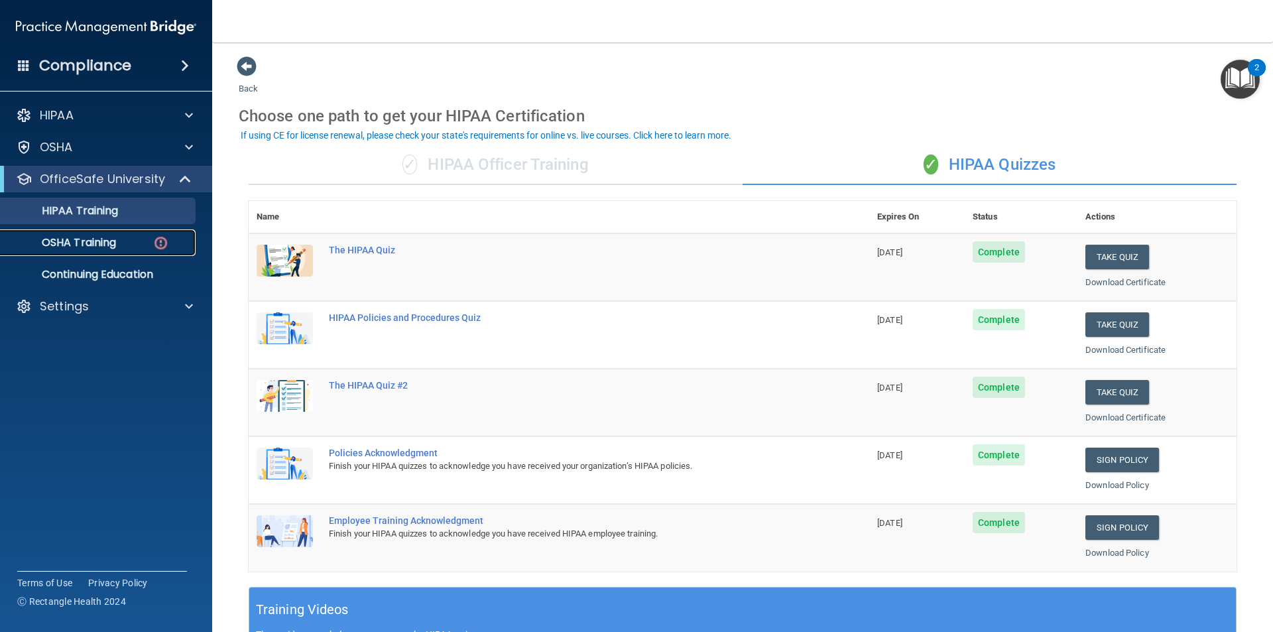
click at [86, 249] on p "OSHA Training" at bounding box center [62, 242] width 107 height 13
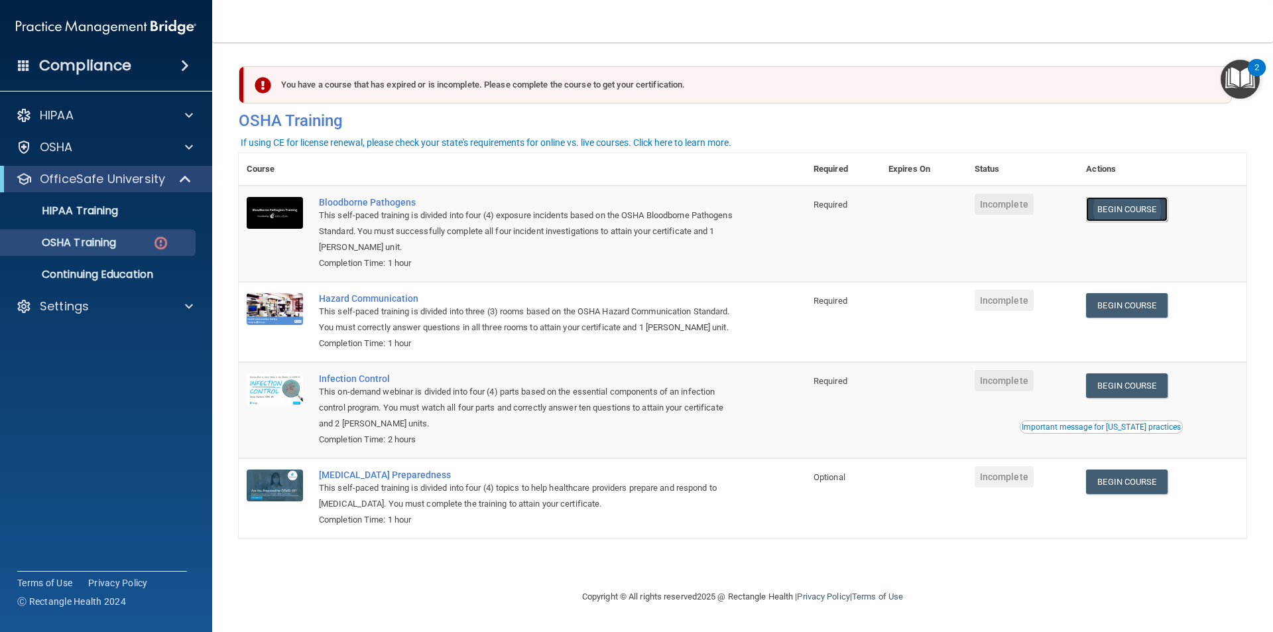
click at [1132, 215] on link "Begin Course" at bounding box center [1126, 209] width 81 height 25
click at [1124, 302] on link "Begin Course" at bounding box center [1126, 305] width 81 height 25
click at [1019, 299] on span "Incomplete" at bounding box center [1004, 300] width 59 height 21
click at [1132, 391] on link "Begin Course" at bounding box center [1126, 385] width 81 height 25
click at [1142, 489] on link "Begin Course" at bounding box center [1126, 482] width 81 height 25
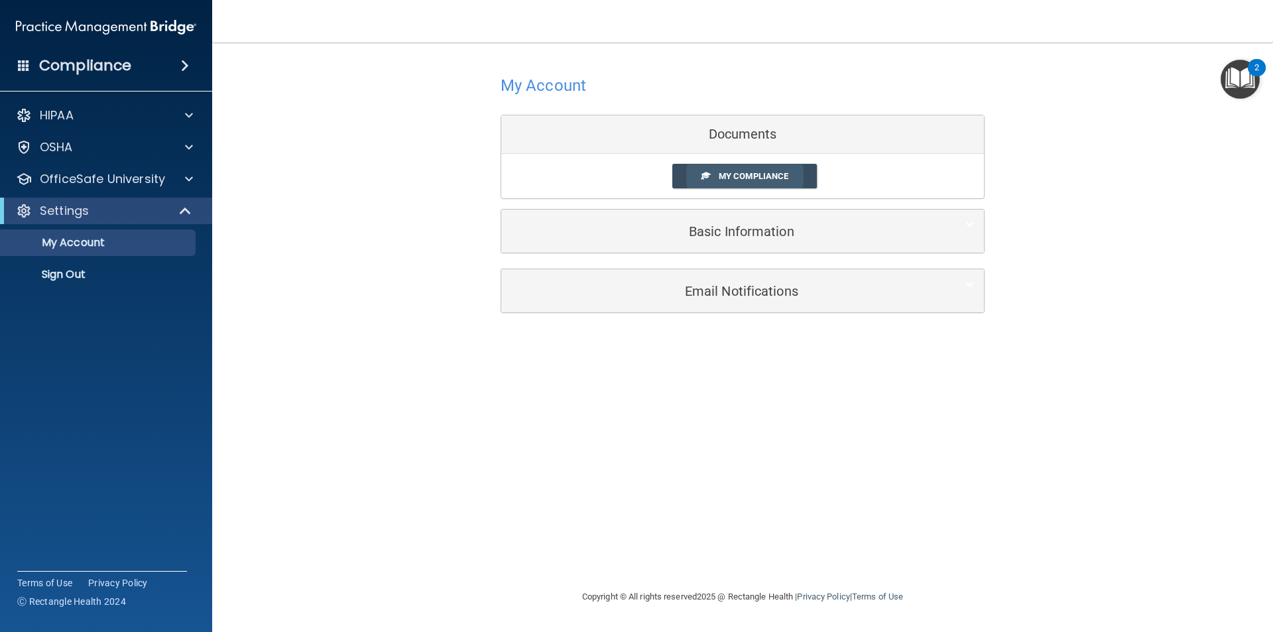
click at [731, 176] on span "My Compliance" at bounding box center [754, 176] width 70 height 10
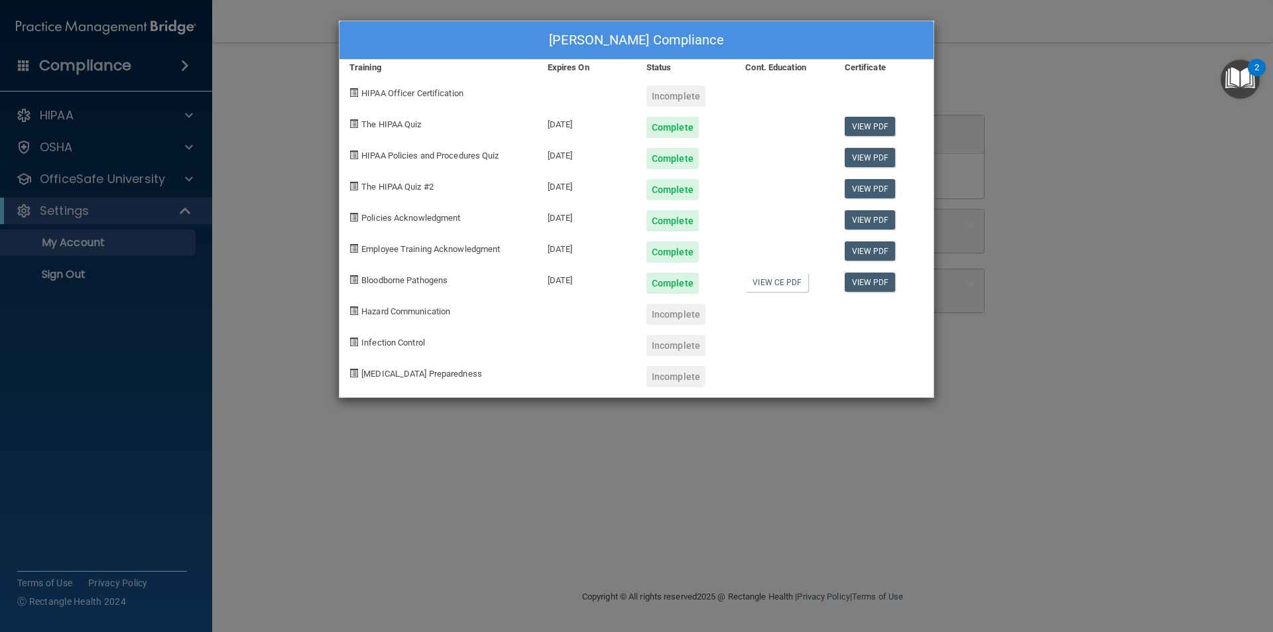
click at [674, 316] on div "Incomplete" at bounding box center [676, 314] width 59 height 21
click at [1103, 63] on div "[PERSON_NAME] Compliance Training Expires On Status Cont. Education Certificate…" at bounding box center [636, 316] width 1273 height 632
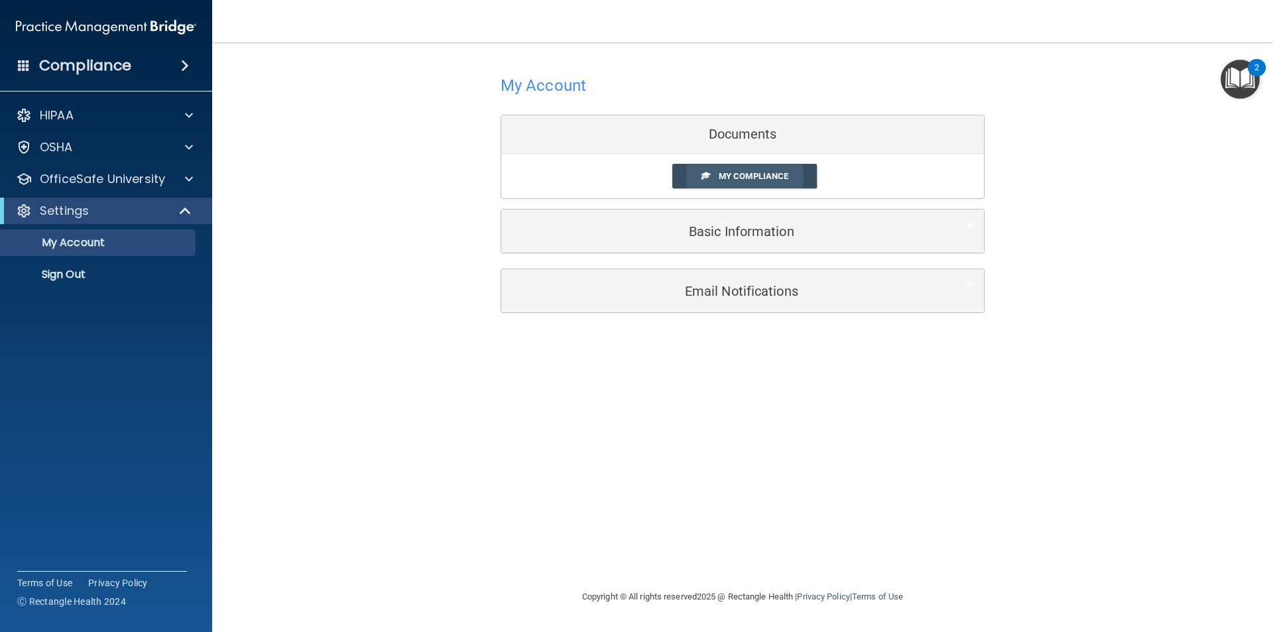
click at [743, 170] on link "My Compliance" at bounding box center [744, 176] width 145 height 25
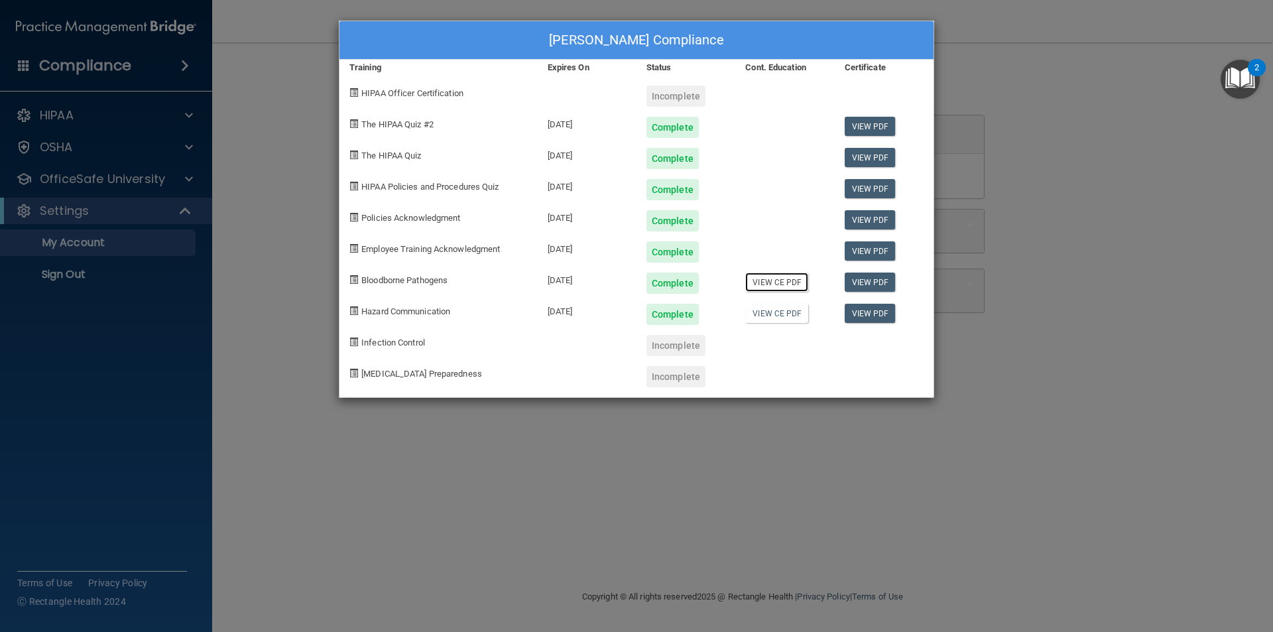
click at [786, 287] on link "View CE PDF" at bounding box center [776, 282] width 63 height 19
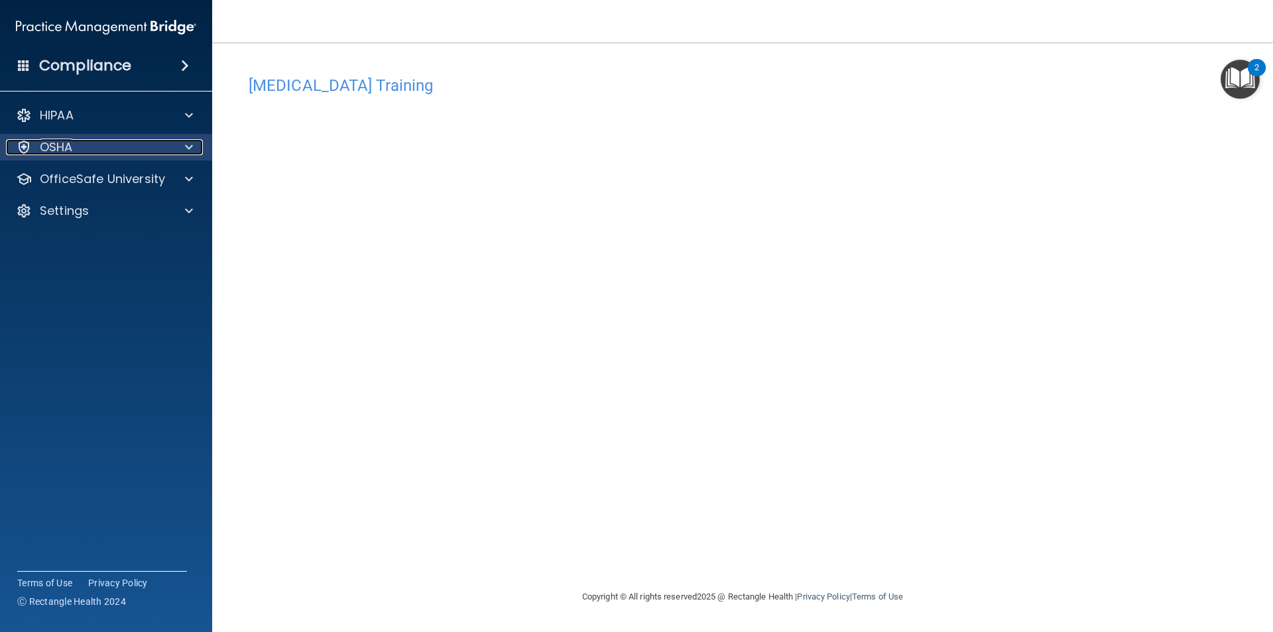
click at [175, 152] on div at bounding box center [186, 147] width 33 height 16
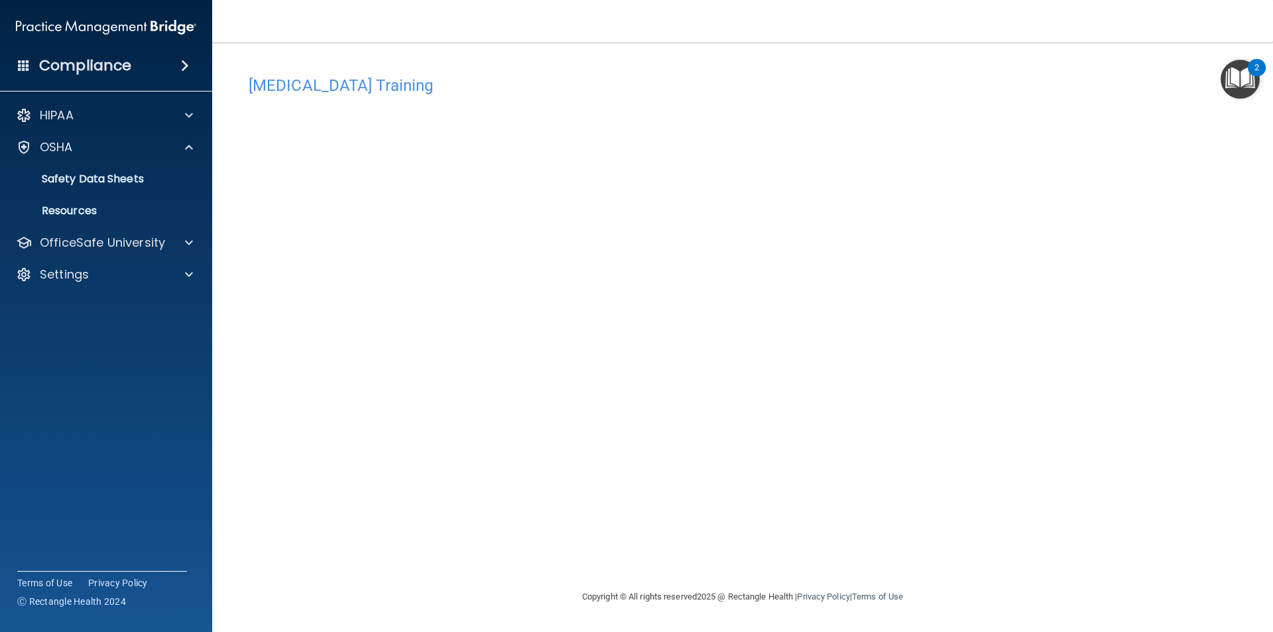
click at [162, 257] on div "HIPAA Documents and Policies Report an Incident Business Associates Emergency P…" at bounding box center [106, 198] width 213 height 202
click at [162, 251] on div "OfficeSafe University" at bounding box center [106, 242] width 213 height 27
click at [192, 240] on span at bounding box center [189, 243] width 8 height 16
click at [162, 279] on div "HIPAA Training" at bounding box center [99, 274] width 181 height 13
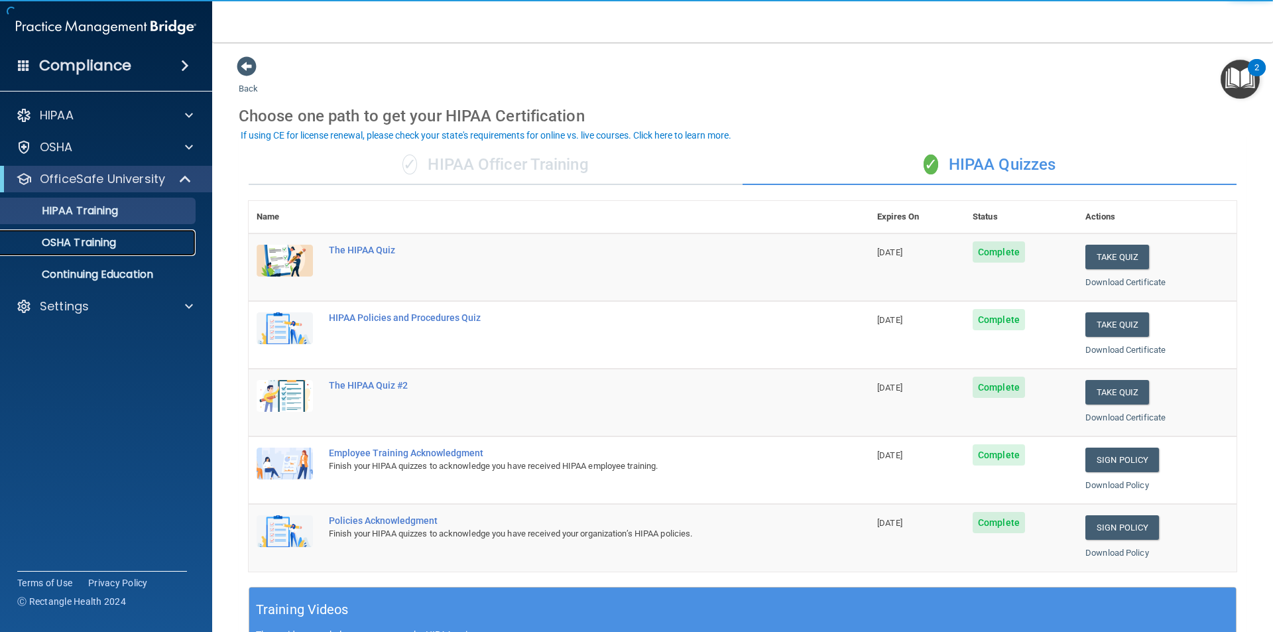
click at [38, 241] on p "OSHA Training" at bounding box center [62, 242] width 107 height 13
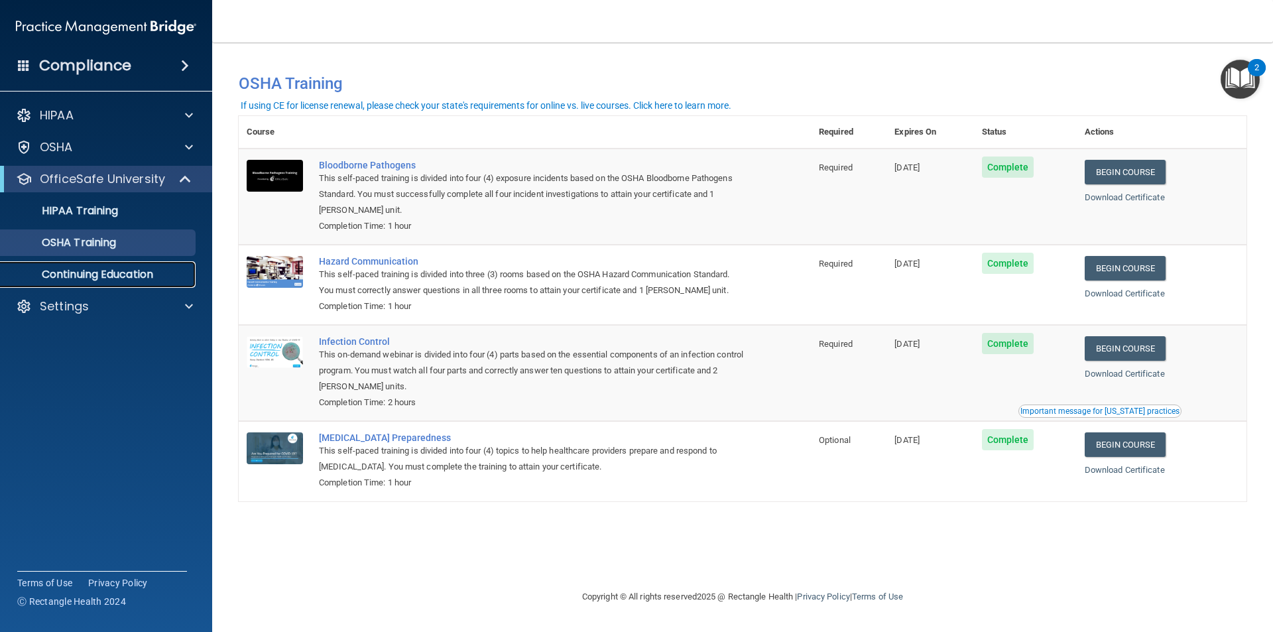
click at [80, 275] on p "Continuing Education" at bounding box center [99, 274] width 181 height 13
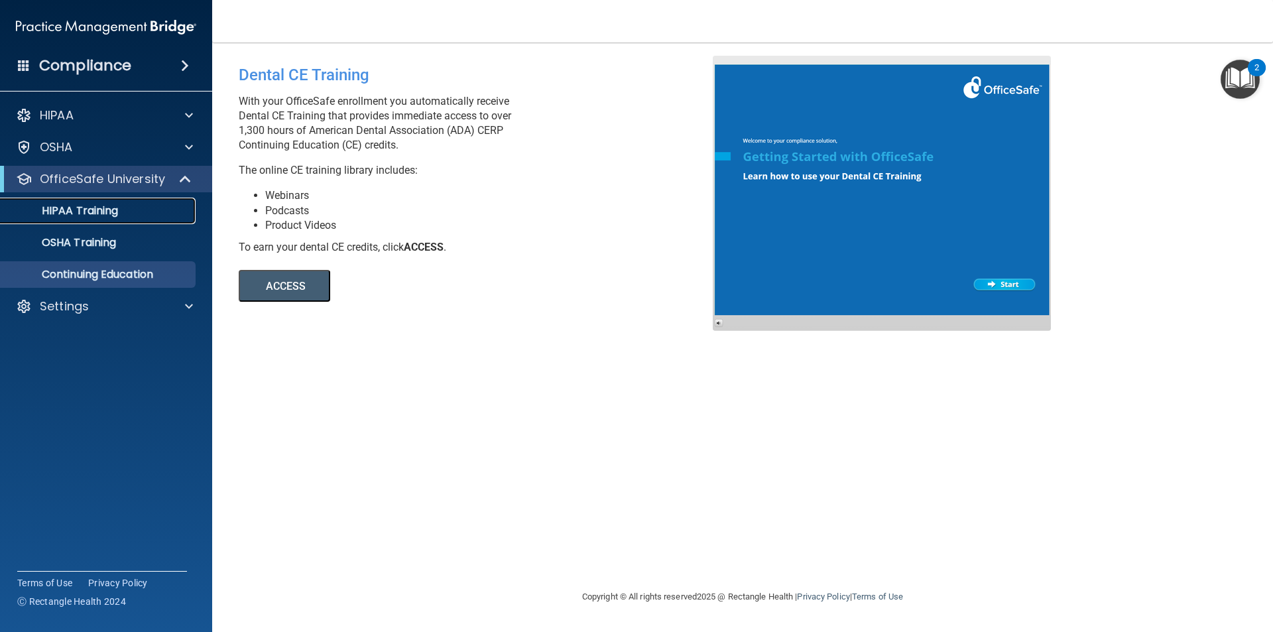
click at [160, 211] on div "HIPAA Training" at bounding box center [99, 210] width 181 height 13
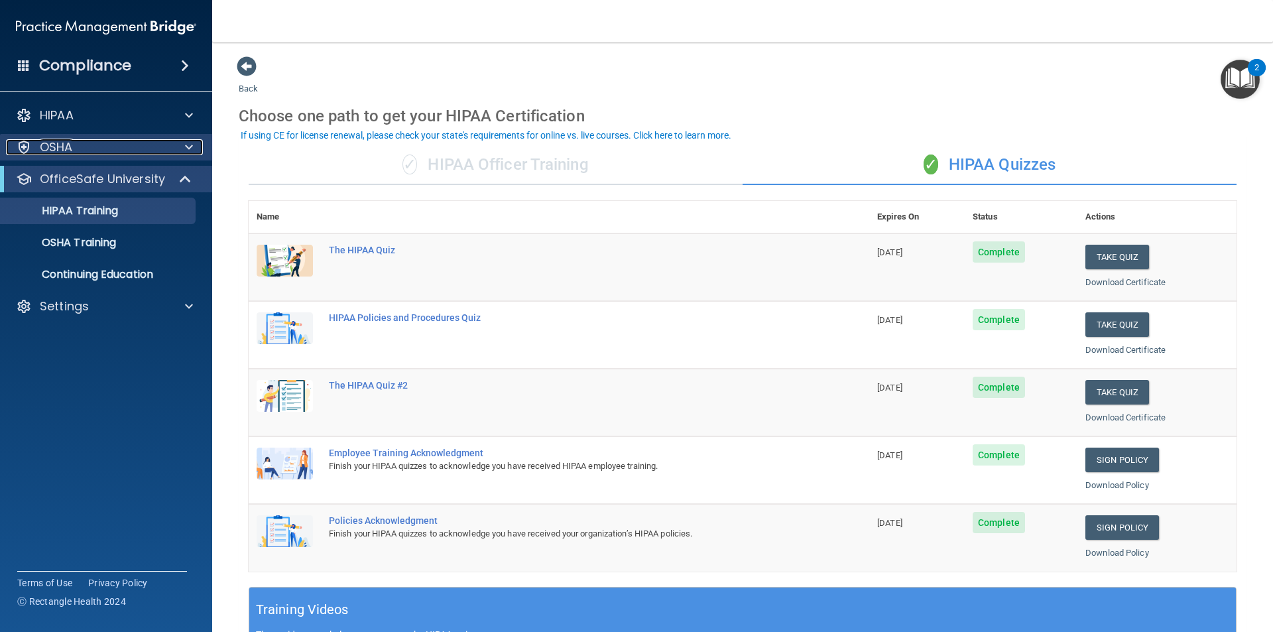
click at [127, 151] on div "OSHA" at bounding box center [88, 147] width 164 height 16
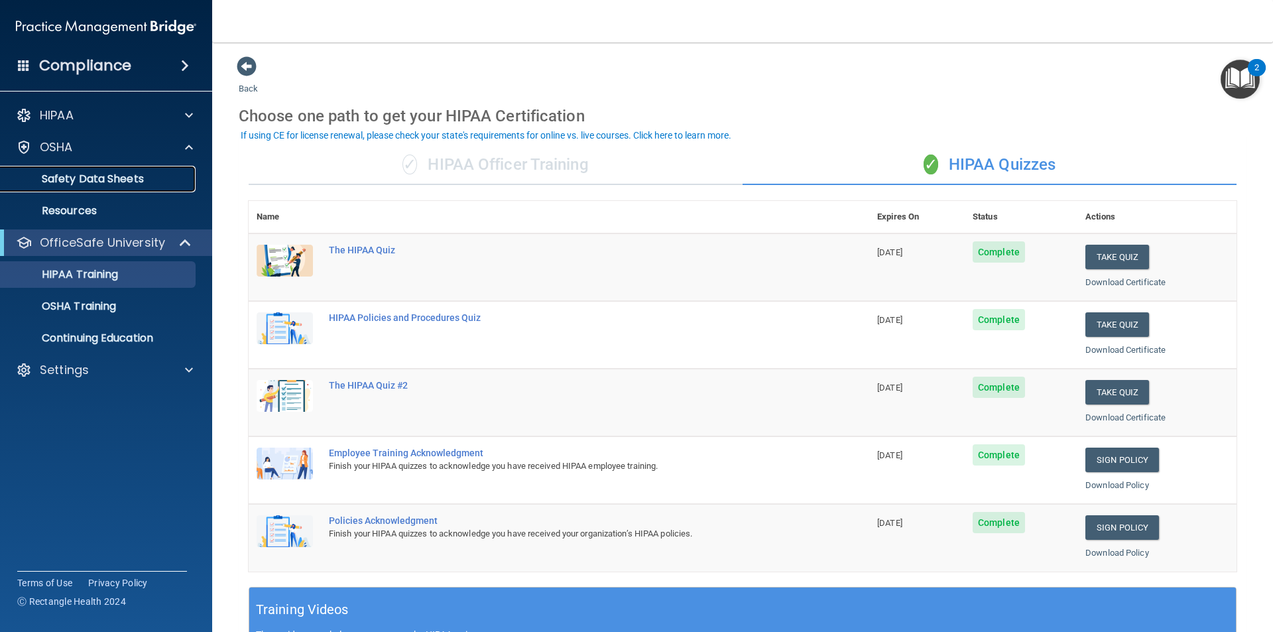
click at [96, 188] on link "Safety Data Sheets" at bounding box center [91, 179] width 209 height 27
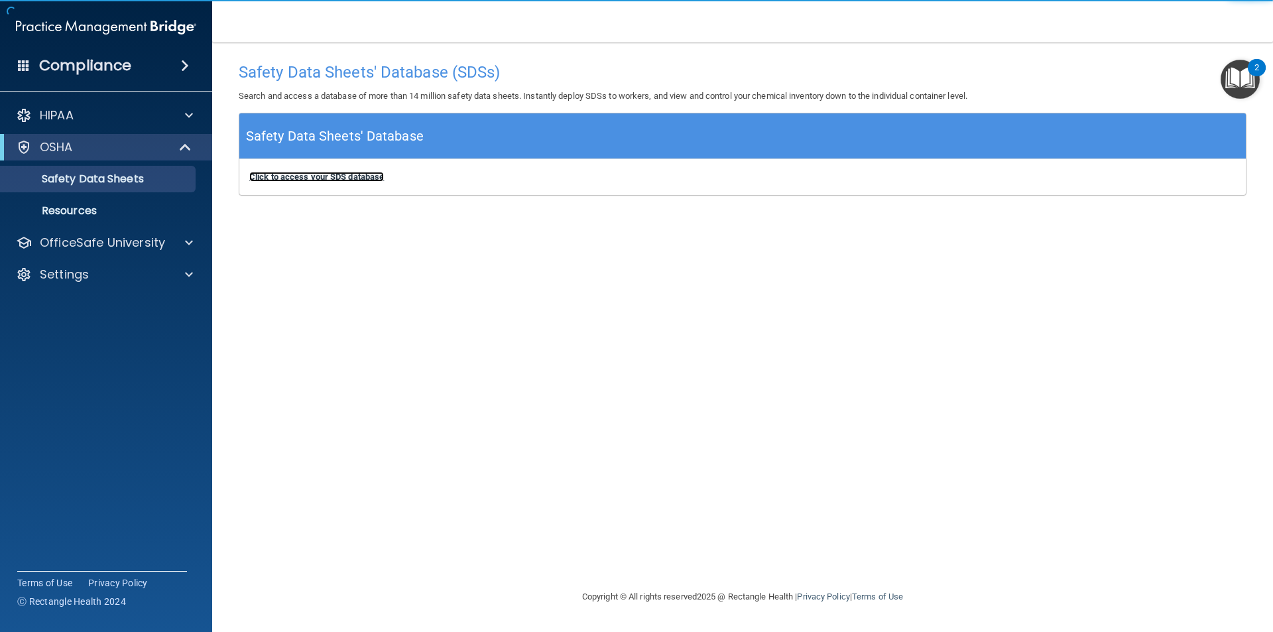
click at [302, 178] on b "Click to access your SDS database" at bounding box center [316, 177] width 135 height 10
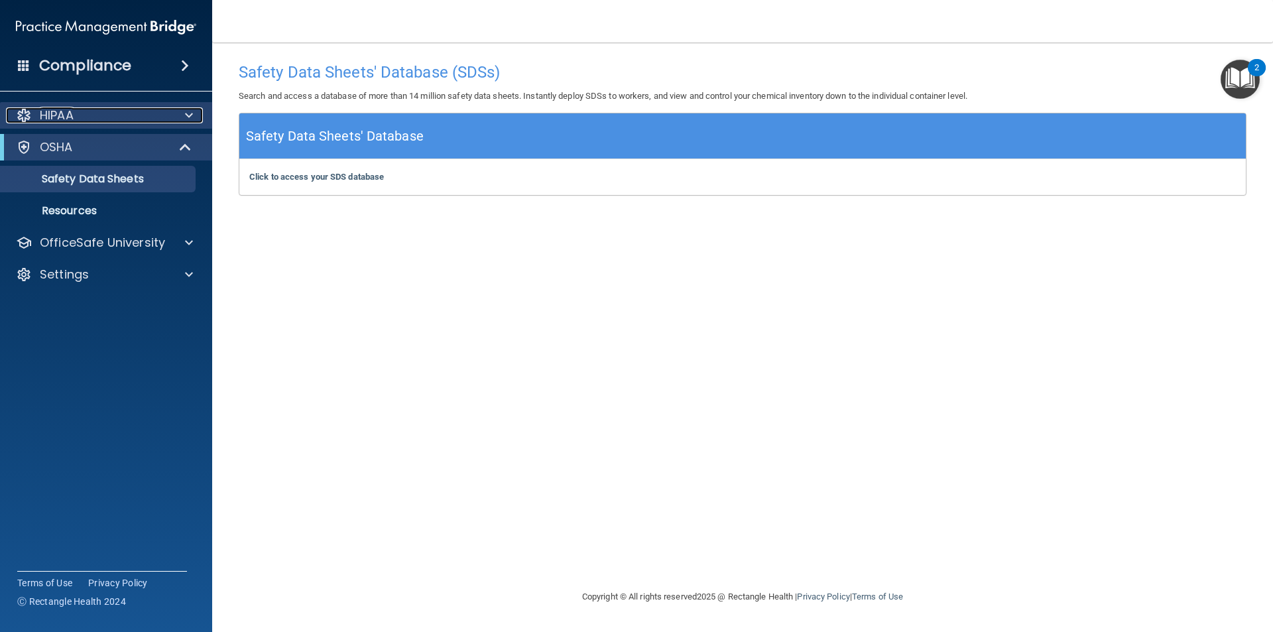
click at [196, 120] on div at bounding box center [186, 115] width 33 height 16
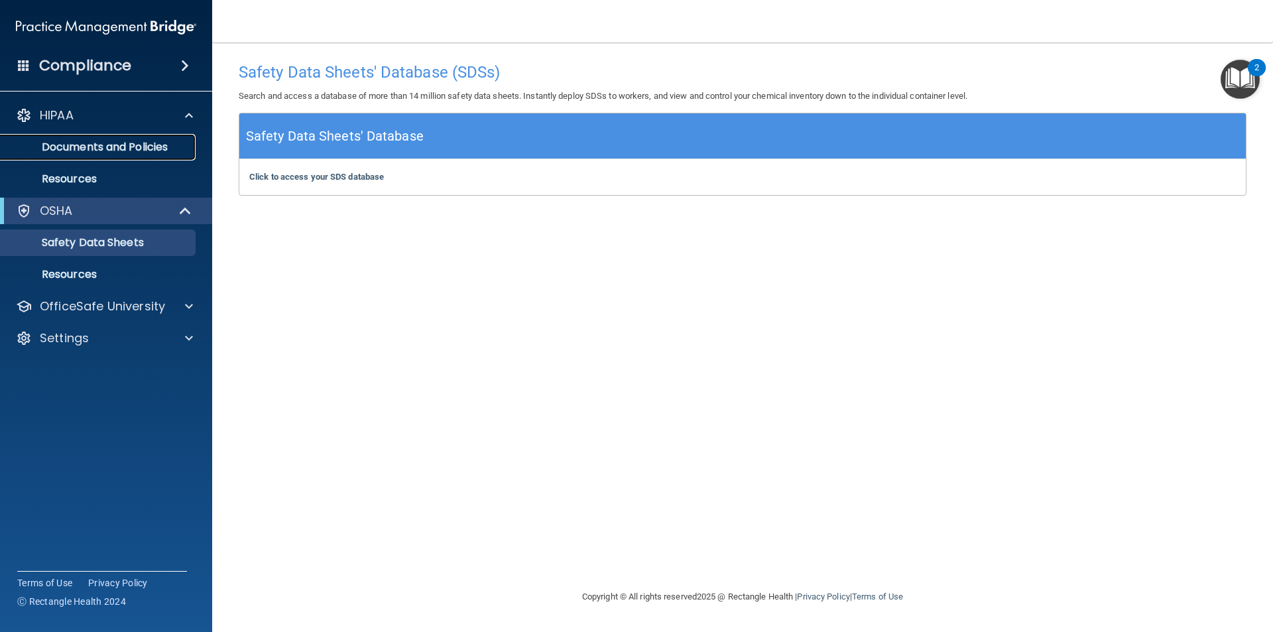
click at [171, 149] on p "Documents and Policies" at bounding box center [99, 147] width 181 height 13
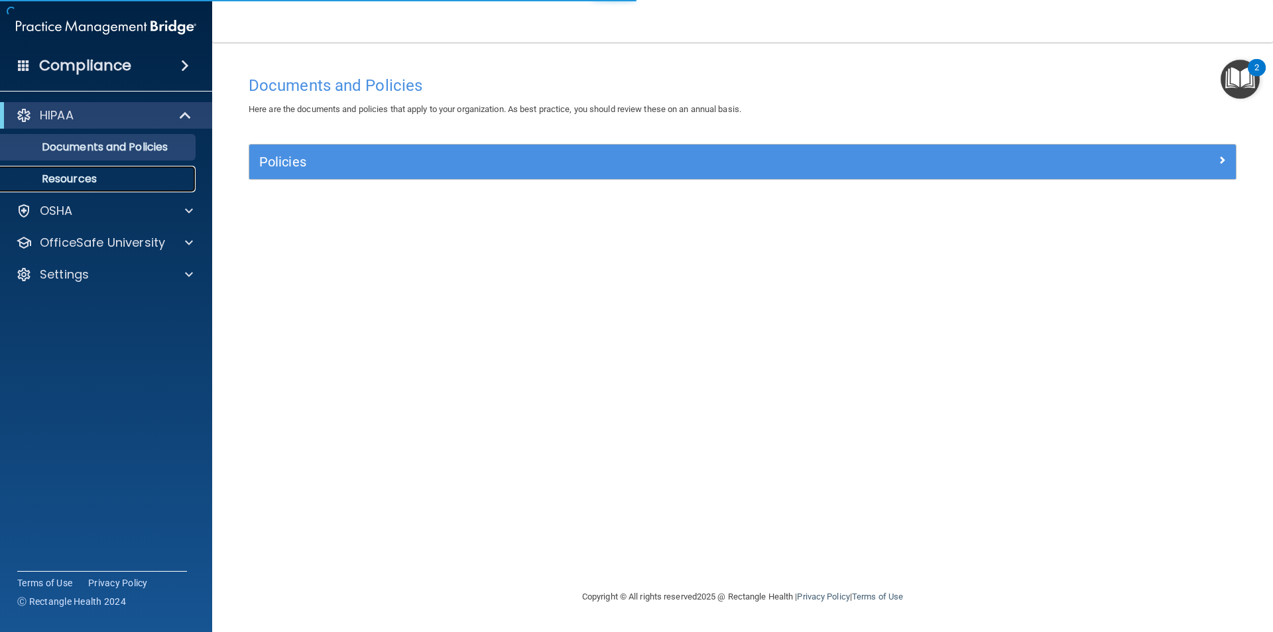
click at [135, 170] on link "Resources" at bounding box center [91, 179] width 209 height 27
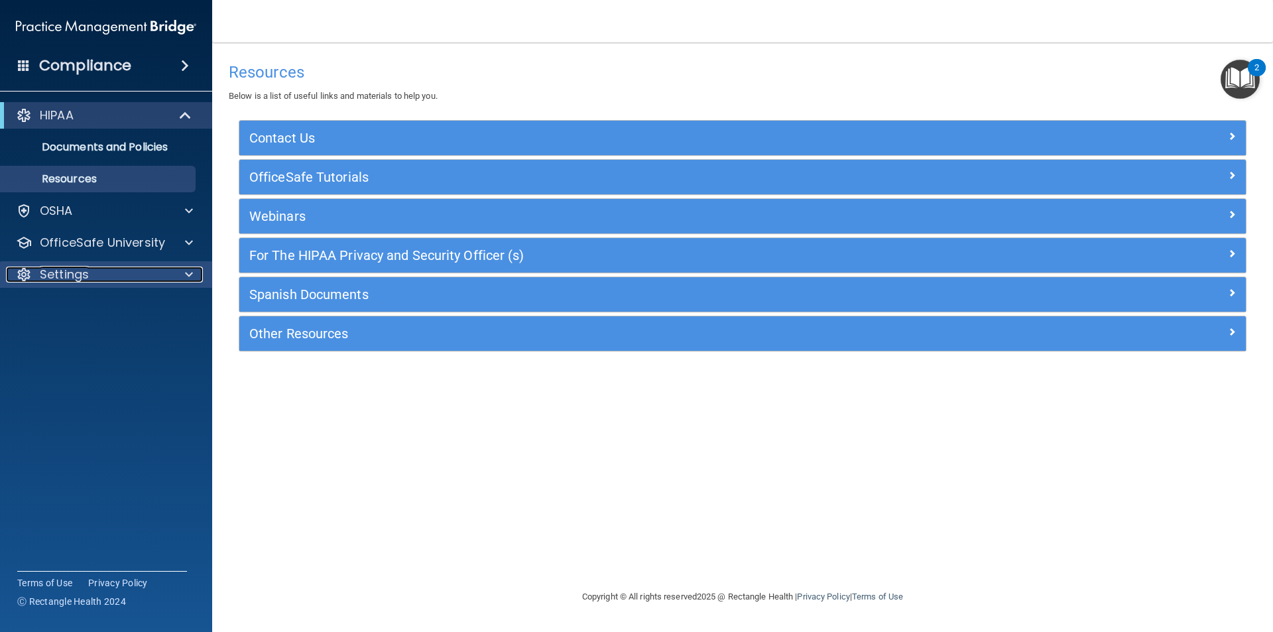
click at [88, 278] on p "Settings" at bounding box center [64, 275] width 49 height 16
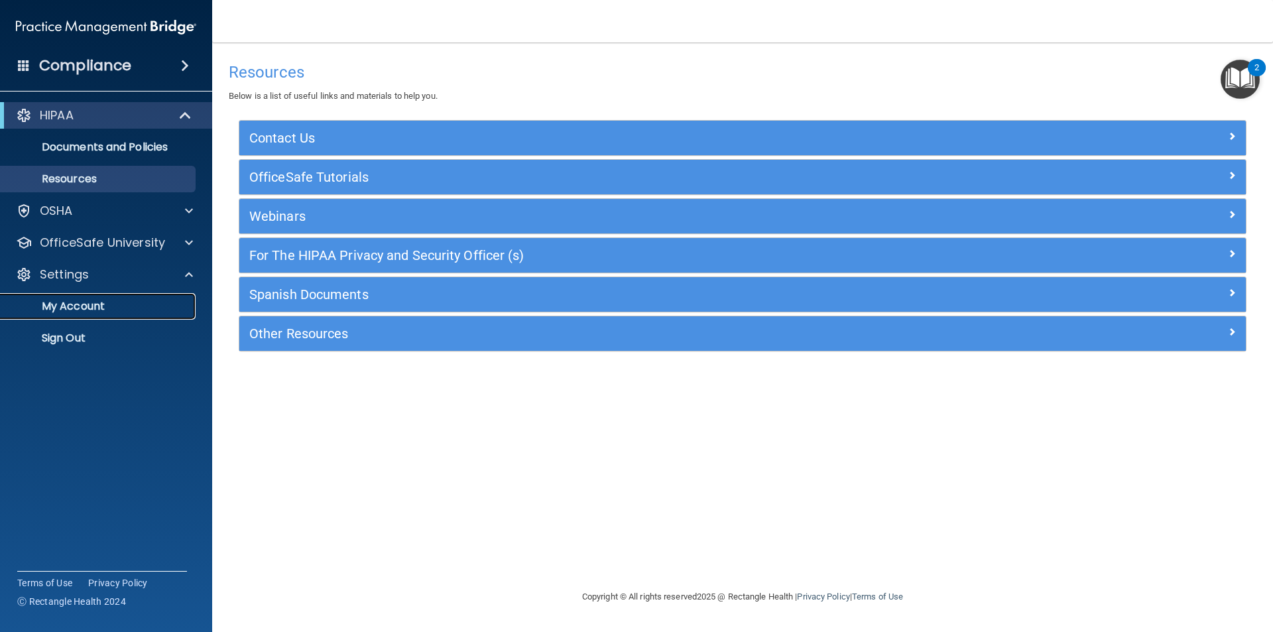
click at [96, 312] on p "My Account" at bounding box center [99, 306] width 181 height 13
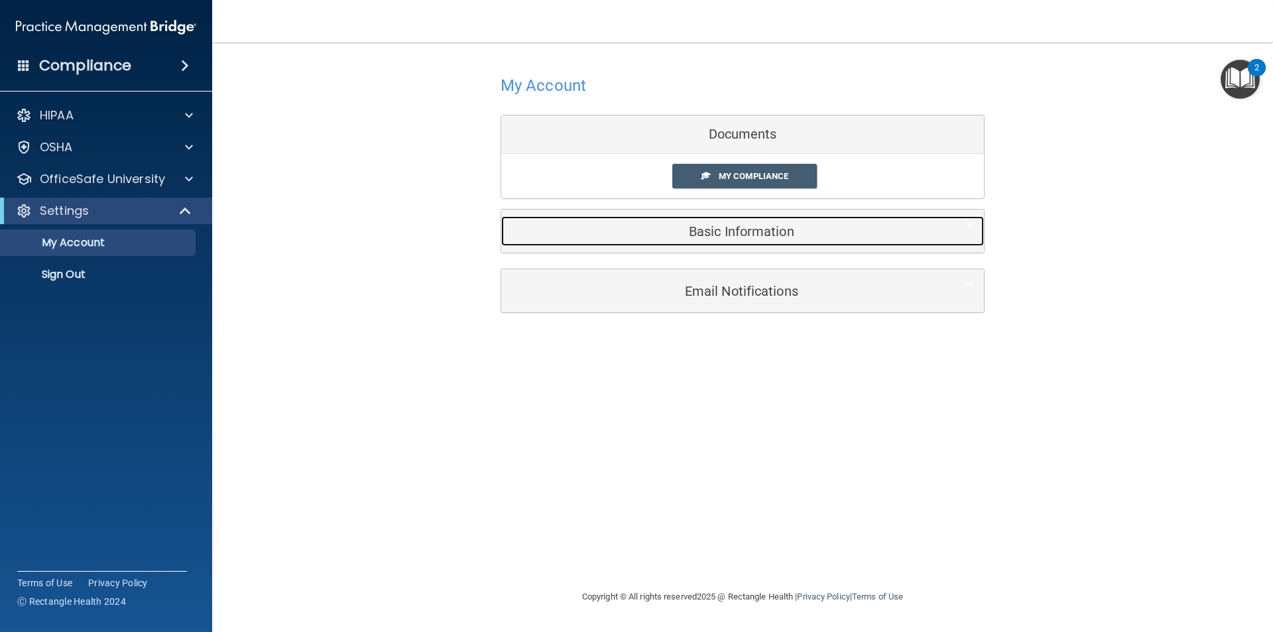
click at [714, 237] on h5 "Basic Information" at bounding box center [722, 231] width 422 height 15
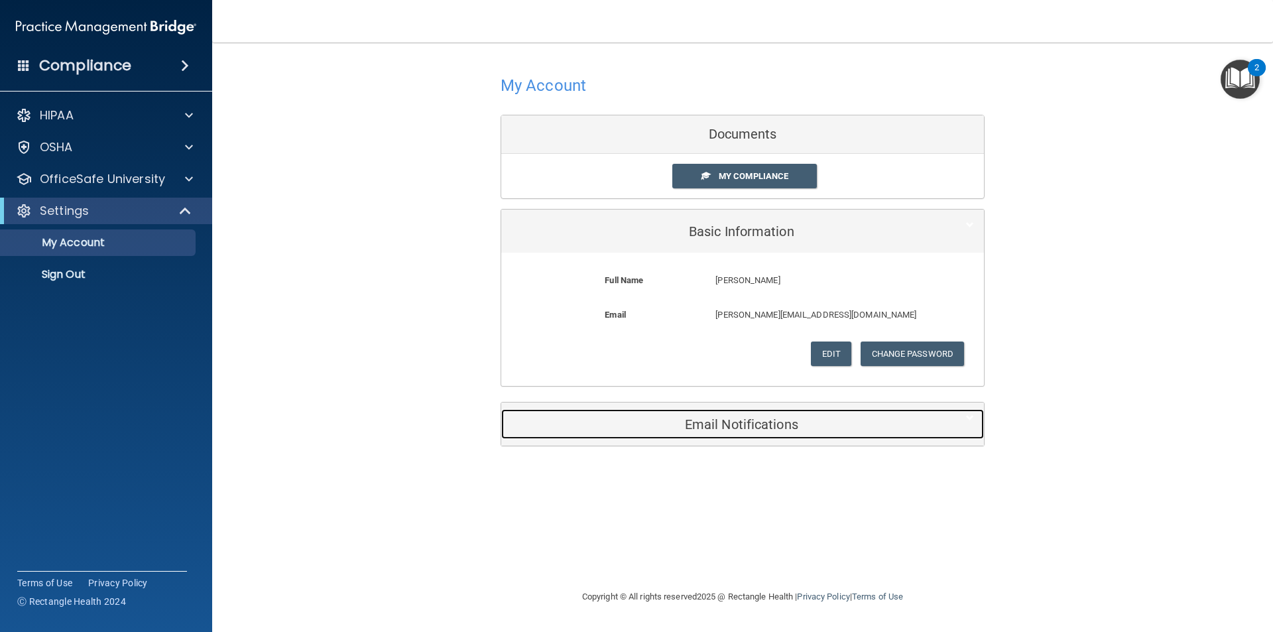
click at [699, 436] on div "Email Notifications" at bounding box center [722, 424] width 442 height 30
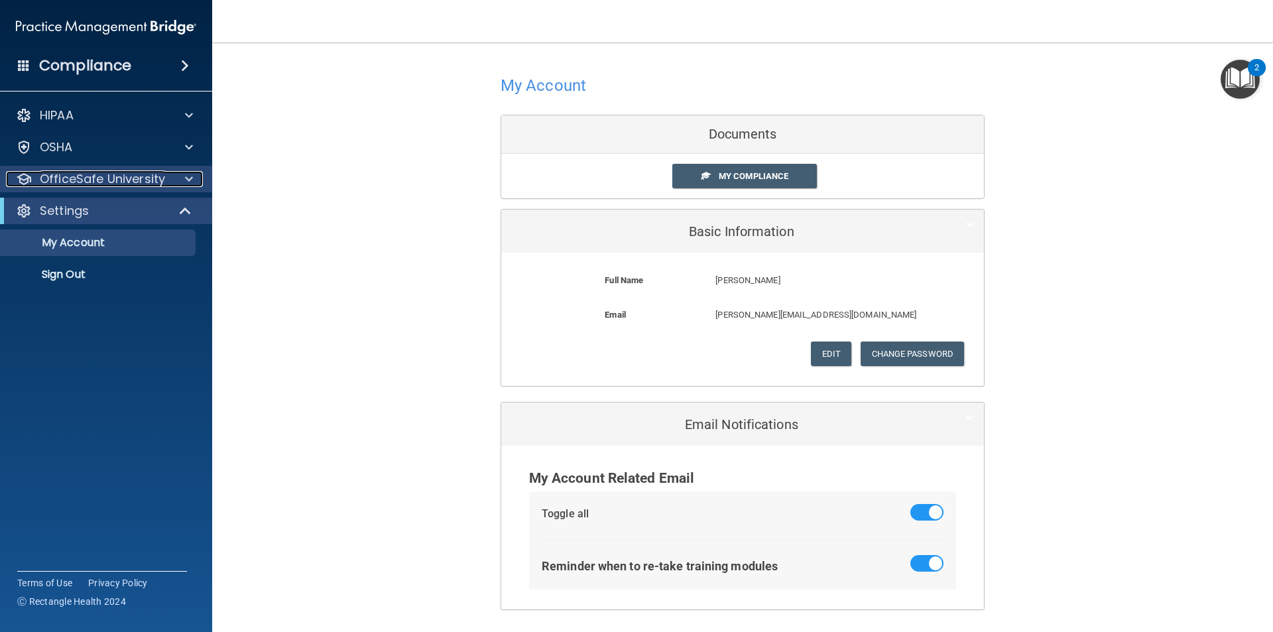
click at [85, 184] on p "OfficeSafe University" at bounding box center [102, 179] width 125 height 16
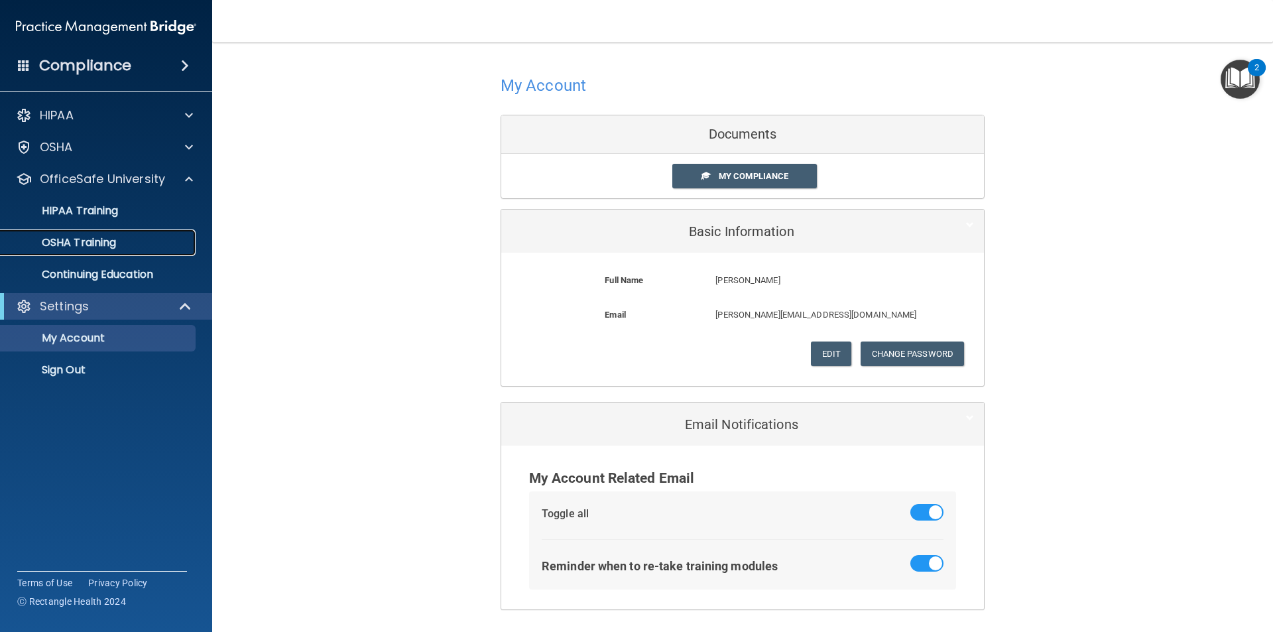
click at [88, 249] on p "OSHA Training" at bounding box center [62, 242] width 107 height 13
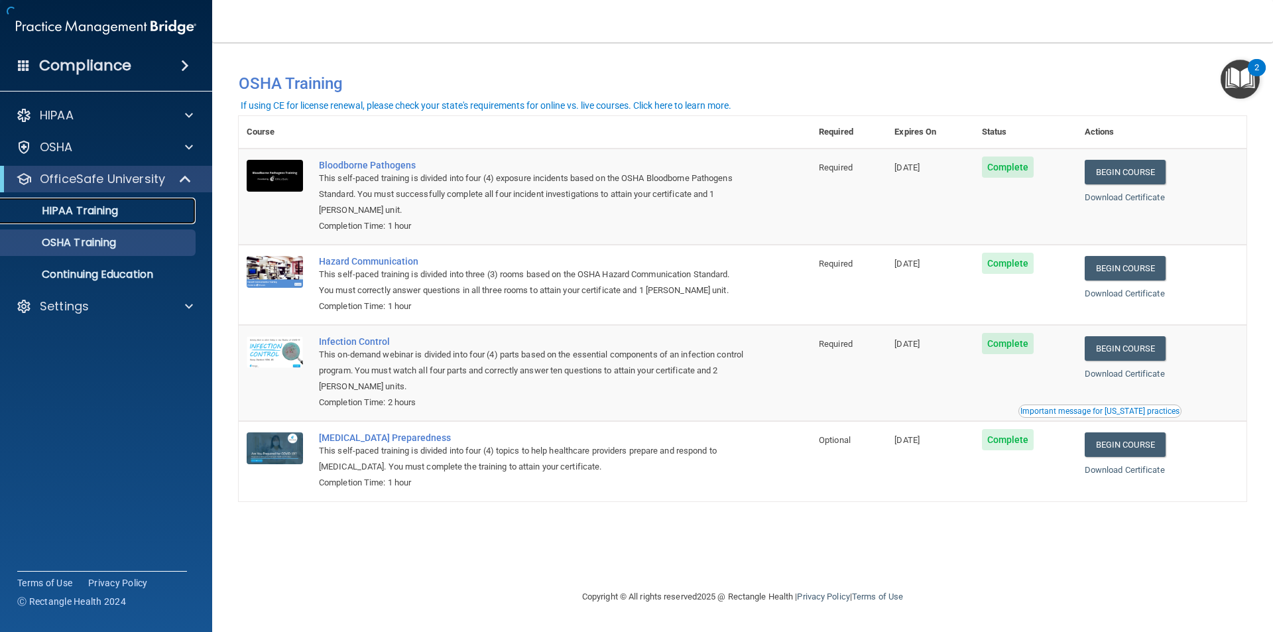
click at [115, 214] on p "HIPAA Training" at bounding box center [63, 210] width 109 height 13
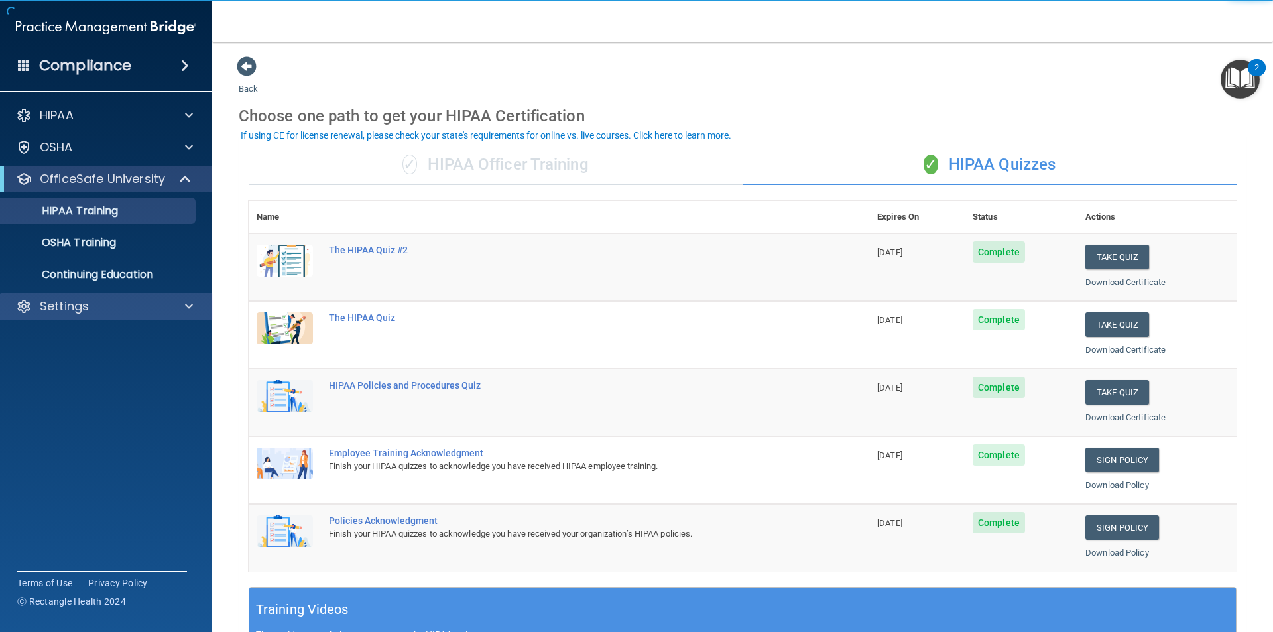
click at [96, 315] on div "Settings" at bounding box center [106, 306] width 213 height 27
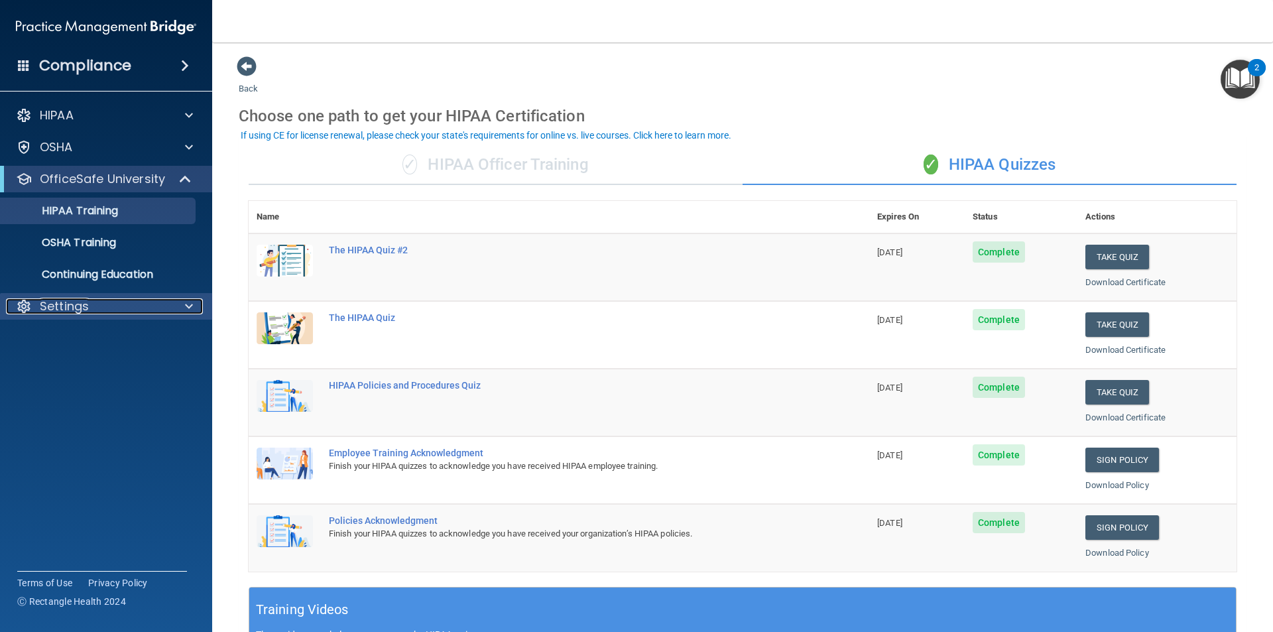
click at [186, 308] on span at bounding box center [189, 306] width 8 height 16
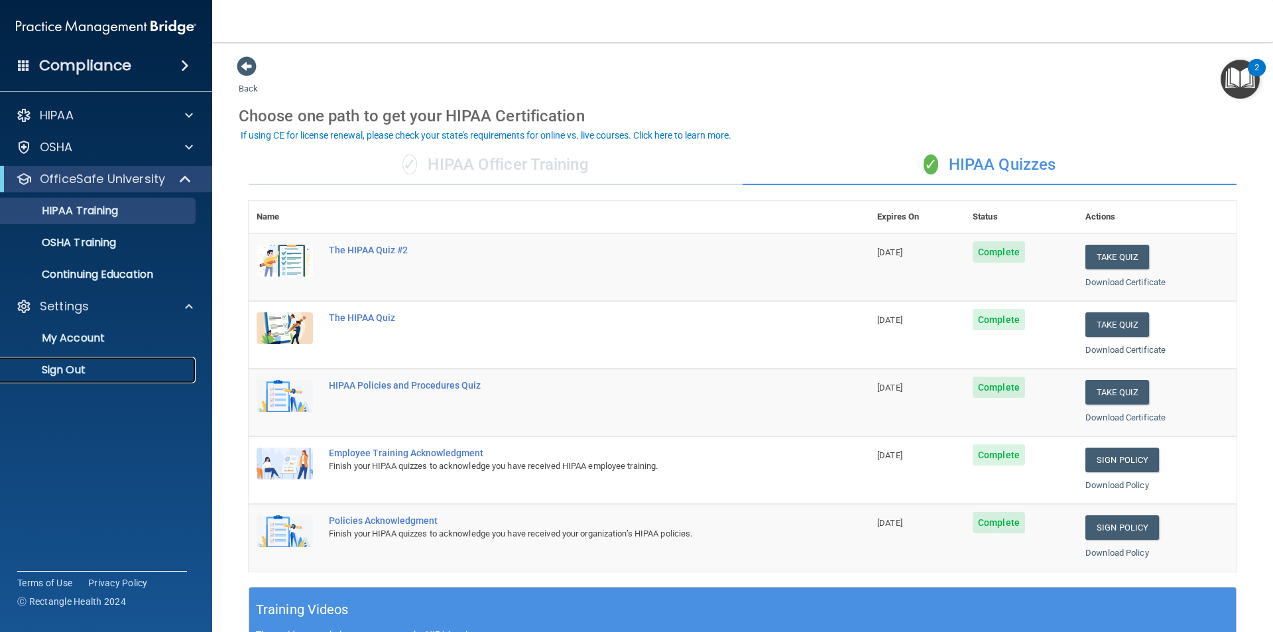
click at [145, 363] on p "Sign Out" at bounding box center [99, 369] width 181 height 13
